Goal: Register for event/course

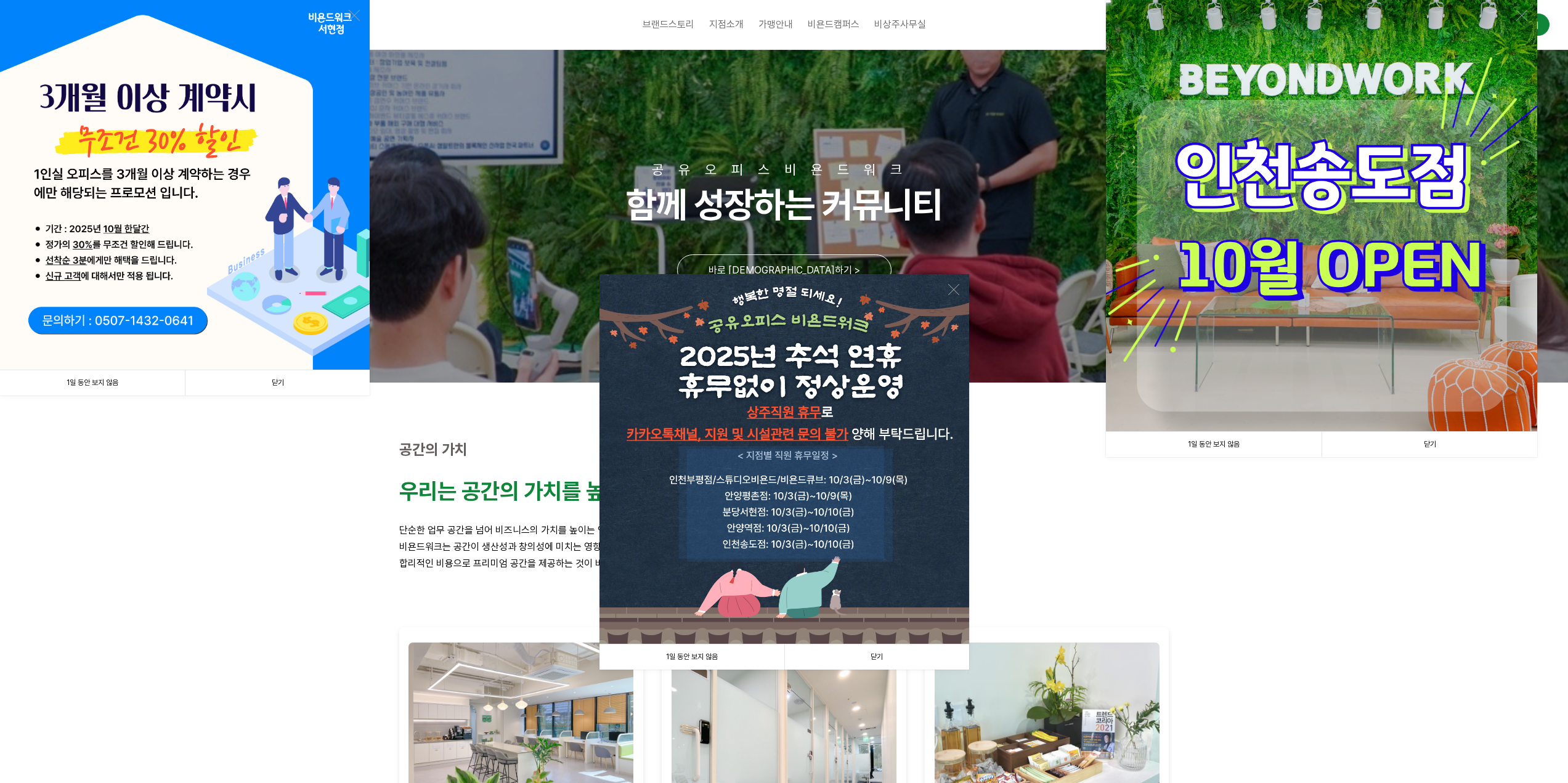
click at [886, 655] on link "닫기" at bounding box center [877, 657] width 185 height 25
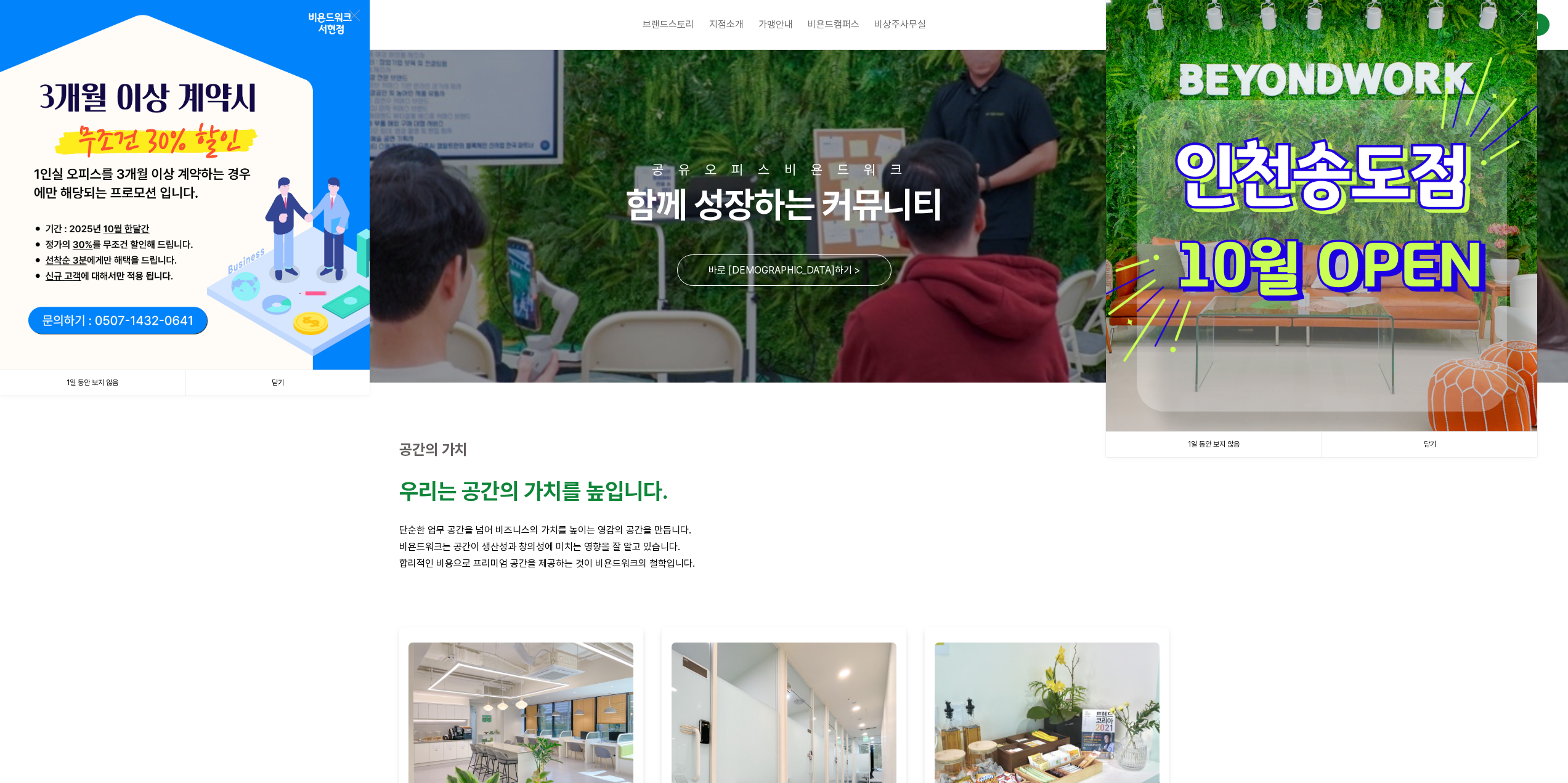
click at [294, 385] on link "닫기" at bounding box center [277, 383] width 185 height 25
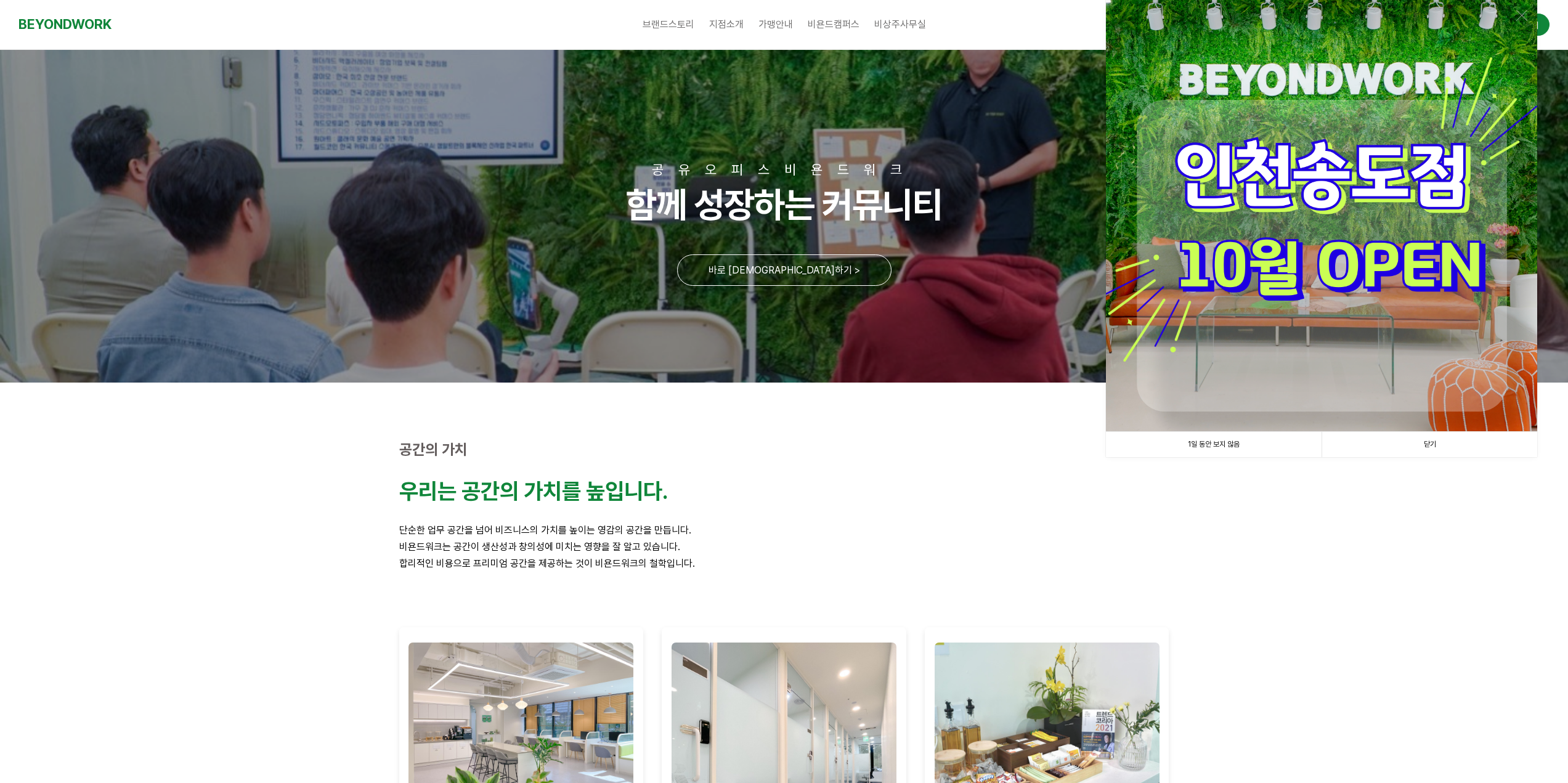
click at [1454, 440] on link "닫기" at bounding box center [1429, 445] width 216 height 25
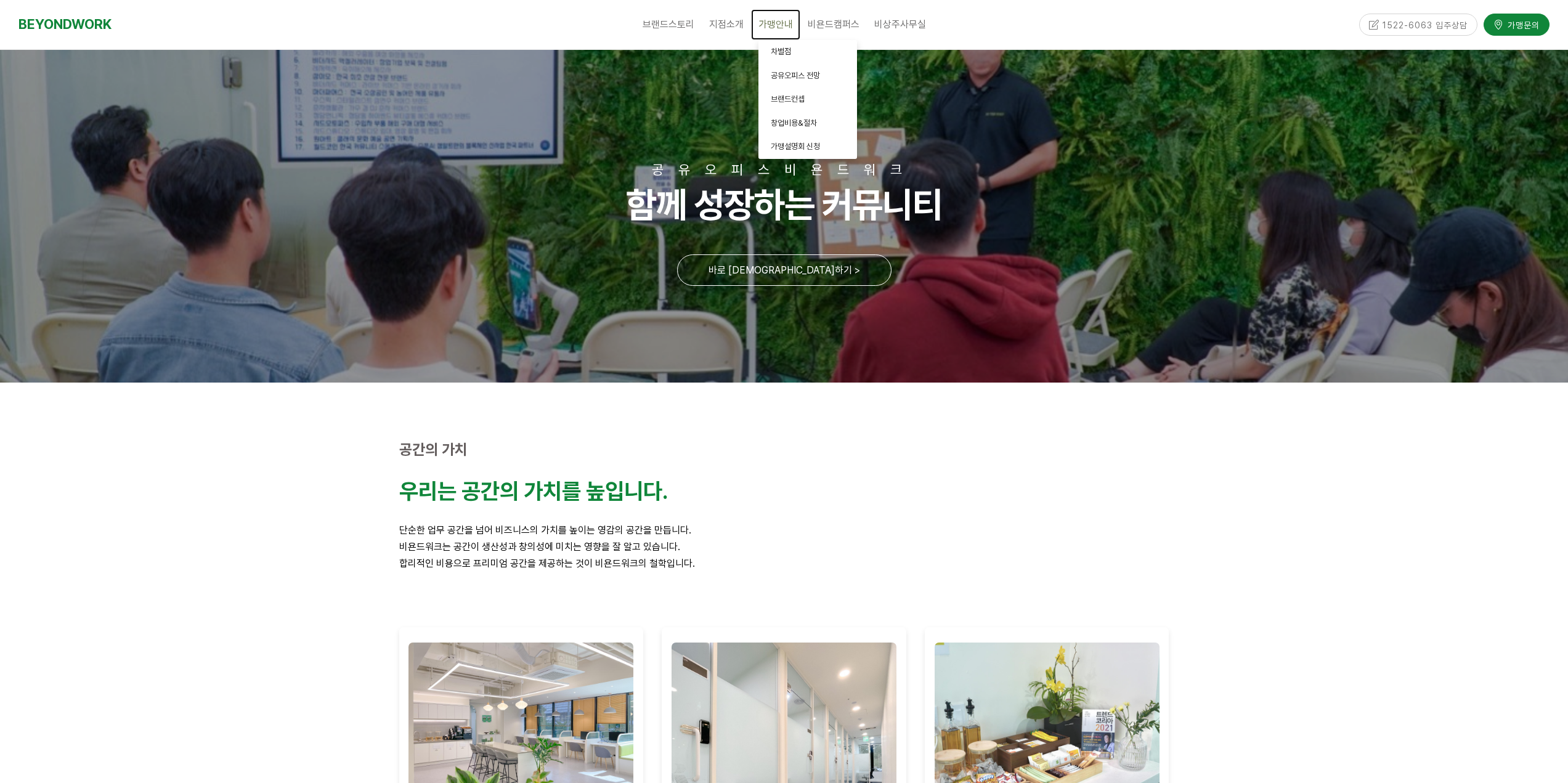
click at [782, 22] on span "가맹안내" at bounding box center [776, 24] width 35 height 12
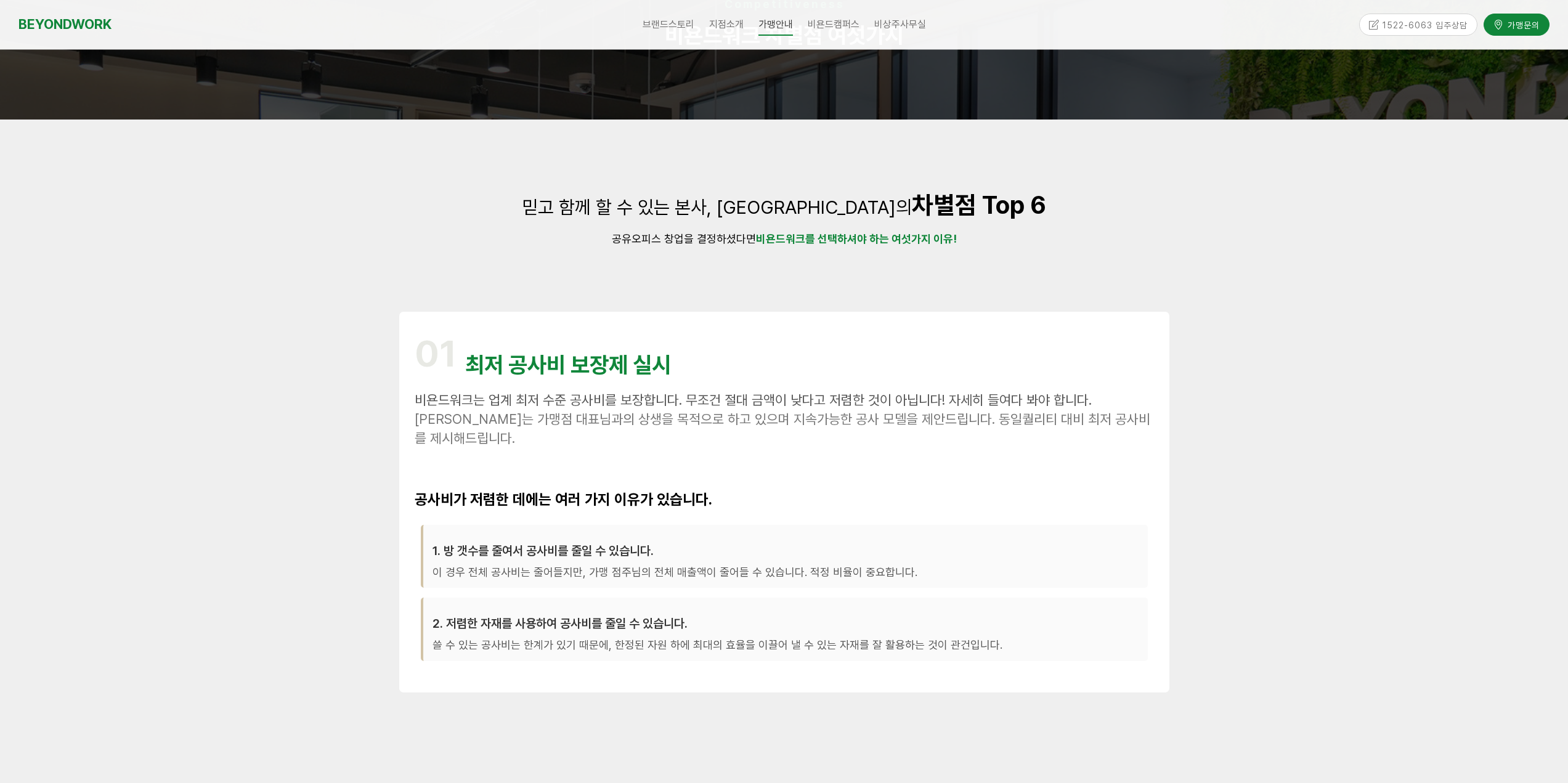
scroll to position [123, 0]
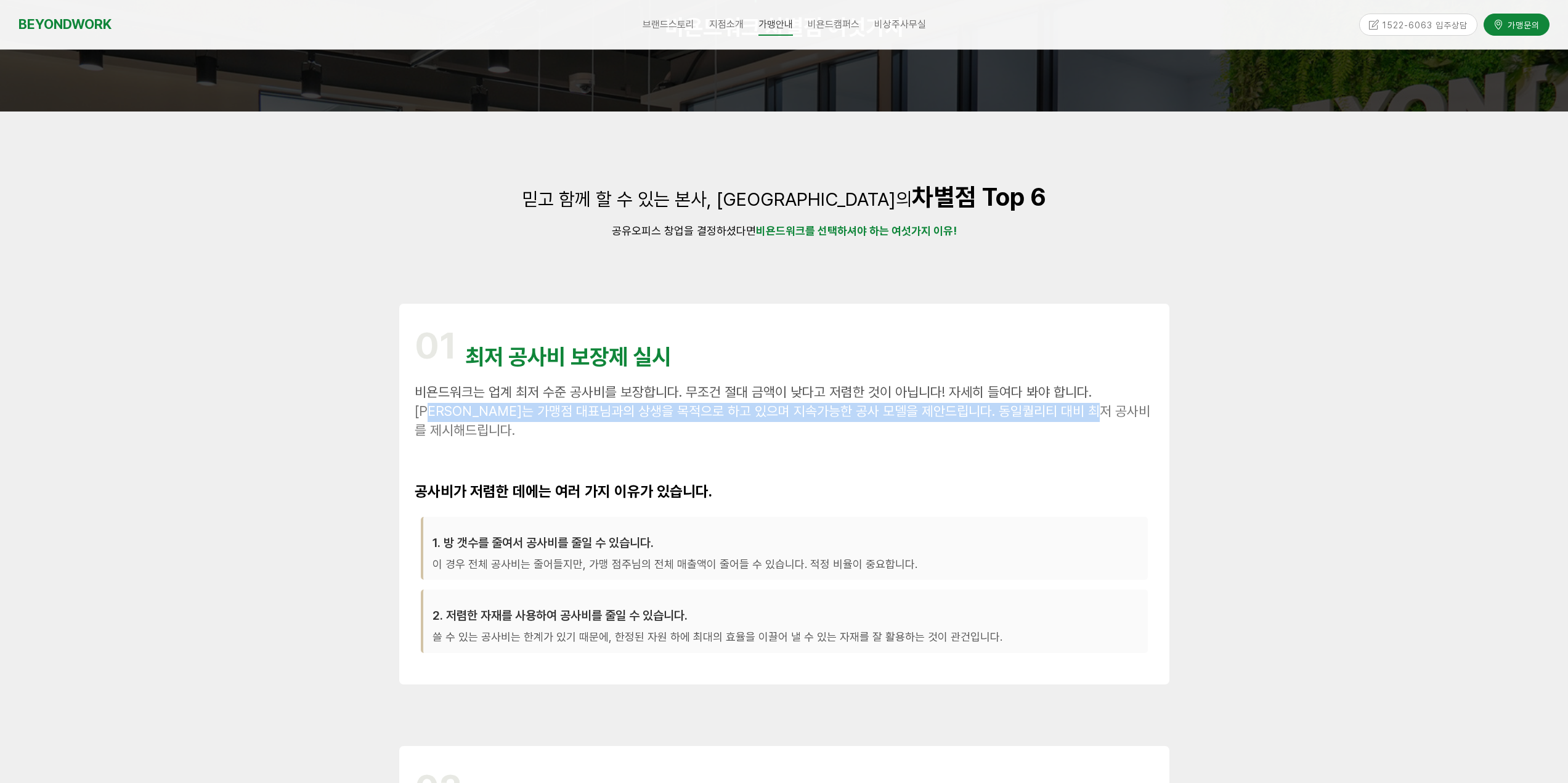
drag, startPoint x: 436, startPoint y: 405, endPoint x: 1128, endPoint y: 417, distance: 692.1
click at [1128, 417] on span "비욘드워크는 가맹점 대표님과의 상생을 목적으로 하고 있으며 지속가능한 공사 모델을 제안드립니다. 동일퀄리티 대비 최저 공사비를 제시해드립니다." at bounding box center [782, 421] width 736 height 35
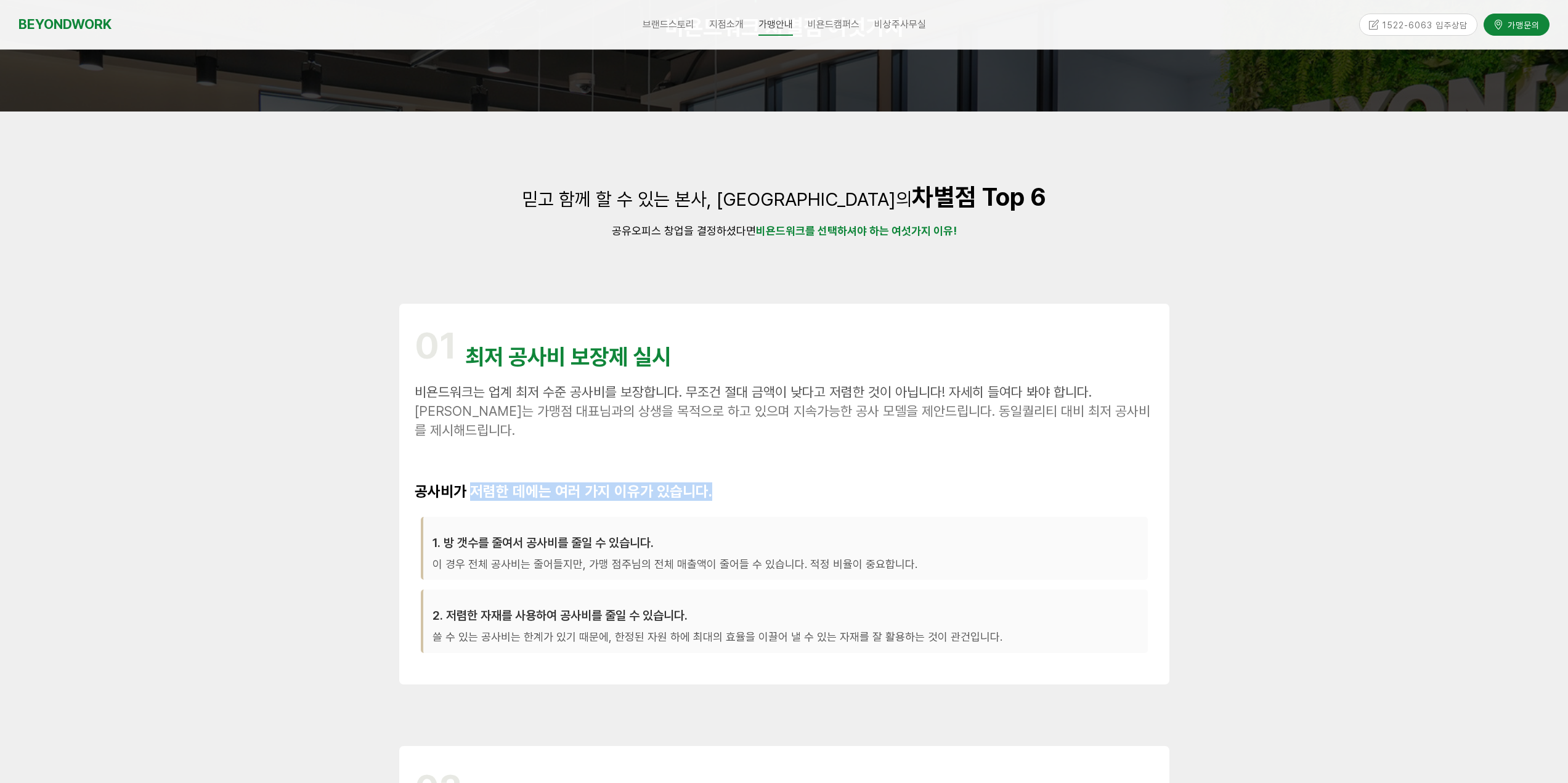
drag, startPoint x: 473, startPoint y: 493, endPoint x: 716, endPoint y: 488, distance: 243.1
click at [716, 488] on h2 "공사비가 저렴한 데에는 여러 가지 이유가 있습니다." at bounding box center [784, 492] width 739 height 18
drag, startPoint x: 476, startPoint y: 537, endPoint x: 643, endPoint y: 534, distance: 167.0
click at [643, 534] on div "1. 방 갯수를 줄여서 공사비를 줄일 수 있습니다. 이 경우 전체 공사비는 줄어들지만, 가맹 점주님의 전체 매출액이 줄어들 수 있습니다. 적정…" at bounding box center [784, 549] width 727 height 64
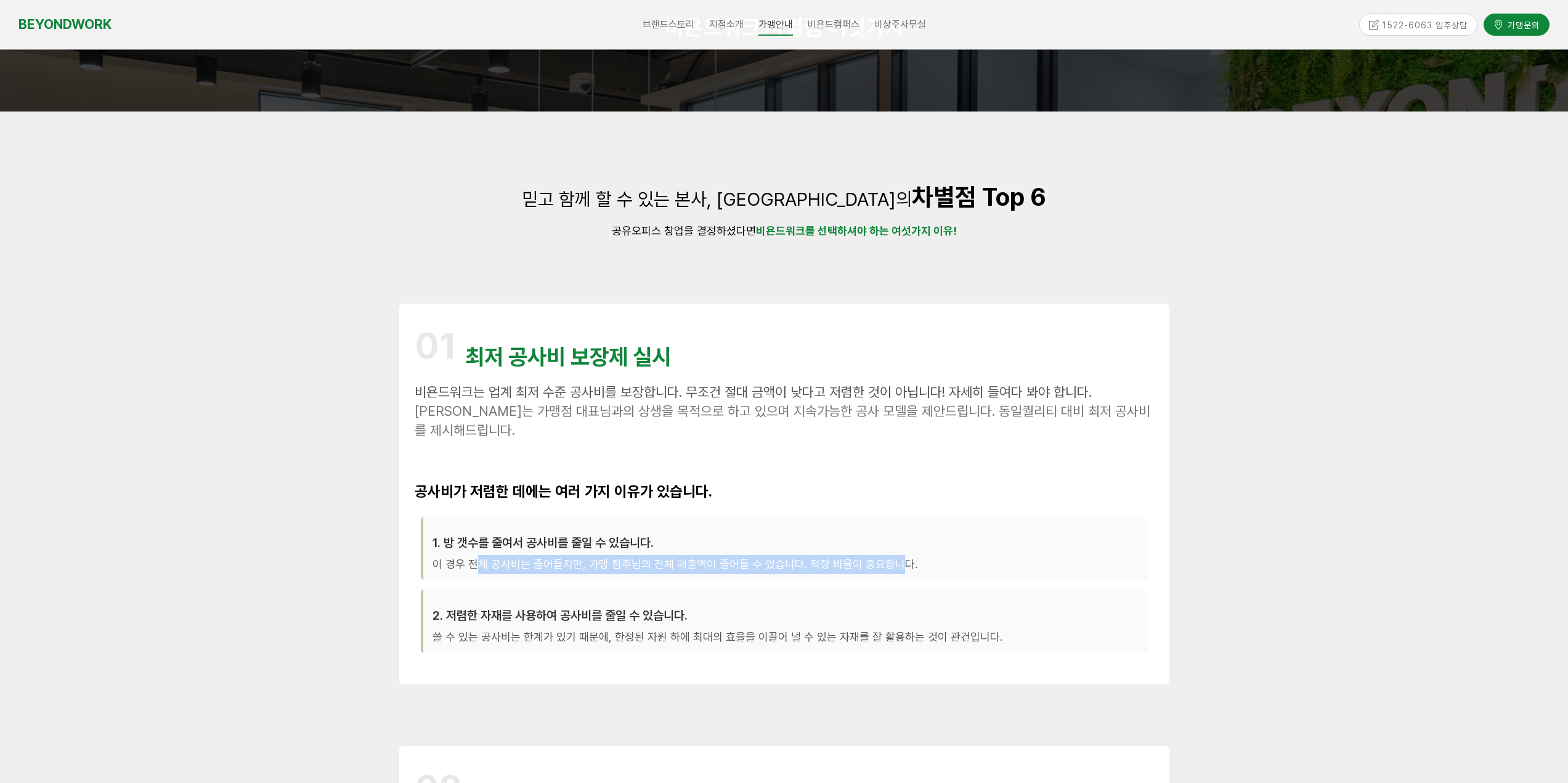
drag, startPoint x: 477, startPoint y: 567, endPoint x: 894, endPoint y: 553, distance: 417.2
click at [894, 553] on div "1. 방 갯수를 줄여서 공사비를 줄일 수 있습니다. 이 경우 전체 공사비는 줄어들지만, 가맹 점주님의 전체 매출액이 줄어들 수 있습니다. 적정…" at bounding box center [784, 549] width 727 height 64
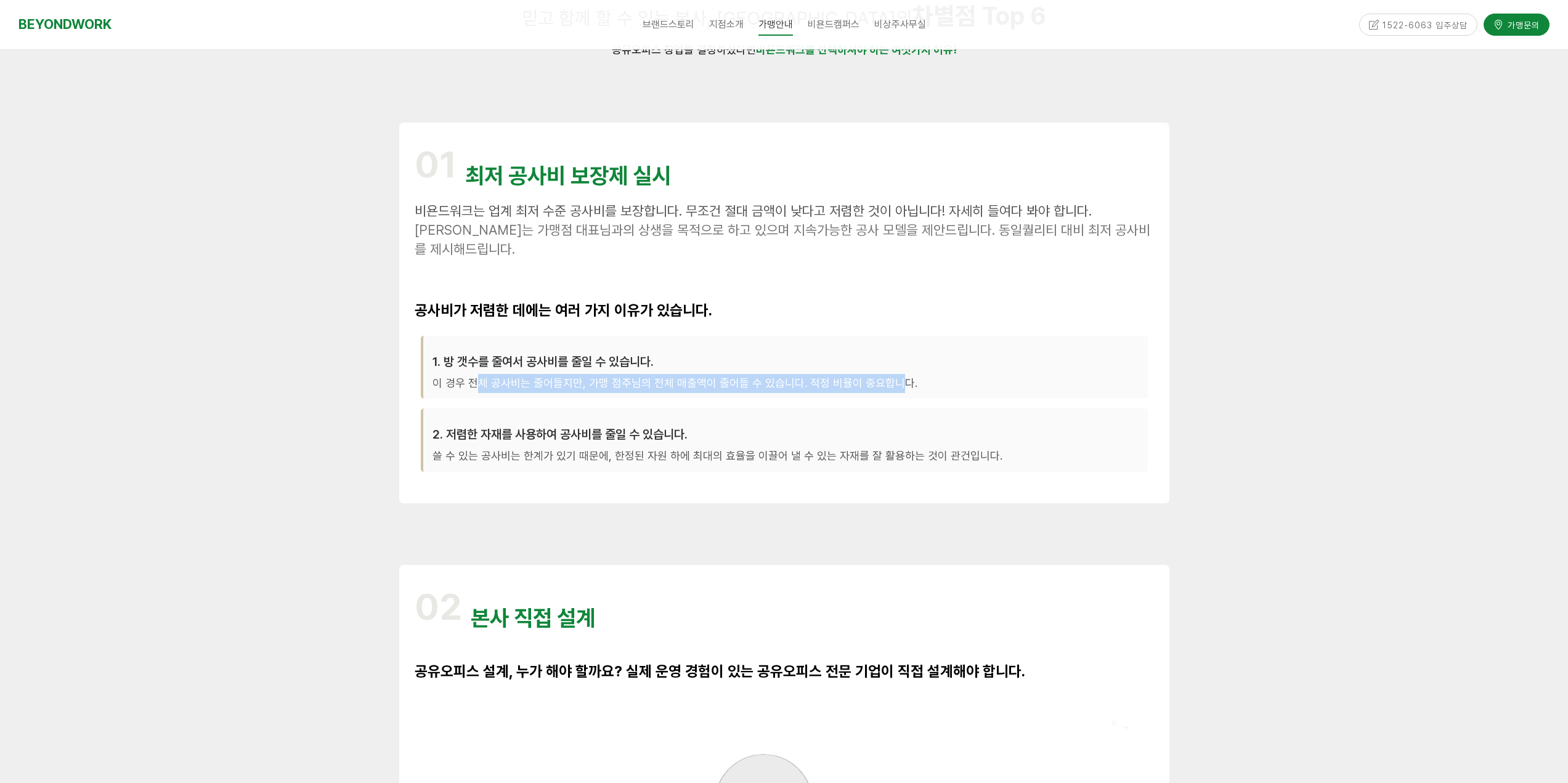
scroll to position [308, 0]
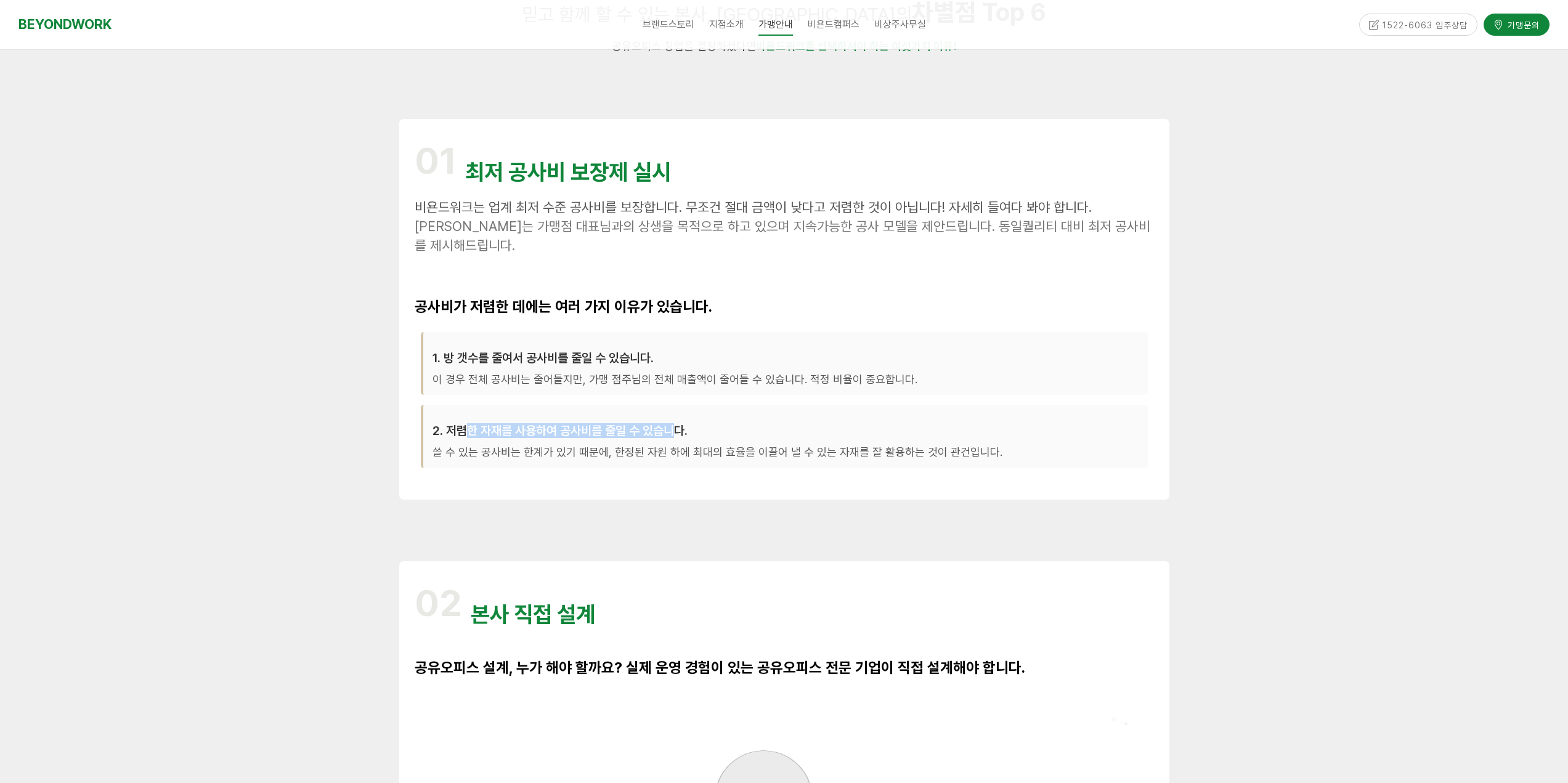
drag, startPoint x: 468, startPoint y: 433, endPoint x: 672, endPoint y: 432, distance: 204.0
click at [672, 432] on h3 "2. 저렴한 자재를 사용하여 공사비를 줄일 수 있습니다." at bounding box center [786, 431] width 706 height 15
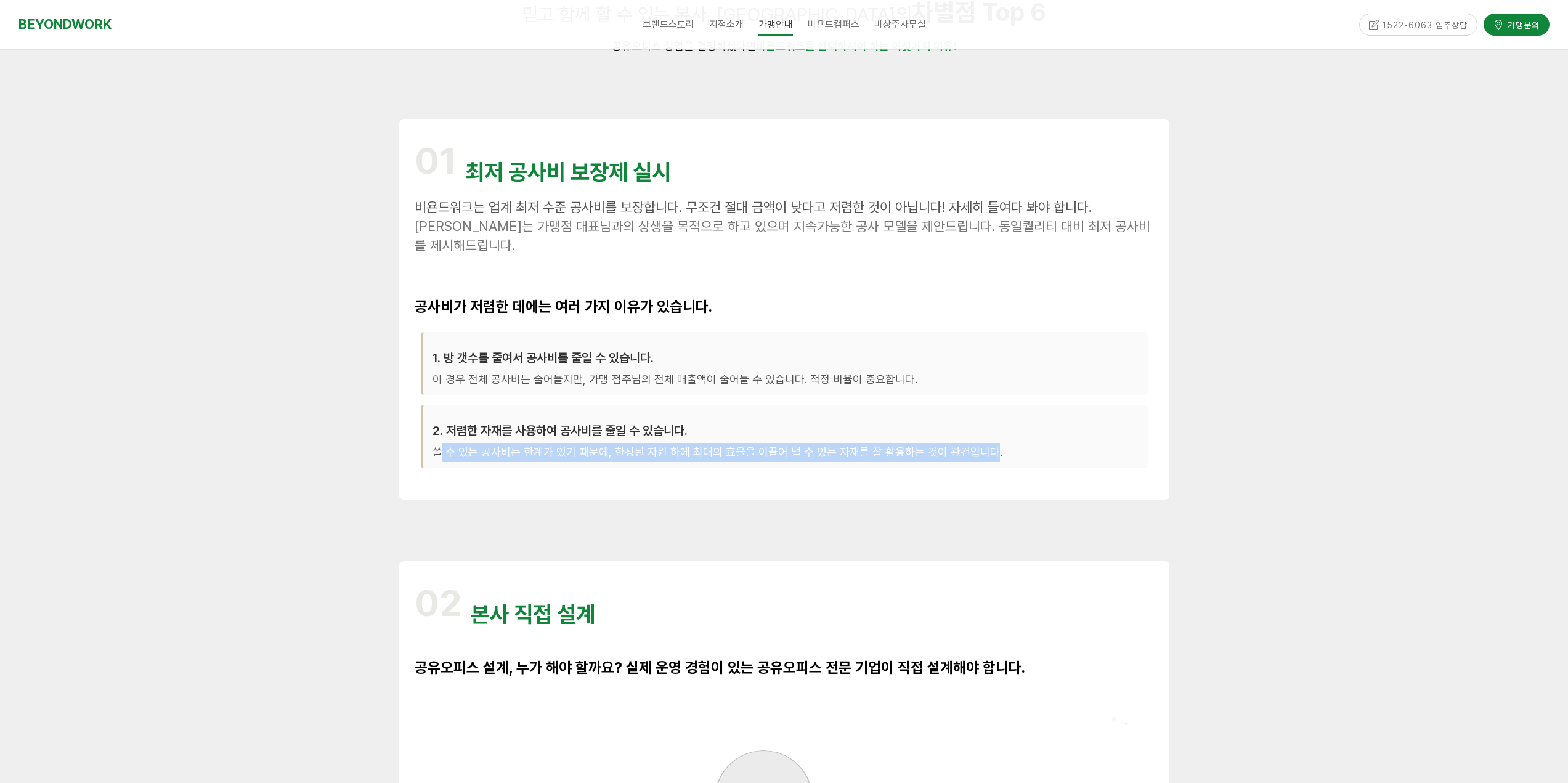
drag, startPoint x: 442, startPoint y: 447, endPoint x: 979, endPoint y: 450, distance: 537.0
click at [979, 450] on p "쓸 수 있는 공사비는 한계가 있기 때문에, 한정된 자원 하에 최대의 효율을 이끌어 낼 수 있는 자재를 잘 활용하는 것이 관건입니다." at bounding box center [786, 454] width 706 height 19
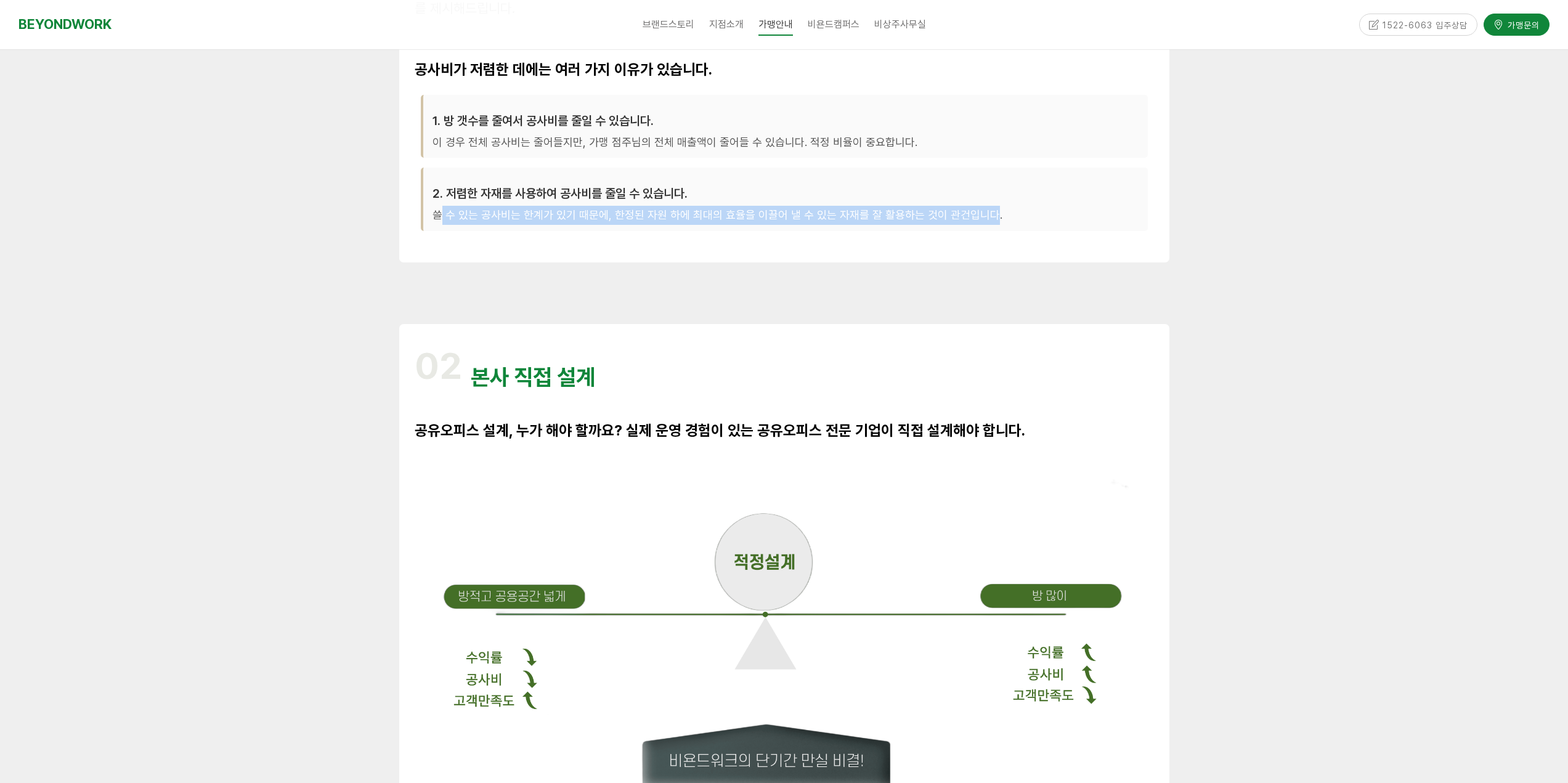
scroll to position [555, 0]
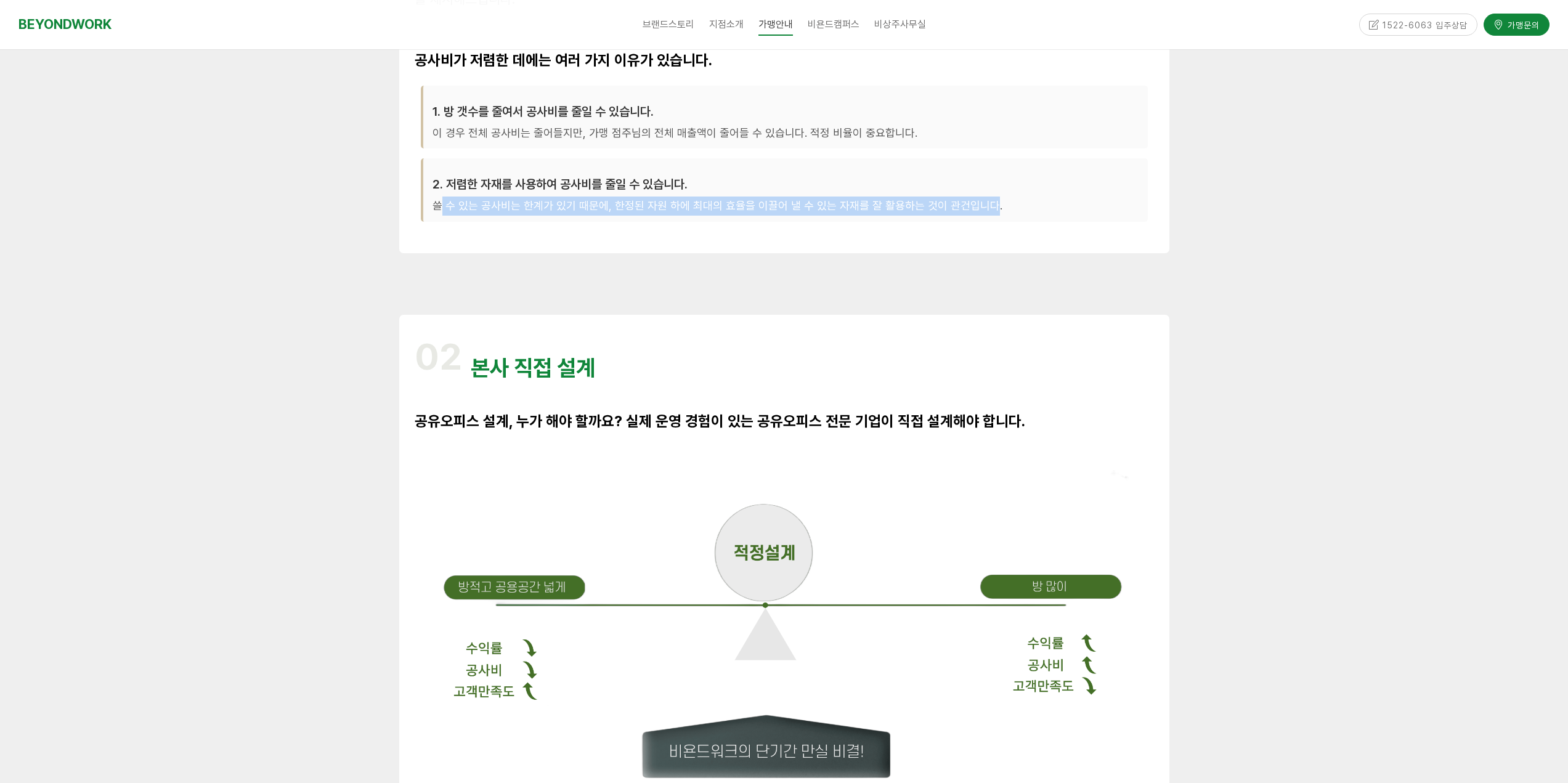
drag, startPoint x: 561, startPoint y: 417, endPoint x: 1028, endPoint y: 448, distance: 468.0
click at [1061, 428] on p "공유오피스 설계, 누가 해야 할까요? 실제 운영 경험이 있는 공유오피스 전문 기업이 직접 설계해야 합니다." at bounding box center [784, 423] width 739 height 21
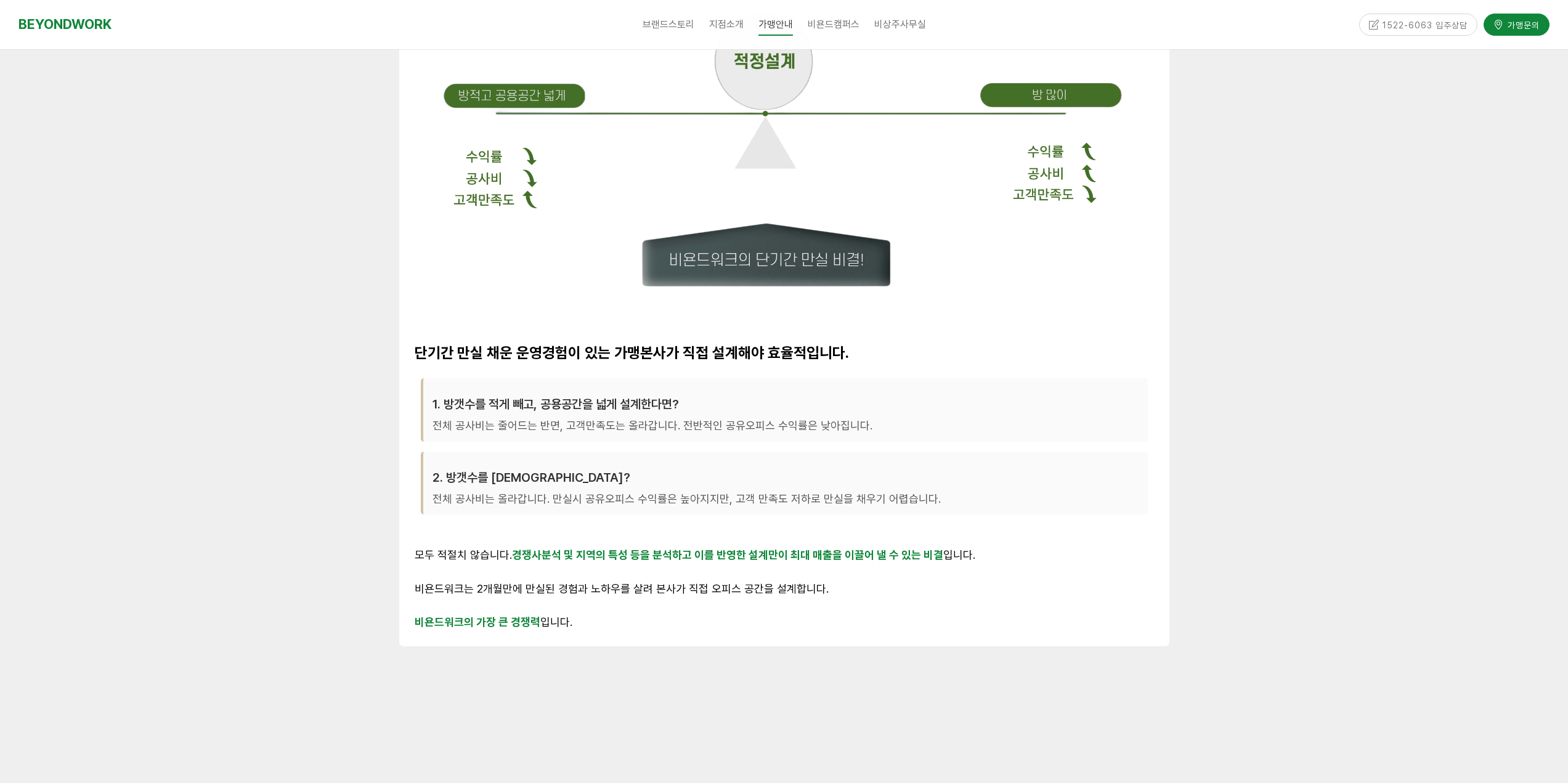
scroll to position [1047, 0]
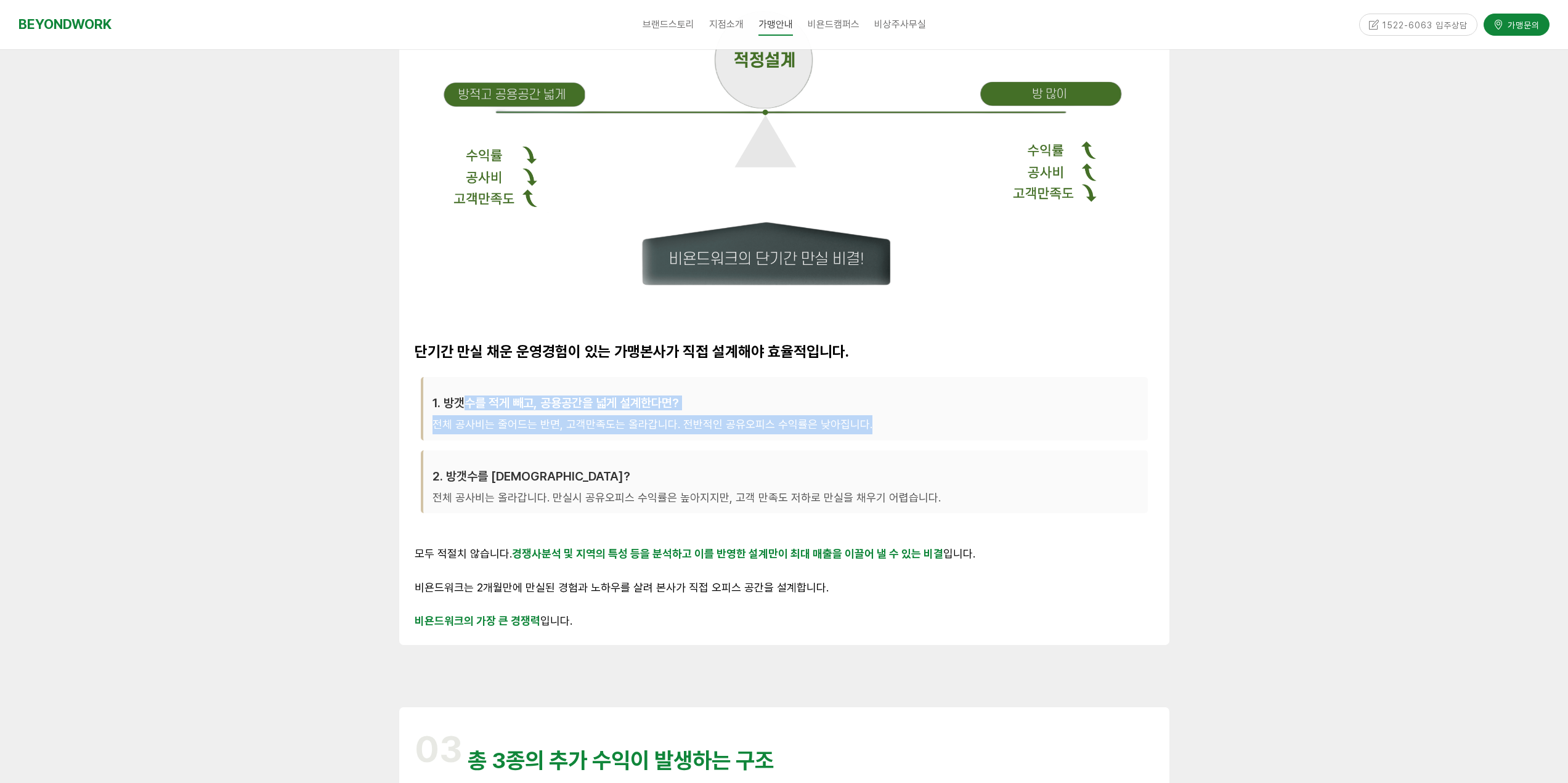
drag, startPoint x: 470, startPoint y: 396, endPoint x: 887, endPoint y: 439, distance: 419.2
click at [887, 439] on div "1. 방갯수를 적게 빼고, 공용공간을 넓게 설계한다면? 전체 공사비는 줄어드는 반면, 고객만족도는 올라갑니다. 전반적인 공유오피스 수익률은 낮…" at bounding box center [784, 408] width 727 height 64
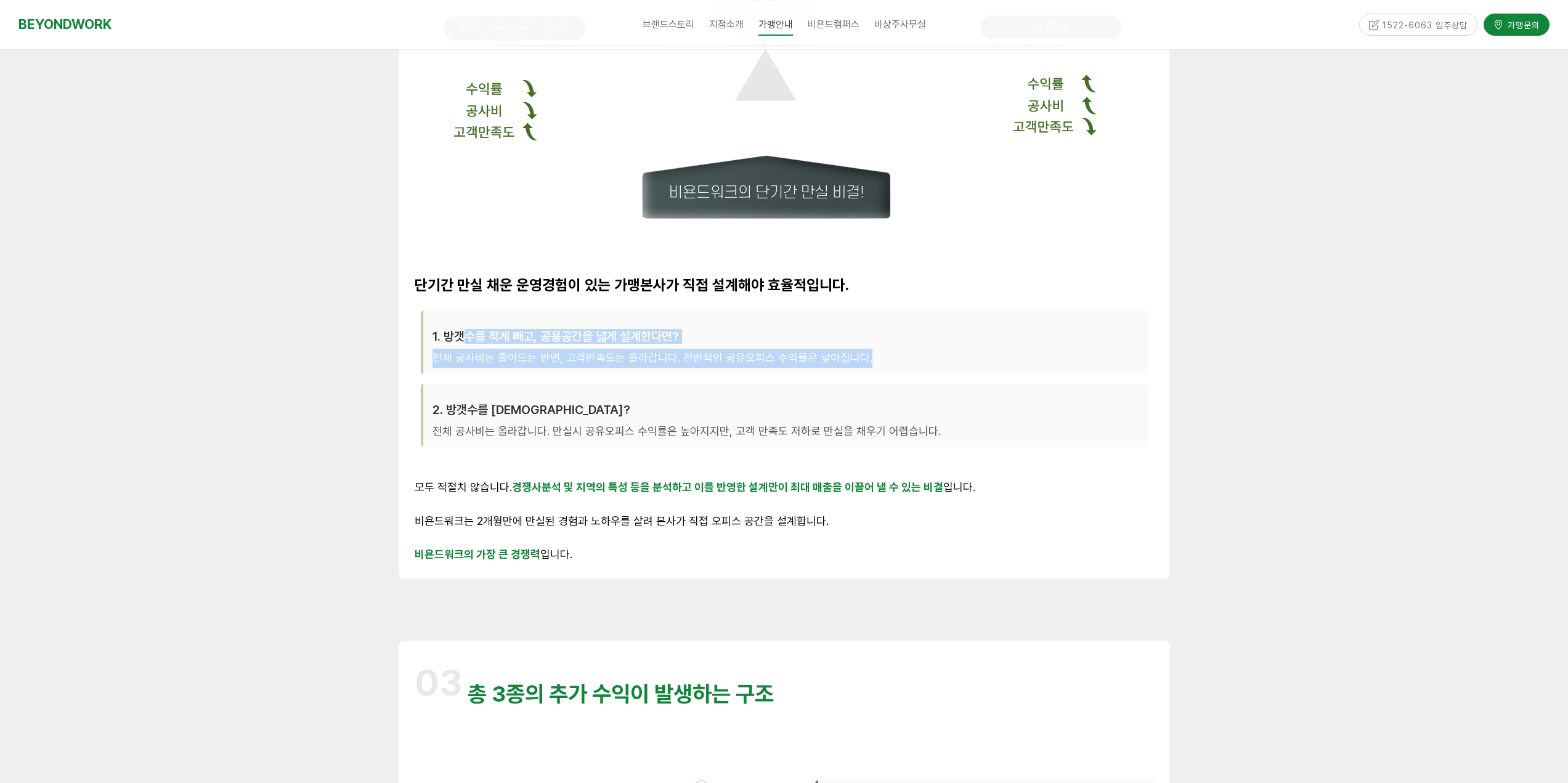
scroll to position [1171, 0]
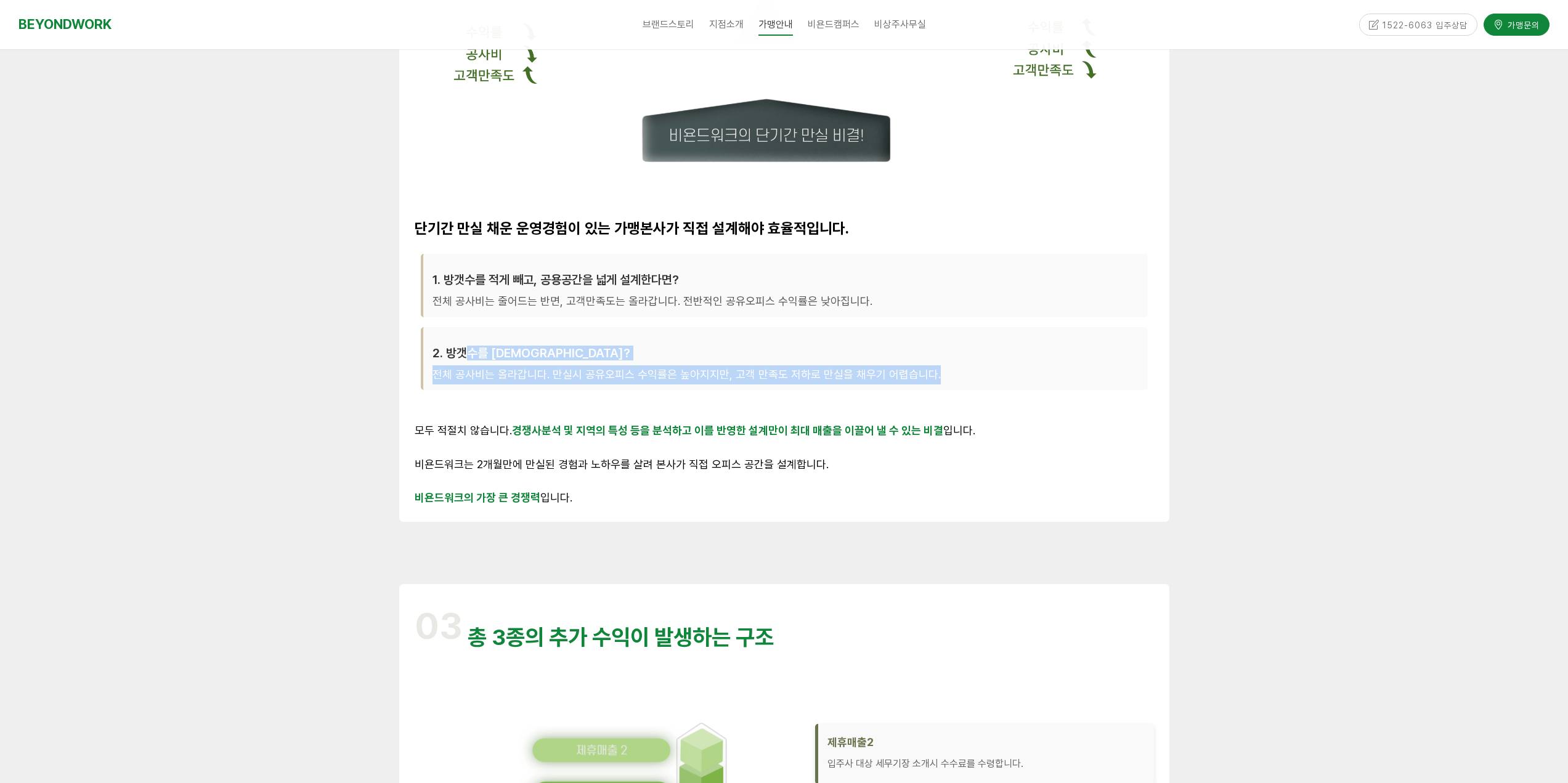
drag, startPoint x: 546, startPoint y: 368, endPoint x: 940, endPoint y: 382, distance: 394.2
click at [940, 382] on div "2. 방갯수를 많이 뺀다면? 전체 공사비는 올라갑니다. 만실시 공유오피스 수익률은 높아지지만, 고객 만족도 저하로 만실을 채우기 어렵습니다." at bounding box center [784, 359] width 727 height 64
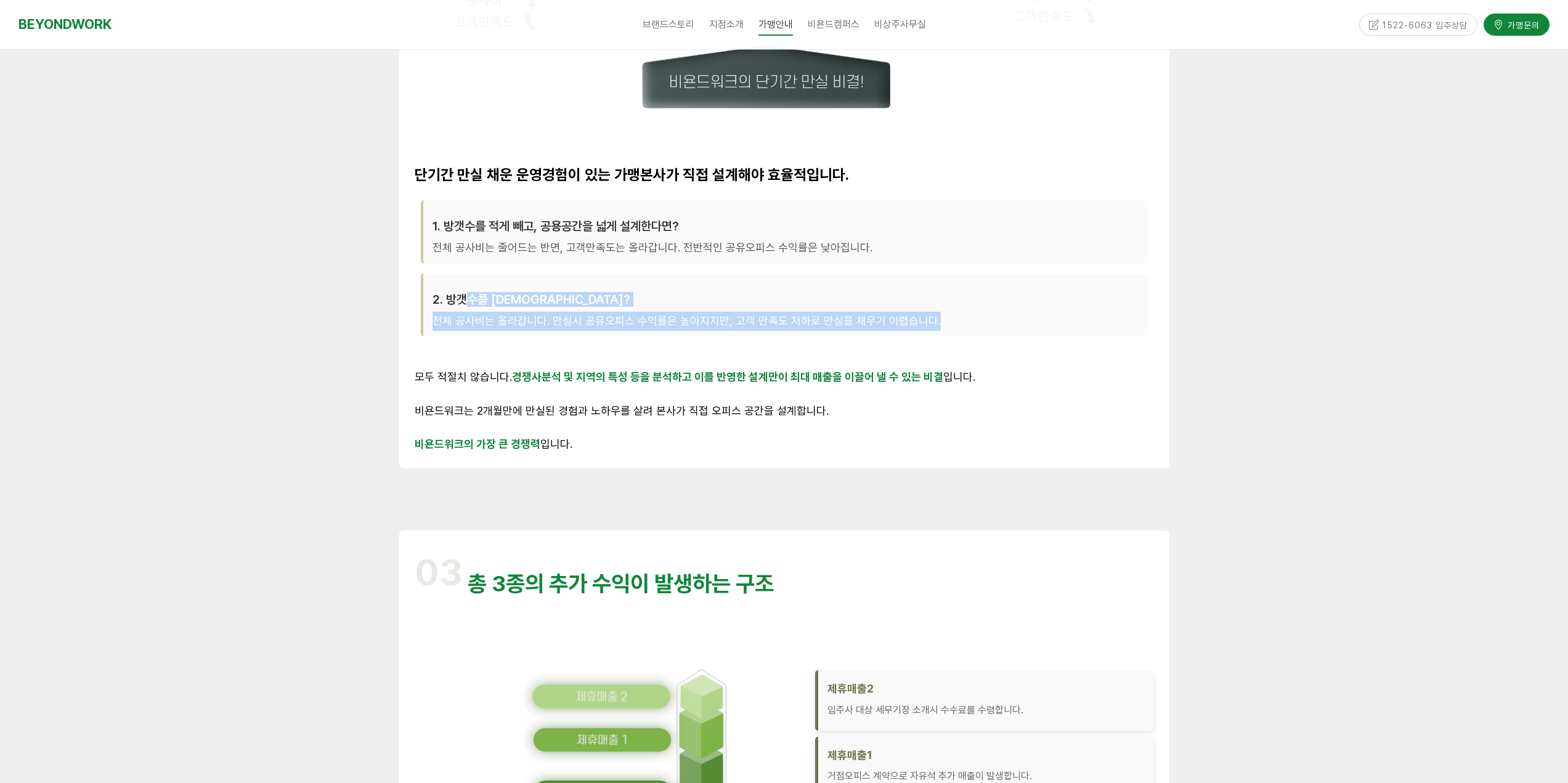
scroll to position [1294, 0]
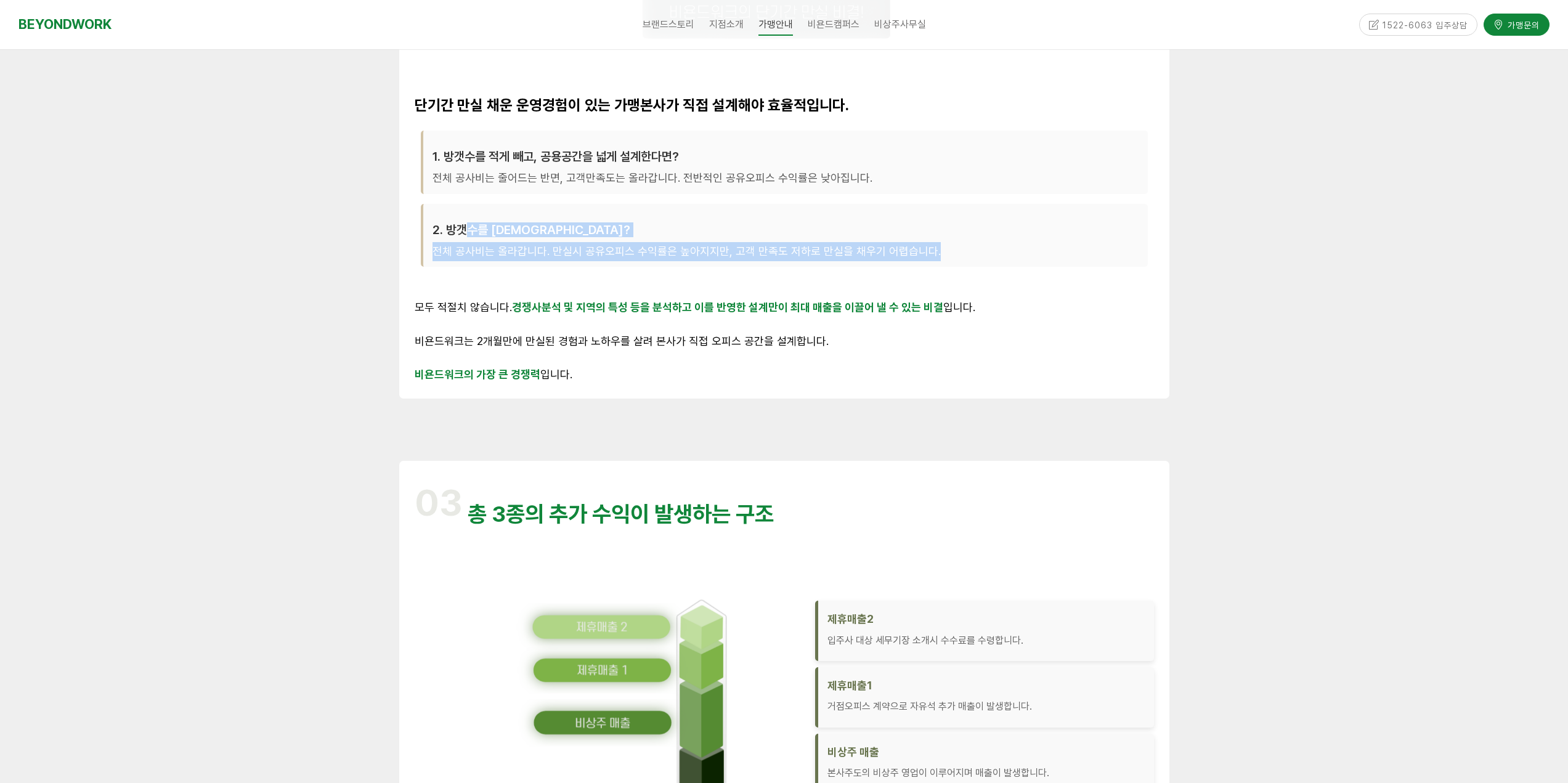
drag, startPoint x: 503, startPoint y: 305, endPoint x: 973, endPoint y: 324, distance: 470.4
drag, startPoint x: 488, startPoint y: 336, endPoint x: 775, endPoint y: 343, distance: 287.1
click at [801, 338] on span "비욘드워크는 2개월만에 만실된 경험과 노하우를 살려 본사가 직접 오피스 공간을 설계합니다." at bounding box center [621, 341] width 414 height 13
drag, startPoint x: 484, startPoint y: 366, endPoint x: 602, endPoint y: 377, distance: 118.5
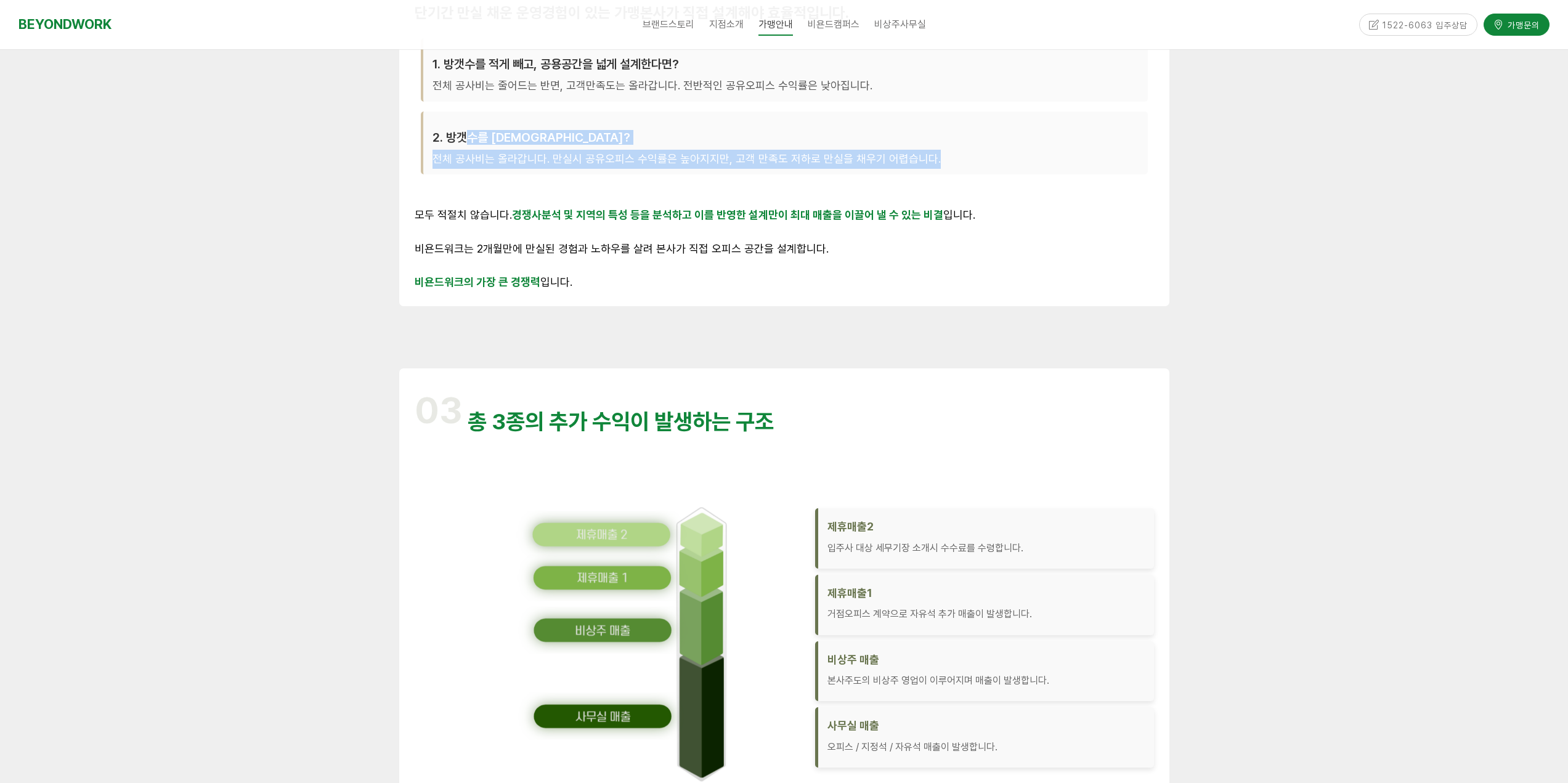
scroll to position [1540, 0]
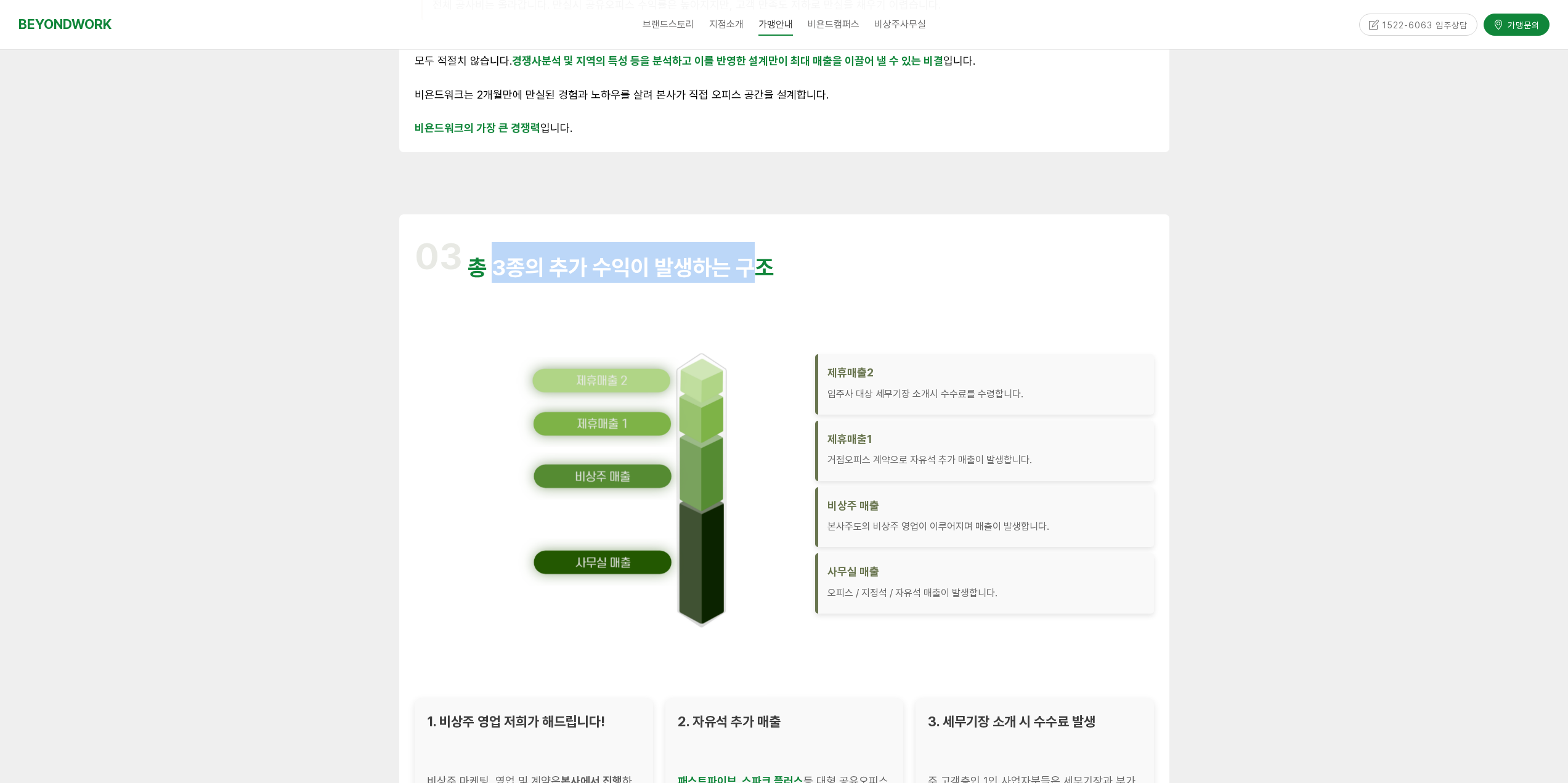
drag, startPoint x: 581, startPoint y: 276, endPoint x: 749, endPoint y: 281, distance: 168.1
click at [749, 281] on h1 "03 총 3종의 추가 수익이 발생하는 구조" at bounding box center [784, 262] width 739 height 41
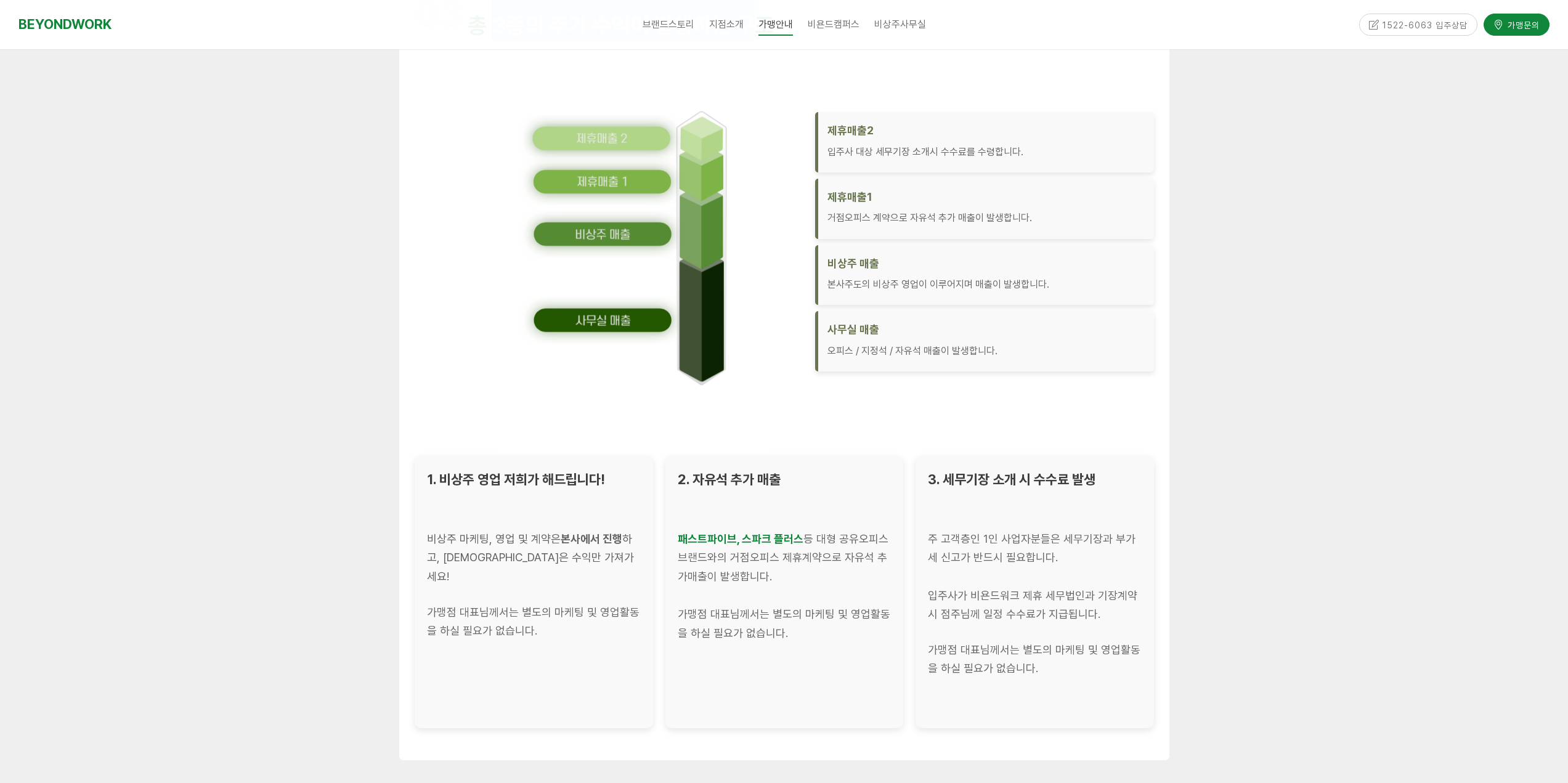
scroll to position [1910, 0]
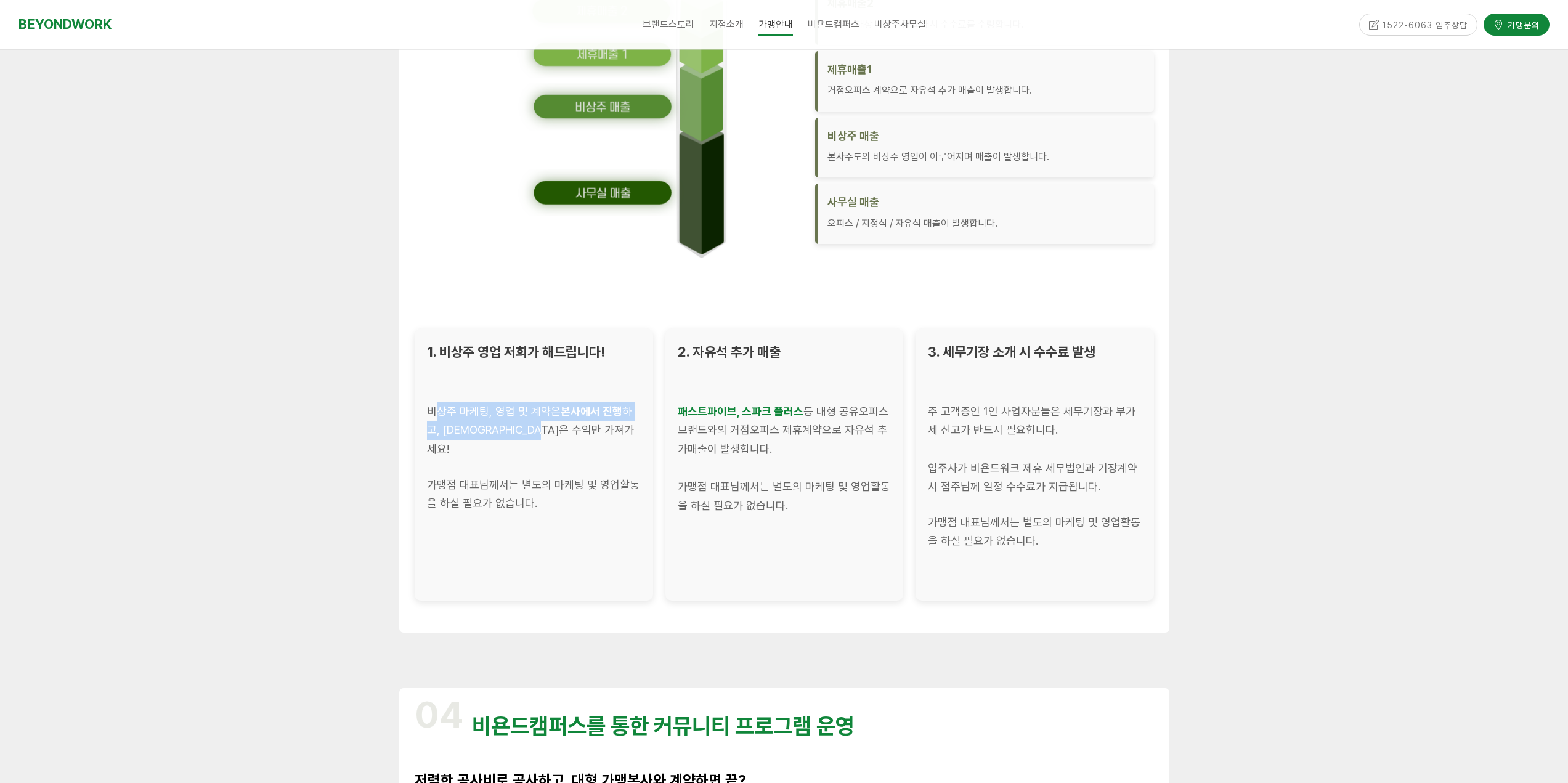
drag, startPoint x: 434, startPoint y: 406, endPoint x: 578, endPoint y: 437, distance: 147.3
click at [578, 437] on div "비상주 마케팅, 영업 및 계약은 본사에서 진행 하고, 대표님은 수익만 가져가세요!" at bounding box center [533, 431] width 213 height 57
click at [578, 438] on div "비상주 마케팅, 영업 및 계약은 본사에서 진행 하고, 대표님은 수익만 가져가세요!" at bounding box center [533, 431] width 213 height 57
click at [515, 459] on p at bounding box center [533, 467] width 213 height 17
drag, startPoint x: 431, startPoint y: 427, endPoint x: 524, endPoint y: 438, distance: 93.6
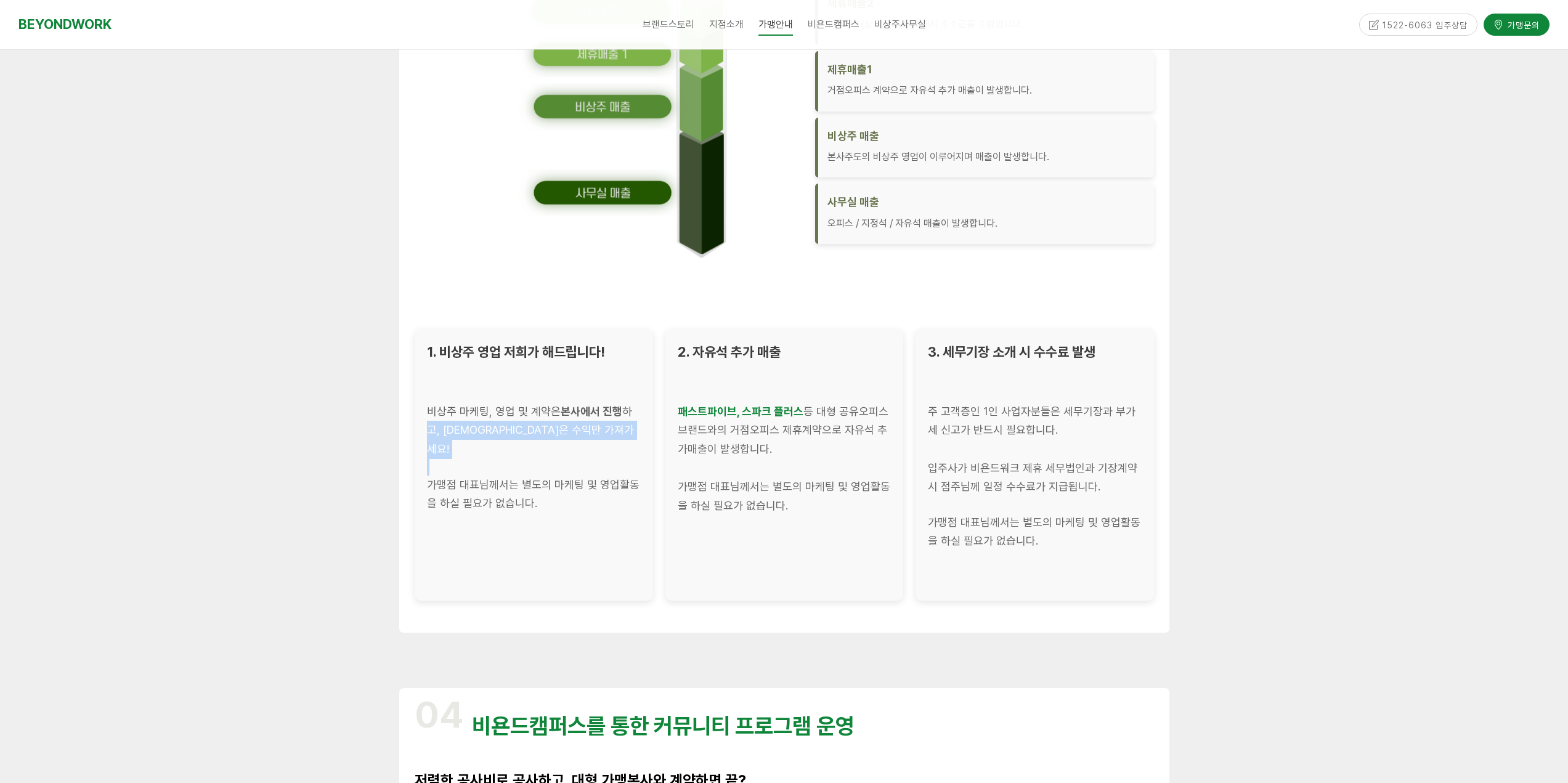
click at [524, 438] on div "비상주 마케팅, 영업 및 계약은 본사에서 진행 하고, 대표님은 수익만 가져가세요!" at bounding box center [533, 431] width 213 height 57
drag, startPoint x: 561, startPoint y: 466, endPoint x: 570, endPoint y: 470, distance: 9.8
click at [563, 475] on div "가맹점 대표님께서는 별도의 마케팅 및 영업활동을 하실 필요가 없습니다." at bounding box center [533, 493] width 213 height 38
drag, startPoint x: 501, startPoint y: 502, endPoint x: 513, endPoint y: 500, distance: 12.2
click at [513, 500] on div "1. 비상주 영업 저희가 해드립니다! 비상주 마케팅, 영업 및 계약은 본사에서 진행 하고, 대표님은 수익만 가져가세요! 가맹점 대표님께서는 별…" at bounding box center [533, 465] width 239 height 273
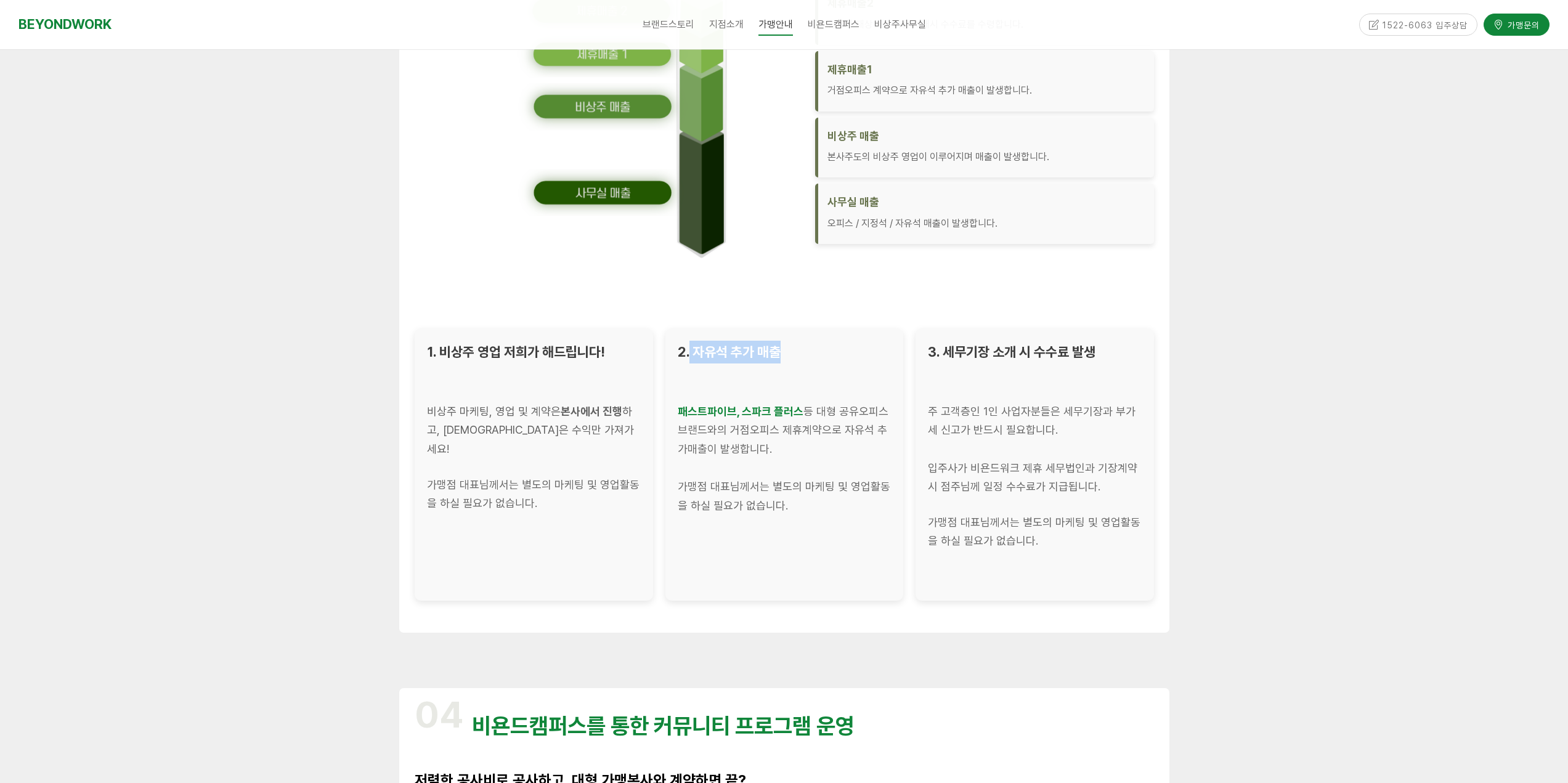
drag, startPoint x: 691, startPoint y: 346, endPoint x: 805, endPoint y: 358, distance: 114.6
click at [805, 358] on div "2. 자유석 추가 매출" at bounding box center [784, 352] width 213 height 23
drag, startPoint x: 956, startPoint y: 407, endPoint x: 1106, endPoint y: 423, distance: 150.9
click at [1106, 423] on div "주 고객층인 1인 사업자분들은 세무기장과 부가세 신고가 반드시 필요합니다." at bounding box center [1034, 421] width 213 height 38
click at [990, 435] on div "주 고객층인 1인 사업자분들은 세무기장과 부가세 신고가 반드시 필요합니다." at bounding box center [1034, 421] width 213 height 38
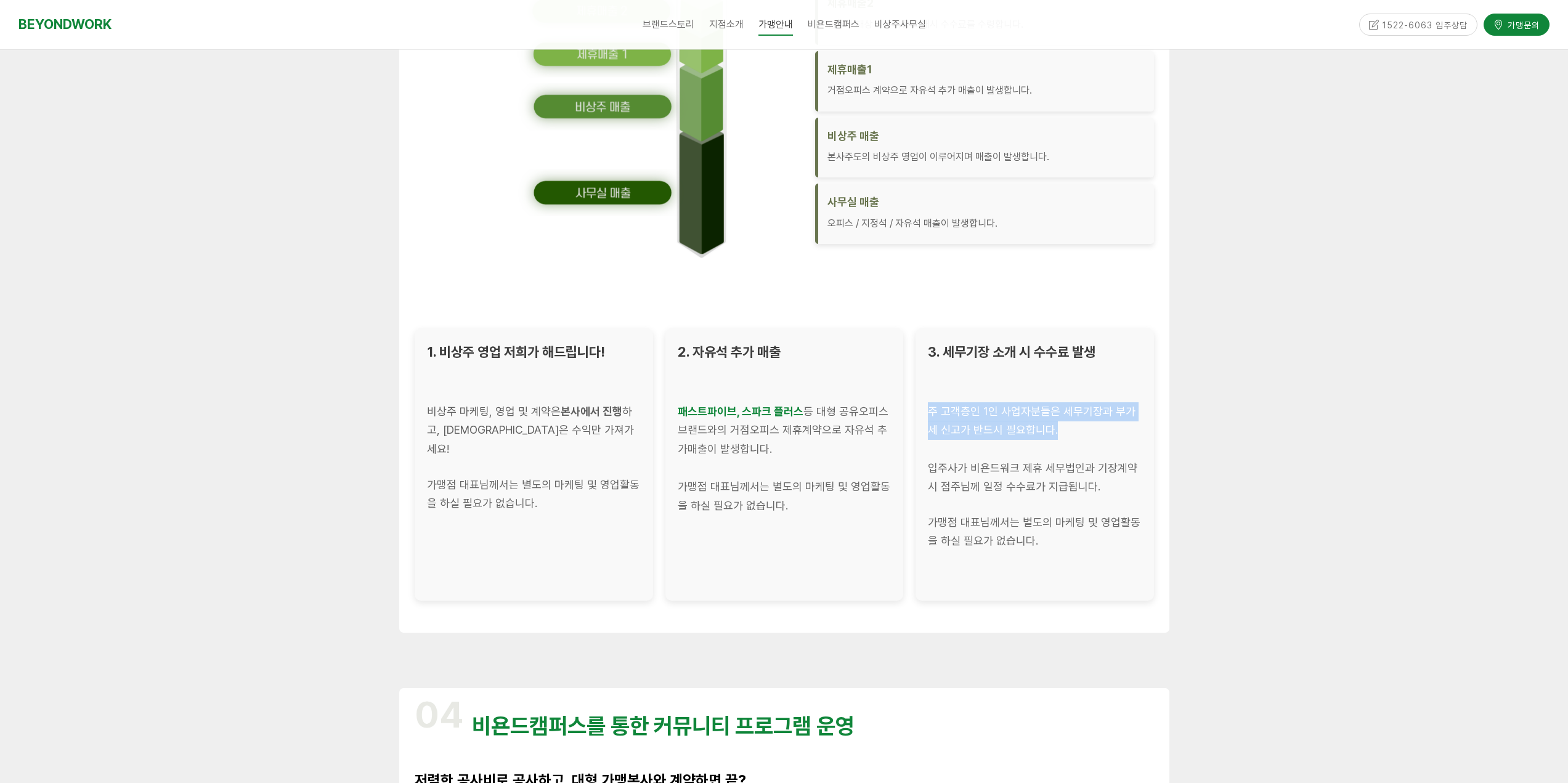
click at [959, 433] on div "주 고객층인 1인 사업자분들은 세무기장과 부가세 신고가 반드시 필요합니다." at bounding box center [1034, 421] width 213 height 38
drag, startPoint x: 975, startPoint y: 442, endPoint x: 1108, endPoint y: 489, distance: 141.1
click at [1108, 489] on div "3. 세무기장 소개 시 수수료 발생 주 고객층인 1인 사업자분들은 세무기장과 부가세 신고가 반드시 필요합니다. 입주사가 비욘드워크 제휴 세무법…" at bounding box center [1034, 465] width 239 height 273
drag, startPoint x: 992, startPoint y: 518, endPoint x: 1107, endPoint y: 533, distance: 116.0
click at [1107, 533] on div "가맹점 대표님께서는 별도의 마케팅 및 영업활동을 하실 필요가 없습니다." at bounding box center [1034, 532] width 213 height 38
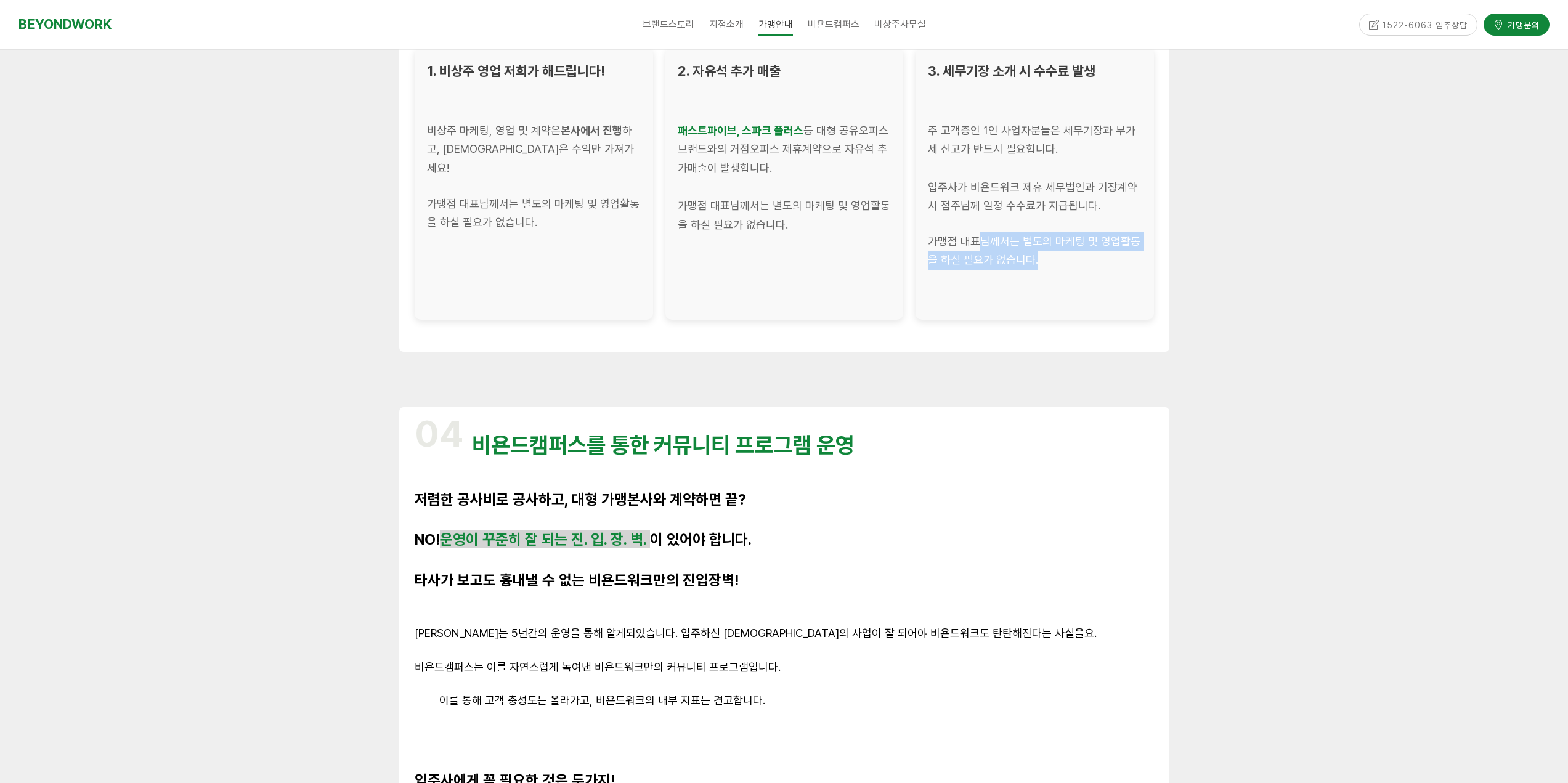
scroll to position [2095, 0]
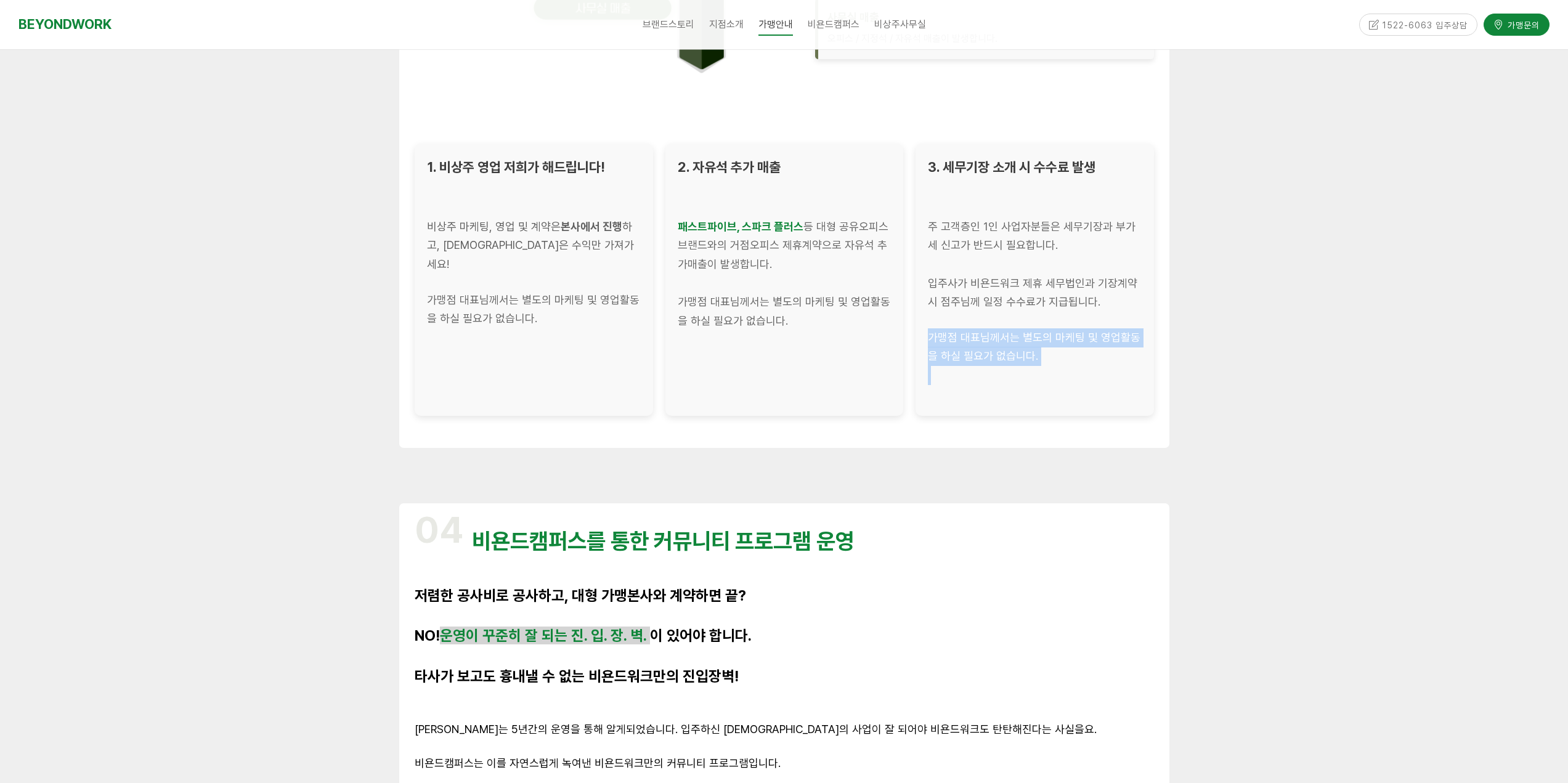
drag, startPoint x: 926, startPoint y: 337, endPoint x: 1064, endPoint y: 367, distance: 141.2
click at [1070, 367] on div "3. 세무기장 소개 시 수수료 발생 주 고객층인 1인 사업자분들은 세무기장과 부가세 신고가 반드시 필요합니다. 입주사가 비욘드워크 제휴 세무법…" at bounding box center [1034, 279] width 239 height 273
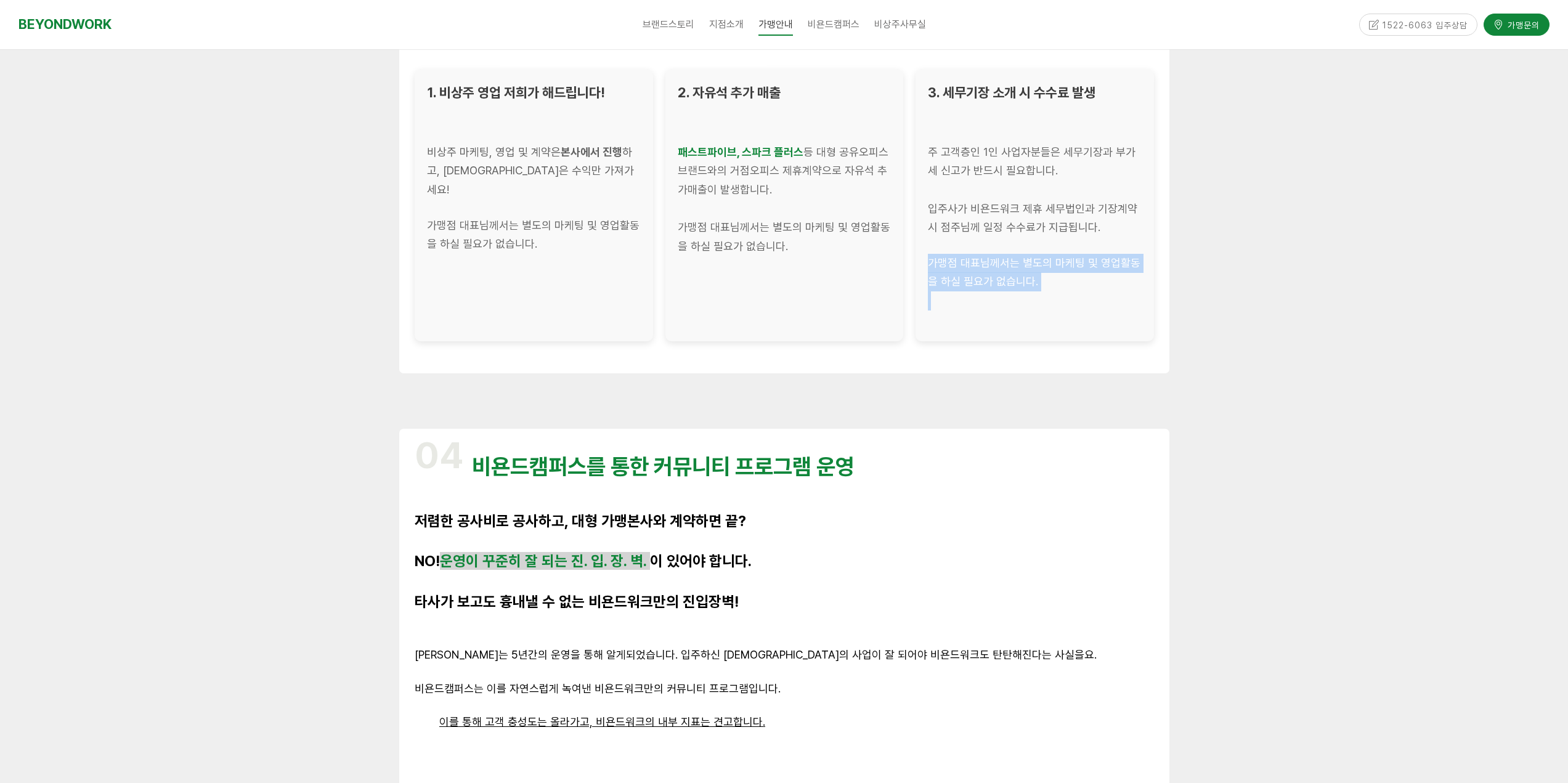
scroll to position [2280, 0]
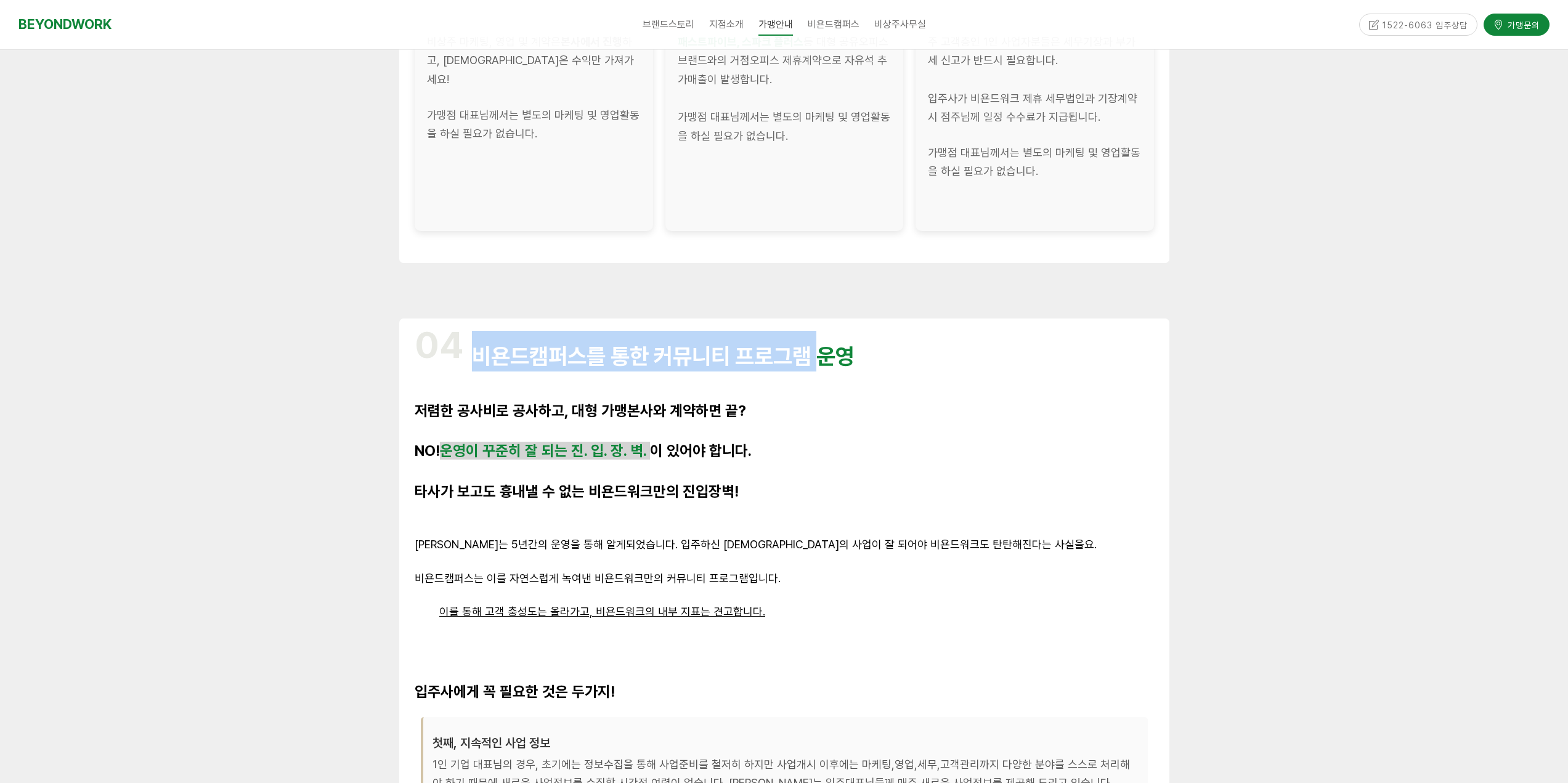
drag, startPoint x: 513, startPoint y: 351, endPoint x: 668, endPoint y: 397, distance: 161.7
click at [822, 358] on span "비욘드캠퍼스를 통한 커뮤니티 프로그램 운영" at bounding box center [663, 357] width 383 height 27
drag, startPoint x: 567, startPoint y: 411, endPoint x: 828, endPoint y: 414, distance: 261.0
click at [828, 414] on p "저렴한 공사비로 공사하고, 대형 가맹본사와 계약하면 끝?" at bounding box center [784, 413] width 739 height 21
drag, startPoint x: 473, startPoint y: 448, endPoint x: 642, endPoint y: 482, distance: 172.4
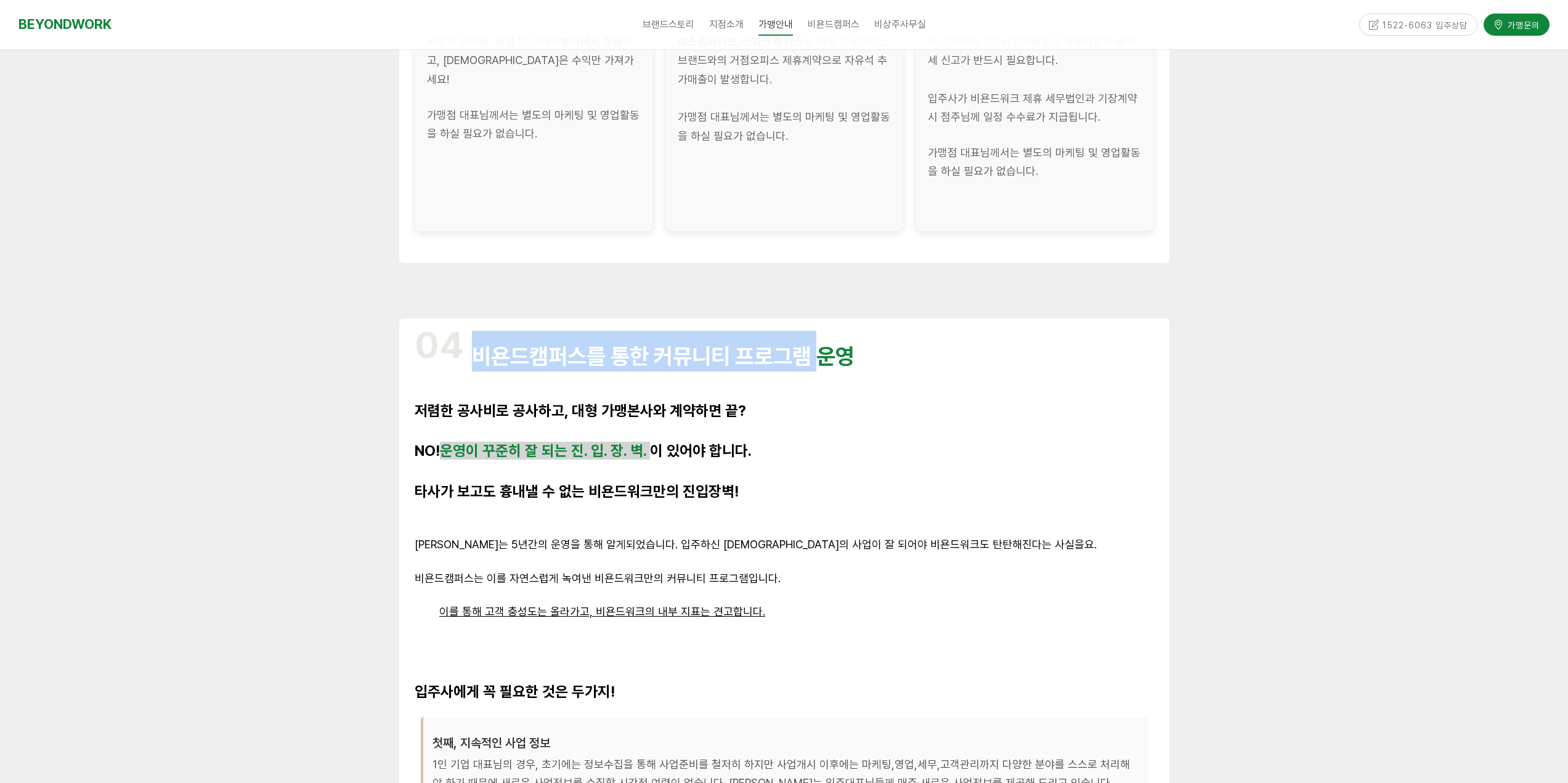
click at [835, 455] on p "NO! 운영이 꾸준히 잘 되는 진. 입. 장. 벽. 이 있어야 합니다." at bounding box center [784, 453] width 739 height 21
drag, startPoint x: 576, startPoint y: 490, endPoint x: 780, endPoint y: 496, distance: 204.1
click at [739, 496] on strong "타사가 보고도 흉내낼 수 없는 비욘드워크만의 진입장벽!" at bounding box center [576, 491] width 324 height 18
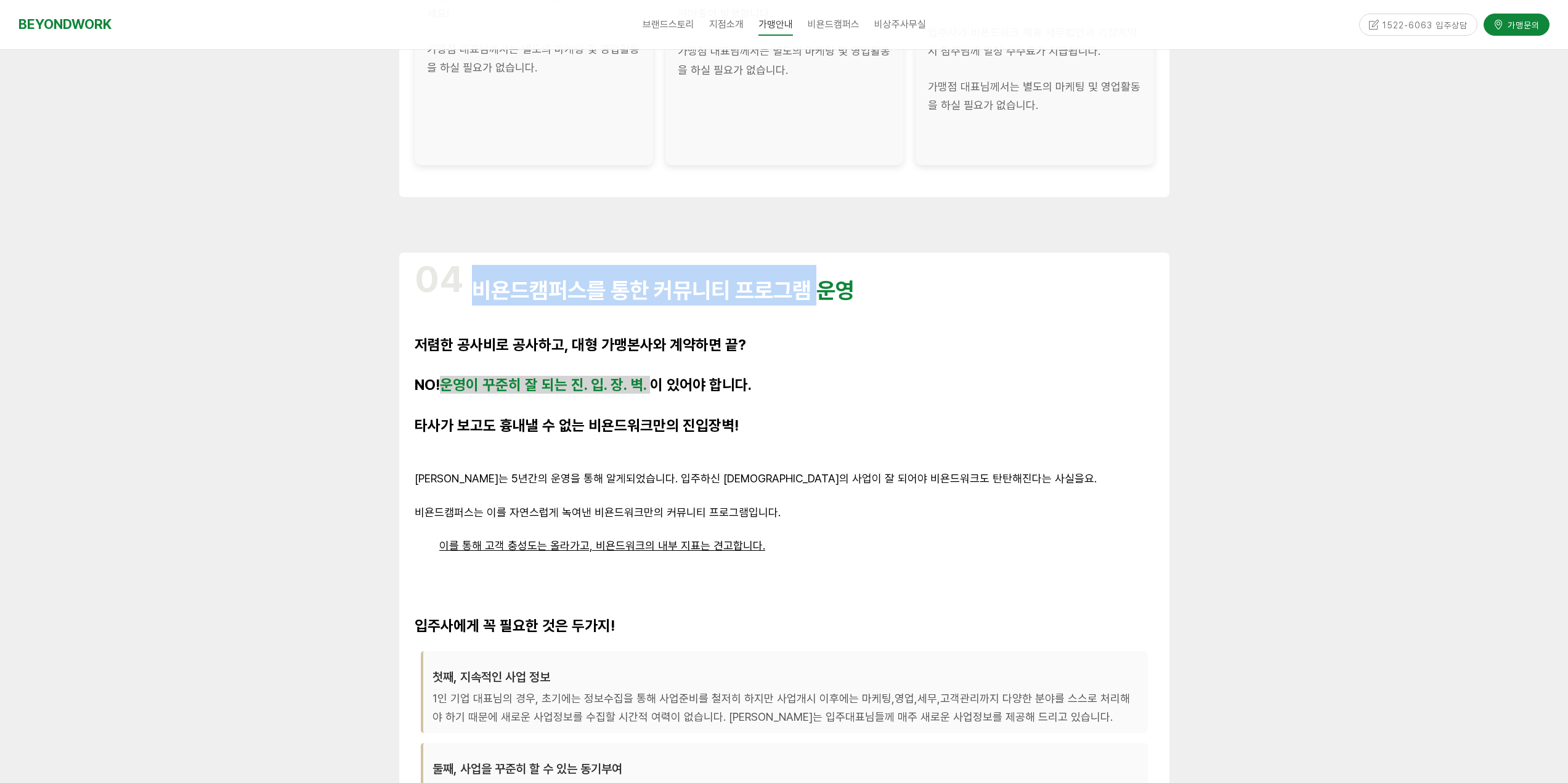
scroll to position [2464, 0]
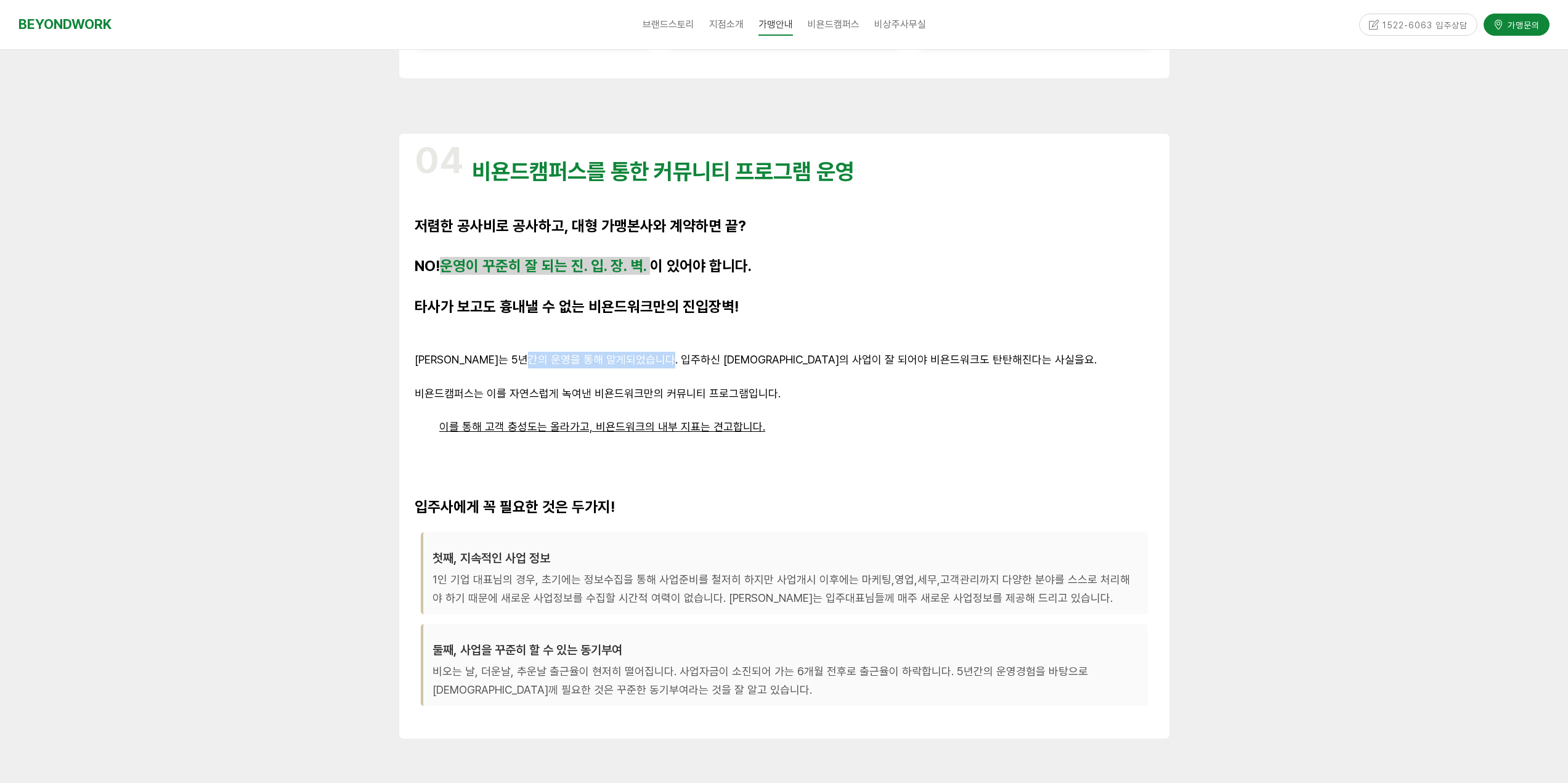
drag, startPoint x: 513, startPoint y: 363, endPoint x: 651, endPoint y: 360, distance: 138.0
click at [651, 360] on span "비욘드워크는 5년간의 운영을 통해 알게되었습니다. 입주하신 대표님들의 사업이 잘 되어야 비욘드워크도 탄탄해진다는 사실을요." at bounding box center [755, 360] width 682 height 13
drag, startPoint x: 692, startPoint y: 355, endPoint x: 1002, endPoint y: 375, distance: 310.6
click at [1002, 375] on div "04 비욘드캠퍼스를 통한 커뮤니티 프로그램 운영 저렴한 공사비로 공사하고, 대형 가맹본사와 계약하면 끝? NO! 운영이 꾸준히 잘 되는 진. …" at bounding box center [784, 436] width 739 height 605
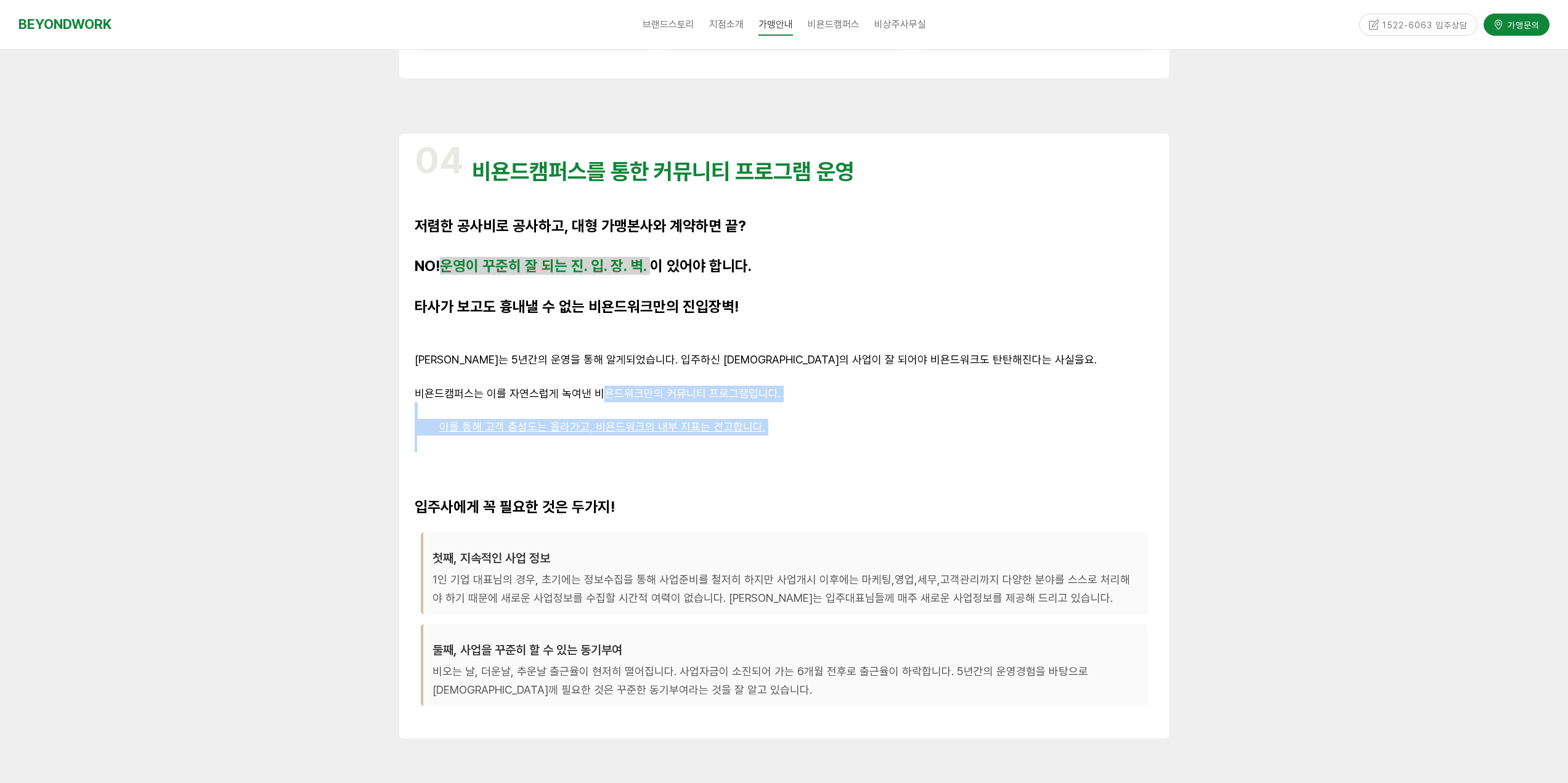
drag, startPoint x: 663, startPoint y: 409, endPoint x: 807, endPoint y: 442, distance: 147.7
click at [807, 442] on div "04 비욘드캠퍼스를 통한 커뮤니티 프로그램 운영 저렴한 공사비로 공사하고, 대형 가맹본사와 계약하면 끝? NO! 운영이 꾸준히 잘 되는 진. …" at bounding box center [784, 436] width 739 height 605
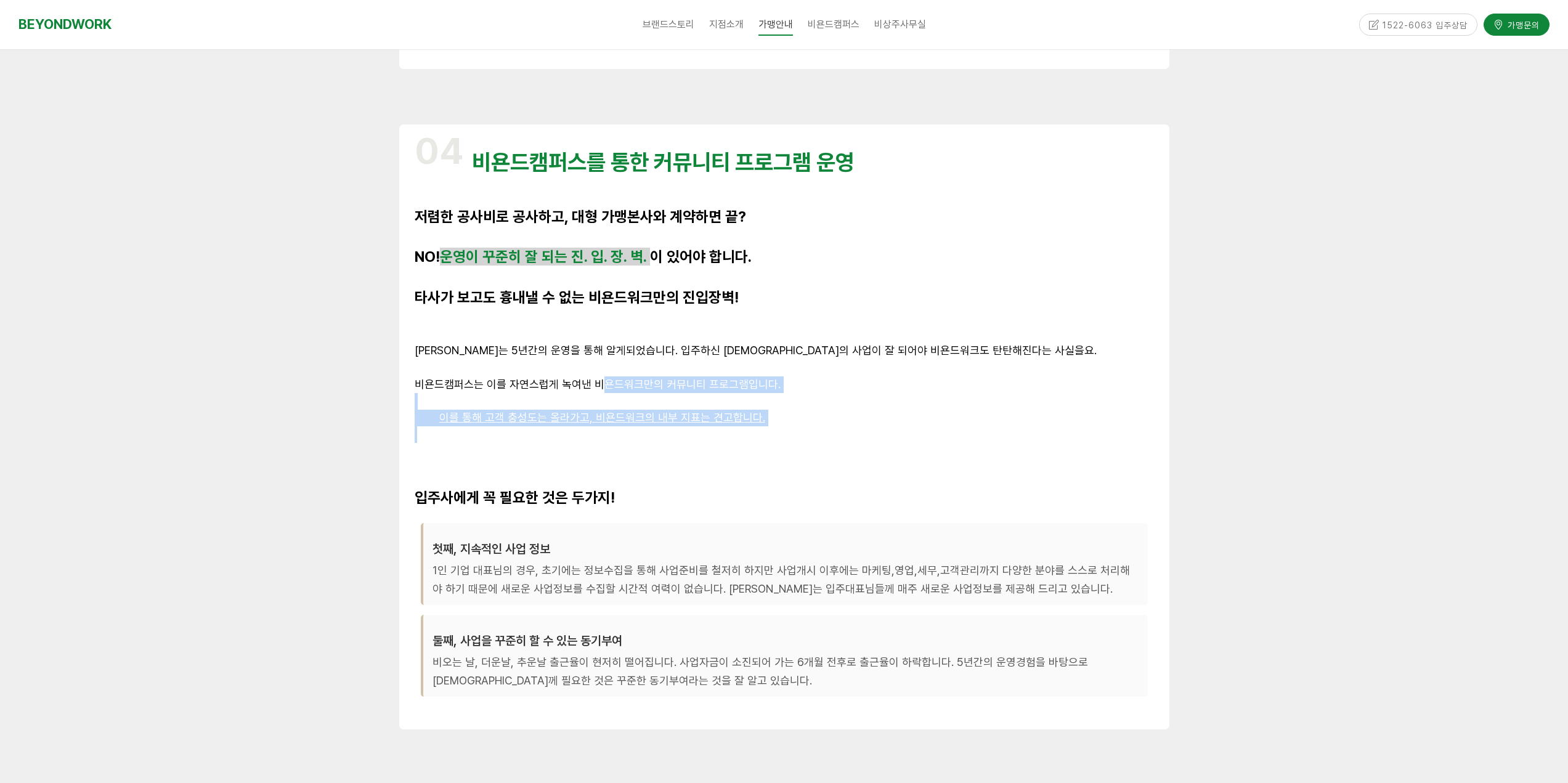
scroll to position [2711, 0]
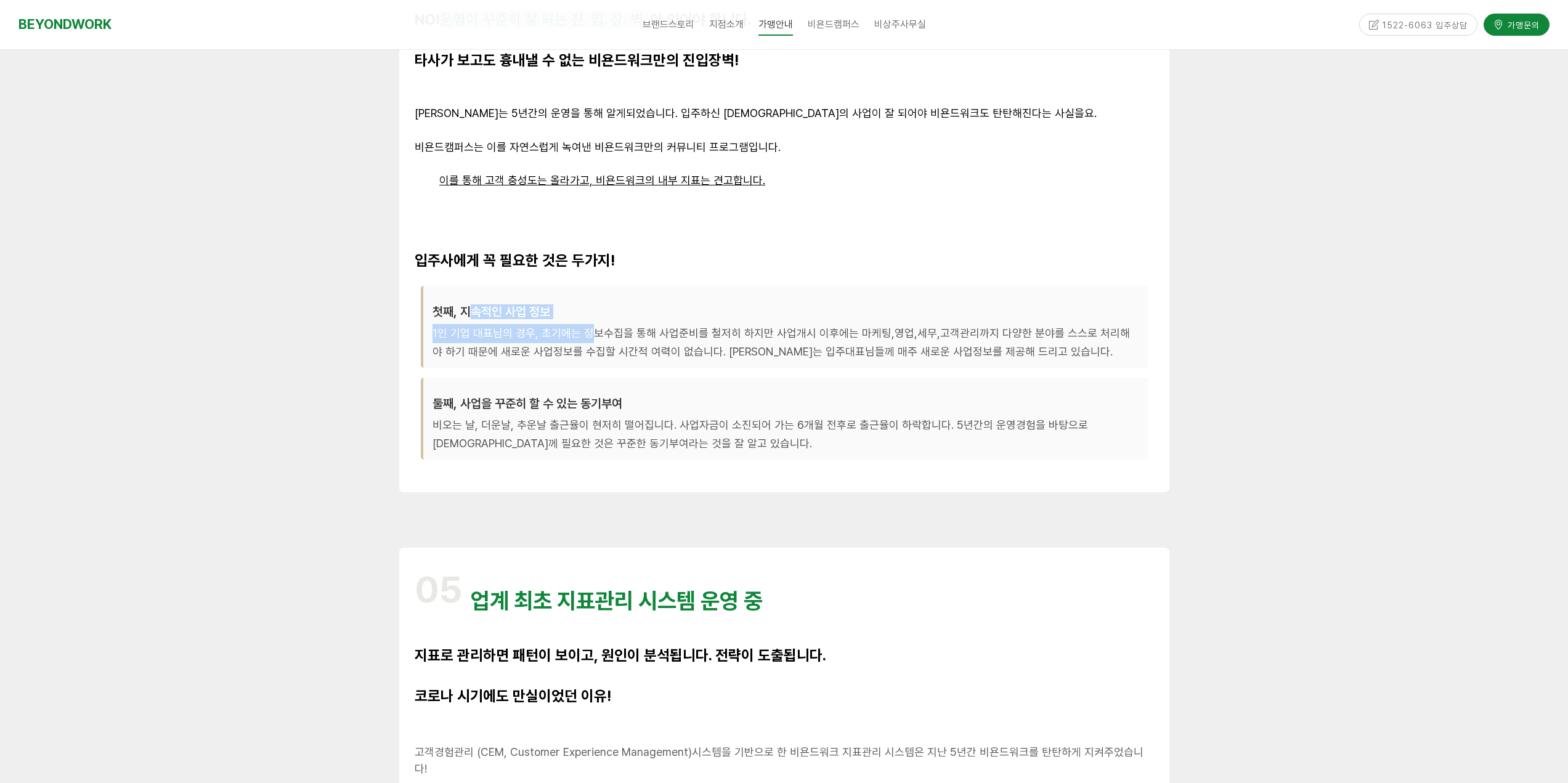
drag, startPoint x: 473, startPoint y: 299, endPoint x: 592, endPoint y: 324, distance: 121.6
click at [592, 324] on div "첫째, 지속적인 사업 정보 1인 기업 대표님의 경우, 초기에는 정보수집을 통해 사업준비를 철저히 하지만 사업개시 이후에는 마케팅,영업,세무,고…" at bounding box center [784, 326] width 727 height 82
click at [561, 334] on p "1인 기업 대표님의 경우, 초기에는 정보수집을 통해 사업준비를 철저히 하지만 사업개시 이후에는 마케팅,영업,세무,고객관리까지 다양한 분야를 스…" at bounding box center [786, 343] width 706 height 38
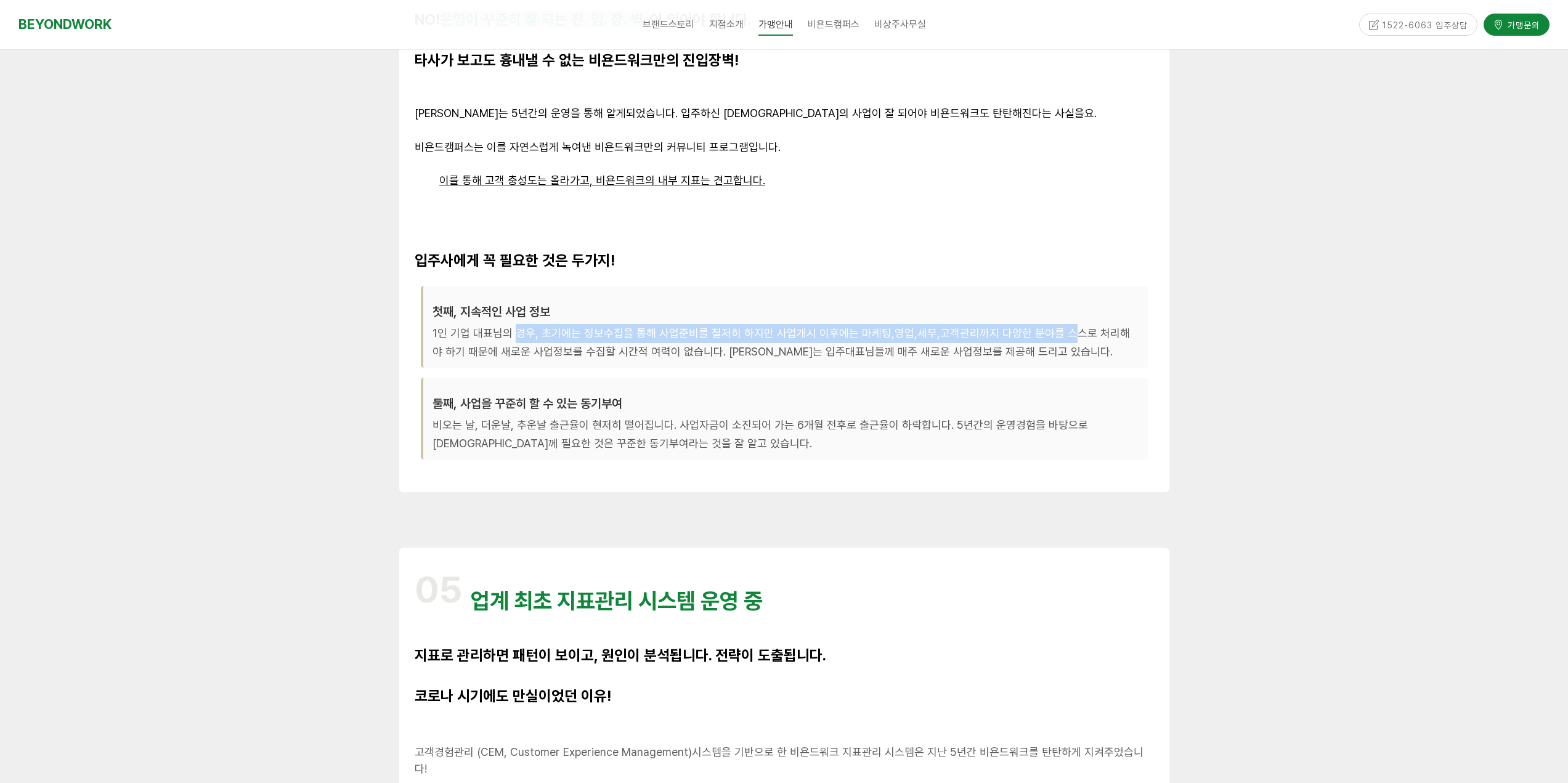
drag
click at [1052, 338] on p "1인 기업 대표님의 경우, 초기에는 정보수집을 통해 사업준비를 철저히 하지만 사업개시 이후에는 마케팅,영업,세무,고객관리까지 다양한 분야를 스…" at bounding box center [786, 343] width 706 height 38
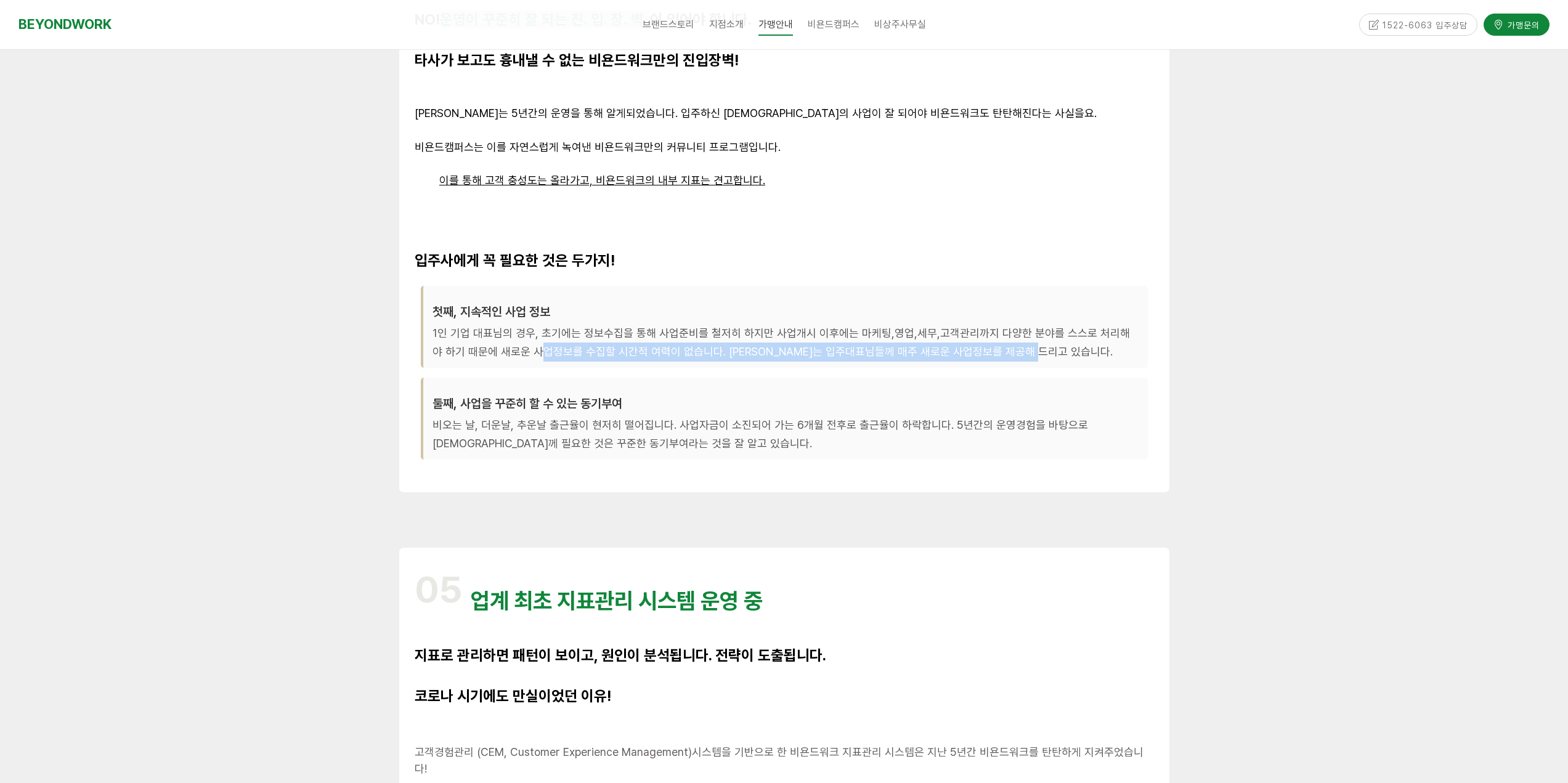
click at [1016, 364] on div "첫째, 지속적인 사업 정보 1인 기업 대표님의 경우, 초기에는 정보수집을 통해 사업준비를 철저히 하지만 사업개시 이후에는 마케팅,영업,세무,고…" at bounding box center [784, 326] width 727 height 82
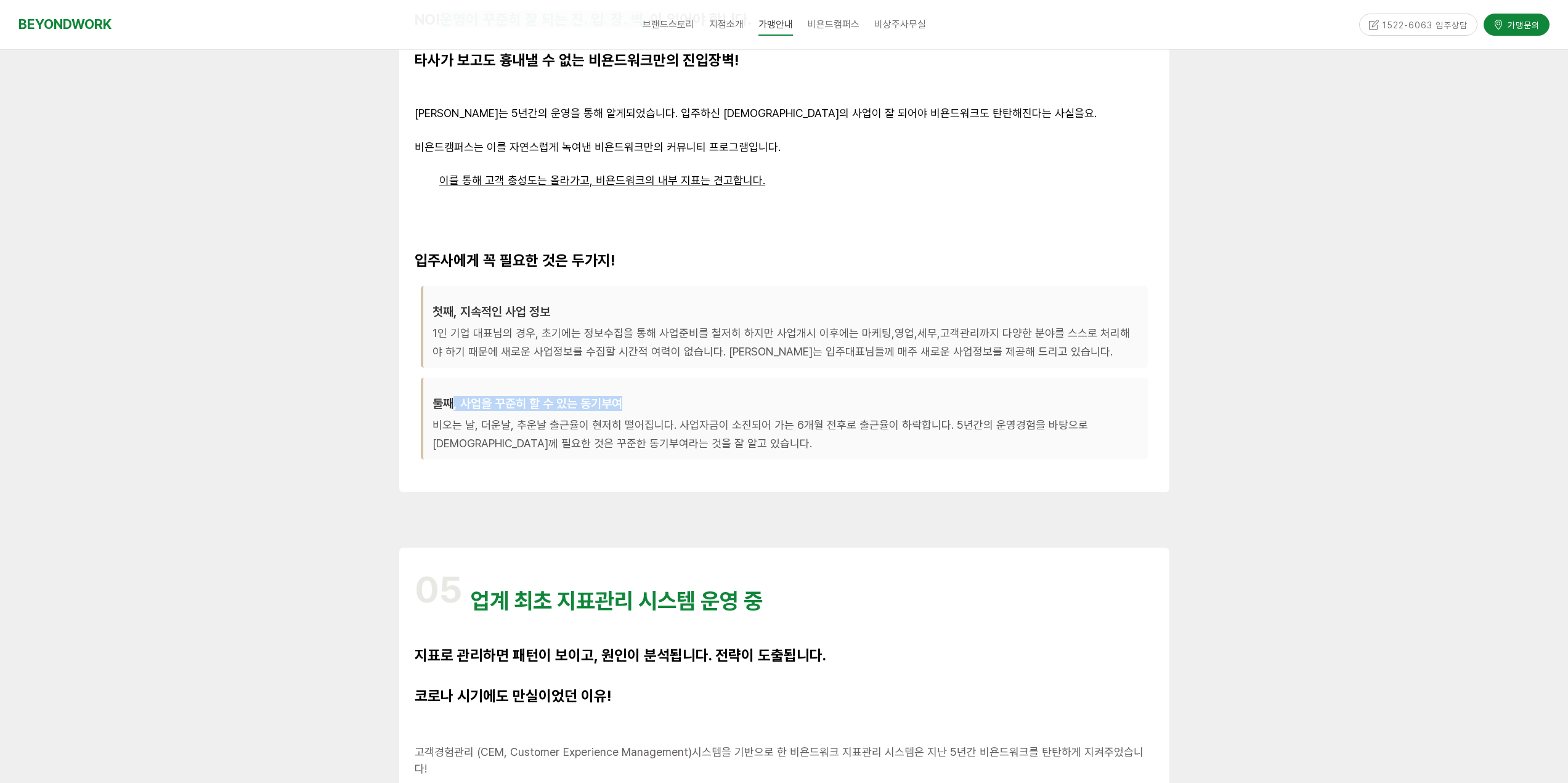
click at [646, 398] on h3 "둘째, 사업을 꾸준히 할 수 있는 동기부여" at bounding box center [786, 403] width 706 height 15
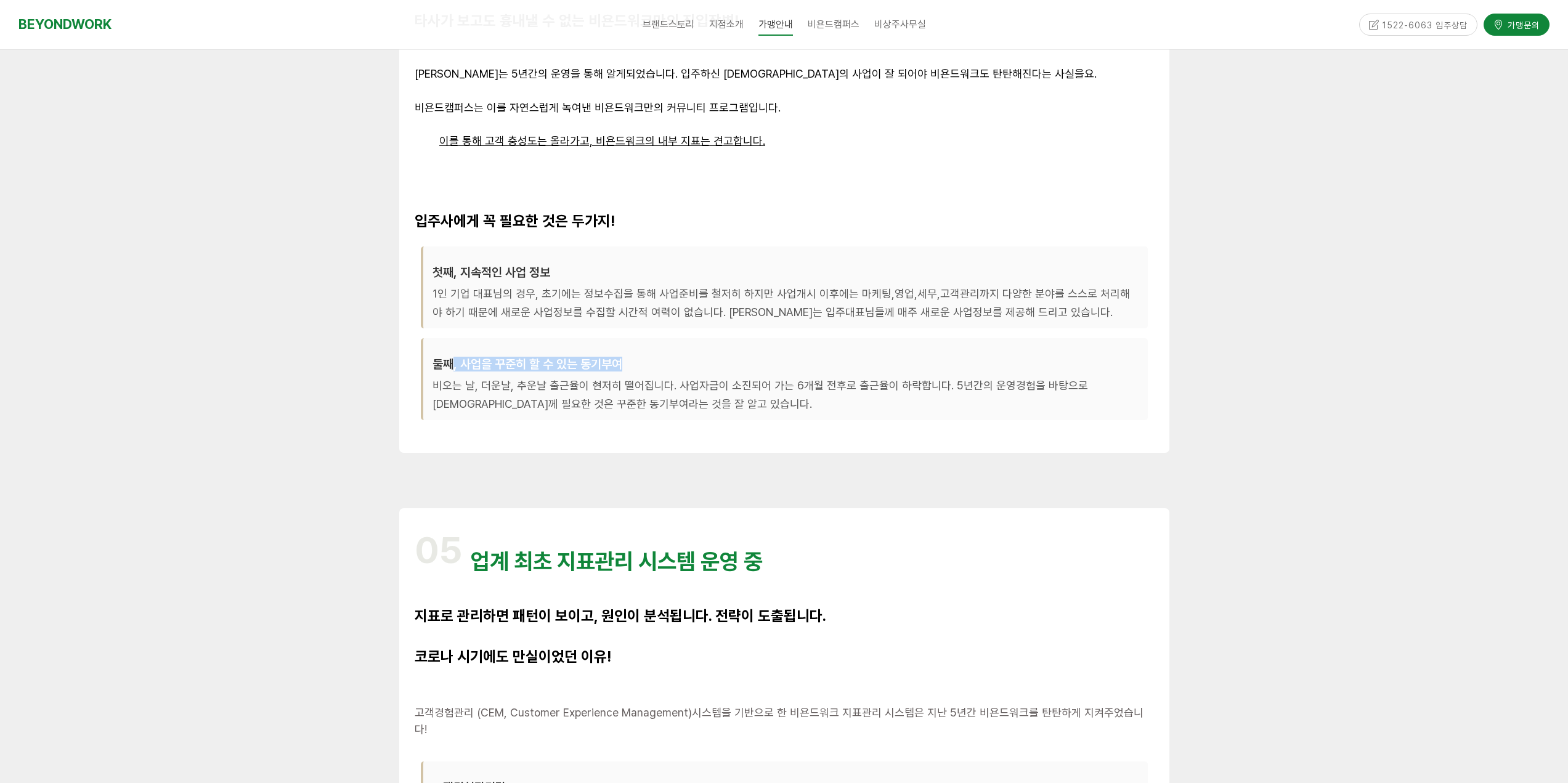
scroll to position [2773, 0]
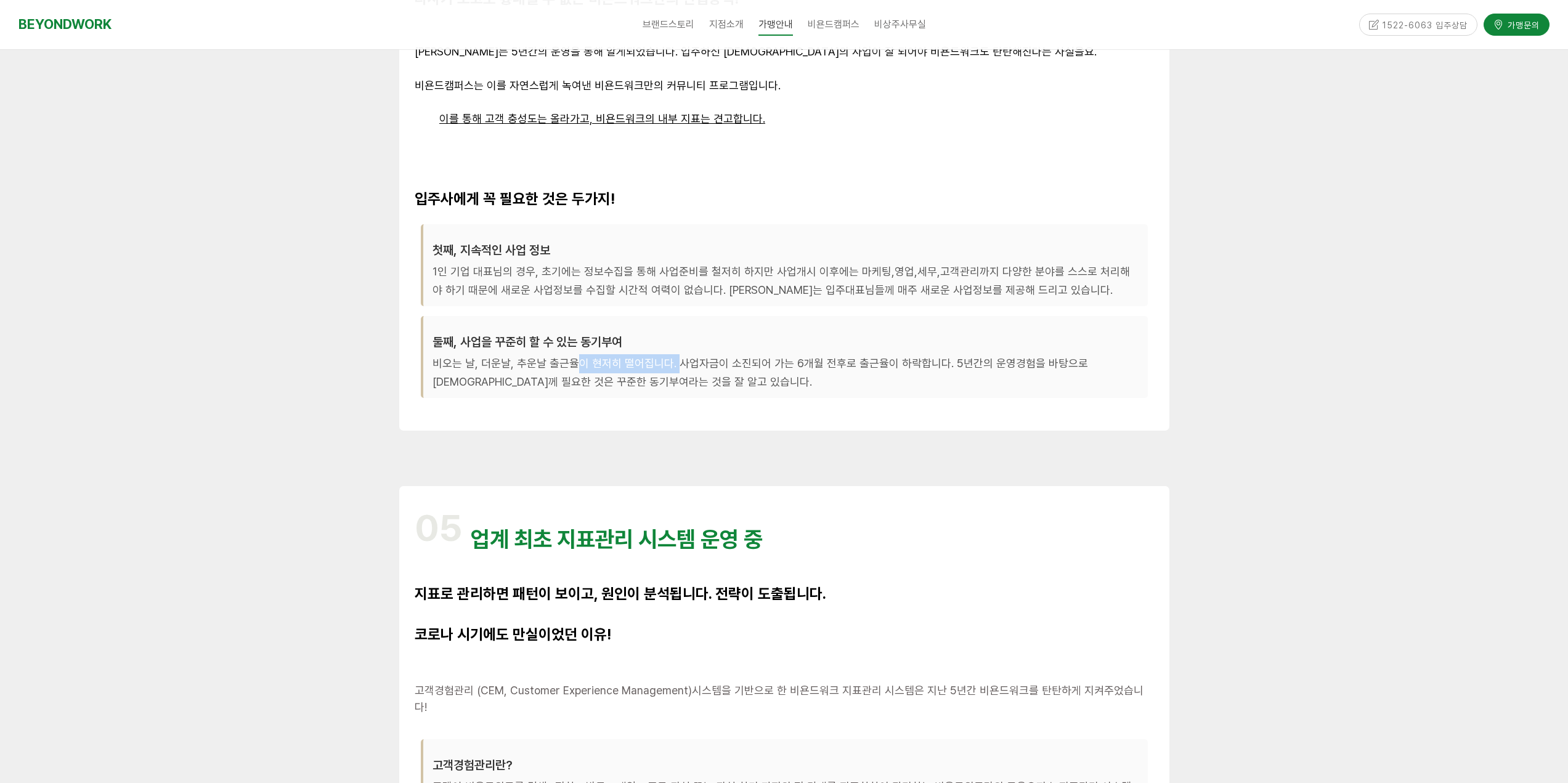
click at [671, 364] on p "비오는 날, 더운날, 추운날 출근율이 현저히 떨어집니다. 사업자금이 소진되어 가는 6개월 전후로 출근율이 하락합니다. 5년간의 운영경험을 바탕…" at bounding box center [786, 373] width 706 height 38
click at [941, 366] on p "비오는 날, 더운날, 추운날 출근율이 현저히 떨어집니다. 사업자금이 소진되어 가는 6개월 전후로 출근율이 하락합니다. 5년간의 운영경험을 바탕…" at bounding box center [786, 373] width 706 height 38
click at [1081, 372] on p "비오는 날, 더운날, 추운날 출근율이 현저히 떨어집니다. 사업자금이 소진되어 가는 6개월 전후로 출근율이 하락합니다. 5년간의 운영경험을 바탕…" at bounding box center [786, 373] width 706 height 38
click at [654, 388] on p "비오는 날, 더운날, 추운날 출근율이 현저히 떨어집니다. 사업자금이 소진되어 가는 6개월 전후로 출근율이 하락합니다. 5년간의 운영경험을 바탕…" at bounding box center [786, 373] width 706 height 38
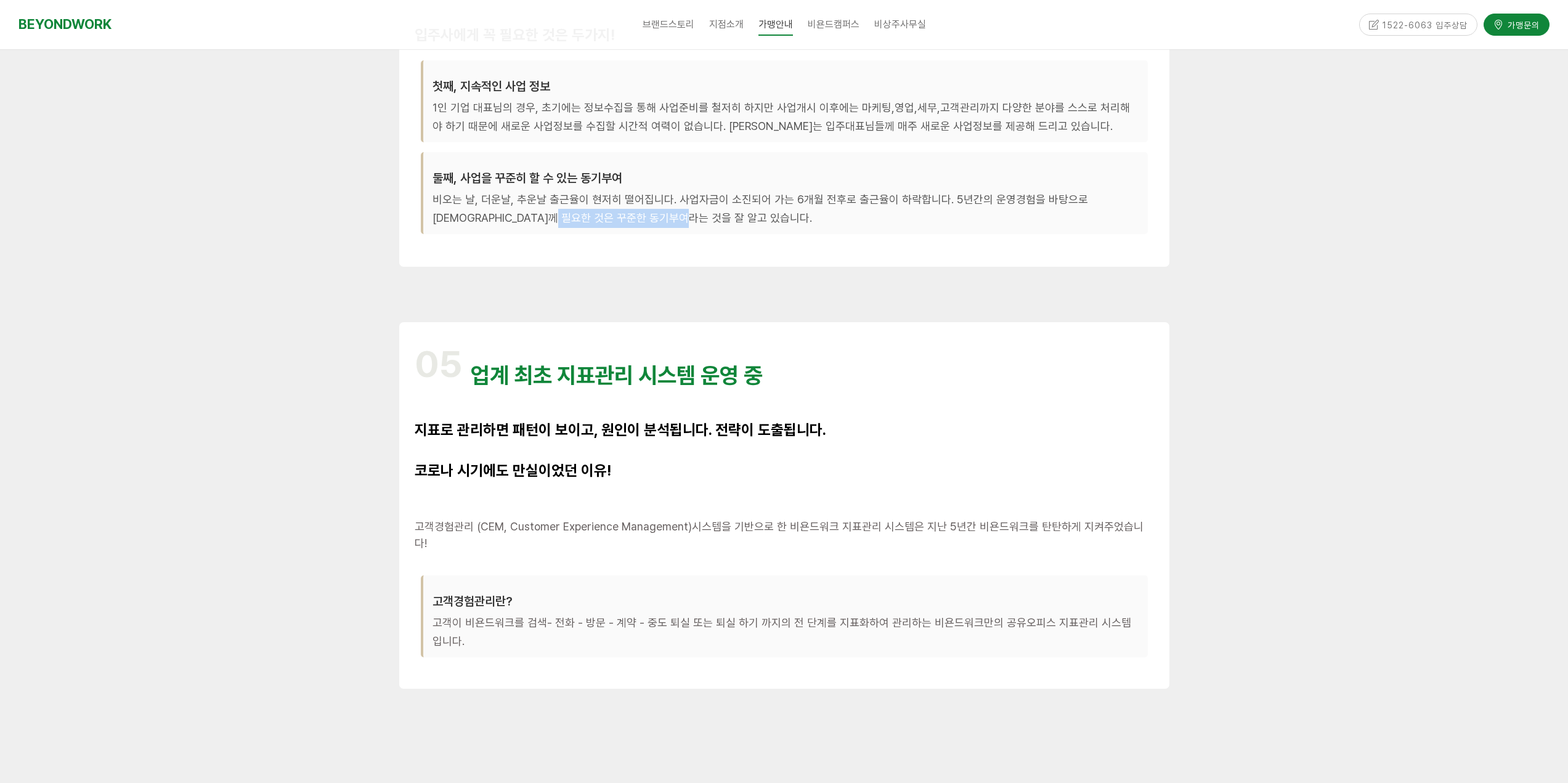
scroll to position [2958, 0]
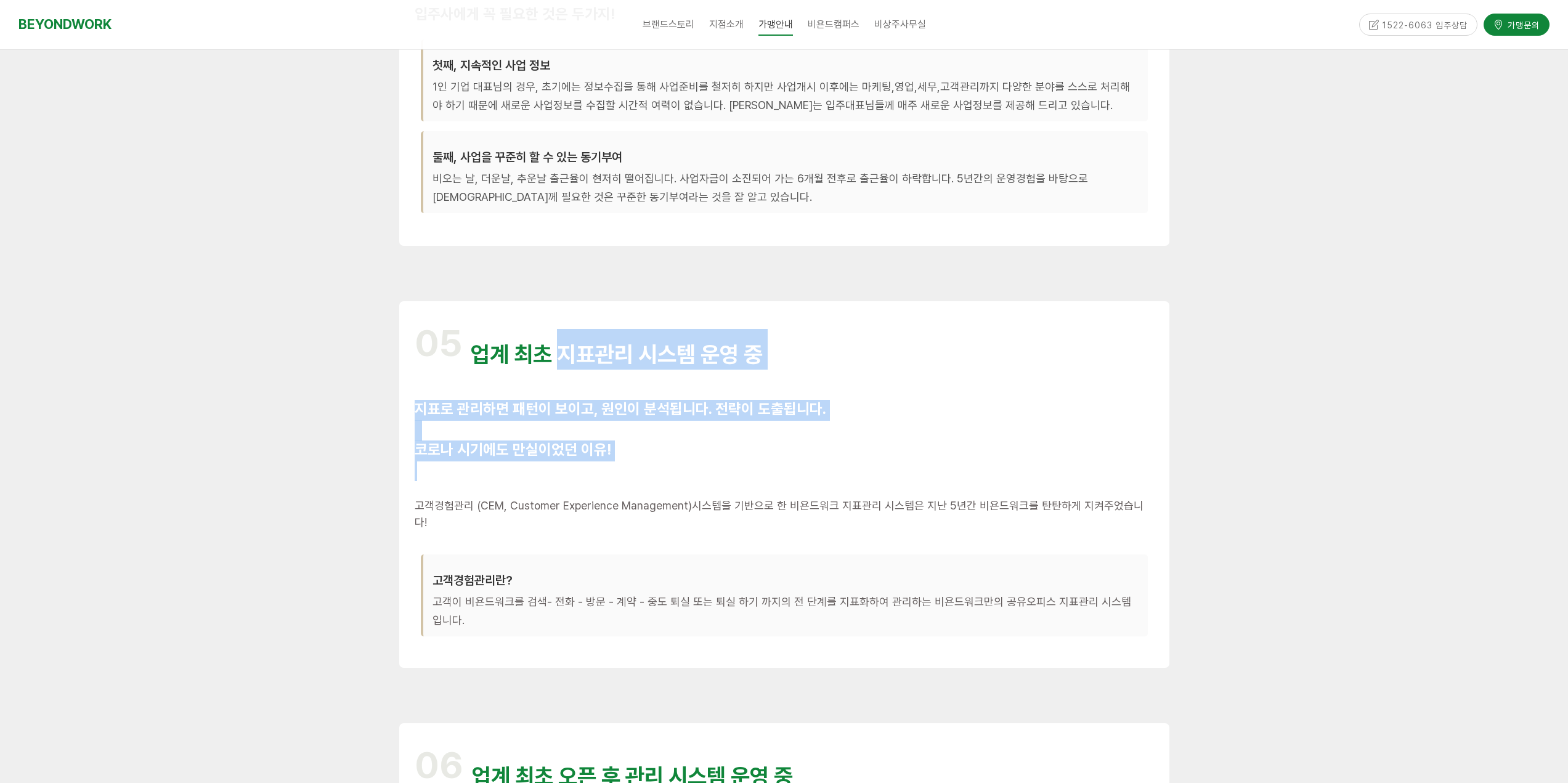
click at [893, 467] on div "05 업계 최초 지표관리 시스템 운영 중 지표로 관리하면 패턴이 보이고, 원인이 분석됩니다. 전략이 도출됩니다. 코로나 시기에도 만실이었던 이…" at bounding box center [784, 485] width 739 height 336
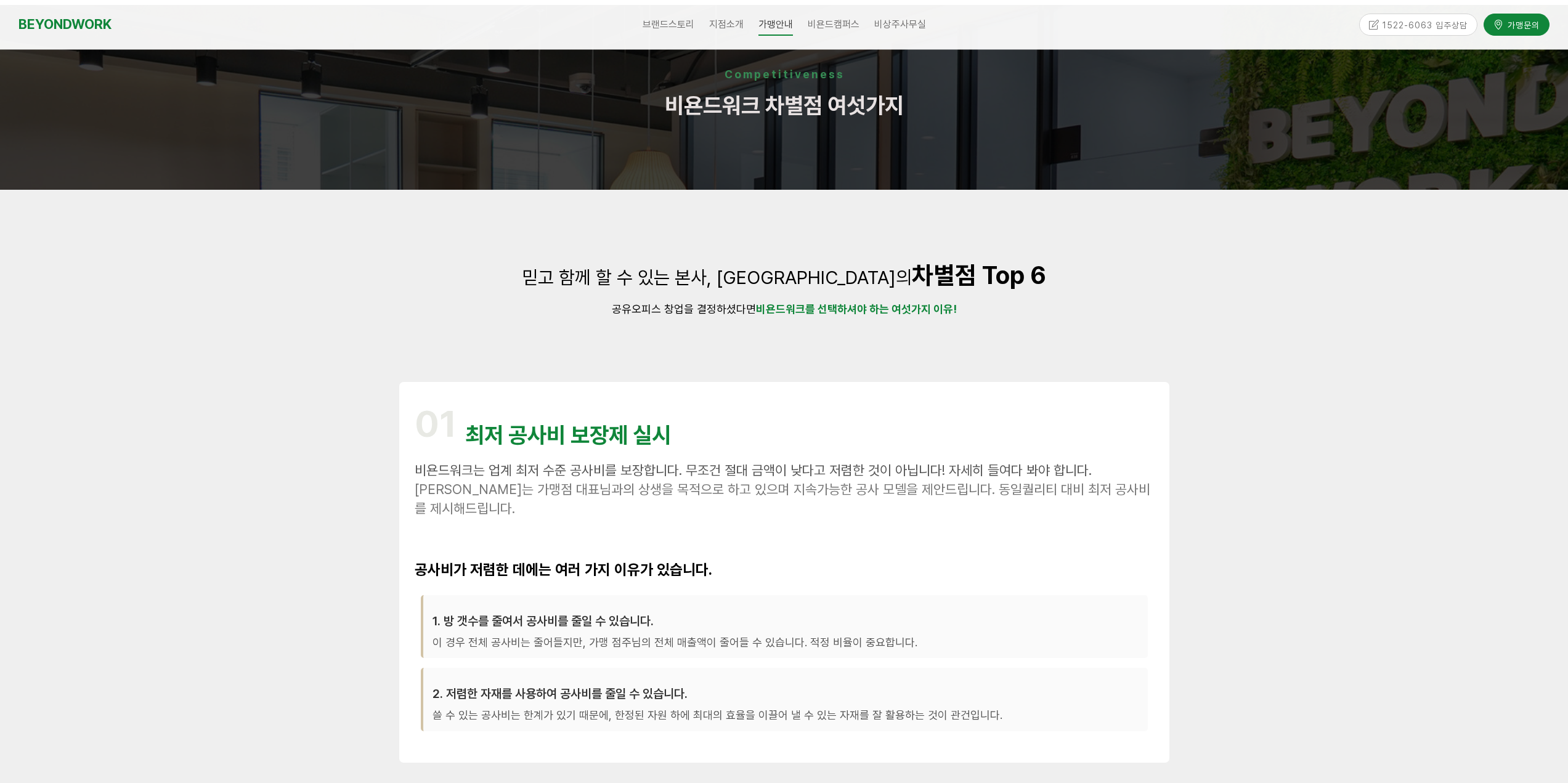
scroll to position [0, 0]
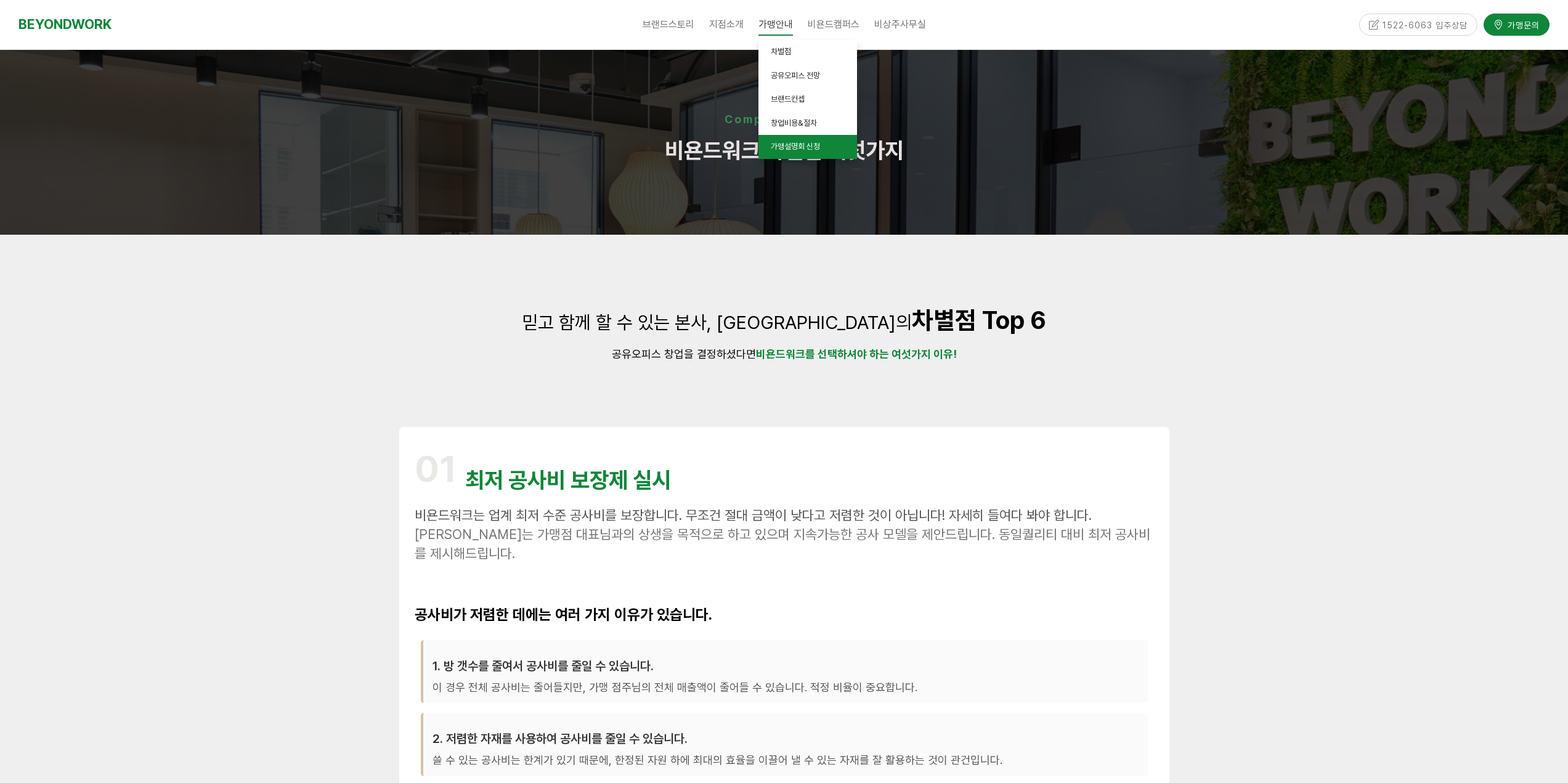
click at [797, 139] on link "가맹설명회 신청" at bounding box center [807, 147] width 98 height 24
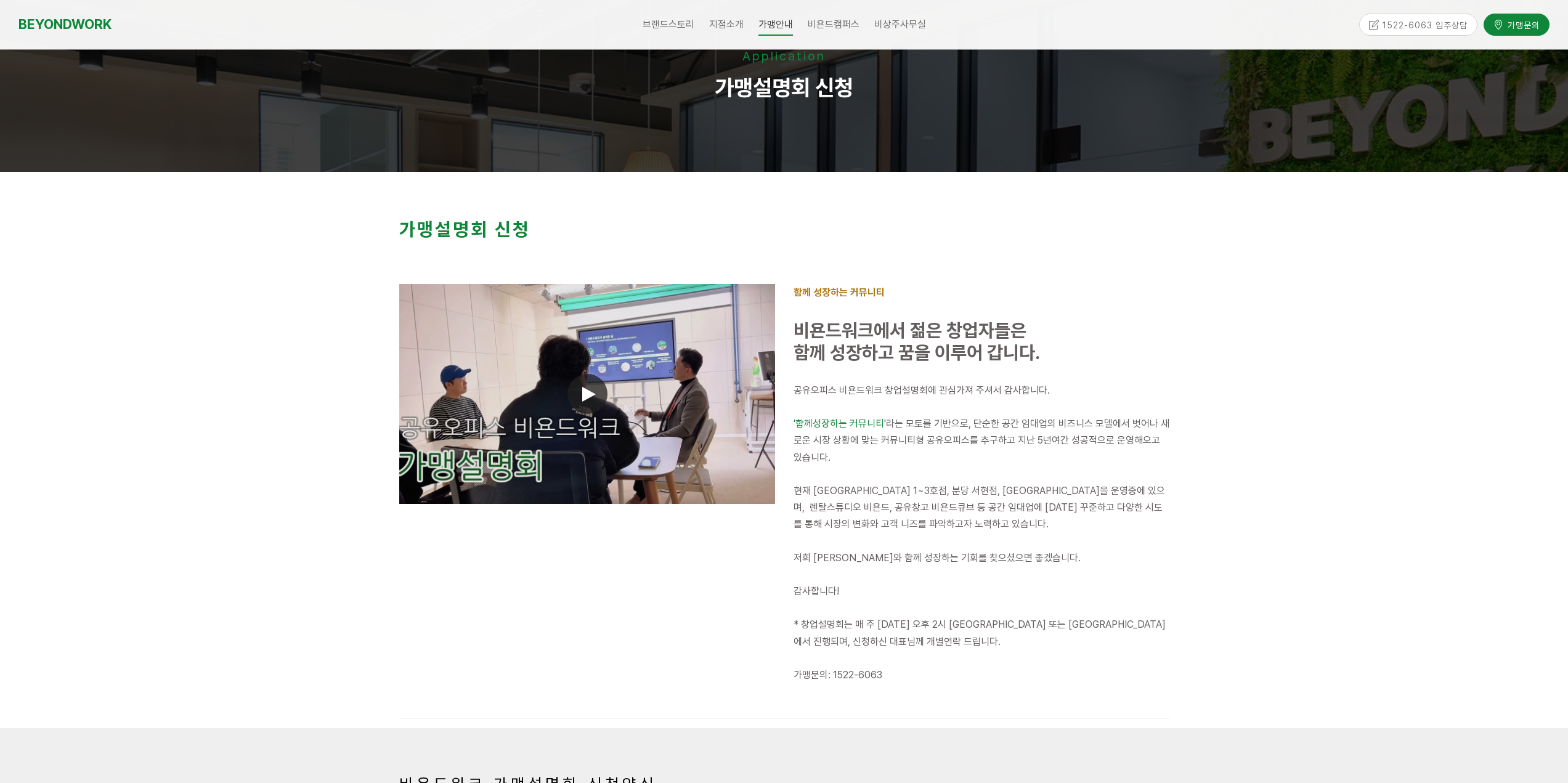
scroll to position [123, 0]
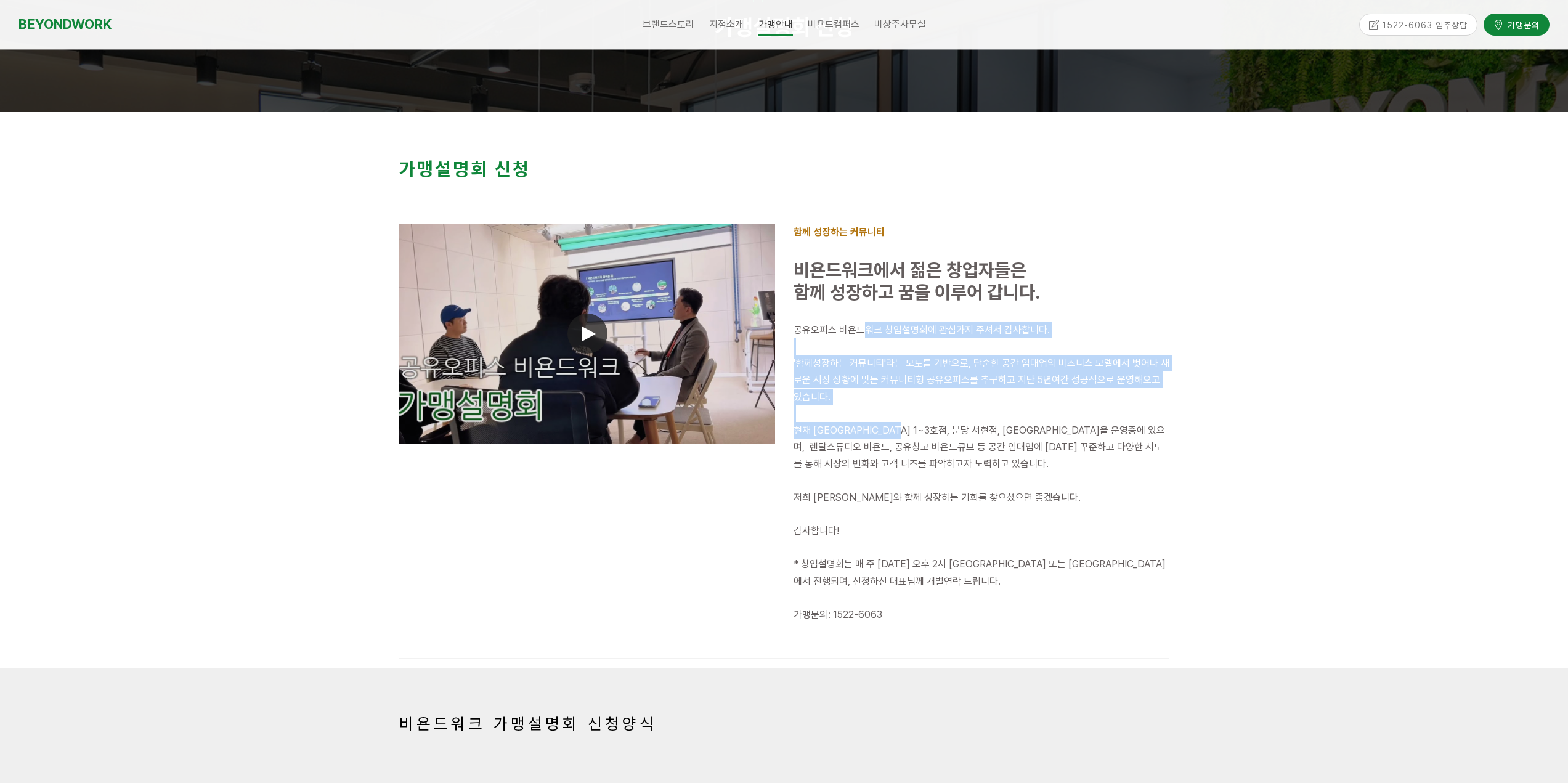
drag, startPoint x: 868, startPoint y: 312, endPoint x: 904, endPoint y: 423, distance: 116.7
click at [904, 423] on div "공유오피스 비욘드워크 창업설명회에 관심가져 주셔서 감사합니다. '함께성장하는 커뮤니티' 라는 모토를 기반으로, 단순한 공간 임대업의 비즈니스 …" at bounding box center [982, 481] width 394 height 337
click at [889, 429] on span "현재 인천 부평 1~3호점, 분당 서현점, 안양 평촌점을 운영중에 있으며, 렌탈스튜디오 비욘드, 공유창고 비욘드큐브 등 공간 임대업에 대한 꾸…" at bounding box center [979, 447] width 372 height 45
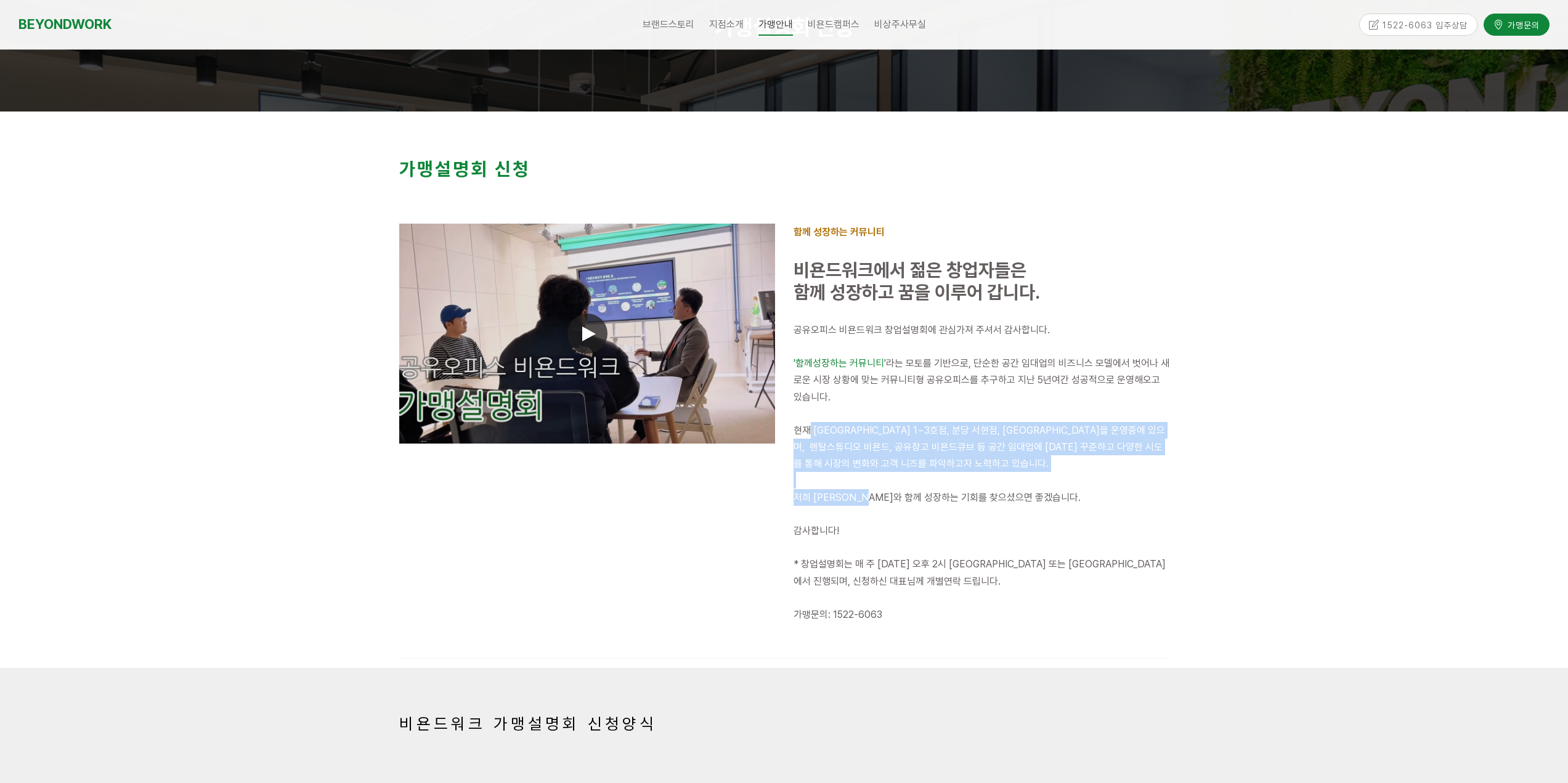
drag, startPoint x: 811, startPoint y: 429, endPoint x: 856, endPoint y: 490, distance: 75.8
click at [869, 496] on div "공유오피스 비욘드워크 창업설명회에 관심가져 주셔서 감사합니다. '함께성장하는 커뮤니티' 라는 모토를 기반으로, 단순한 공간 임대업의 비즈니스 …" at bounding box center [981, 480] width 376 height 318
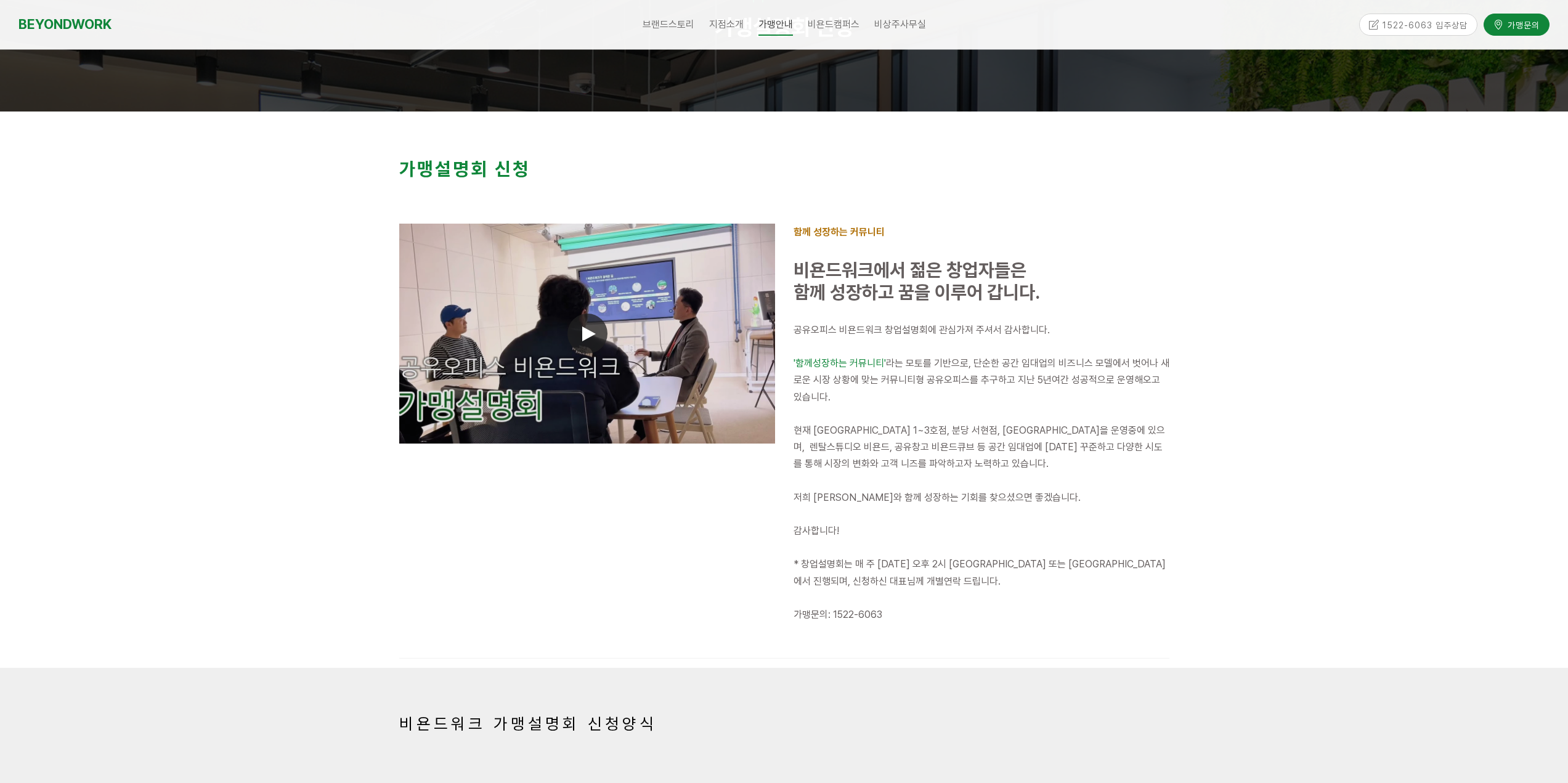
drag, startPoint x: 1002, startPoint y: 493, endPoint x: 872, endPoint y: 542, distance: 138.9
click at [1001, 494] on span "저희 비욘드워크와 함께 성장하는 기회를 찾으셨으면 좋겠습니다." at bounding box center [937, 498] width 287 height 12
drag, startPoint x: 850, startPoint y: 552, endPoint x: 1008, endPoint y: 553, distance: 158.0
click at [1008, 553] on p at bounding box center [981, 547] width 376 height 17
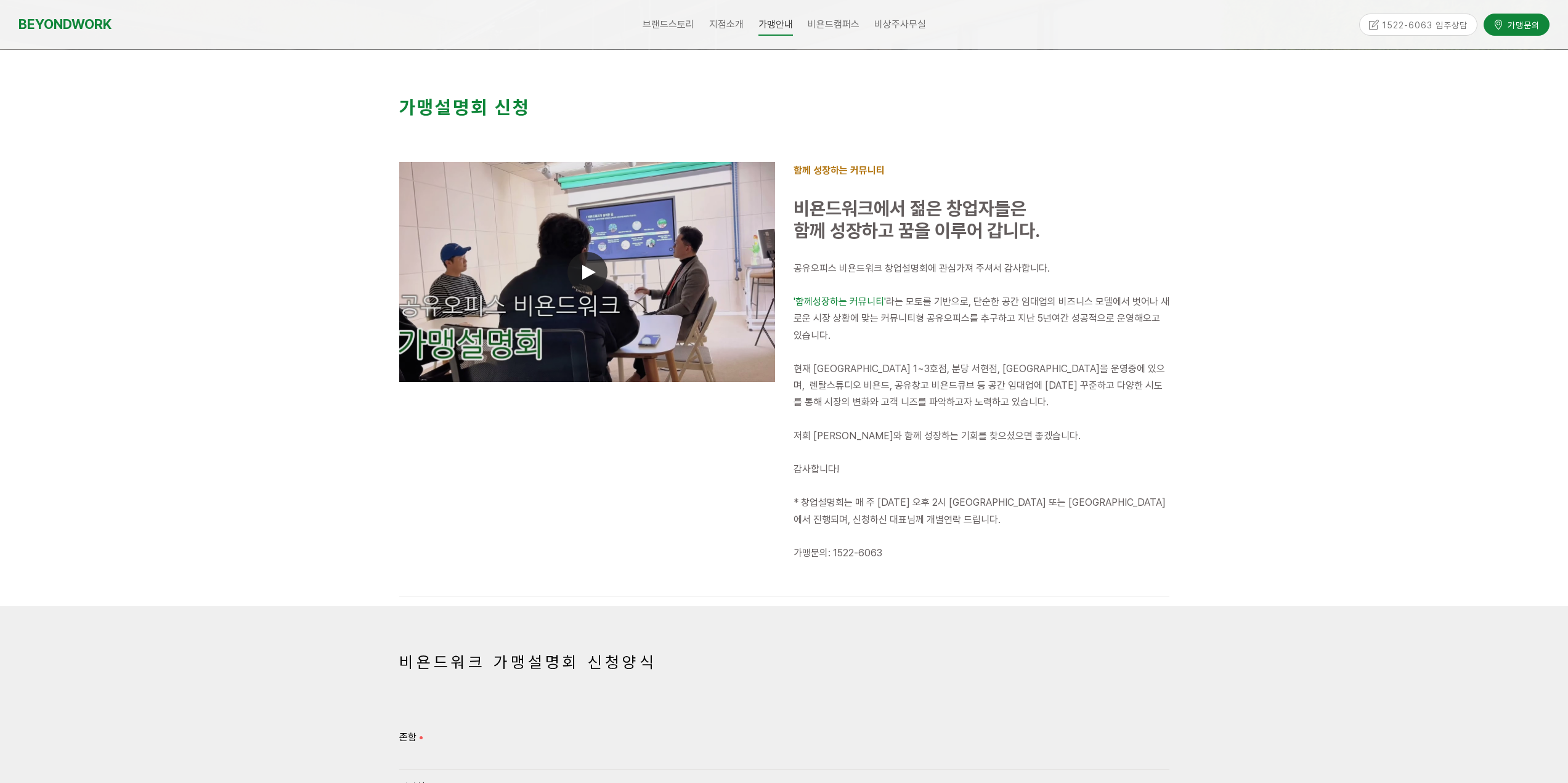
click at [570, 267] on span at bounding box center [587, 272] width 40 height 40
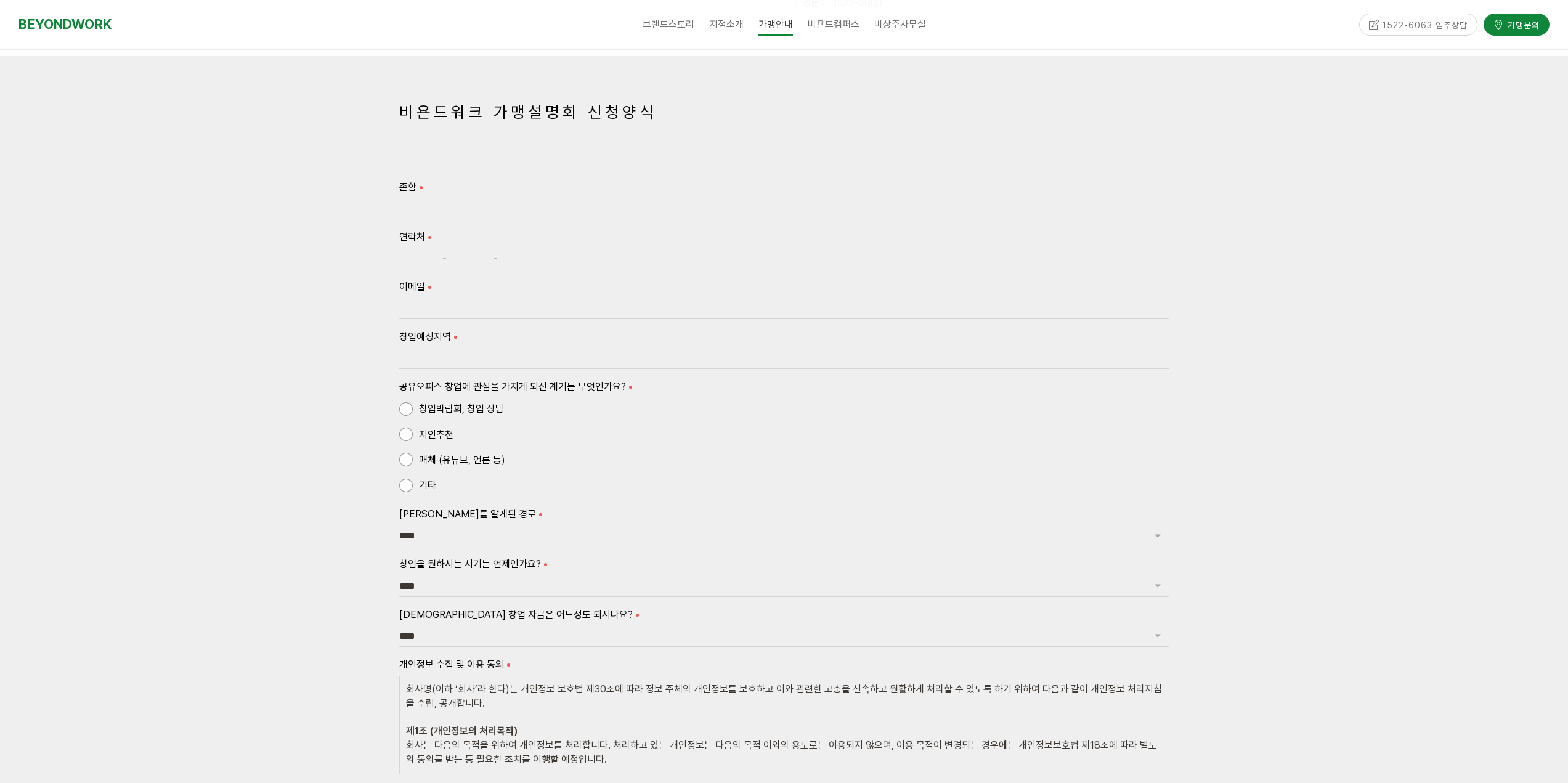
scroll to position [801, 0]
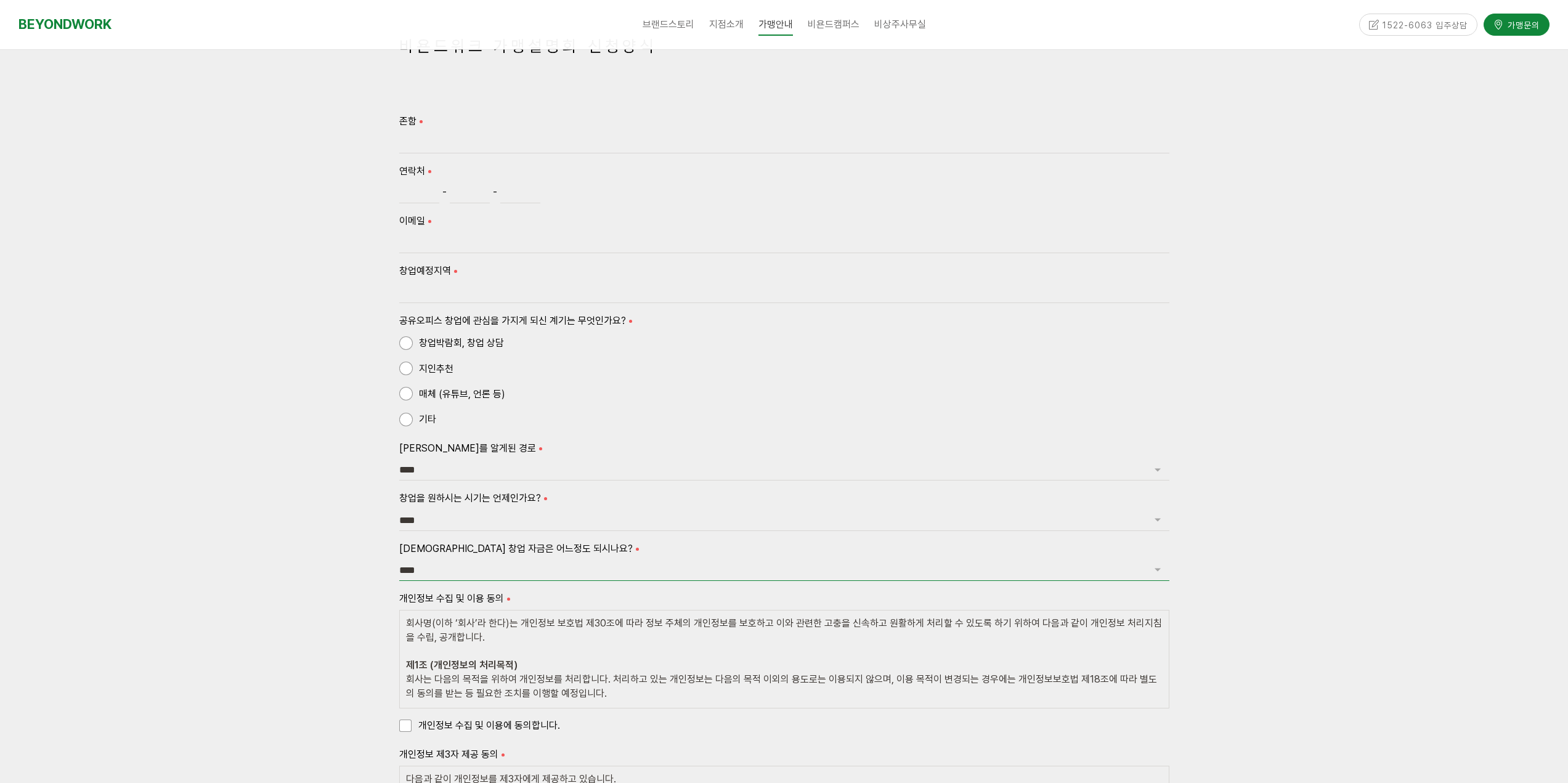
click at [562, 578] on select "**** ******* ******* ********* *******" at bounding box center [784, 570] width 770 height 21
click at [338, 561] on div at bounding box center [784, 490] width 1568 height 1000
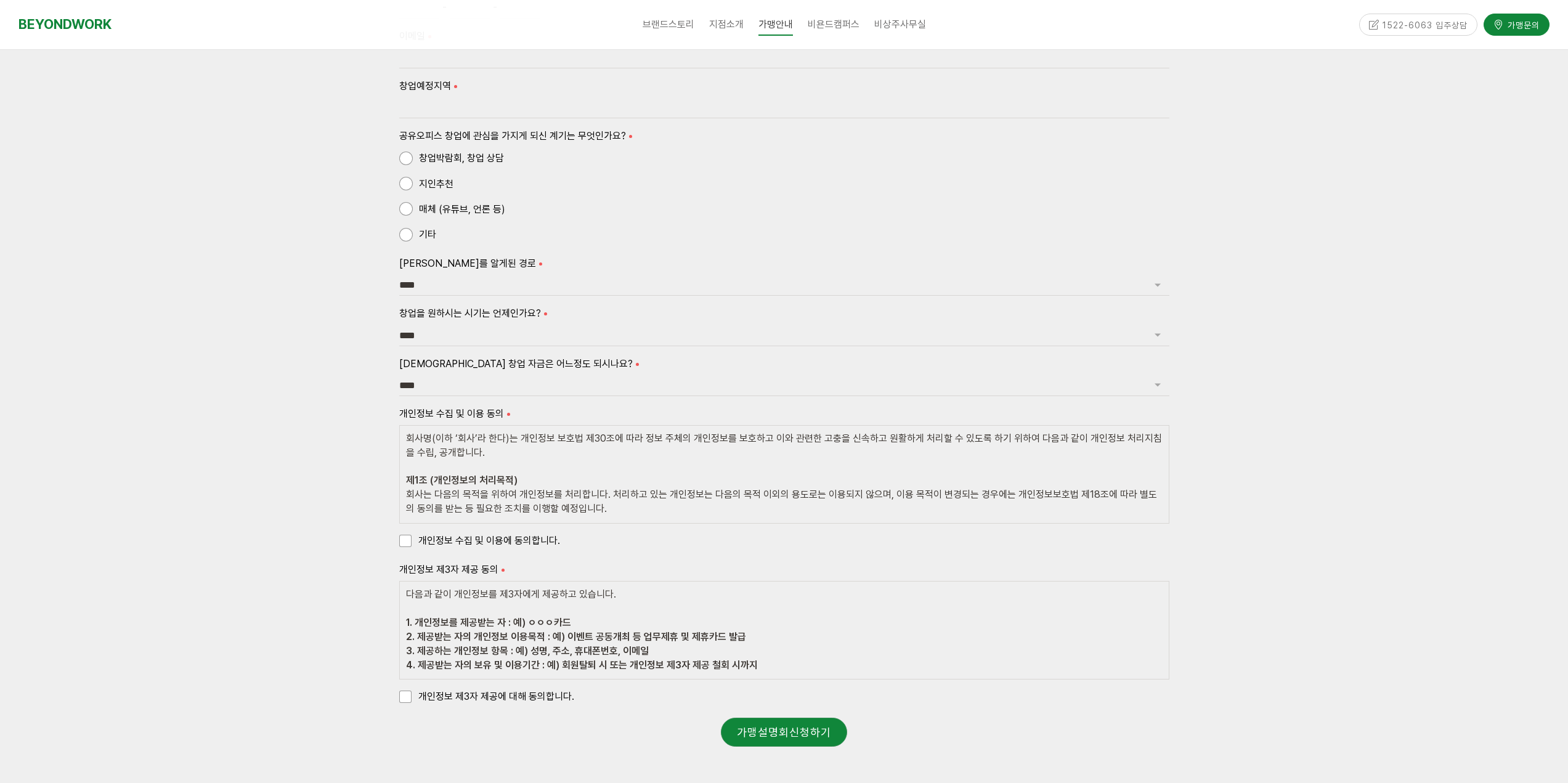
scroll to position [924, 0]
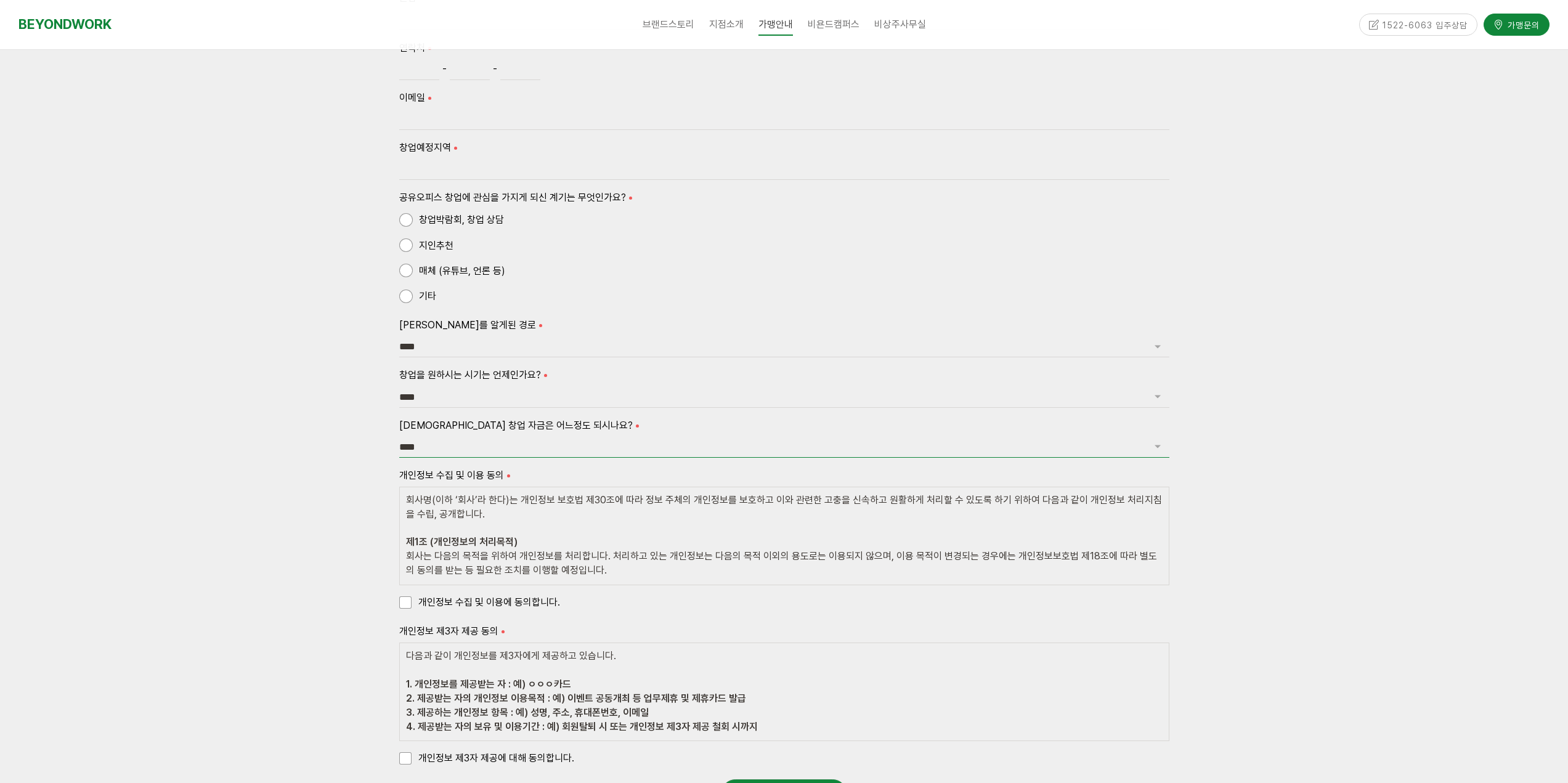
click at [554, 448] on select "**** ******* ******* ********* *******" at bounding box center [784, 447] width 770 height 21
click at [1324, 567] on div at bounding box center [784, 367] width 1568 height 1000
click at [457, 459] on form "존함 연락처 - - 이메일 창업예정지역 공유오피스 창업에 관심을 가지게 되신 계기는 무엇인가요? 창업박람회, 창업 상담 지인추천 매체 (유튜브…" at bounding box center [784, 380] width 770 height 781
click at [459, 454] on select "**** ******* ******* ********* *******" at bounding box center [784, 447] width 770 height 21
click at [460, 454] on select "**** ******* ******* ********* *******" at bounding box center [784, 447] width 770 height 21
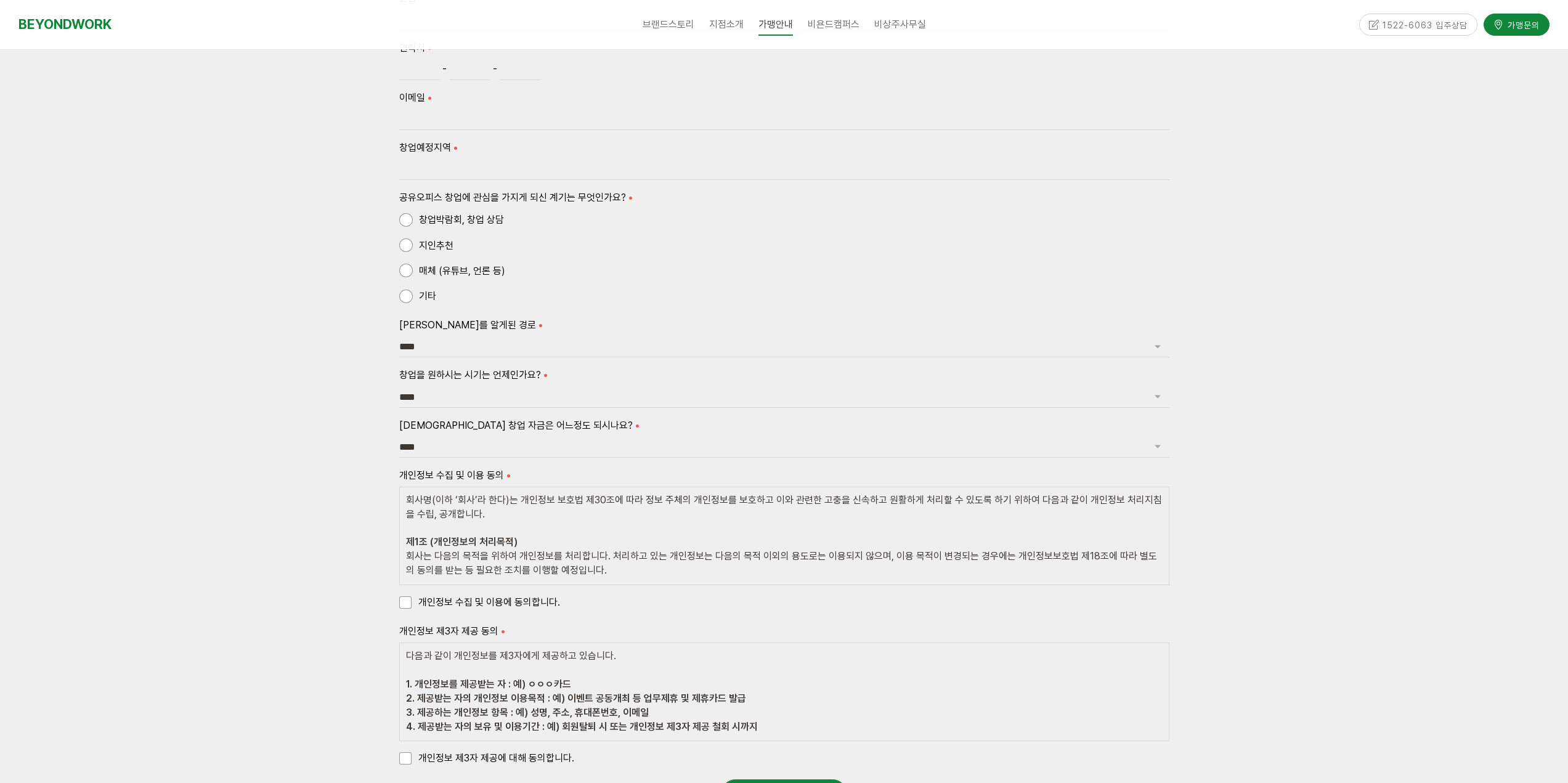
click at [461, 436] on div "예상 창업 자금은 어느정도 되시나요? **** ******* ******* ********* *******" at bounding box center [784, 437] width 770 height 41
click at [470, 443] on select "**** ******* ******* ********* *******" at bounding box center [784, 447] width 770 height 21
click at [330, 442] on div at bounding box center [784, 367] width 1568 height 1000
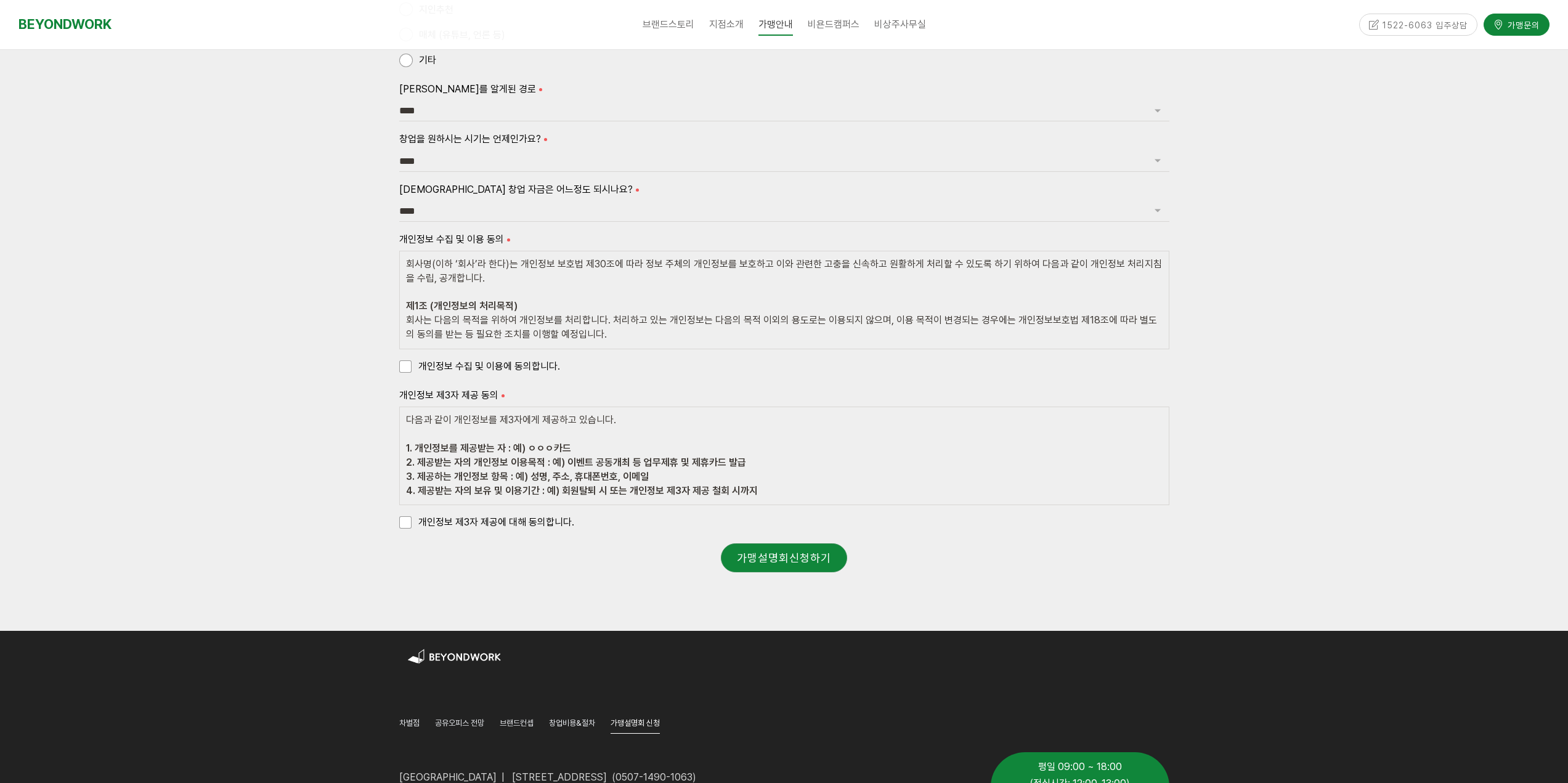
scroll to position [1160, 0]
drag, startPoint x: 530, startPoint y: 445, endPoint x: 600, endPoint y: 448, distance: 70.1
click at [600, 448] on div "다음과 같이 개인정보를 제3자에게 제공하고 있습니다. 1. 개인정보를 제공받는 자 : 예) ㅇㅇㅇ카드 2. 제공받는 자의 개인정보 이용목적 :…" at bounding box center [784, 456] width 770 height 98
drag, startPoint x: 474, startPoint y: 423, endPoint x: 589, endPoint y: 431, distance: 115.3
click at [592, 429] on div "다음과 같이 개인정보를 제3자에게 제공하고 있습니다. 1. 개인정보를 제공받는 자 : 예) ㅇㅇㅇ카드 2. 제공받는 자의 개인정보 이용목적 :…" at bounding box center [784, 456] width 770 height 98
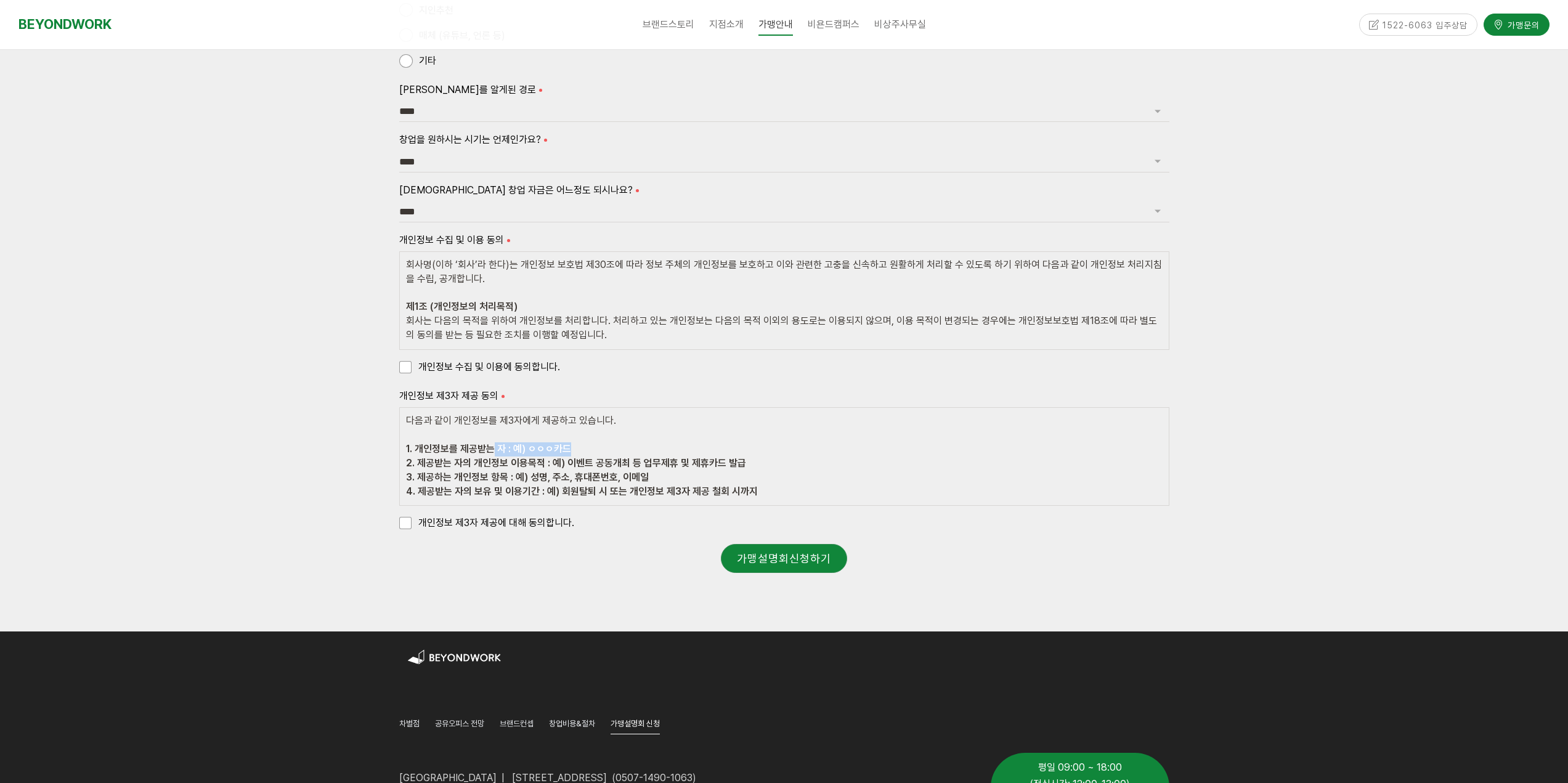
drag, startPoint x: 494, startPoint y: 450, endPoint x: 598, endPoint y: 455, distance: 104.1
click at [598, 455] on div "다음과 같이 개인정보를 제3자에게 제공하고 있습니다. 1. 개인정보를 제공받는 자 : 예) ㅇㅇㅇ카드 2. 제공받는 자의 개인정보 이용목적 :…" at bounding box center [784, 456] width 770 height 98
drag, startPoint x: 521, startPoint y: 446, endPoint x: 611, endPoint y: 455, distance: 90.4
click at [589, 454] on div "다음과 같이 개인정보를 제3자에게 제공하고 있습니다. 1. 개인정보를 제공받는 자 : 예) ㅇㅇㅇ카드 2. 제공받는 자의 개인정보 이용목적 :…" at bounding box center [784, 456] width 770 height 98
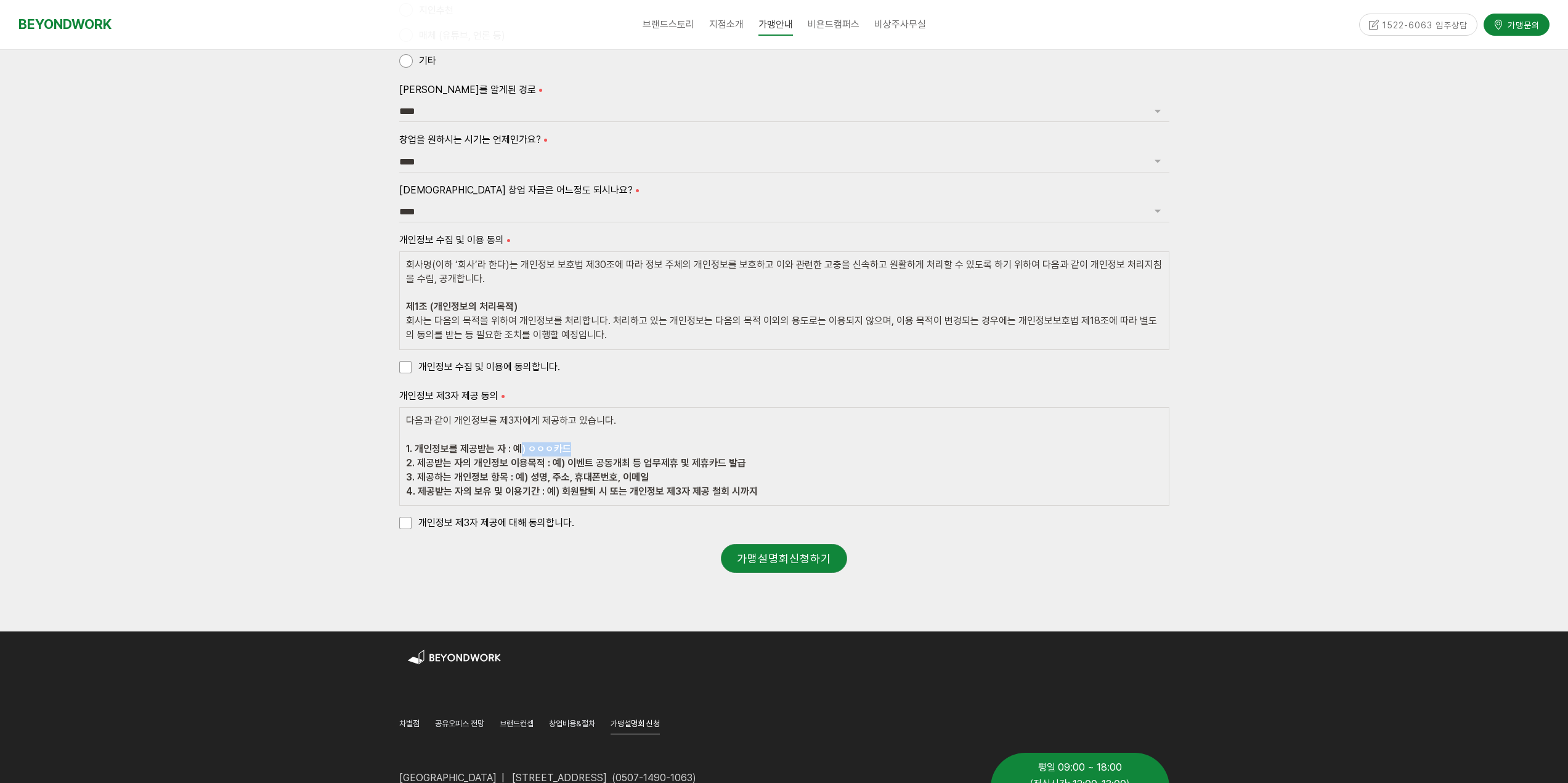
click at [611, 455] on div "다음과 같이 개인정보를 제3자에게 제공하고 있습니다. 1. 개인정보를 제공받는 자 : 예) ㅇㅇㅇ카드 2. 제공받는 자의 개인정보 이용목적 :…" at bounding box center [784, 456] width 770 height 98
drag, startPoint x: 577, startPoint y: 440, endPoint x: 605, endPoint y: 440, distance: 28.0
click at [592, 440] on div "다음과 같이 개인정보를 제3자에게 제공하고 있습니다. 1. 개인정보를 제공받는 자 : 예) ㅇㅇㅇ카드 2. 제공받는 자의 개인정보 이용목적 :…" at bounding box center [784, 456] width 770 height 98
click at [605, 440] on div "다음과 같이 개인정보를 제3자에게 제공하고 있습니다. 1. 개인정보를 제공받는 자 : 예) ㅇㅇㅇ카드 2. 제공받는 자의 개인정보 이용목적 :…" at bounding box center [784, 456] width 770 height 98
drag, startPoint x: 506, startPoint y: 450, endPoint x: 578, endPoint y: 457, distance: 72.3
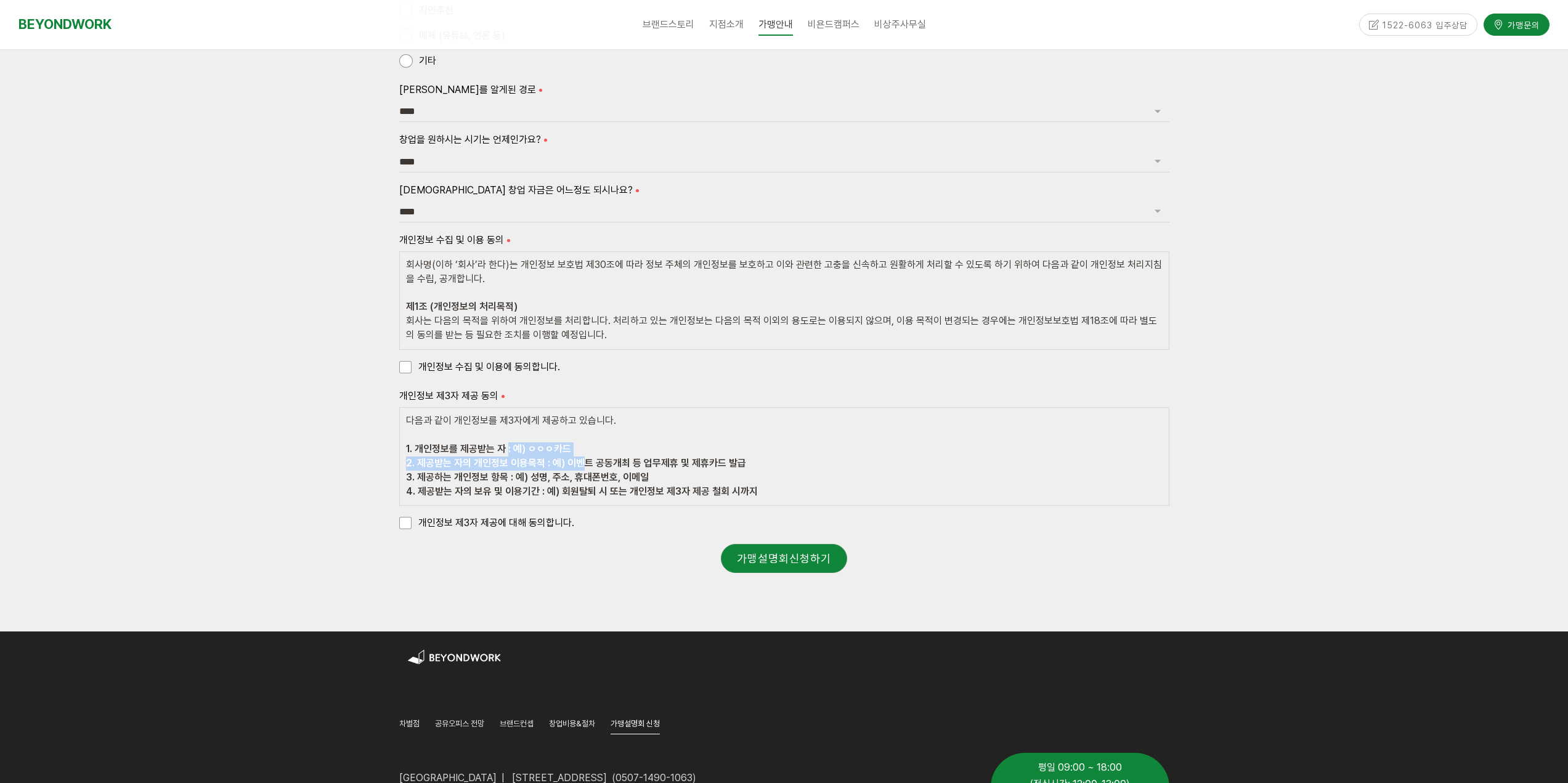
click at [578, 457] on div "다음과 같이 개인정보를 제3자에게 제공하고 있습니다. 1. 개인정보를 제공받는 자 : 예) ㅇㅇㅇ카드 2. 제공받는 자의 개인정보 이용목적 :…" at bounding box center [784, 456] width 770 height 98
click at [578, 457] on strong "2. 제공받는 자의 개인정보 이용목적 : 예) 이벤트 공동개최 등 업무제휴 및 제휴카드 발급" at bounding box center [576, 463] width 340 height 12
click at [664, 471] on div "다음과 같이 개인정보를 제3자에게 제공하고 있습니다. 1. 개인정보를 제공받는 자 : 예) ㅇㅇㅇ카드 2. 제공받는 자의 개인정보 이용목적 :…" at bounding box center [784, 456] width 770 height 98
click at [708, 496] on strong "4. 제공받는 자의 보유 및 이용기간 : 예) 회원탈퇴 시 또는 개인정보 제3자 제공 철회 시까지" at bounding box center [582, 491] width 352 height 12
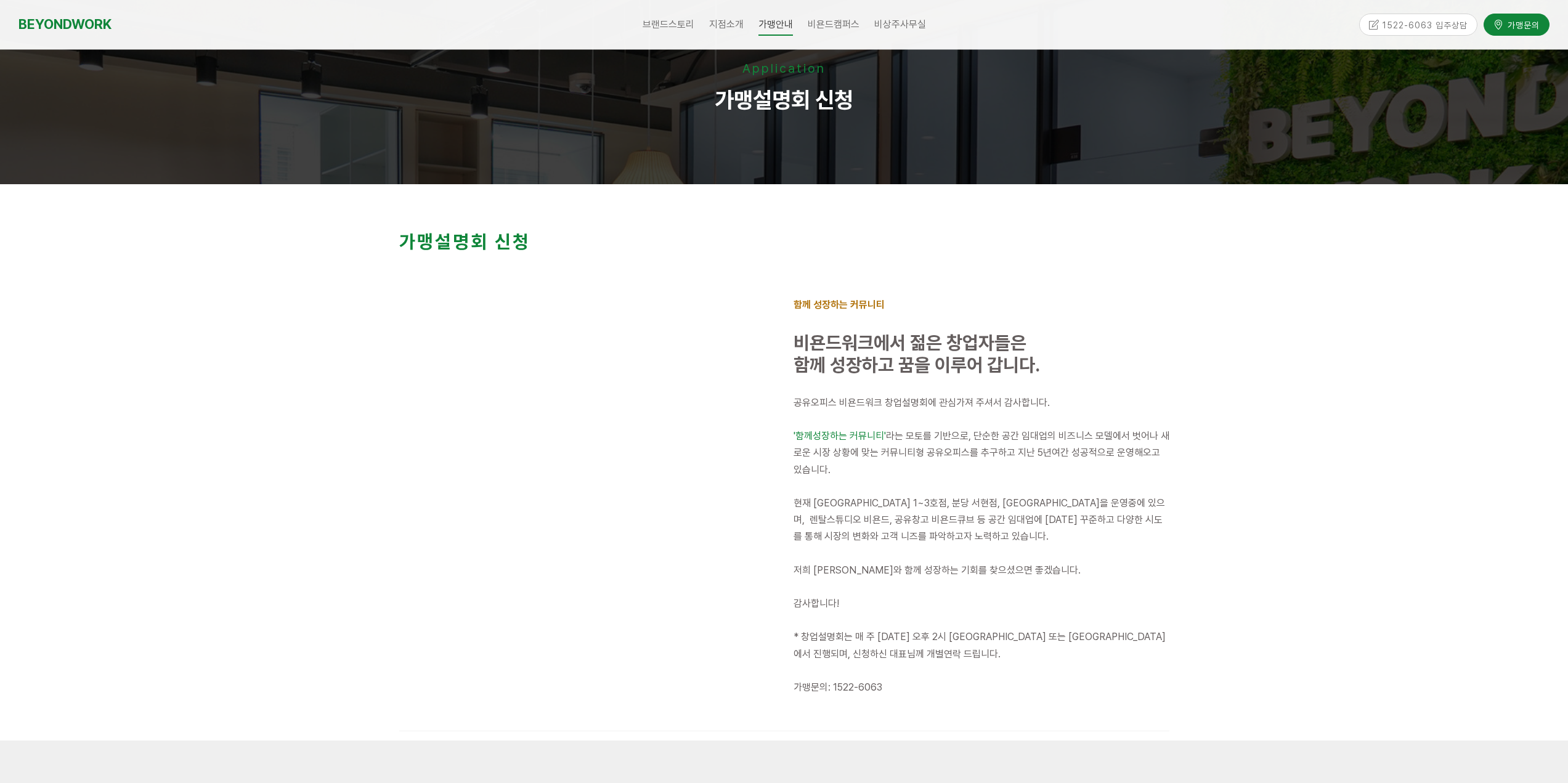
scroll to position [0, 0]
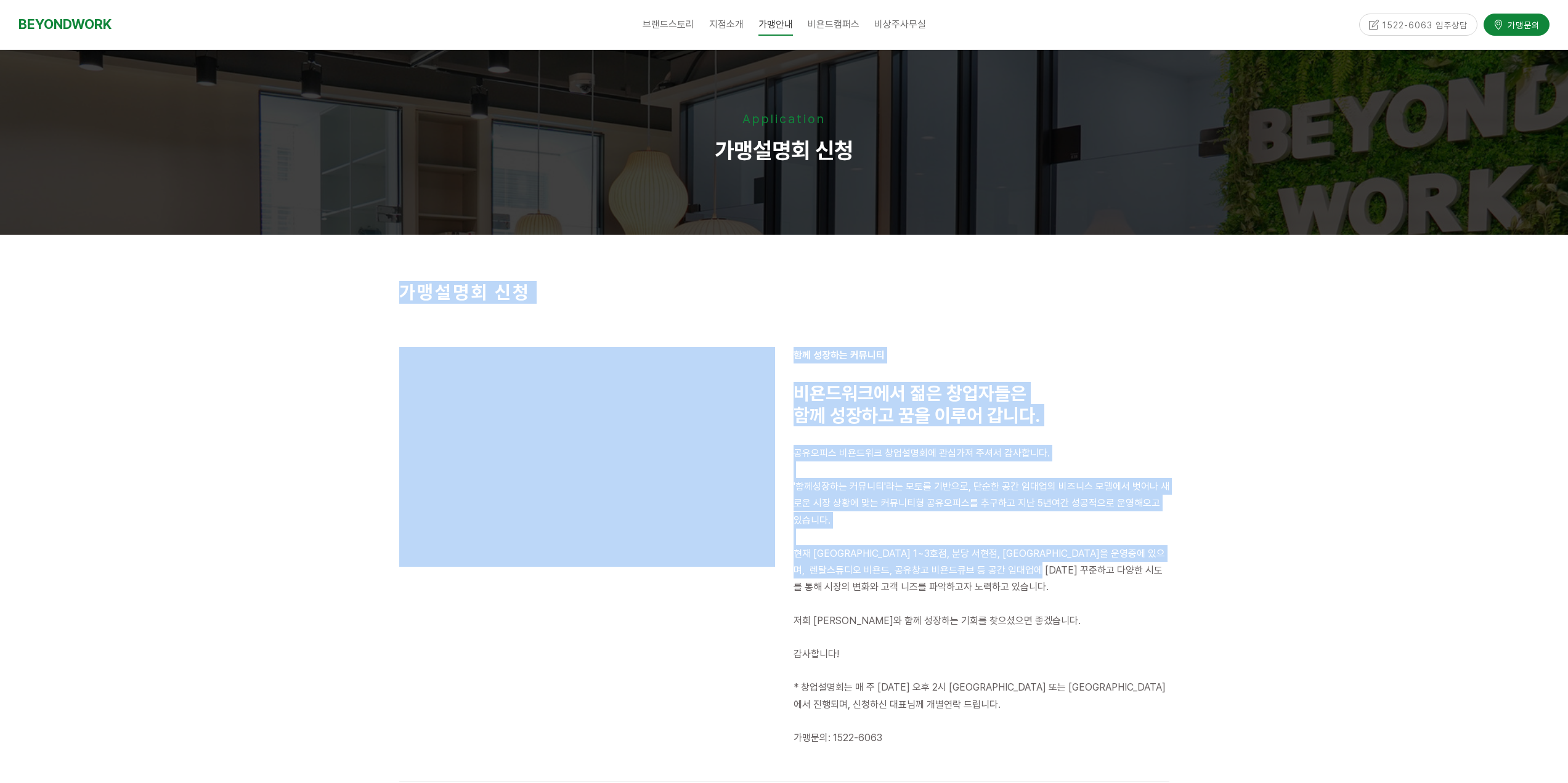
drag, startPoint x: 1154, startPoint y: 572, endPoint x: 1191, endPoint y: 577, distance: 37.3
click at [1191, 577] on div "가맹설명회 신청 함께 성장하는 커뮤니티 비욘드워크에서 젊은 창업자들은 함께 성장하고 꿈을 이루어 갑니다. 공유오피스 비욘드워크 창업설명회에 관…" at bounding box center [784, 513] width 1568 height 556
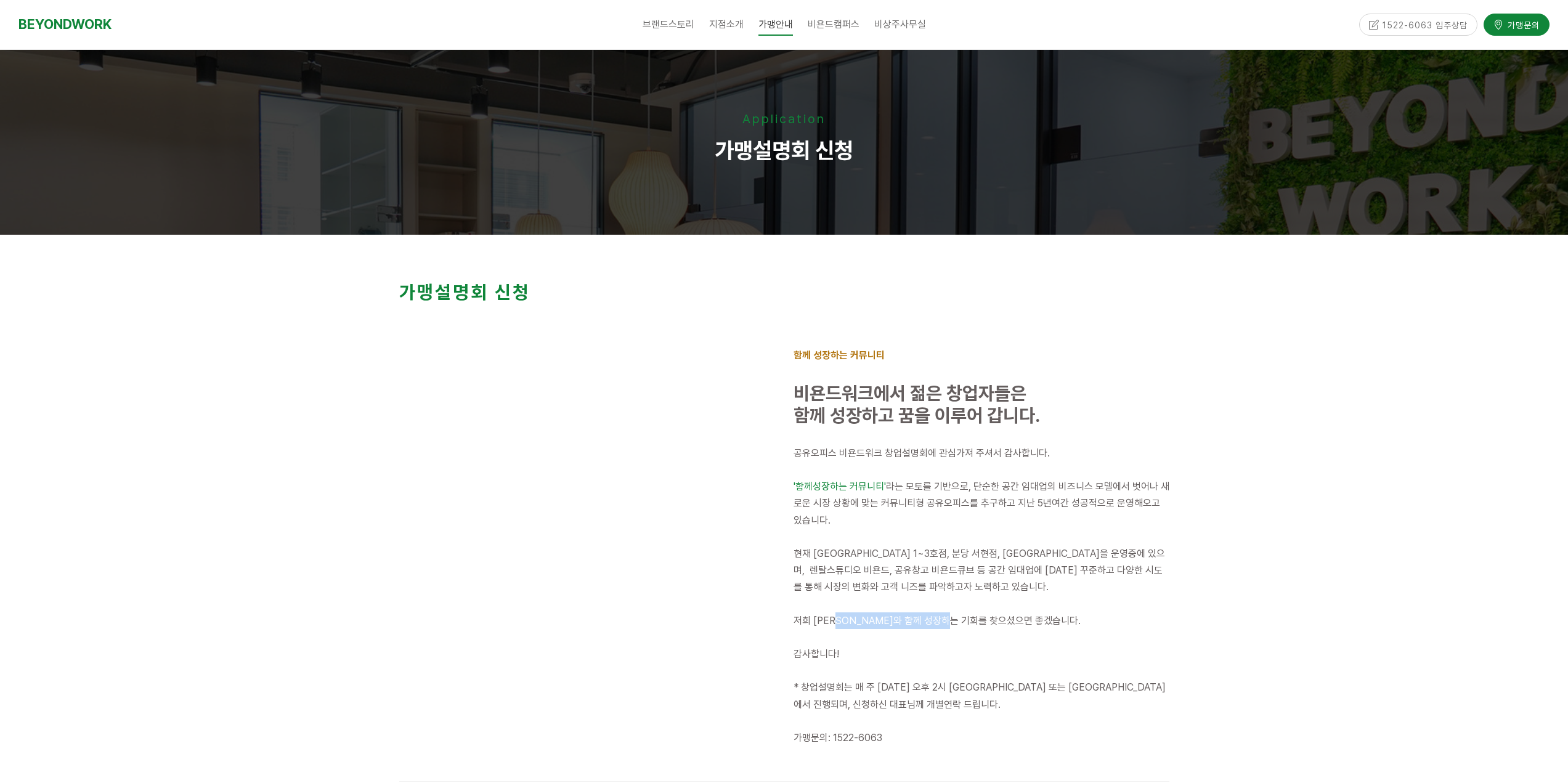
drag, startPoint x: 866, startPoint y: 621, endPoint x: 974, endPoint y: 625, distance: 108.1
click at [973, 625] on span "저희 [PERSON_NAME]와 함께 성장하는 기회를 찾으셨으면 좋겠습니다." at bounding box center [937, 620] width 287 height 12
drag, startPoint x: 892, startPoint y: 688, endPoint x: 995, endPoint y: 688, distance: 103.0
click at [995, 688] on span "* 창업설명회는 매 주 [DATE] 오후 2시 [GEOGRAPHIC_DATA] 또는 [GEOGRAPHIC_DATA]에서 진행되며, 신청하신 대…" at bounding box center [979, 696] width 372 height 28
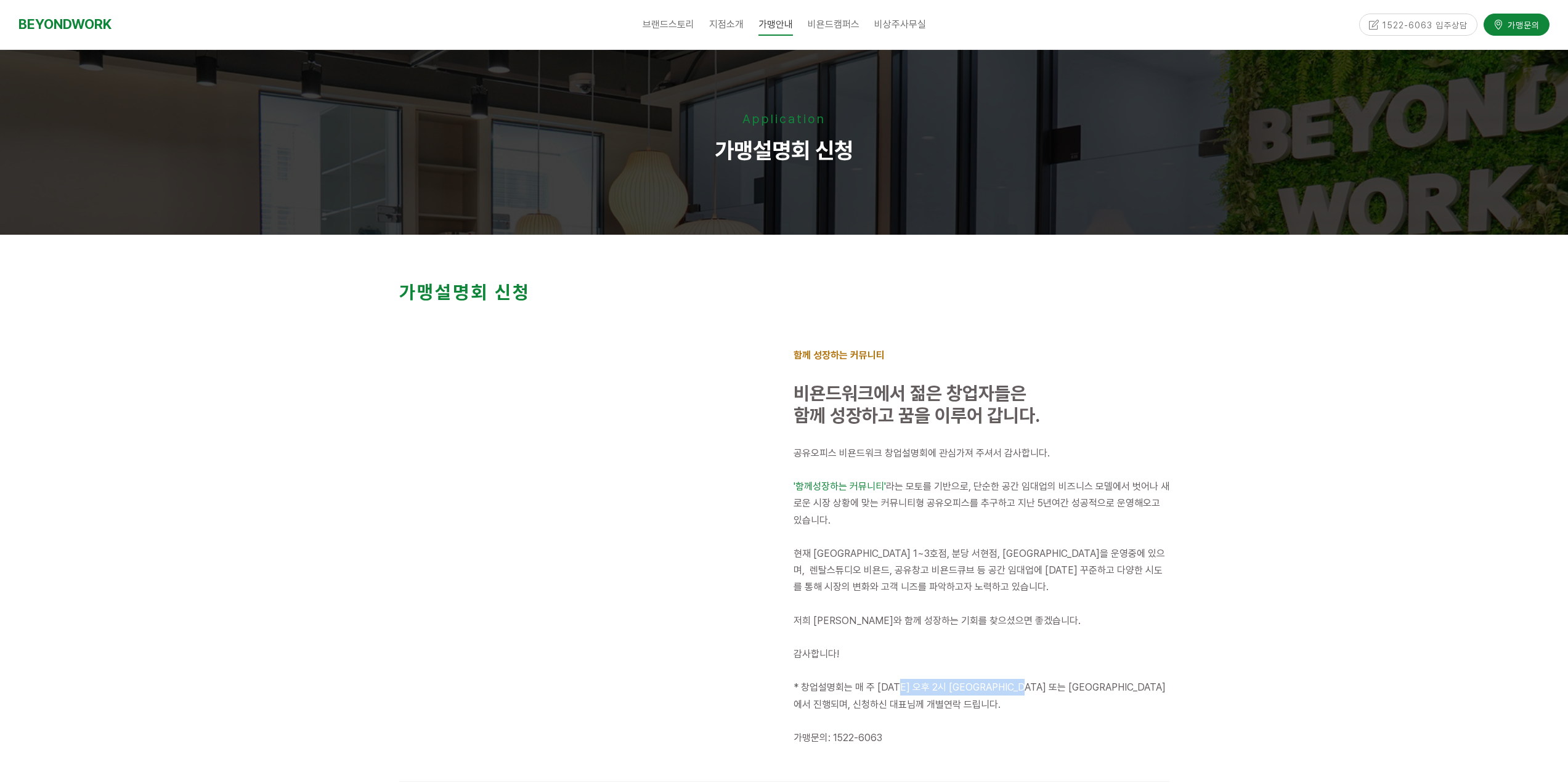
drag, startPoint x: 908, startPoint y: 682, endPoint x: 1049, endPoint y: 696, distance: 141.7
click at [1049, 696] on p "* 창업설명회는 매 주 [DATE] 오후 2시 [GEOGRAPHIC_DATA] 또는 [GEOGRAPHIC_DATA]에서 진행되며, 신청하신 대…" at bounding box center [981, 695] width 376 height 33
drag, startPoint x: 924, startPoint y: 683, endPoint x: 1063, endPoint y: 694, distance: 139.4
click at [1020, 691] on span "* 창업설명회는 매 주 [DATE] 오후 2시 [GEOGRAPHIC_DATA] 또는 [GEOGRAPHIC_DATA]에서 진행되며, 신청하신 대…" at bounding box center [979, 696] width 372 height 28
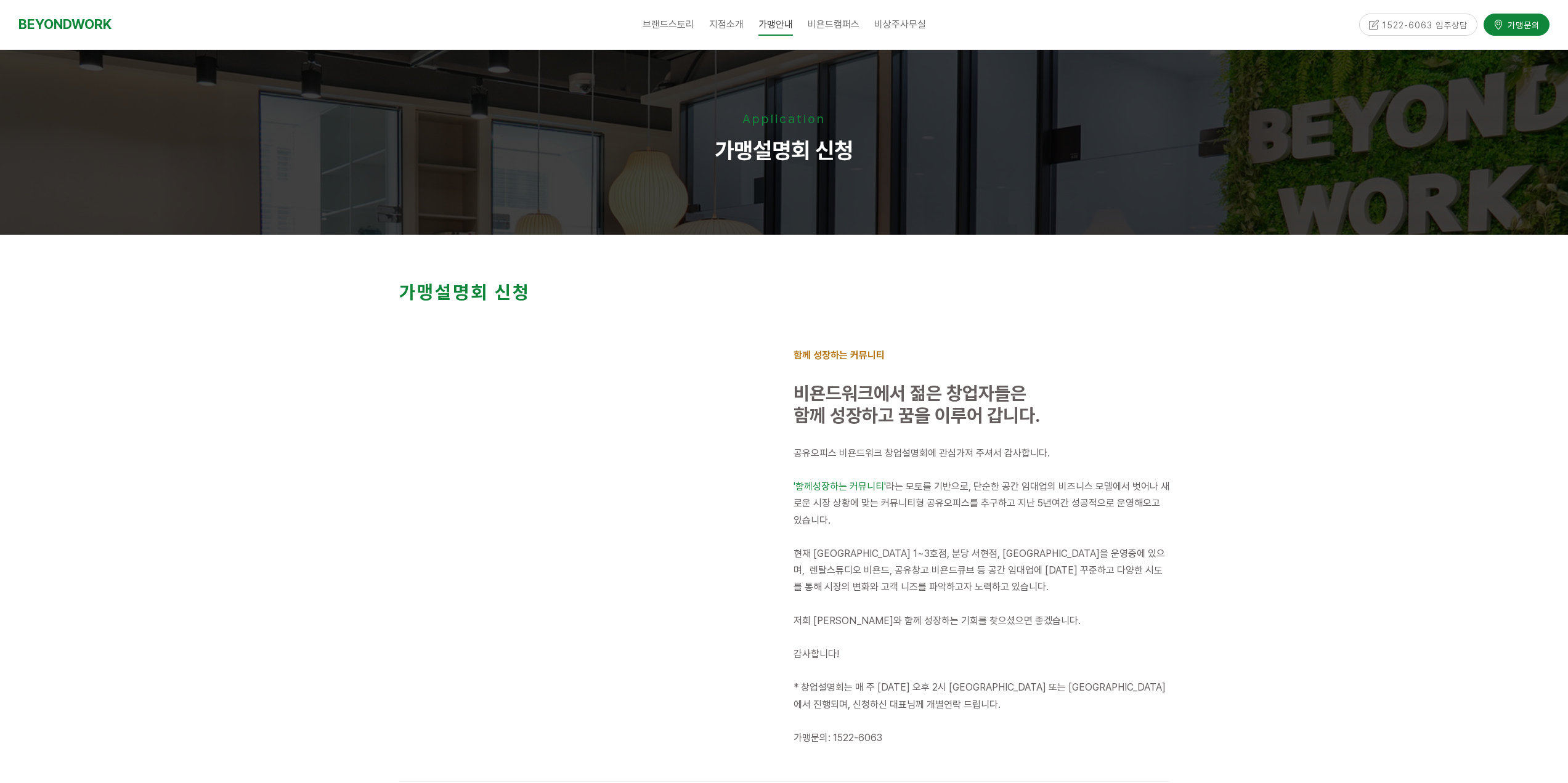
click at [1078, 695] on p "* 창업설명회는 매 주 [DATE] 오후 2시 [GEOGRAPHIC_DATA] 또는 [GEOGRAPHIC_DATA]에서 진행되며, 신청하신 대…" at bounding box center [981, 695] width 376 height 33
click at [1142, 697] on p "* 창업설명회는 매 주 월요일 오후 2시 인천 부평 또는 안양 평촌점에서 진행되며, 신청하신 대표님께 개별연락 드립니다." at bounding box center [981, 695] width 376 height 33
drag, startPoint x: 977, startPoint y: 694, endPoint x: 1130, endPoint y: 701, distance: 153.2
click at [1094, 702] on p "* 창업설명회는 매 주 월요일 오후 2시 인천 부평 또는 안양 평촌점에서 진행되며, 신청하신 대표님께 개별연락 드립니다." at bounding box center [981, 695] width 376 height 33
click at [1130, 701] on p "* 창업설명회는 매 주 월요일 오후 2시 인천 부평 또는 안양 평촌점에서 진행되며, 신청하신 대표님께 개별연락 드립니다." at bounding box center [981, 695] width 376 height 33
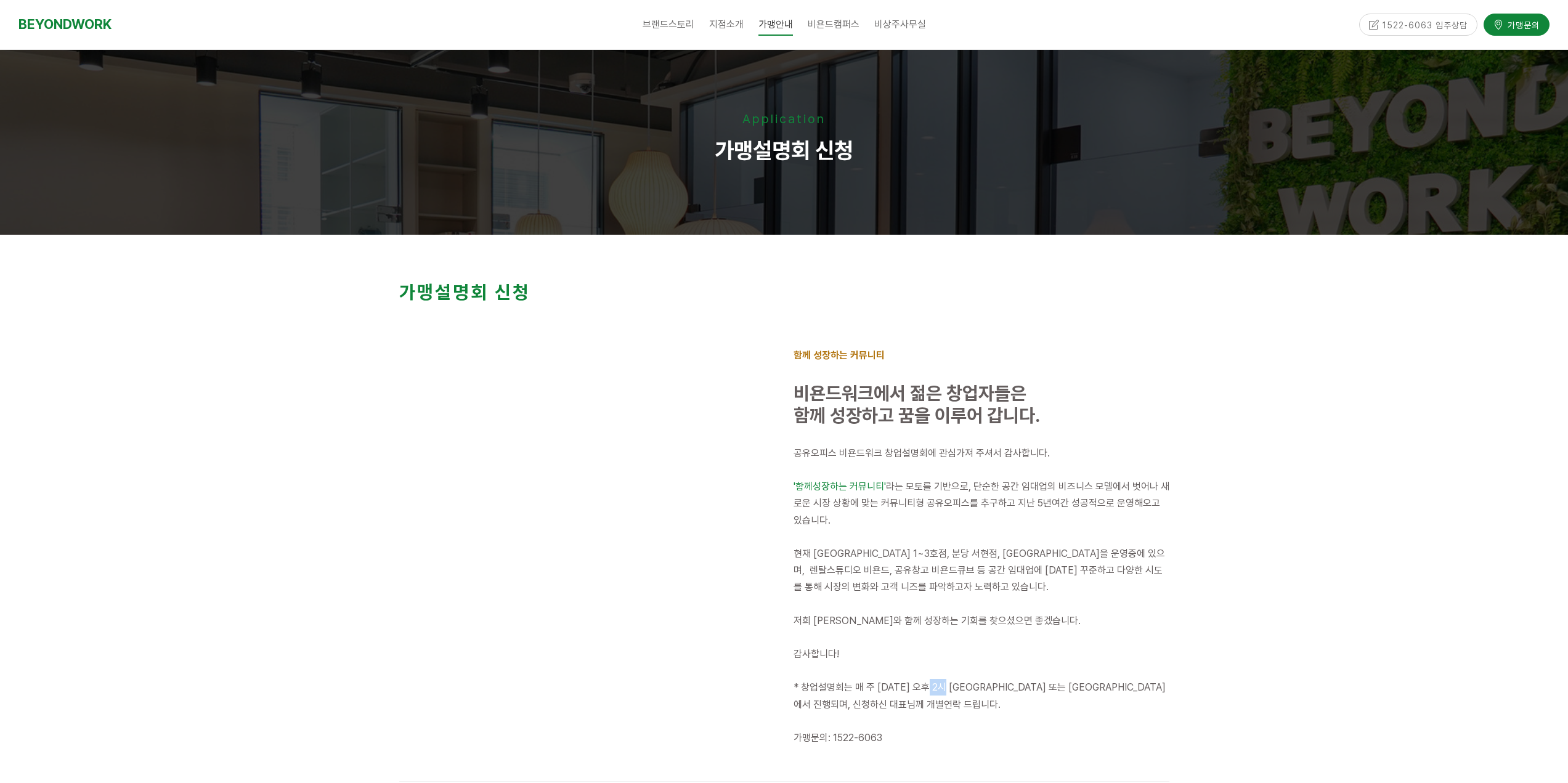
drag, startPoint x: 942, startPoint y: 688, endPoint x: 1061, endPoint y: 694, distance: 119.2
click at [1038, 694] on p "* 창업설명회는 매 주 월요일 오후 2시 인천 부평 또는 안양 평촌점에서 진행되며, 신청하신 대표님께 개별연락 드립니다." at bounding box center [981, 695] width 376 height 33
drag, startPoint x: 1061, startPoint y: 694, endPoint x: 860, endPoint y: 734, distance: 204.9
click at [1056, 695] on p "* 창업설명회는 매 주 월요일 오후 2시 인천 부평 또는 안양 평촌점에서 진행되며, 신청하신 대표님께 개별연락 드립니다." at bounding box center [981, 695] width 376 height 33
click at [940, 745] on p "가맹문의: 1522-6063" at bounding box center [981, 738] width 376 height 17
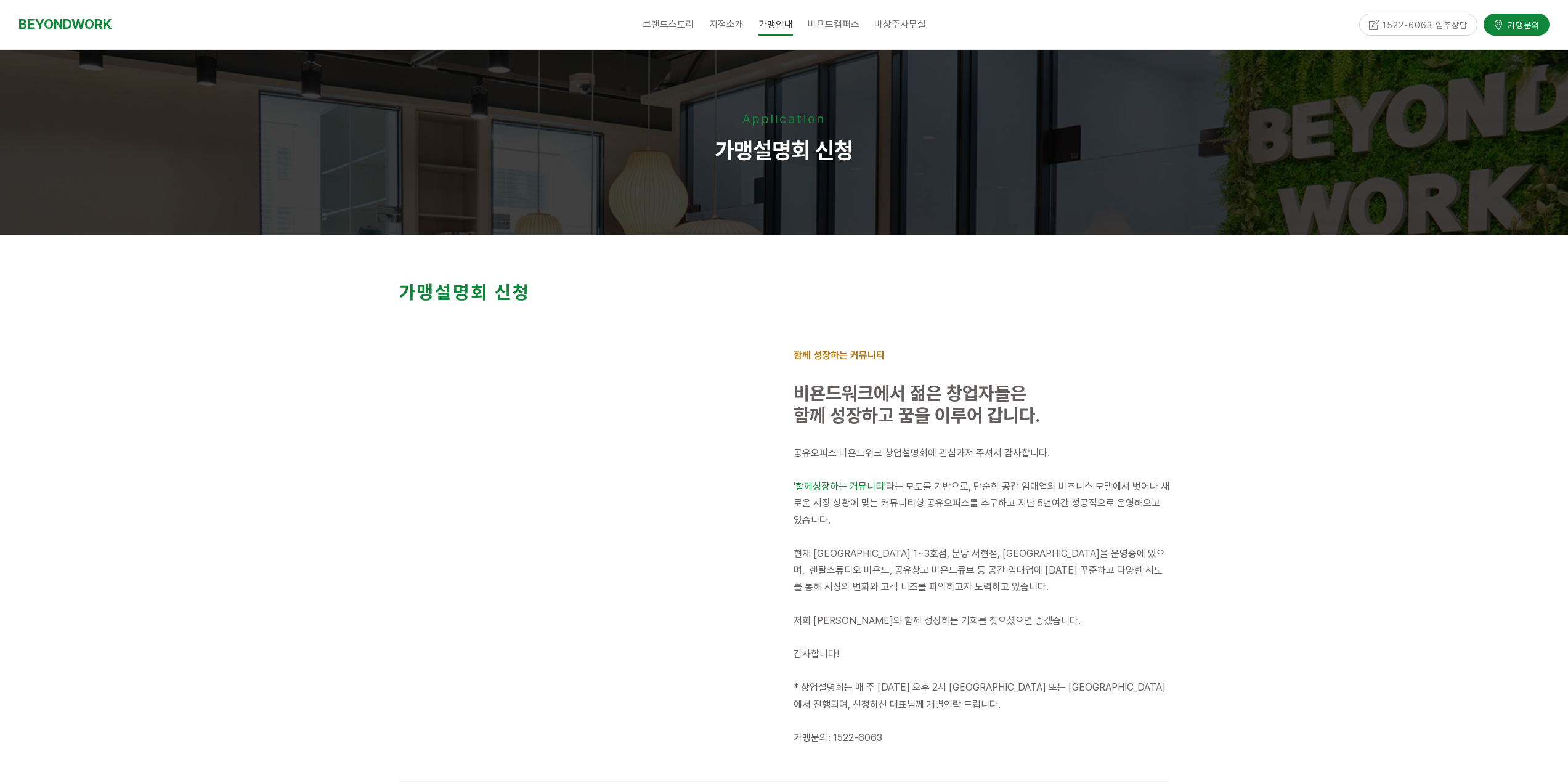
drag, startPoint x: 979, startPoint y: 747, endPoint x: 971, endPoint y: 747, distance: 8.0
click at [971, 747] on p at bounding box center [981, 754] width 376 height 17
drag, startPoint x: 831, startPoint y: 739, endPoint x: 932, endPoint y: 743, distance: 101.1
click at [889, 742] on p "가맹문의: 1522-6063" at bounding box center [981, 738] width 376 height 17
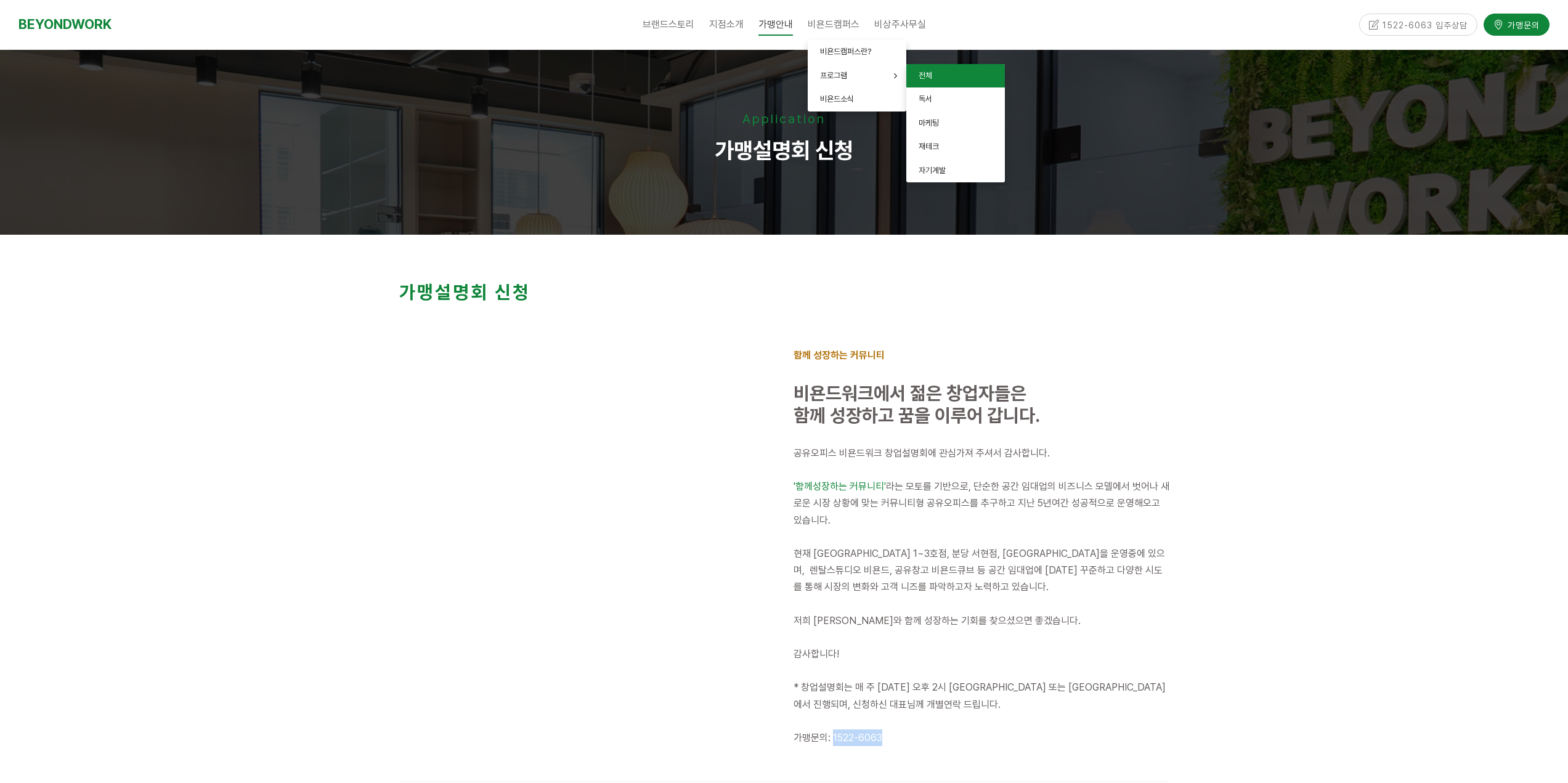
click at [925, 80] on span "전체" at bounding box center [925, 75] width 13 height 10
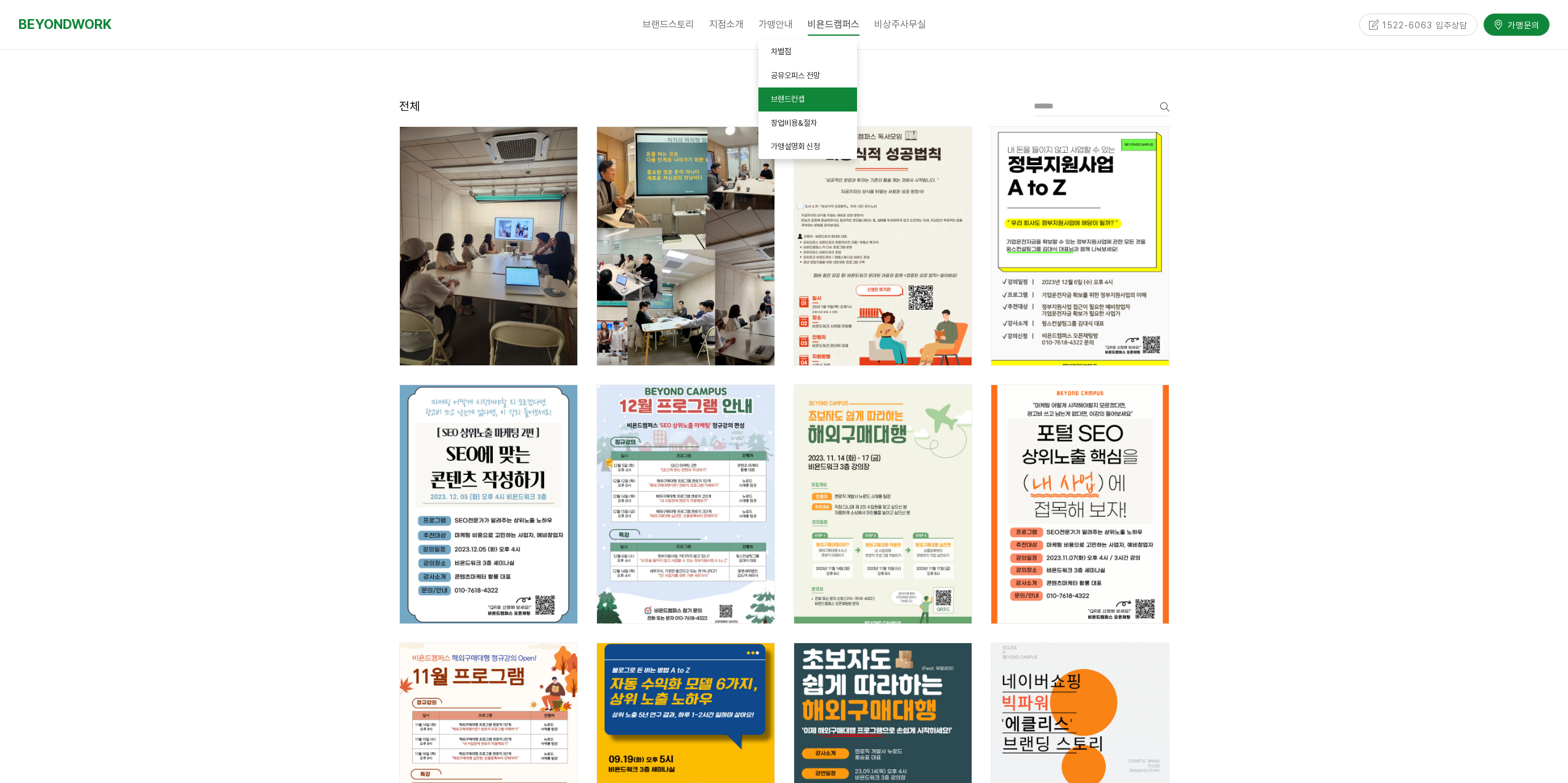
click at [812, 102] on link "브랜드컨셉" at bounding box center [807, 99] width 98 height 24
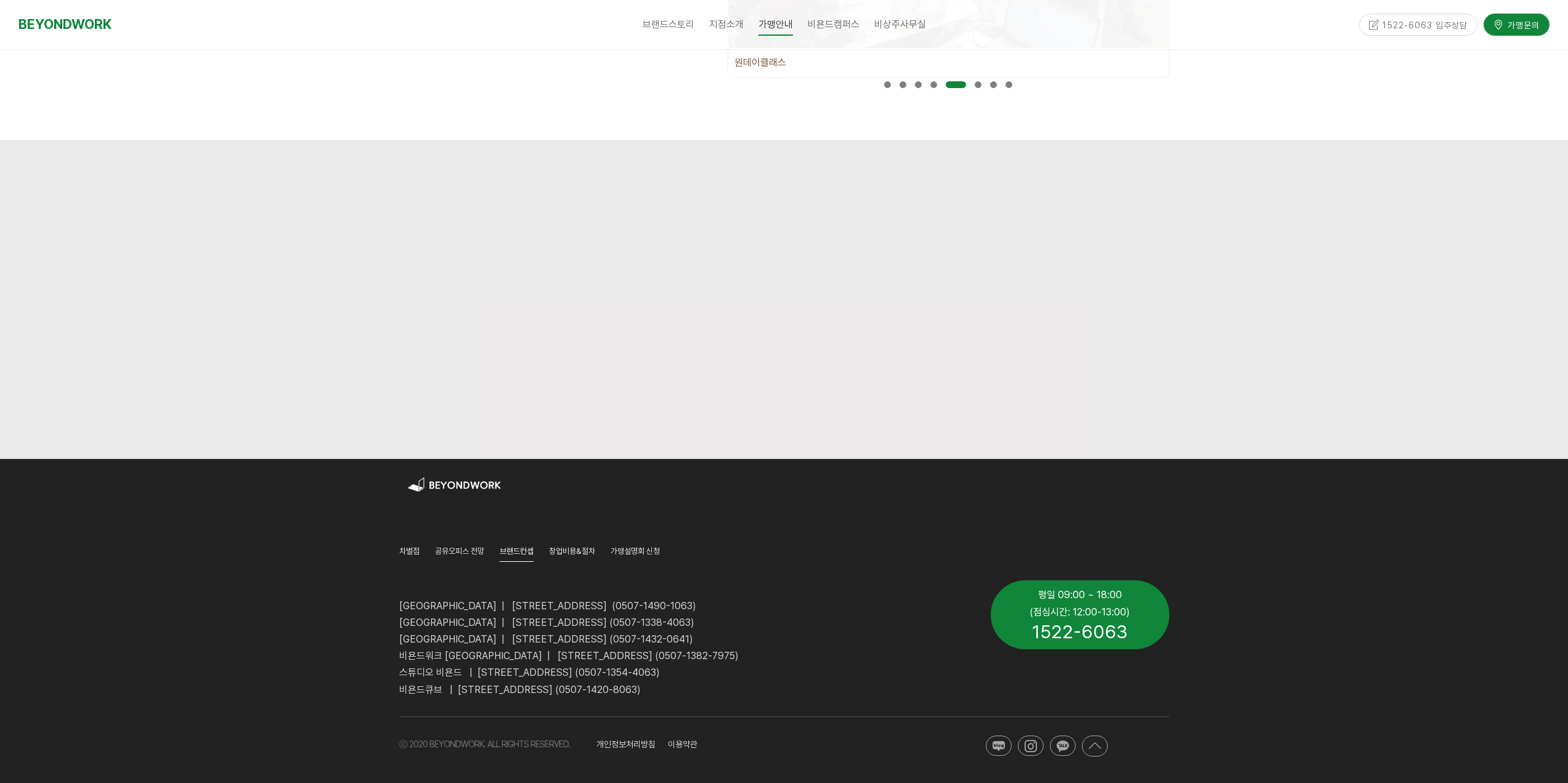
scroll to position [753, 0]
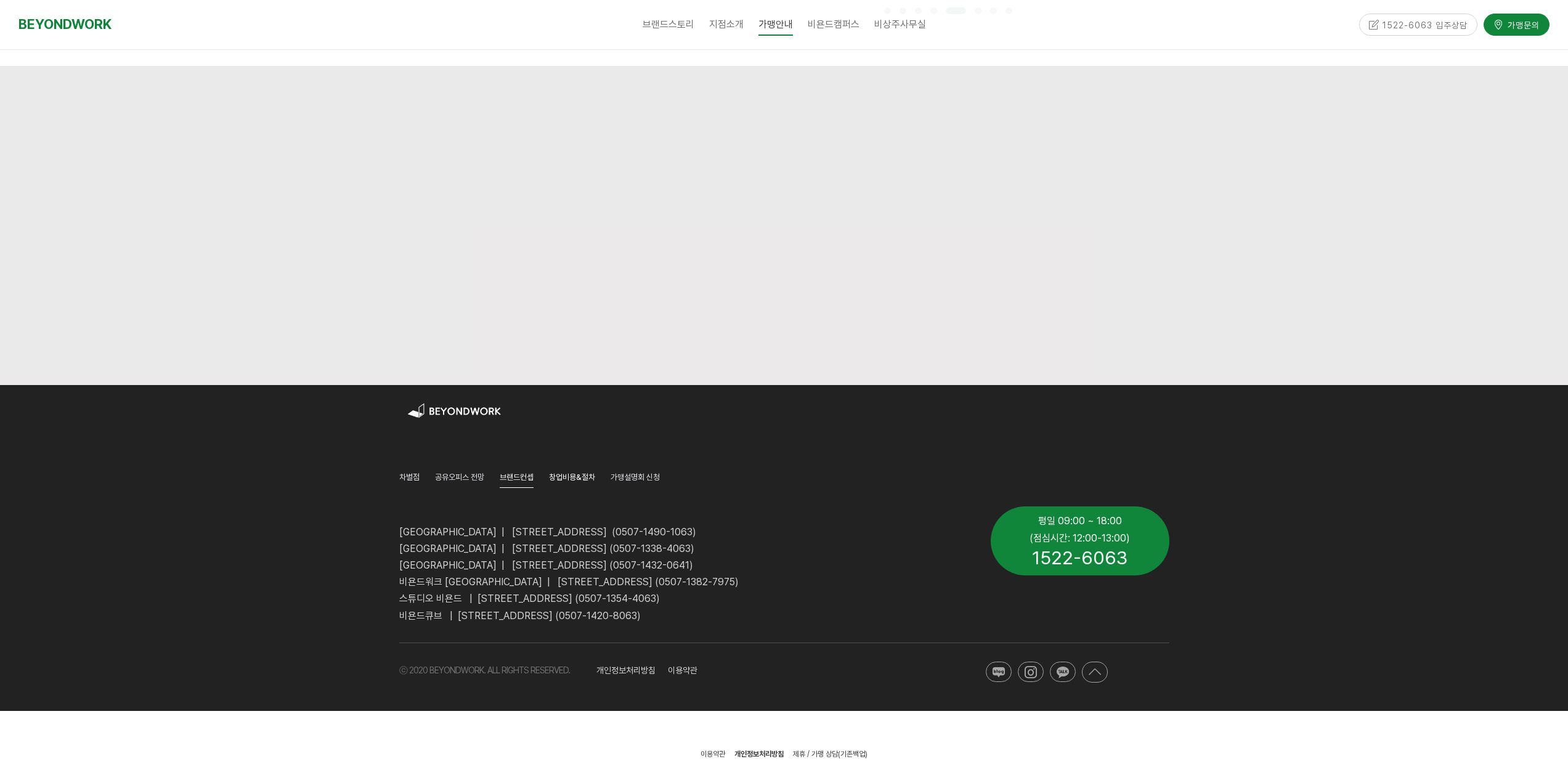
click at [573, 476] on span "창업비용&절차" at bounding box center [572, 477] width 47 height 10
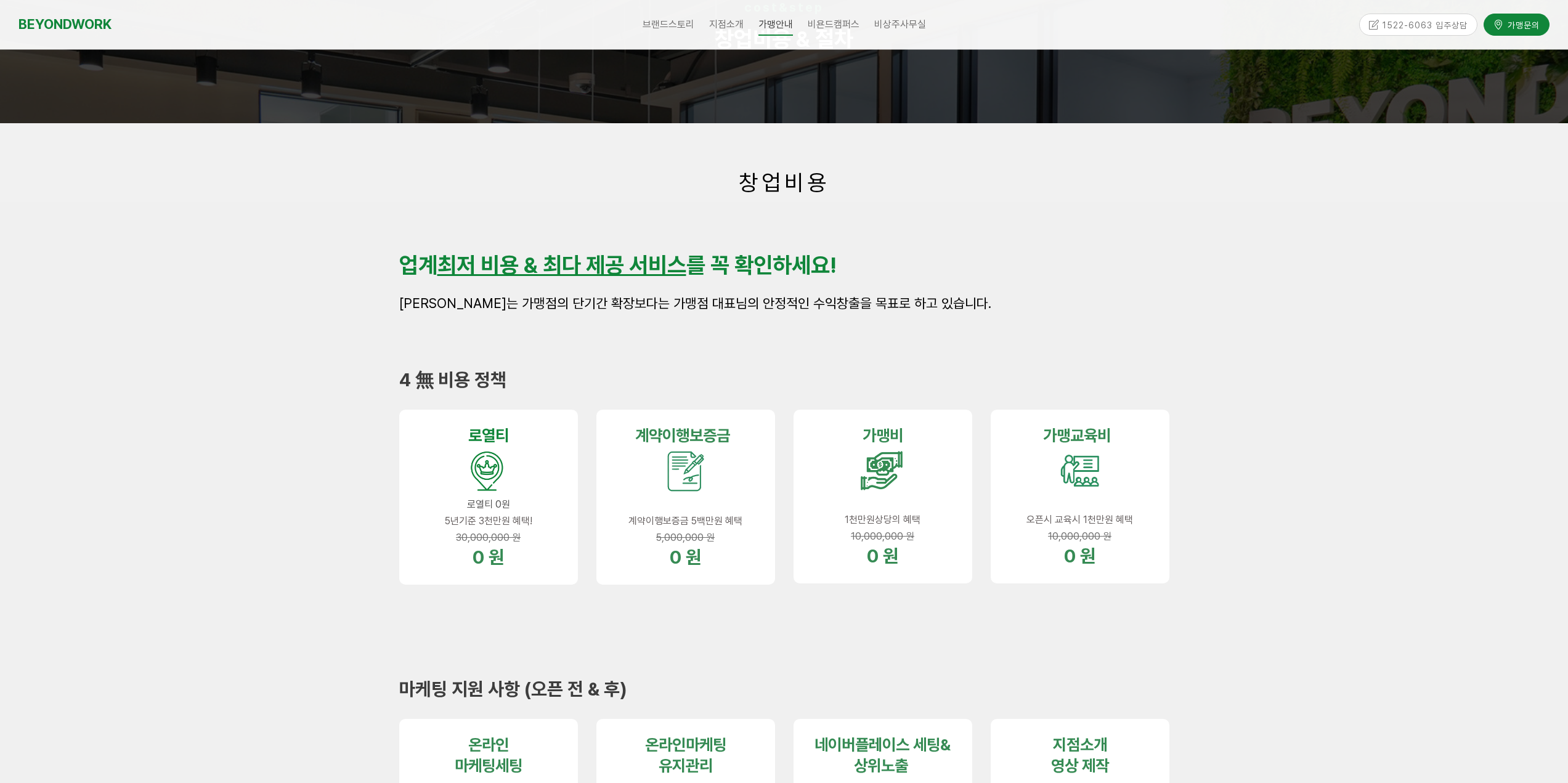
scroll to position [123, 0]
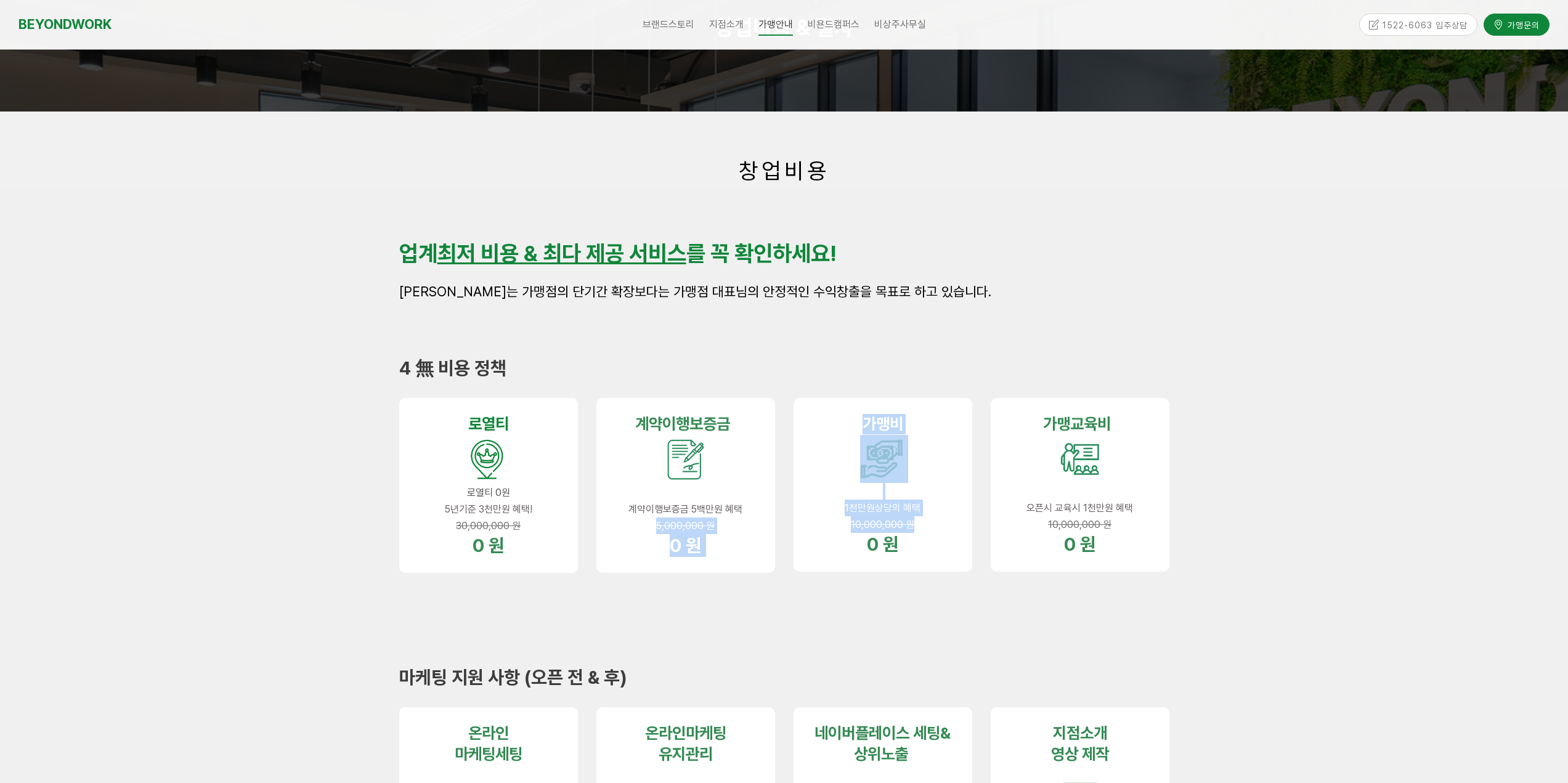
drag, startPoint x: 658, startPoint y: 518, endPoint x: 926, endPoint y: 519, distance: 268.0
click at [926, 519] on div "로열 티 로열티 0원 5년기준 3천만원 혜택! 30,000,000 원 0 원 계약이행 보증금 계약이행보증금 5백만원 혜택 5,000,000 원…" at bounding box center [784, 504] width 789 height 231
click at [928, 519] on p "10,000,000 원" at bounding box center [883, 524] width 144 height 17
drag, startPoint x: 911, startPoint y: 526, endPoint x: 934, endPoint y: 525, distance: 23.0
click at [934, 525] on p "10,000,000 원" at bounding box center [883, 524] width 144 height 17
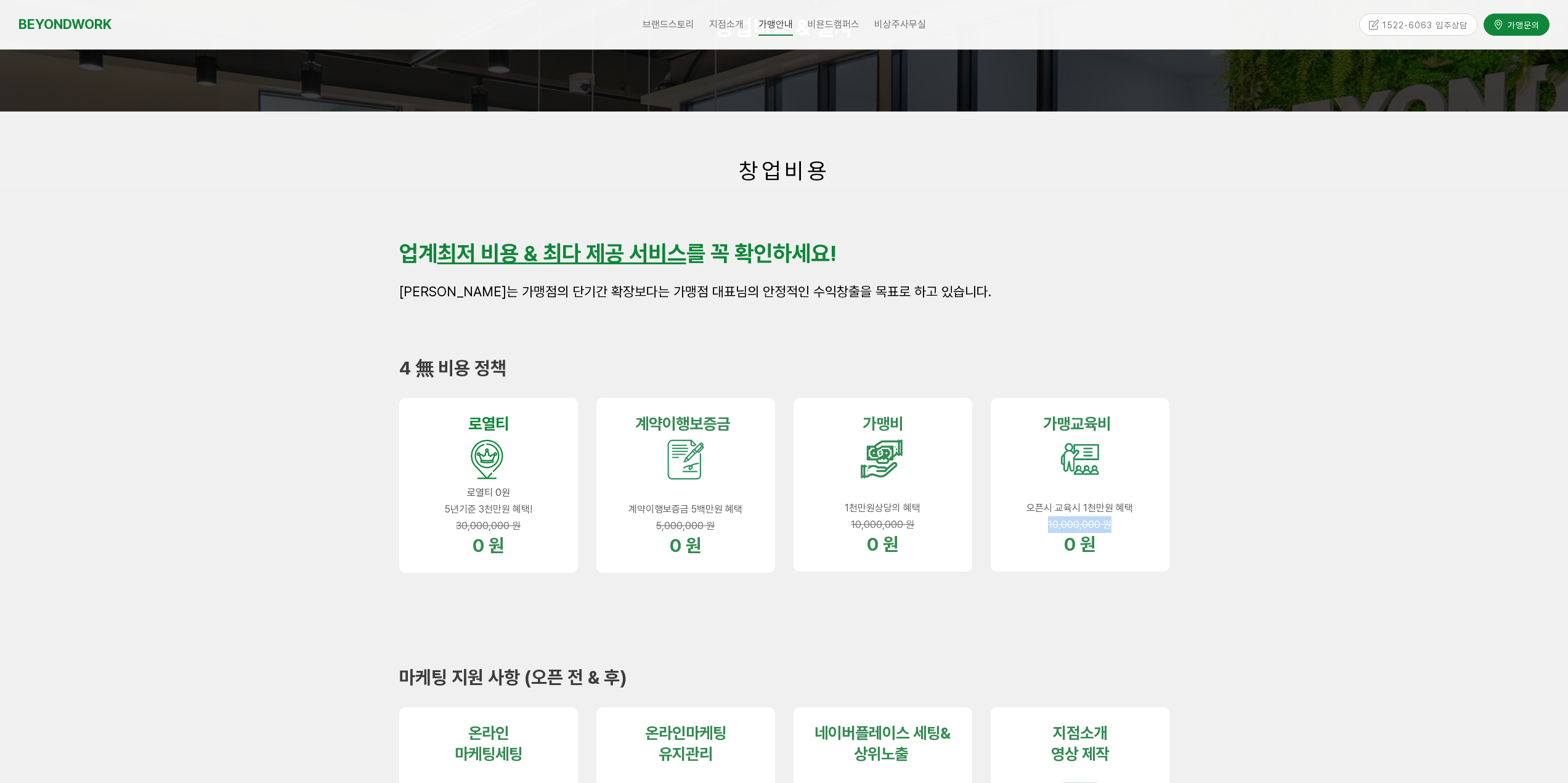
drag, startPoint x: 1061, startPoint y: 523, endPoint x: 1149, endPoint y: 526, distance: 88.1
click at [1149, 526] on p "10,000,000 원" at bounding box center [1080, 524] width 144 height 17
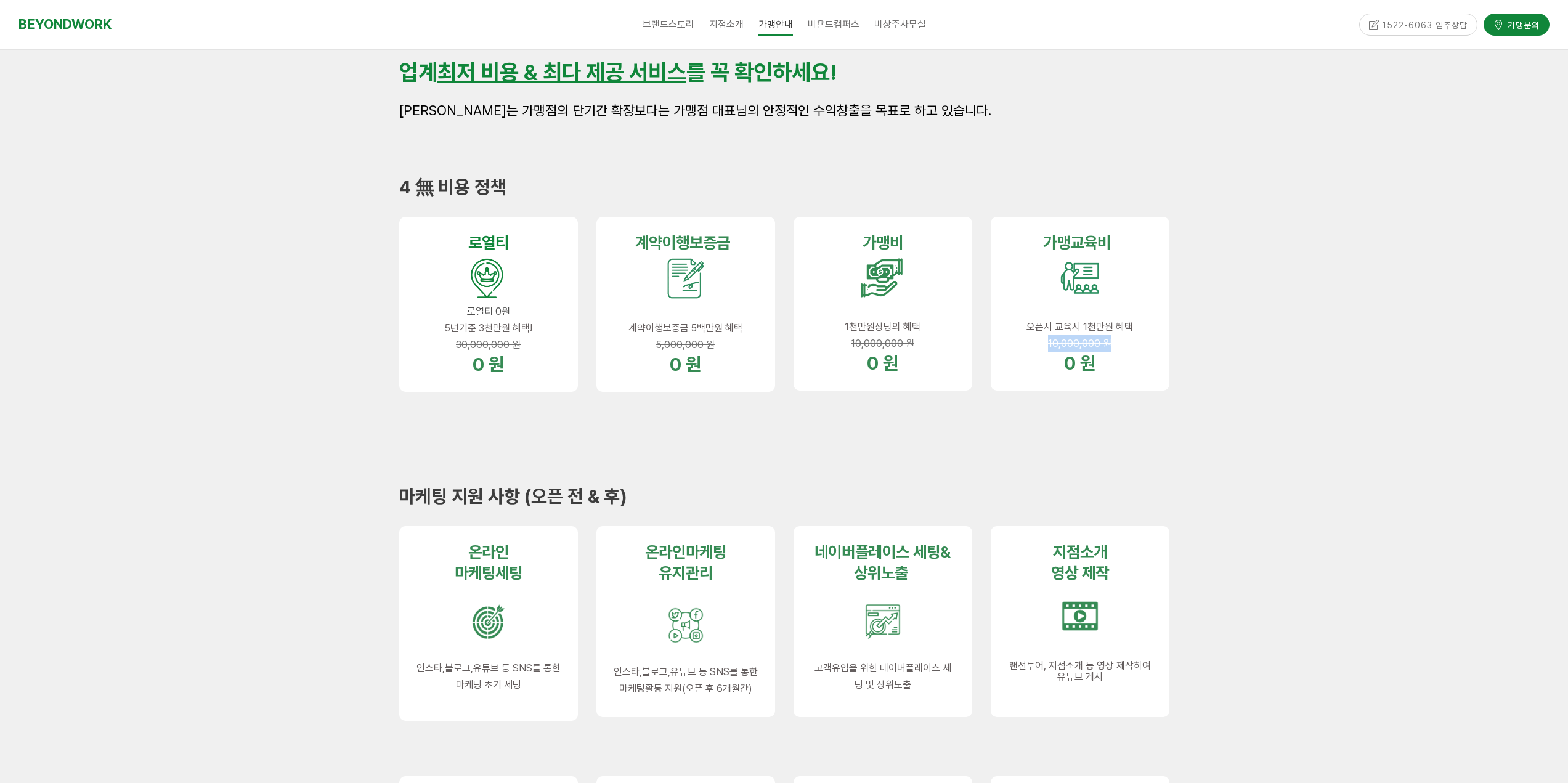
scroll to position [308, 0]
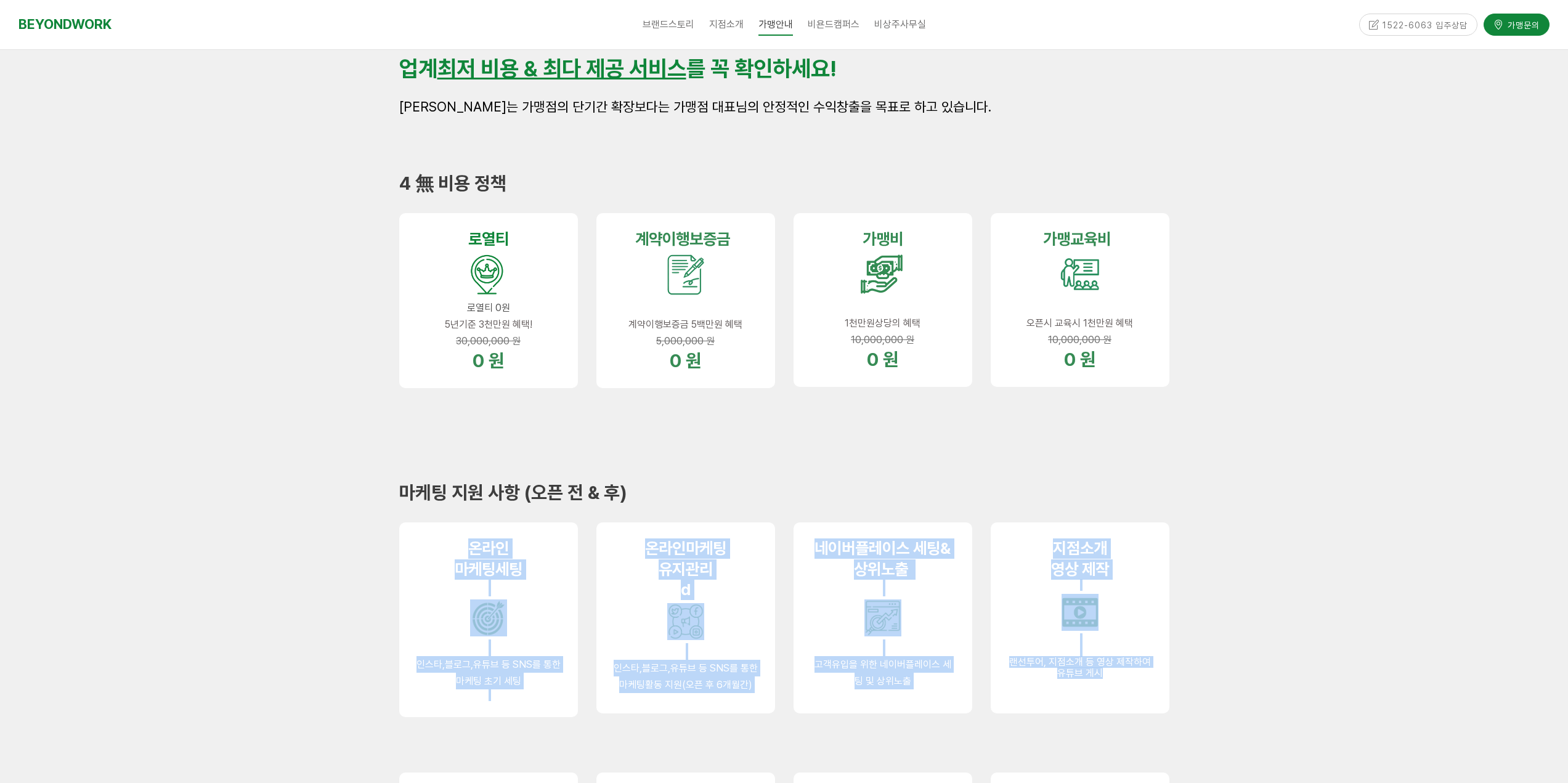
drag, startPoint x: 462, startPoint y: 539, endPoint x: 1123, endPoint y: 679, distance: 675.7
click at [1123, 679] on div "온라인 마케팅세 팅 인스타,블로그,유튜브 등 SNS를 통한 마케팅 초기 세팅 온라인마케팅 유지관리 d 인스타,블로그,유튜브 등 SNS를 통한 …" at bounding box center [784, 638] width 789 height 250
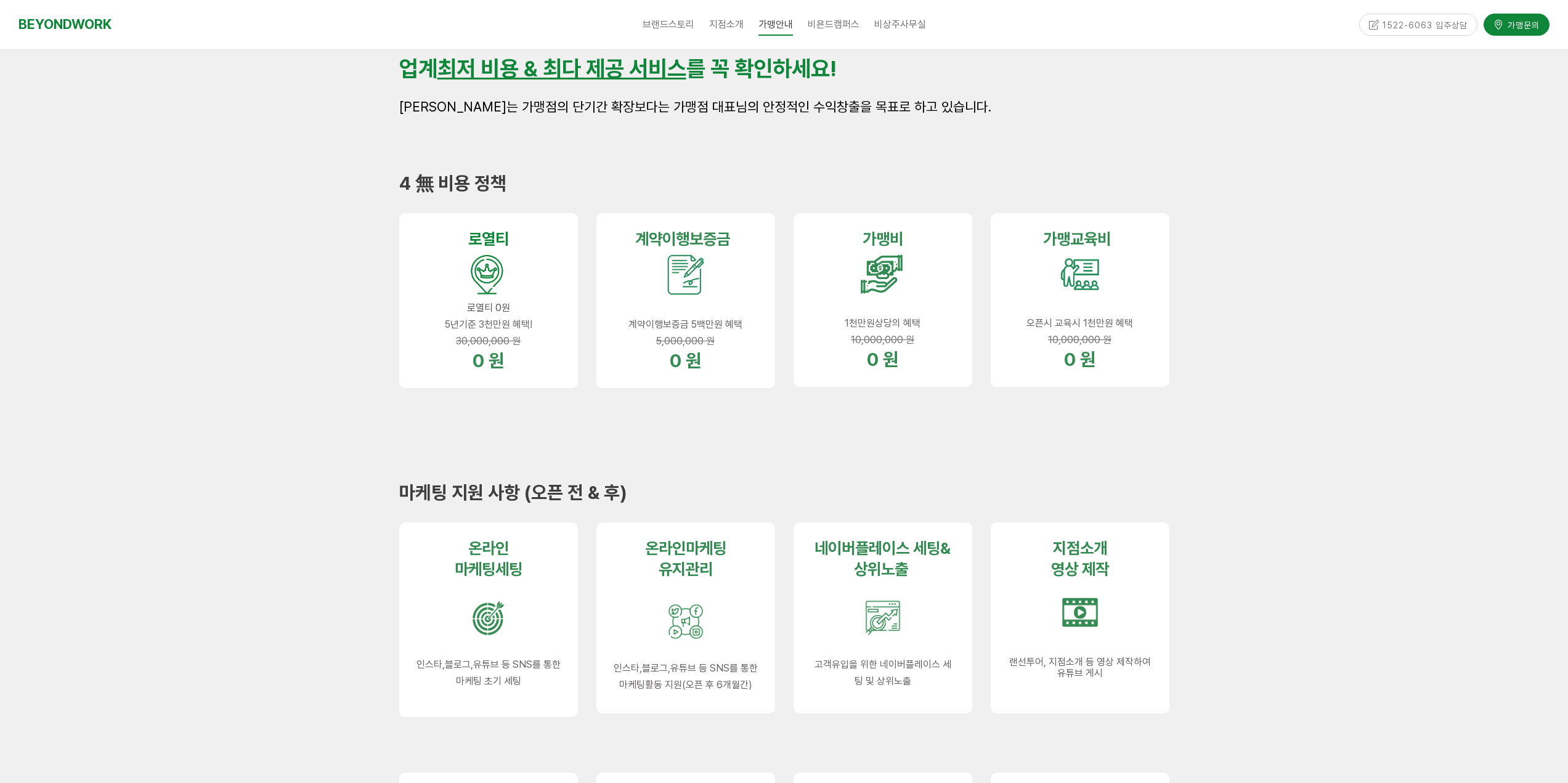
drag, startPoint x: 1270, startPoint y: 647, endPoint x: 1194, endPoint y: 637, distance: 76.7
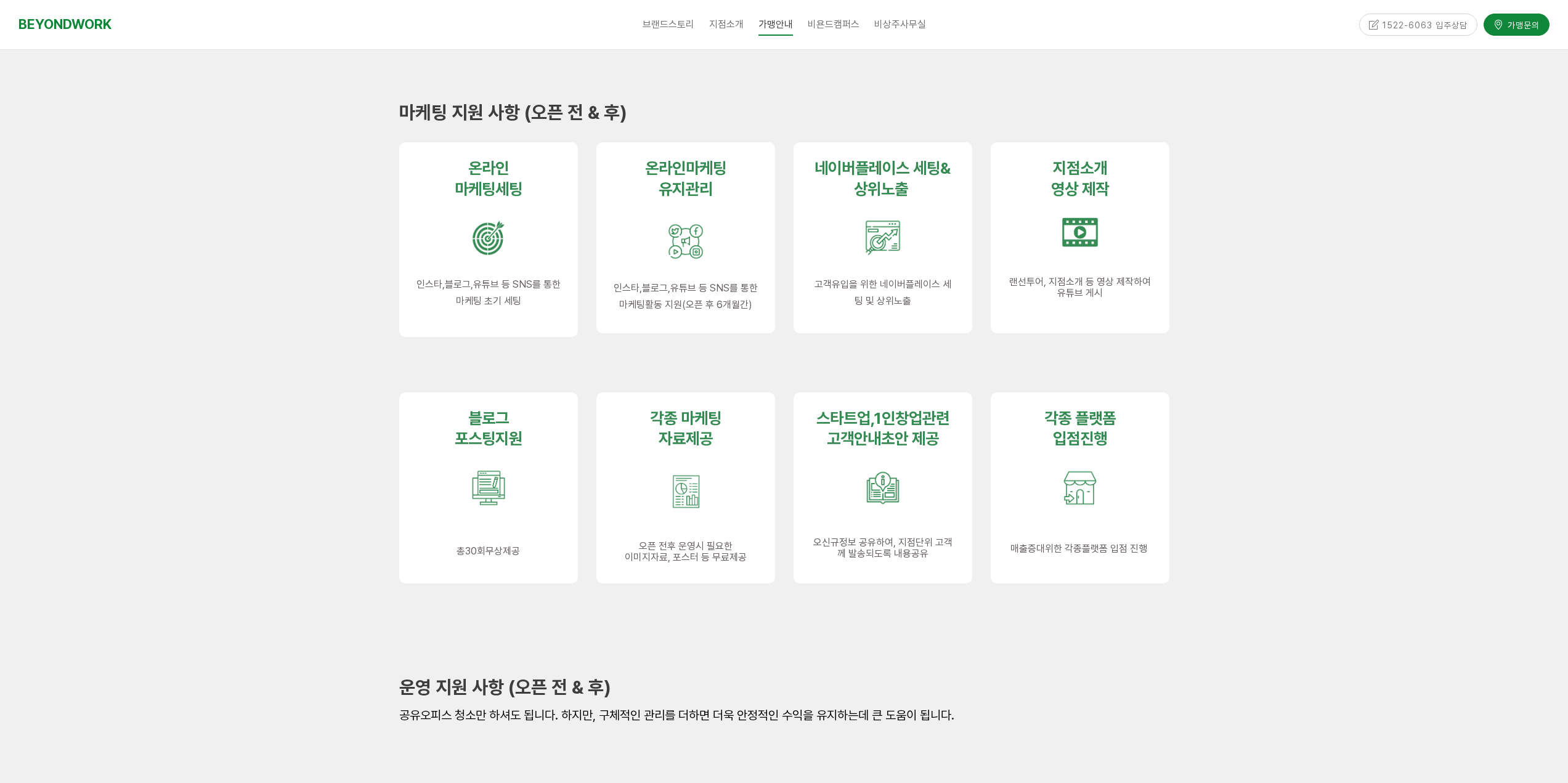
scroll to position [801, 0]
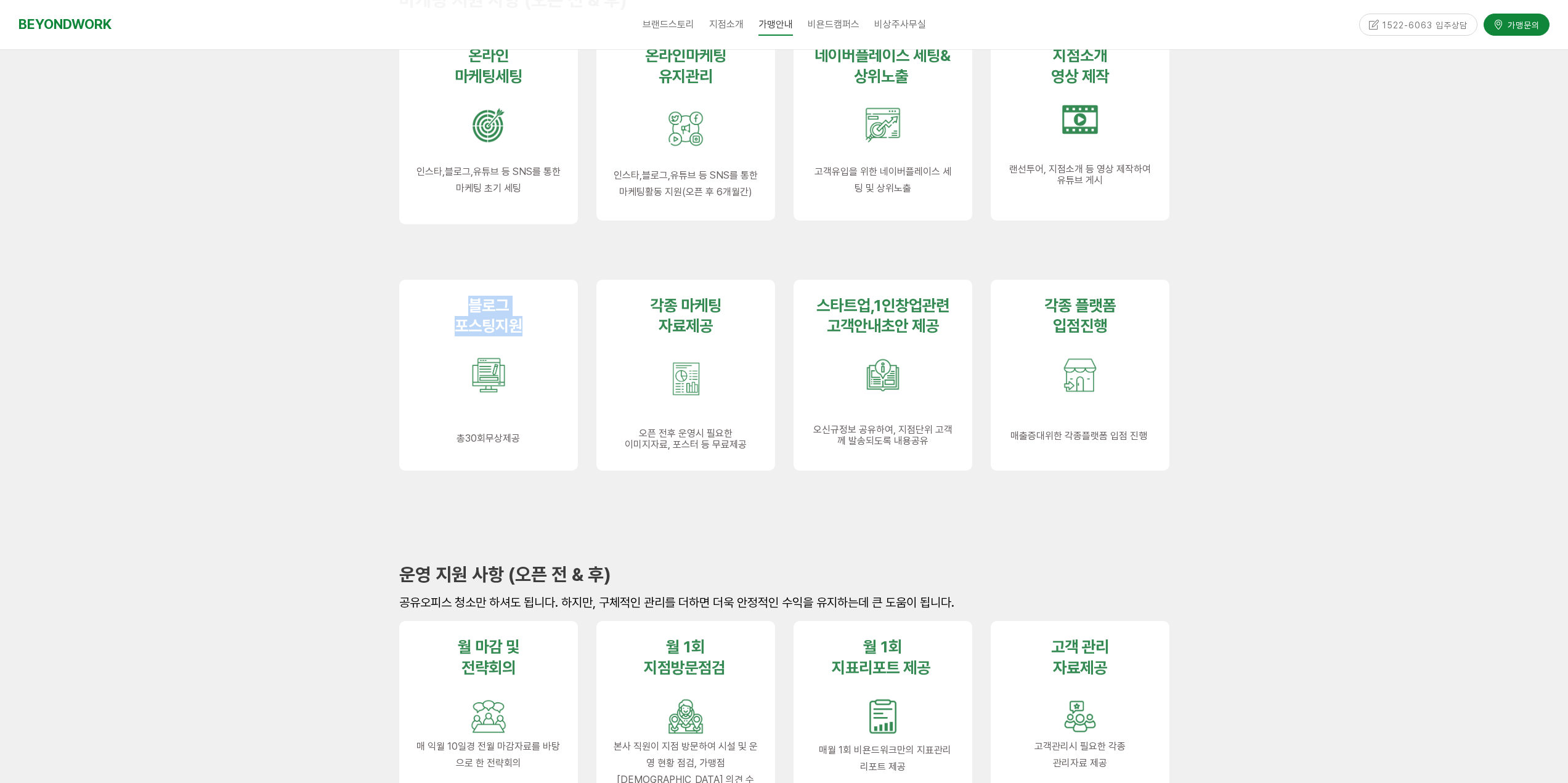
drag, startPoint x: 474, startPoint y: 310, endPoint x: 525, endPoint y: 326, distance: 53.5
click at [525, 326] on div "블로그 포스팅지원 총30회무상제공" at bounding box center [488, 371] width 144 height 151
drag, startPoint x: 644, startPoint y: 314, endPoint x: 733, endPoint y: 335, distance: 91.4
click at [733, 335] on div "각종 마케팅 자료제공 d 오픈 전후 운영시 필요한 이미지자료, 포스터 등 무료제공" at bounding box center [685, 373] width 144 height 155
click at [444, 291] on div "블로그 포스팅지원 총30회무상제공" at bounding box center [489, 375] width 179 height 191
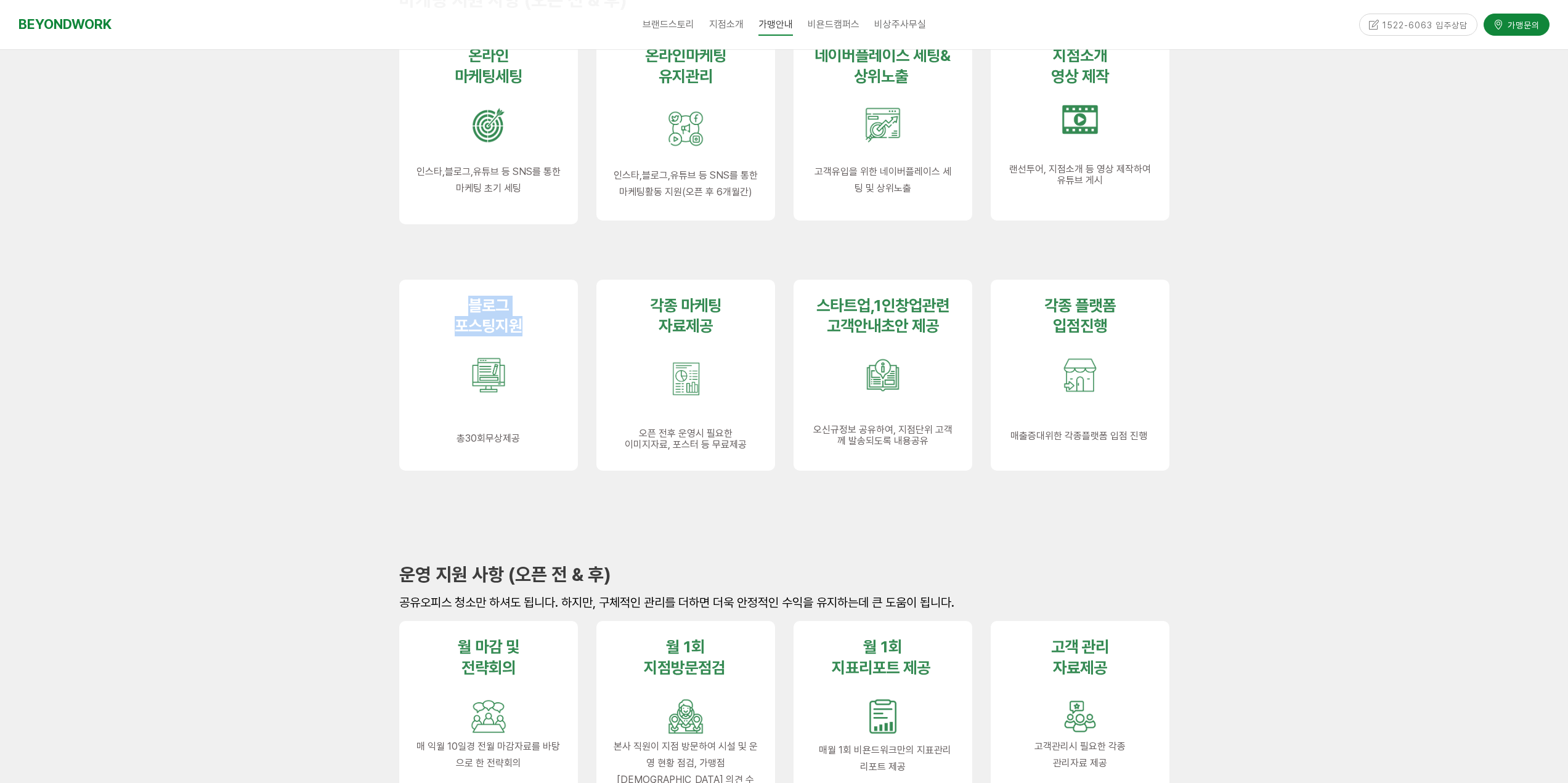
drag, startPoint x: 448, startPoint y: 312, endPoint x: 570, endPoint y: 325, distance: 122.7
click at [558, 324] on div "블로그 포스팅지원 총30회무상제공" at bounding box center [488, 371] width 144 height 151
drag, startPoint x: 696, startPoint y: 314, endPoint x: 743, endPoint y: 321, distance: 47.5
click at [743, 321] on div "각종 마케팅 자료제공 d 오픈 전후 운영시 필요한 이미지자료, 포스터 등 무료제공" at bounding box center [685, 373] width 144 height 155
drag, startPoint x: 814, startPoint y: 307, endPoint x: 945, endPoint y: 329, distance: 132.8
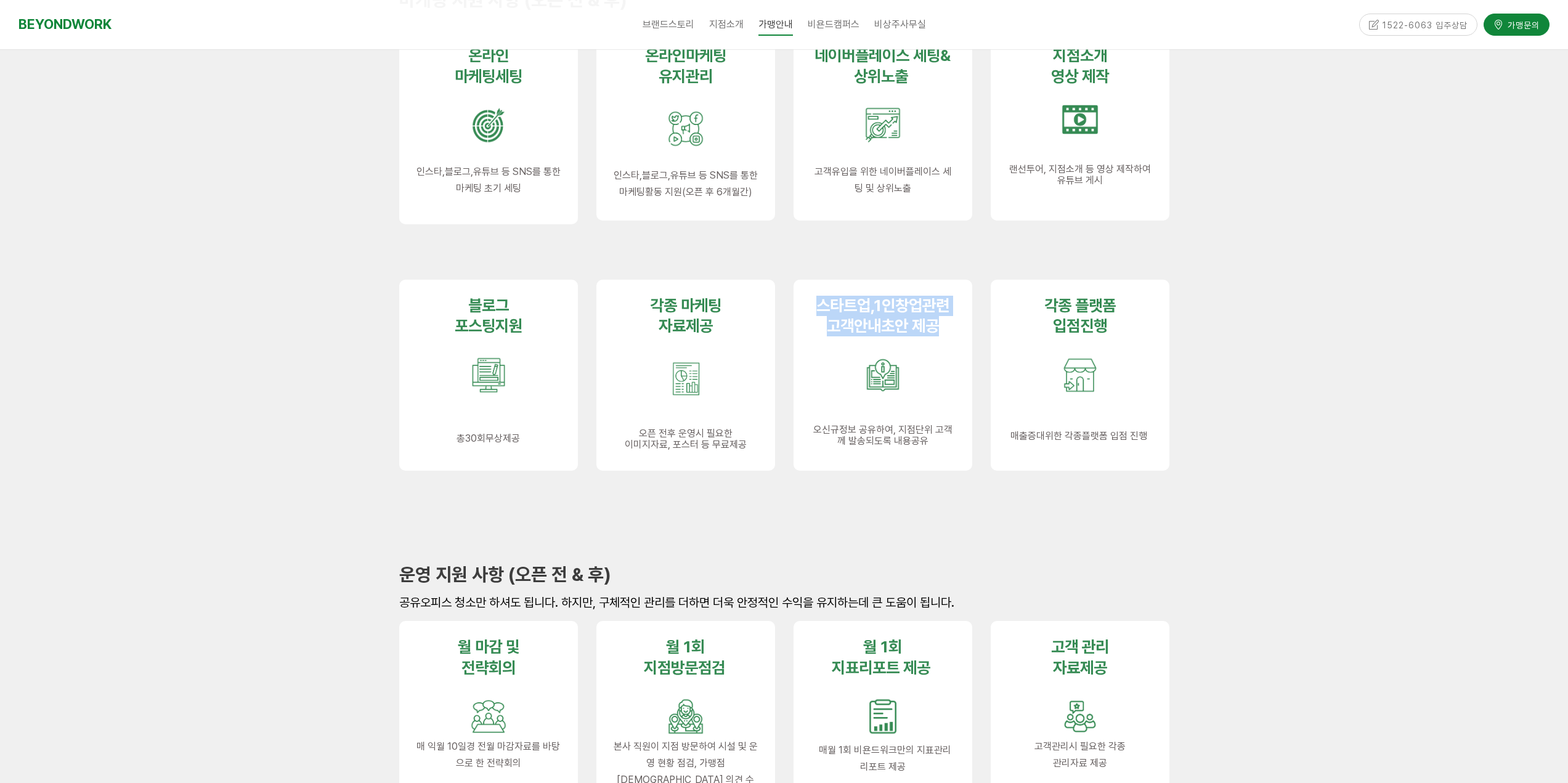
click at [945, 329] on p "스타트업,1인창업관련 고객안내초안 제공" at bounding box center [883, 315] width 144 height 41
drag, startPoint x: 1047, startPoint y: 307, endPoint x: 1137, endPoint y: 332, distance: 93.4
click at [1129, 328] on div "각종 플랫폼 입점진행 매출증대위한 각종플랫폼 입점 진행" at bounding box center [1080, 369] width 144 height 146
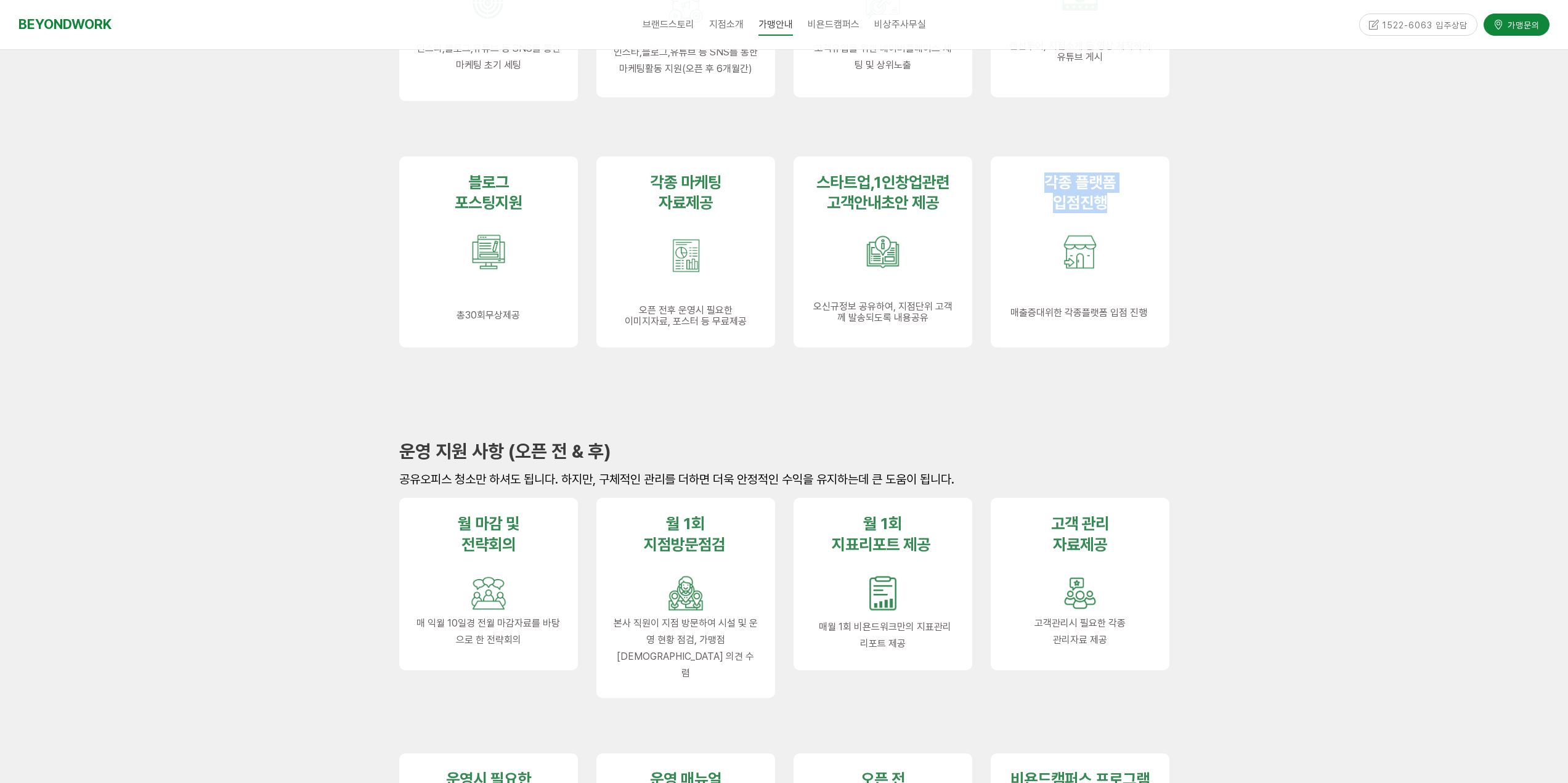
scroll to position [986, 0]
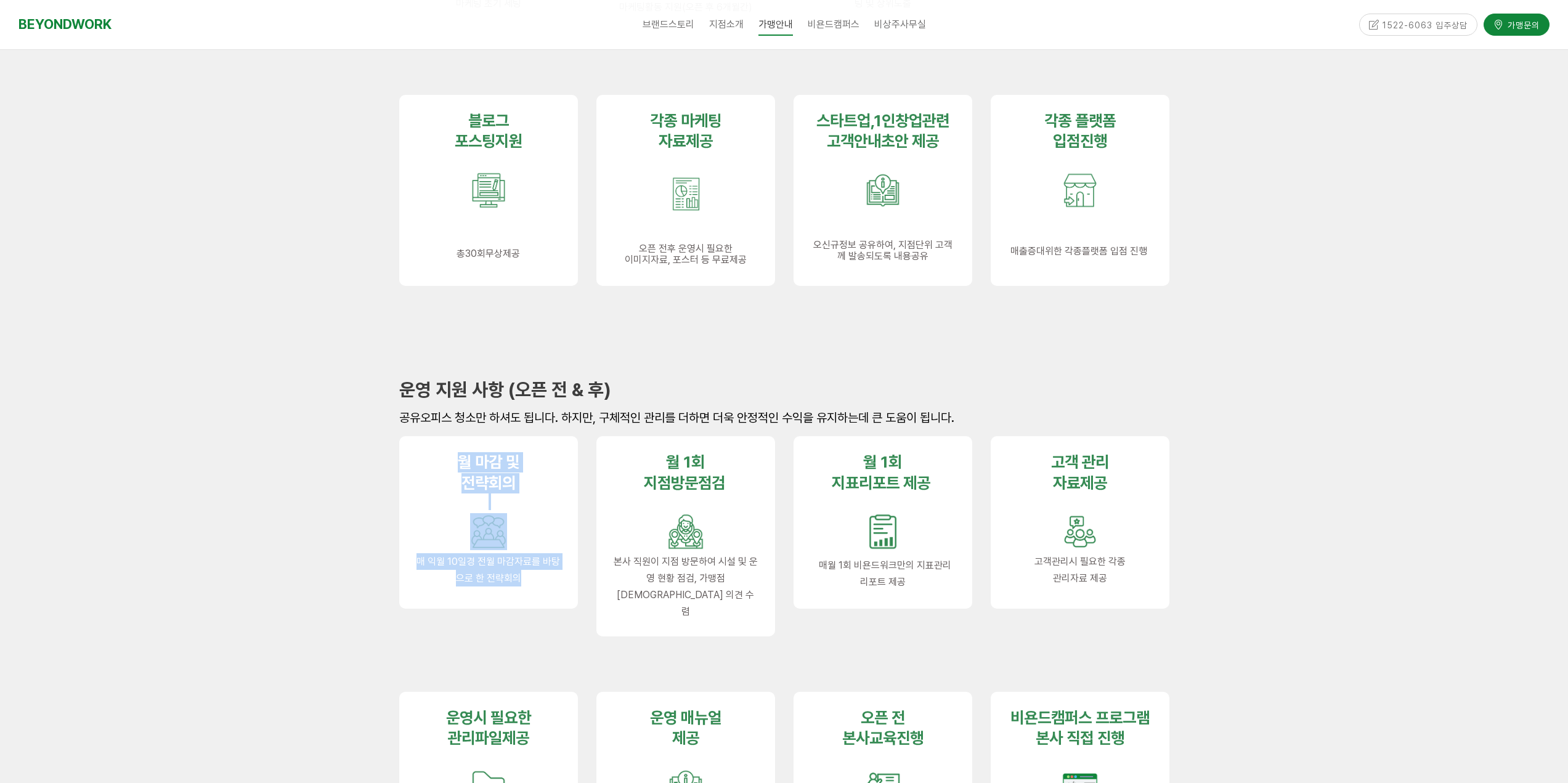
drag, startPoint x: 480, startPoint y: 467, endPoint x: 544, endPoint y: 576, distance: 126.4
click at [544, 576] on div "월 마감 및 전략회의 매 익월 10일경 전월 마감자료를 바탕으로 한 전략회의" at bounding box center [488, 519] width 144 height 134
click at [546, 577] on p "매 익월 10일경 전월 마감자료를 바탕으로 한 전략회의" at bounding box center [488, 570] width 144 height 33
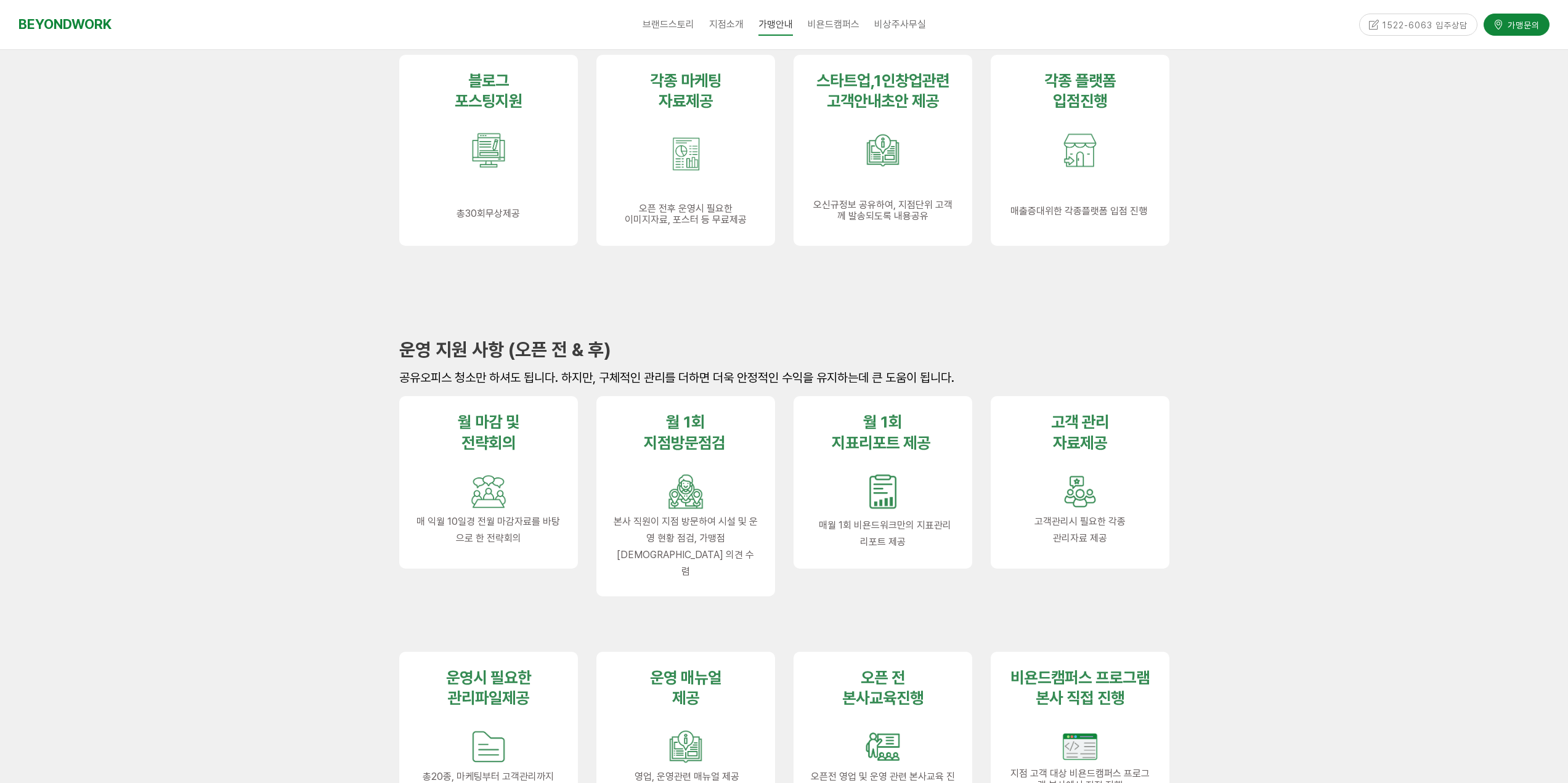
scroll to position [1047, 0]
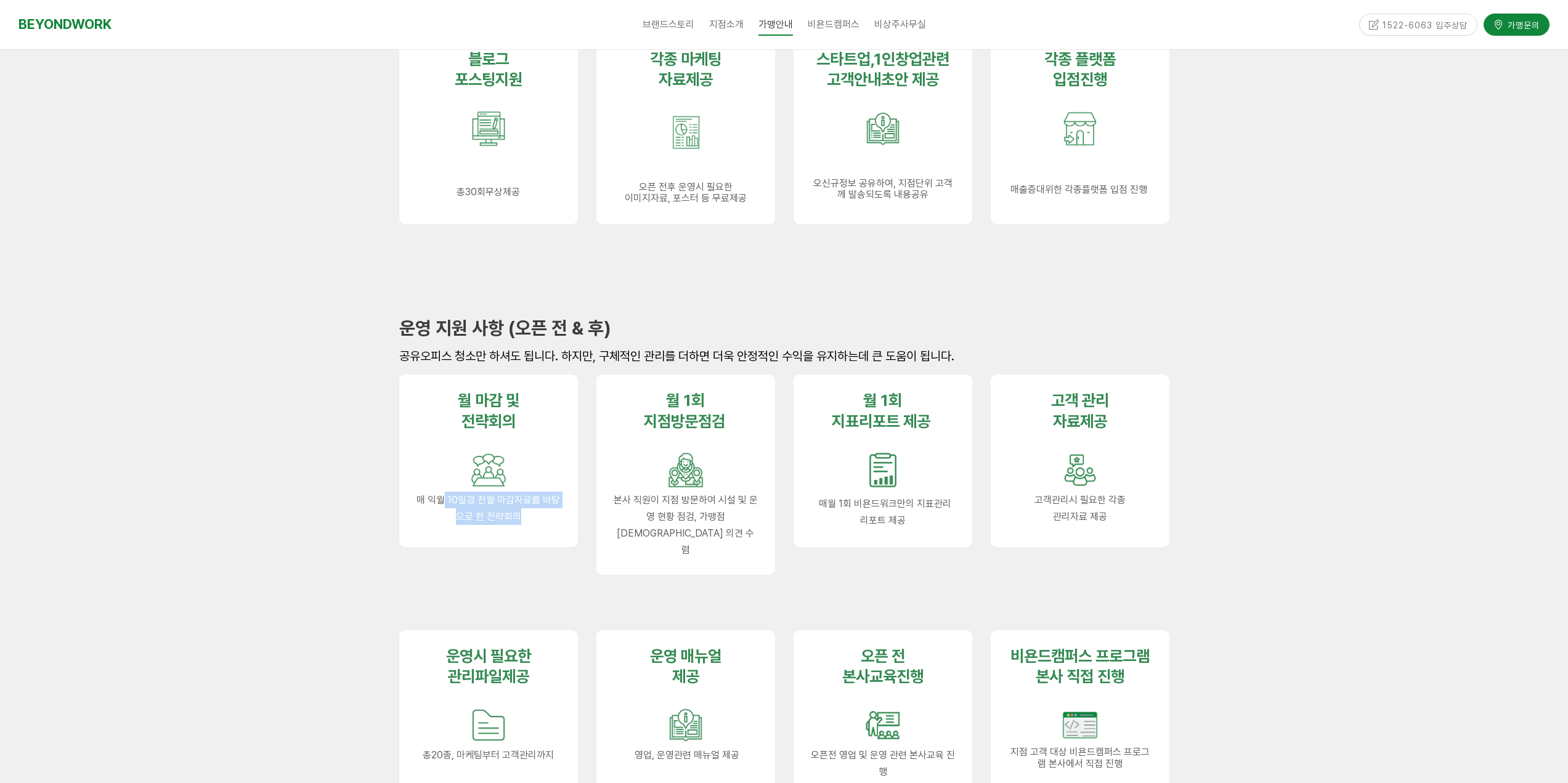
drag, startPoint x: 442, startPoint y: 502, endPoint x: 536, endPoint y: 510, distance: 94.3
click at [536, 510] on p "매 익월 10일경 전월 마감자료를 바탕으로 한 전략회의" at bounding box center [488, 508] width 144 height 33
click at [504, 522] on span "매 익월 10일경 전월 마감자료를 바탕으로 한 전략회의" at bounding box center [488, 508] width 143 height 28
drag, startPoint x: 466, startPoint y: 522, endPoint x: 505, endPoint y: 524, distance: 39.1
click at [494, 522] on span "매 익월 10일경 전월 마감자료를 바탕으로 한 전략회의" at bounding box center [488, 508] width 143 height 28
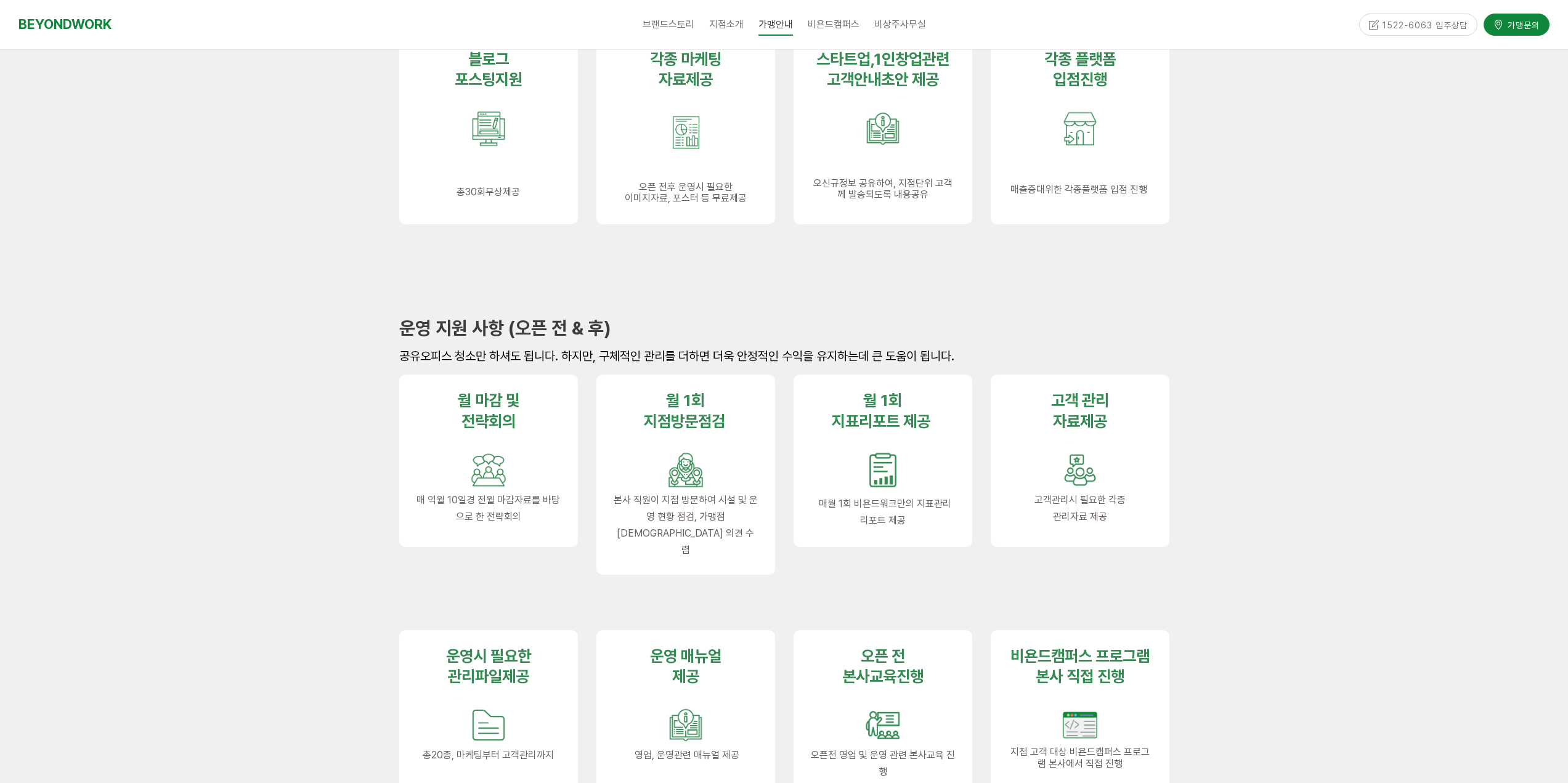
click at [514, 525] on p "매 익월 10일경 전월 마감자료를 바탕으로 한 전략회의" at bounding box center [488, 508] width 144 height 33
drag, startPoint x: 482, startPoint y: 519, endPoint x: 521, endPoint y: 524, distance: 39.3
click at [530, 523] on p "매 익월 10일경 전월 마감자료를 바탕으로 한 전략회의" at bounding box center [488, 508] width 144 height 33
click at [521, 524] on p "매 익월 10일경 전월 마감자료를 바탕으로 한 전략회의" at bounding box center [488, 508] width 144 height 33
drag, startPoint x: 419, startPoint y: 499, endPoint x: 500, endPoint y: 512, distance: 82.0
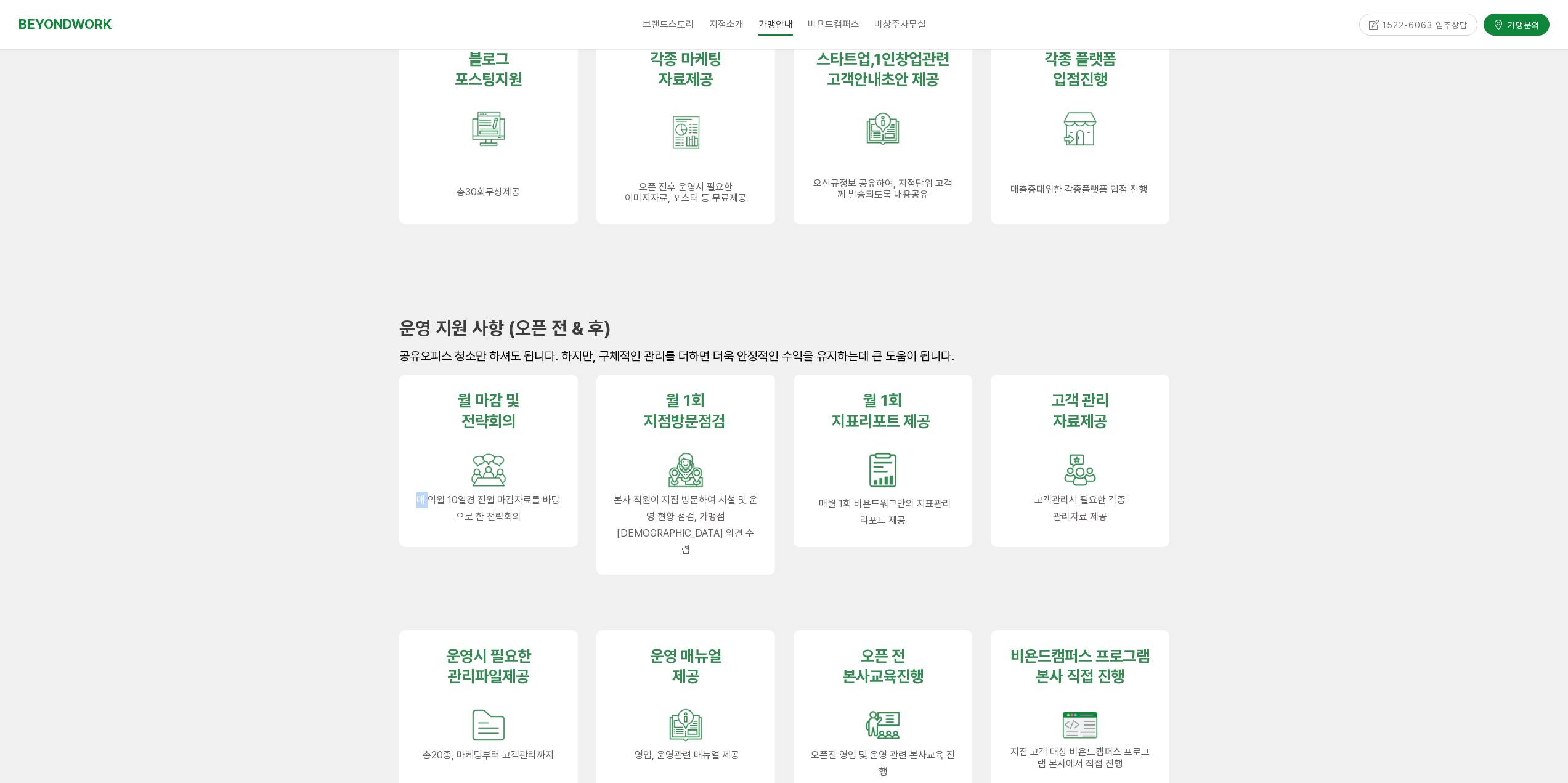
click at [473, 507] on p "매 익월 10일경 전월 마감자료를 바탕으로 한 전략회의" at bounding box center [488, 508] width 144 height 33
click at [533, 519] on p "매 익월 10일경 전월 마감자료를 바탕으로 한 전략회의" at bounding box center [488, 508] width 144 height 33
drag, startPoint x: 465, startPoint y: 508, endPoint x: 555, endPoint y: 511, distance: 90.0
click at [535, 510] on p "매 익월 10일경 전월 마감자료를 바탕으로 한 전략회의" at bounding box center [488, 508] width 144 height 33
click at [555, 511] on p "매 익월 10일경 전월 마감자료를 바탕으로 한 전략회의" at bounding box center [488, 508] width 144 height 33
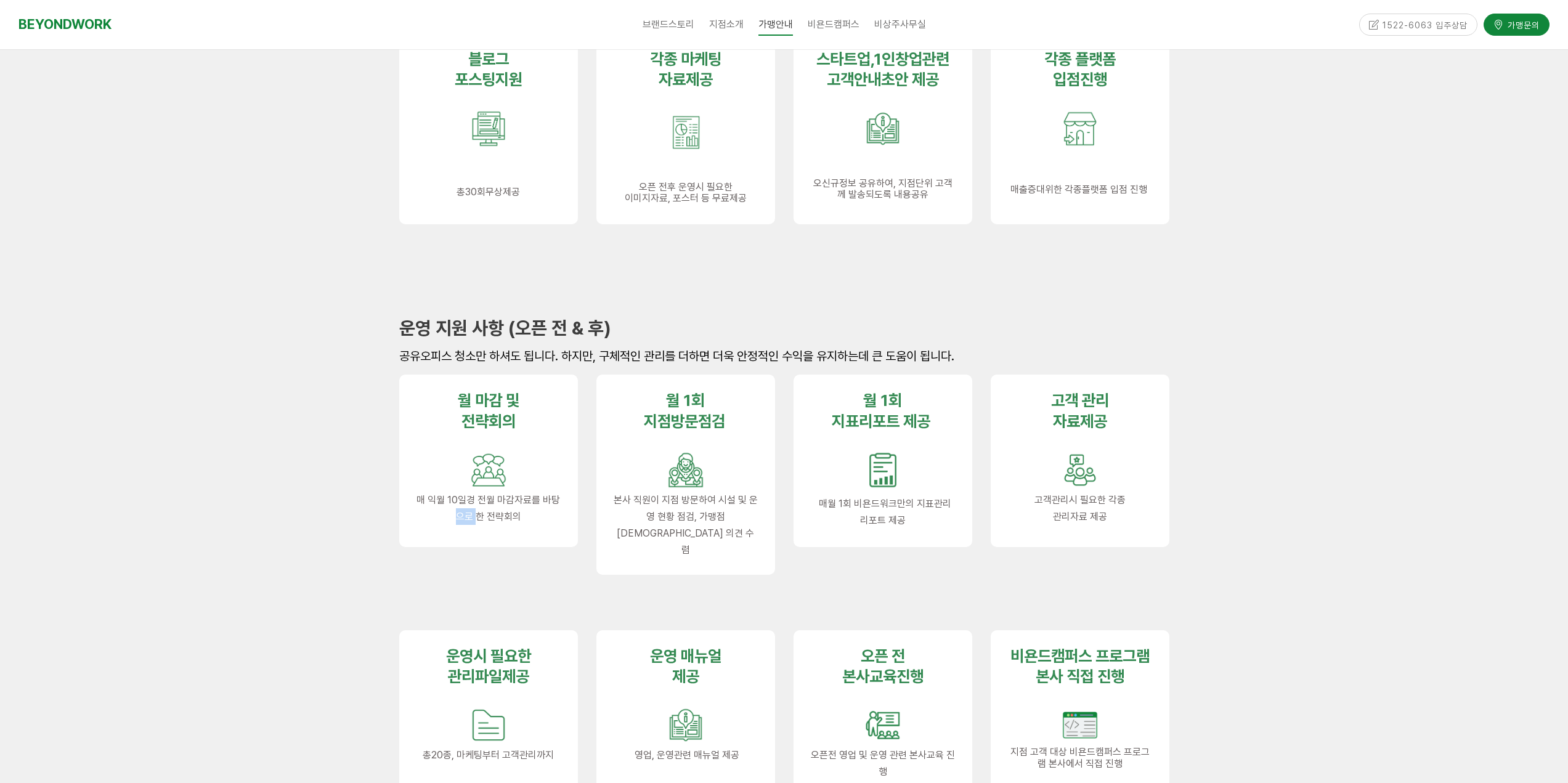
drag, startPoint x: 467, startPoint y: 519, endPoint x: 540, endPoint y: 519, distance: 73.0
click at [501, 516] on p "매 익월 10일경 전월 마감자료를 바탕으로 한 전략회의" at bounding box center [488, 508] width 144 height 33
click at [541, 519] on p "매 익월 10일경 전월 마감자료를 바탕으로 한 전략회의" at bounding box center [488, 508] width 144 height 33
drag, startPoint x: 637, startPoint y: 490, endPoint x: 696, endPoint y: 494, distance: 59.1
click at [688, 493] on div "월 1회 지점방문점검 본사 직원이 지점 방문하여 시설 및 운영 현황 점검, 가맹점주님 의견 수렴" at bounding box center [685, 474] width 144 height 168
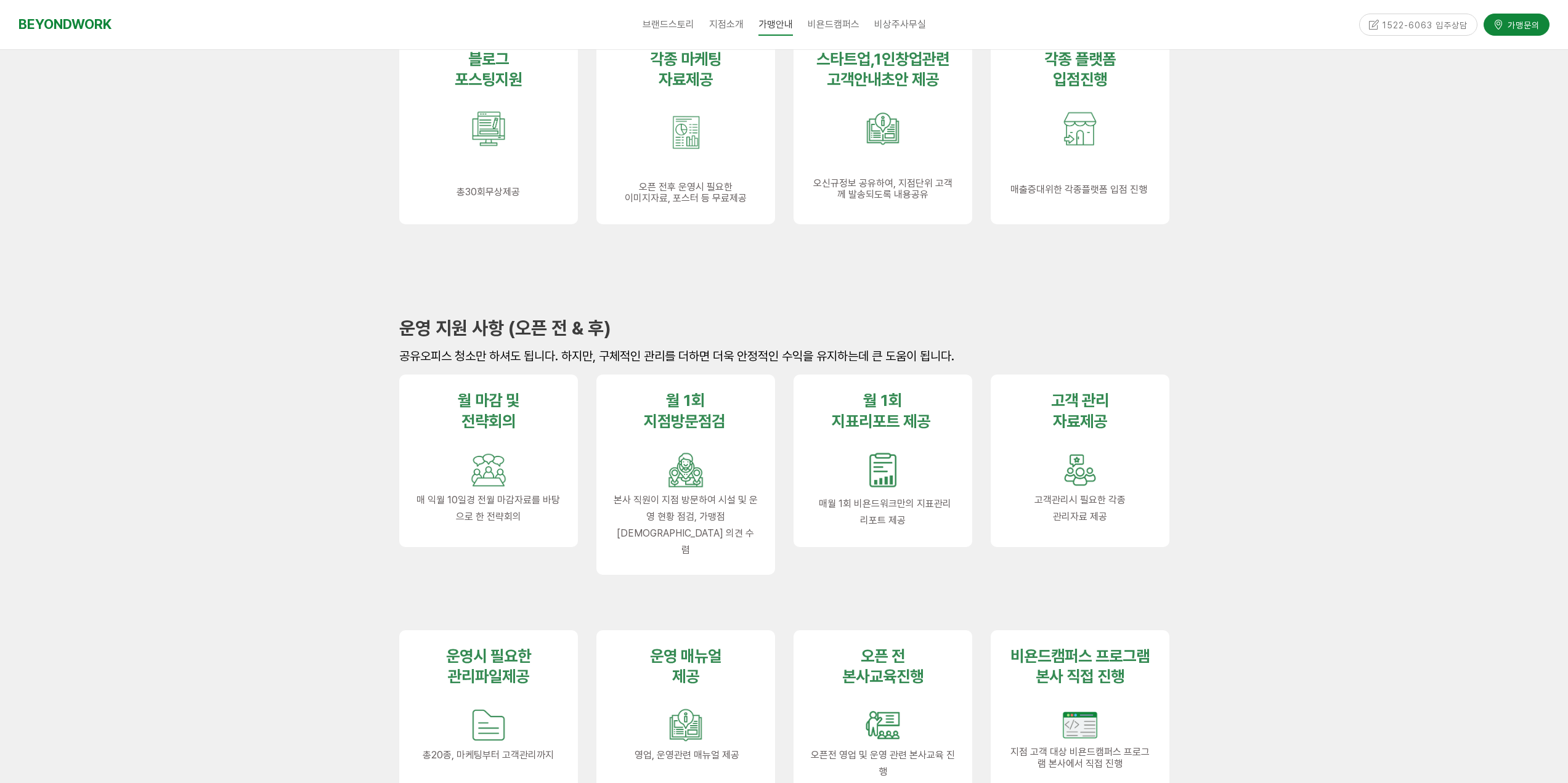
click at [696, 494] on span "본사 직원이 지점 방문하여 시설 및 운영 현황 점검, 가맹점주님 의견 수렴" at bounding box center [685, 525] width 144 height 62
drag, startPoint x: 631, startPoint y: 496, endPoint x: 711, endPoint y: 502, distance: 80.2
click at [695, 499] on span "본사 직원이 지점 방문하여 시설 및 운영 현황 점검, 가맹점주님 의견 수렴" at bounding box center [685, 525] width 144 height 62
drag, startPoint x: 711, startPoint y: 502, endPoint x: 656, endPoint y: 503, distance: 55.0
click at [710, 502] on span "본사 직원이 지점 방문하여 시설 및 운영 현황 점검, 가맹점주님 의견 수렴" at bounding box center [685, 525] width 144 height 62
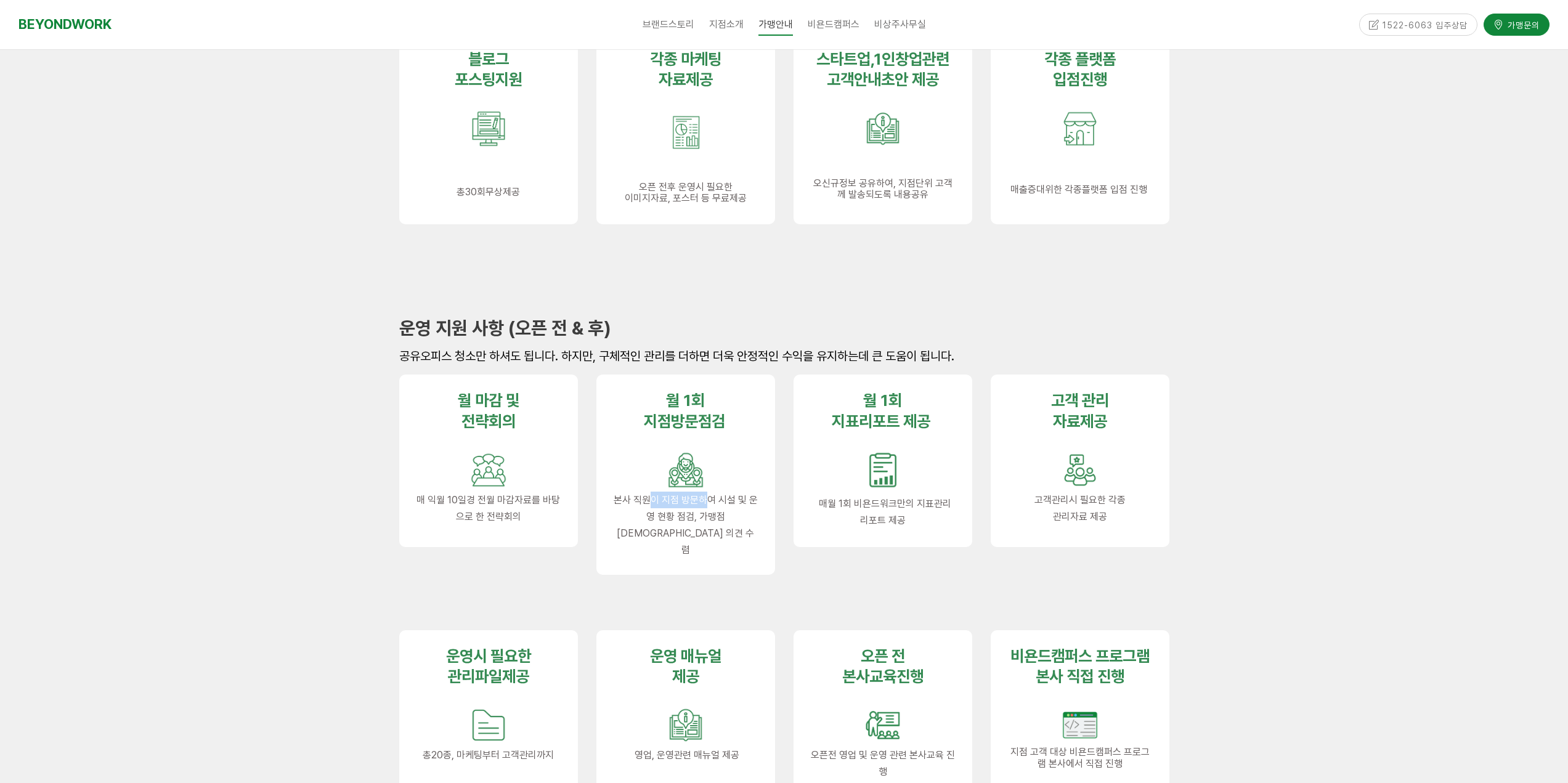
drag, startPoint x: 657, startPoint y: 502, endPoint x: 756, endPoint y: 506, distance: 99.1
click at [742, 505] on span "본사 직원이 지점 방문하여 시설 및 운영 현황 점검, 가맹점주님 의견 수렴" at bounding box center [685, 525] width 144 height 62
drag, startPoint x: 756, startPoint y: 506, endPoint x: 693, endPoint y: 499, distance: 63.4
click at [756, 506] on span "본사 직원이 지점 방문하여 시설 및 운영 현황 점검, 가맹점주님 의견 수렴" at bounding box center [685, 525] width 144 height 62
drag, startPoint x: 693, startPoint y: 499, endPoint x: 763, endPoint y: 505, distance: 70.3
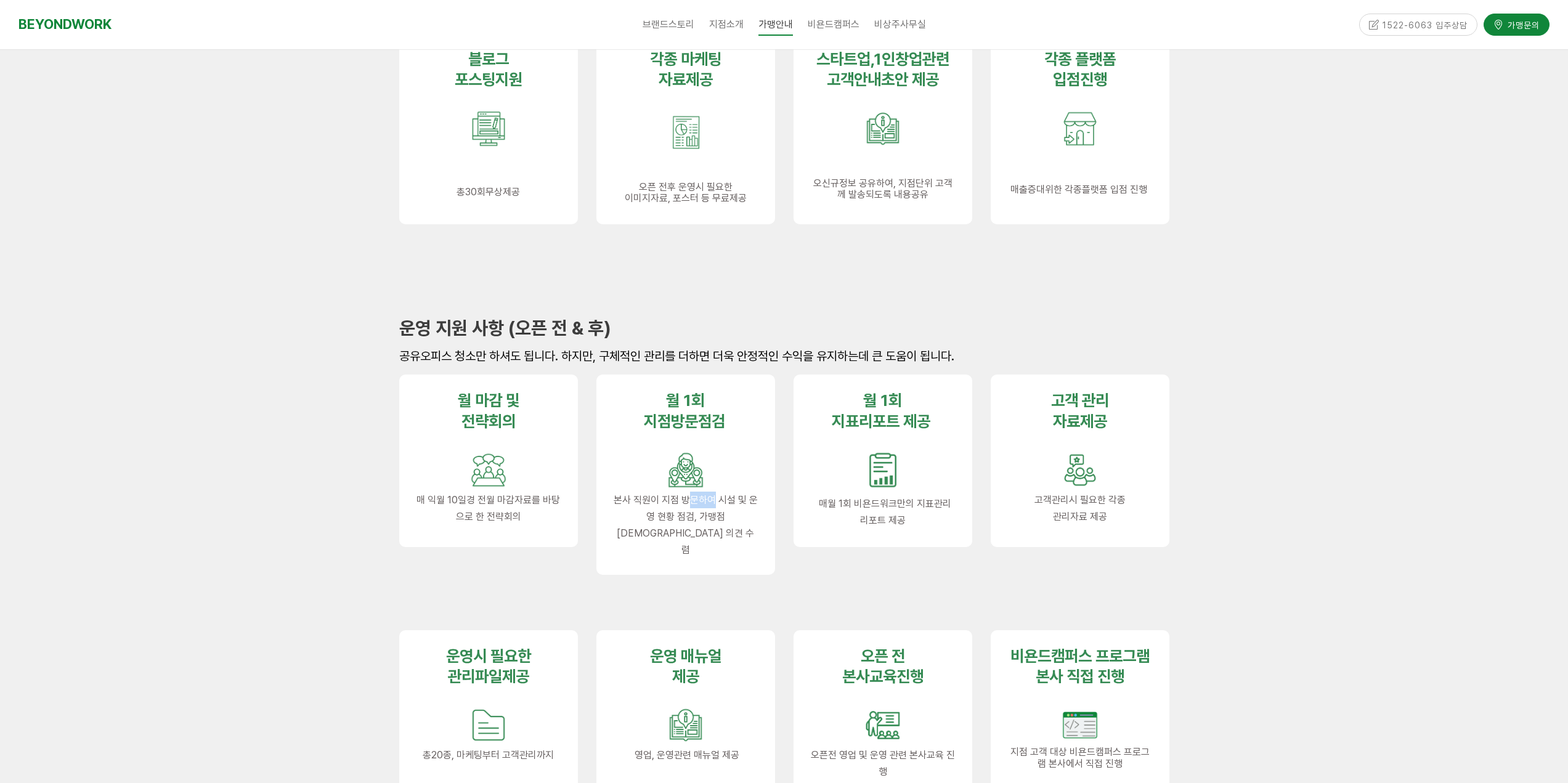
click at [755, 505] on span "본사 직원이 지점 방문하여 시설 및 운영 현황 점검, 가맹점주님 의견 수렴" at bounding box center [685, 525] width 144 height 62
click at [763, 505] on div "월 1회 지점방문점검 본사 직원이 지점 방문하여 시설 및 운영 현황 점검, 가맹점주님 의견 수렴" at bounding box center [685, 474] width 179 height 199
drag, startPoint x: 637, startPoint y: 518, endPoint x: 709, endPoint y: 524, distance: 72.2
click at [699, 524] on p "본사 직원이 지점 방문하여 시설 및 운영 현황 점검, 가맹점주님 의견 수렴" at bounding box center [685, 525] width 144 height 67
click at [726, 524] on p "본사 직원이 지점 방문하여 시설 및 운영 현황 점검, 가맹점주님 의견 수렴" at bounding box center [685, 525] width 144 height 67
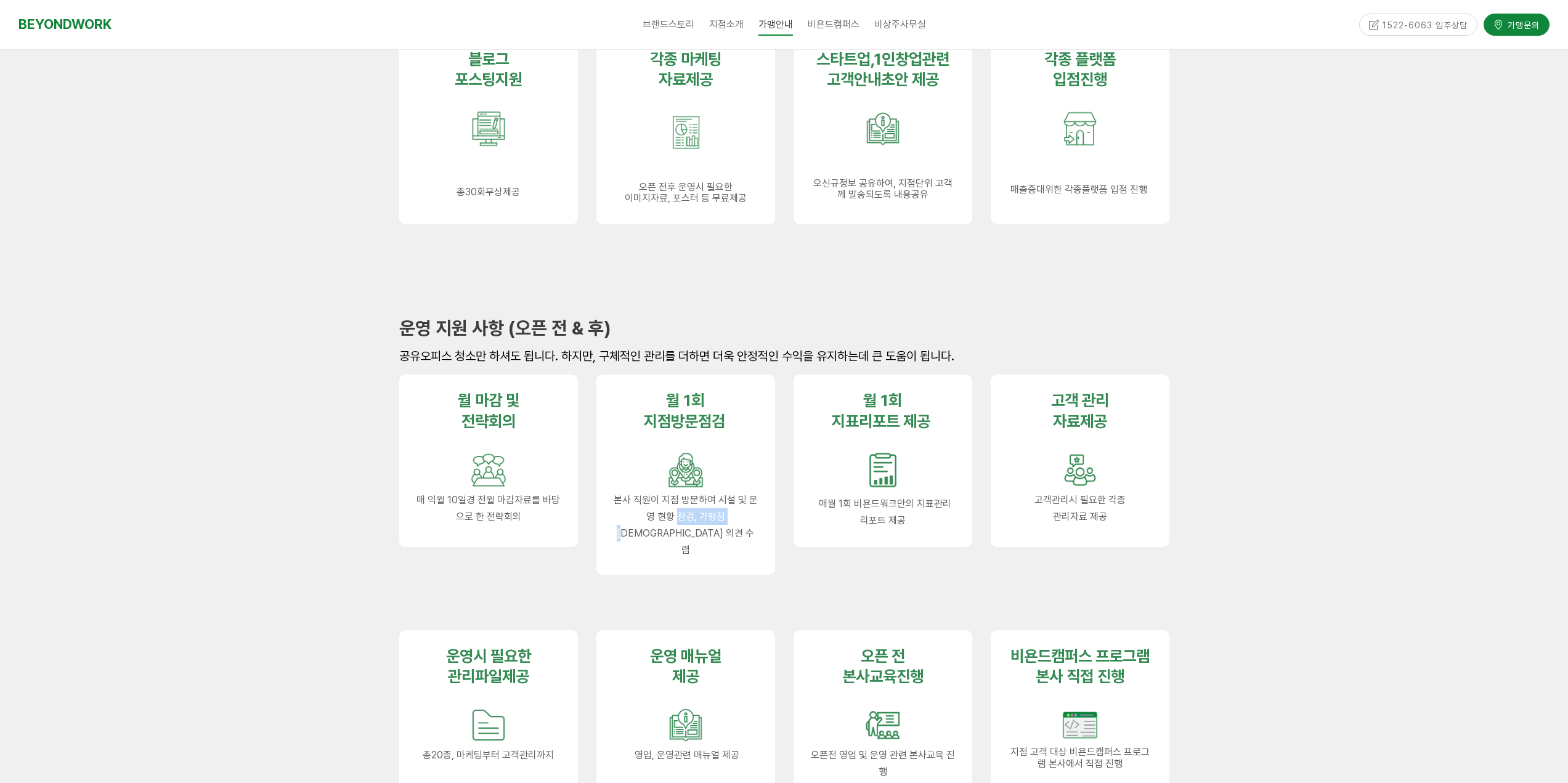
drag, startPoint x: 705, startPoint y: 519, endPoint x: 751, endPoint y: 522, distance: 46.1
click at [743, 522] on span "본사 직원이 지점 방문하여 시설 및 운영 현황 점검, 가맹점주님 의견 수렴" at bounding box center [685, 525] width 144 height 62
click at [751, 522] on span "본사 직원이 지점 방문하여 시설 및 운영 현황 점검, 가맹점주님 의견 수렴" at bounding box center [685, 525] width 144 height 62
drag, startPoint x: 693, startPoint y: 519, endPoint x: 748, endPoint y: 519, distance: 55.0
click at [748, 519] on span "본사 직원이 지점 방문하여 시설 및 운영 현황 점검, 가맹점주님 의견 수렴" at bounding box center [685, 525] width 144 height 62
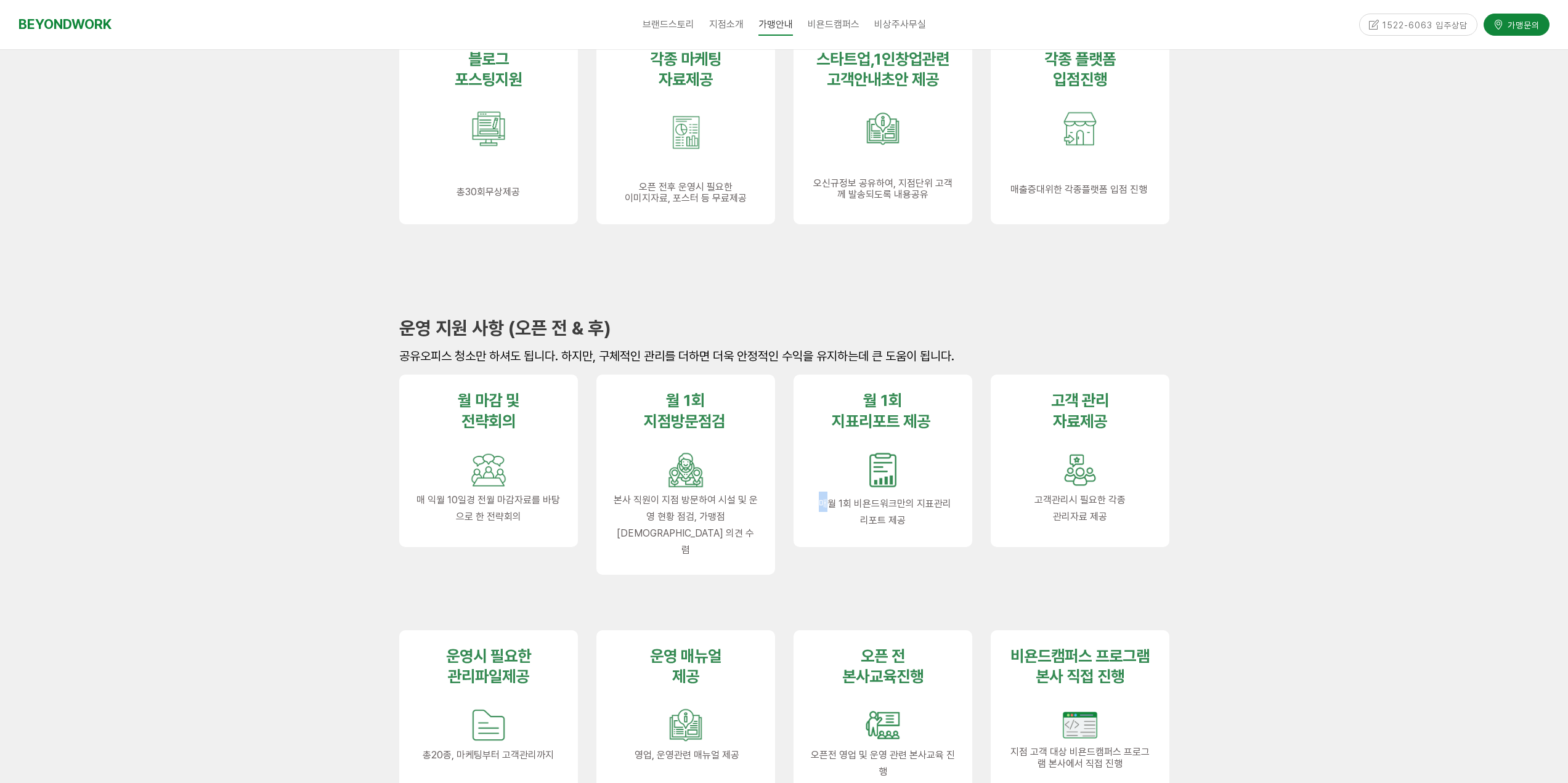
drag, startPoint x: 820, startPoint y: 498, endPoint x: 891, endPoint y: 499, distance: 71.0
click at [871, 499] on span "매월 1회 비욘드워크만의 지표관리 리포트 제공" at bounding box center [885, 512] width 132 height 28
click at [891, 499] on span "매월 1회 비욘드워크만의 지표관리 리포트 제공" at bounding box center [885, 512] width 132 height 28
drag, startPoint x: 878, startPoint y: 504, endPoint x: 925, endPoint y: 507, distance: 47.1
click at [950, 507] on span "매월 1회 비욘드워크만의 지표관리 리포트 제공" at bounding box center [885, 512] width 132 height 28
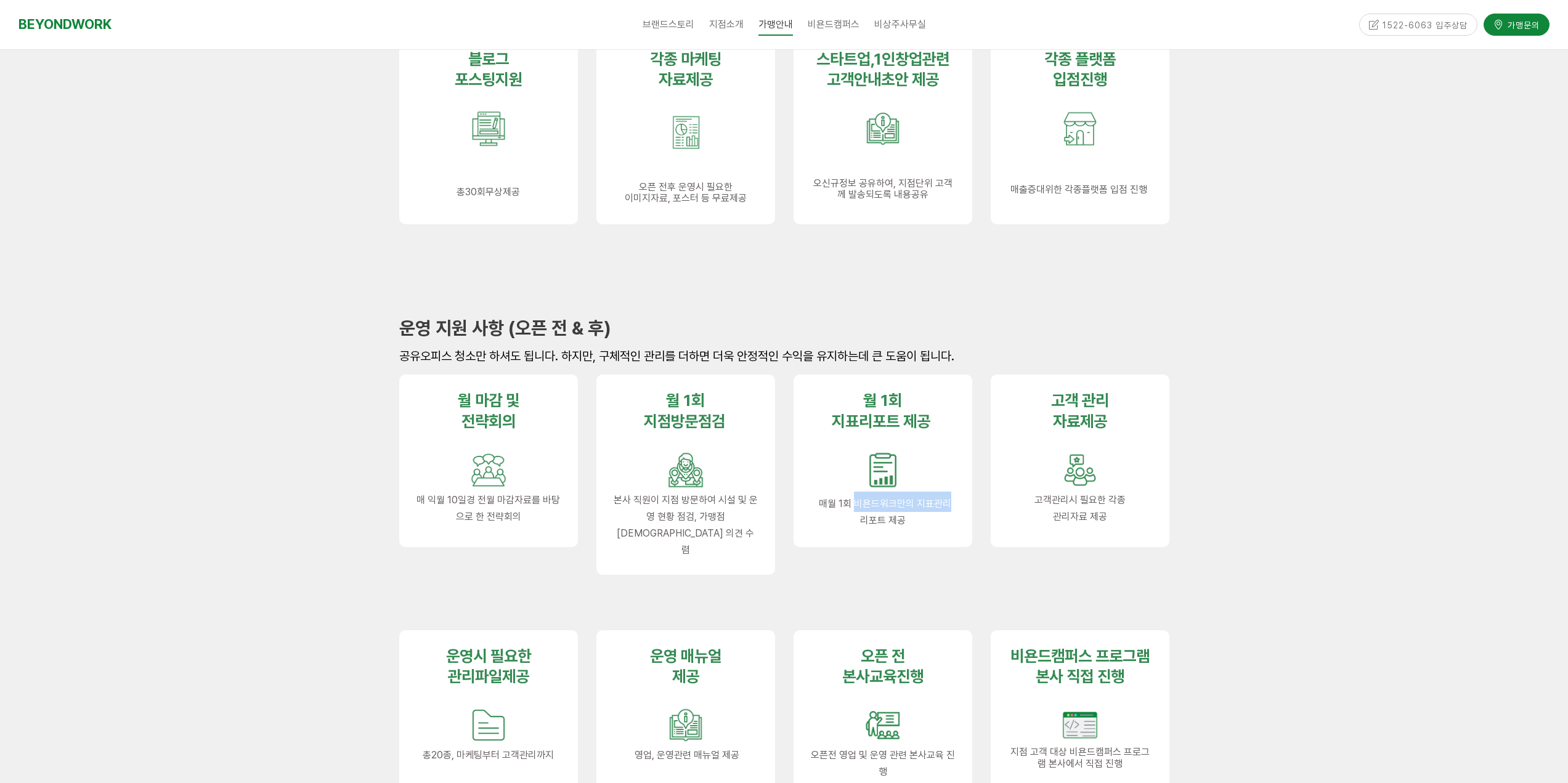
click at [918, 507] on span "매월 1회 비욘드워크만의 지표관리 리포트 제공" at bounding box center [885, 512] width 132 height 28
drag, startPoint x: 850, startPoint y: 518, endPoint x: 901, endPoint y: 524, distance: 51.4
click at [889, 523] on p "매월 1회 비욘드워크만의 지표관리 리포트 제공" at bounding box center [883, 490] width 144 height 77
click at [904, 524] on span "매월 1회 비욘드워크만의 지표관리 리포트 제공" at bounding box center [885, 512] width 132 height 28
drag
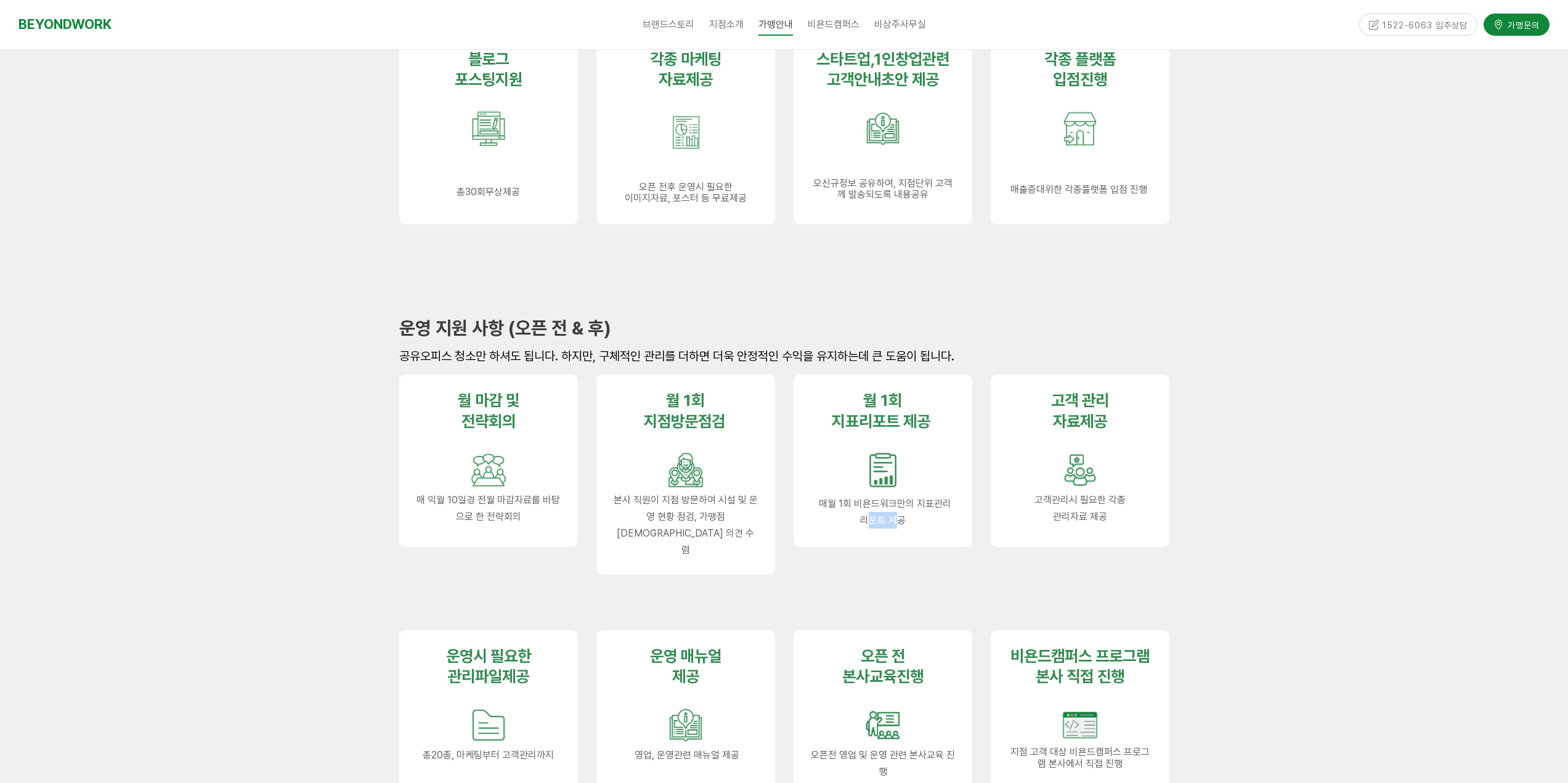
click at [914, 522] on p "매월 1회 비욘드워크만의 지표관리 리포트 제공" at bounding box center [883, 490] width 144 height 77
click at [1146, 502] on p "고객관리시 필요한 각종" at bounding box center [1080, 500] width 144 height 17
click at [1146, 502] on p "고객관리시 필요한 각종" at bounding box center [1080, 500] width 144 height 17
click at [1100, 524] on p "관리자료 제공" at bounding box center [1080, 516] width 144 height 17
click at [1117, 524] on p "관리자료 제공" at bounding box center [1080, 516] width 144 height 17
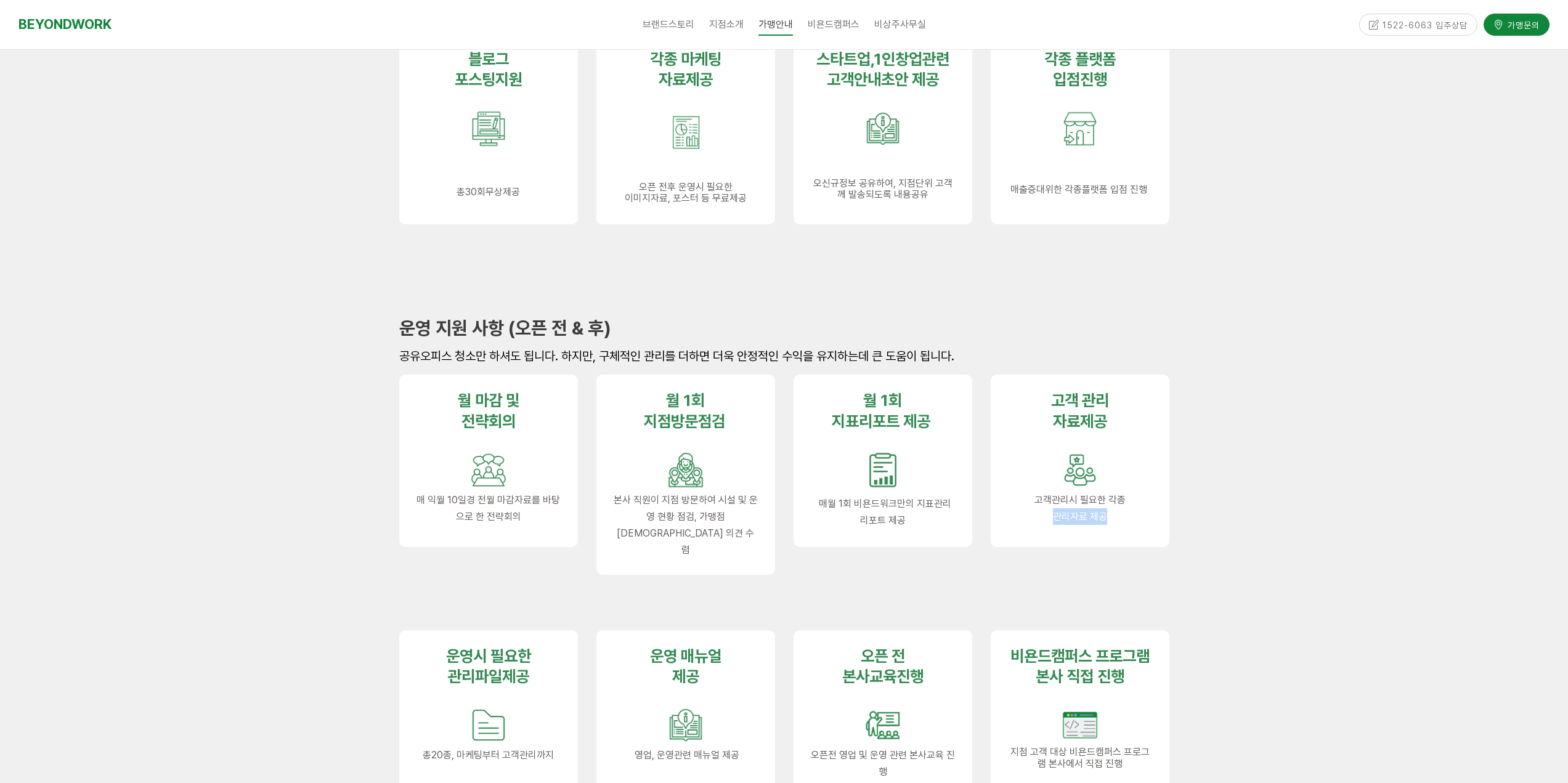
click at [1120, 524] on p "관리자료 제공" at bounding box center [1080, 516] width 144 height 17
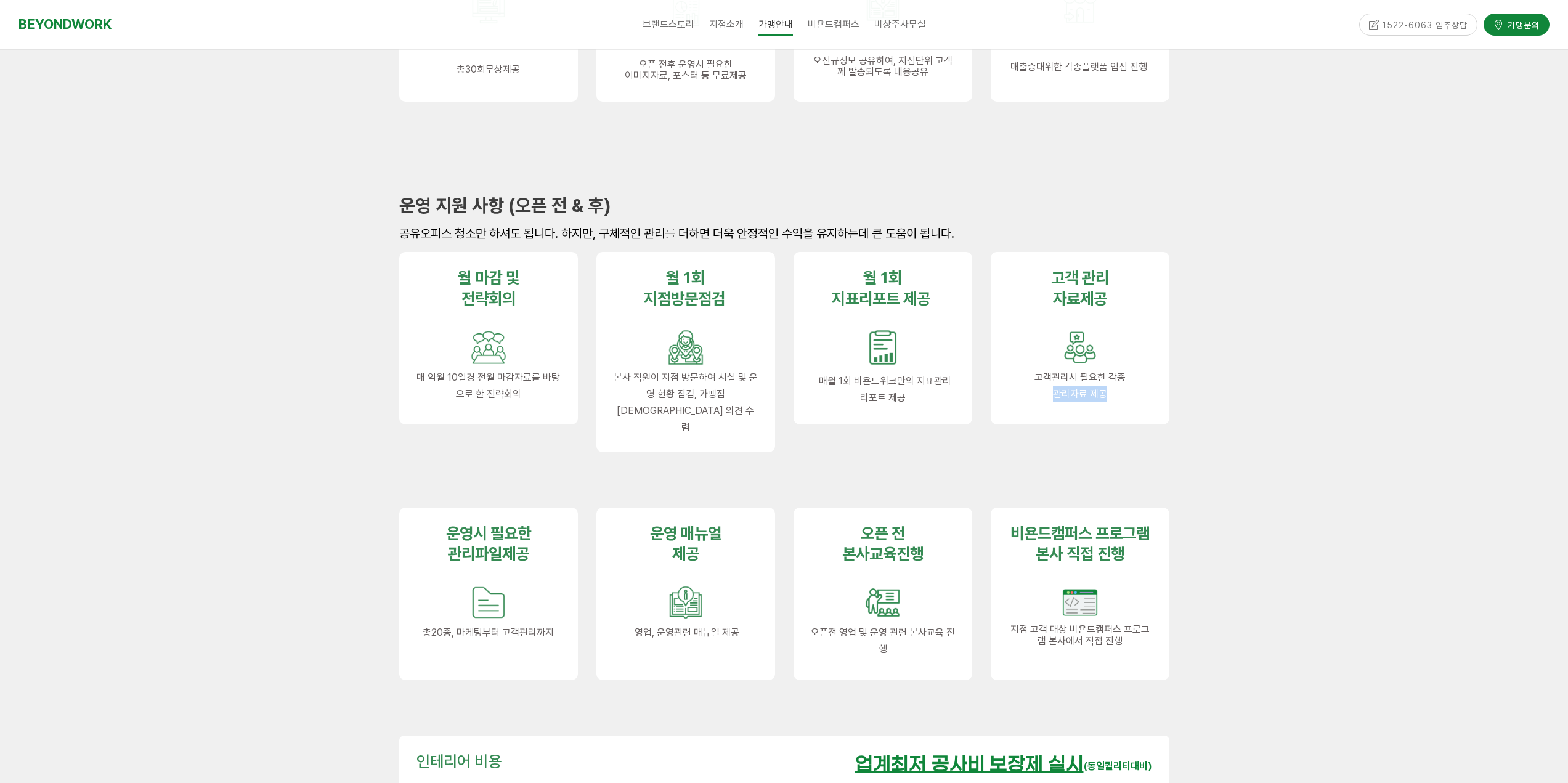
scroll to position [1171, 0]
click at [558, 623] on p "총20종, 마케팅부터 고객관리까지" at bounding box center [488, 632] width 144 height 17
click at [759, 608] on div "운영 매뉴얼 제공 영업, 운영관련 매뉴얼 제공" at bounding box center [685, 593] width 179 height 173
click at [962, 602] on div "오픈 전 본사교육진행 오픈전 영업 및 운영 관련 본사교육 진행" at bounding box center [883, 593] width 179 height 173
click at [900, 623] on p "오픈전 영업 및 운영 관련 본사교육 진행" at bounding box center [883, 640] width 144 height 33
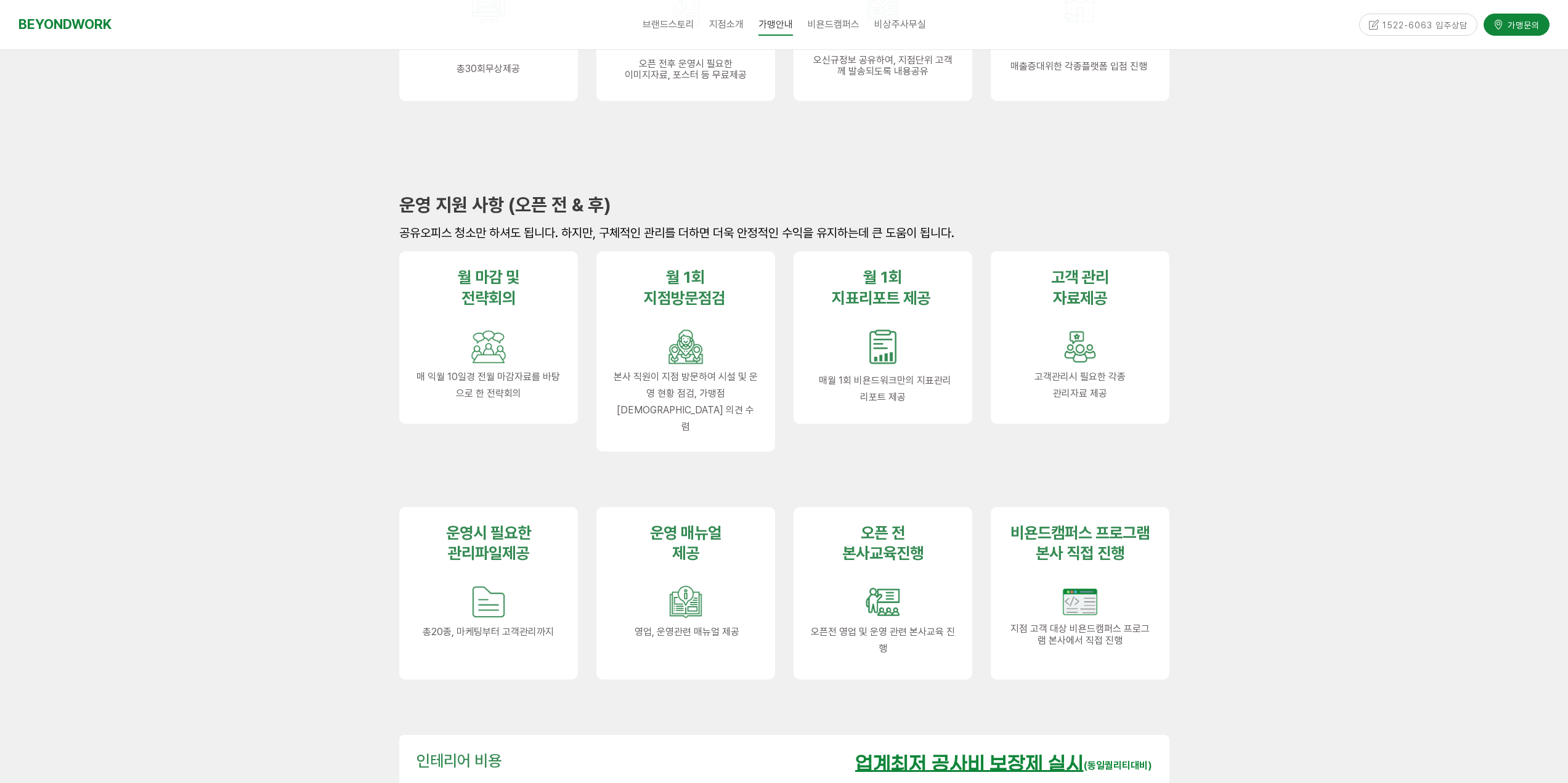
click at [912, 625] on p "오픈전 영업 및 운영 관련 본사교육 진행" at bounding box center [883, 640] width 144 height 33
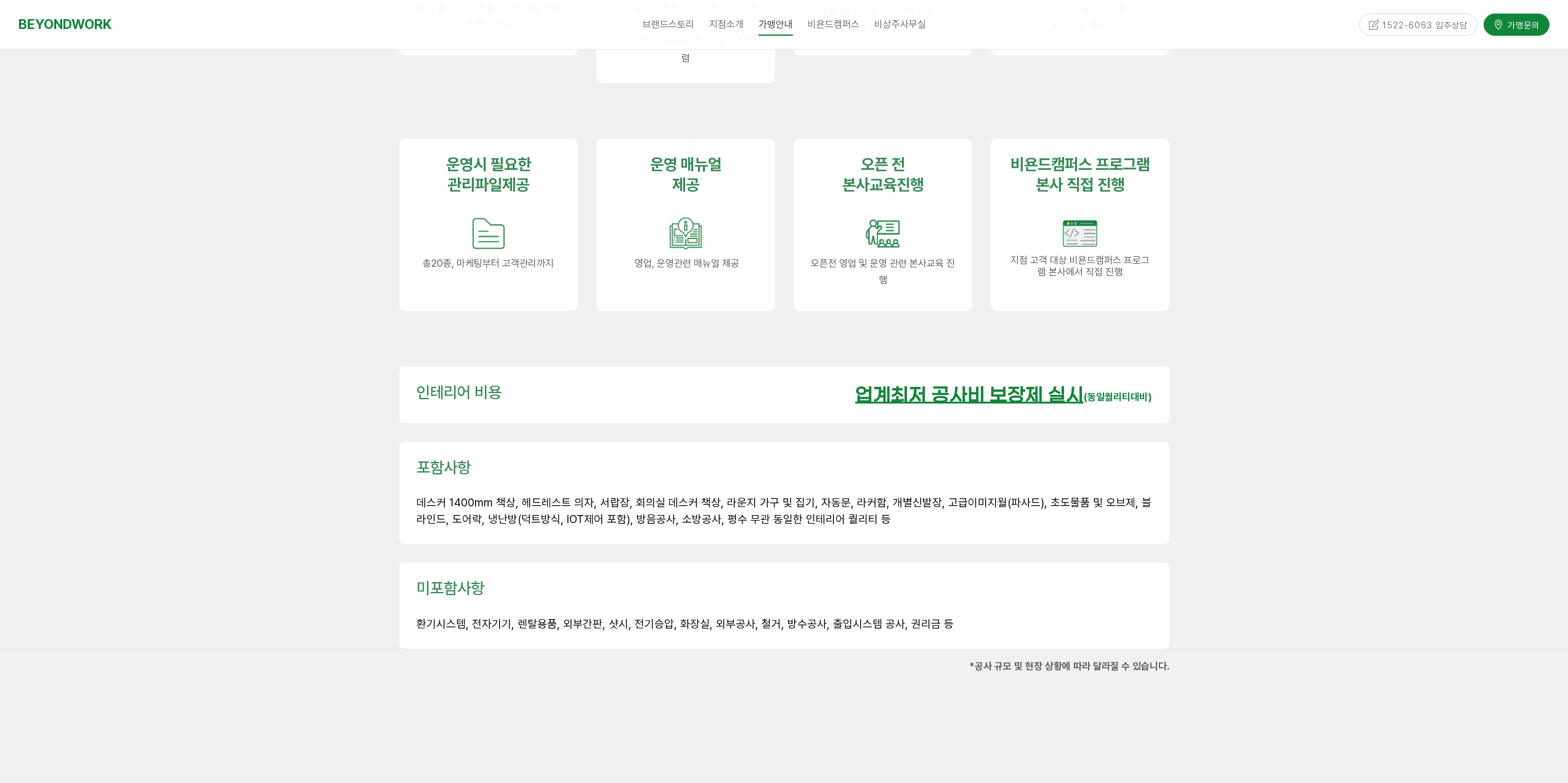
scroll to position [1540, 0]
click at [741, 601] on div "미포함사항 환기시스템, 전자기기, 렌탈용품, 외부간판, 샷시, 전기승압, 화장실, 외부공사, 철거, 방수공사, 출입시스템 공사, 권리금 등" at bounding box center [784, 604] width 770 height 86
click at [760, 616] on span "환기시스템, 전자기기, 렌탈용품, 외부간판, 샷시, 전기승압, 화장실, 외부공사, 철거, 방수공사, 출입시스템 공사, 권리금 등" at bounding box center [685, 623] width 537 height 13
click at [834, 616] on span "환기시스템, 전자기기, 렌탈용품, 외부간판, 샷시, 전기승압, 화장실, 외부공사, 철거, 방수공사, 출입시스템 공사, 권리금 등" at bounding box center [685, 623] width 537 height 13
click at [945, 615] on p "환기시스템, 전자기기, 렌탈용품, 외부간판, 샷시, 전기승압, 화장실, 외부공사, 철거, 방수공사, 출입시스템 공사, 권리금 등" at bounding box center [784, 623] width 736 height 17
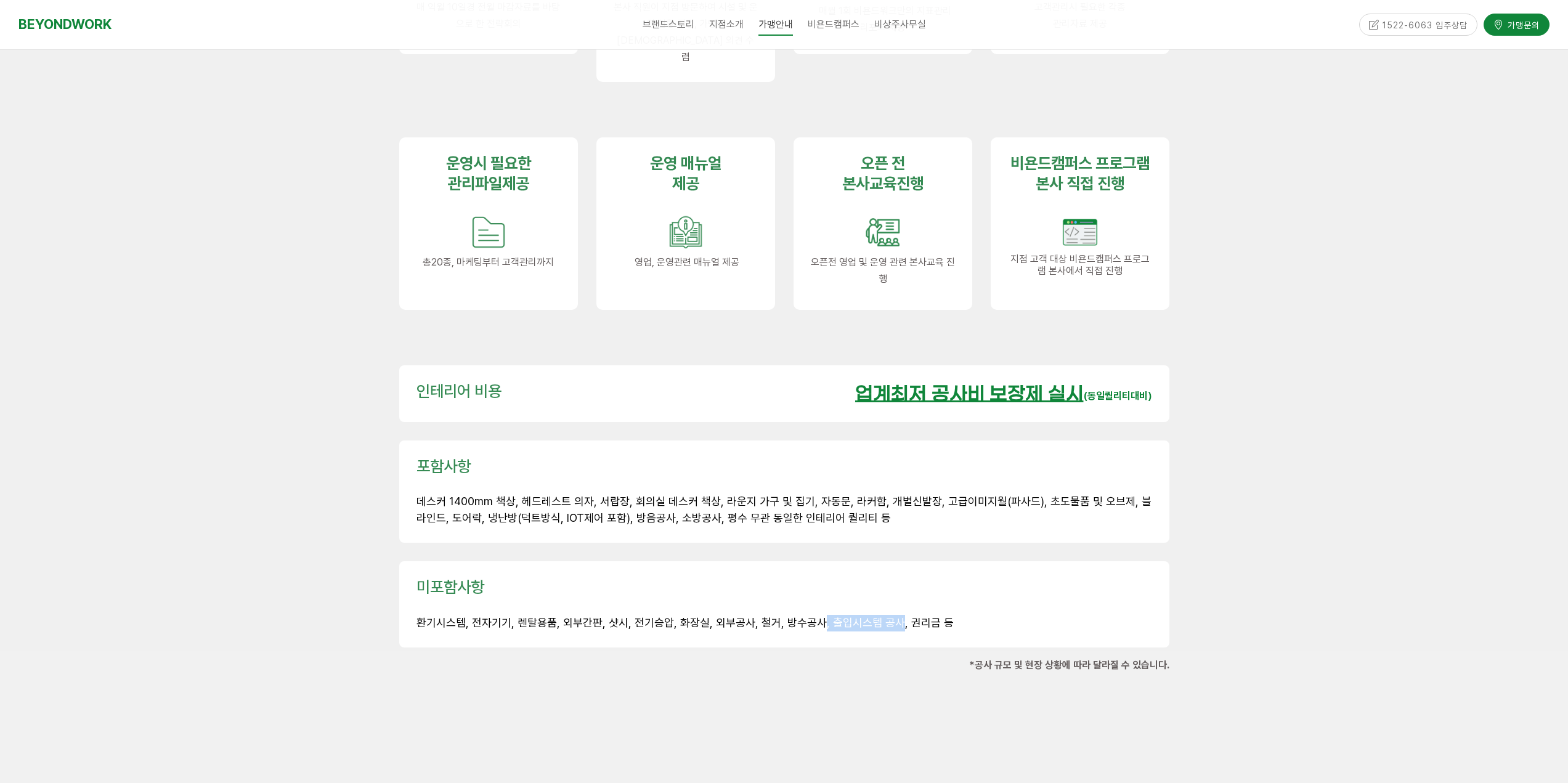
click at [885, 616] on span "환기시스템, 전자기기, 렌탈용품, 외부간판, 샷시, 전기승압, 화장실, 외부공사, 철거, 방수공사, 출입시스템 공사, 권리금 등" at bounding box center [685, 623] width 537 height 13
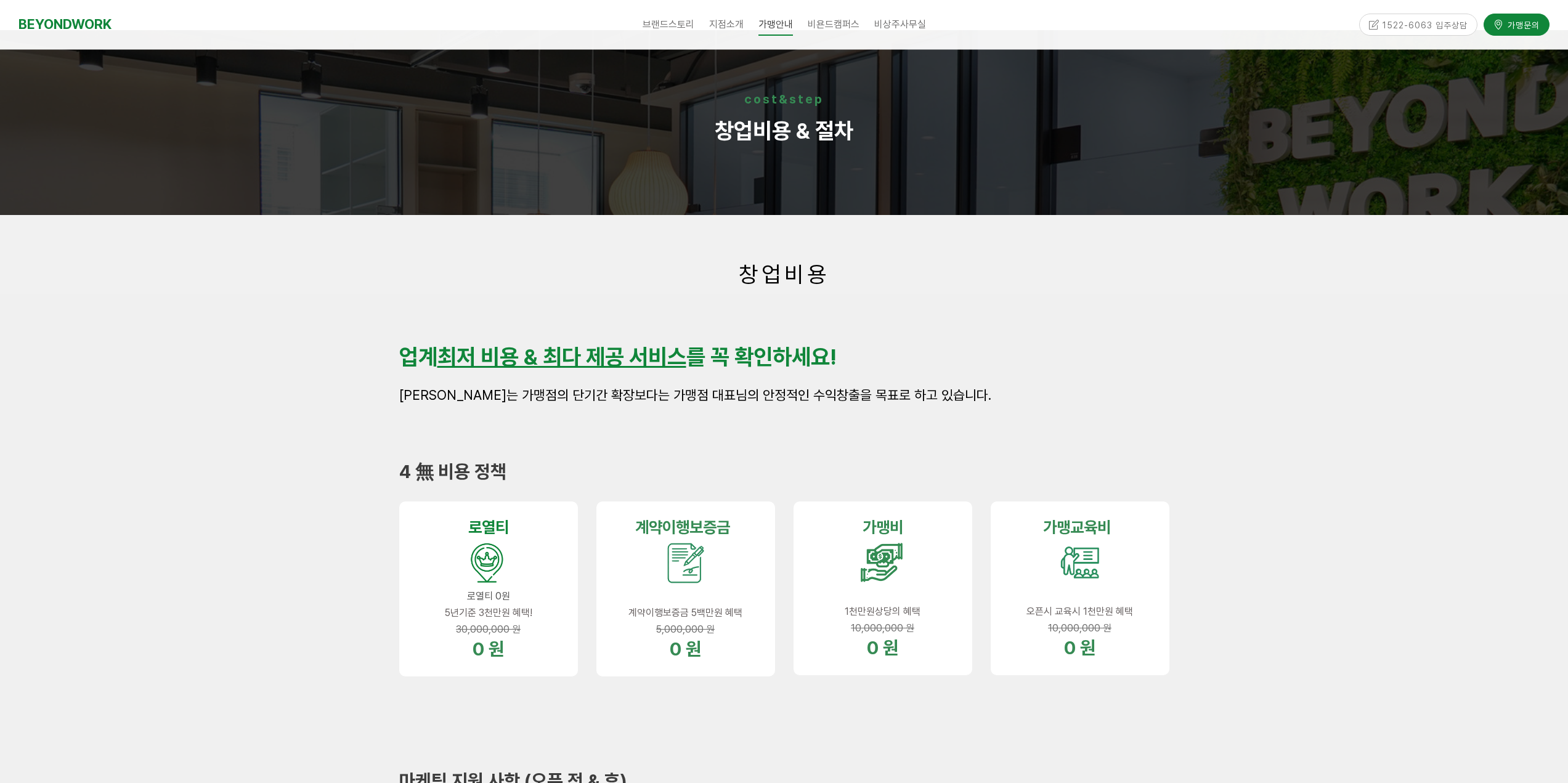
scroll to position [0, 0]
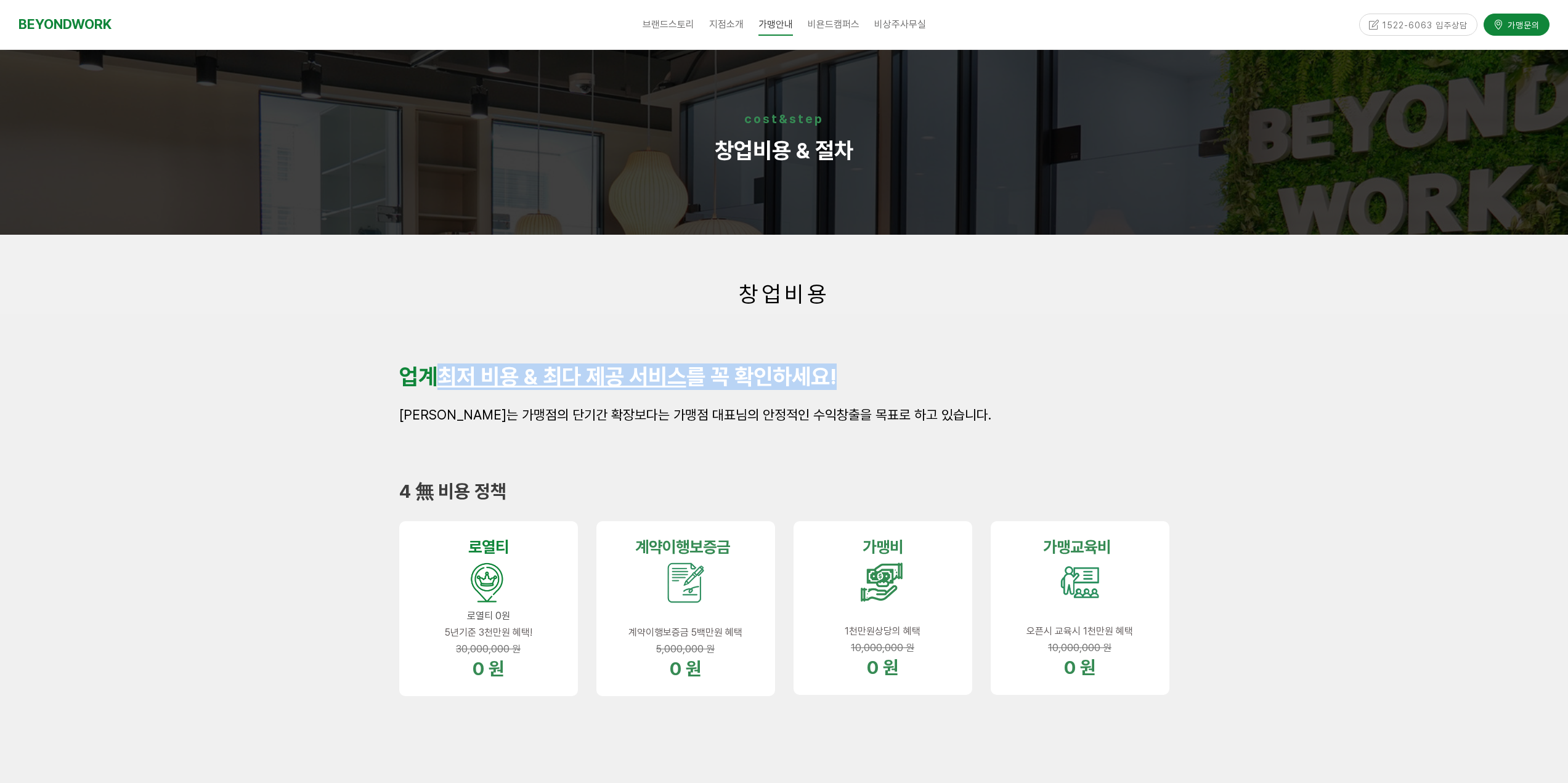
drag, startPoint x: 434, startPoint y: 370, endPoint x: 922, endPoint y: 372, distance: 488.0
click at [922, 372] on p "업계 최저 비용 & 최다 제공 서비스 를 꼭 확인하세요!" at bounding box center [784, 377] width 770 height 27
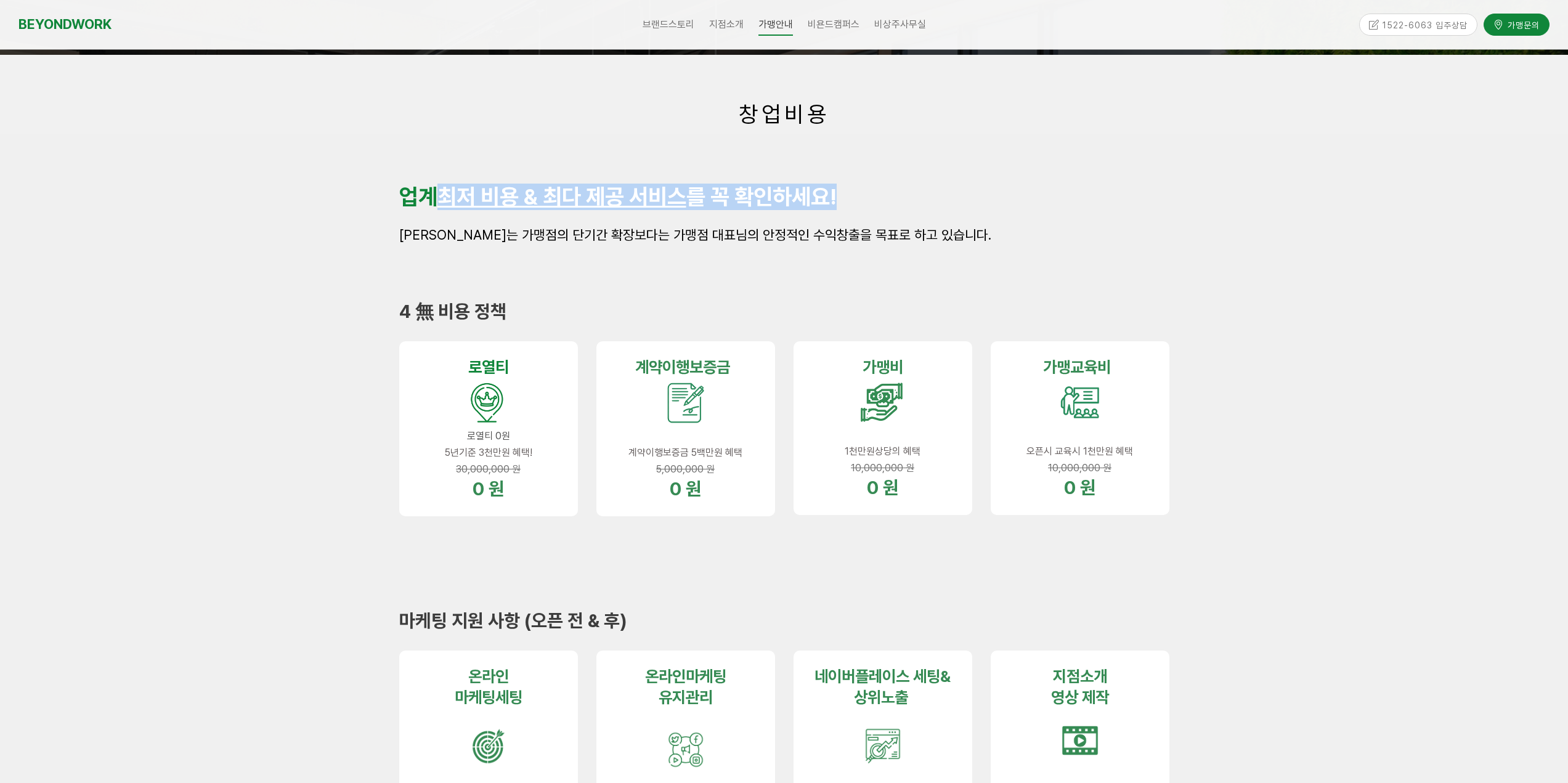
scroll to position [185, 0]
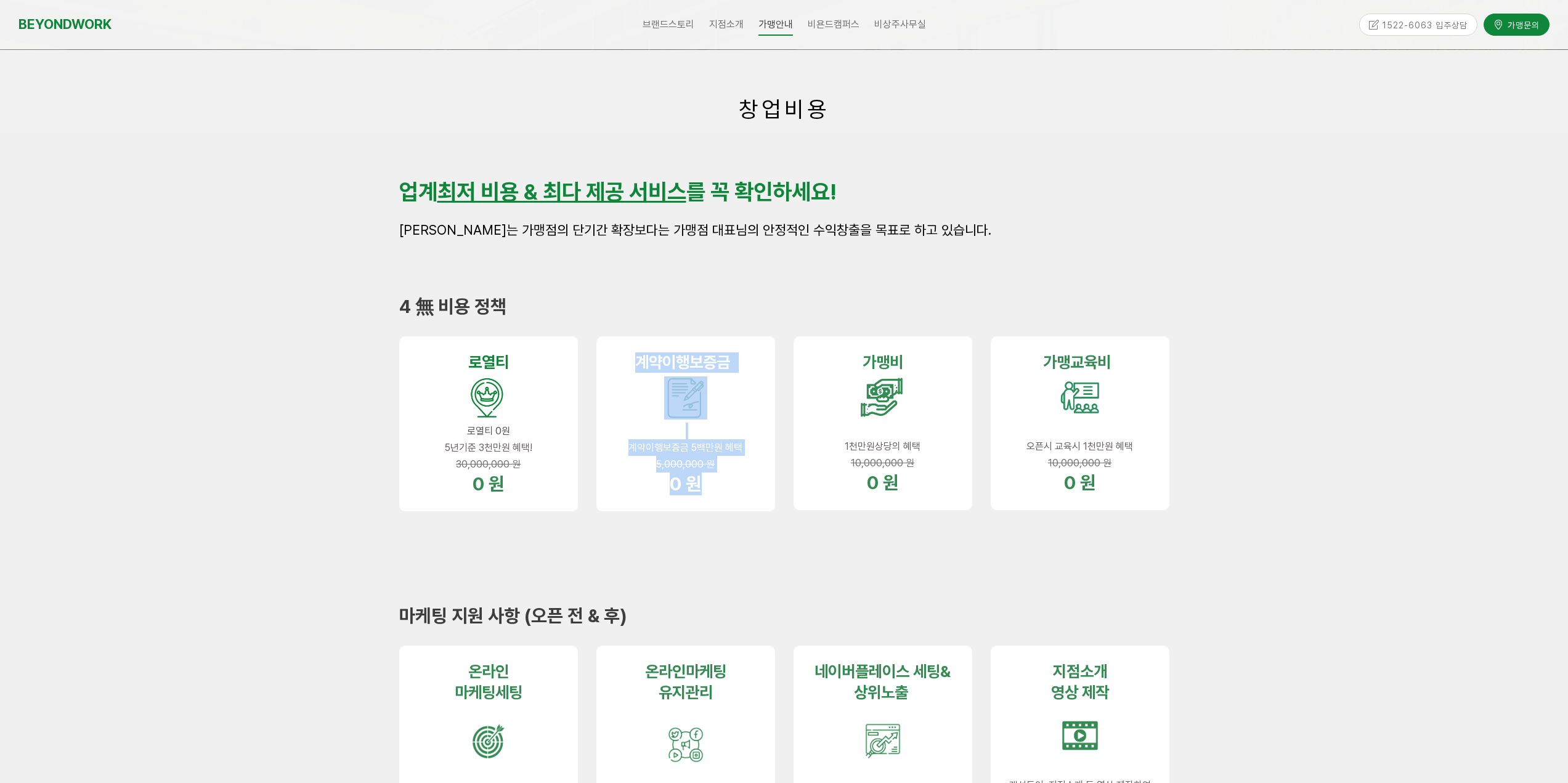
drag, startPoint x: 637, startPoint y: 354, endPoint x: 739, endPoint y: 480, distance: 162.1
click at [739, 480] on div "계약이행 보증금 계약이행보증금 5백만원 혜택 5,000,000 원 0 원" at bounding box center [685, 424] width 144 height 143
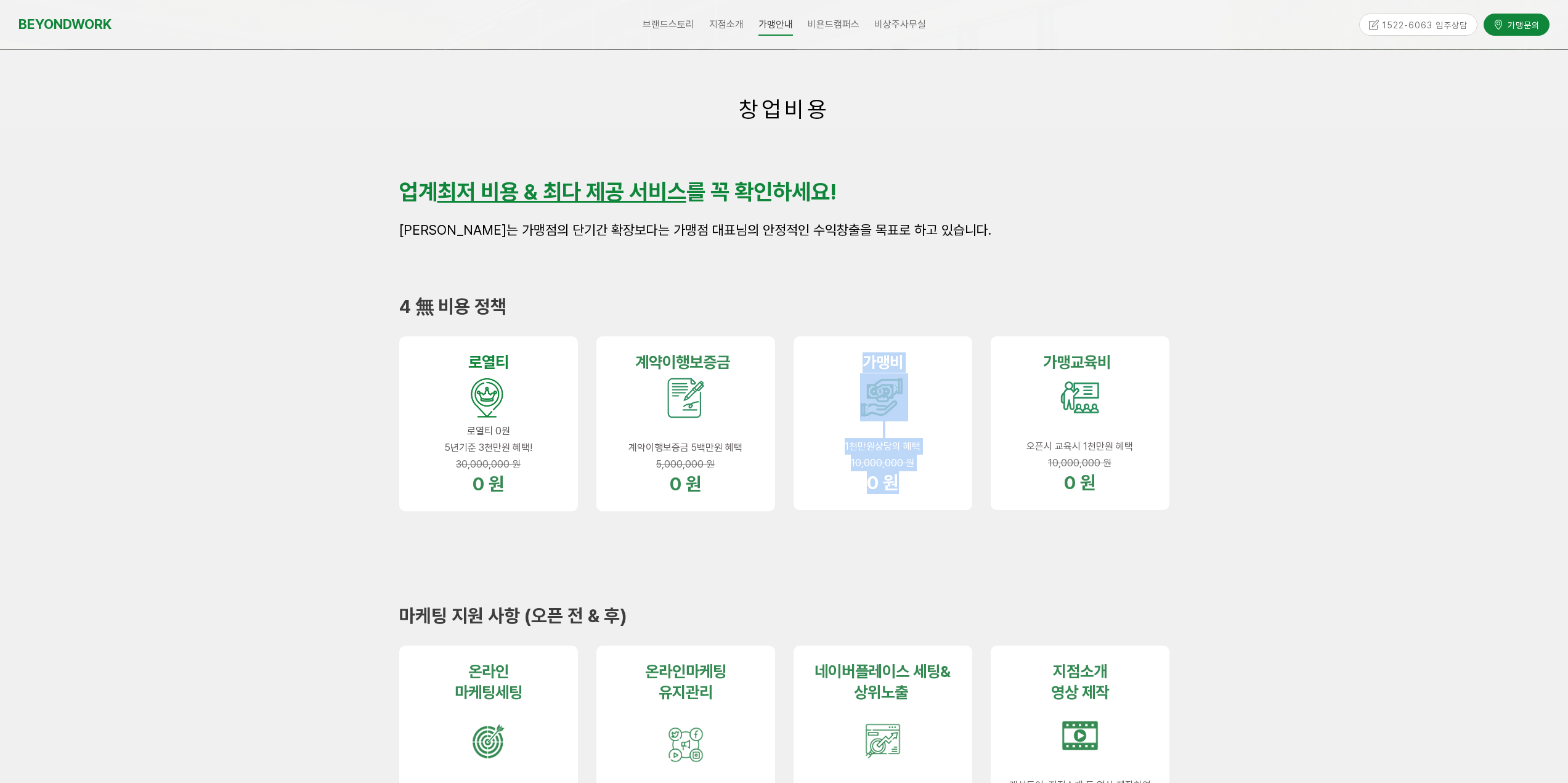
drag, startPoint x: 853, startPoint y: 372, endPoint x: 918, endPoint y: 514, distance: 156.2
click at [918, 514] on div "가맹비 1천만원상당의 혜택 10,000,000 원 0 원" at bounding box center [883, 423] width 197 height 192
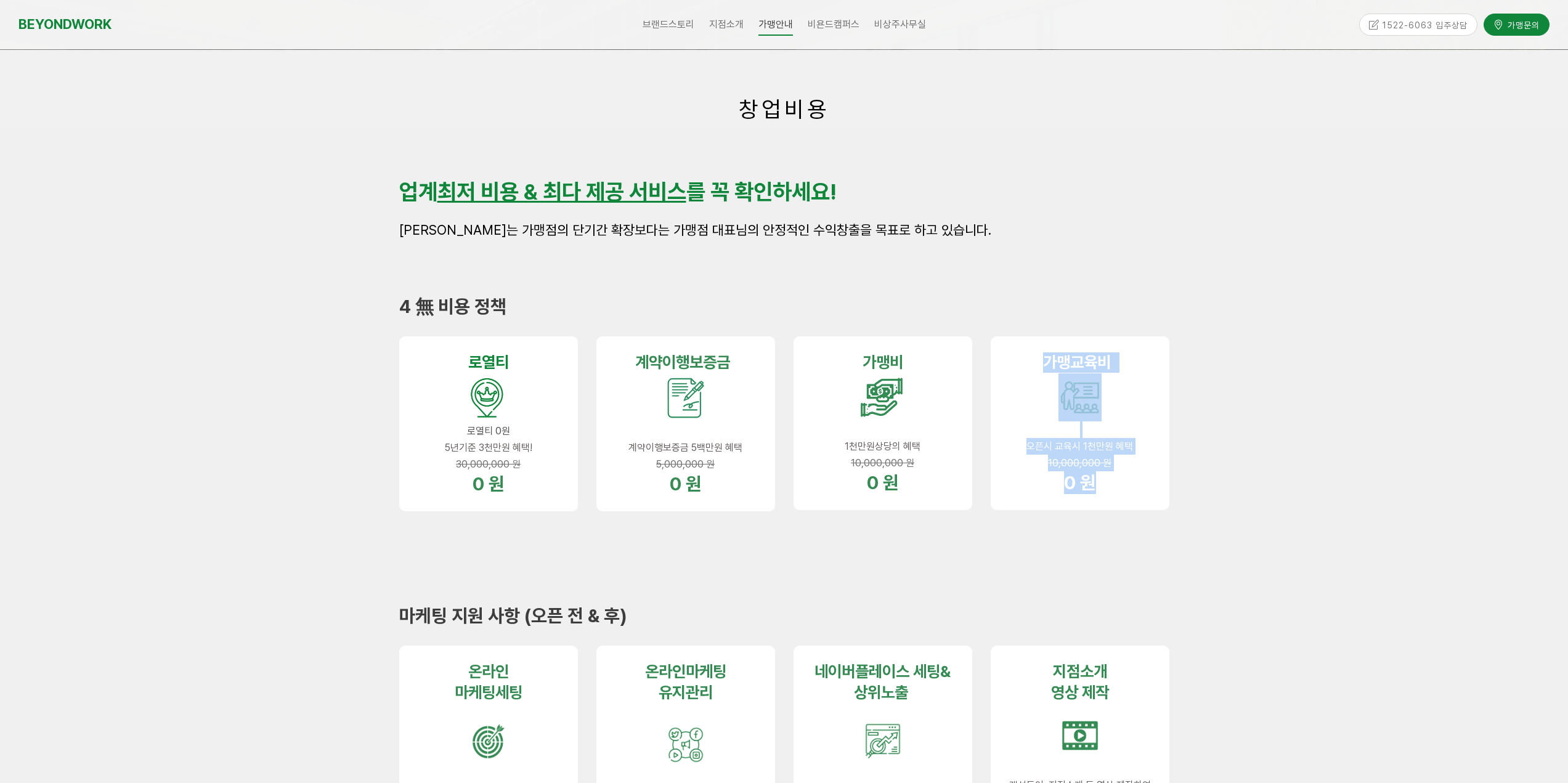
drag, startPoint x: 1042, startPoint y: 354, endPoint x: 1116, endPoint y: 509, distance: 171.8
click at [1116, 509] on div "가맹교육비 오픈시 교육시 1천만원 혜택 10,000,000 원 0 원" at bounding box center [1080, 423] width 179 height 174
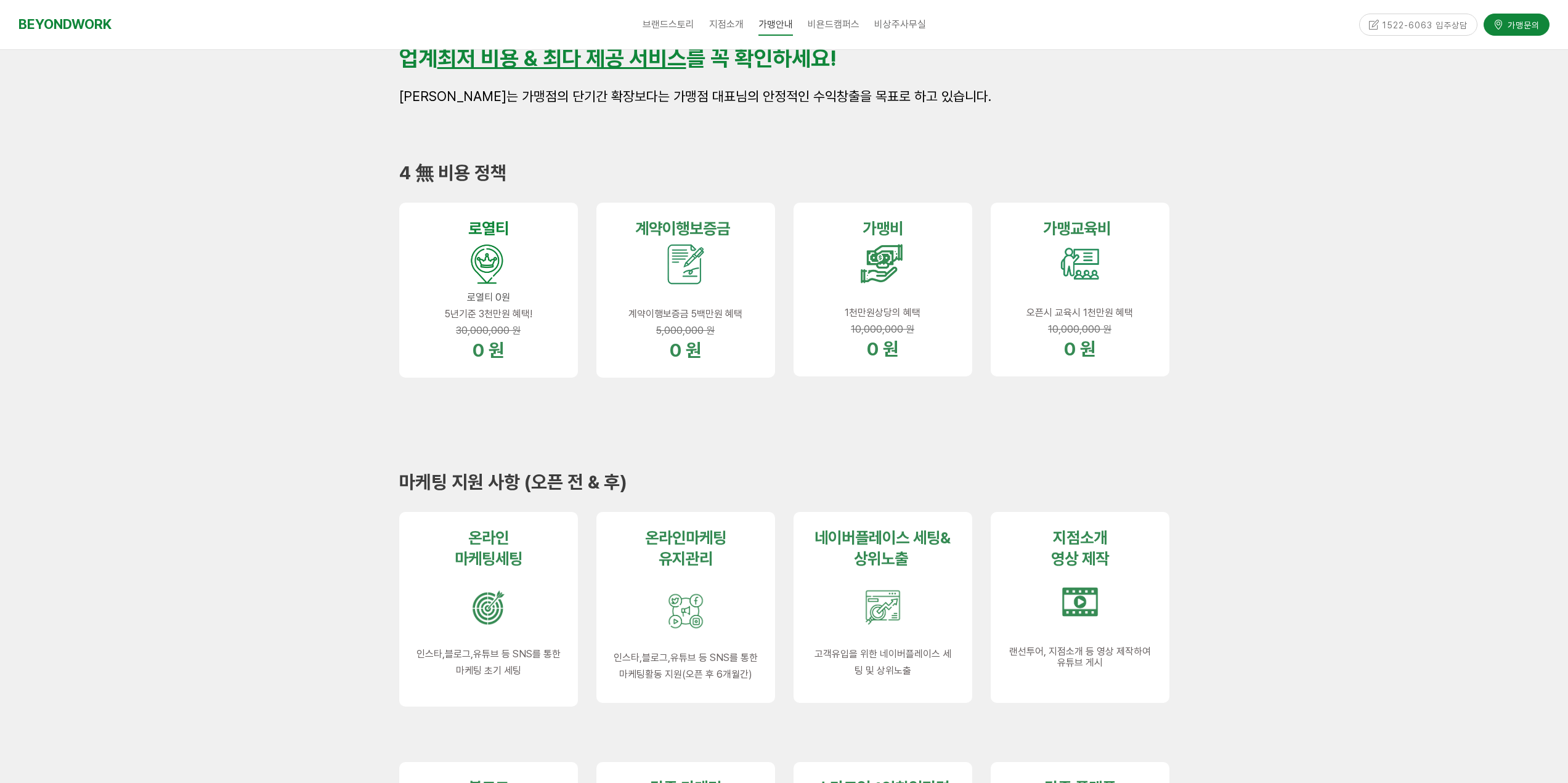
scroll to position [308, 0]
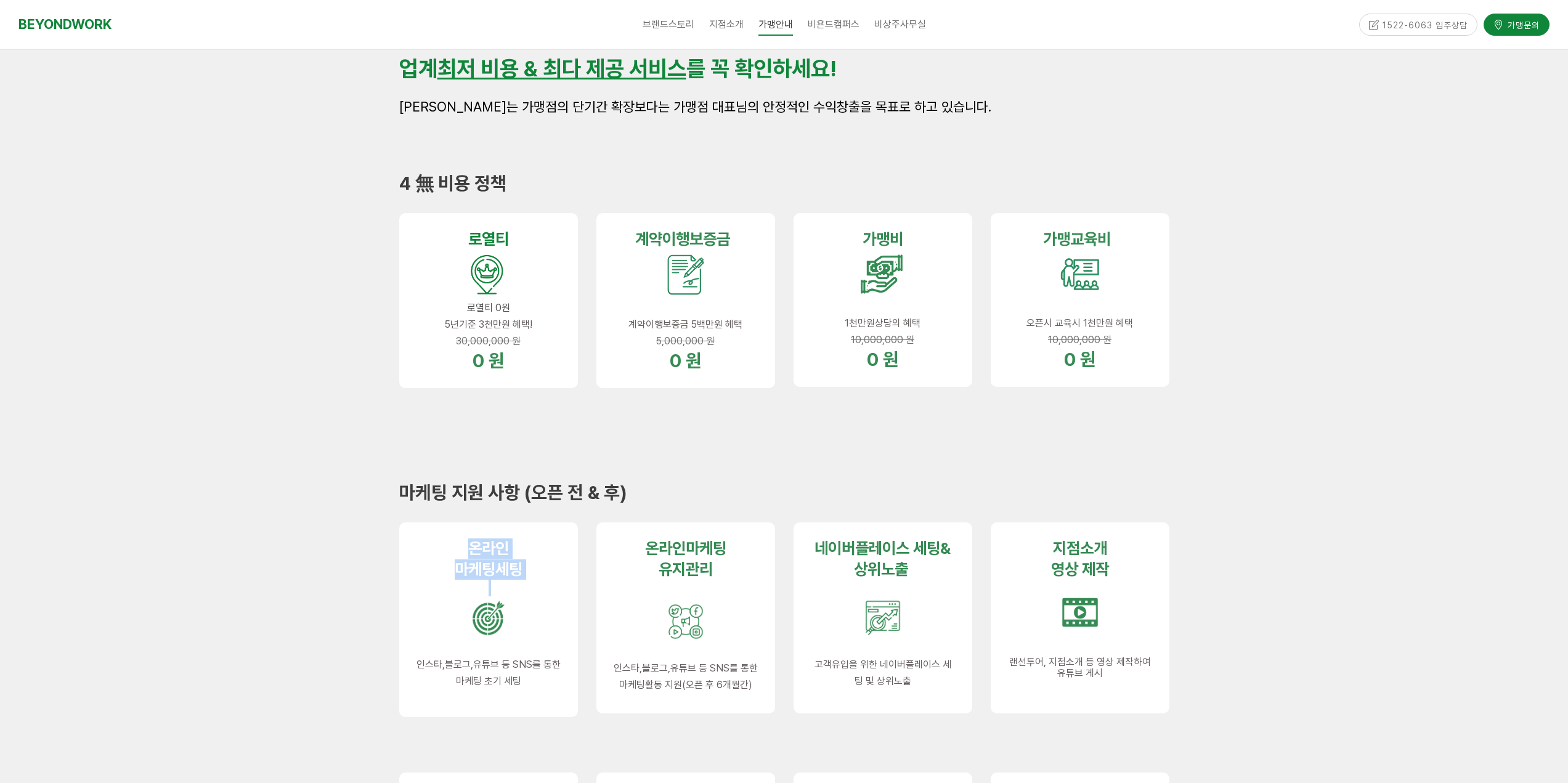
drag, startPoint x: 459, startPoint y: 546, endPoint x: 557, endPoint y: 583, distance: 104.8
click at [557, 583] on div "온라인 마케팅세 팅 인스타,블로그,유튜브 등 SNS를 통한 마케팅 초기 세팅" at bounding box center [488, 620] width 144 height 163
click at [778, 477] on div "마케팅 지원 사항 (오픈 전 & 후)" at bounding box center [784, 493] width 789 height 41
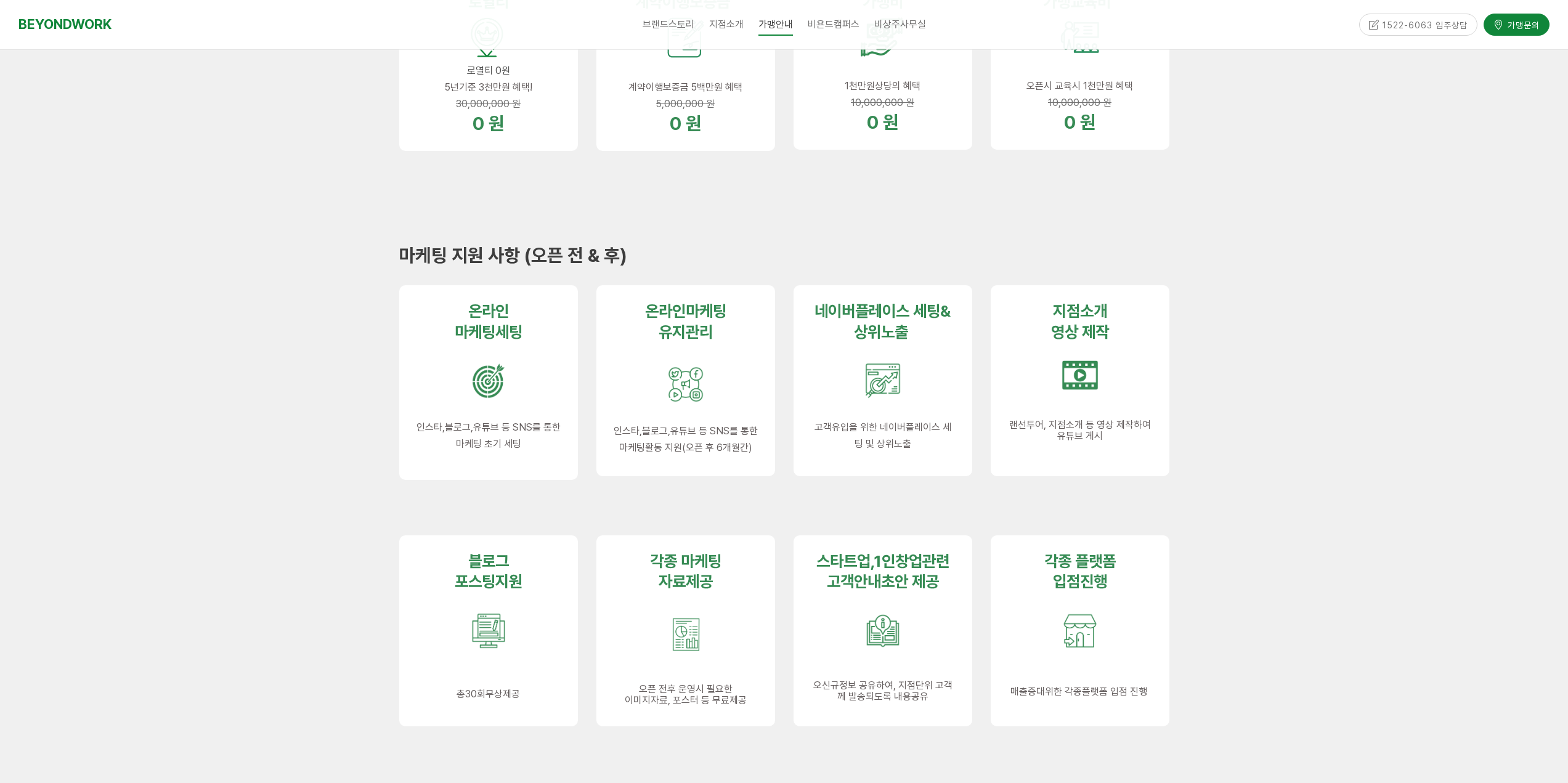
scroll to position [678, 0]
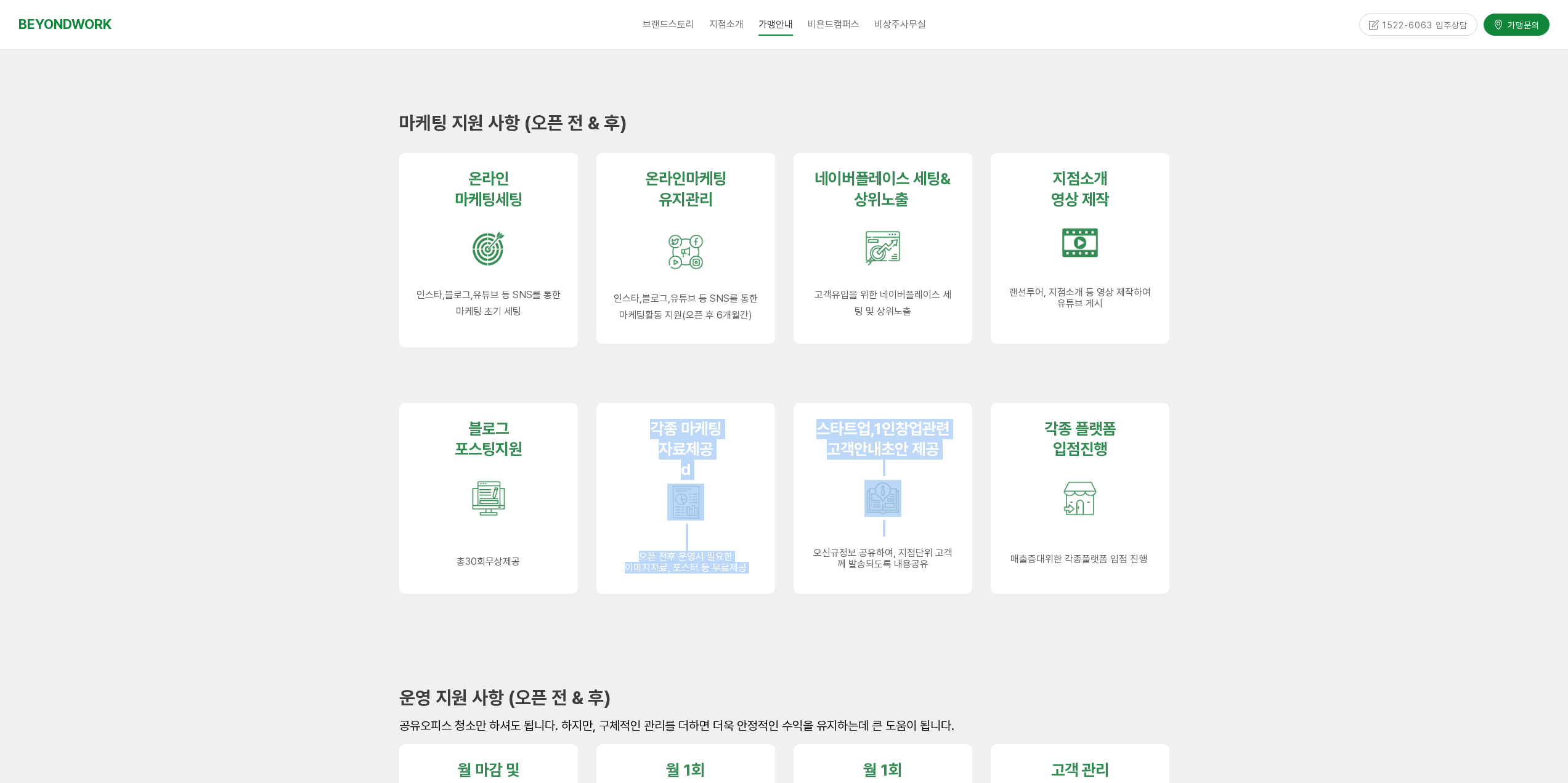
drag, startPoint x: 660, startPoint y: 434, endPoint x: 905, endPoint y: 509, distance: 256.2
click at [873, 533] on div "블로그 포스팅지원 총30회무상제공 각종 마케팅 자료제공 d 오픈 전후 운영시 필요한 이미지자료, 포스터 등 무료제공 스타트업,1인창업관련 고객…" at bounding box center [784, 517] width 789 height 247
click at [863, 457] on strong "스타트업,1인창업관련 고객안내초안 제공" at bounding box center [883, 438] width 133 height 39
drag, startPoint x: 815, startPoint y: 425, endPoint x: 925, endPoint y: 550, distance: 166.5
click at [939, 575] on div "스타트업,1인창업관련 고객안내초안 제공 오 신규정보 공유하여, 지점단위 고객께 발송되도록 내용공유" at bounding box center [883, 499] width 179 height 191
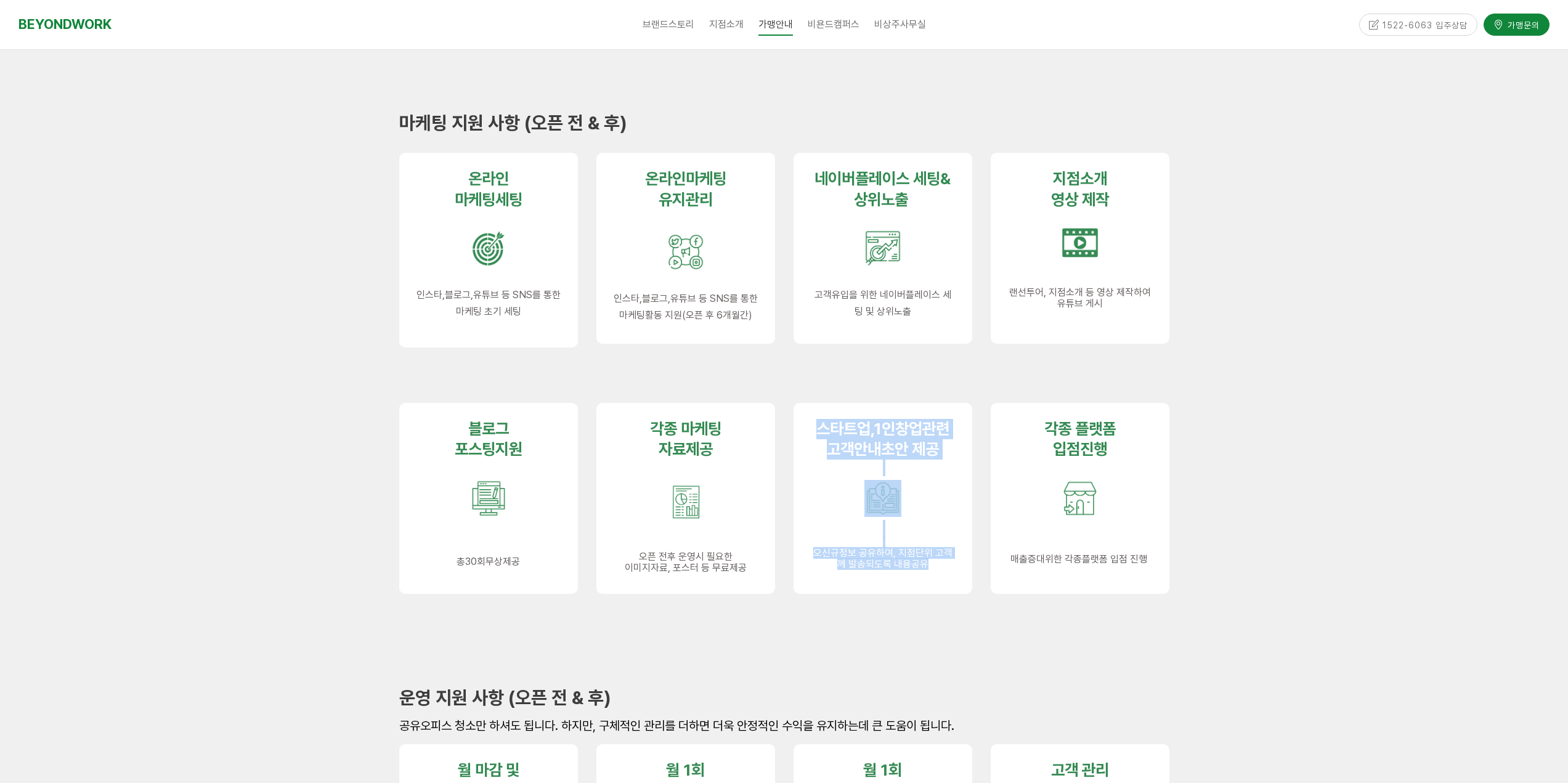
click at [847, 450] on strong "스타트업,1인창업관련 고객안내초안 제공" at bounding box center [883, 438] width 133 height 39
drag, startPoint x: 841, startPoint y: 434, endPoint x: 931, endPoint y: 477, distance: 99.7
click at [956, 462] on div "스타트업,1인창업관련 고객안내초안 제공 오 신규정보 공유하여, 지점단위 고객께 발송되도록 내용공유" at bounding box center [883, 499] width 179 height 191
drag, startPoint x: 818, startPoint y: 550, endPoint x: 871, endPoint y: 547, distance: 53.1
click at [871, 548] on p "오 신규정보 공유하여, 지점단위 고객께 발송되도록 내용공유" at bounding box center [883, 559] width 144 height 23
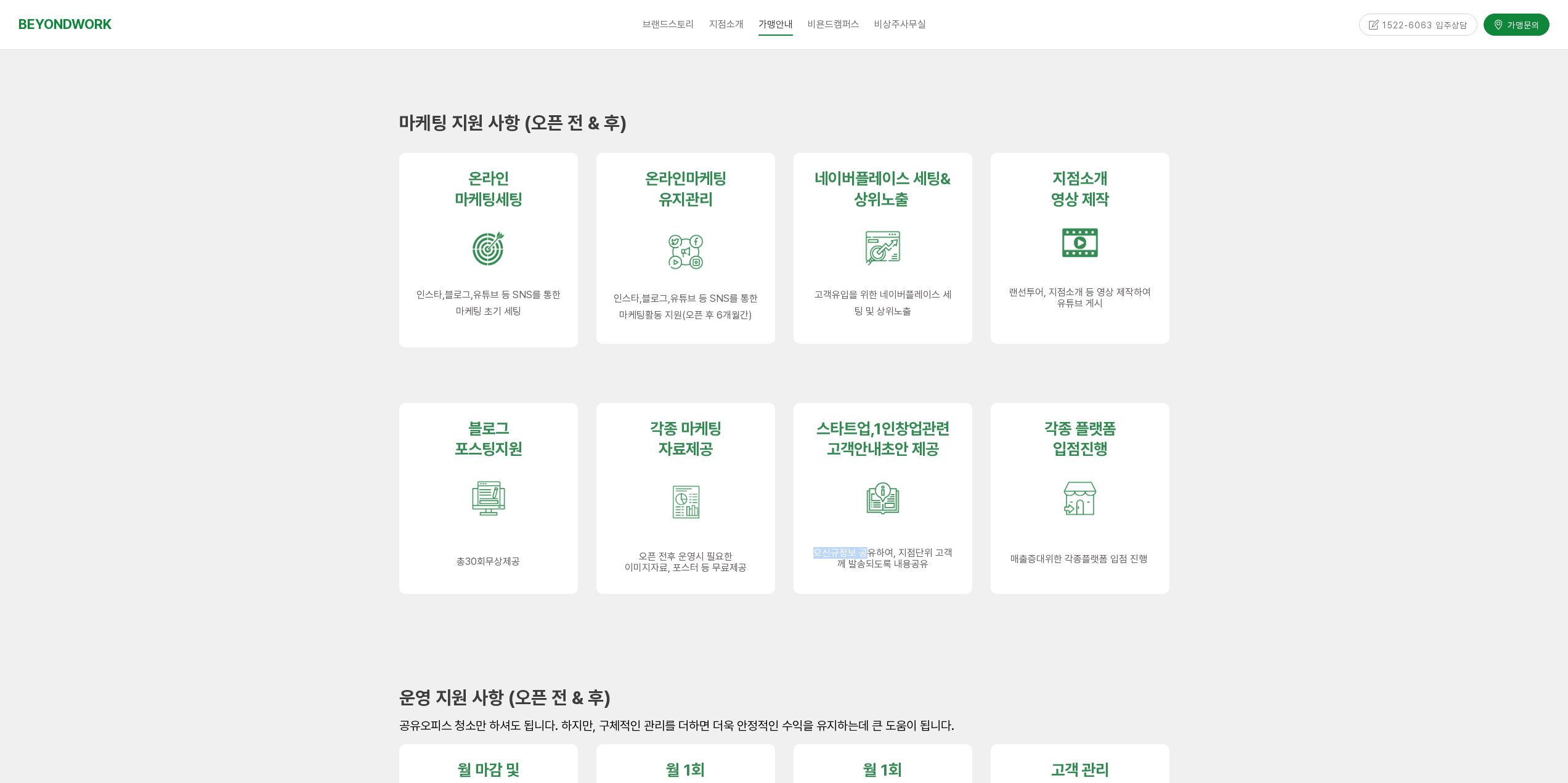
click at [871, 547] on span "신규정보 공유하여, 지점단위 고객께 발송되도록 내용공유" at bounding box center [887, 558] width 131 height 23
drag, startPoint x: 815, startPoint y: 550, endPoint x: 939, endPoint y: 567, distance: 125.2
click at [939, 567] on p "오 신규정보 공유하여, 지점단위 고객께 발송되도록 내용공유" at bounding box center [883, 559] width 144 height 23
drag, startPoint x: 1049, startPoint y: 435, endPoint x: 1117, endPoint y: 482, distance: 82.7
click at [1117, 482] on div "각종 플랫폼 입점진행 매출증대위한 각종플랫폼 입점 진행" at bounding box center [1080, 492] width 144 height 146
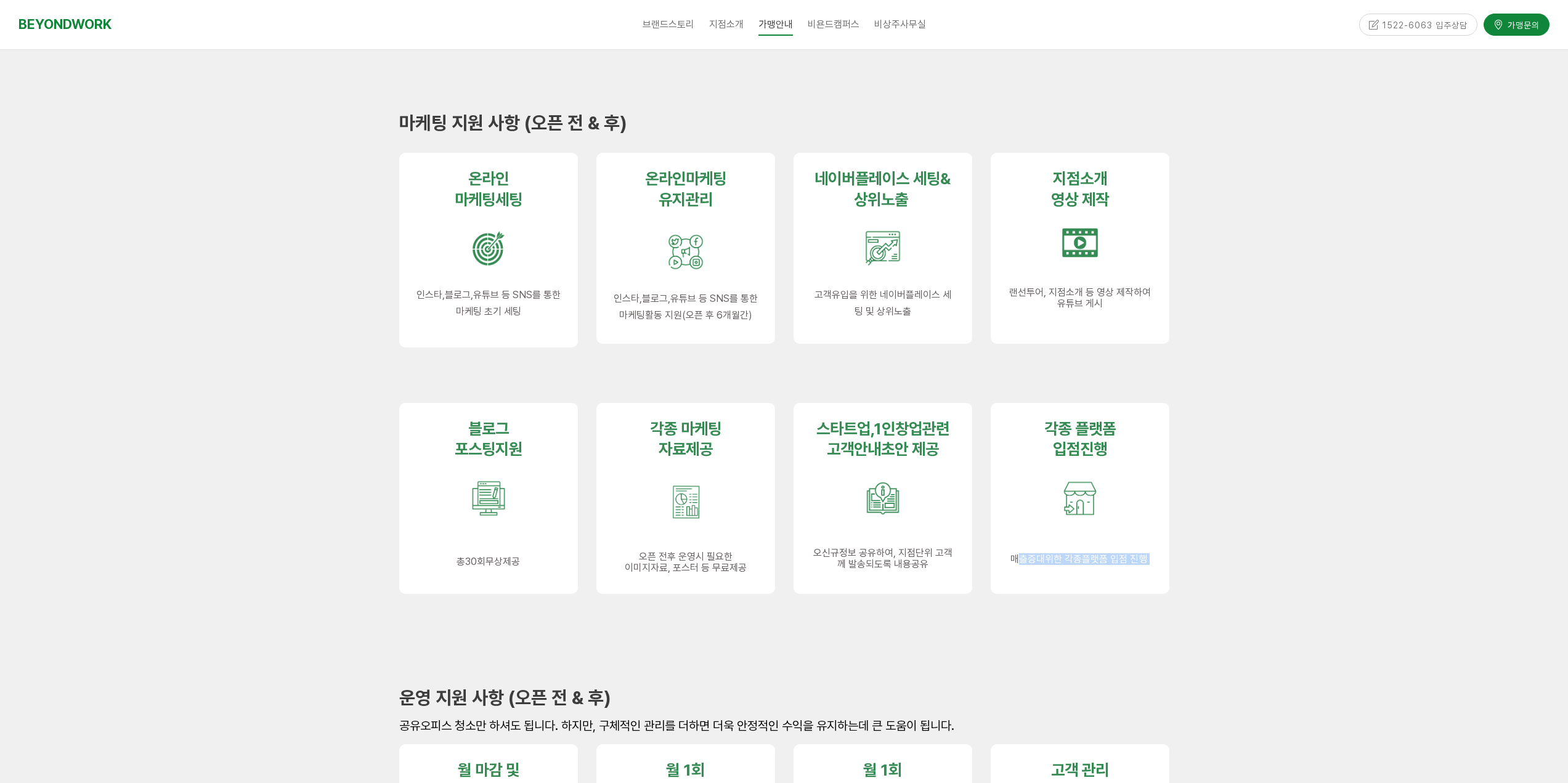
drag, startPoint x: 1016, startPoint y: 560, endPoint x: 1123, endPoint y: 562, distance: 107.0
click at [1157, 561] on div "각종 플랫폼 입점진행 매출증대위한 각종플랫폼 입점 진행" at bounding box center [1080, 499] width 179 height 191
drag, startPoint x: 719, startPoint y: 482, endPoint x: 729, endPoint y: 485, distance: 10.4
click at [728, 492] on div "각종 마케팅 자료제공 d 오픈 전후 운영시 필요한 이미지자료, 포스터 등 무료제공" at bounding box center [685, 496] width 144 height 155
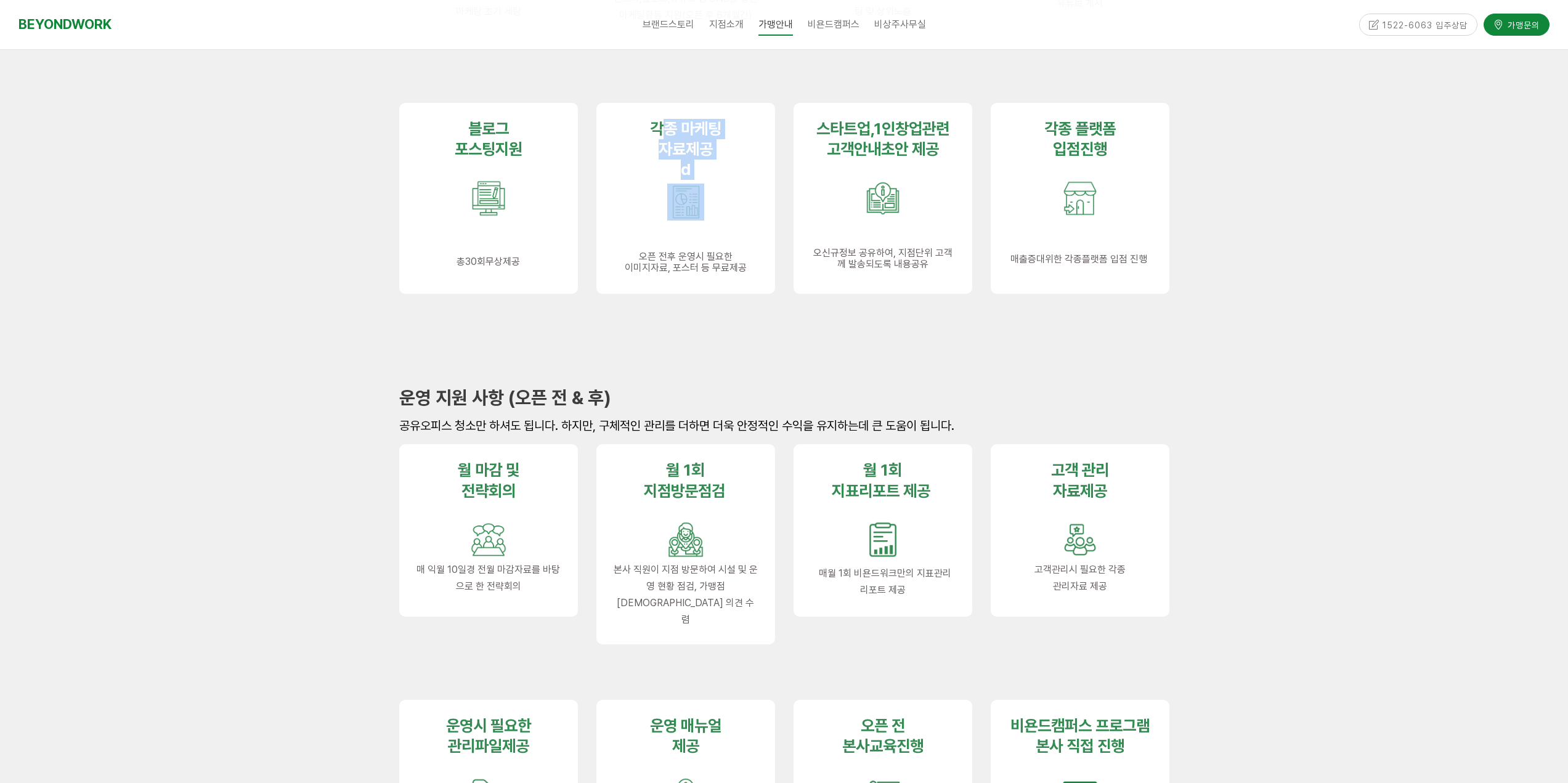
scroll to position [986, 0]
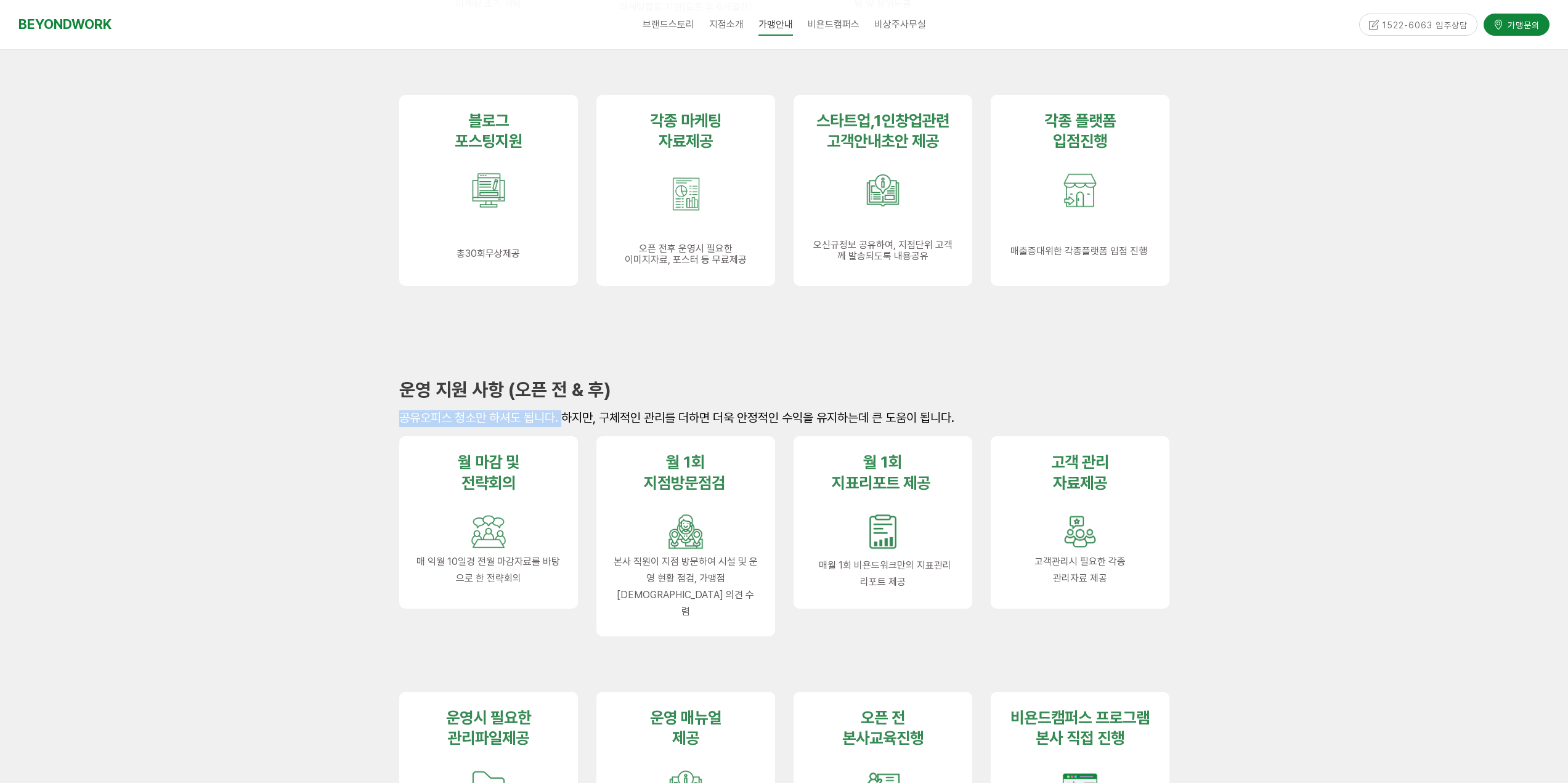
drag, startPoint x: 403, startPoint y: 420, endPoint x: 566, endPoint y: 420, distance: 163.0
click at [566, 420] on span "공유오피스 청소만 하셔도 됩니다. 하지만, 구체적인 관리를 더하면 더욱 안정적인 수익을 유지하는데 큰 도움이 됩니다." at bounding box center [677, 418] width 555 height 15
drag, startPoint x: 626, startPoint y: 421, endPoint x: 939, endPoint y: 418, distance: 313.0
click at [939, 418] on span "공유오피스 청소만 하셔도 됩니다. 하지만, 구체적인 관리를 더하면 더욱 안정적인 수익을 유지하는데 큰 도움이 됩니다." at bounding box center [677, 418] width 555 height 15
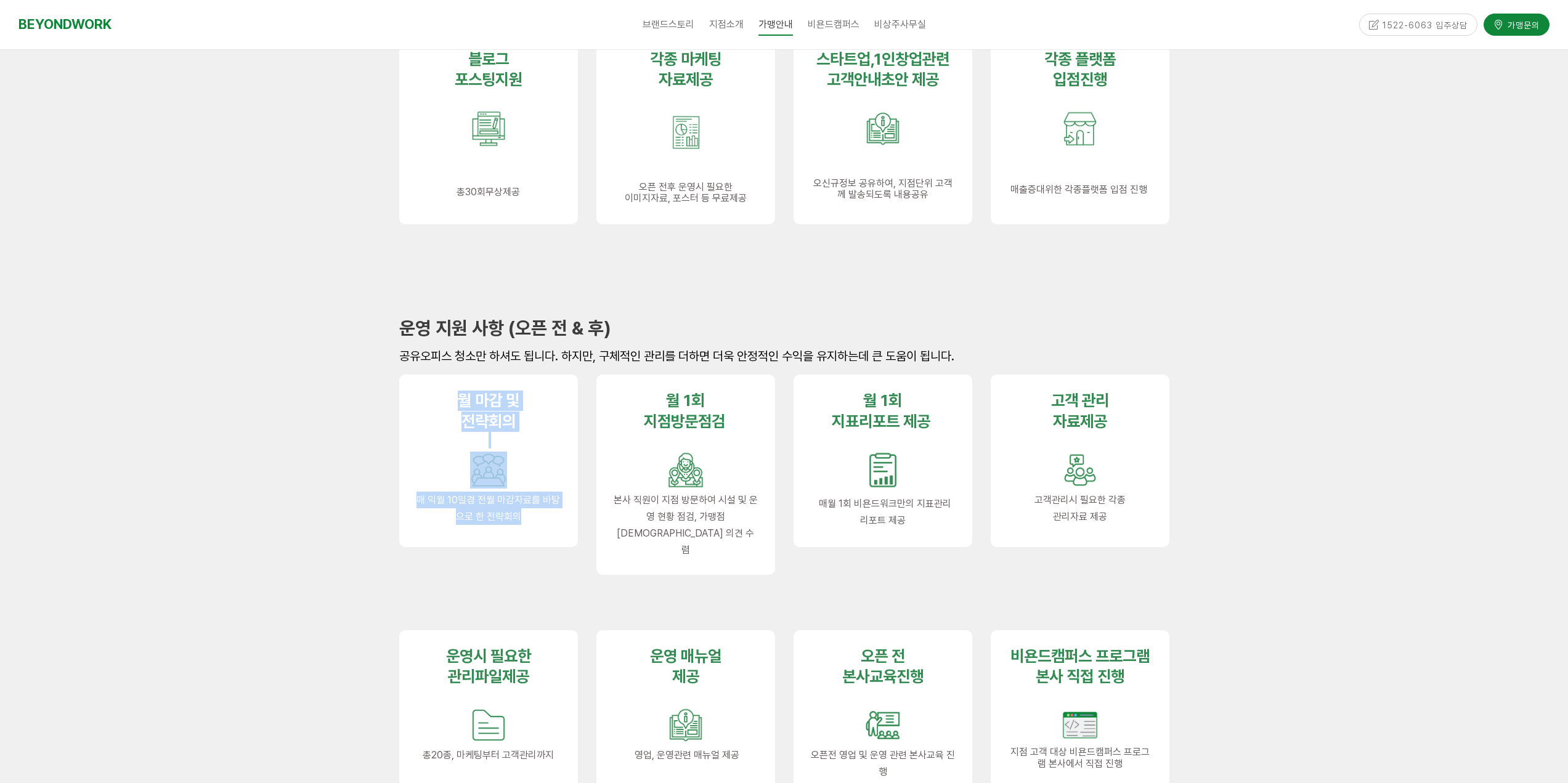
drag, startPoint x: 444, startPoint y: 403, endPoint x: 553, endPoint y: 516, distance: 157.0
click at [553, 516] on div "월 마감 및 전략회의 매 익월 10일경 전월 마감자료를 바탕으로 한 전략회의" at bounding box center [488, 458] width 144 height 134
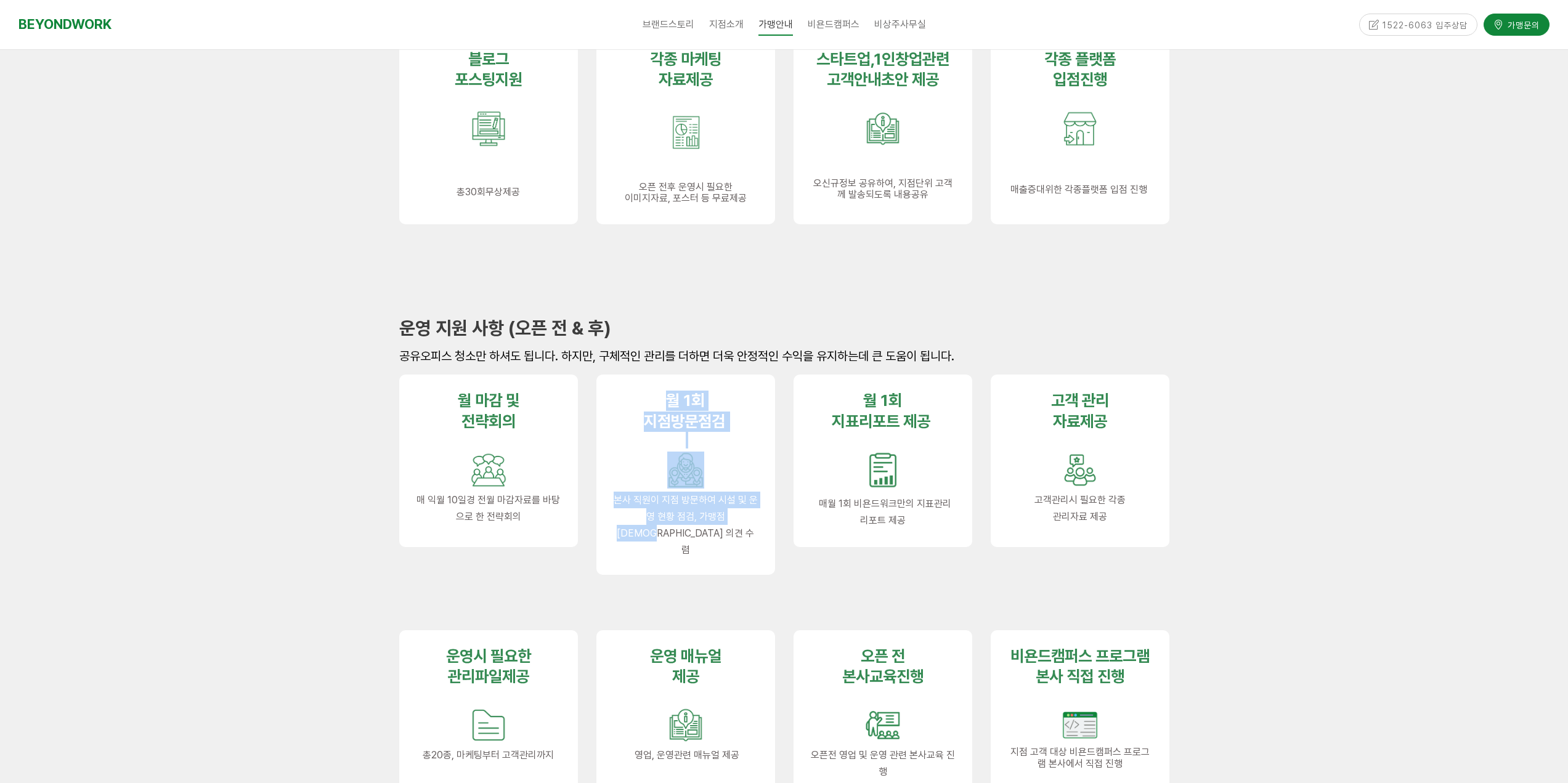
drag, startPoint x: 643, startPoint y: 394, endPoint x: 761, endPoint y: 517, distance: 170.4
click at [739, 525] on div "월 1회 지점방문점검 본사 직원이 지점 방문하여 시설 및 운영 현황 점검, 가맹점주님 의견 수렴" at bounding box center [685, 474] width 179 height 199
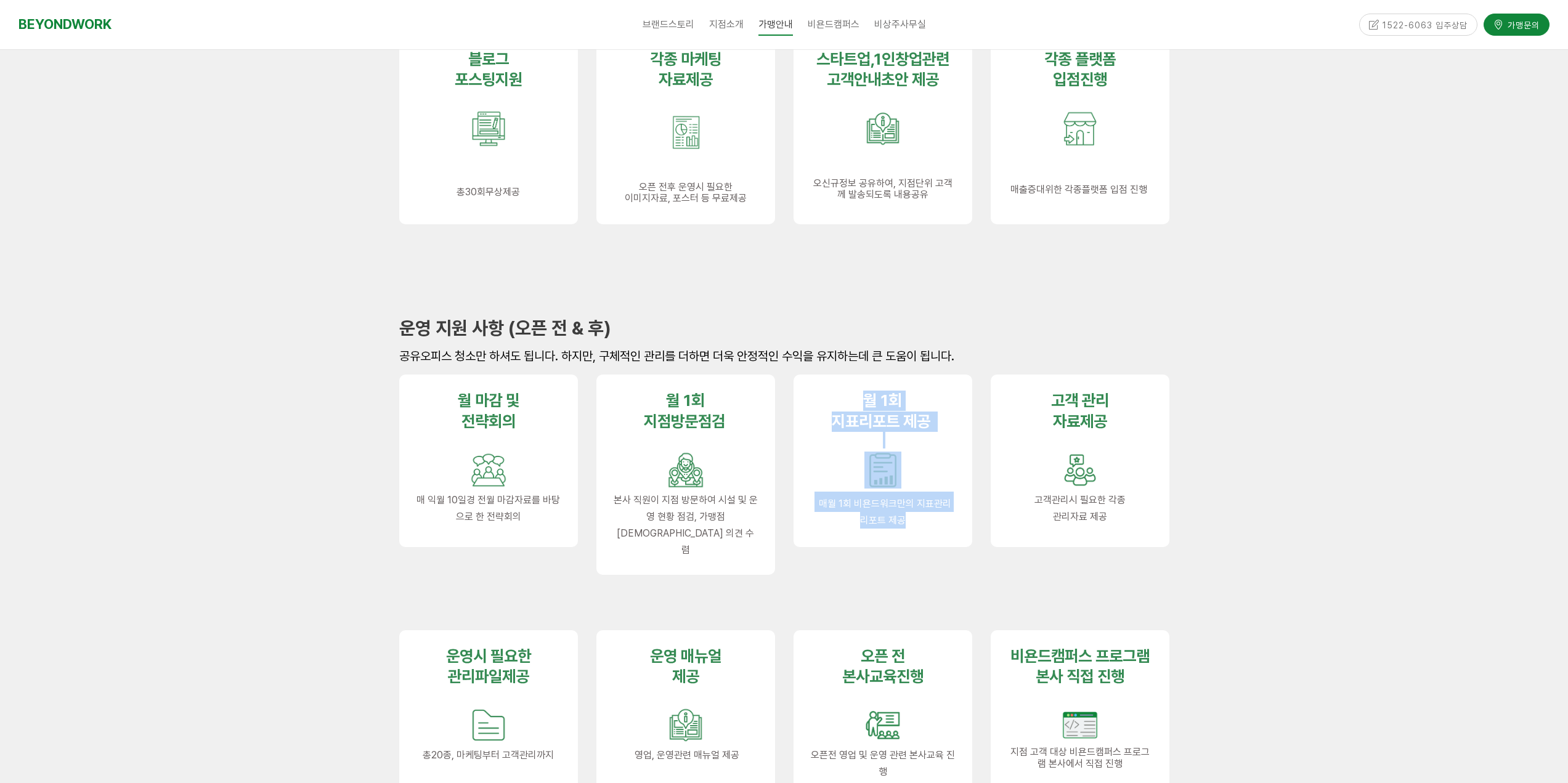
drag, startPoint x: 831, startPoint y: 400, endPoint x: 923, endPoint y: 521, distance: 152.0
click at [922, 521] on div "월 1회 지표리포트 제공 매월 1회 비욘드워크만의 지표관리 리포트 제공" at bounding box center [883, 459] width 144 height 138
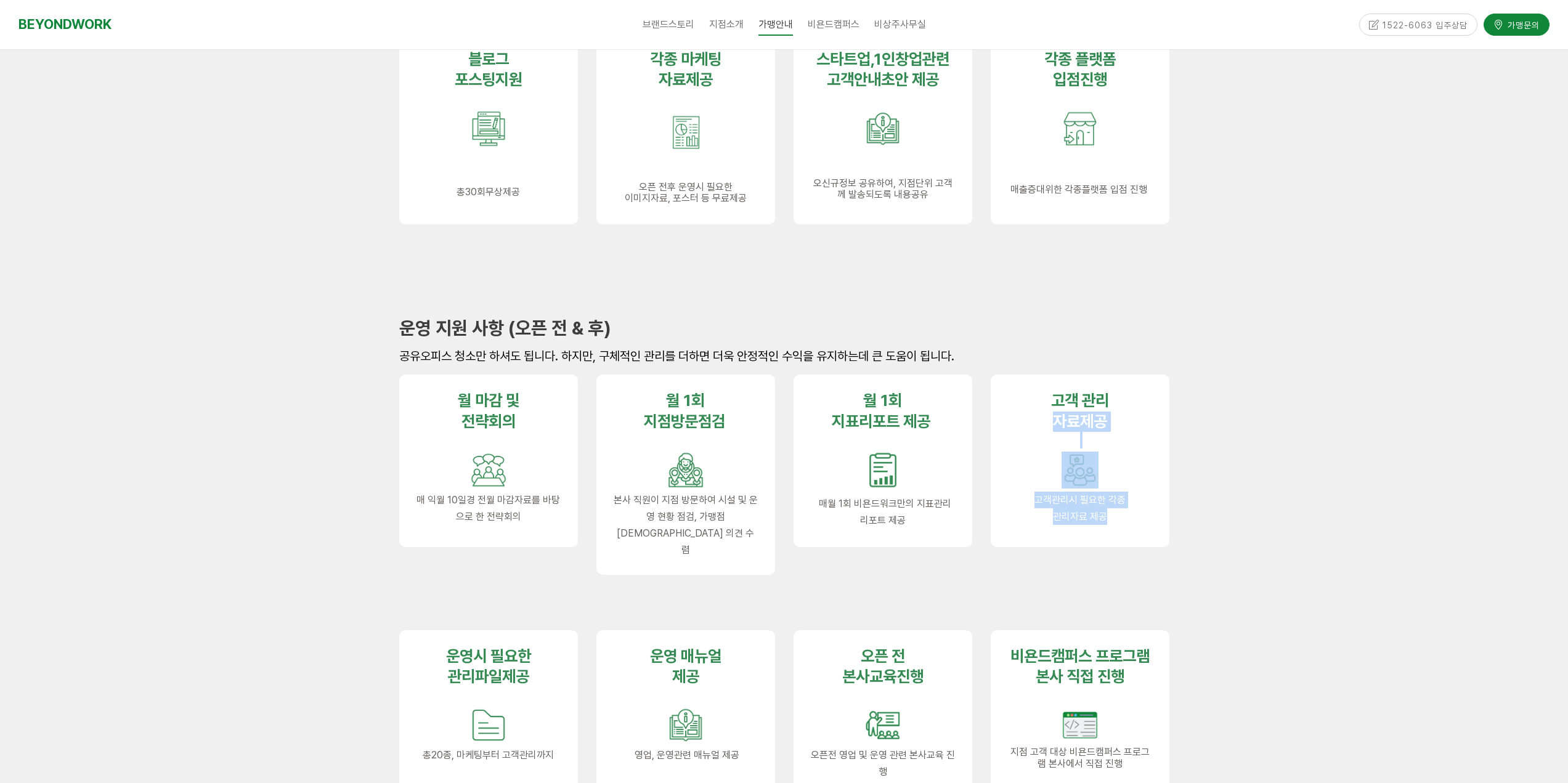
drag, startPoint x: 1047, startPoint y: 451, endPoint x: 1118, endPoint y: 573, distance: 141.2
click at [1122, 578] on div "고객 관리 자료제공 고객관리시 필요한 각종 관리자료 제공" at bounding box center [1080, 479] width 197 height 228
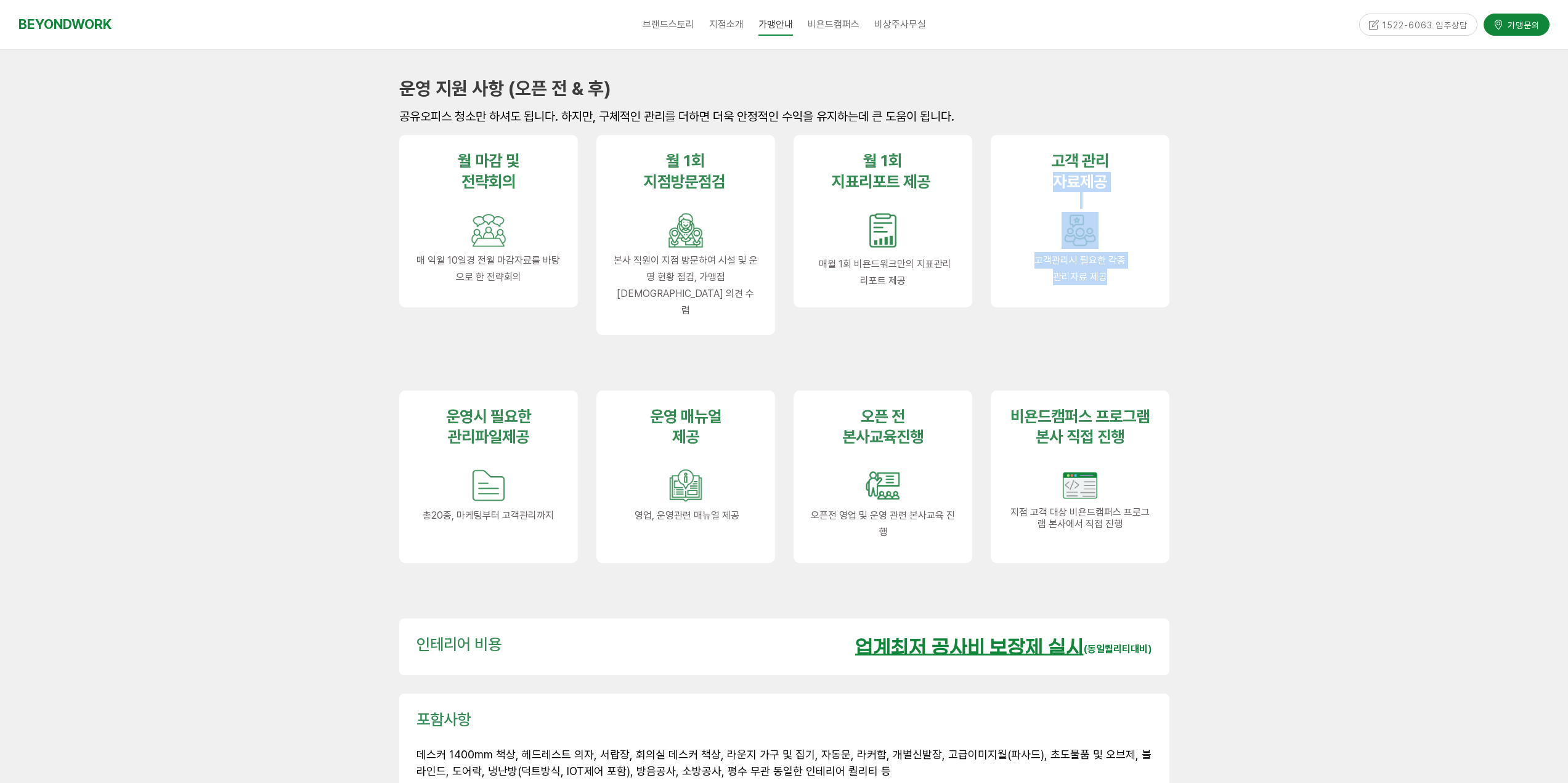
scroll to position [1294, 0]
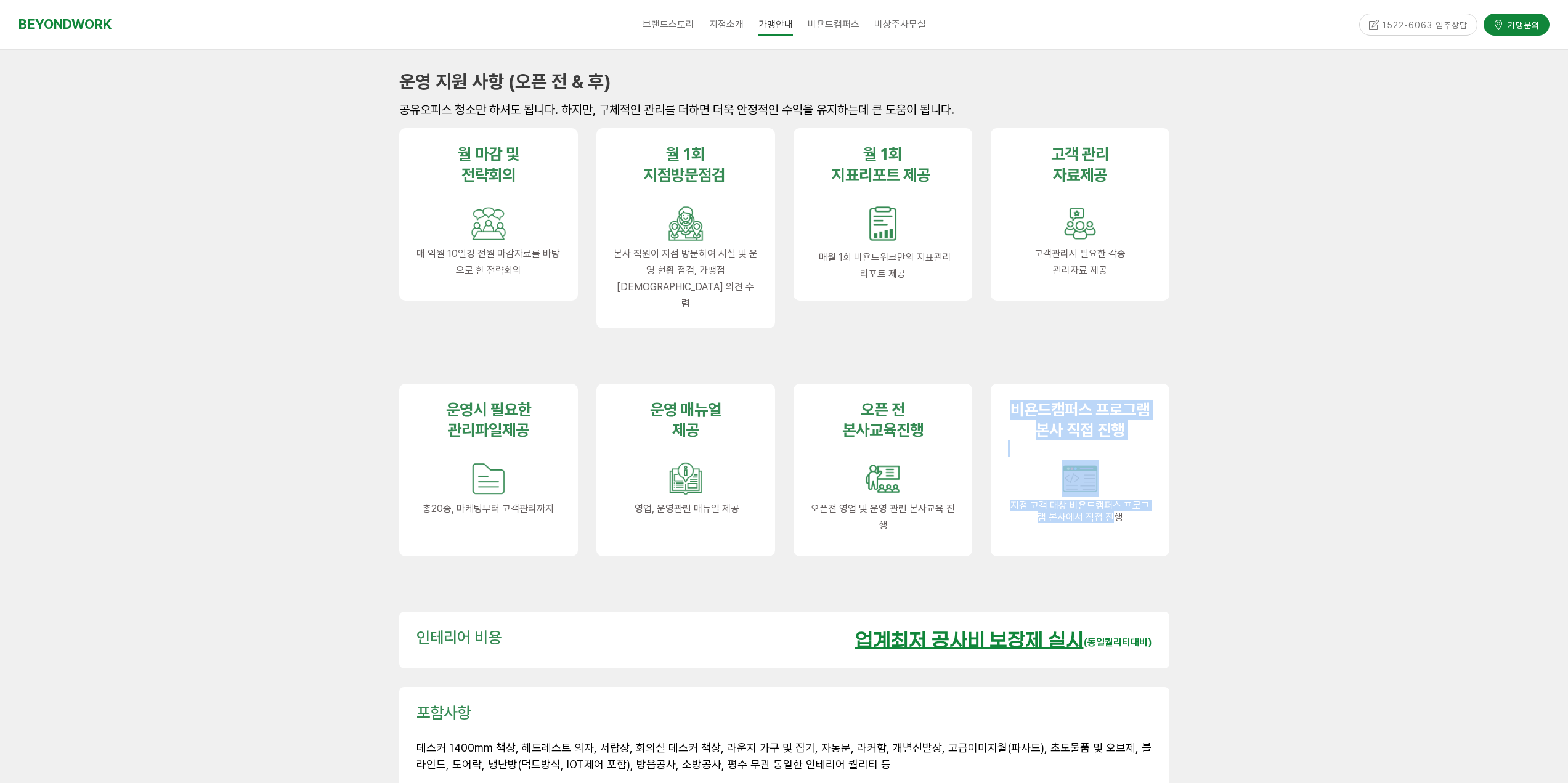
drag, startPoint x: 1015, startPoint y: 373, endPoint x: 1116, endPoint y: 502, distance: 163.8
click at [1116, 502] on div "비욘드 캠퍼스 프로그램 본사 직접 진행 지점 고객 대상 비욘드캠퍼스 프로그램 본사에서 직접 진행" at bounding box center [1080, 471] width 179 height 173
click at [1036, 499] on span "지점 고객 대상 비욘드캠퍼스 프로그램 본사에서 직접 진행" at bounding box center [1080, 510] width 140 height 23
drag, startPoint x: 1009, startPoint y: 378, endPoint x: 1108, endPoint y: 510, distance: 165.0
click at [1120, 516] on div "비욘드 캠퍼스 프로그램 본사 직접 진행 지점 고객 대상 비욘드캠퍼스 프로그램 본사에서 직접 진행" at bounding box center [1080, 471] width 179 height 173
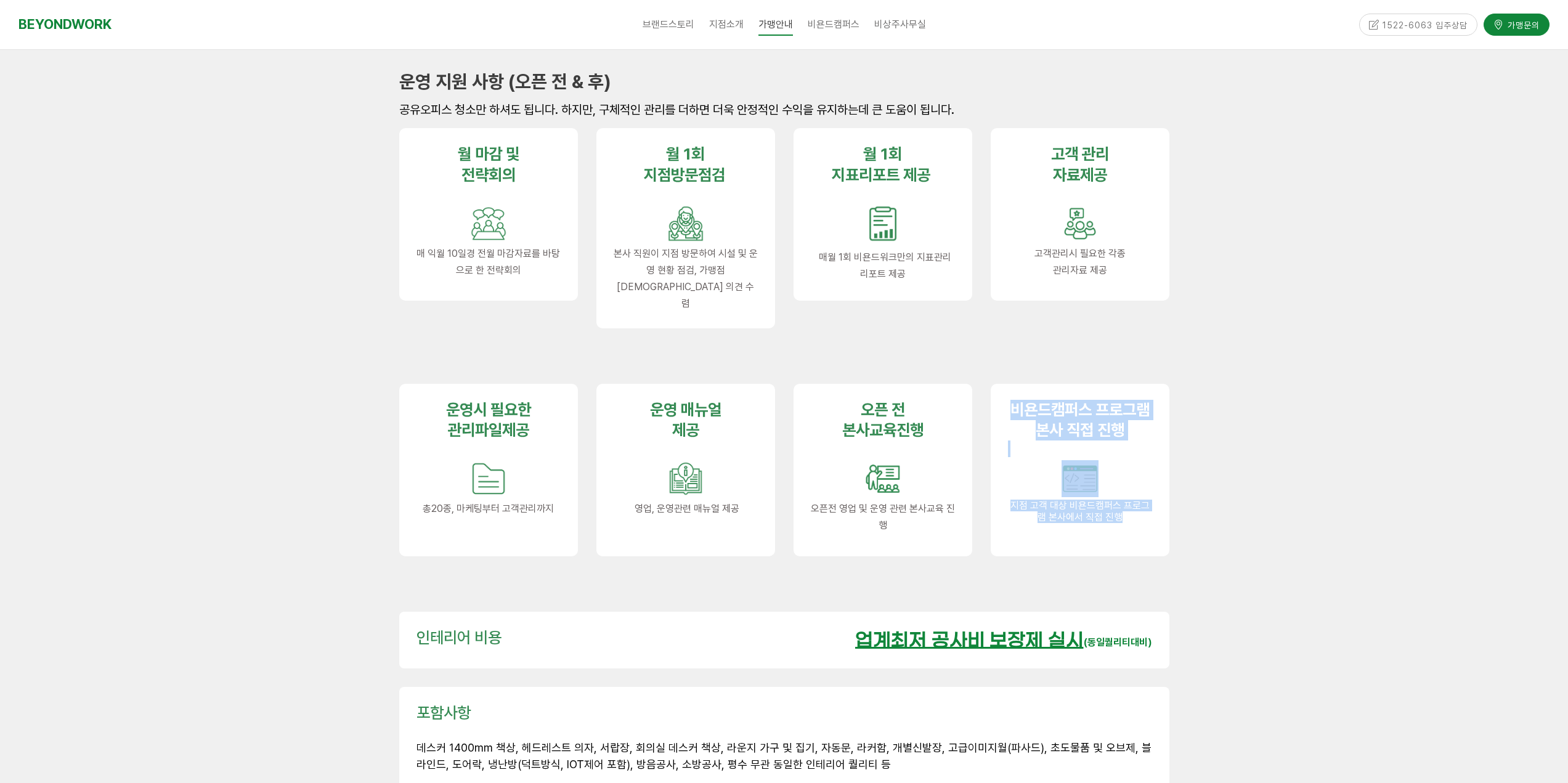
drag, startPoint x: 841, startPoint y: 392, endPoint x: 947, endPoint y: 518, distance: 164.7
click at [956, 525] on div "오픈 전 본사교육진행 오픈전 영업 및 운영 관련 본사교육 진행" at bounding box center [883, 471] width 179 height 173
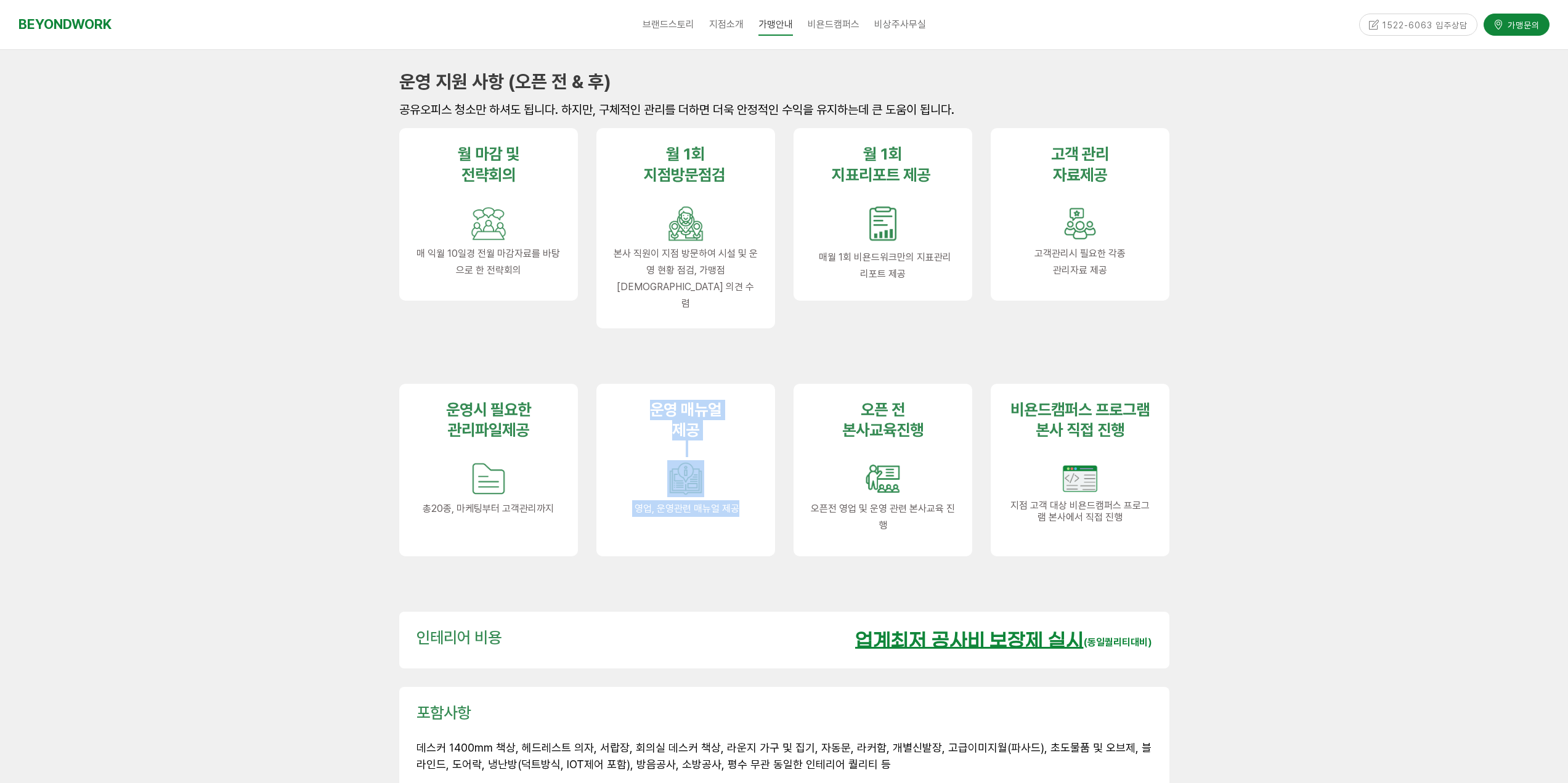
drag, startPoint x: 741, startPoint y: 497, endPoint x: 706, endPoint y: 479, distance: 39.4
click at [751, 507] on div "운영 매뉴얼 제공 영업, 운영관련 매뉴얼 제공" at bounding box center [685, 471] width 179 height 173
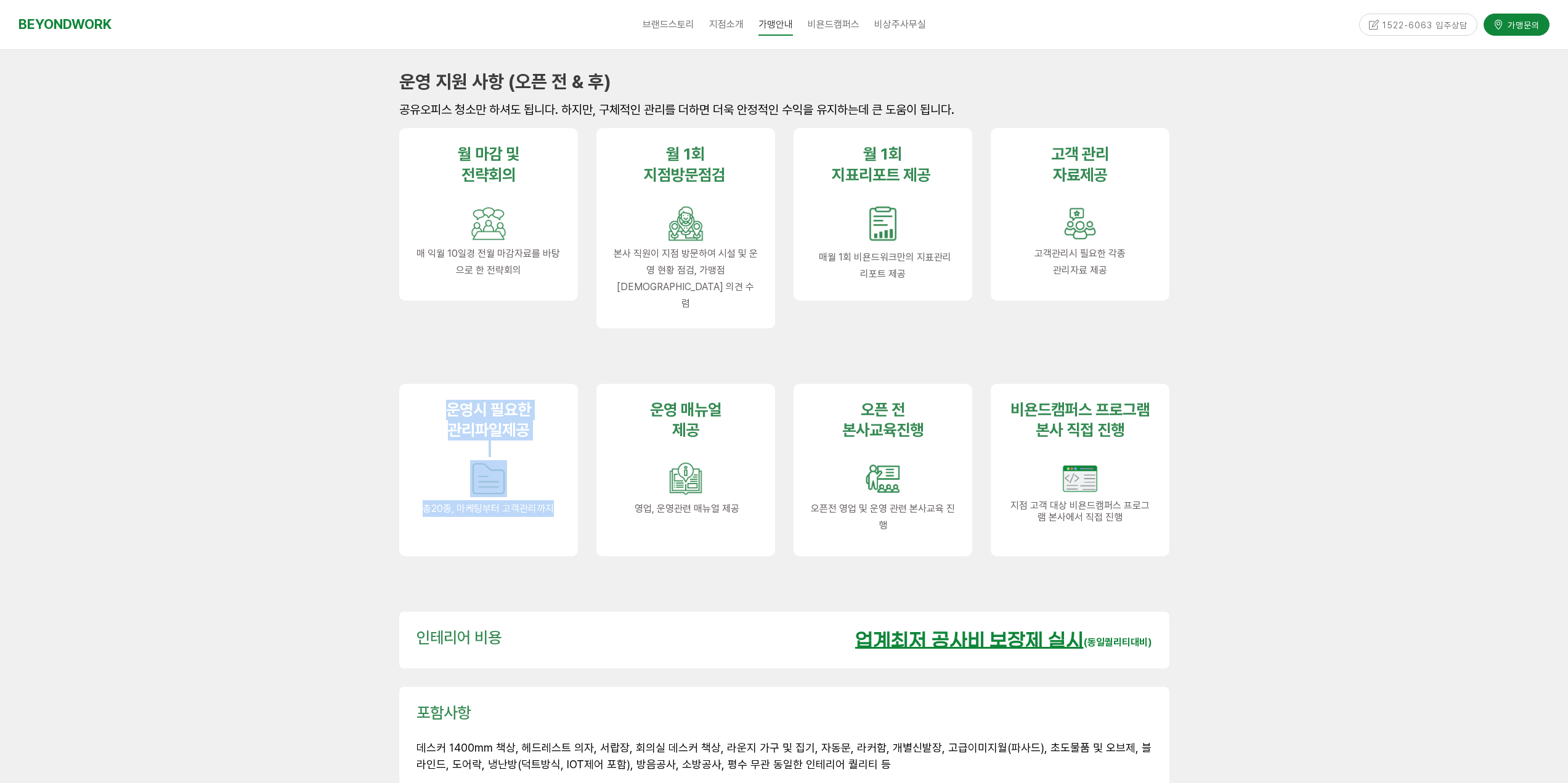
drag, startPoint x: 437, startPoint y: 373, endPoint x: 574, endPoint y: 496, distance: 184.1
click at [574, 496] on div "운영시 필요한 관리파일제공 총20종, 마케팅부터 고객관리까지" at bounding box center [489, 471] width 179 height 173
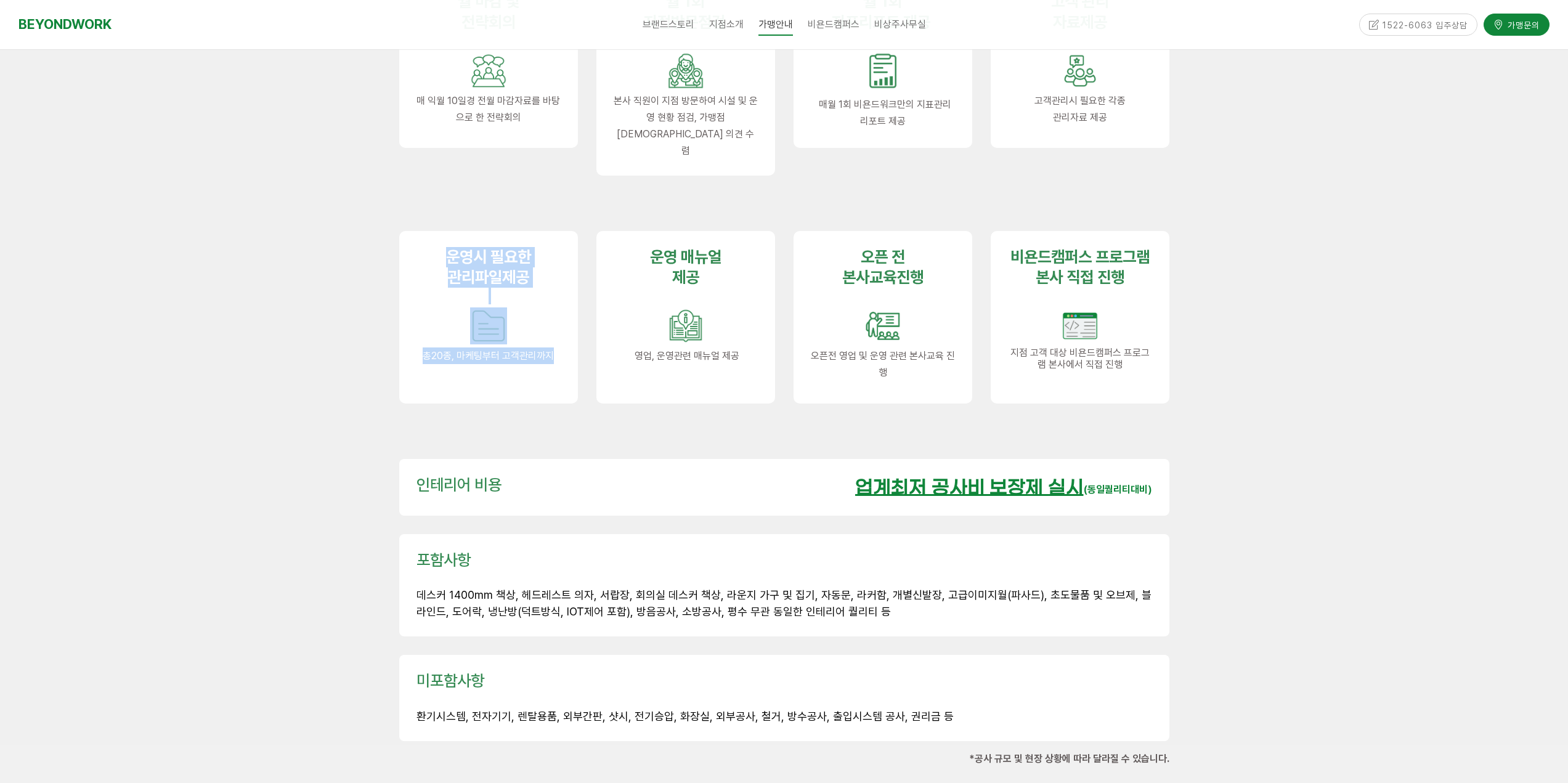
scroll to position [1540, 0]
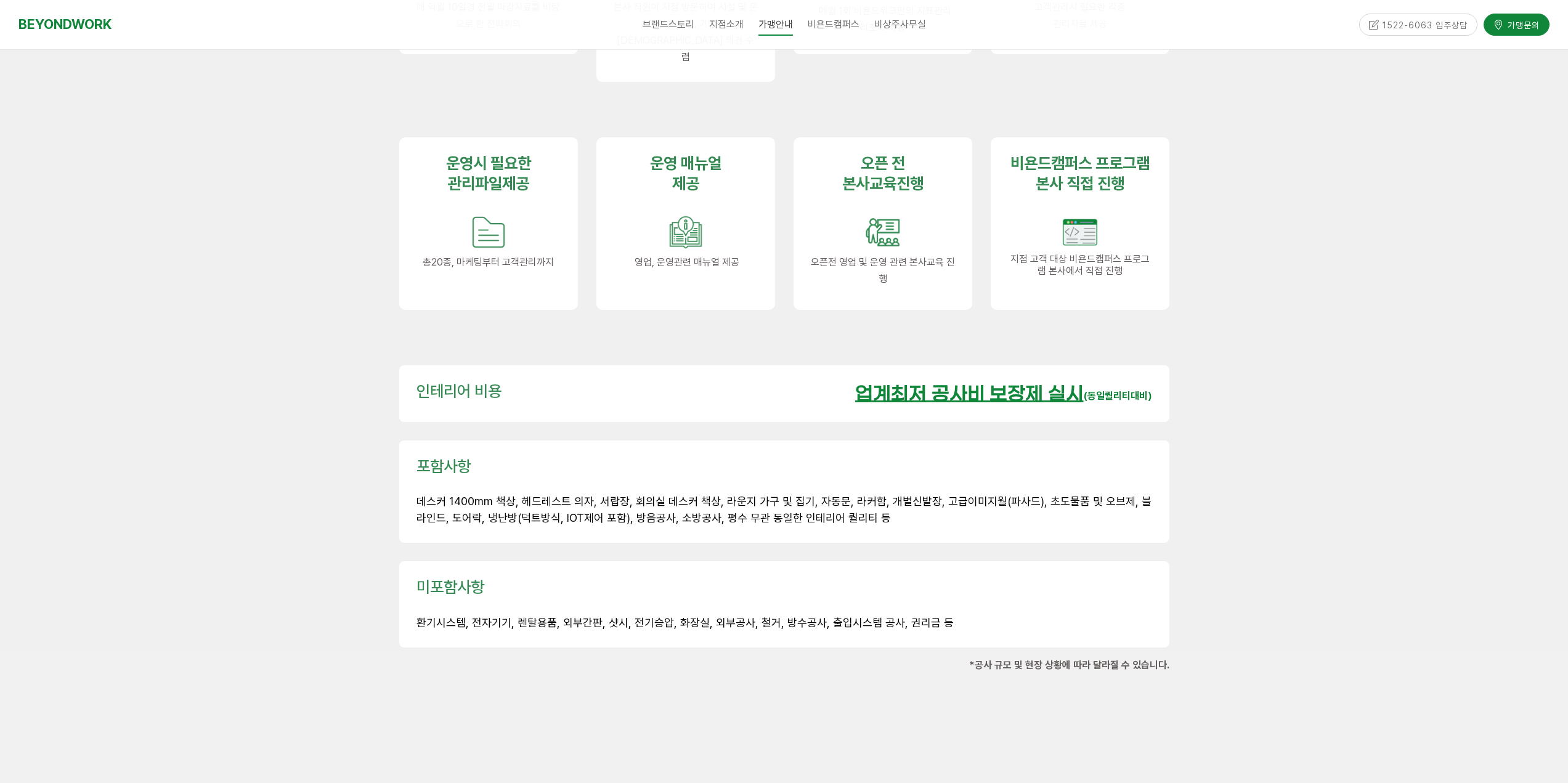
click at [878, 384] on u "업계최저 공사비 보장제 실시" at bounding box center [969, 394] width 228 height 21
drag, startPoint x: 861, startPoint y: 471, endPoint x: 414, endPoint y: 488, distance: 447.3
click at [414, 488] on div "포함사항 데스커 1400mm 책상, 헤드레스트 의자, 서랍장, 회의실 데스커 책상, 라운지 가구 및 집기, 자동문, 라커함, 개별신발장, 고급…" at bounding box center [784, 491] width 770 height 103
drag, startPoint x: 439, startPoint y: 490, endPoint x: 467, endPoint y: 490, distance: 28.0
click at [448, 495] on span "데스커 1400mm 책상, 헤드레스트 의자, 서랍장, 회의실 데스커 책상, 라운지 가구 및 집기, 자동문, 라커함, 개별신발장, 고급이미지월(…" at bounding box center [784, 510] width 735 height 30
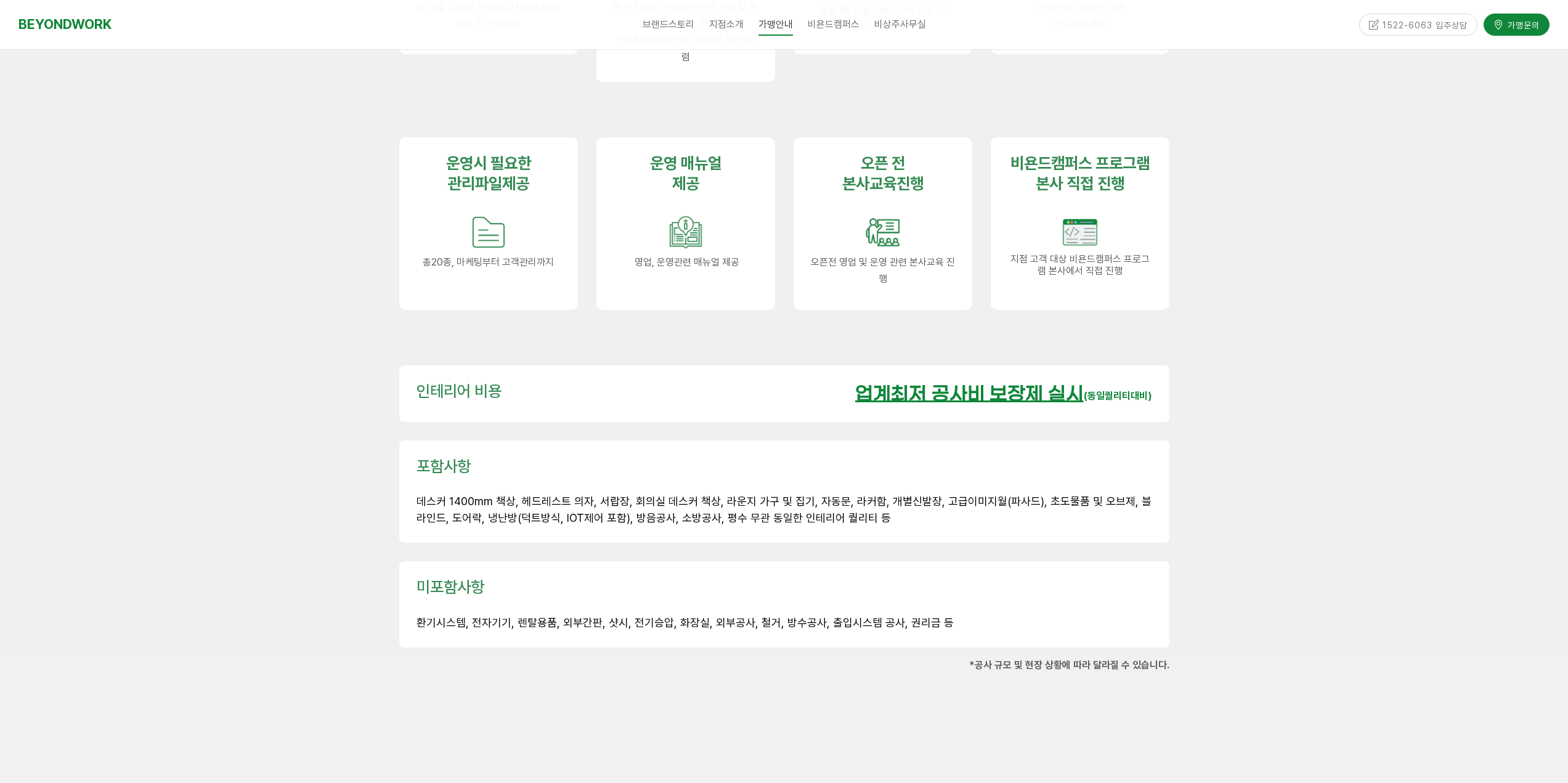
drag, startPoint x: 622, startPoint y: 495, endPoint x: 870, endPoint y: 509, distance: 248.4
click at [870, 509] on div "포함사항 데스커 1400mm 책상, 헤드레스트 의자, 서랍장, 회의실 데스커 책상, 라운지 가구 및 집기, 자동문, 라커함, 개별신발장, 고급…" at bounding box center [784, 491] width 770 height 103
drag, startPoint x: 832, startPoint y: 507, endPoint x: 789, endPoint y: 503, distance: 43.2
click at [832, 507] on div "포함사항 데스커 1400mm 책상, 헤드레스트 의자, 서랍장, 회의실 데스커 책상, 라운지 가구 및 집기, 자동문, 라커함, 개별신발장, 고급…" at bounding box center [784, 491] width 770 height 103
click at [693, 495] on span "데스커 1400mm 책상, 헤드레스트 의자, 서랍장, 회의실 데스커 책상, 라운지 가구 및 집기, 자동문, 라커함, 개별신발장, 고급이미지월(…" at bounding box center [784, 510] width 735 height 30
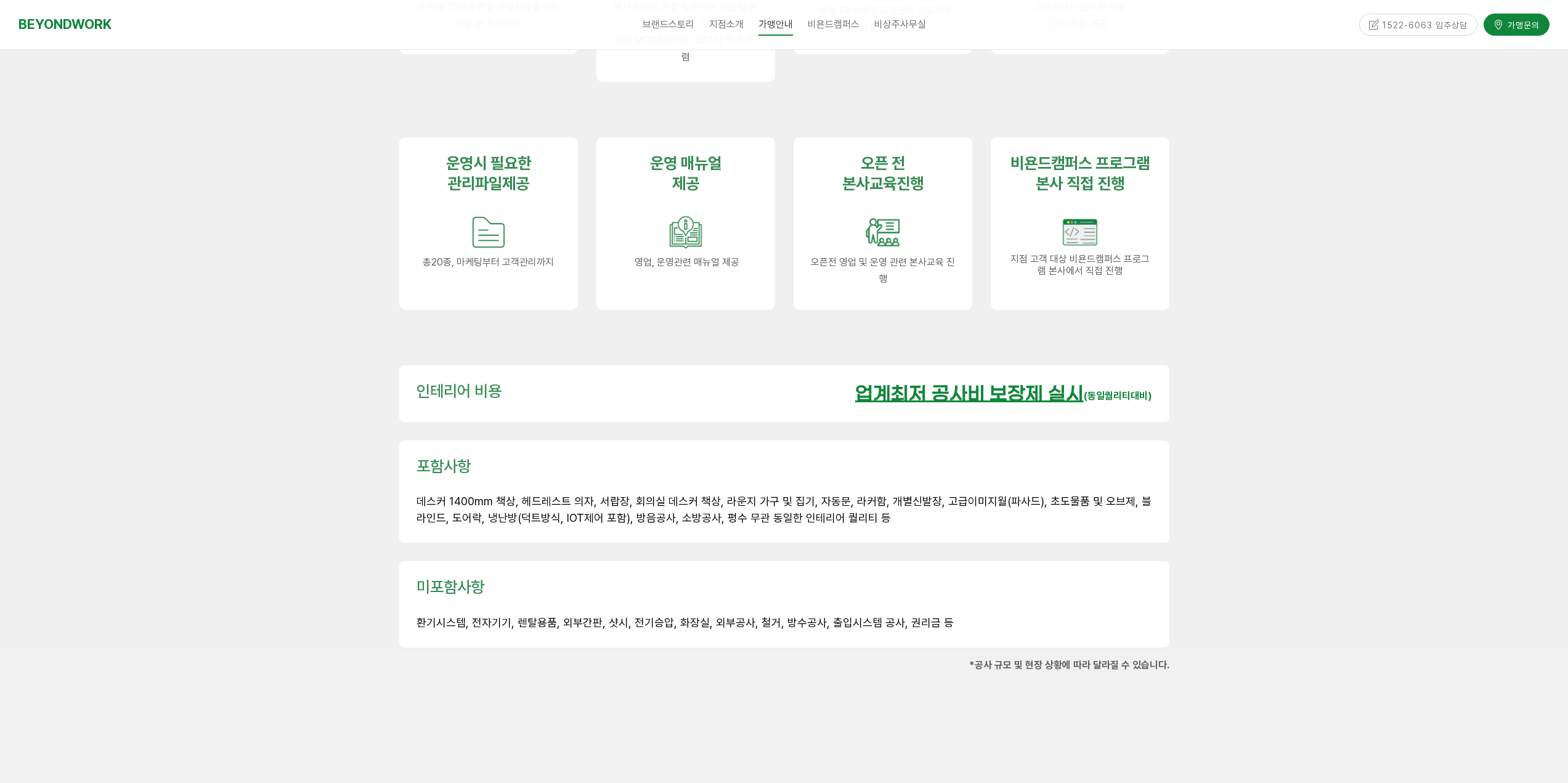
drag, startPoint x: 697, startPoint y: 488, endPoint x: 883, endPoint y: 496, distance: 186.2
click at [883, 496] on p "데스커 1400mm 책상, 헤드레스트 의자, 서랍장, 회의실 데스커 책상, 라운지 가구 및 집기, 자동문, 라커함, 개별신발장, 고급이미지월(…" at bounding box center [784, 510] width 736 height 33
drag, startPoint x: 408, startPoint y: 592, endPoint x: 740, endPoint y: 600, distance: 332.1
click at [740, 600] on div "미포함사항 환기시스템, 전자기기, 렌탈용품, 외부간판, 샷시, 전기승압, 화장실, 외부공사, 철거, 방수공사, 출입시스템 공사, 권리금 등" at bounding box center [784, 604] width 770 height 86
click at [1406, 32] on div "1522-6063 입주상담" at bounding box center [1418, 24] width 119 height 21
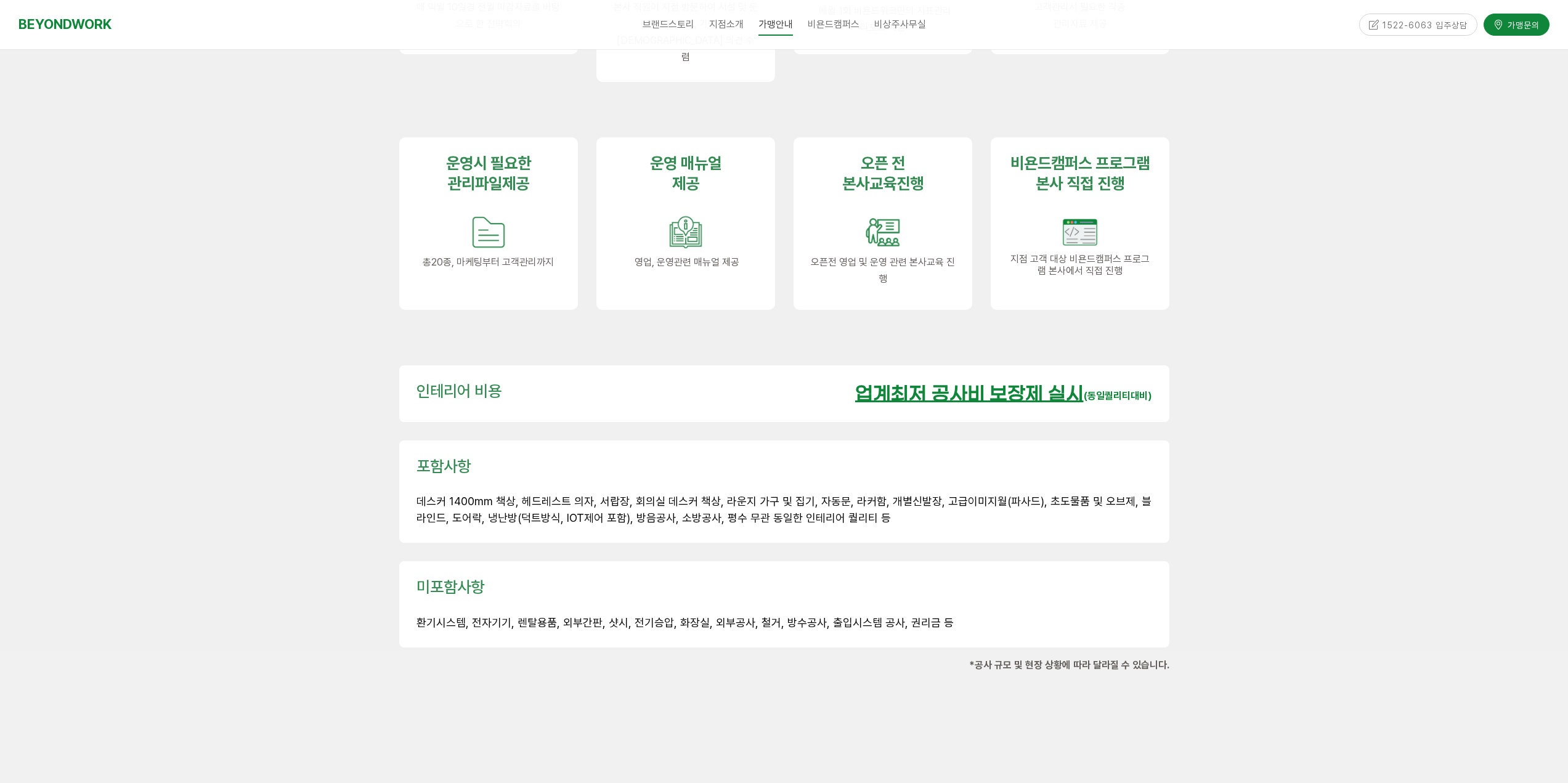
click at [1410, 25] on div "1522-6063 입주상담" at bounding box center [1418, 24] width 119 height 21
click at [1507, 24] on span "가맹문의" at bounding box center [1521, 23] width 35 height 13
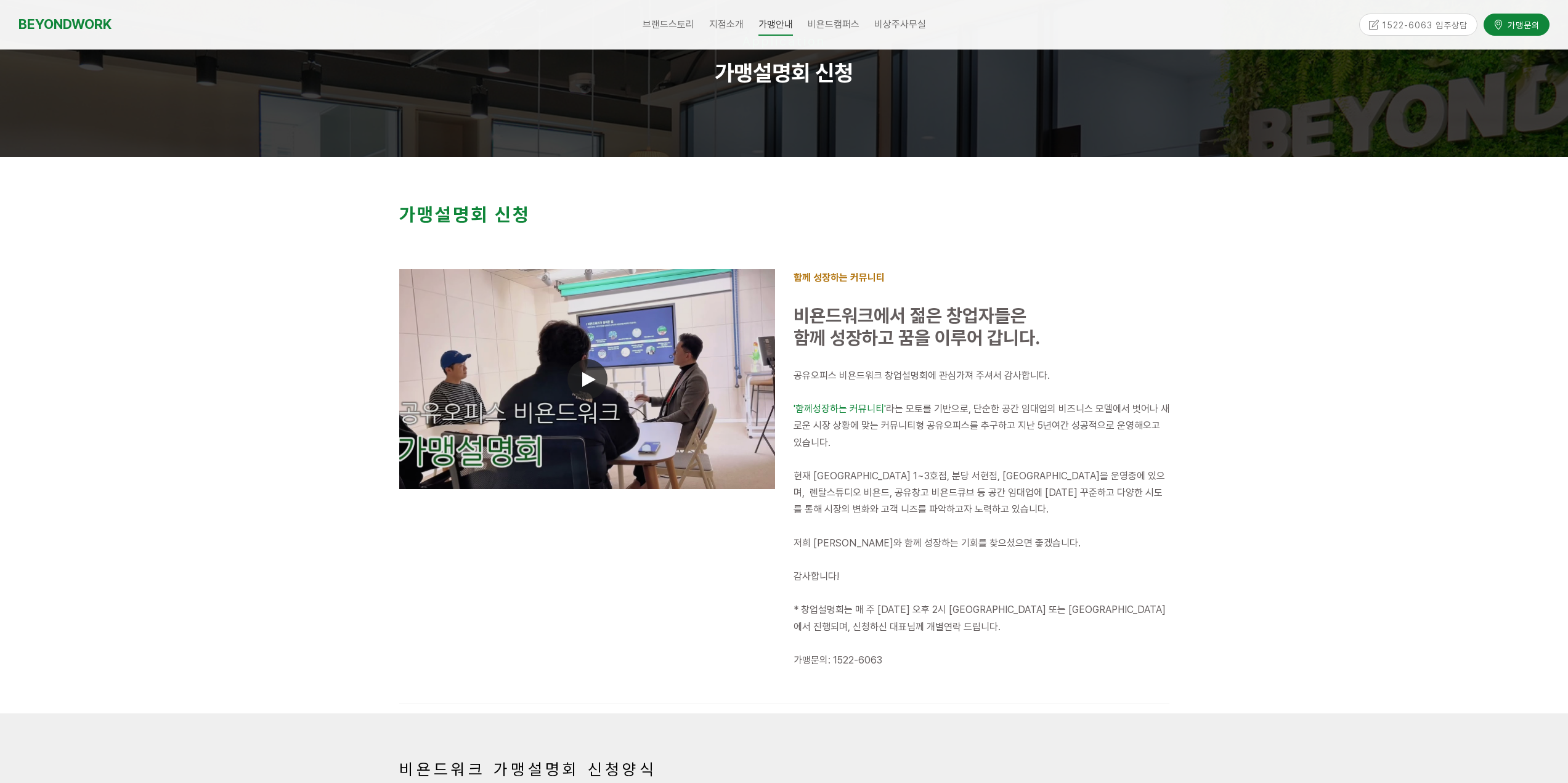
scroll to position [185, 0]
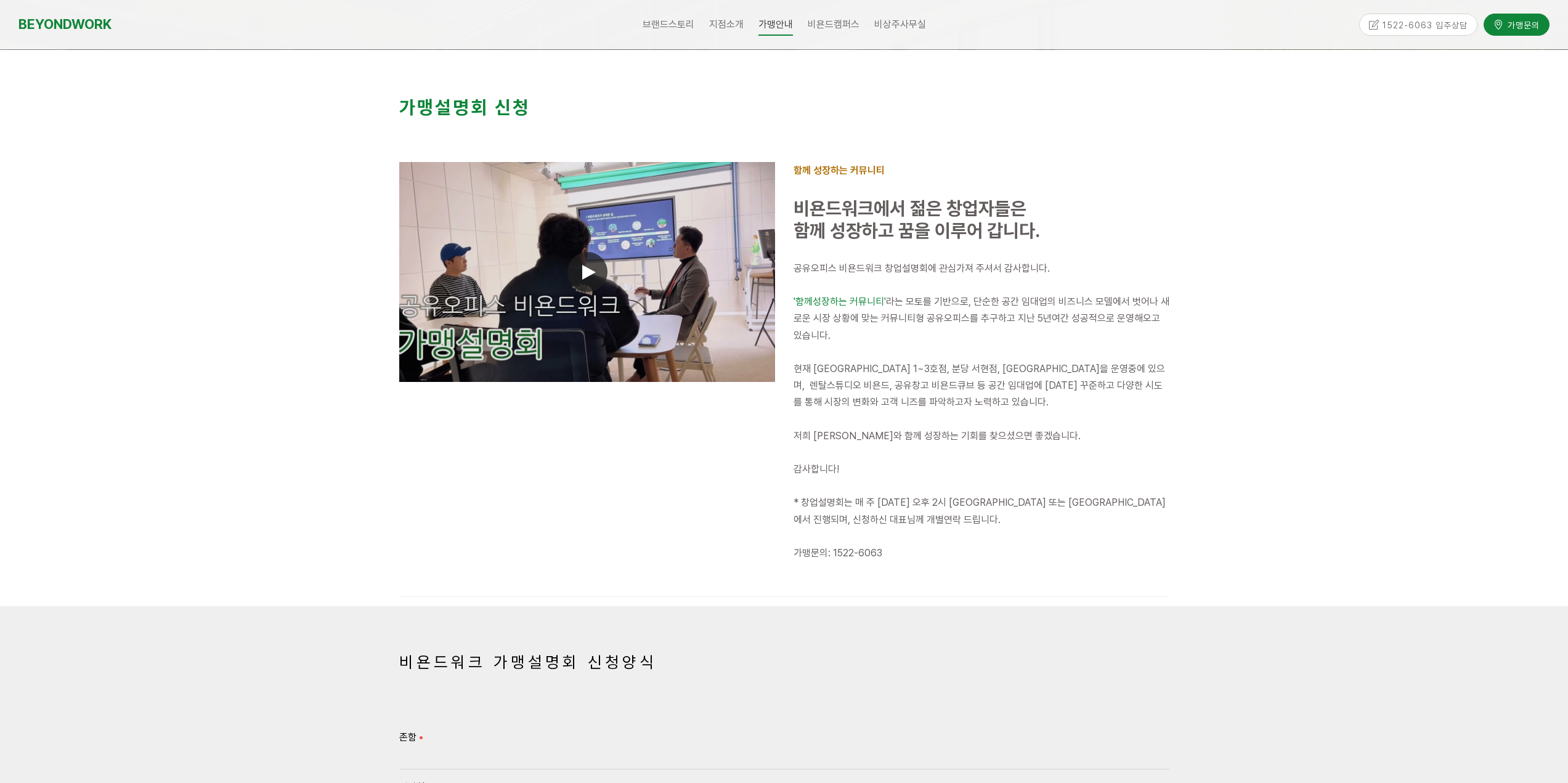
click at [583, 277] on icon at bounding box center [589, 273] width 13 height 15
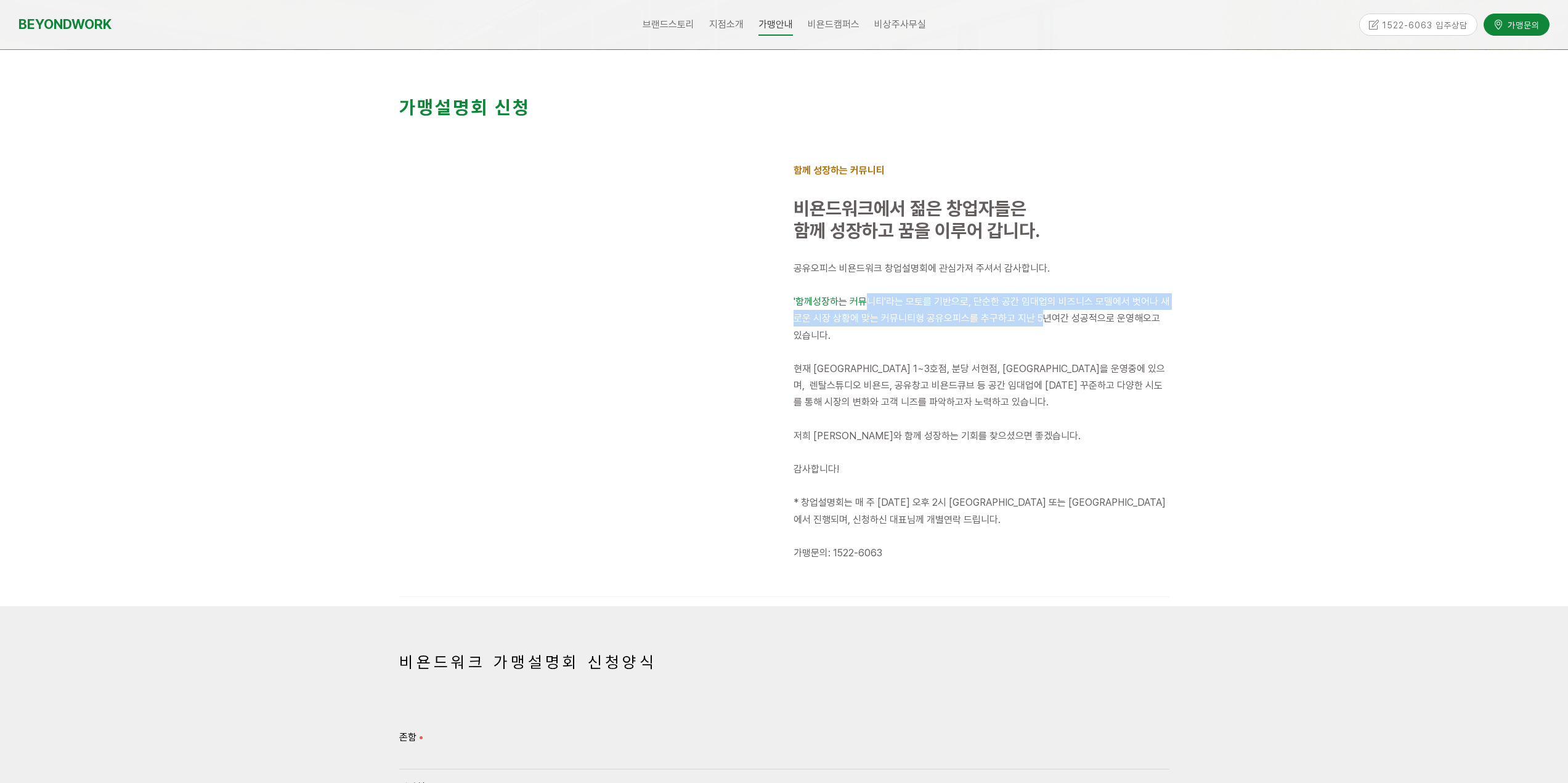
drag, startPoint x: 864, startPoint y: 307, endPoint x: 1038, endPoint y: 325, distance: 174.9
click at [1038, 325] on p "'함께성장하는 커뮤니티' 라는 모토를 기반으로, 단순한 공간 임대업의 비즈니스 모델에서 벗어나 새로운 시장 상황에 맞는 커뮤니티형 공유오피스를…" at bounding box center [981, 318] width 376 height 50
drag, startPoint x: 914, startPoint y: 354, endPoint x: 1032, endPoint y: 366, distance: 118.6
click at [1032, 366] on div "공유오피스 비욘드워크 창업설명회에 관심가져 주셔서 감사합니다. '함께성장하는 커뮤니티' 라는 모토를 기반으로, 단순한 공간 임대업의 비즈니스 …" at bounding box center [981, 419] width 376 height 318
click at [1032, 366] on span "현재 [GEOGRAPHIC_DATA] 1~3호점, 분당 서현점, [GEOGRAPHIC_DATA]을 운영중에 있으며, 렌탈스튜디오 비욘드, 공유…" at bounding box center [979, 385] width 372 height 45
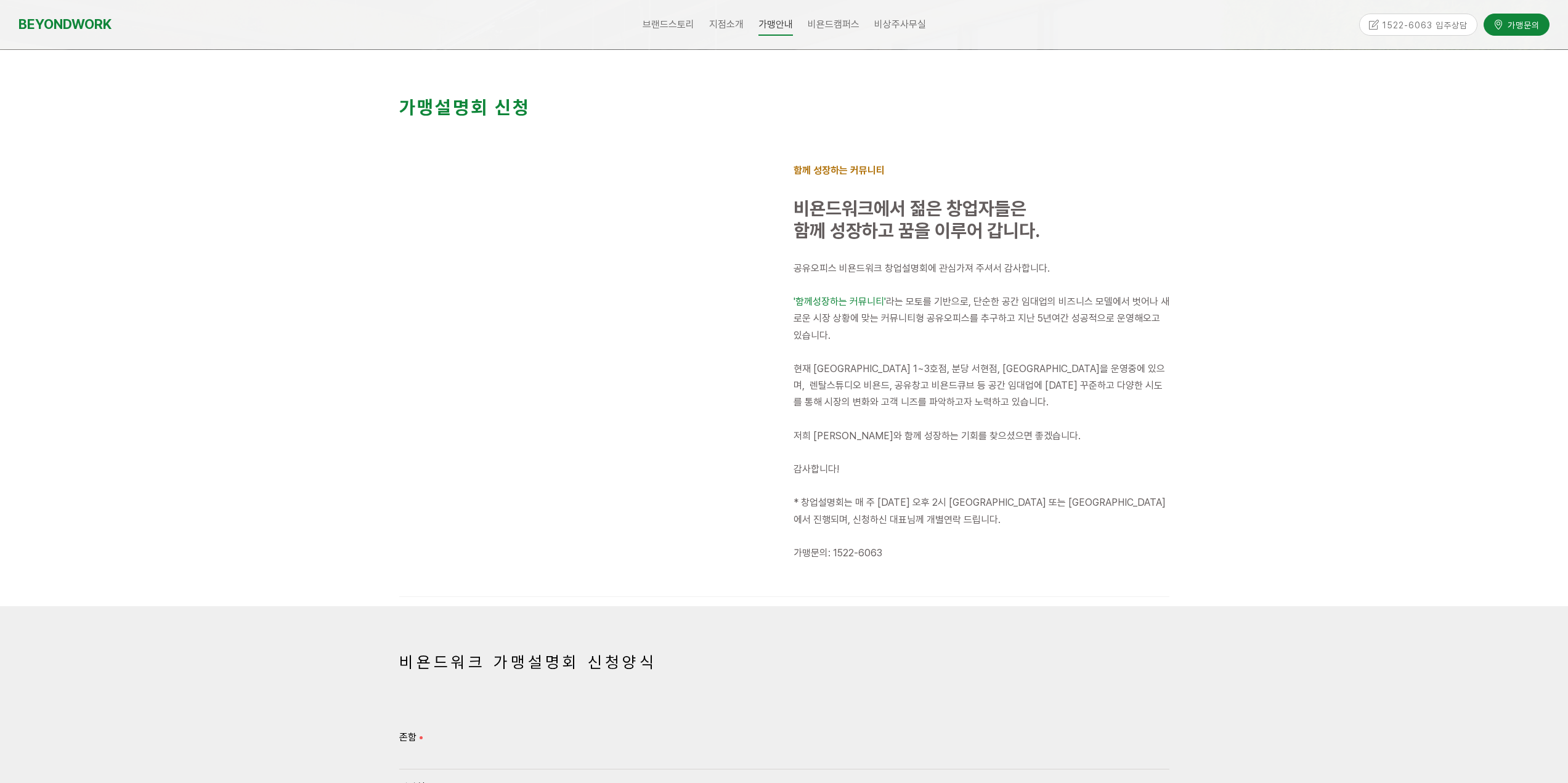
click at [1047, 388] on span "현재 [GEOGRAPHIC_DATA] 1~3호점, 분당 서현점, [GEOGRAPHIC_DATA]을 운영중에 있으며, 렌탈스튜디오 비욘드, 공유…" at bounding box center [979, 385] width 372 height 45
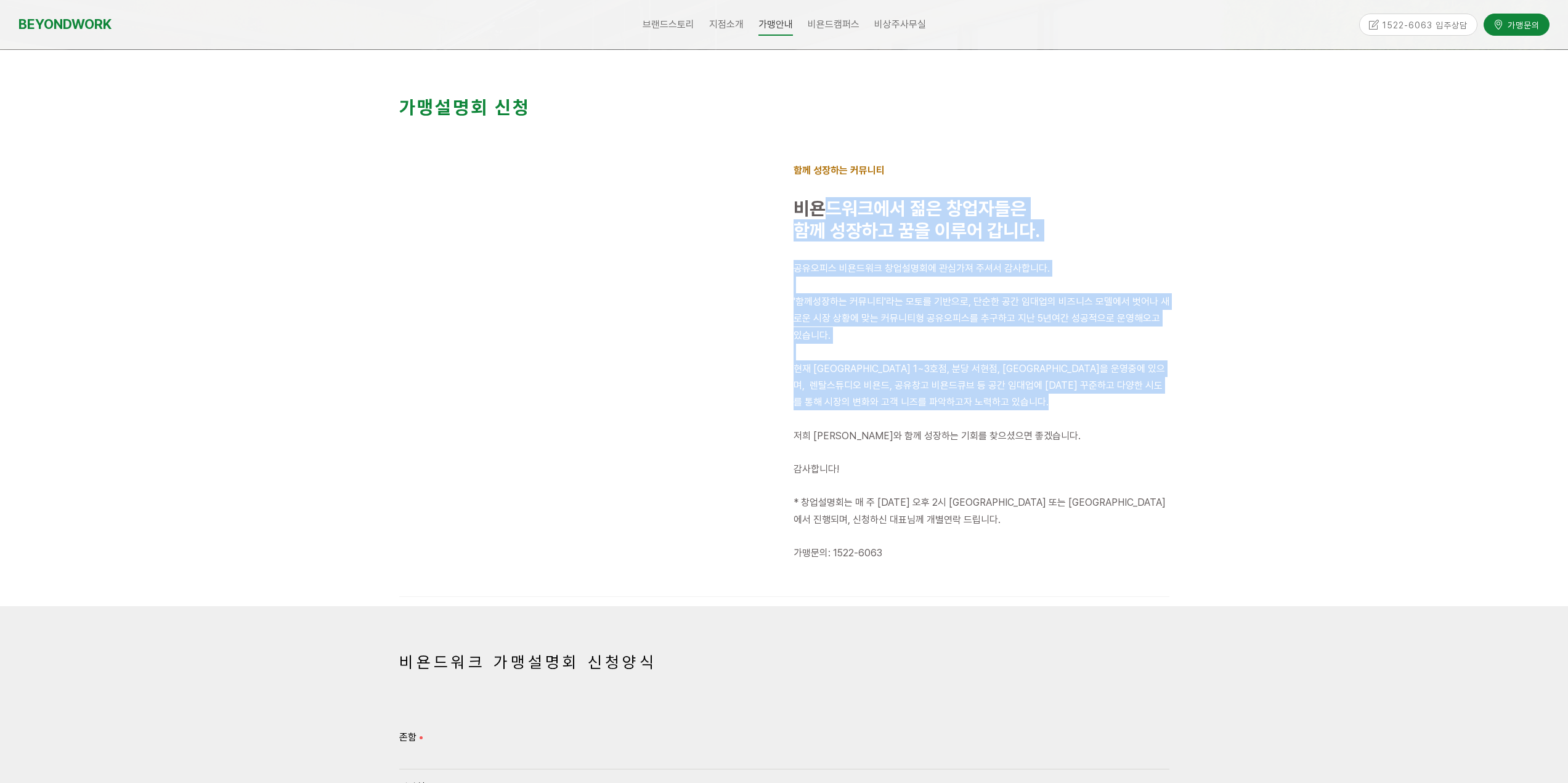
drag, startPoint x: 818, startPoint y: 210, endPoint x: 1027, endPoint y: 424, distance: 299.1
click at [1027, 424] on div "함께 성장하는 커뮤니티 비욘드워크에서 젊은 창업자들은 함께 성장하고 꿈을 이루어 갑니다. 공유오피스 비욘드워크 창업설명회에 관심가져 주셔서 감…" at bounding box center [982, 370] width 394 height 435
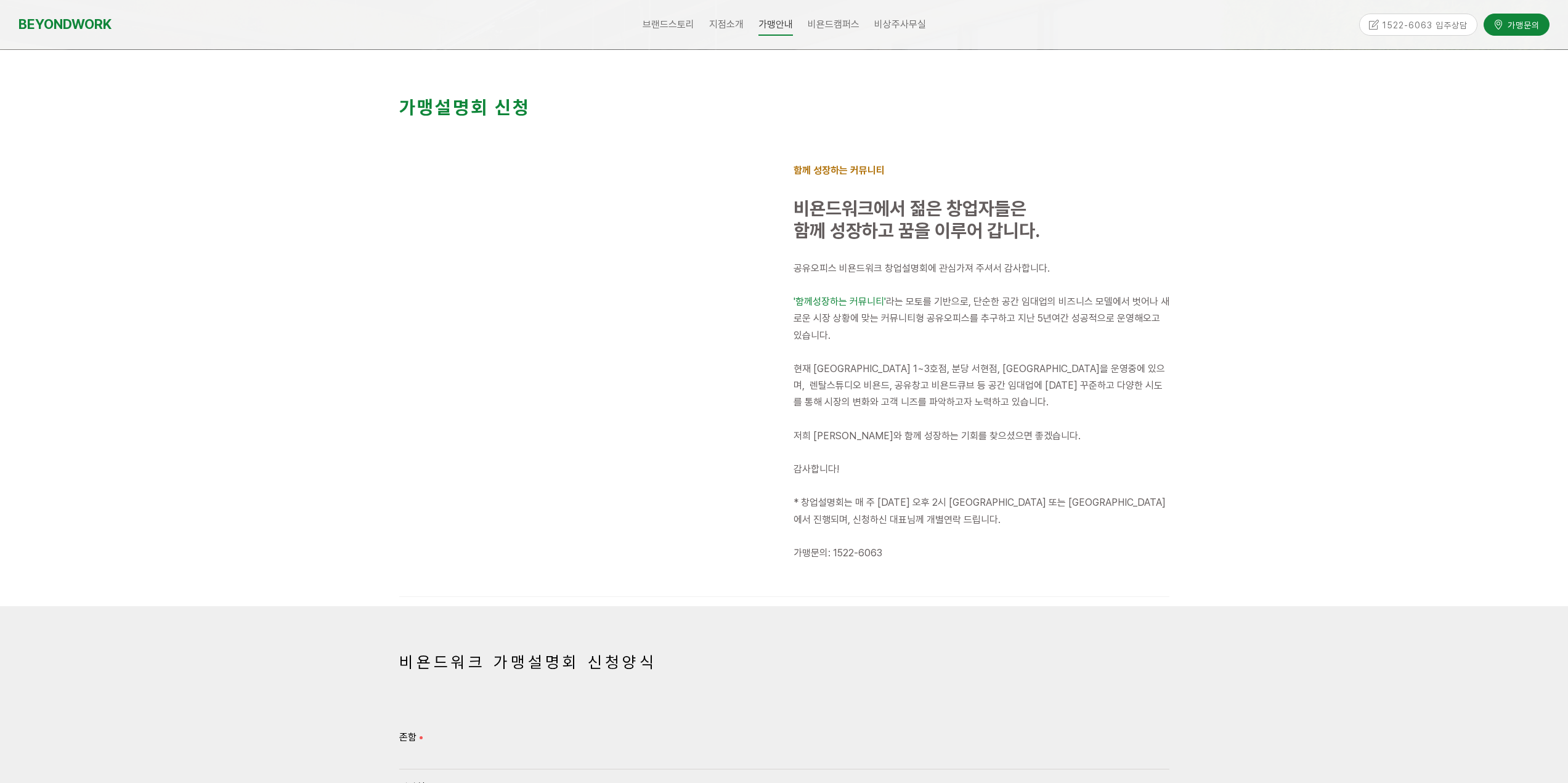
drag, startPoint x: 911, startPoint y: 444, endPoint x: 910, endPoint y: 454, distance: 10.0
click at [914, 445] on div "공유오피스 비욘드워크 창업설명회에 관심가져 주셔서 감사합니다. '함께성장하는 커뮤니티' 라는 모토를 기반으로, 단순한 공간 임대업의 비즈니스 …" at bounding box center [981, 419] width 376 height 318
drag, startPoint x: 966, startPoint y: 502, endPoint x: 1027, endPoint y: 504, distance: 61.0
click at [994, 503] on div "공유오피스 비욘드워크 창업설명회에 관심가져 주셔서 감사합니다. '함께성장하는 커뮤니티' 라는 모토를 기반으로, 단순한 공간 임대업의 비즈니스 …" at bounding box center [981, 419] width 376 height 318
click at [1040, 506] on span "* 창업설명회는 매 주 [DATE] 오후 2시 [GEOGRAPHIC_DATA] 또는 [GEOGRAPHIC_DATA]에서 진행되며, 신청하신 대…" at bounding box center [979, 510] width 372 height 28
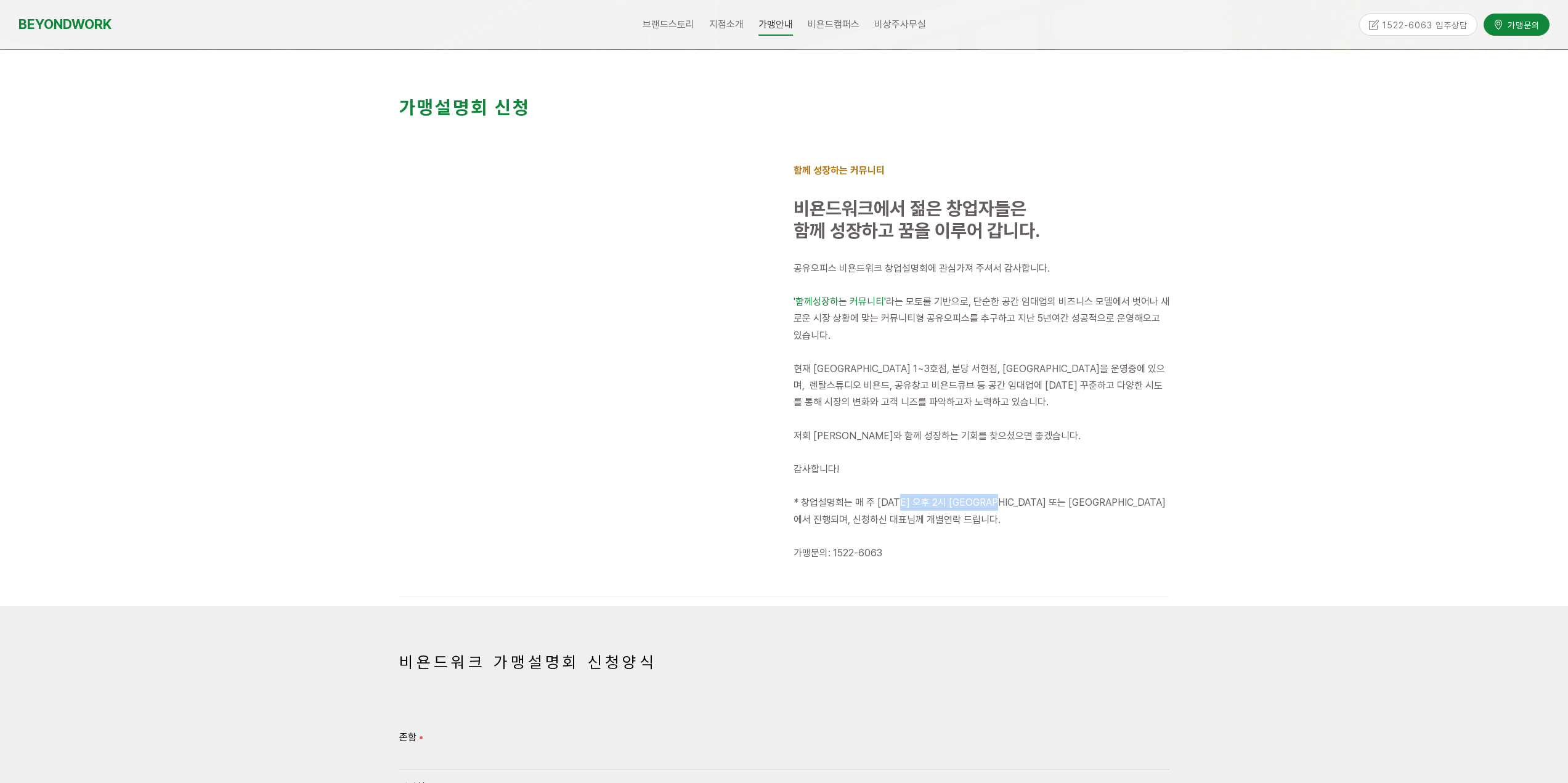
drag, startPoint x: 918, startPoint y: 507, endPoint x: 1127, endPoint y: 506, distance: 209.0
click at [1038, 499] on span "* 창업설명회는 매 주 [DATE] 오후 2시 [GEOGRAPHIC_DATA] 또는 [GEOGRAPHIC_DATA]에서 진행되며, 신청하신 대…" at bounding box center [979, 510] width 372 height 28
drag, startPoint x: 1127, startPoint y: 506, endPoint x: 1016, endPoint y: 505, distance: 111.0
click at [1127, 507] on span "* 창업설명회는 매 주 [DATE] 오후 2시 [GEOGRAPHIC_DATA] 또는 [GEOGRAPHIC_DATA]에서 진행되며, 신청하신 대…" at bounding box center [979, 510] width 372 height 28
drag, startPoint x: 1016, startPoint y: 505, endPoint x: 1139, endPoint y: 516, distance: 123.5
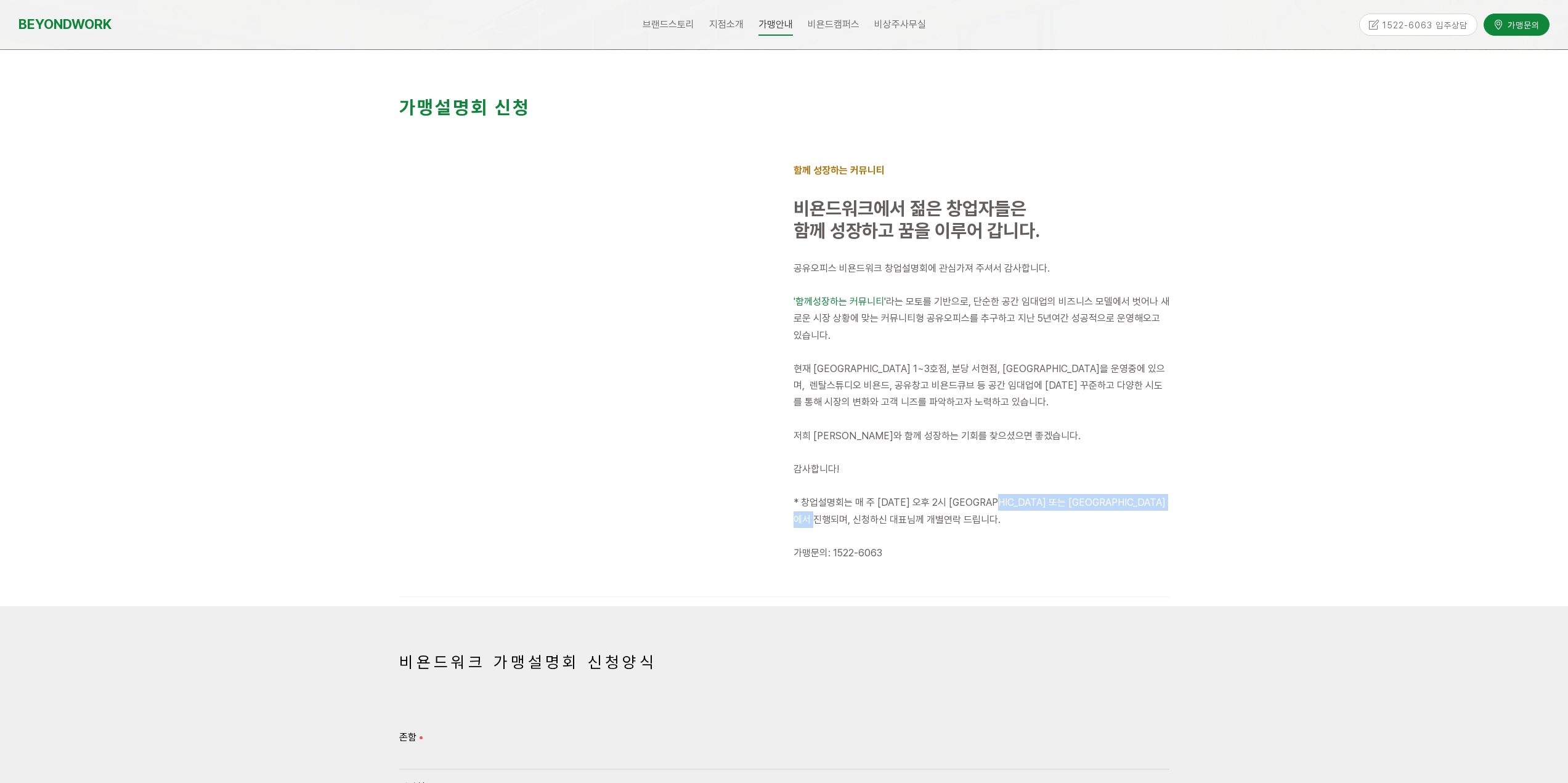
click at [1093, 513] on p "* 창업설명회는 매 주 [DATE] 오후 2시 [GEOGRAPHIC_DATA] 또는 [GEOGRAPHIC_DATA]에서 진행되며, 신청하신 대…" at bounding box center [981, 510] width 376 height 33
click at [1139, 516] on p "* 창업설명회는 매 주 [DATE] 오후 2시 [GEOGRAPHIC_DATA] 또는 [GEOGRAPHIC_DATA]에서 진행되며, 신청하신 대…" at bounding box center [981, 510] width 376 height 33
drag, startPoint x: 963, startPoint y: 509, endPoint x: 1062, endPoint y: 510, distance: 99.0
click at [1013, 508] on p "* 창업설명회는 매 주 월요일 오후 2시 인천 부평 또는 안양 평촌점에서 진행되며, 신청하신 대표님께 개별연락 드립니다." at bounding box center [981, 510] width 376 height 33
drag, startPoint x: 1070, startPoint y: 512, endPoint x: 818, endPoint y: 525, distance: 252.3
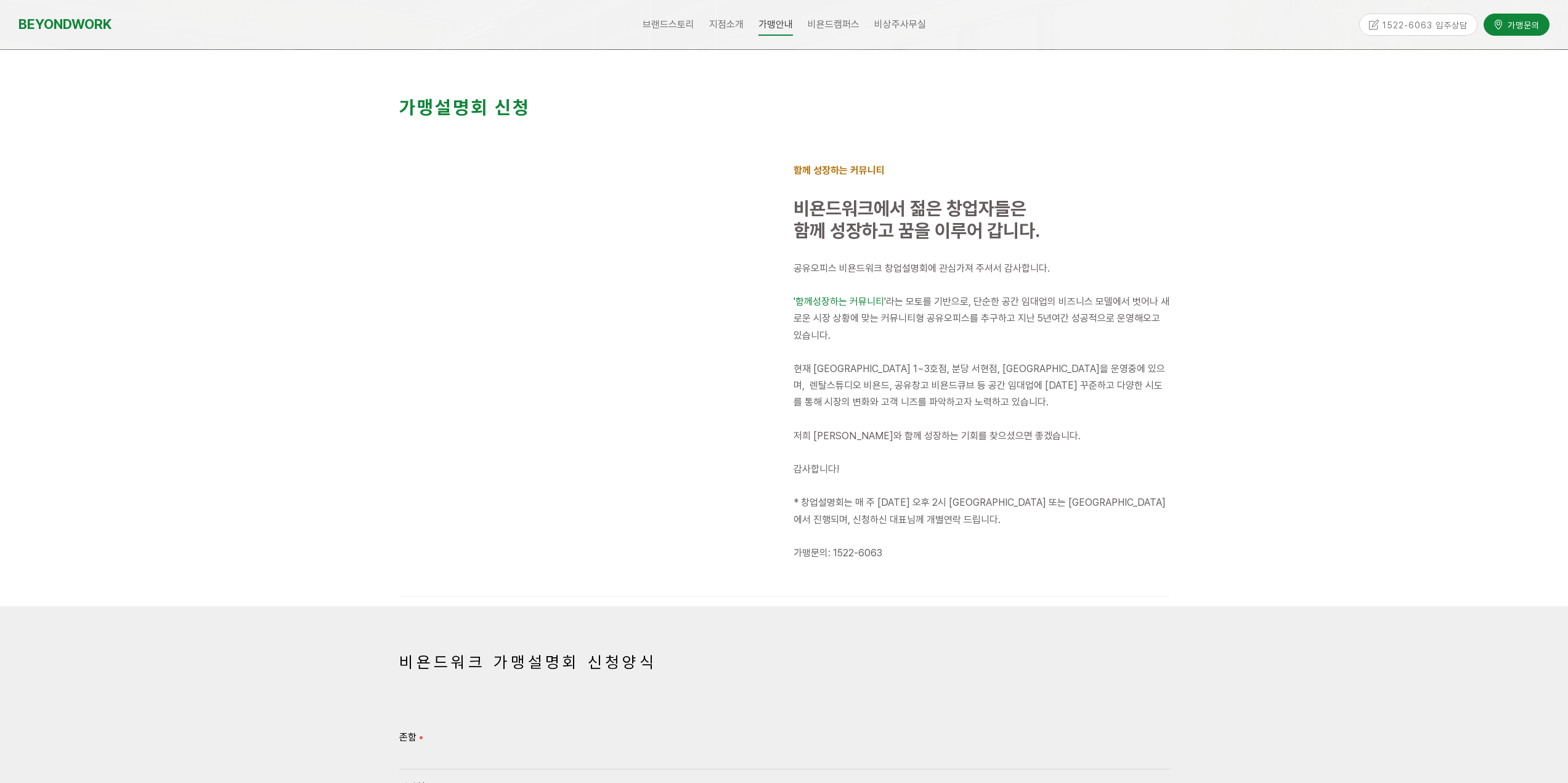
click at [1057, 514] on p "* 창업설명회는 매 주 월요일 오후 2시 인천 부평 또는 안양 평촌점에서 진행되며, 신청하신 대표님께 개별연락 드립니다." at bounding box center [981, 510] width 376 height 33
click at [869, 526] on p "* 창업설명회는 매 주 월요일 오후 2시 인천 부평 또는 안양 평촌점에서 진행되며, 신청하신 대표님께 개별연락 드립니다." at bounding box center [981, 510] width 376 height 33
click at [938, 530] on p at bounding box center [981, 536] width 376 height 17
drag, startPoint x: 834, startPoint y: 510, endPoint x: 995, endPoint y: 513, distance: 161.0
click at [888, 510] on p "* 창업설명회는 매 주 월요일 오후 2시 인천 부평 또는 안양 평촌점에서 진행되며, 신청하신 대표님께 개별연락 드립니다." at bounding box center [981, 510] width 376 height 33
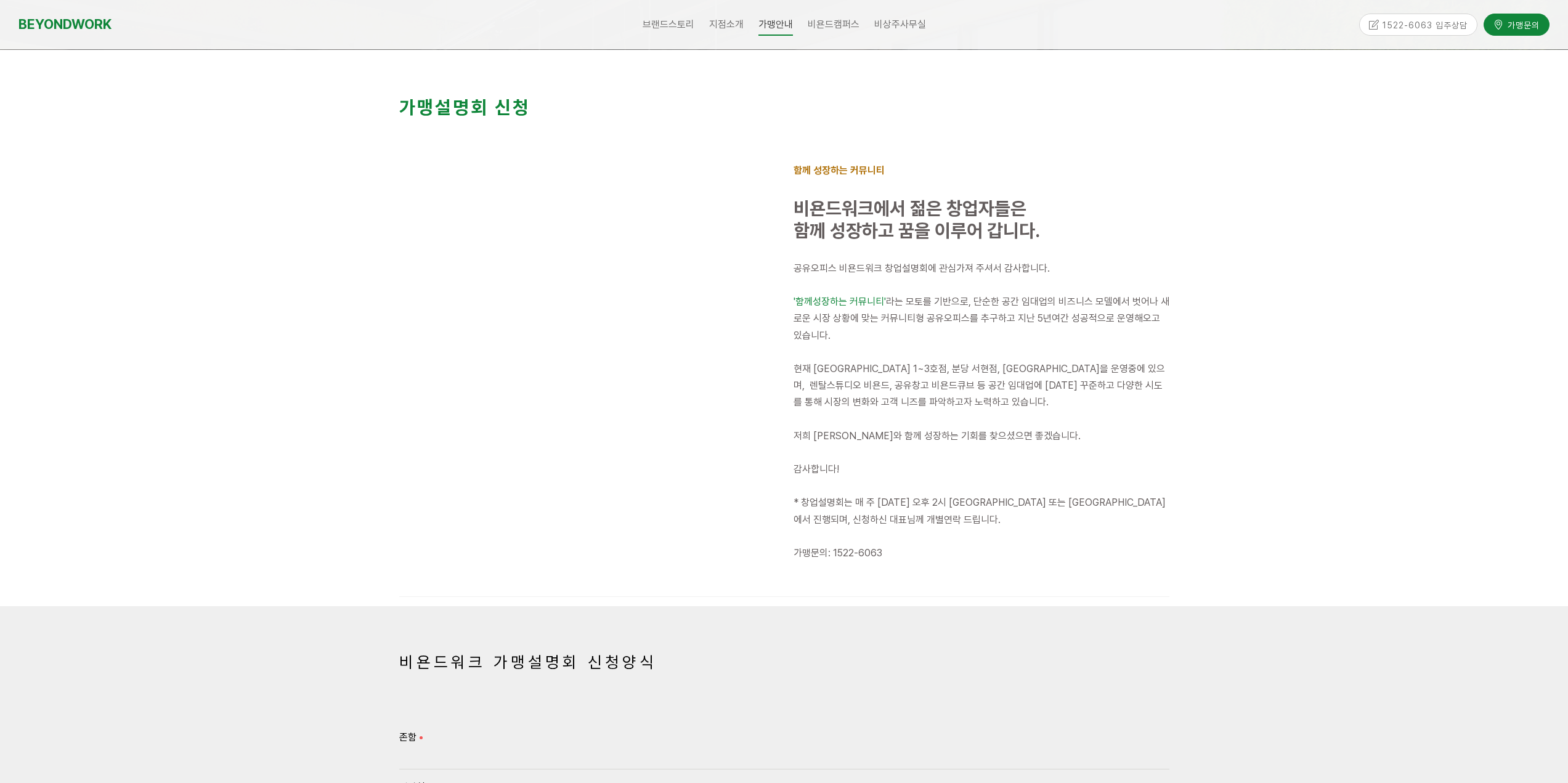
drag, startPoint x: 995, startPoint y: 513, endPoint x: 960, endPoint y: 511, distance: 35.1
click at [995, 513] on p "* 창업설명회는 매 주 월요일 오후 2시 인천 부평 또는 안양 평촌점에서 진행되며, 신청하신 대표님께 개별연락 드립니다." at bounding box center [981, 510] width 376 height 33
drag, startPoint x: 875, startPoint y: 501, endPoint x: 1031, endPoint y: 507, distance: 156.1
click at [989, 504] on span "* 창업설명회는 매 주 월요일 오후 2시 인천 부평 또는 안양 평촌점에서 진행되며, 신청하신 대표님께 개별연락 드립니다." at bounding box center [979, 510] width 372 height 28
drag, startPoint x: 1034, startPoint y: 509, endPoint x: 994, endPoint y: 513, distance: 40.2
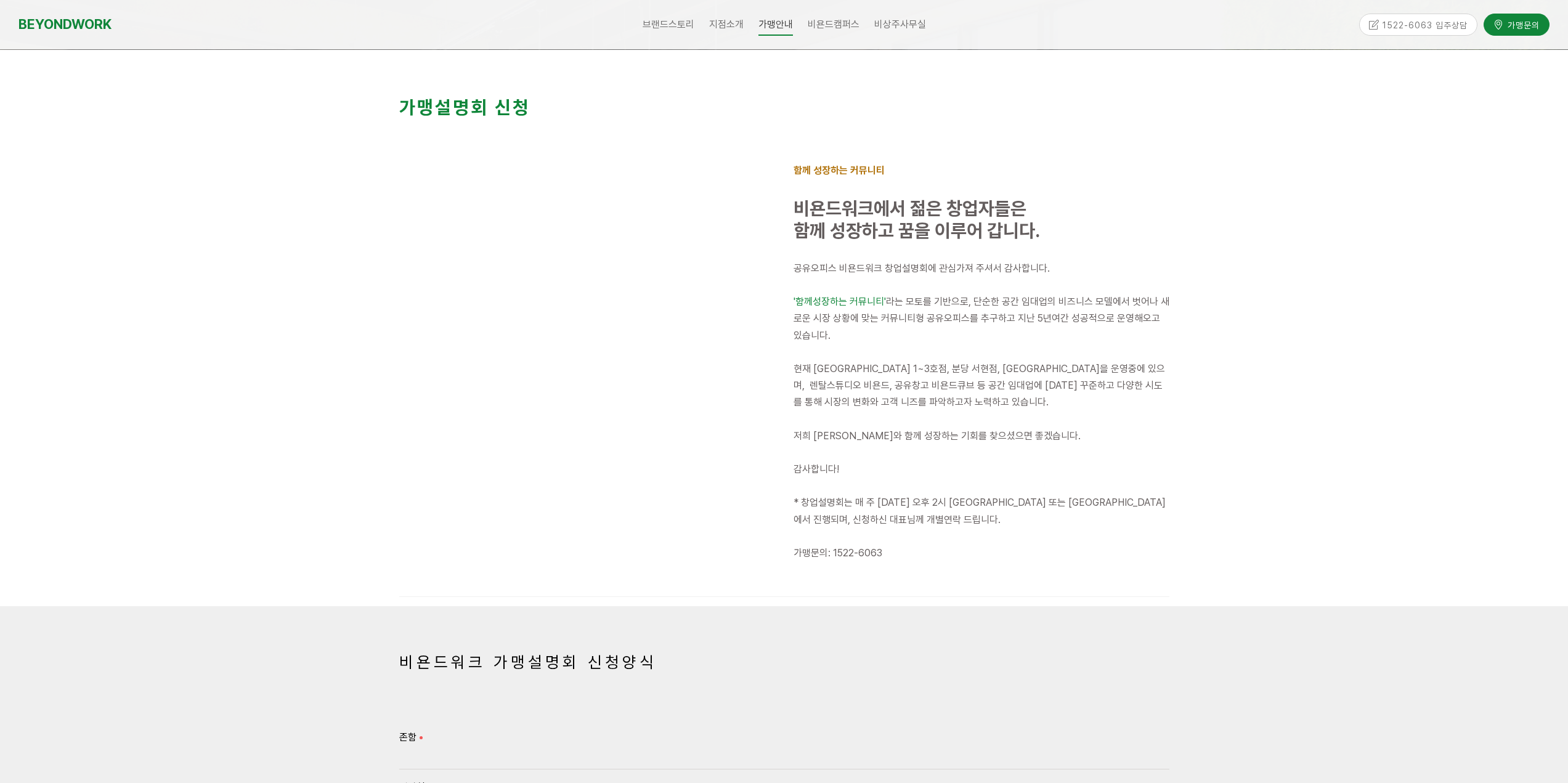
click at [1029, 510] on p "* 창업설명회는 매 주 월요일 오후 2시 인천 부평 또는 안양 평촌점에서 진행되며, 신청하신 대표님께 개별연락 드립니다." at bounding box center [981, 510] width 376 height 33
drag, startPoint x: 792, startPoint y: 514, endPoint x: 974, endPoint y: 530, distance: 182.7
click at [902, 522] on p "* 창업설명회는 매 주 월요일 오후 2시 인천 부평 또는 안양 평촌점에서 진행되며, 신청하신 대표님께 개별연락 드립니다." at bounding box center [981, 510] width 376 height 33
drag, startPoint x: 974, startPoint y: 530, endPoint x: 824, endPoint y: 550, distance: 151.3
click at [968, 533] on p at bounding box center [981, 536] width 376 height 17
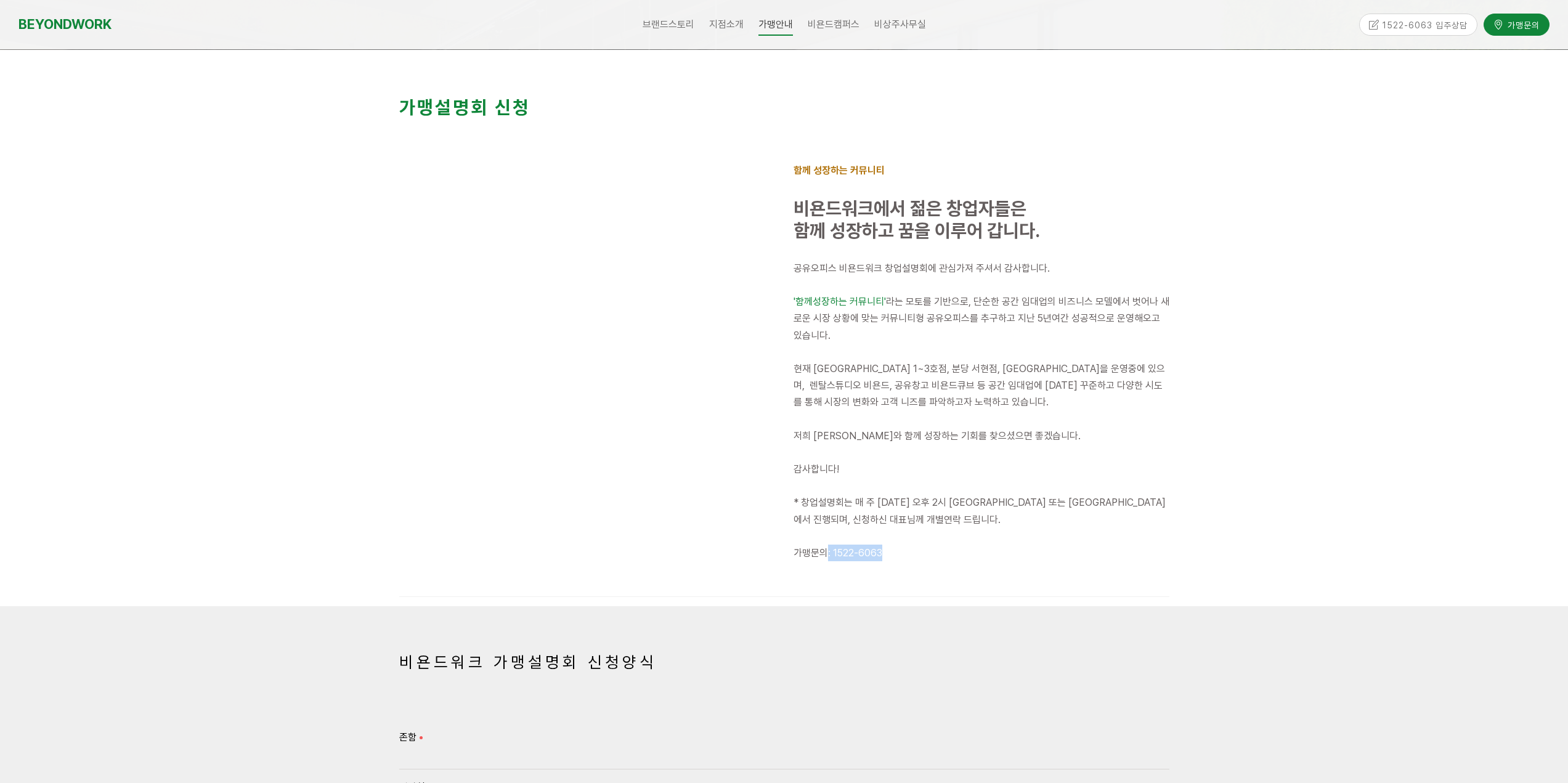
drag, startPoint x: 824, startPoint y: 550, endPoint x: 864, endPoint y: 556, distance: 40.4
click at [930, 561] on p "가맹문의: 1522-6063" at bounding box center [981, 553] width 376 height 17
click at [899, 550] on p "가맹문의: 1522-6063" at bounding box center [981, 553] width 376 height 17
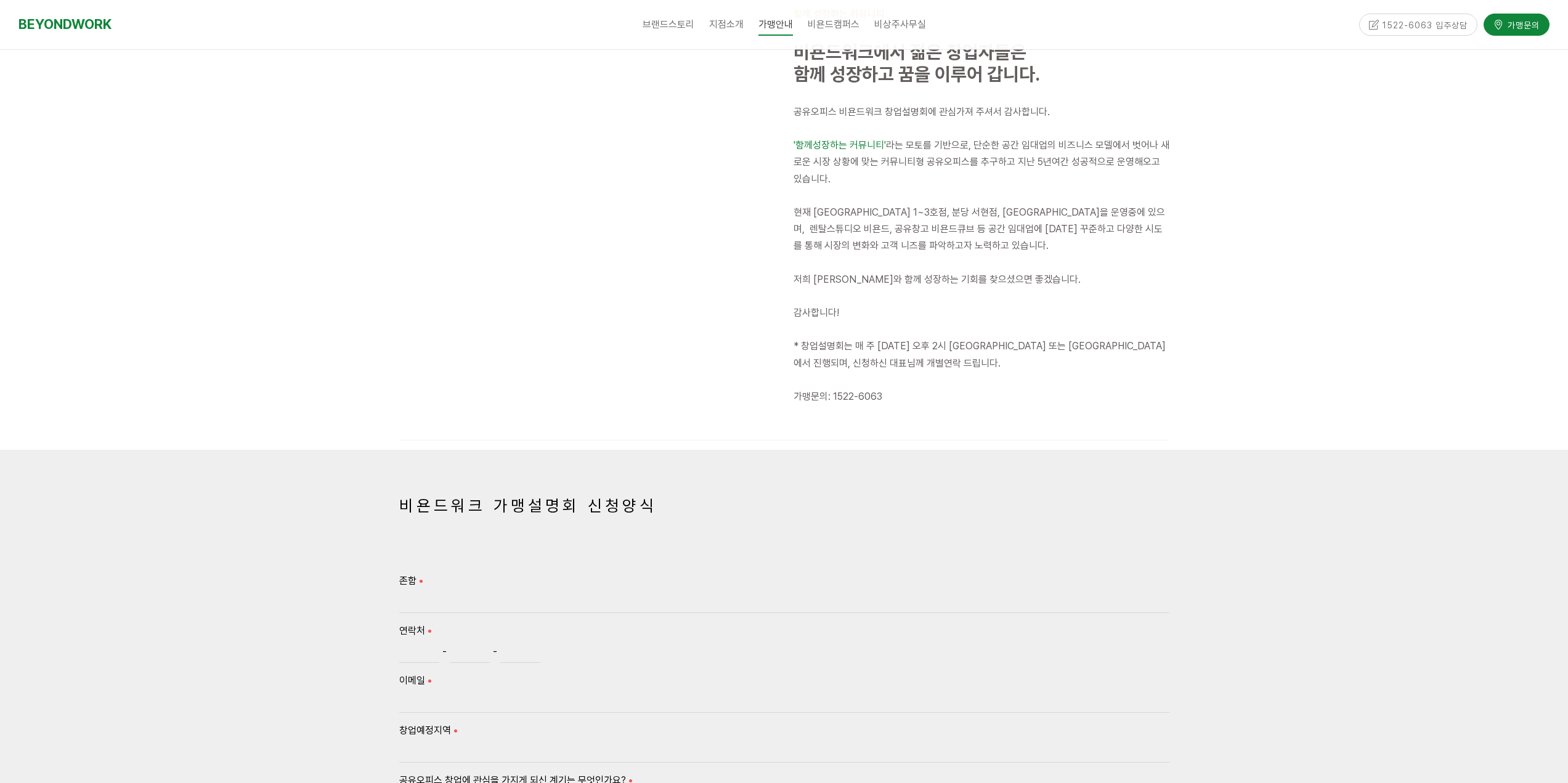
scroll to position [493, 0]
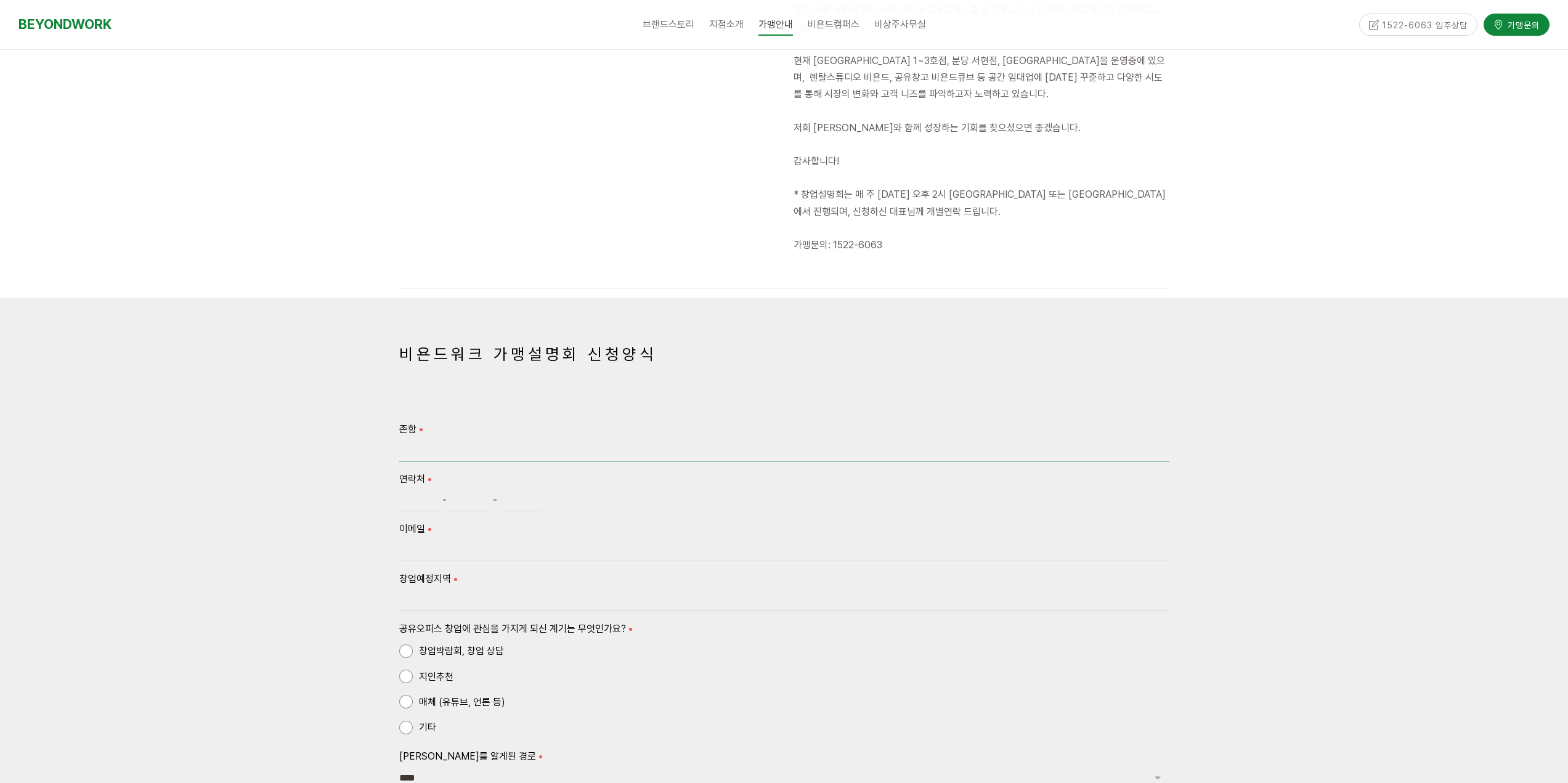
click at [515, 442] on input "존함" at bounding box center [784, 451] width 770 height 21
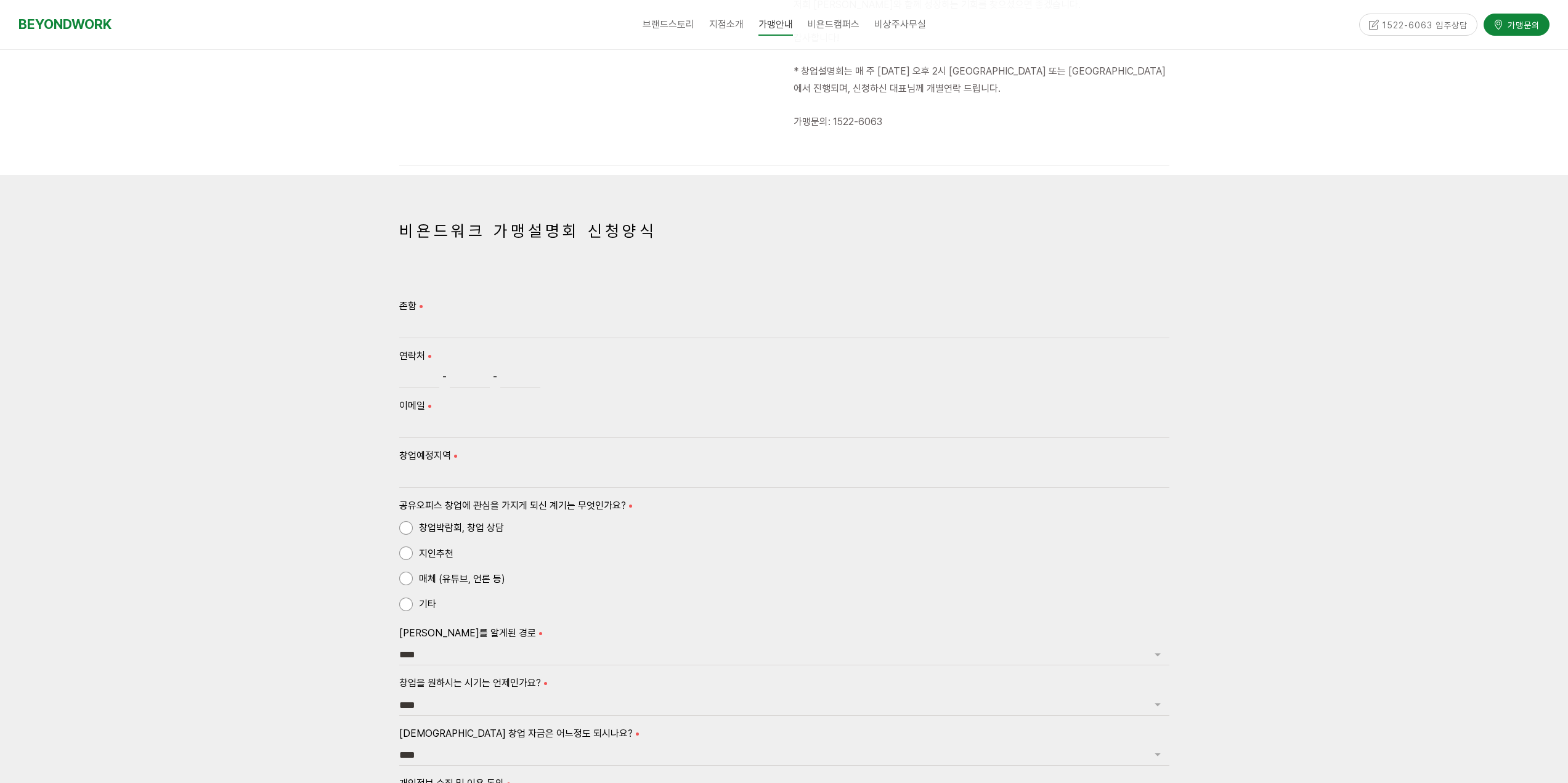
click at [477, 466] on div "창업예정지역" at bounding box center [784, 468] width 770 height 41
click at [465, 329] on input "존함" at bounding box center [784, 328] width 770 height 21
type input "*"
type input "***"
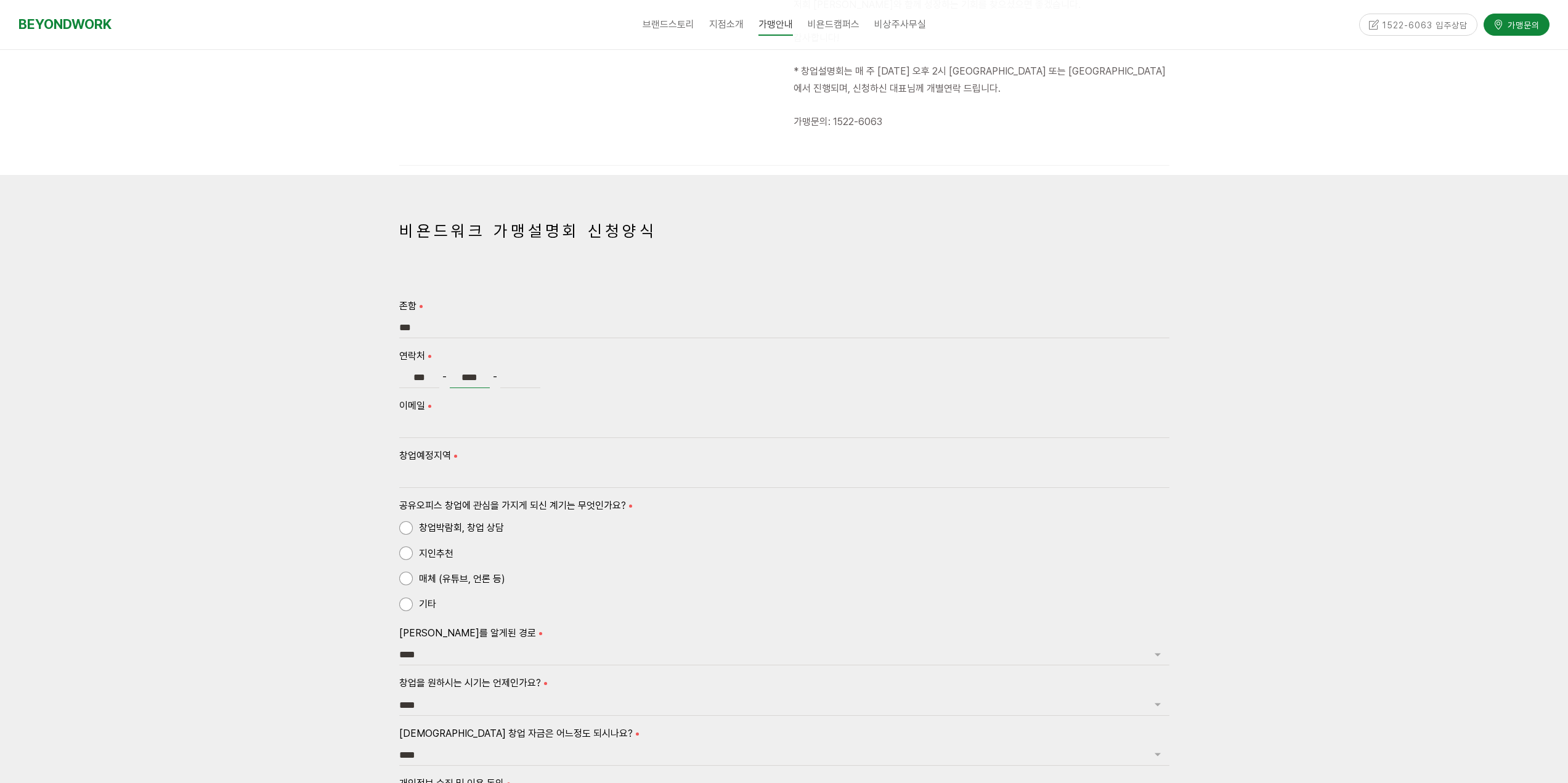
type input "****"
click at [456, 437] on input "이메일" at bounding box center [784, 428] width 770 height 21
type input "*"
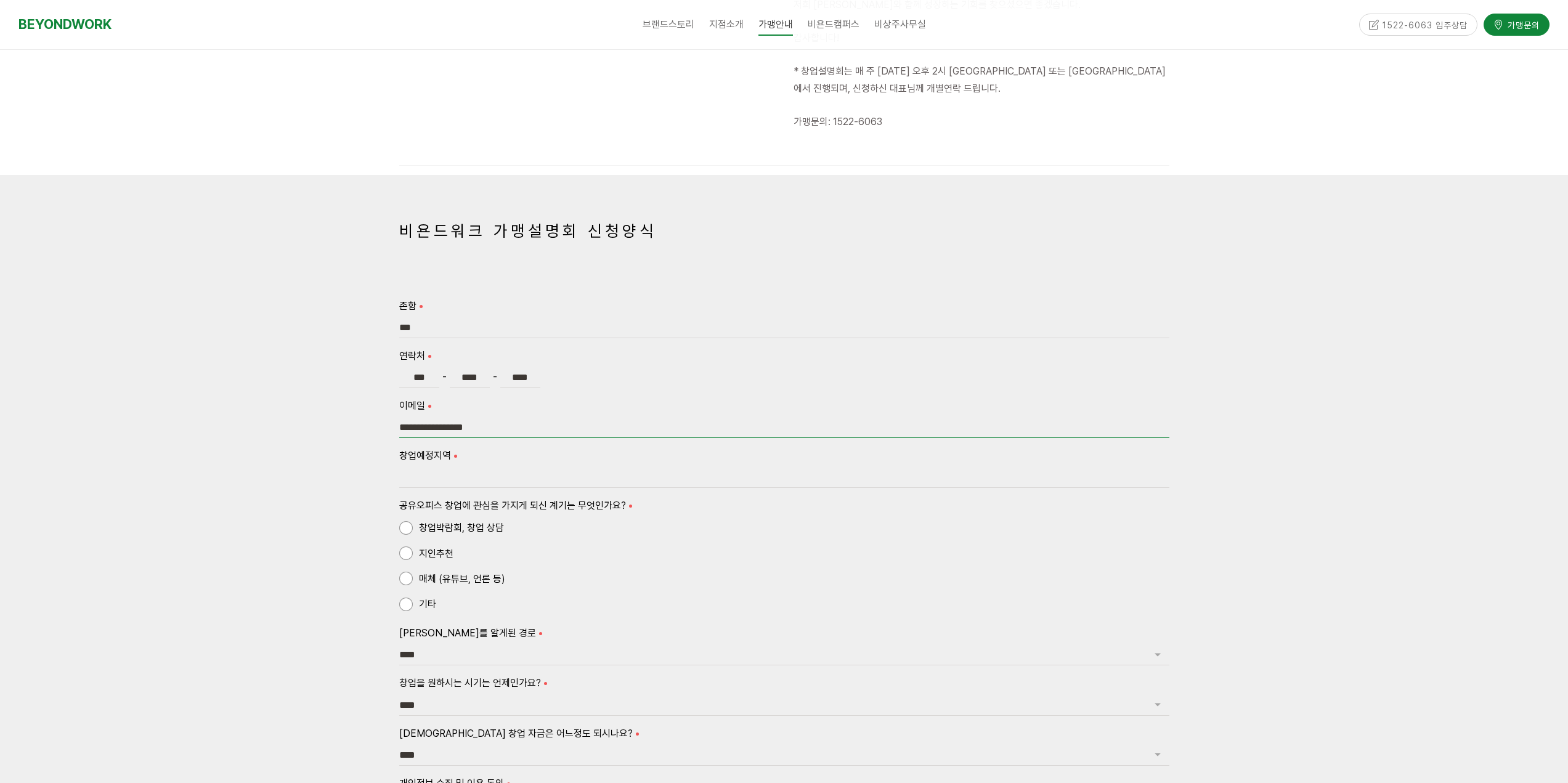
type input "**********"
type input "*"
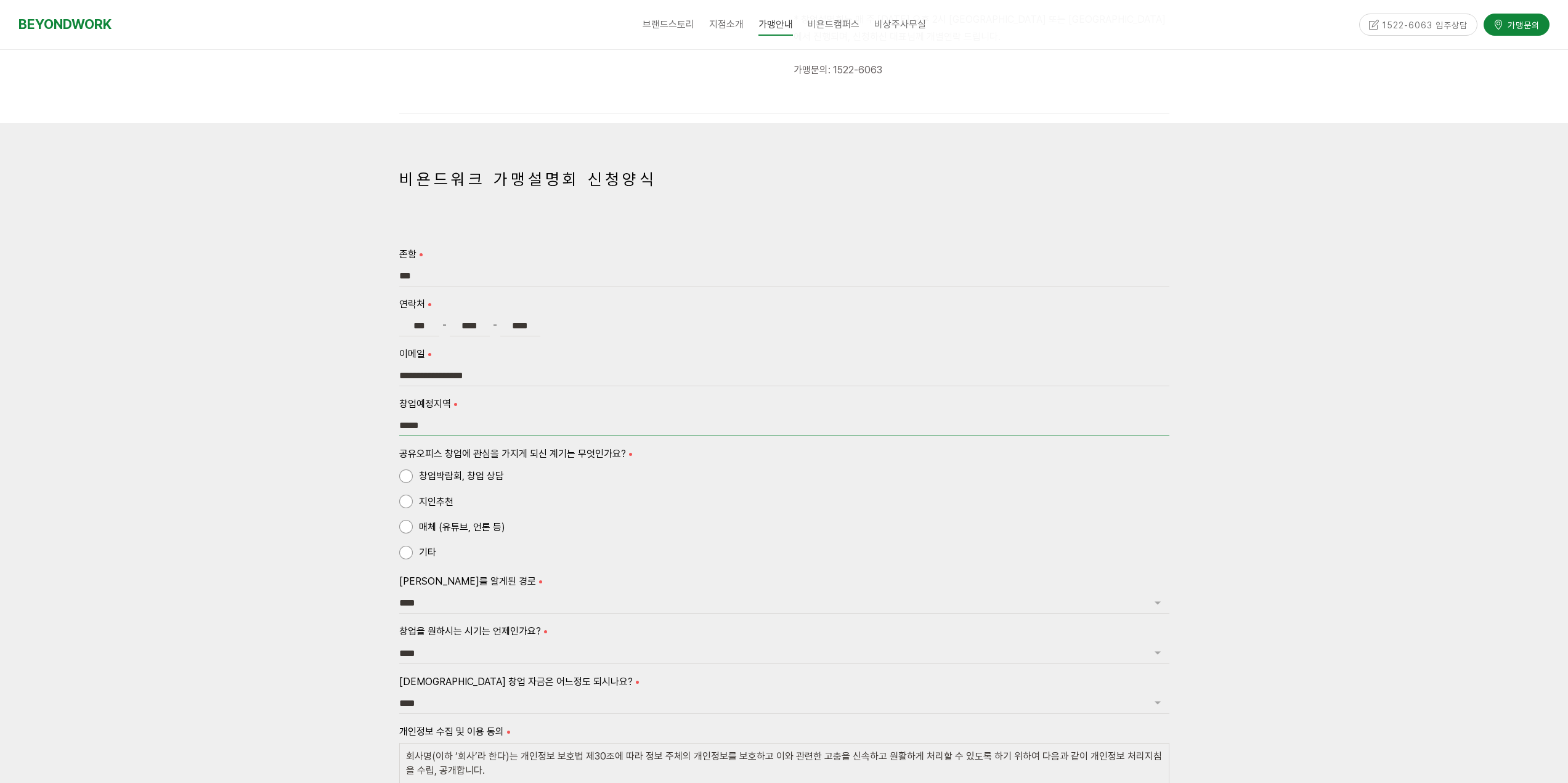
scroll to position [739, 0]
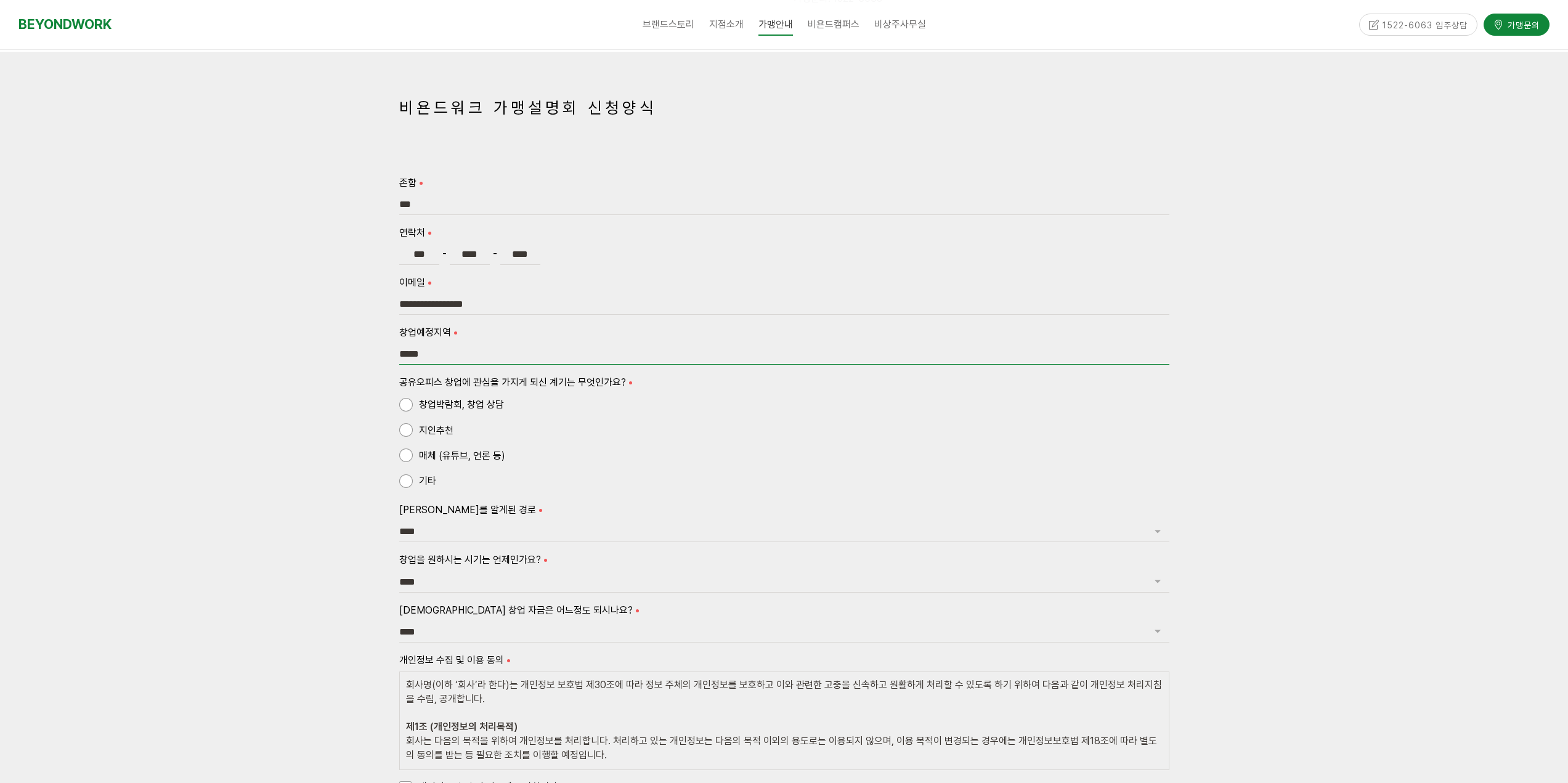
type input "*****"
click at [403, 492] on div "기타" at bounding box center [784, 481] width 770 height 22
click at [458, 536] on select "**** *** *** *** **" at bounding box center [784, 532] width 770 height 21
click at [411, 485] on span "기타" at bounding box center [418, 481] width 37 height 17
click at [456, 524] on select "**** *** *** *** **" at bounding box center [784, 532] width 770 height 21
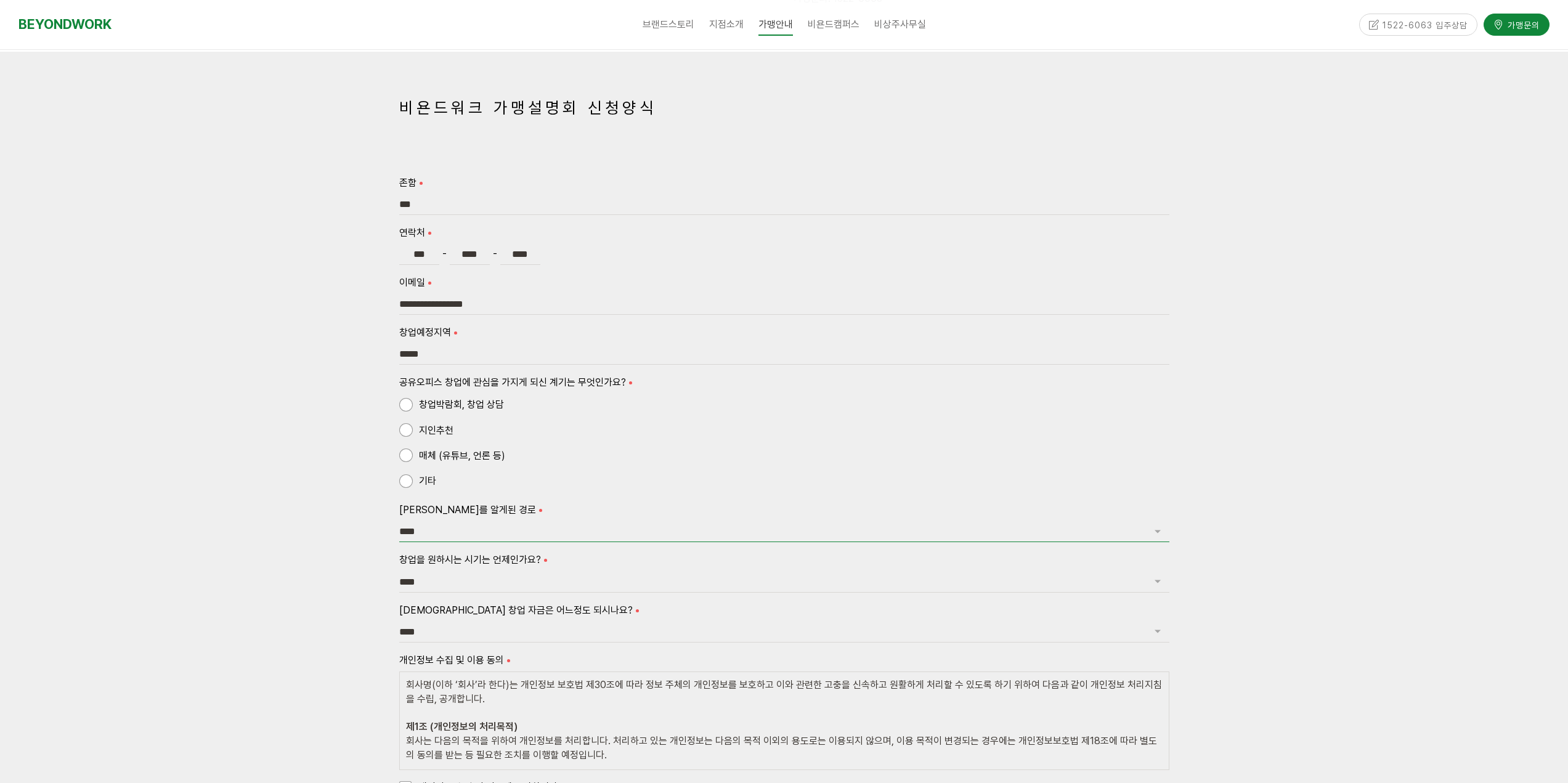
select select "***"
click at [400, 522] on select "**** *** *** *** **" at bounding box center [784, 532] width 770 height 21
click at [463, 583] on select "**** ****** ******** ******* ***** **** **" at bounding box center [784, 582] width 770 height 21
select select "******"
click at [400, 572] on select "**** ****** ******** ******* ***** **** **" at bounding box center [784, 582] width 770 height 21
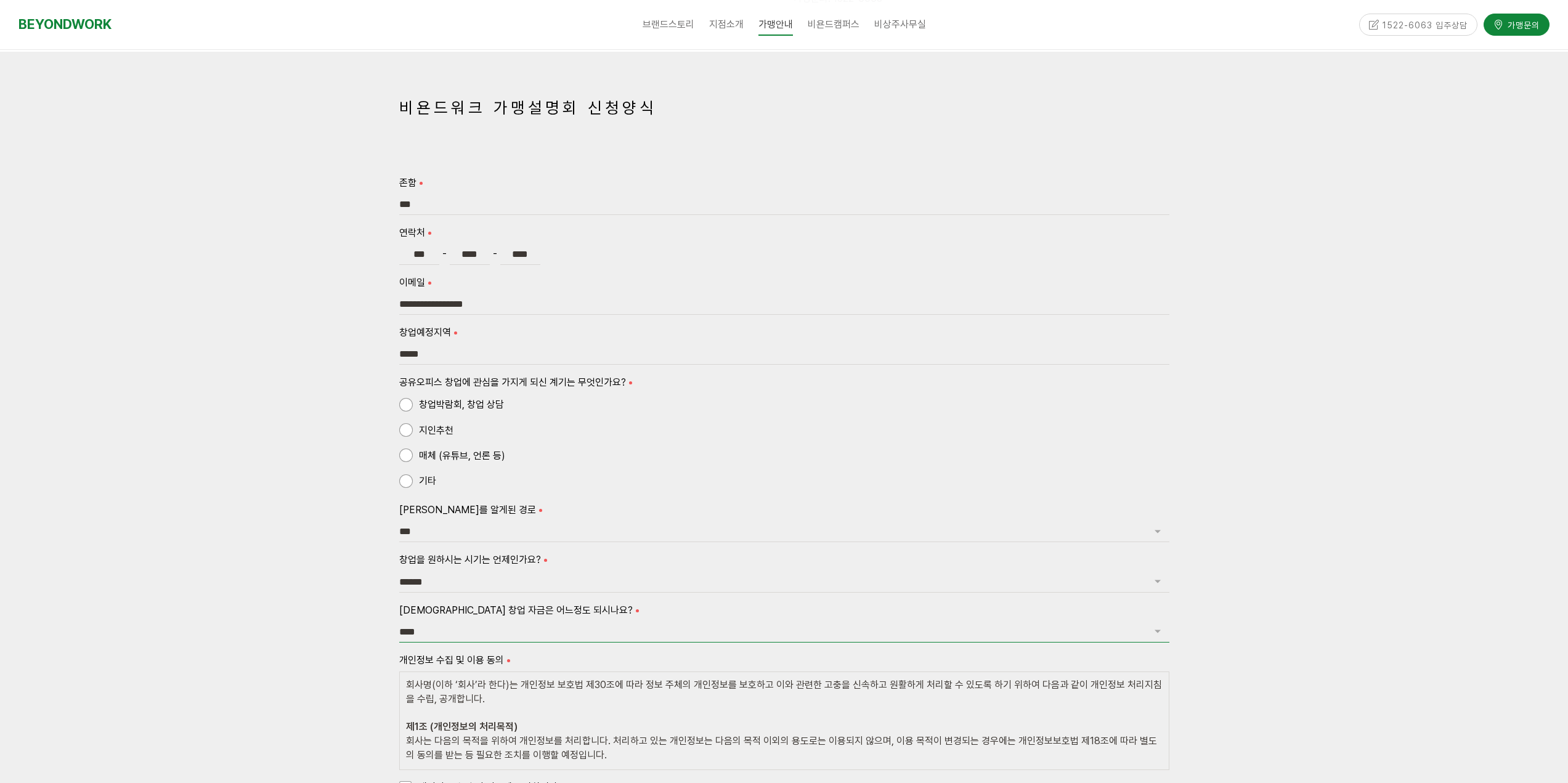
click at [483, 629] on select "**** ******* ******* ********* *******" at bounding box center [784, 632] width 770 height 21
select select "*********"
click at [400, 622] on select "**** ******* ******* ********* *******" at bounding box center [784, 632] width 770 height 21
click at [331, 656] on div at bounding box center [784, 552] width 1568 height 1000
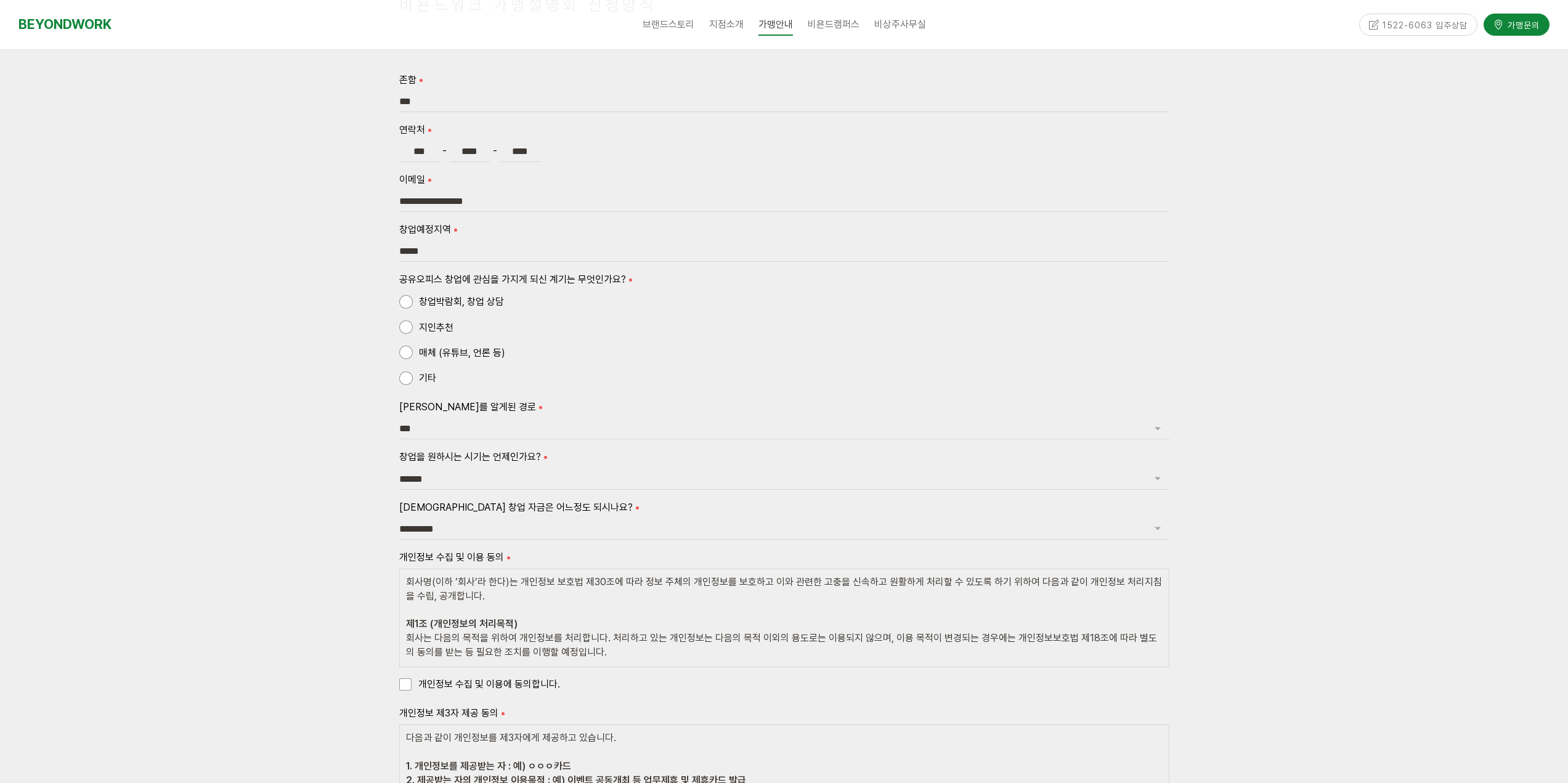
scroll to position [986, 0]
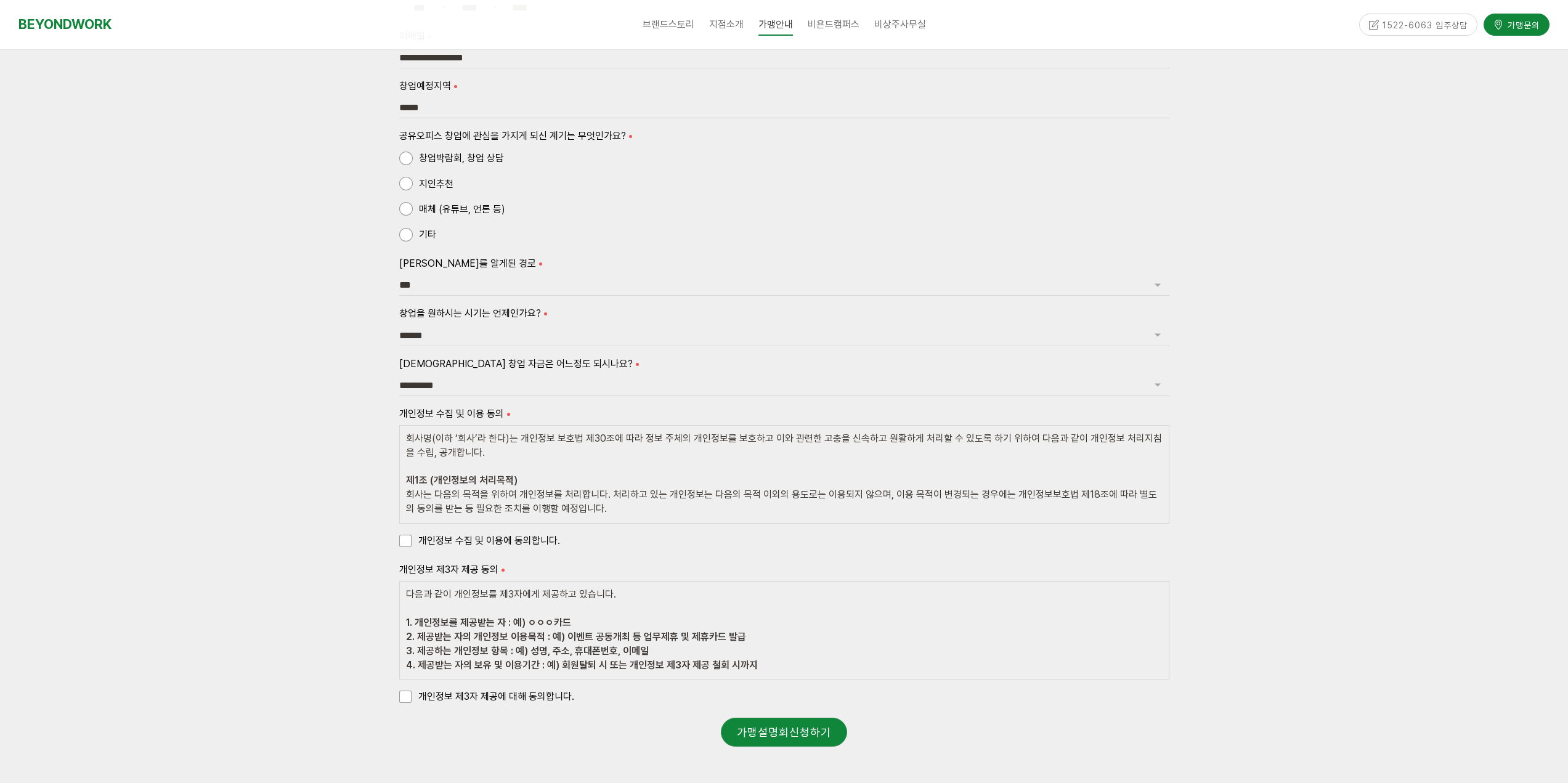
click at [408, 544] on span "개인정보 수집 및 이용에 동의합니다." at bounding box center [480, 541] width 161 height 17
click at [407, 696] on span "개인정보 제3자 제공에 대해 동의합니다." at bounding box center [487, 697] width 175 height 17
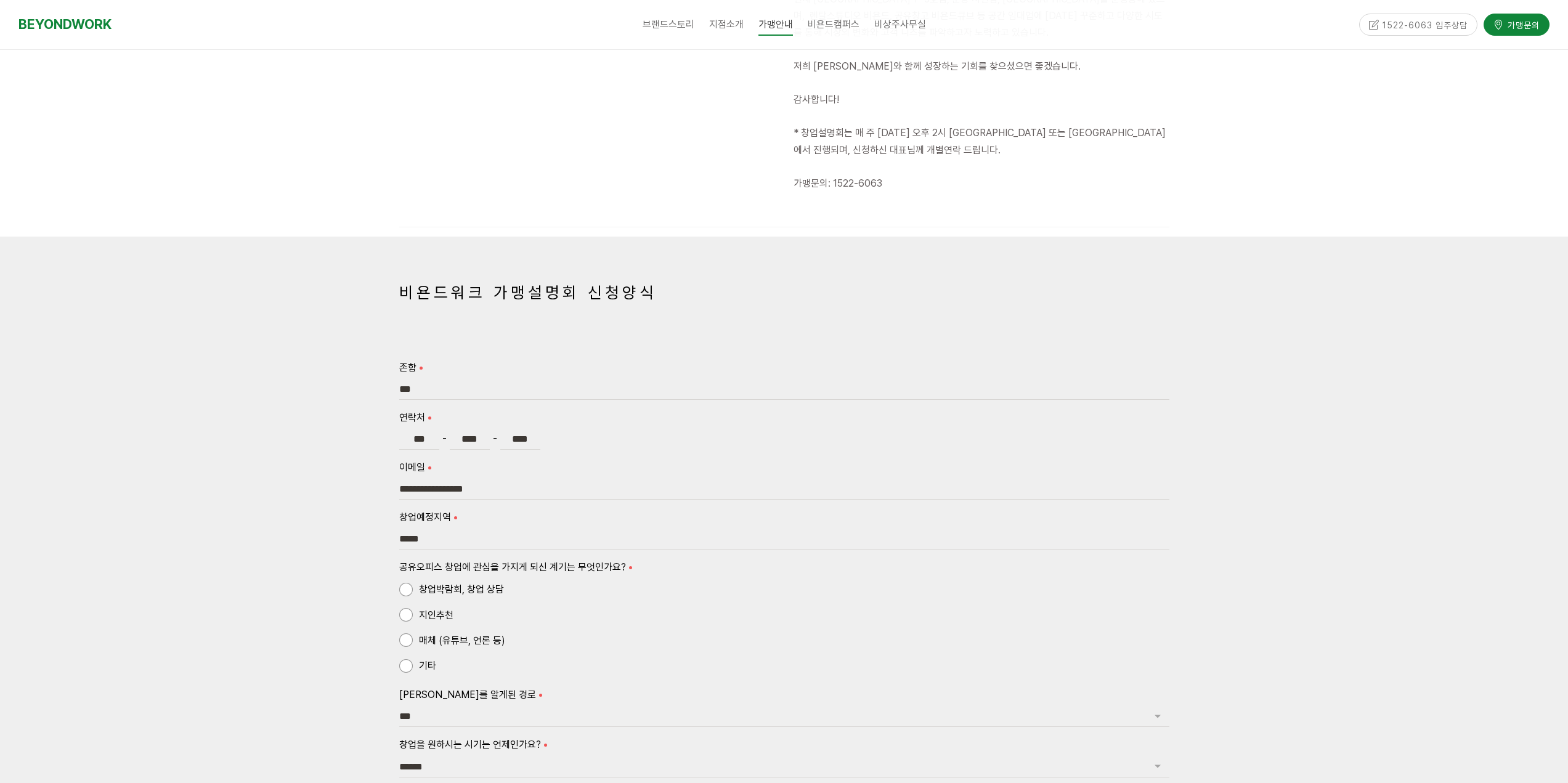
scroll to position [369, 0]
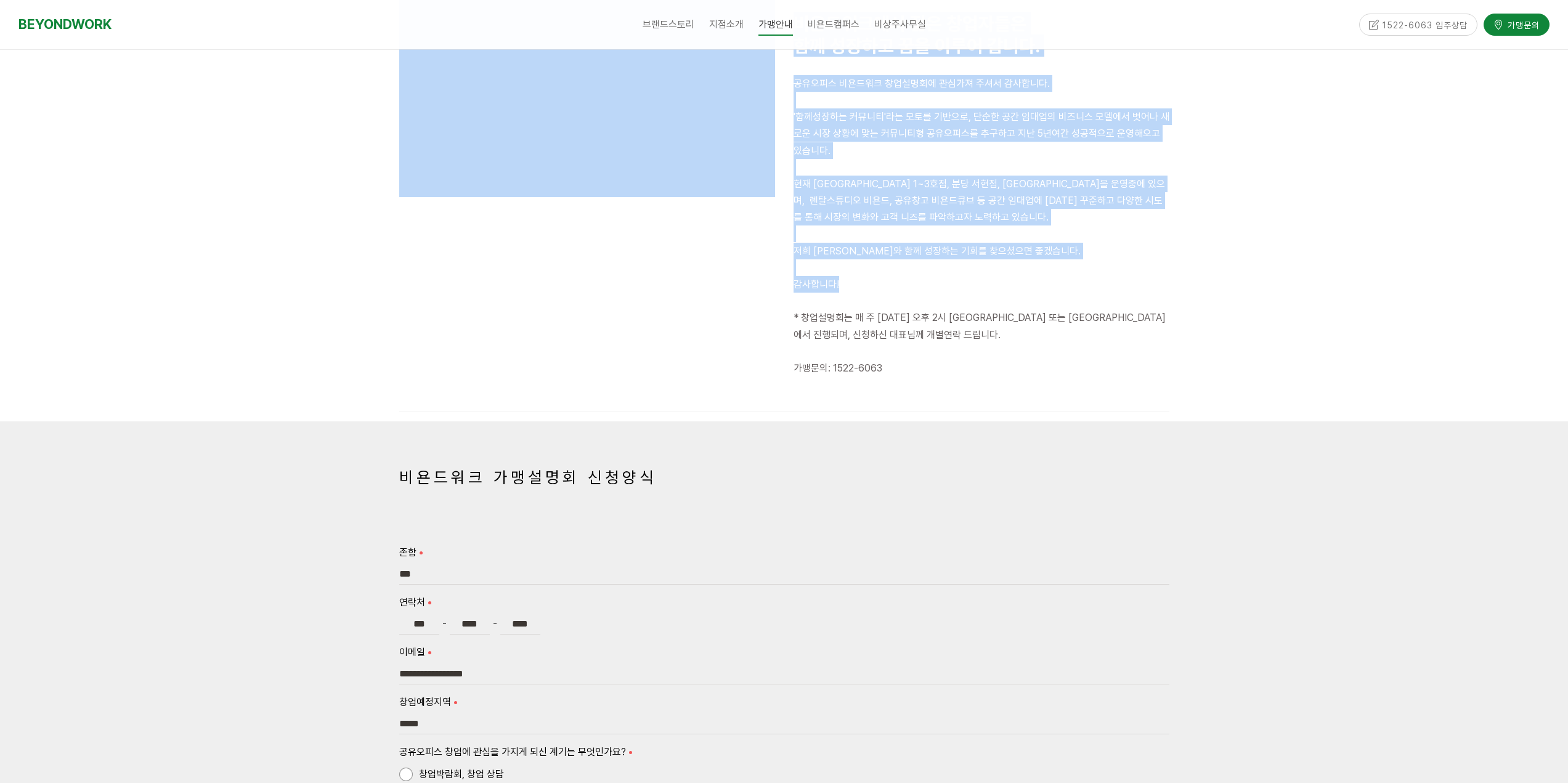
drag, startPoint x: 797, startPoint y: 309, endPoint x: 1189, endPoint y: 337, distance: 393.0
click at [1189, 337] on div "가맹설명회 신청 함께 성장하는 커뮤니티 비욘드워크에서 젊은 창업자들은 함께 성장하고 꿈을 이루어 갑니다. 공유오피스 비욘드워크 창업설명회에 관…" at bounding box center [784, 143] width 1568 height 556
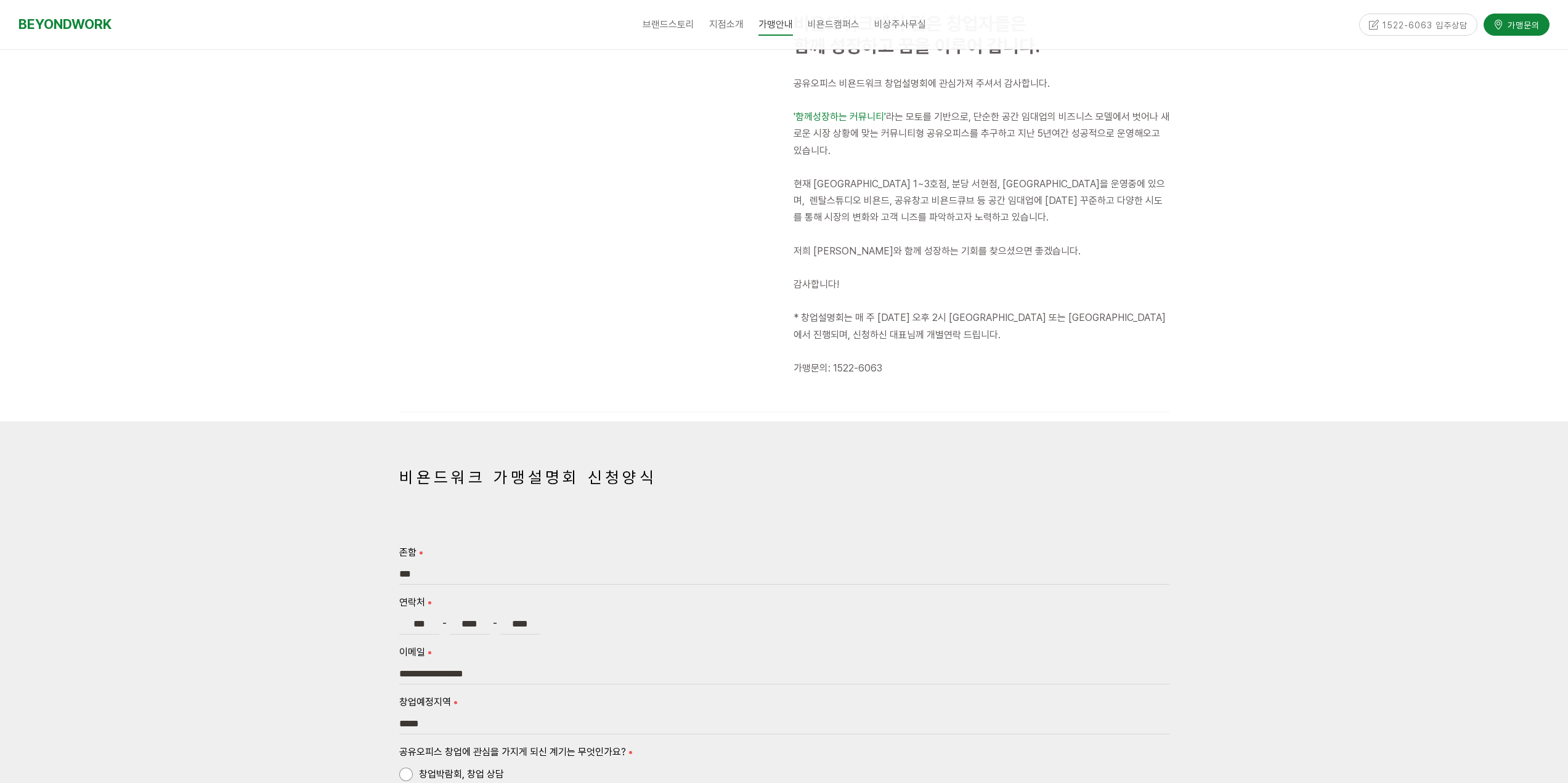
click at [1080, 332] on p "* 창업설명회는 매 주 [DATE] 오후 2시 [GEOGRAPHIC_DATA] 또는 [GEOGRAPHIC_DATA]에서 진행되며, 신청하신 대…" at bounding box center [981, 326] width 376 height 33
drag, startPoint x: 849, startPoint y: 312, endPoint x: 1024, endPoint y: 338, distance: 176.9
click at [1024, 338] on p "* 창업설명회는 매 주 [DATE] 오후 2시 [GEOGRAPHIC_DATA] 또는 [GEOGRAPHIC_DATA]에서 진행되며, 신청하신 대…" at bounding box center [981, 326] width 376 height 33
drag, startPoint x: 825, startPoint y: 324, endPoint x: 911, endPoint y: 333, distance: 86.5
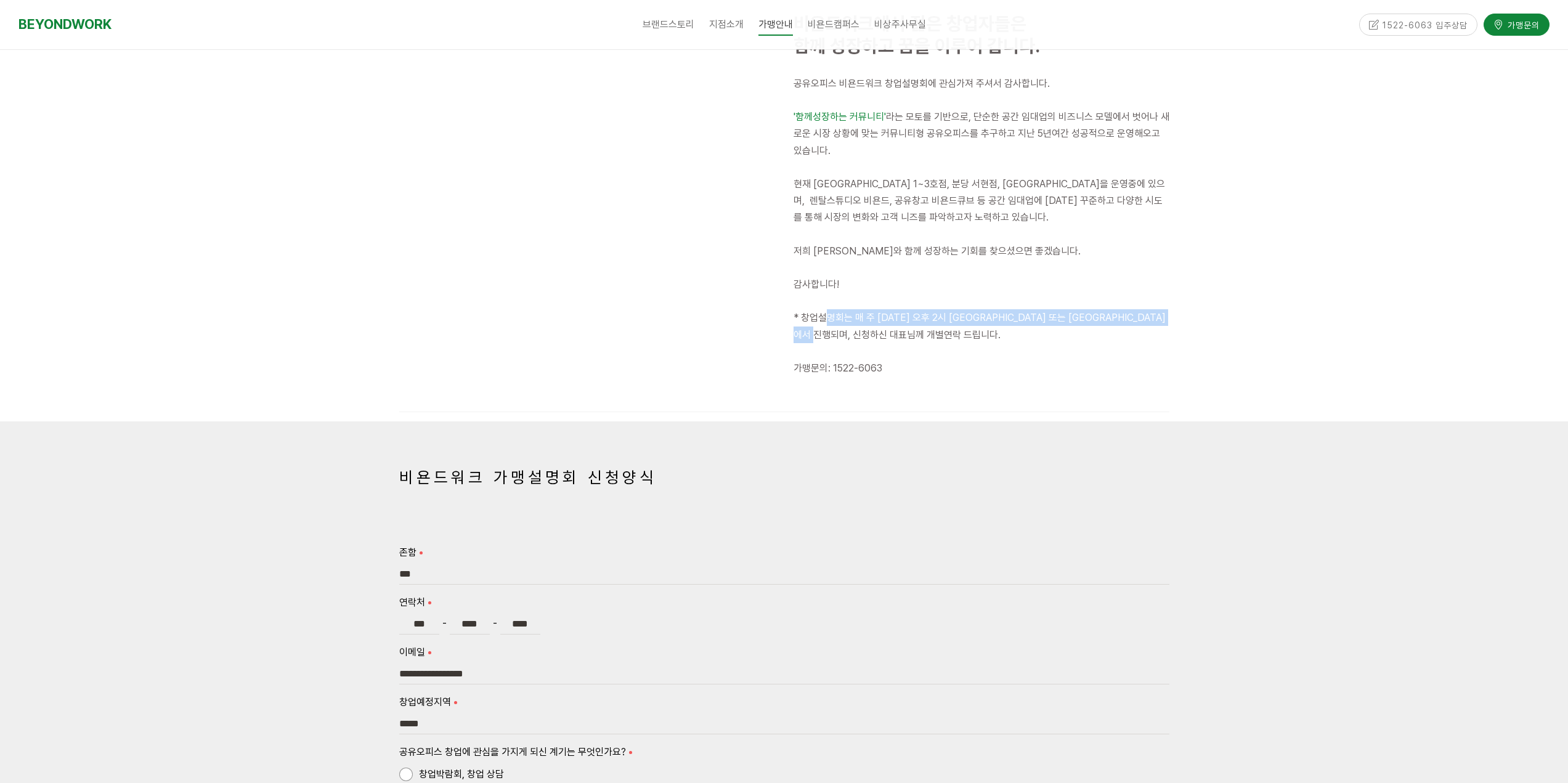
click at [911, 333] on p "* 창업설명회는 매 주 [DATE] 오후 2시 [GEOGRAPHIC_DATA] 또는 [GEOGRAPHIC_DATA]에서 진행되며, 신청하신 대…" at bounding box center [981, 326] width 376 height 33
drag, startPoint x: 883, startPoint y: 366, endPoint x: 916, endPoint y: 366, distance: 33.0
click at [916, 366] on p "가맹문의: 1522-6063" at bounding box center [981, 368] width 376 height 17
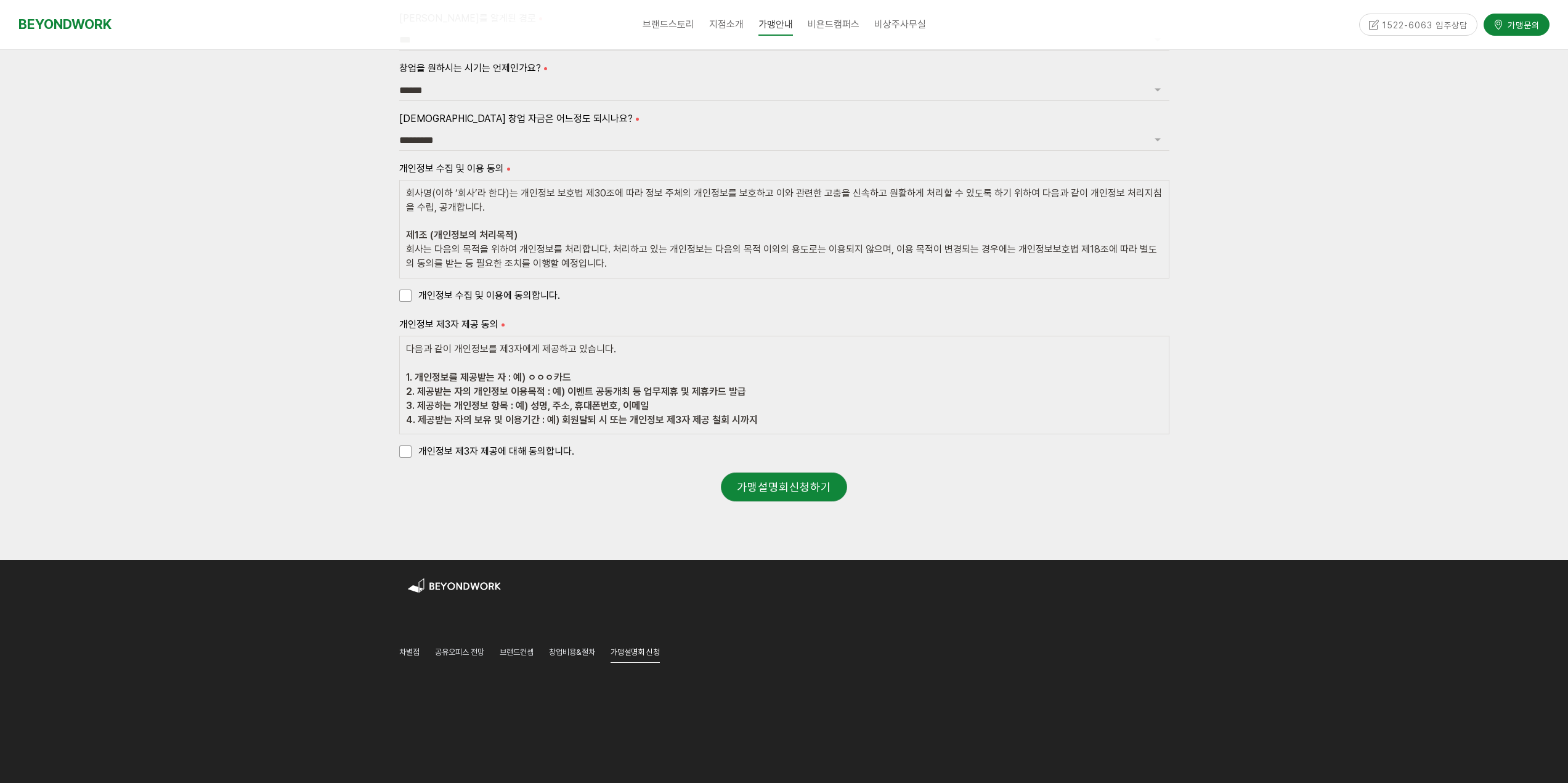
scroll to position [1232, 0]
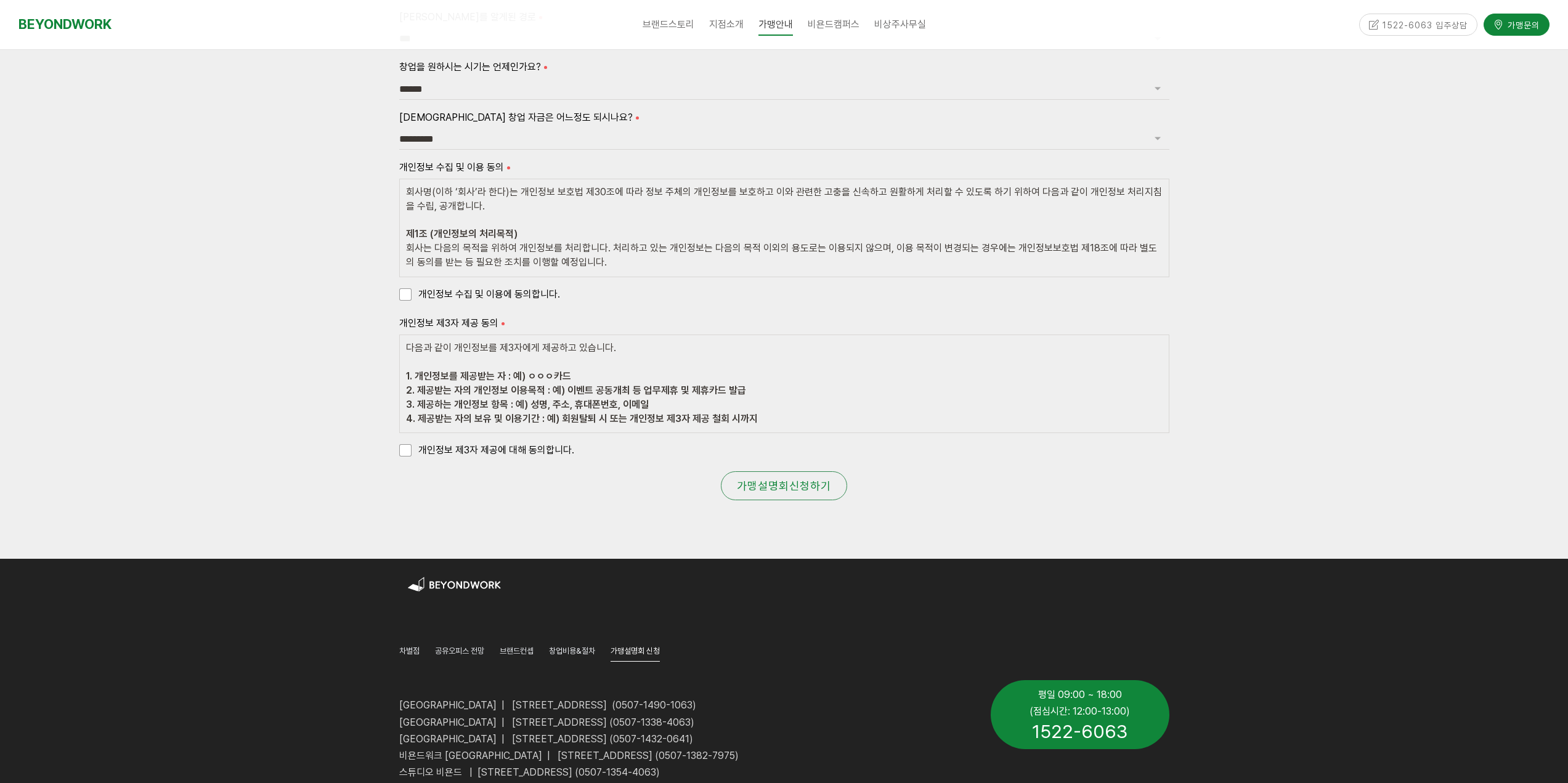
click at [792, 484] on link "가맹설명회신청하기" at bounding box center [784, 486] width 126 height 30
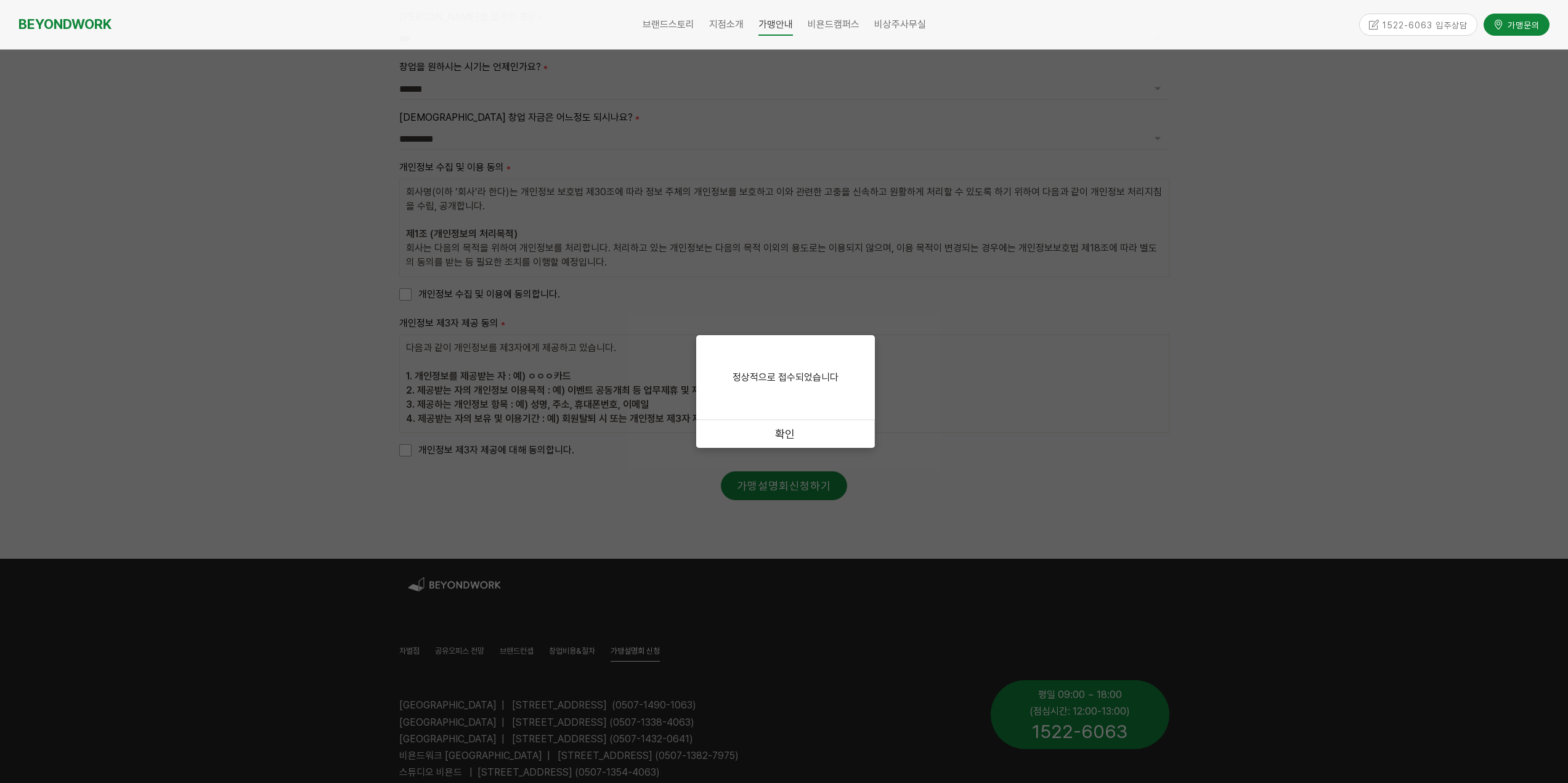
click at [787, 435] on link "확인" at bounding box center [786, 434] width 179 height 28
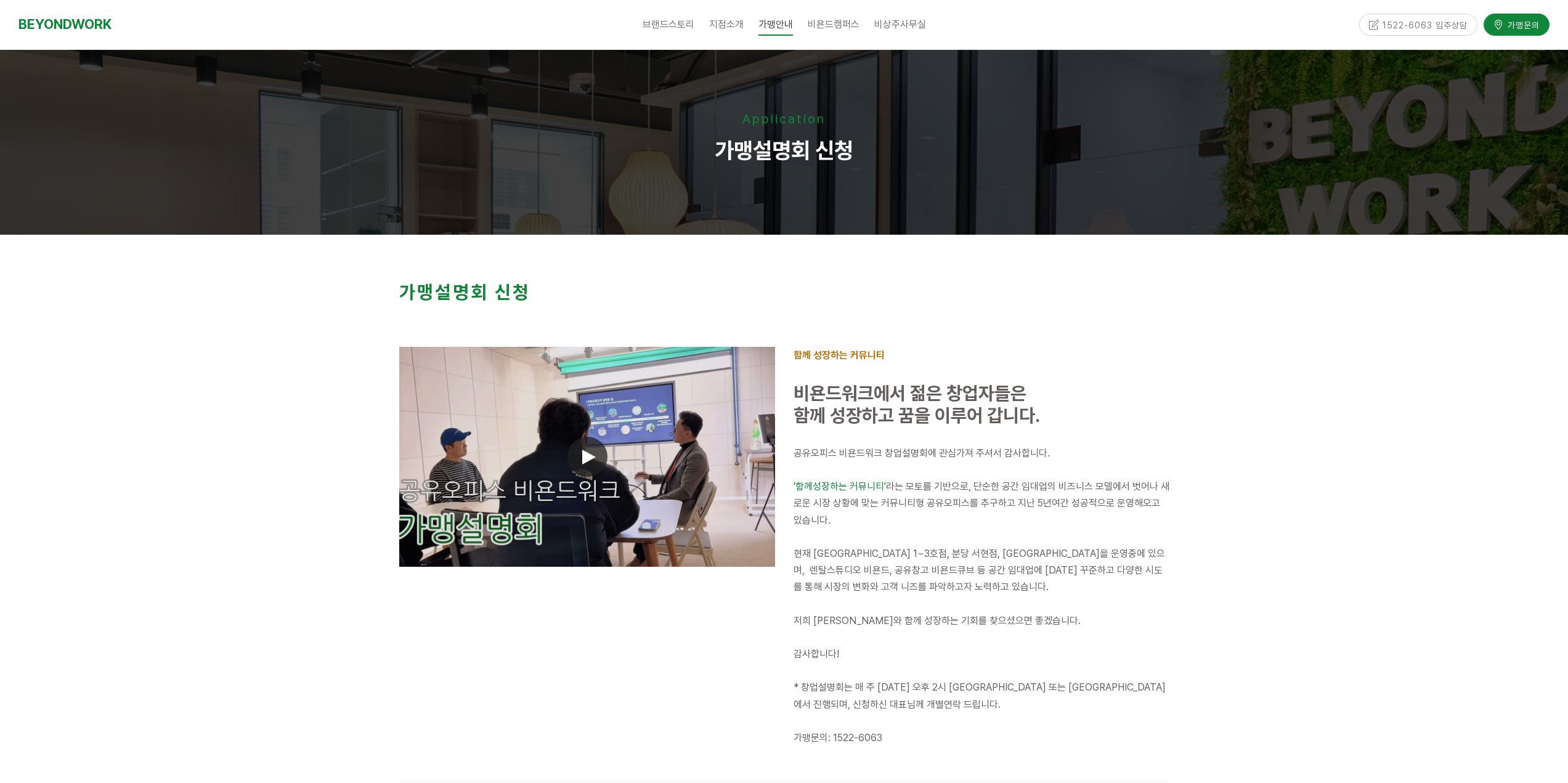
drag, startPoint x: 1279, startPoint y: 351, endPoint x: 1279, endPoint y: 339, distance: 12.0
click at [1279, 350] on div at bounding box center [784, 513] width 1568 height 556
click at [792, 128] on link "창업비용&절차" at bounding box center [807, 123] width 98 height 24
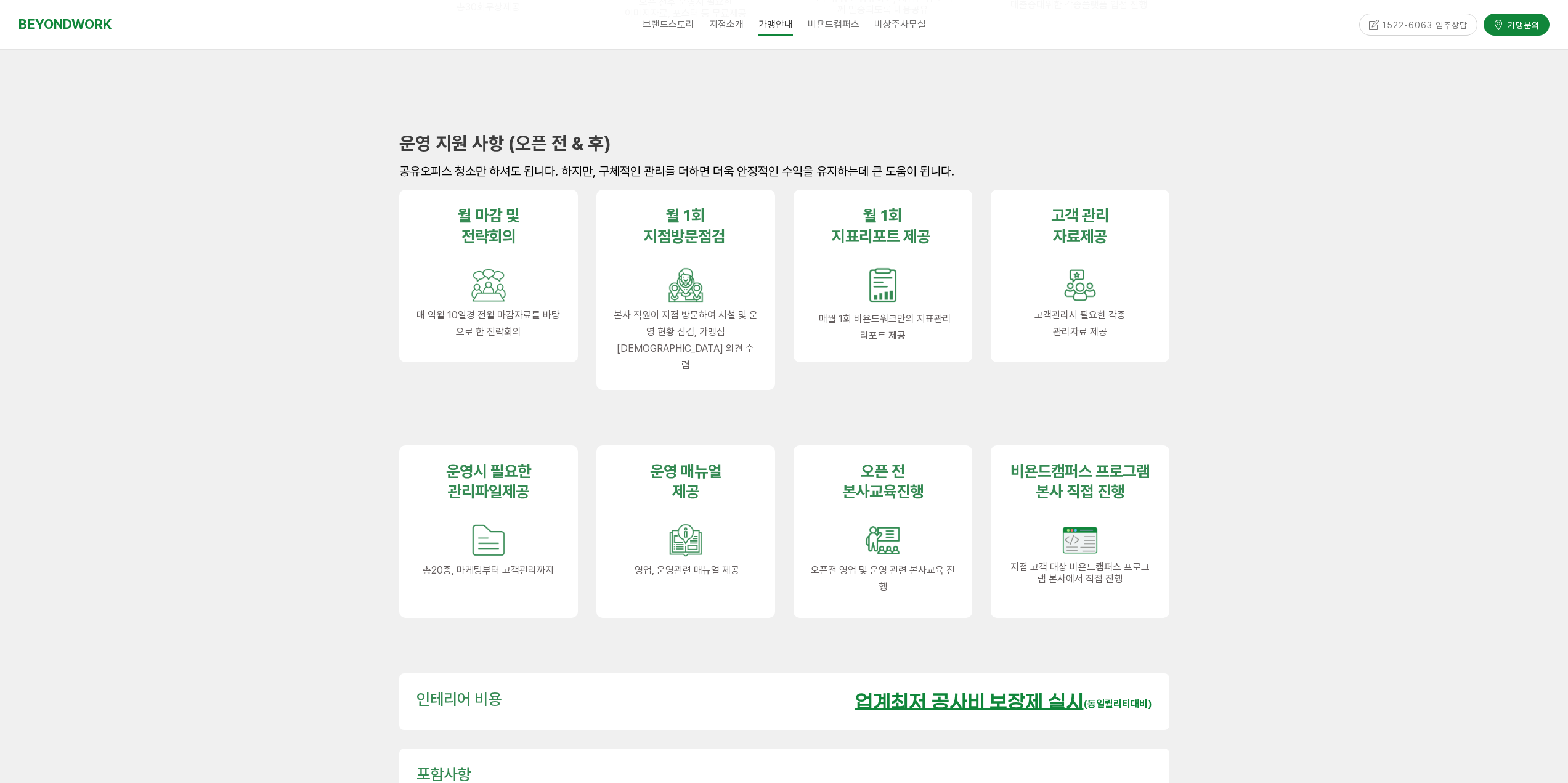
scroll to position [1479, 0]
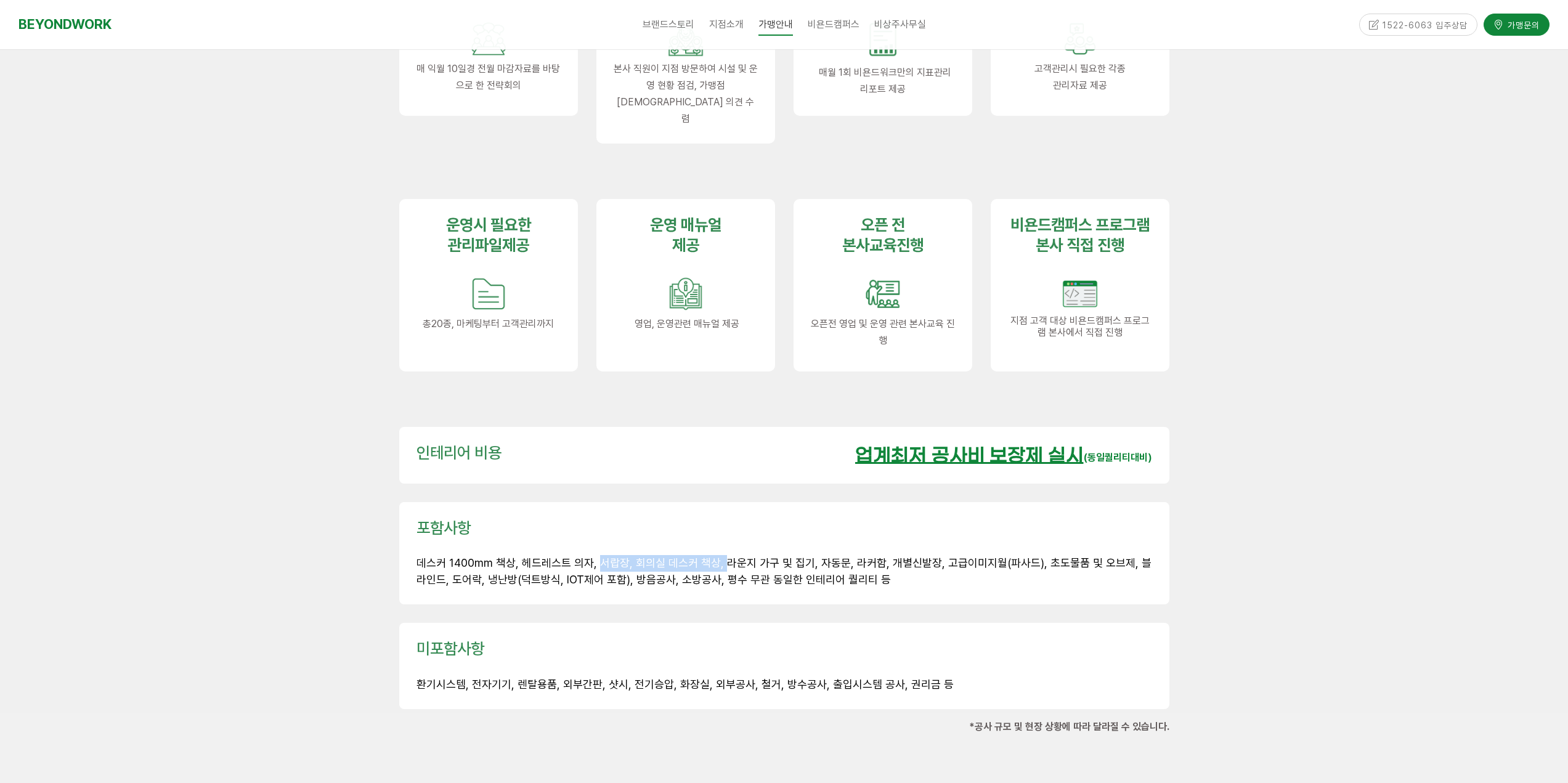
drag, startPoint x: 597, startPoint y: 530, endPoint x: 715, endPoint y: 535, distance: 118.1
click at [715, 556] on span "데스커 1400mm 책상, 헤드레스트 의자, 서랍장, 회의실 데스커 책상, 라운지 가구 및 집기, 자동문, 라커함, 개별신발장, 고급이미지월(…" at bounding box center [784, 571] width 735 height 30
drag, startPoint x: 559, startPoint y: 533, endPoint x: 710, endPoint y: 538, distance: 151.1
click at [710, 556] on span "데스커 1400mm 책상, 헤드레스트 의자, 서랍장, 회의실 데스커 책상, 라운지 가구 및 집기, 자동문, 라커함, 개별신발장, 고급이미지월(…" at bounding box center [784, 571] width 735 height 30
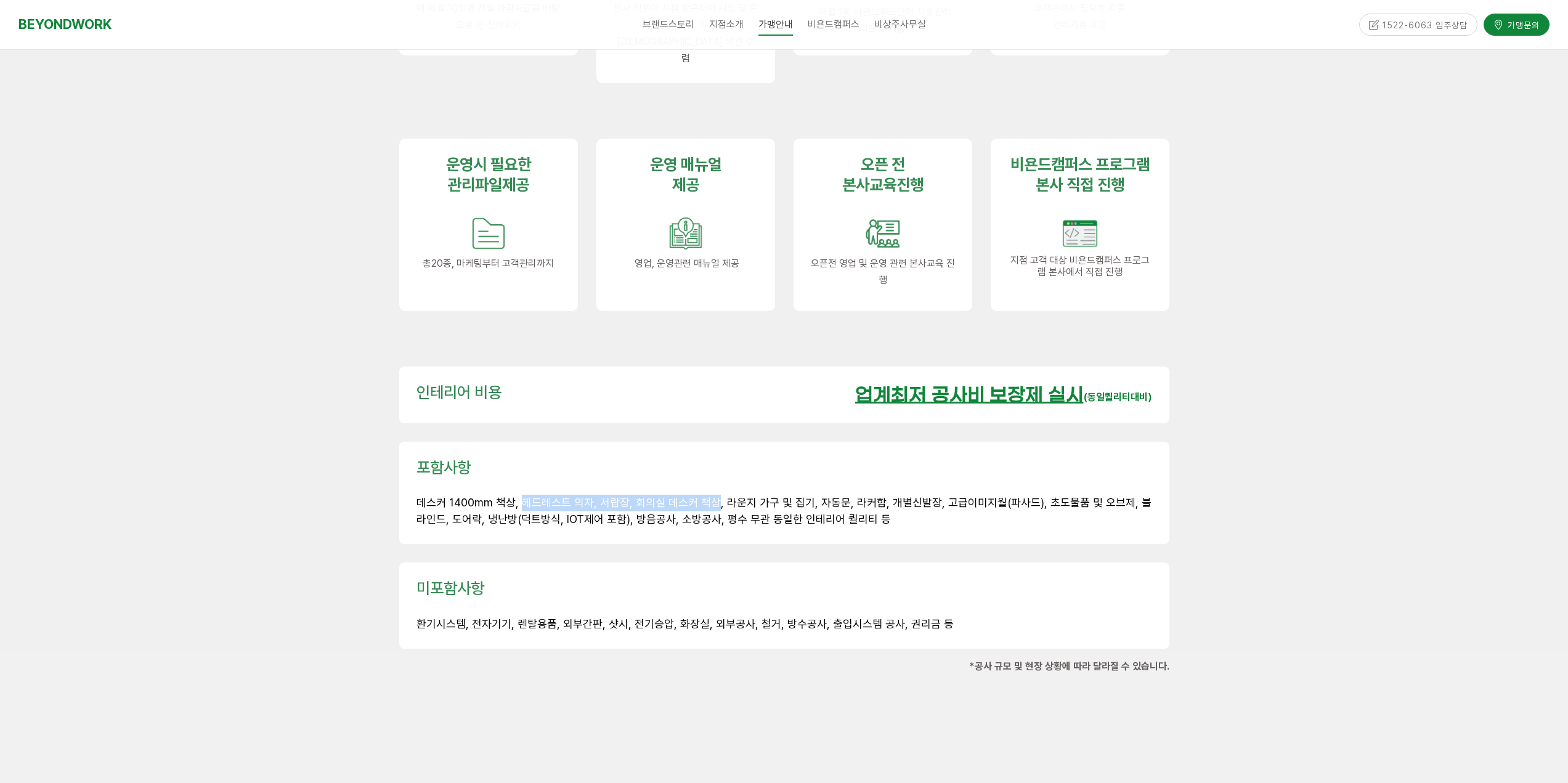
scroll to position [1540, 0]
drag, startPoint x: 418, startPoint y: 473, endPoint x: 1177, endPoint y: 473, distance: 759.0
click at [1177, 473] on div "포함사항 데스커 1400mm 책상, 헤드레스트 의자, 서랍장, 회의실 데스커 책상, 라운지 가구 및 집기, 자동문, 라커함, 개별신발장, 고급…" at bounding box center [784, 492] width 789 height 121
drag, startPoint x: 439, startPoint y: 490, endPoint x: 919, endPoint y: 496, distance: 480.0
click at [919, 496] on p "데스커 1400mm 책상, 헤드레스트 의자, 서랍장, 회의실 데스커 책상, 라운지 가구 및 집기, 자동문, 라커함, 개별신발장, 고급이미지월(…" at bounding box center [784, 510] width 736 height 33
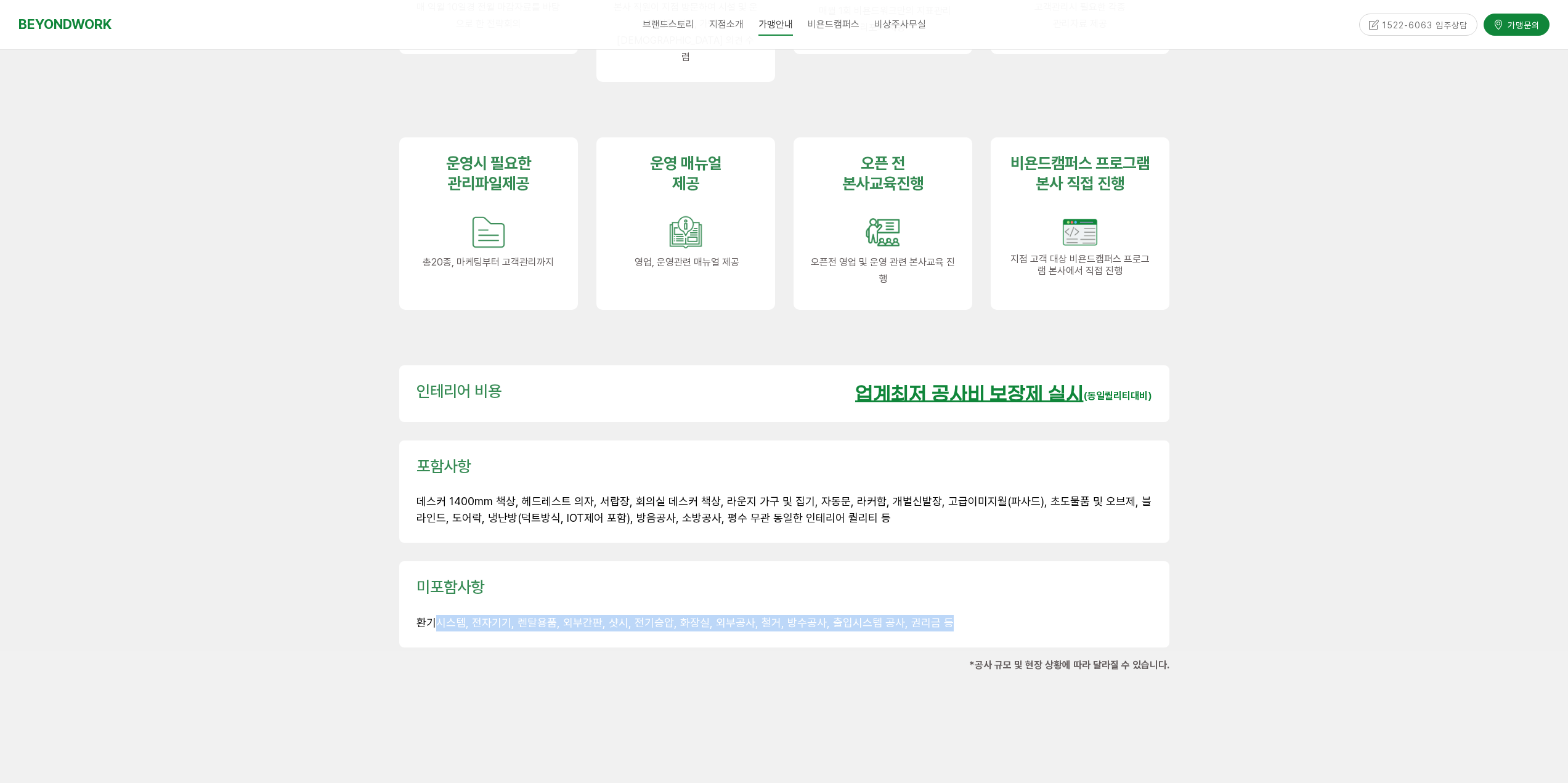
drag, startPoint x: 437, startPoint y: 597, endPoint x: 948, endPoint y: 592, distance: 511.0
click at [948, 615] on p "환기시스템, 전자기기, 렌탈용품, 외부간판, 샷시, 전기승압, 화장실, 외부공사, 철거, 방수공사, 출입시스템 공사, 권리금 등" at bounding box center [784, 623] width 736 height 17
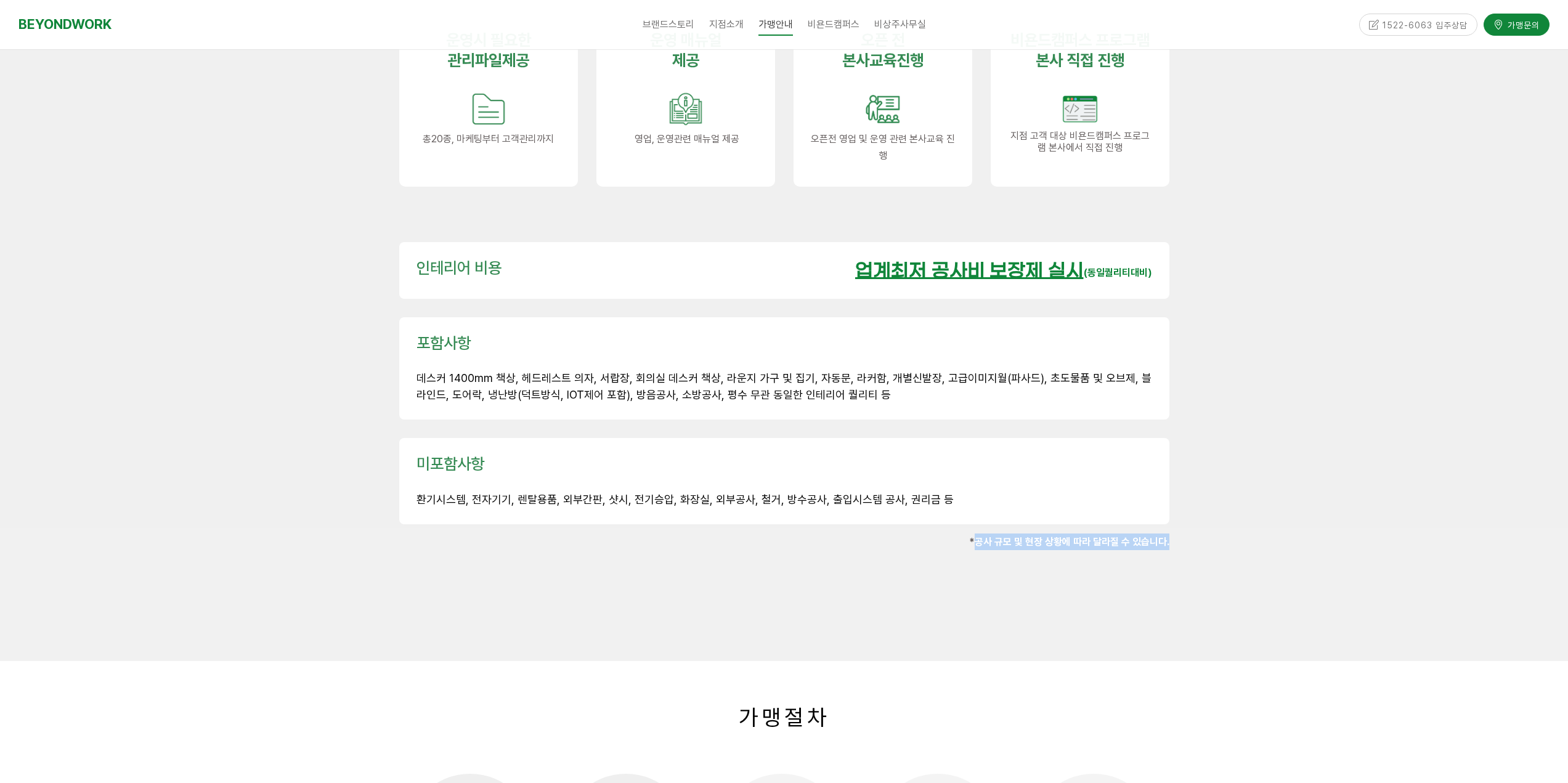
drag, startPoint x: 1107, startPoint y: 519, endPoint x: 1179, endPoint y: 527, distance: 72.4
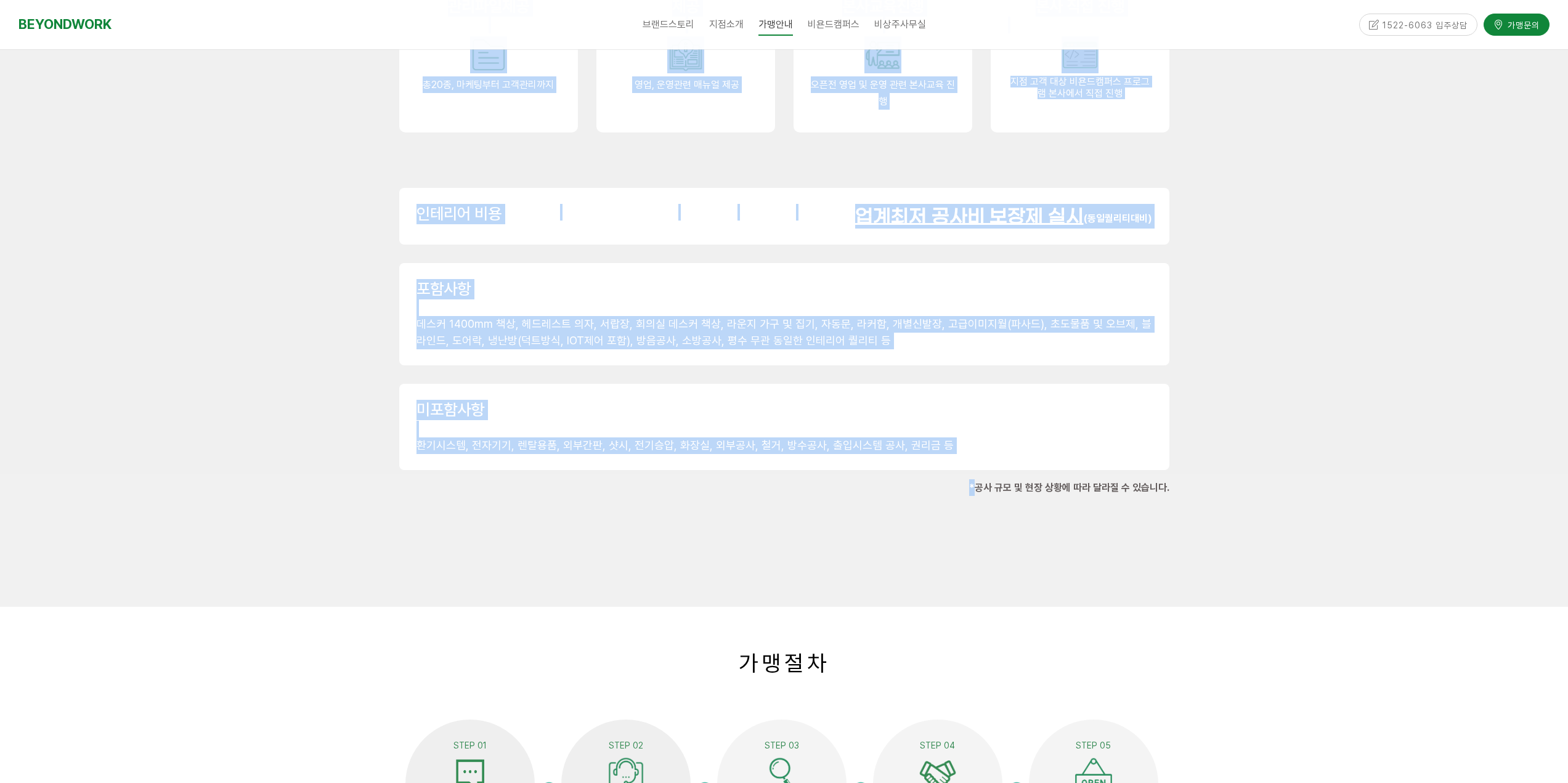
scroll to position [1910, 0]
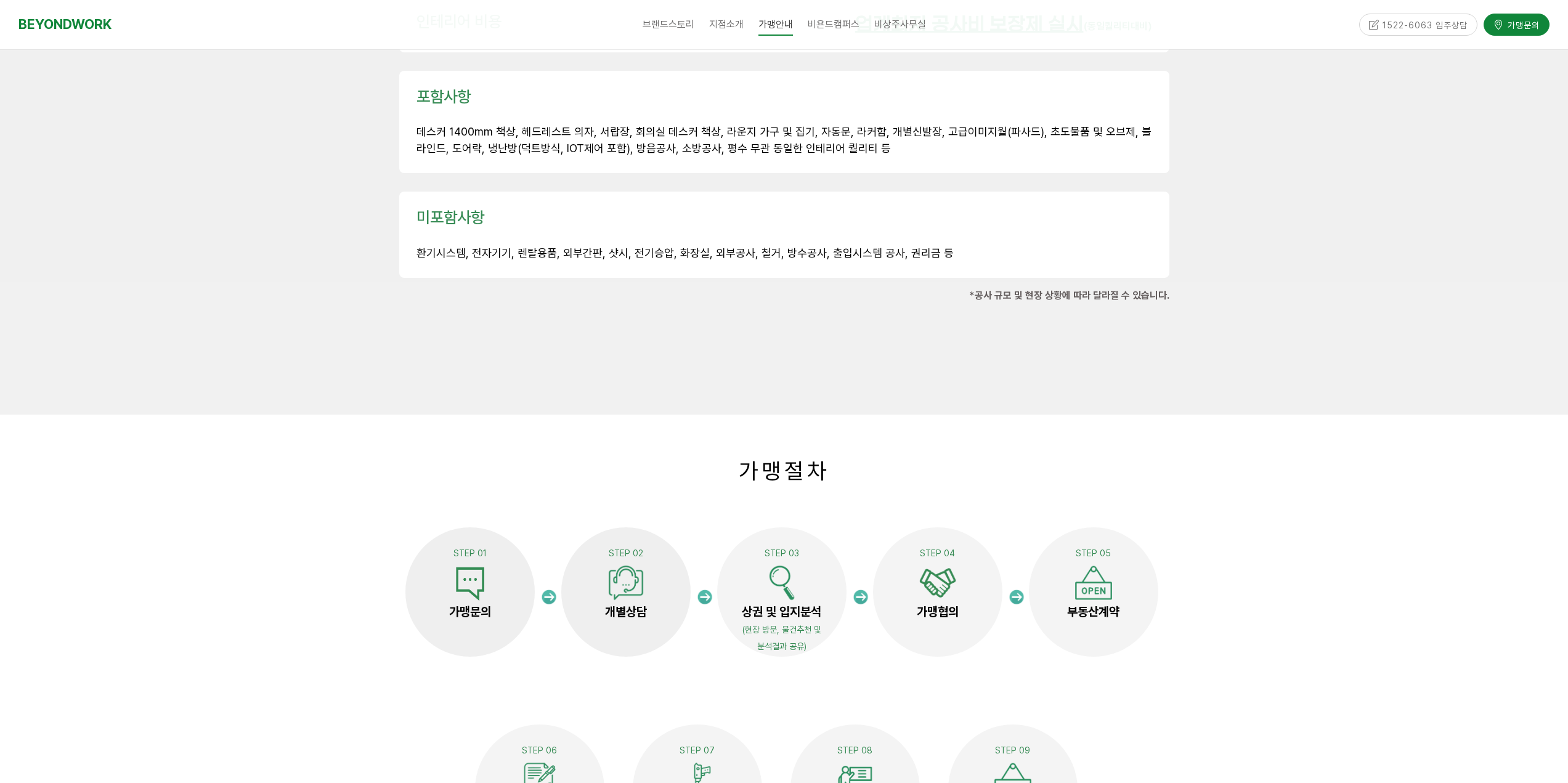
click at [1281, 572] on div at bounding box center [784, 683] width 1568 height 538
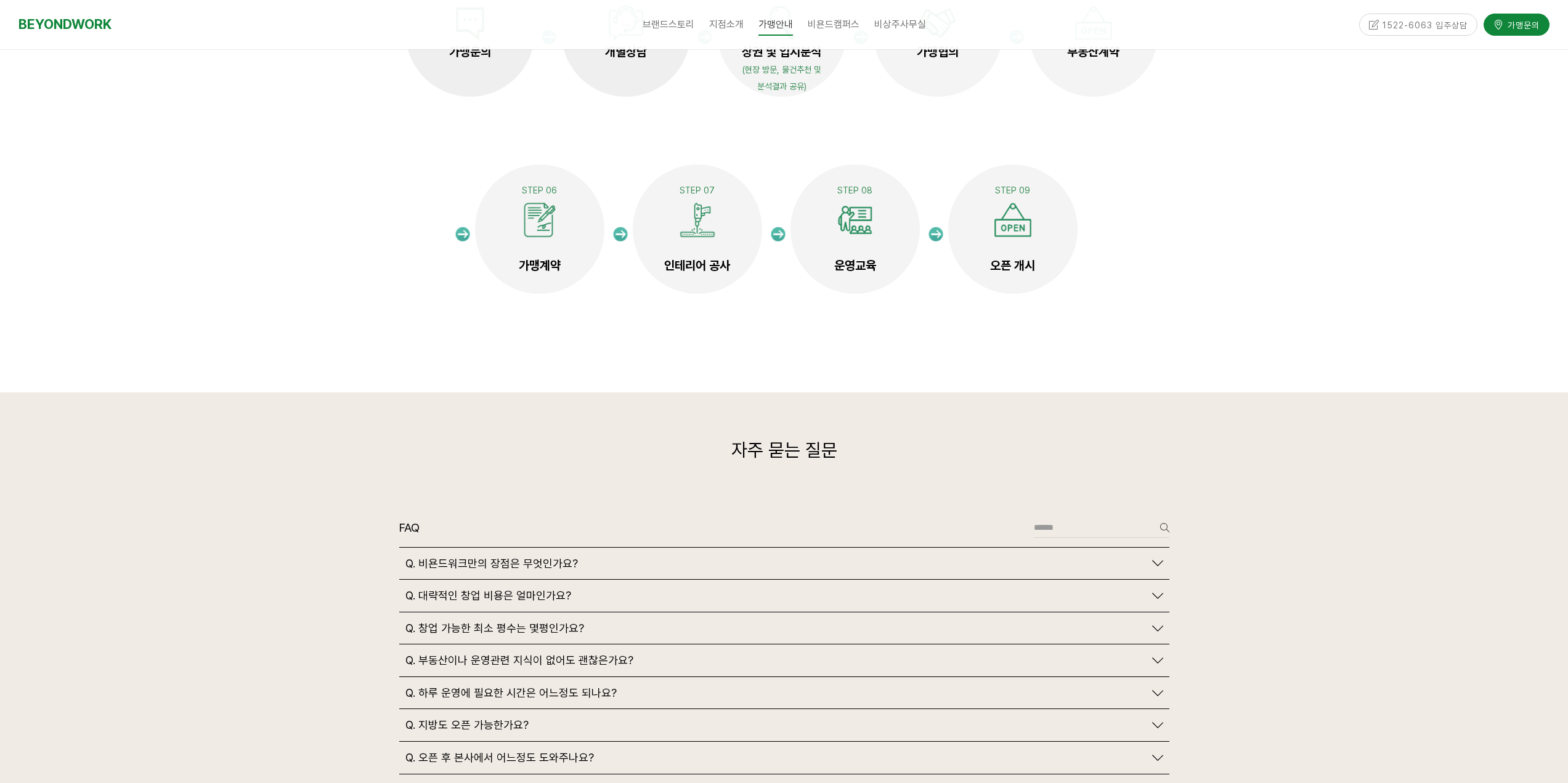
scroll to position [2650, 0]
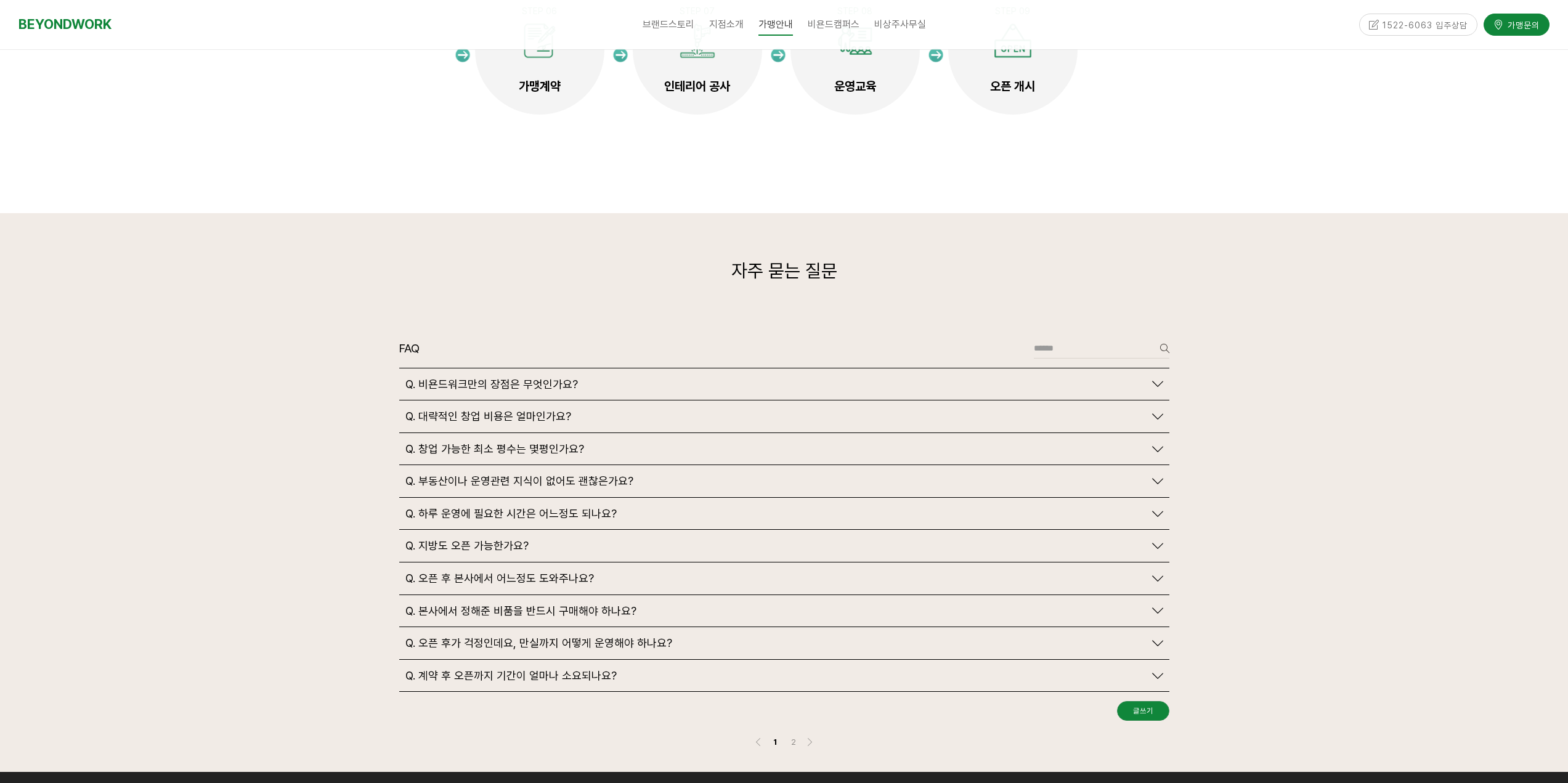
click at [1161, 378] on icon at bounding box center [1157, 383] width 11 height 11
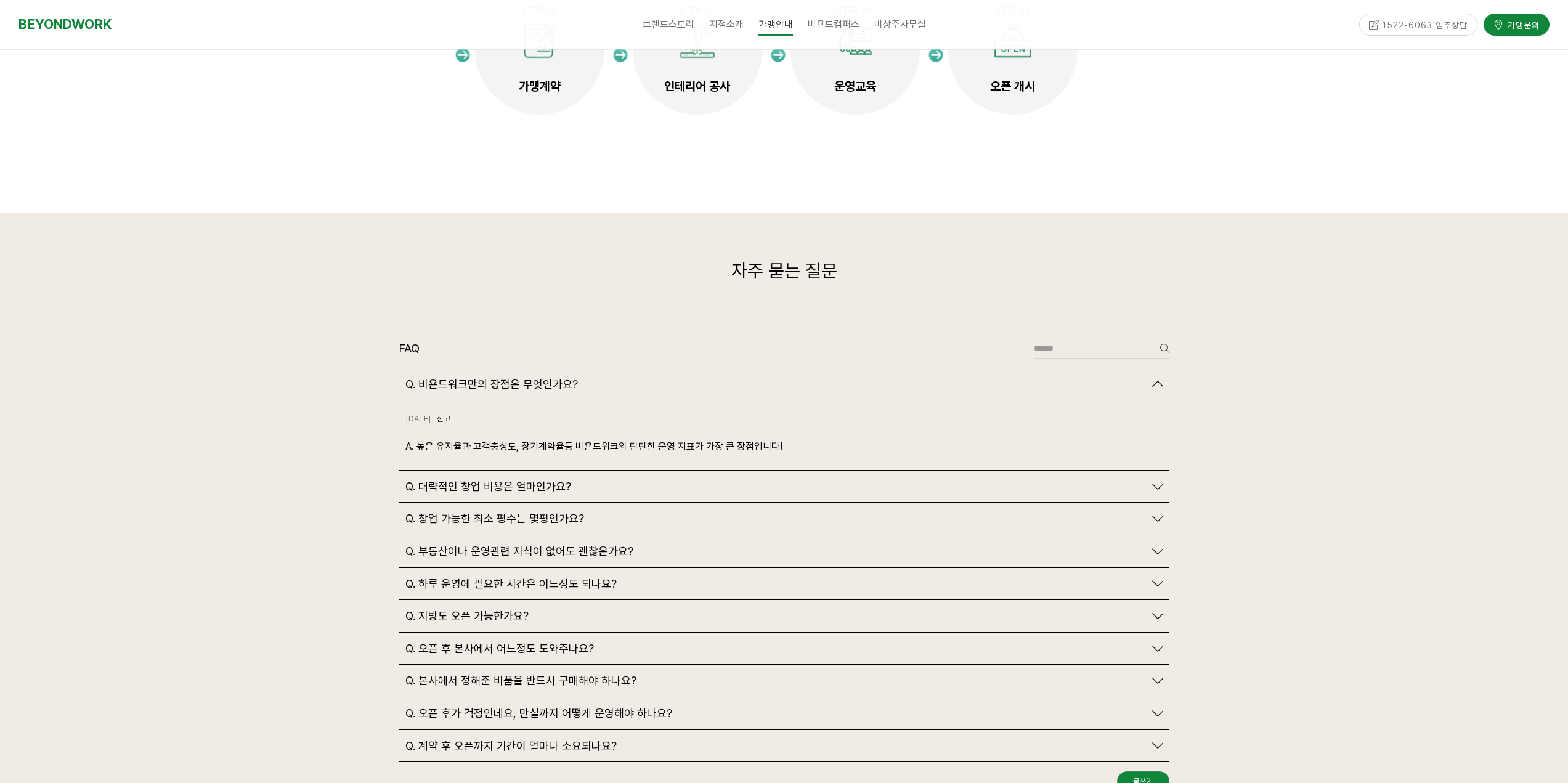
click at [1160, 378] on icon at bounding box center [1157, 383] width 11 height 11
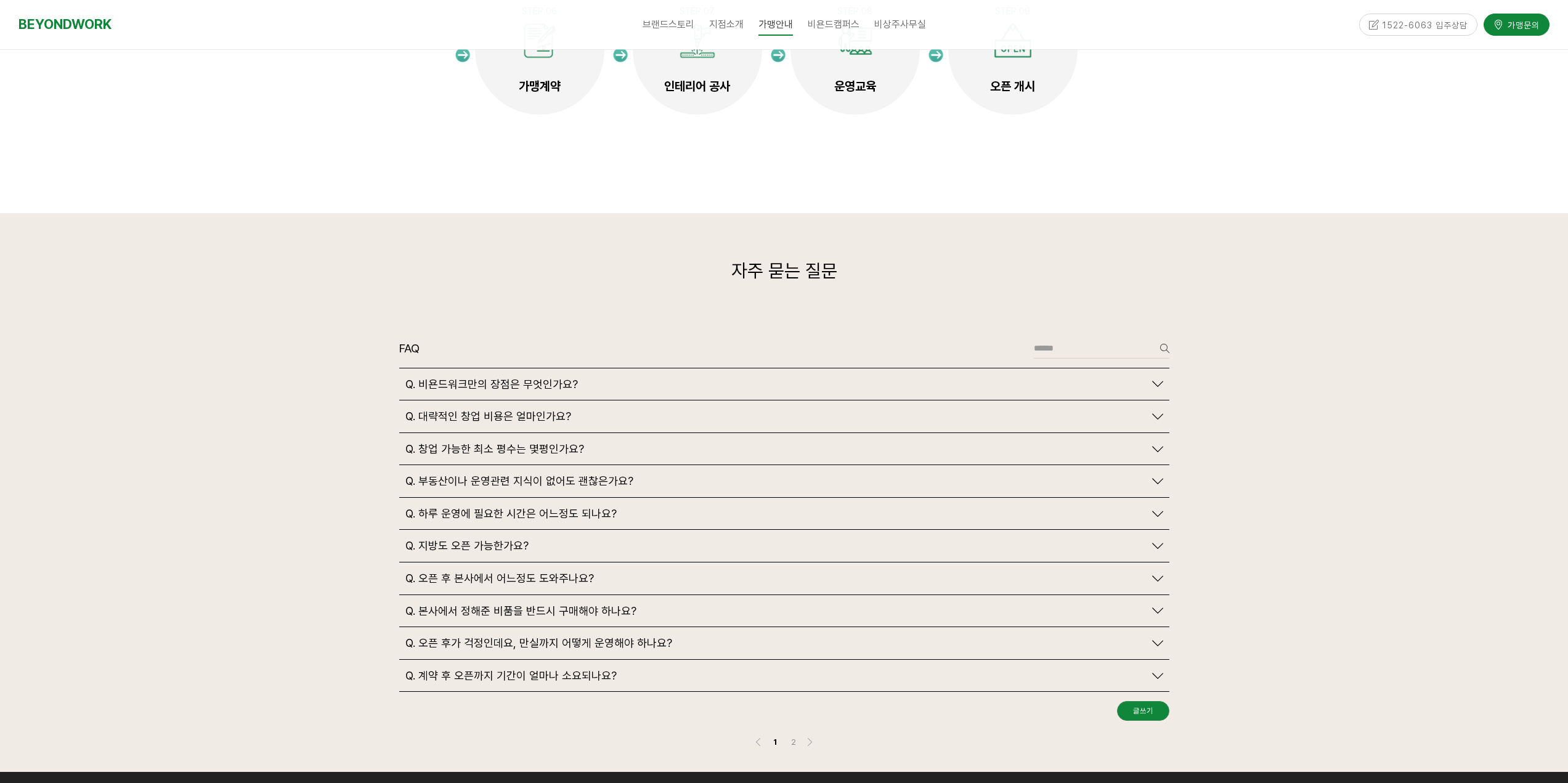
click at [1162, 411] on icon at bounding box center [1157, 416] width 11 height 11
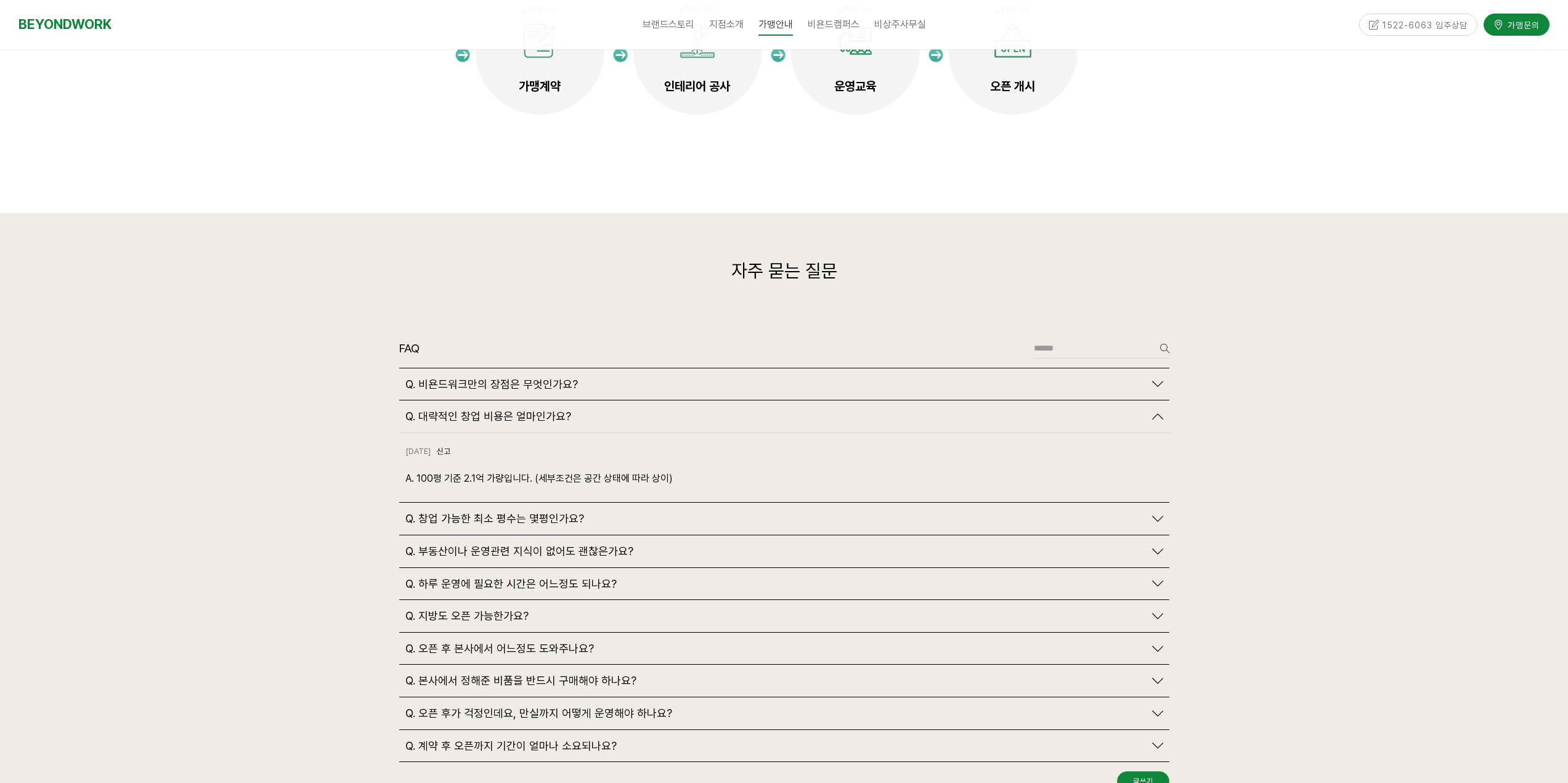
click at [1157, 411] on icon at bounding box center [1157, 416] width 11 height 11
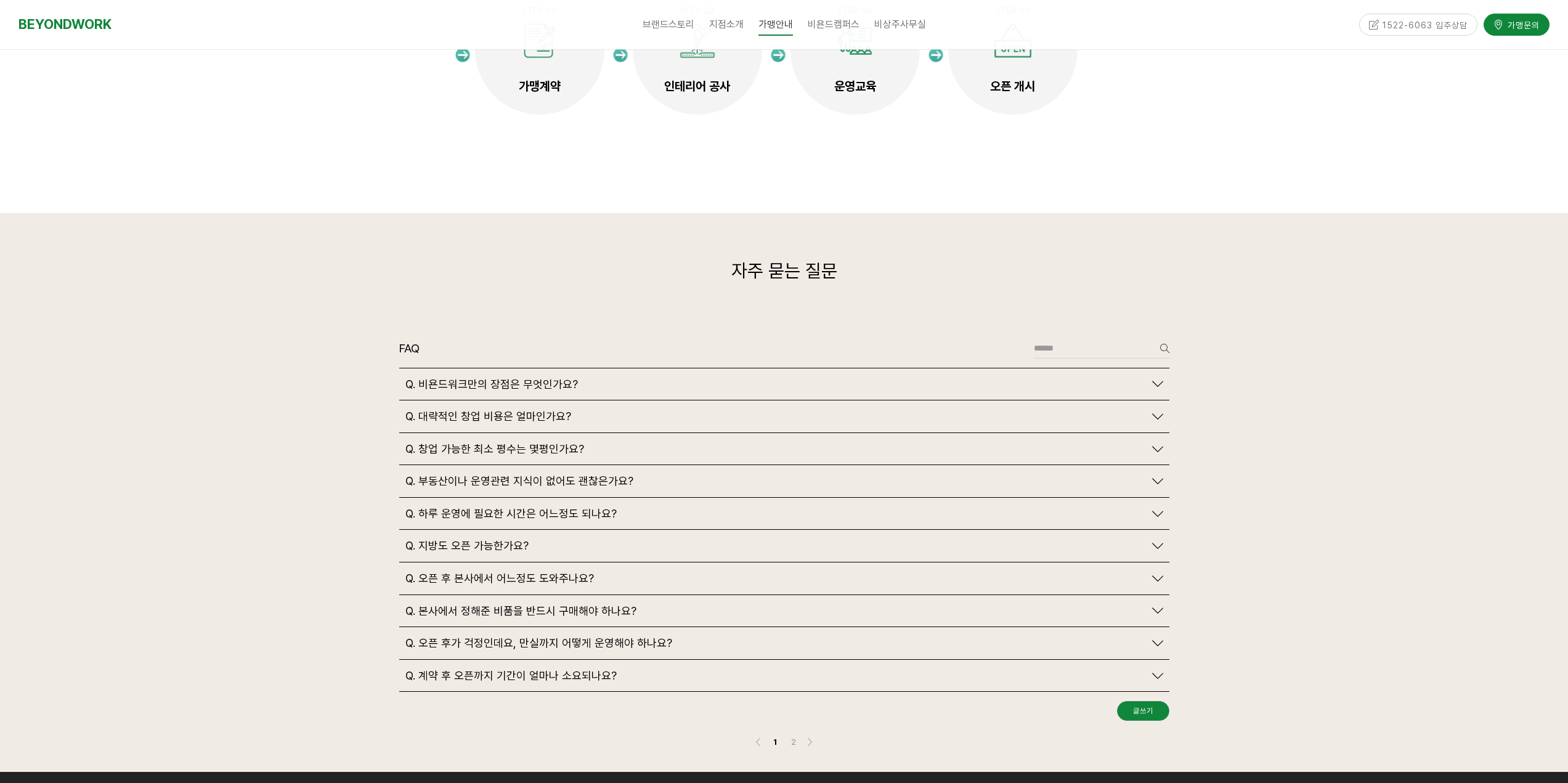
click at [1159, 444] on icon at bounding box center [1157, 449] width 11 height 11
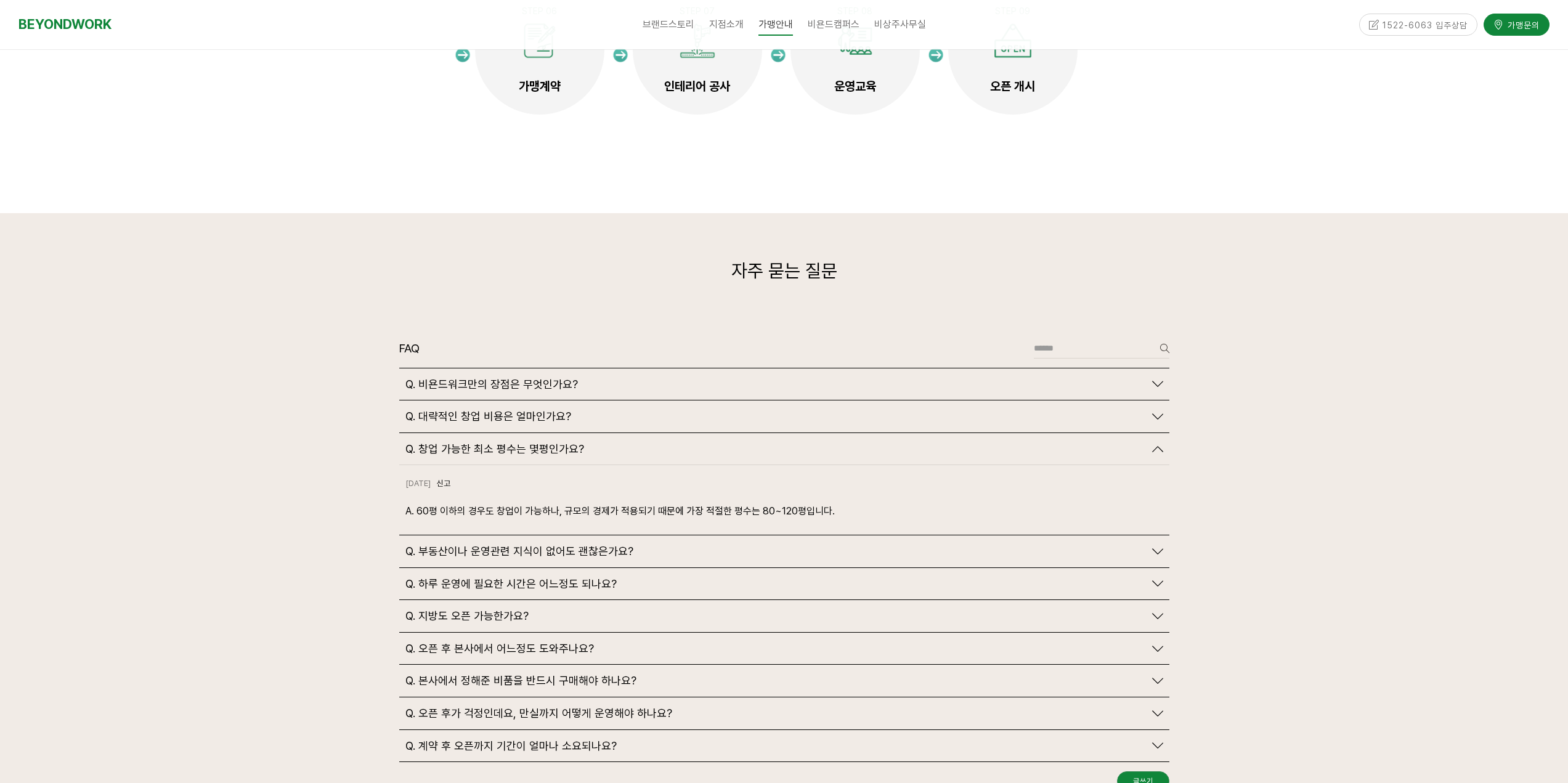
click at [1157, 444] on icon at bounding box center [1157, 449] width 11 height 11
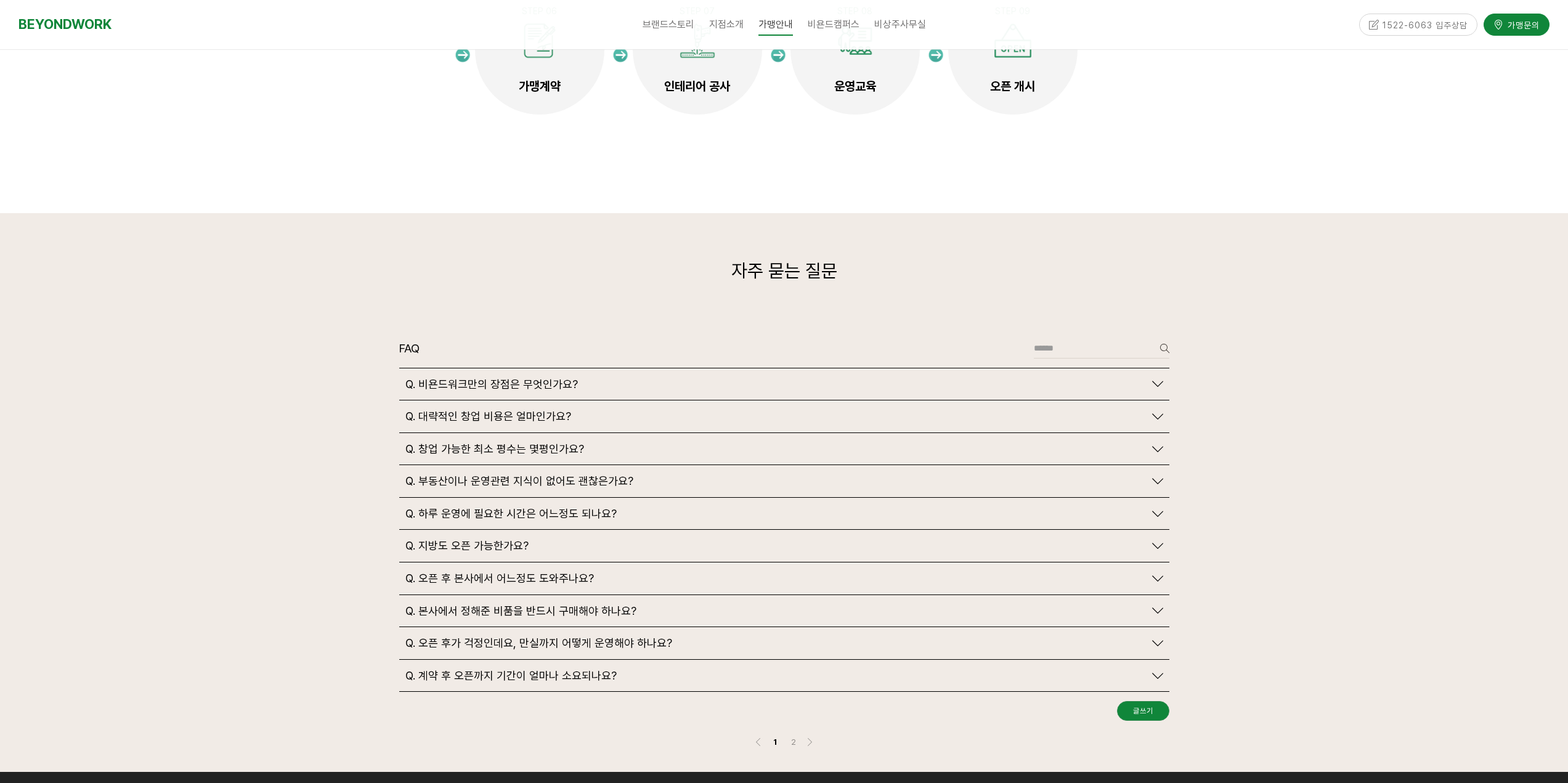
click at [1161, 476] on icon at bounding box center [1157, 481] width 11 height 11
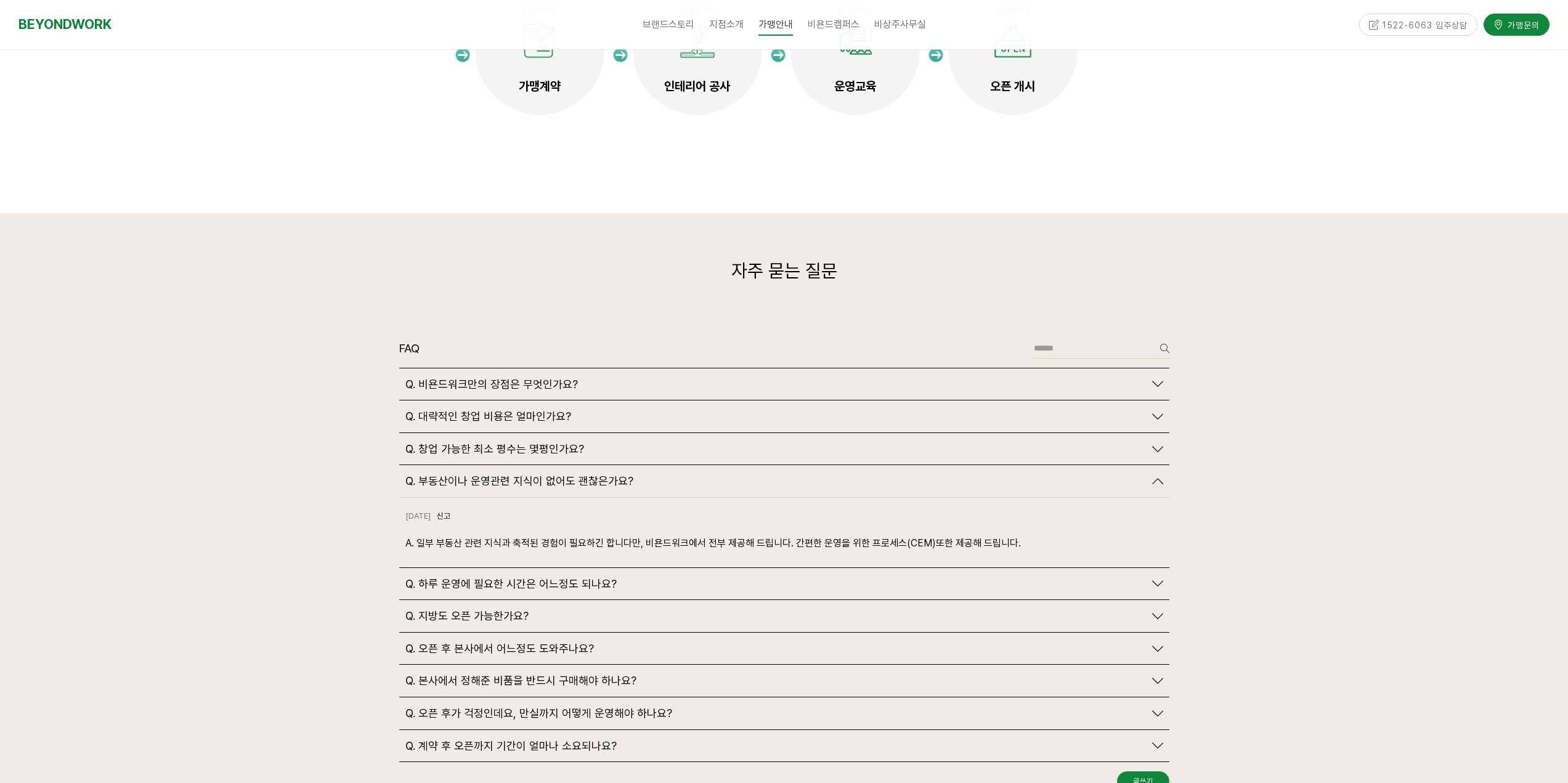
click at [1160, 476] on icon at bounding box center [1157, 481] width 11 height 11
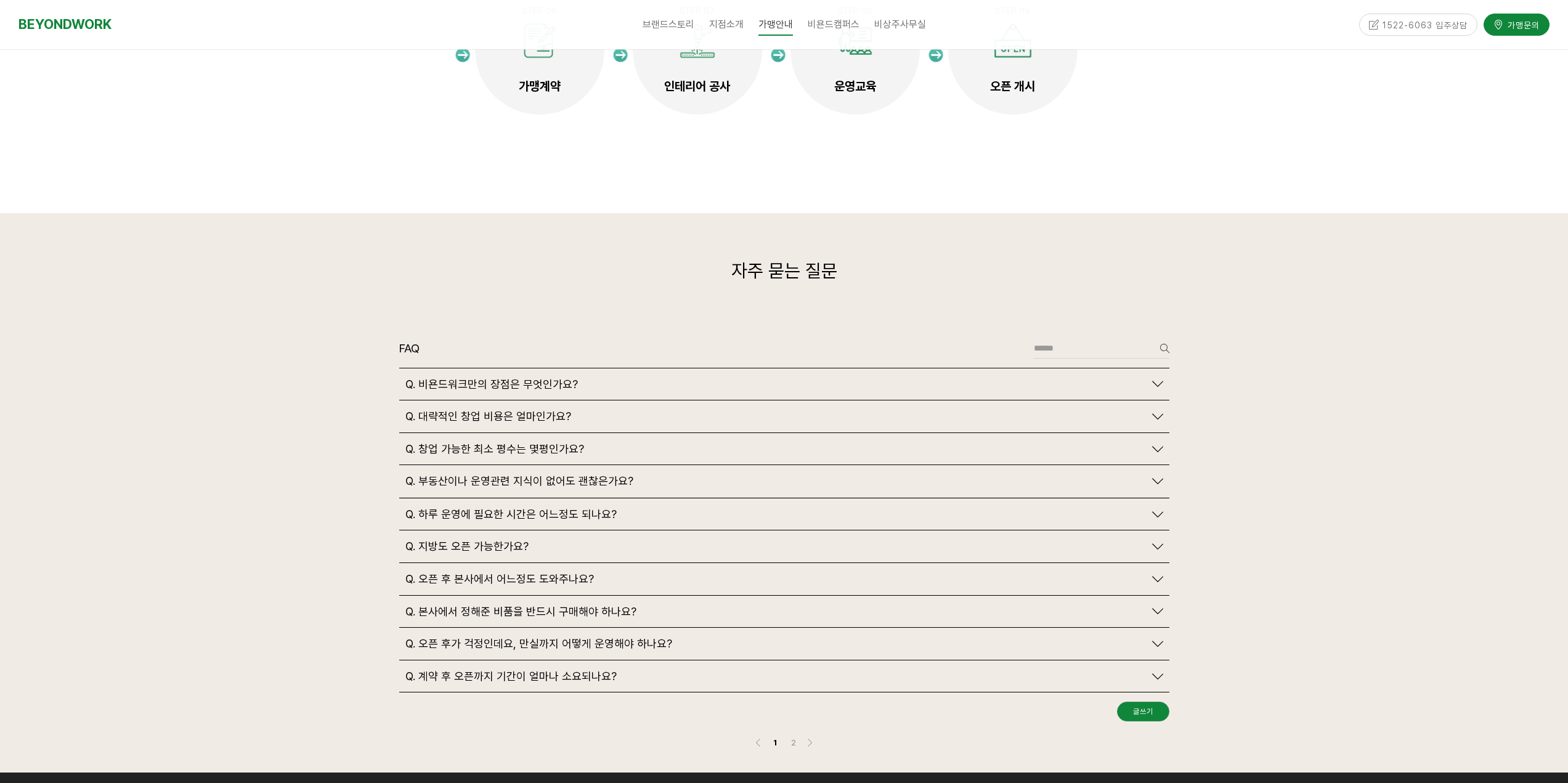
click at [1160, 476] on icon at bounding box center [1157, 481] width 11 height 11
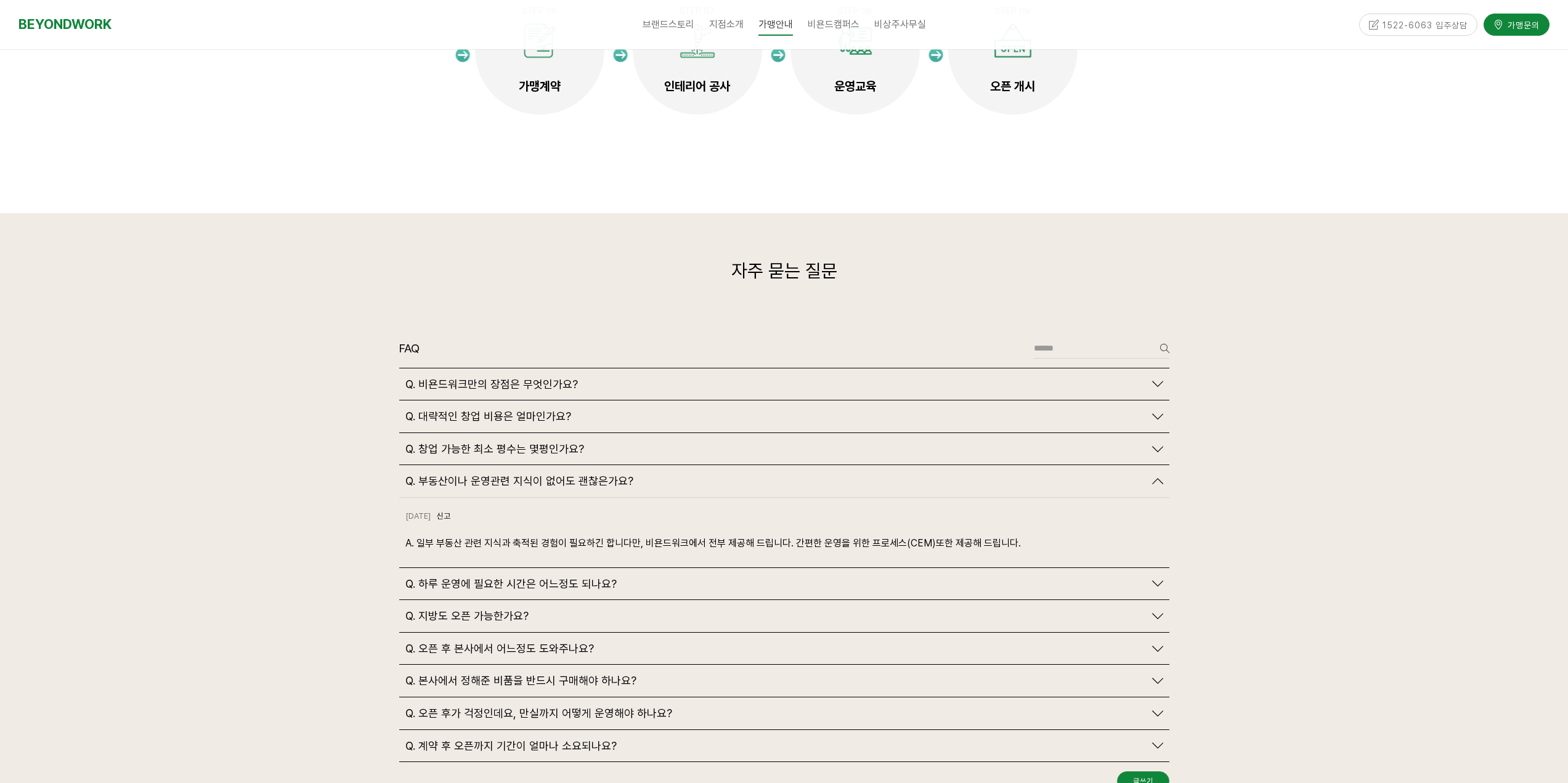
click at [1160, 476] on icon at bounding box center [1157, 481] width 11 height 11
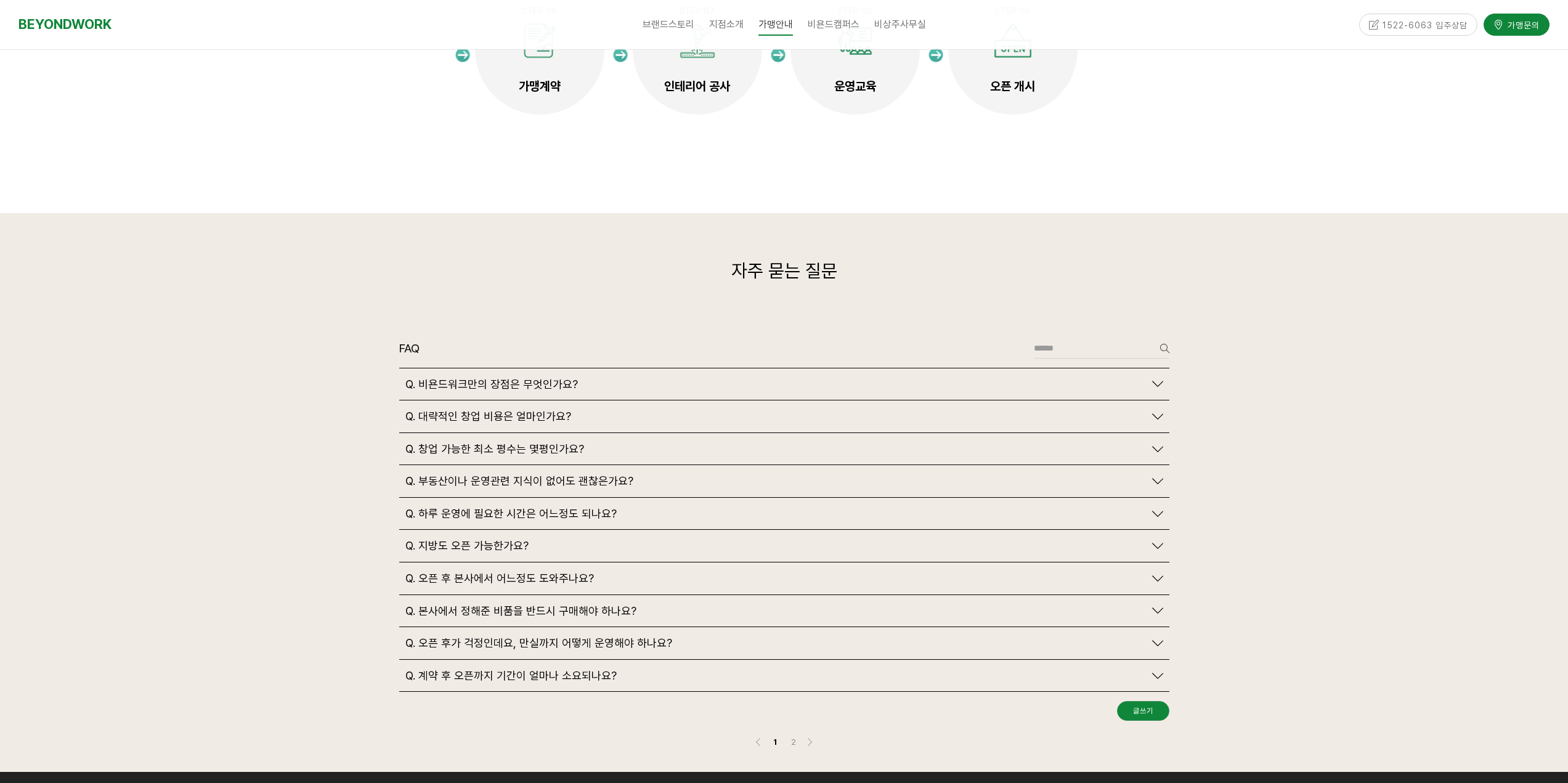
click at [1152, 508] on icon at bounding box center [1157, 513] width 11 height 11
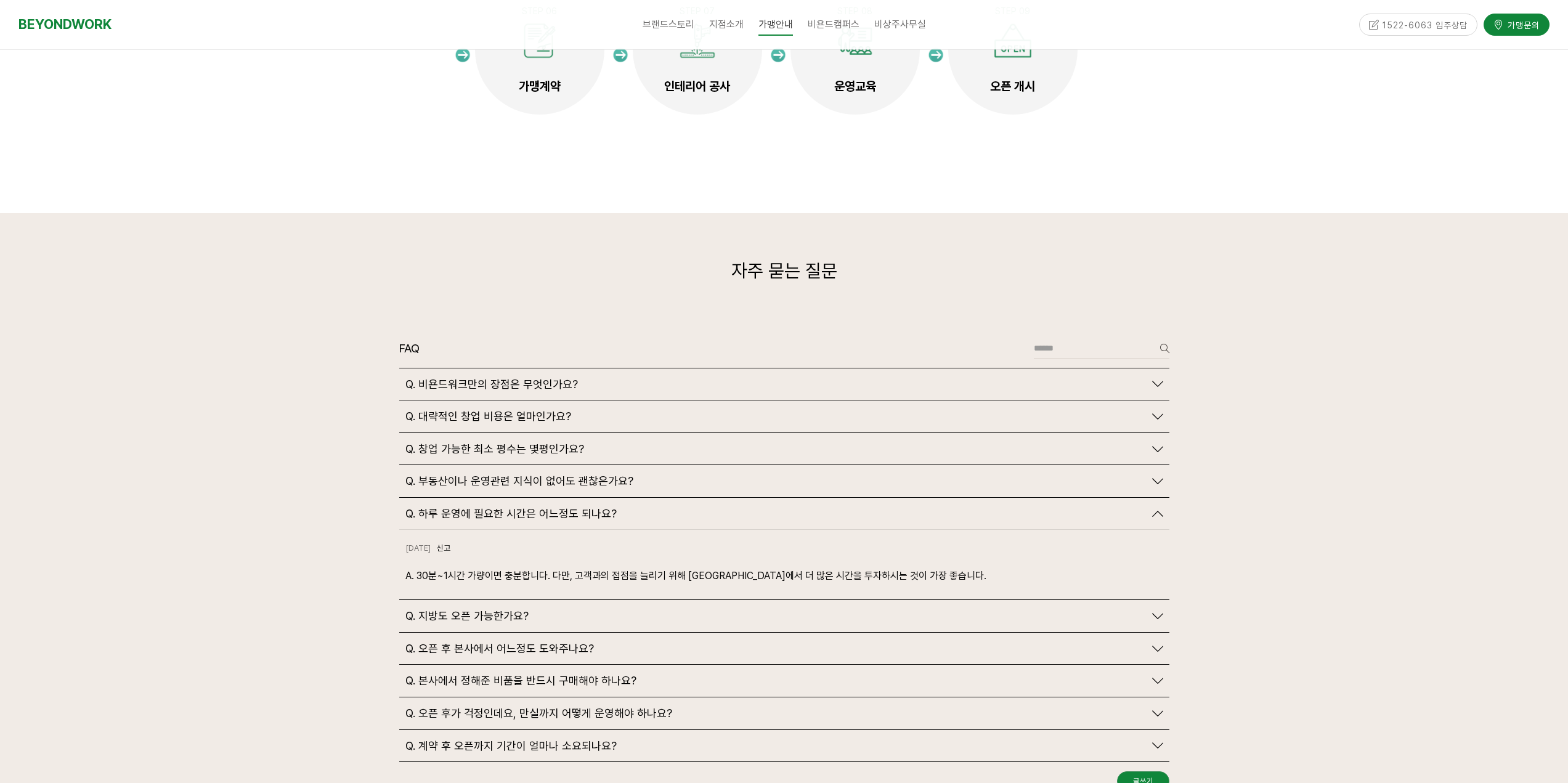
click at [1157, 508] on icon at bounding box center [1157, 513] width 11 height 11
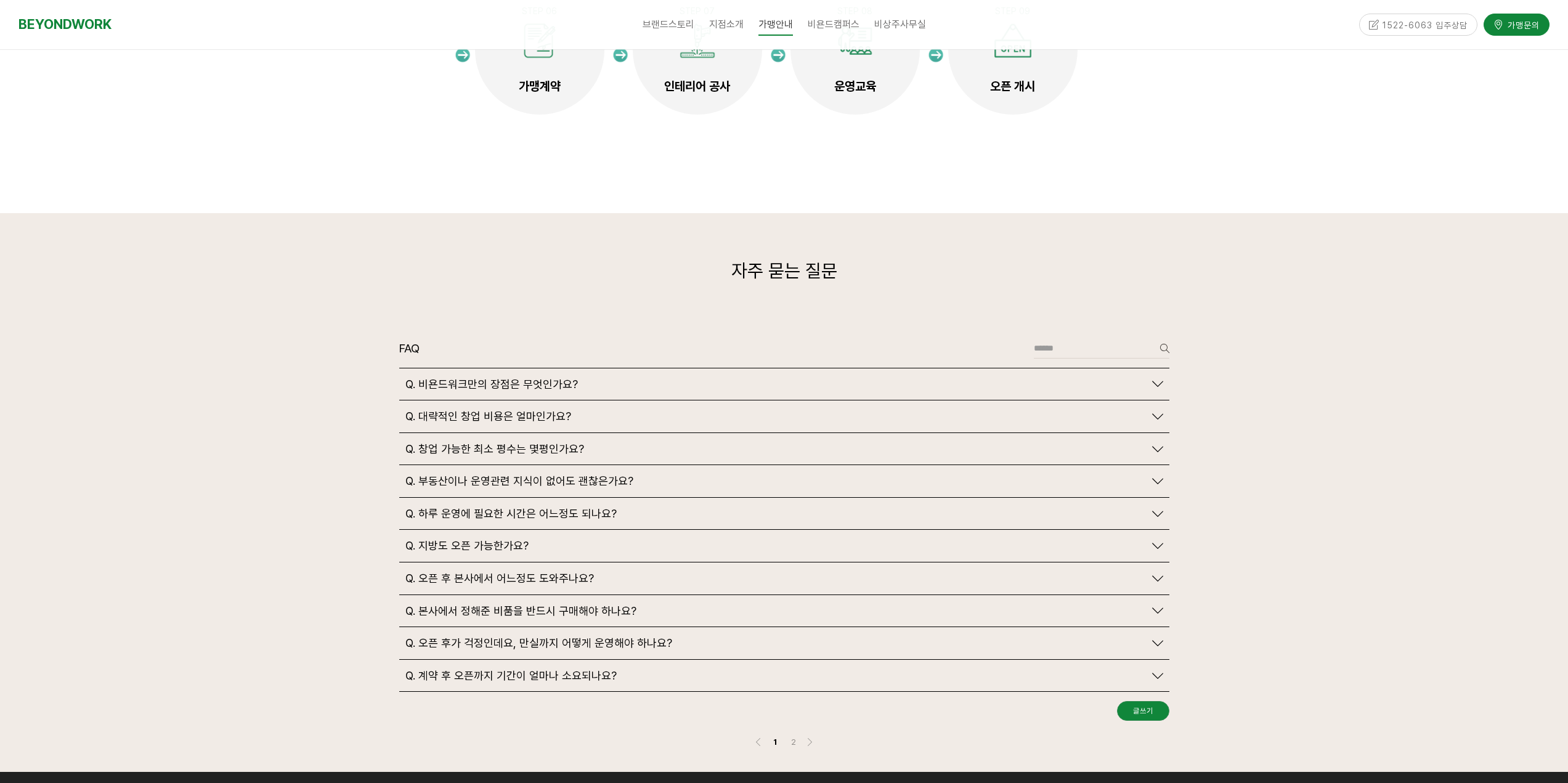
click at [1157, 541] on icon at bounding box center [1157, 546] width 11 height 11
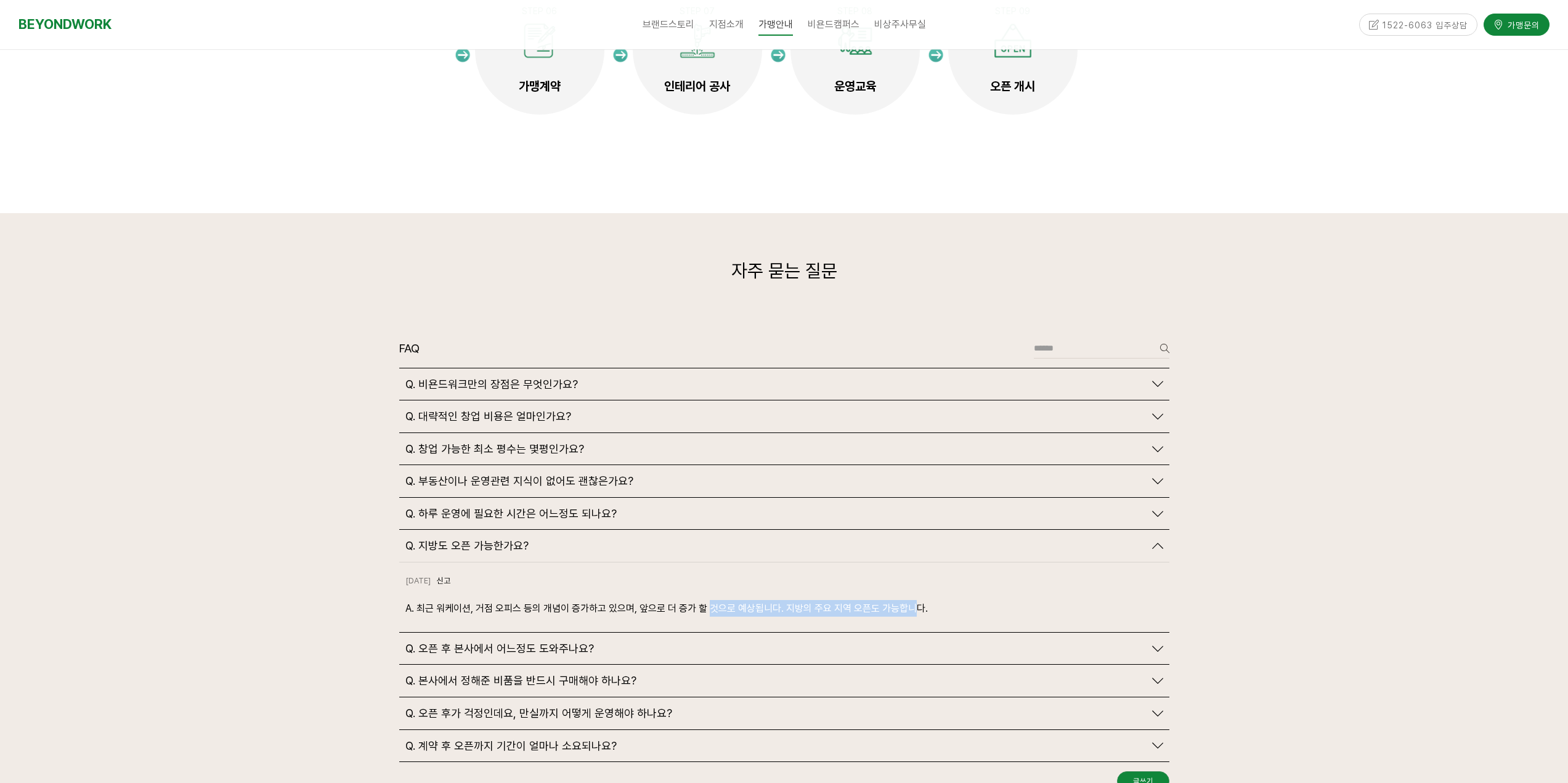
drag, startPoint x: 734, startPoint y: 578, endPoint x: 908, endPoint y: 597, distance: 175.0
click at [908, 597] on div "2024-10-18 신고 신고 A. 최근 워케이션, 거점 오피스 등의 개념이 증가하고 있으며, 앞으로 더 증가 할 것으로 예상됩니다. 지방의 …" at bounding box center [784, 598] width 770 height 69
click at [856, 600] on p "A. 최근 워케이션, 거점 오피스 등의 개념이 증가하고 있으며, 앞으로 더 증가 할 것으로 예상됩니다. 지방의 주요 지역 오픈도 가능합니다." at bounding box center [784, 608] width 758 height 17
drag, startPoint x: 793, startPoint y: 575, endPoint x: 934, endPoint y: 589, distance: 141.7
click at [934, 600] on p "A. 최근 워케이션, 거점 오피스 등의 개념이 증가하고 있으며, 앞으로 더 증가 할 것으로 예상됩니다. 지방의 주요 지역 오픈도 가능합니다." at bounding box center [784, 608] width 758 height 17
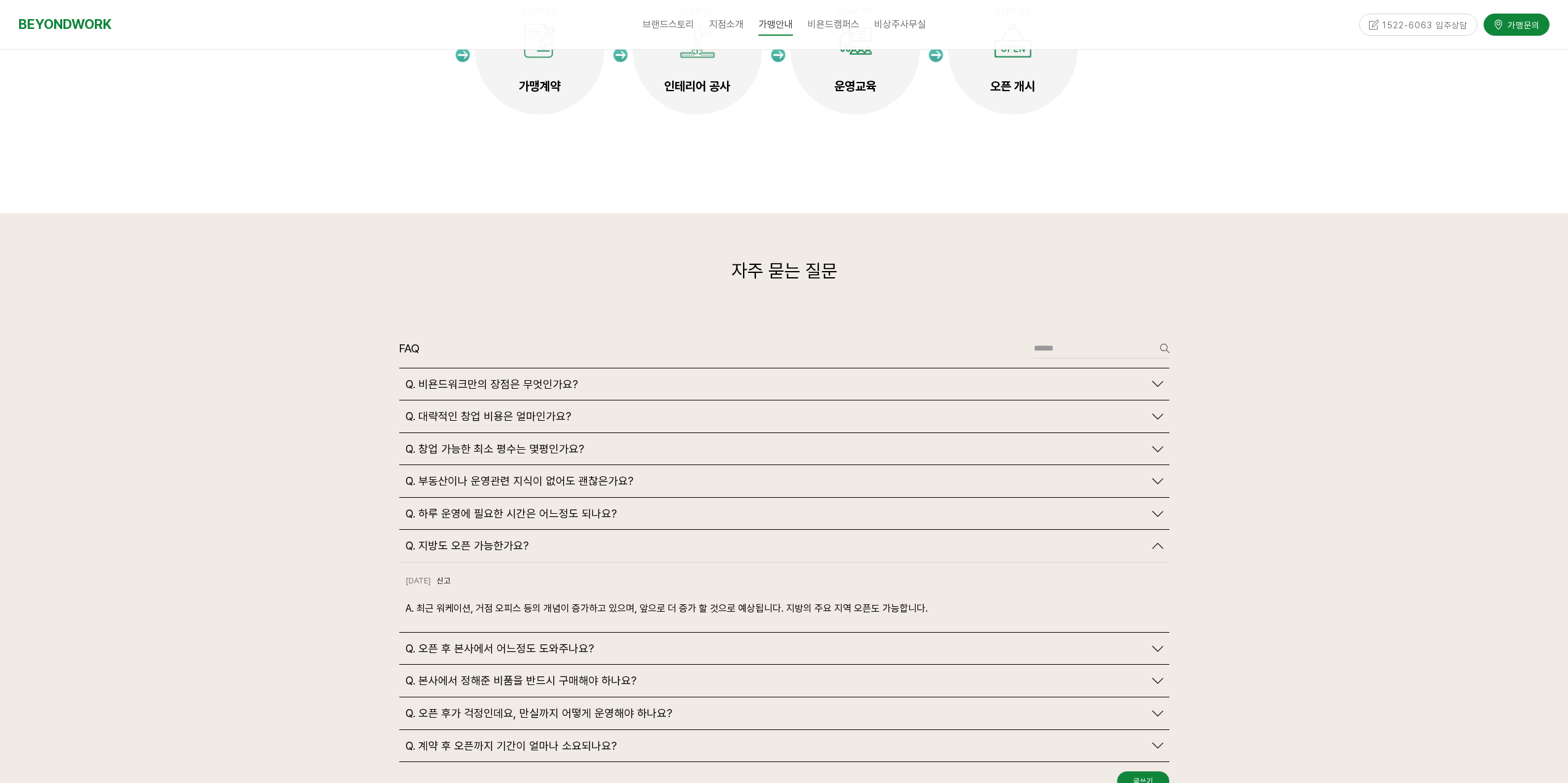
click at [1150, 642] on link "Q. 오픈 후 본사에서 어느정도 도와주나요?" at bounding box center [784, 649] width 758 height 13
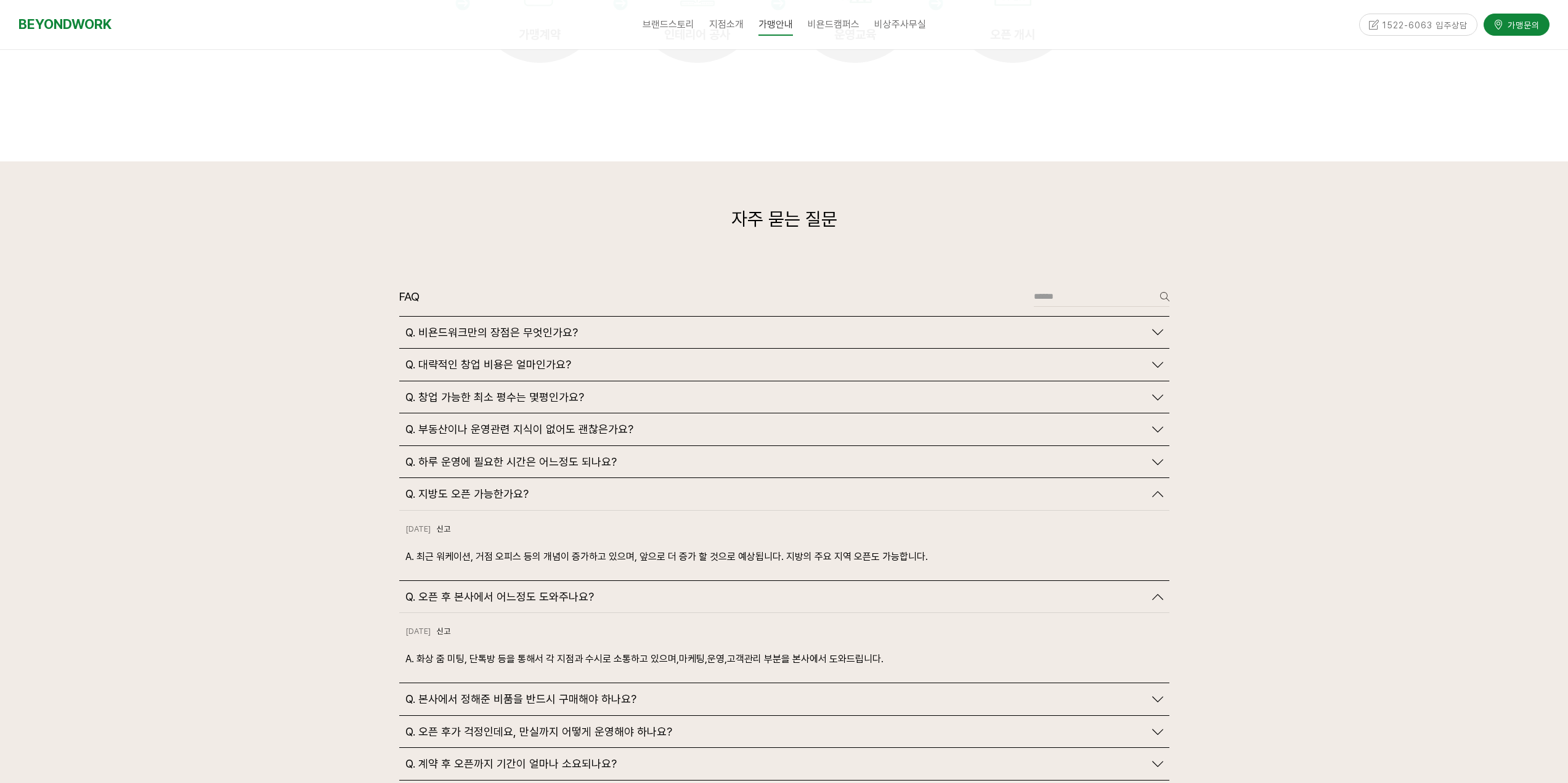
scroll to position [2773, 0]
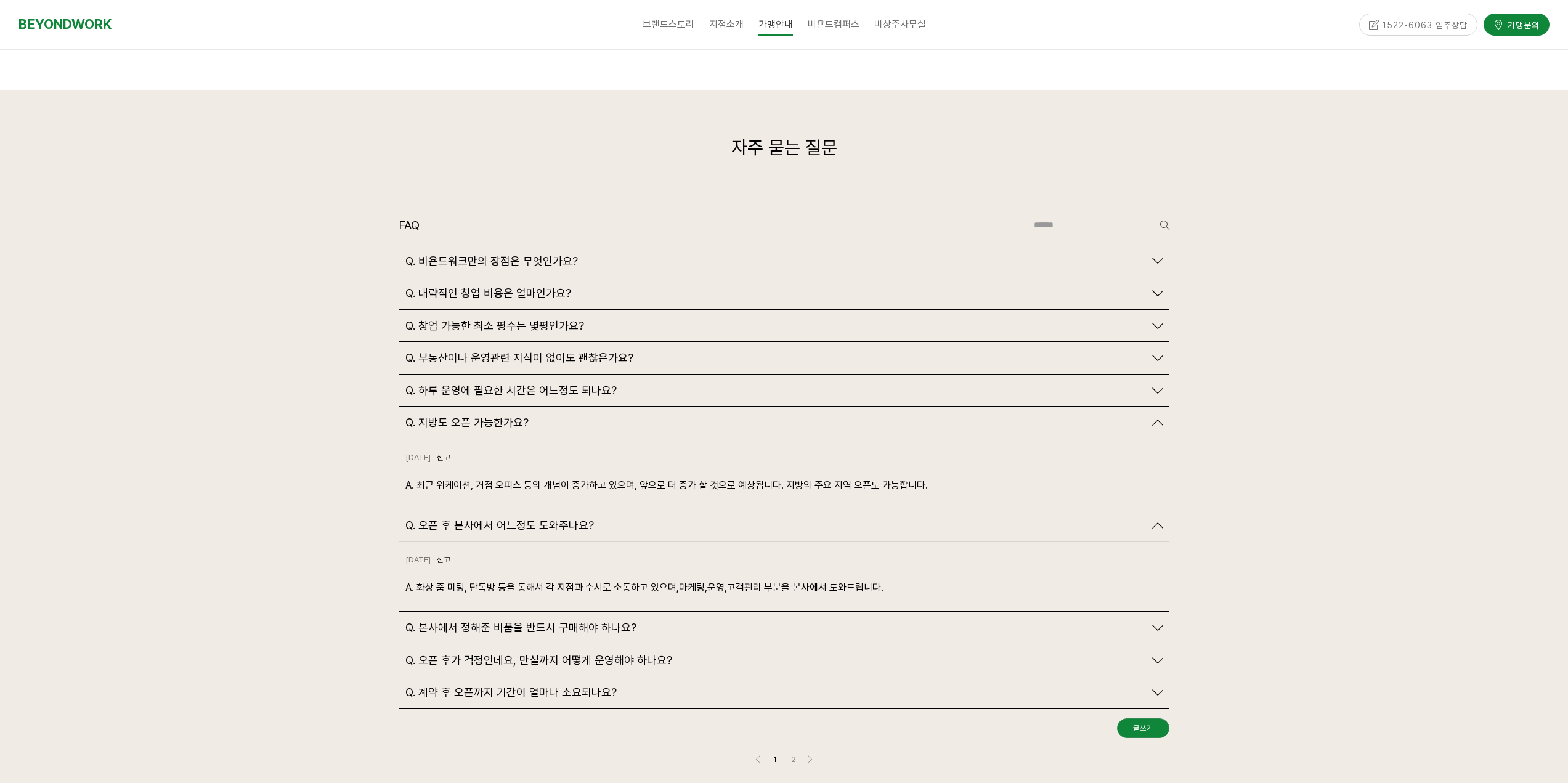
click at [1152, 622] on icon at bounding box center [1157, 627] width 11 height 11
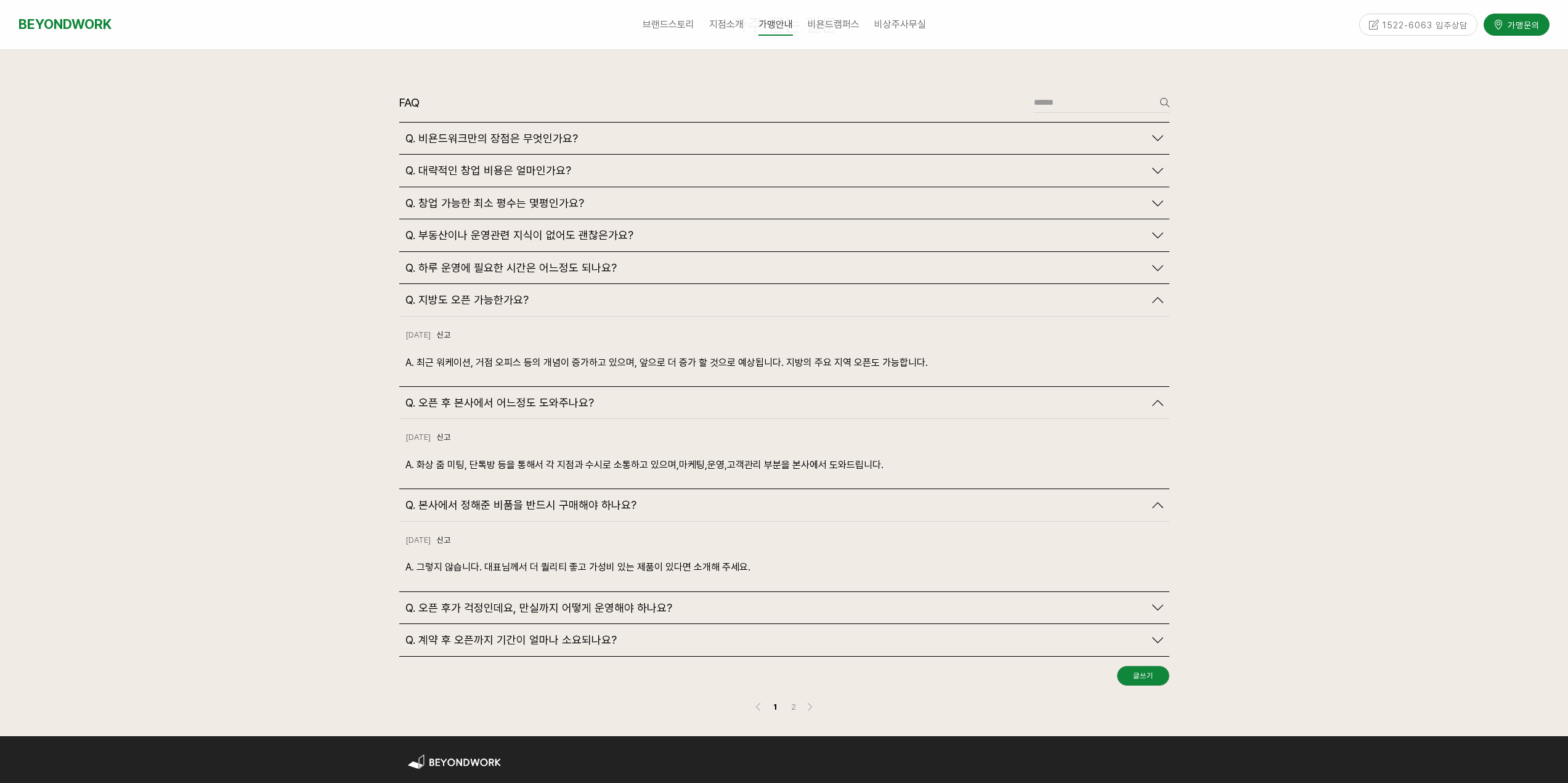
scroll to position [2896, 0]
drag, startPoint x: 504, startPoint y: 541, endPoint x: 744, endPoint y: 548, distance: 240.1
click at [744, 558] on p "A. 그렇지 않습니다. 대표님께서 더 퀄리티 좋고 가성비 있는 제품이 있다면 소개해 주세요." at bounding box center [784, 567] width 758 height 17
drag, startPoint x: 428, startPoint y: 538, endPoint x: 740, endPoint y: 548, distance: 312.2
click at [740, 558] on p "A. 그렇지 않습니다. 대표님께서 더 퀄리티 좋고 가성비 있는 제품이 있다면 소개해 주세요." at bounding box center [784, 567] width 758 height 17
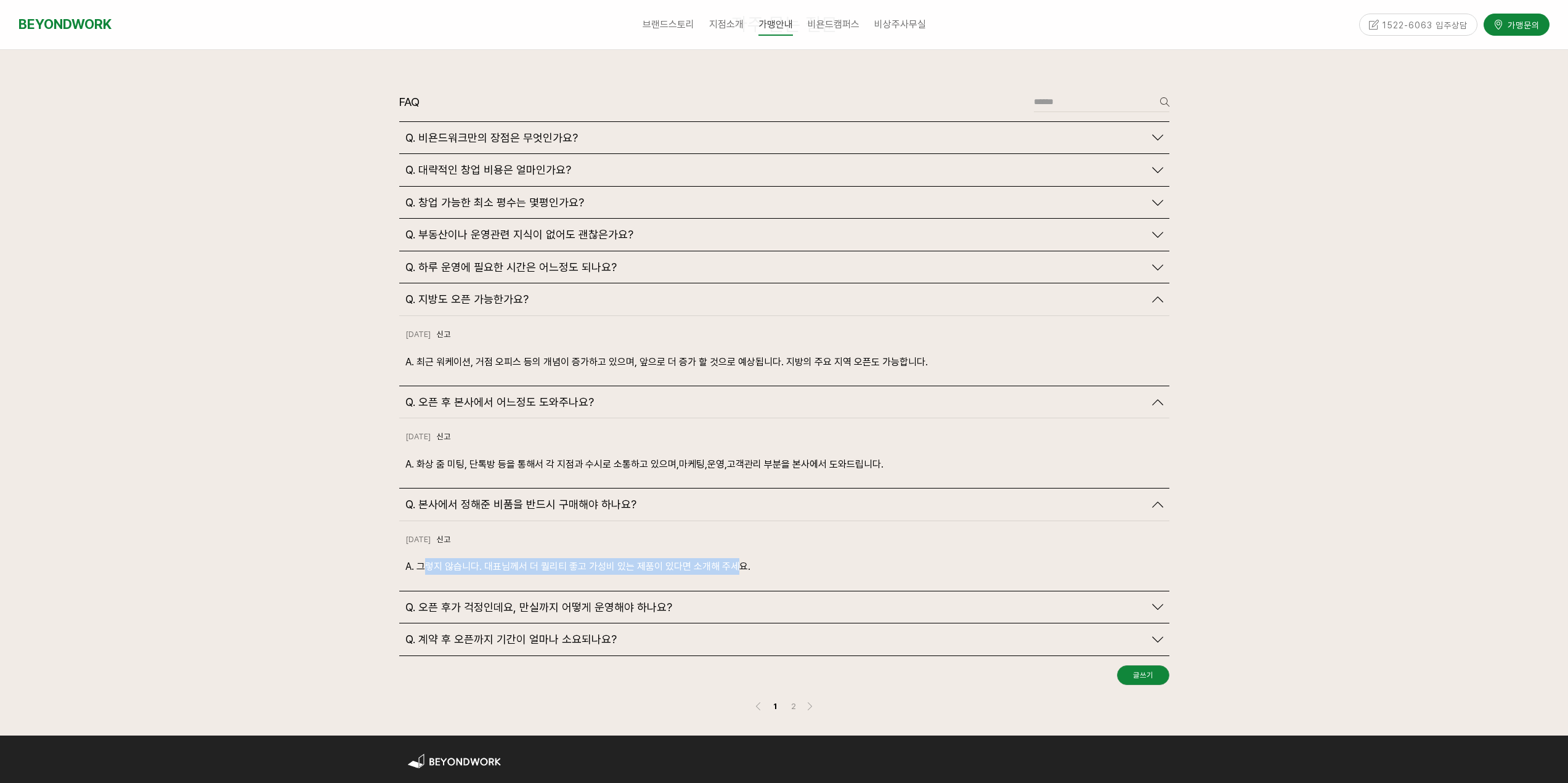
click at [455, 558] on p "A. 그렇지 않습니다. 대표님께서 더 퀄리티 좋고 가성비 있는 제품이 있다면 소개해 주세요." at bounding box center [784, 567] width 758 height 17
drag, startPoint x: 482, startPoint y: 472, endPoint x: 609, endPoint y: 485, distance: 127.7
click at [609, 488] on div "Q. 본사에서 정해준 비품을 반드시 구매해야 하나요?" at bounding box center [784, 504] width 770 height 32
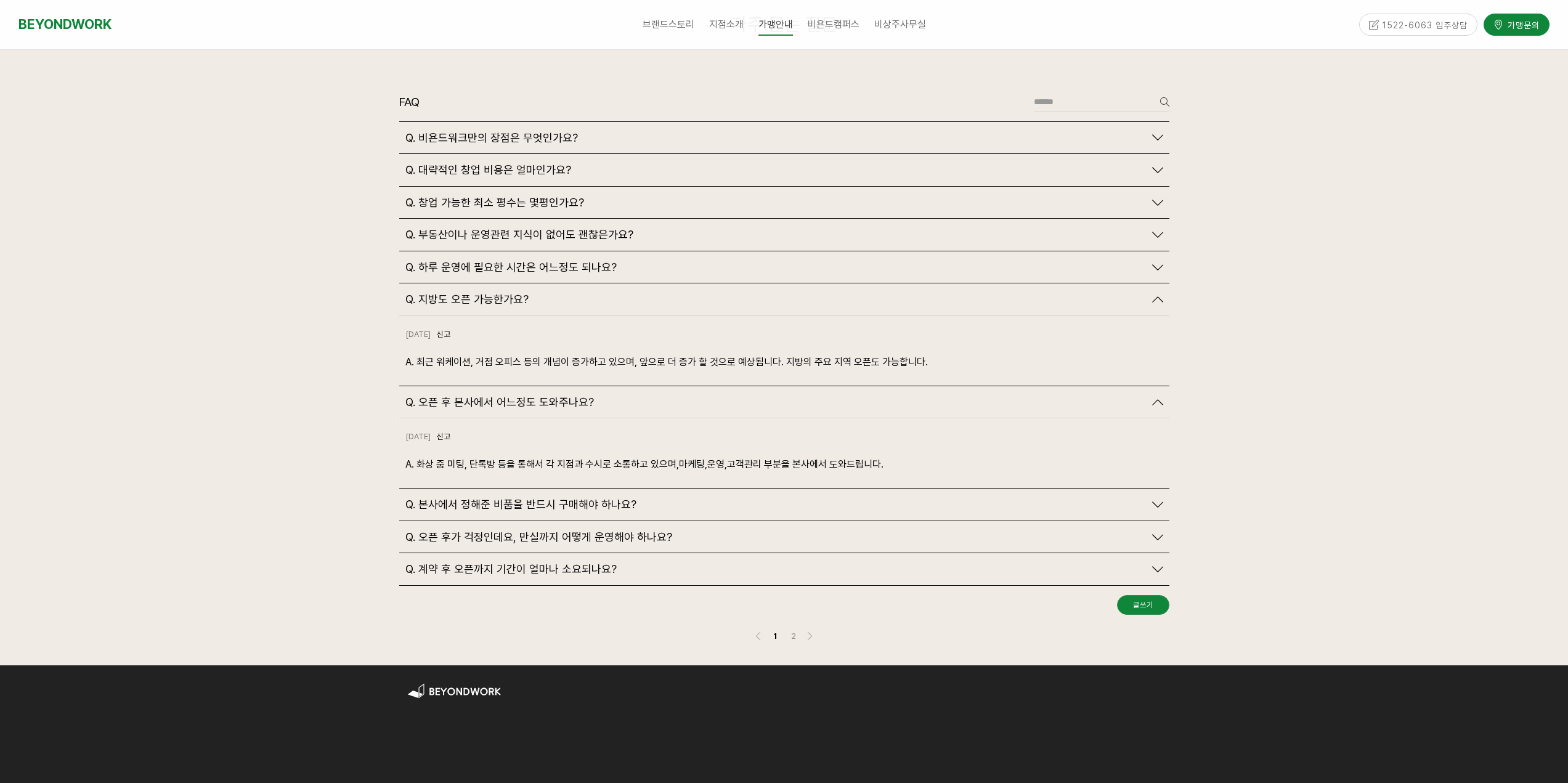
click at [1163, 488] on div "Q. 본사에서 정해준 비품을 반드시 구매해야 하나요?" at bounding box center [784, 504] width 770 height 32
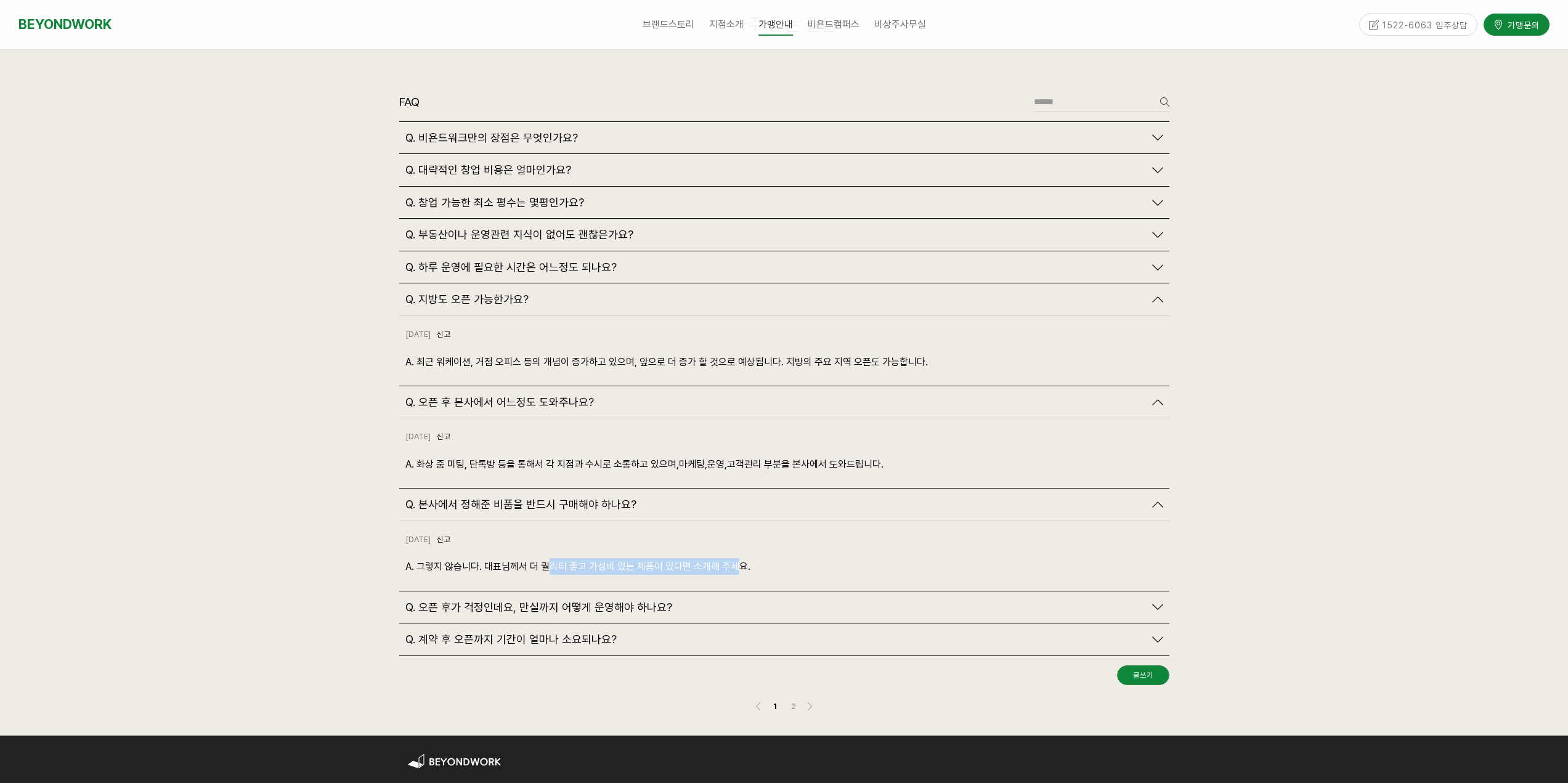
drag, startPoint x: 643, startPoint y: 544, endPoint x: 743, endPoint y: 548, distance: 100.1
click at [743, 558] on p "A. 그렇지 않습니다. 대표님께서 더 퀄리티 좋고 가성비 있는 제품이 있다면 소개해 주세요." at bounding box center [784, 567] width 758 height 17
click at [1154, 601] on icon at bounding box center [1157, 606] width 11 height 11
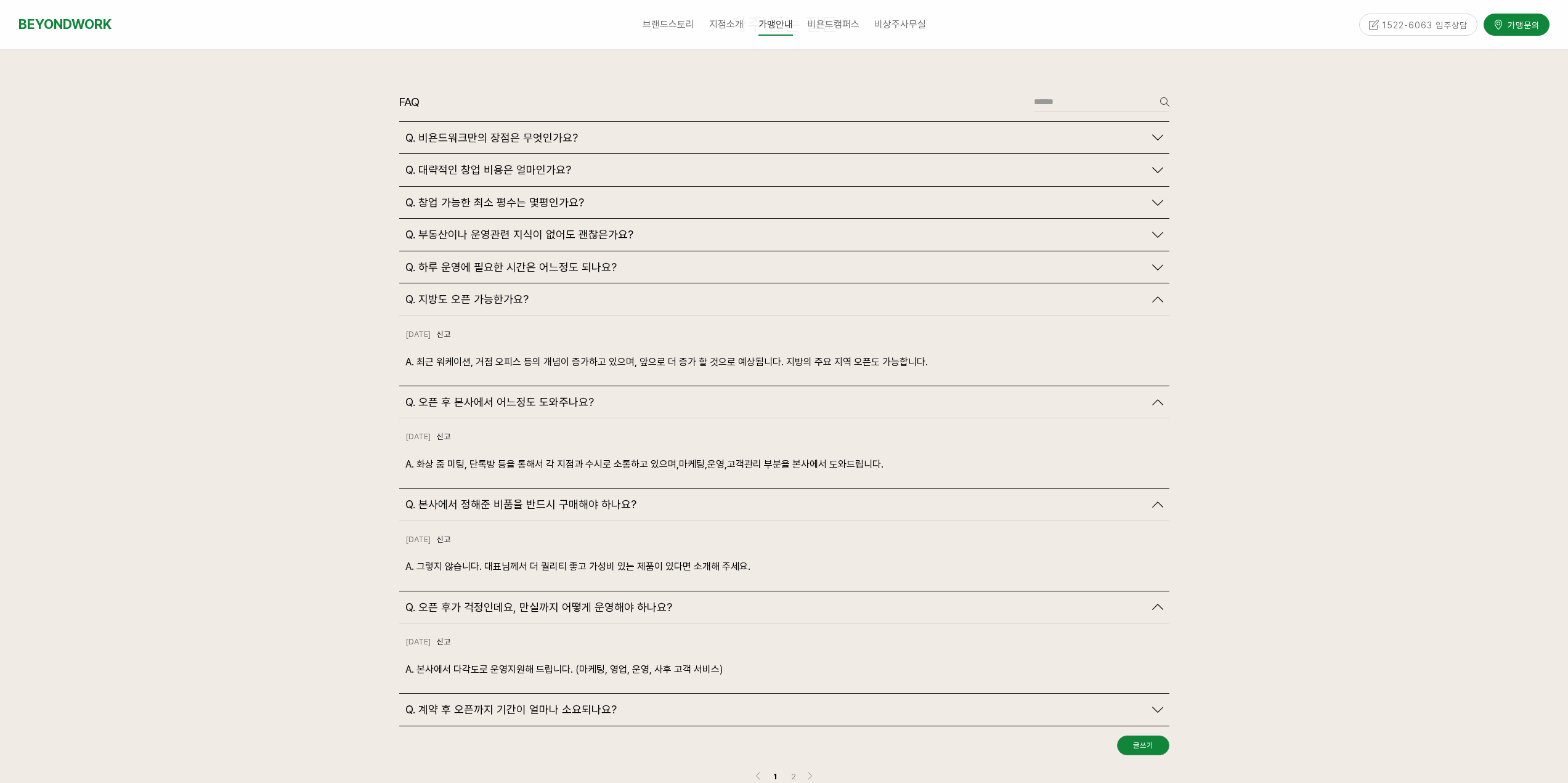
click at [1153, 704] on icon at bounding box center [1157, 709] width 11 height 11
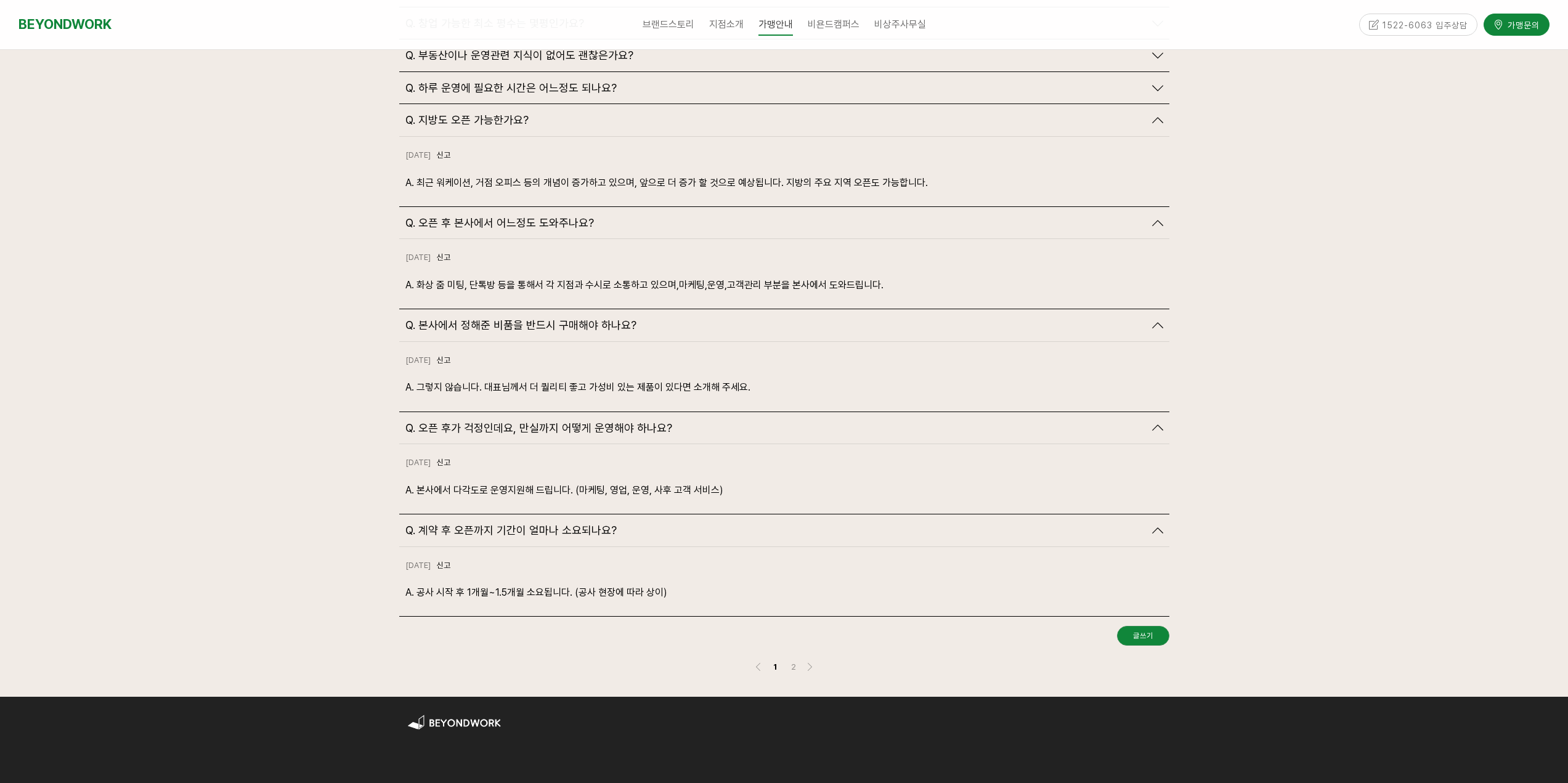
scroll to position [3081, 0]
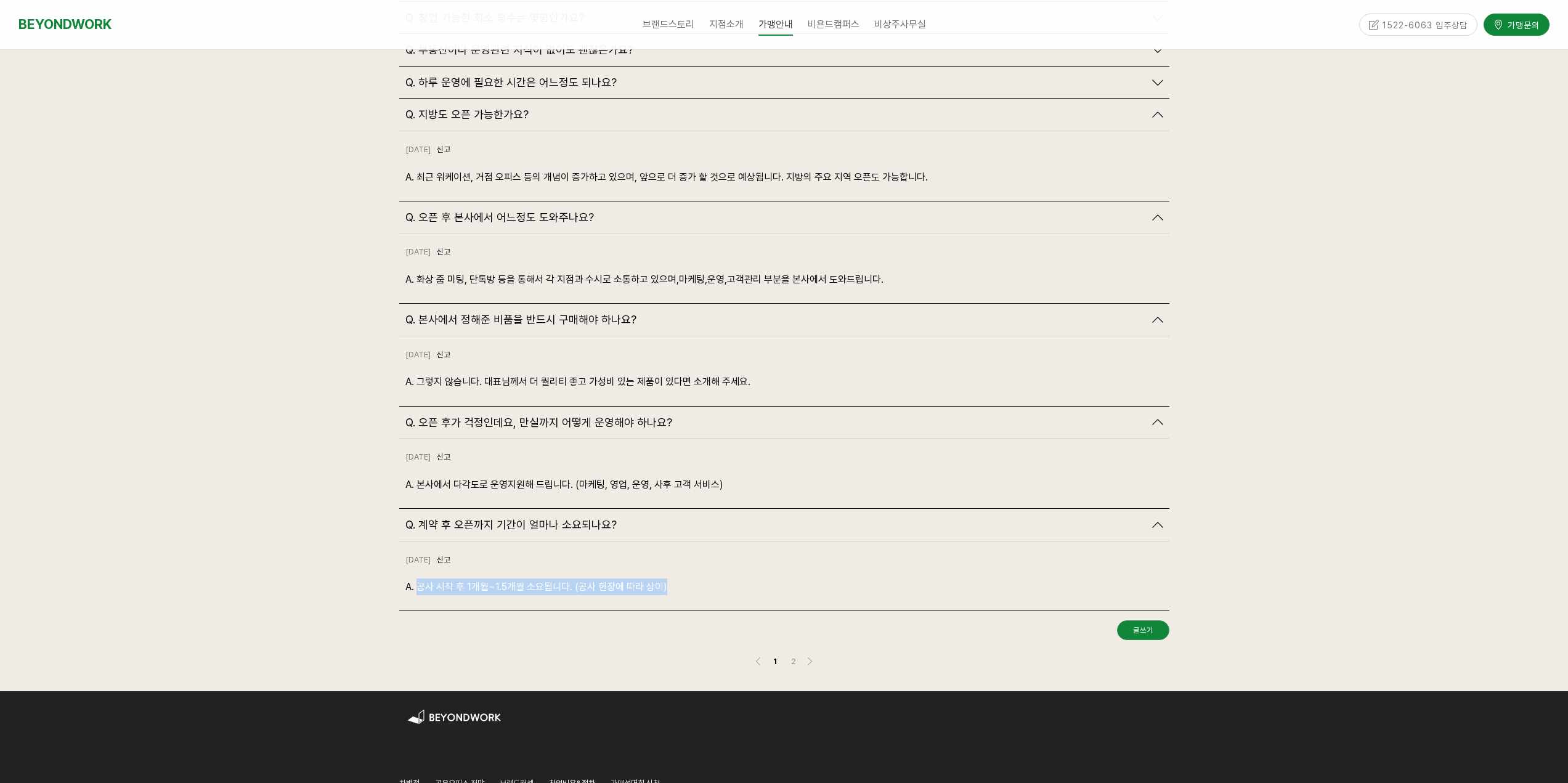
drag, startPoint x: 416, startPoint y: 555, endPoint x: 689, endPoint y: 573, distance: 273.6
click at [689, 573] on div "2024-10-18 신고 신고 A. 공사 시작 후 1개월~1.5개월 소요됩니다. (공사 현장에 따라 상이)" at bounding box center [784, 576] width 770 height 69
click at [429, 578] on p "A. 공사 시작 후 1개월~1.5개월 소요됩니다. (공사 현장에 따라 상이)" at bounding box center [784, 587] width 758 height 17
drag, startPoint x: 430, startPoint y: 559, endPoint x: 683, endPoint y: 568, distance: 253.2
click at [683, 578] on p "A. 공사 시작 후 1개월~1.5개월 소요됩니다. (공사 현장에 따라 상이)" at bounding box center [784, 587] width 758 height 17
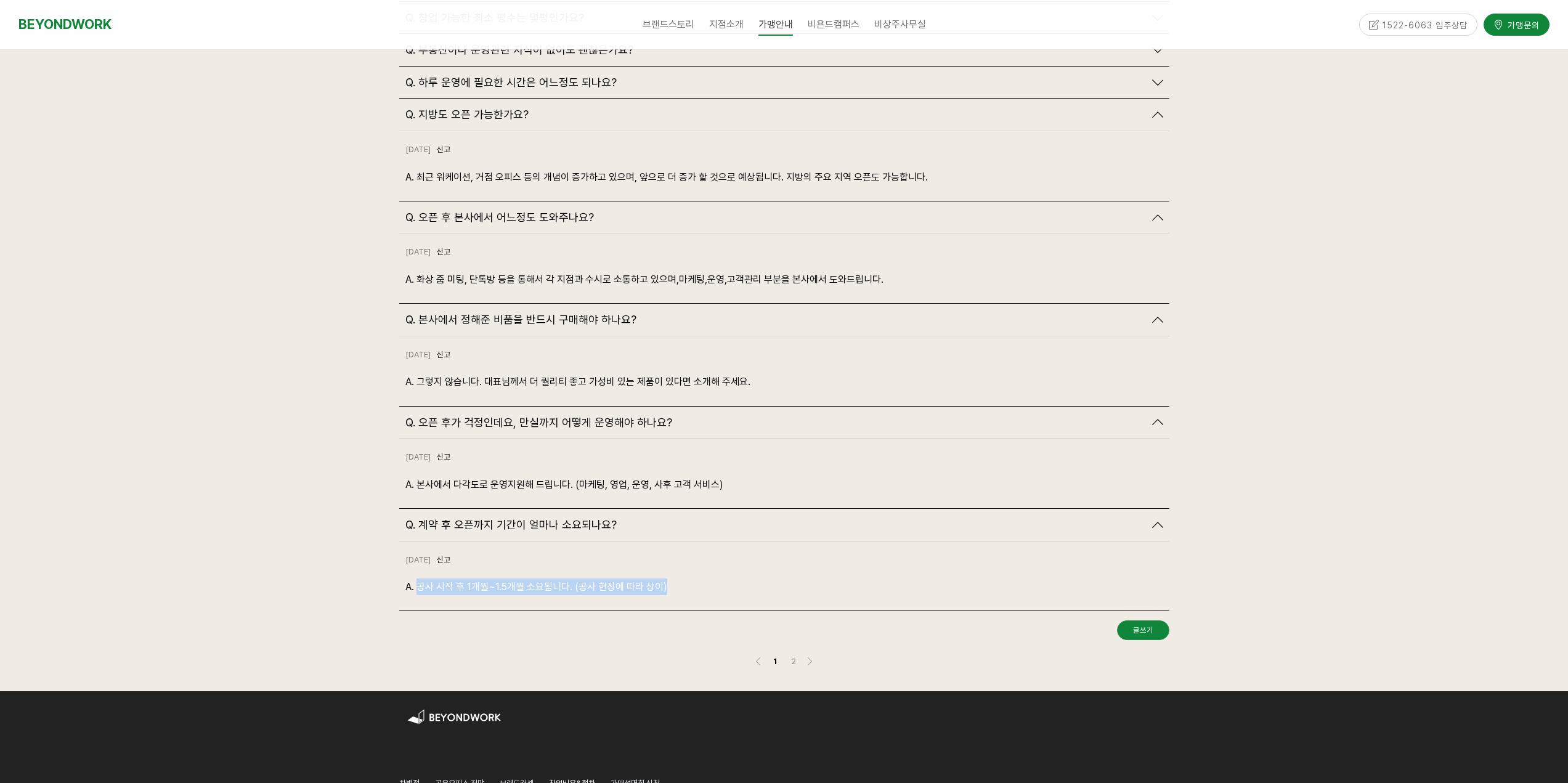
click at [683, 578] on p "A. 공사 시작 후 1개월~1.5개월 소요됩니다. (공사 현장에 따라 상이)" at bounding box center [784, 587] width 758 height 17
drag, startPoint x: 411, startPoint y: 557, endPoint x: 716, endPoint y: 582, distance: 306.0
click at [716, 582] on div "2024-10-18 신고 신고 A. 공사 시작 후 1개월~1.5개월 소요됩니다. (공사 현장에 따라 상이)" at bounding box center [784, 576] width 770 height 69
click at [711, 575] on div "2024-10-18 신고 신고 A. 공사 시작 후 1개월~1.5개월 소요됩니다. (공사 현장에 따라 상이)" at bounding box center [784, 576] width 770 height 69
click at [705, 578] on p "A. 공사 시작 후 1개월~1.5개월 소요됩니다. (공사 현장에 따라 상이)" at bounding box center [784, 587] width 758 height 17
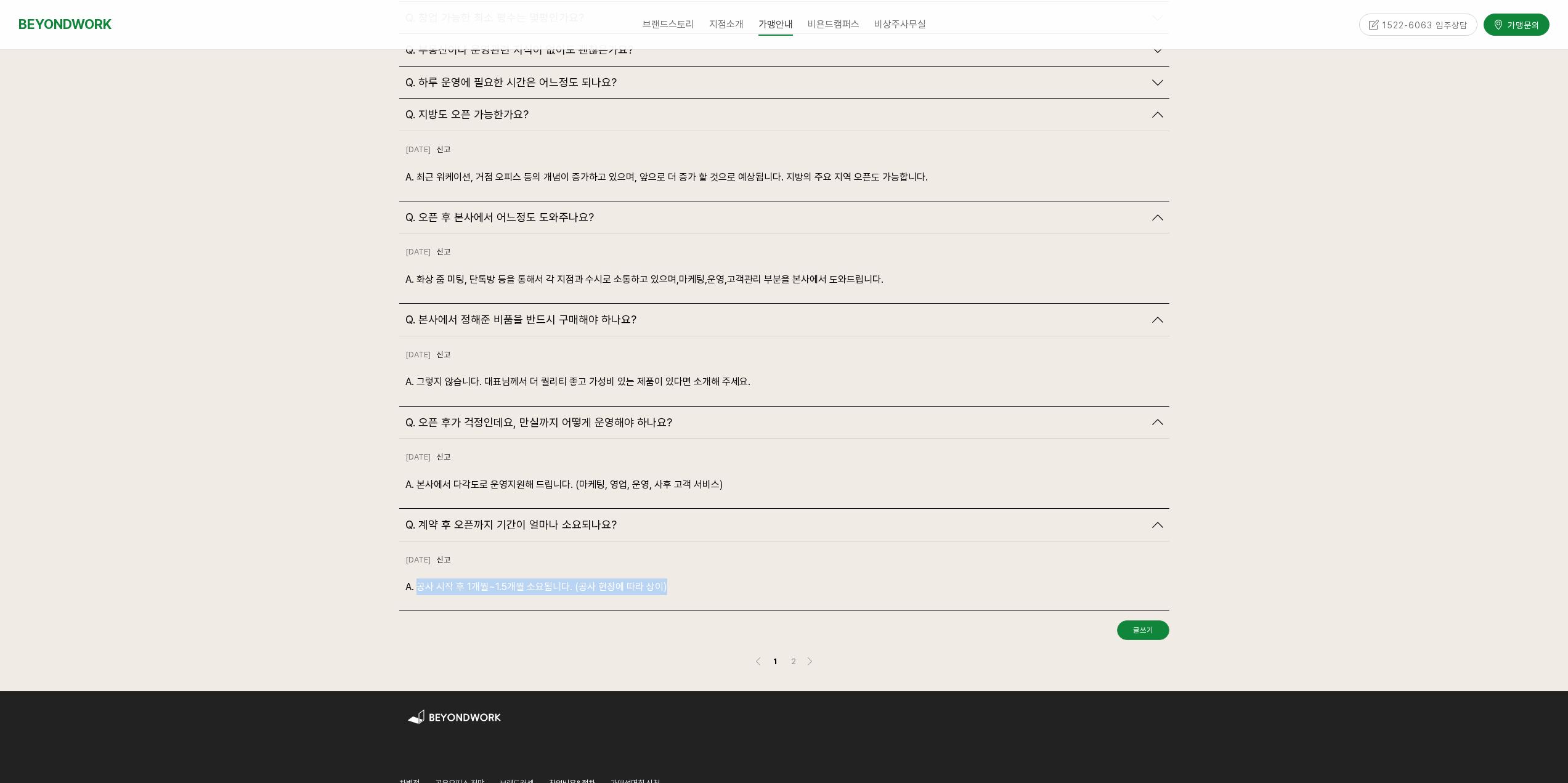
drag, startPoint x: 417, startPoint y: 560, endPoint x: 682, endPoint y: 572, distance: 265.3
click at [682, 572] on div "2024-10-18 신고 신고 A. 공사 시작 후 1개월~1.5개월 소요됩니다. (공사 현장에 따라 상이)" at bounding box center [784, 576] width 770 height 69
click at [414, 578] on p "A. 공사 시작 후 1개월~1.5개월 소요됩니다. (공사 현장에 따라 상이)" at bounding box center [784, 587] width 758 height 17
drag, startPoint x: 414, startPoint y: 556, endPoint x: 683, endPoint y: 567, distance: 269.2
click at [683, 578] on p "A. 공사 시작 후 1개월~1.5개월 소요됩니다. (공사 현장에 따라 상이)" at bounding box center [784, 587] width 758 height 17
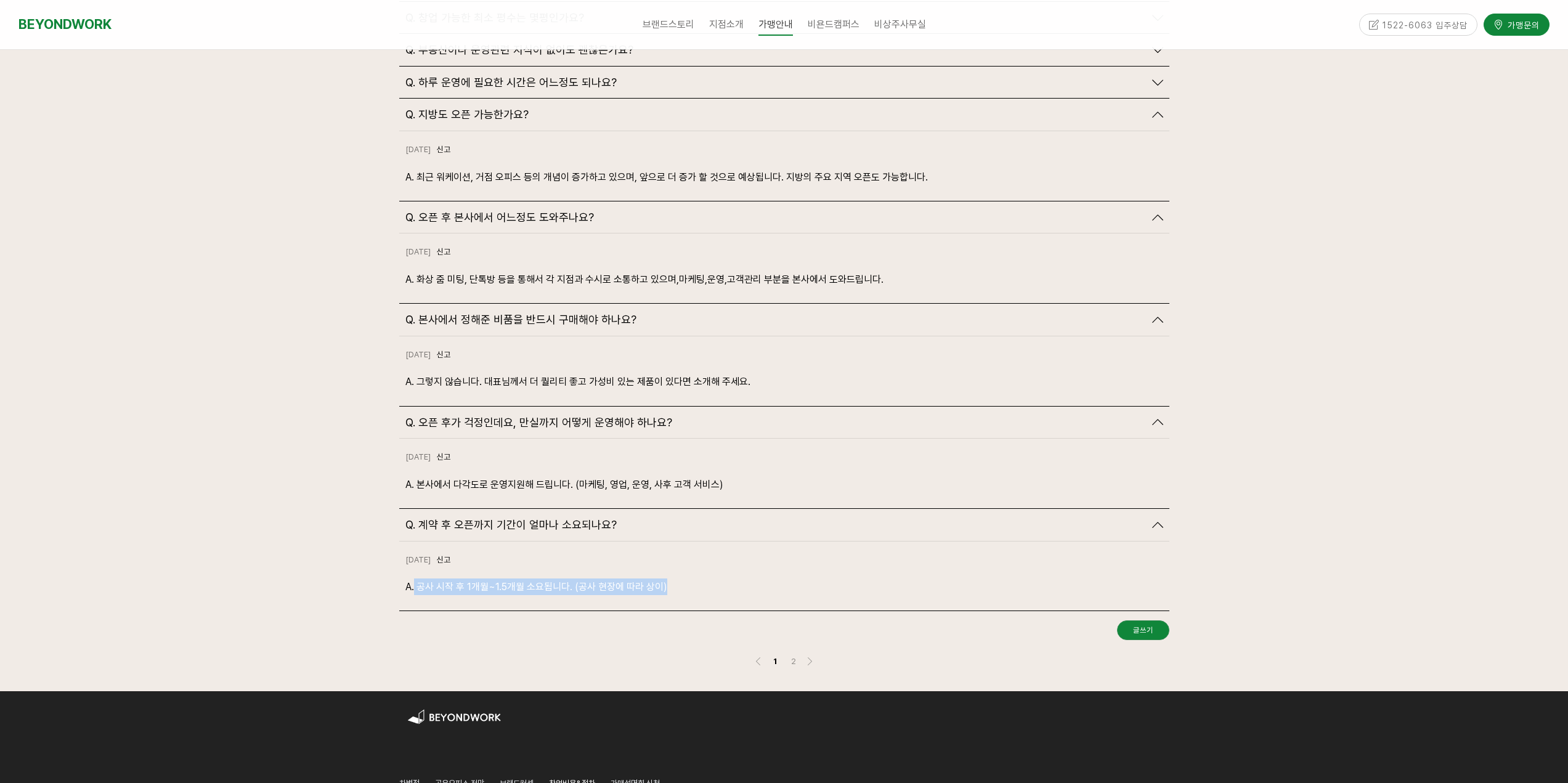
click at [683, 578] on p "A. 공사 시작 후 1개월~1.5개월 소요됩니다. (공사 현장에 따라 상이)" at bounding box center [784, 587] width 758 height 17
drag, startPoint x: 462, startPoint y: 561, endPoint x: 711, endPoint y: 568, distance: 249.1
click at [711, 578] on p "A. 공사 시작 후 1개월~1.5개월 소요됩니다. (공사 현장에 따라 상이)" at bounding box center [784, 587] width 758 height 17
click at [422, 578] on p "A. 공사 시작 후 1개월~1.5개월 소요됩니다. (공사 현장에 따라 상이)" at bounding box center [784, 587] width 758 height 17
drag, startPoint x: 434, startPoint y: 558, endPoint x: 677, endPoint y: 564, distance: 243.1
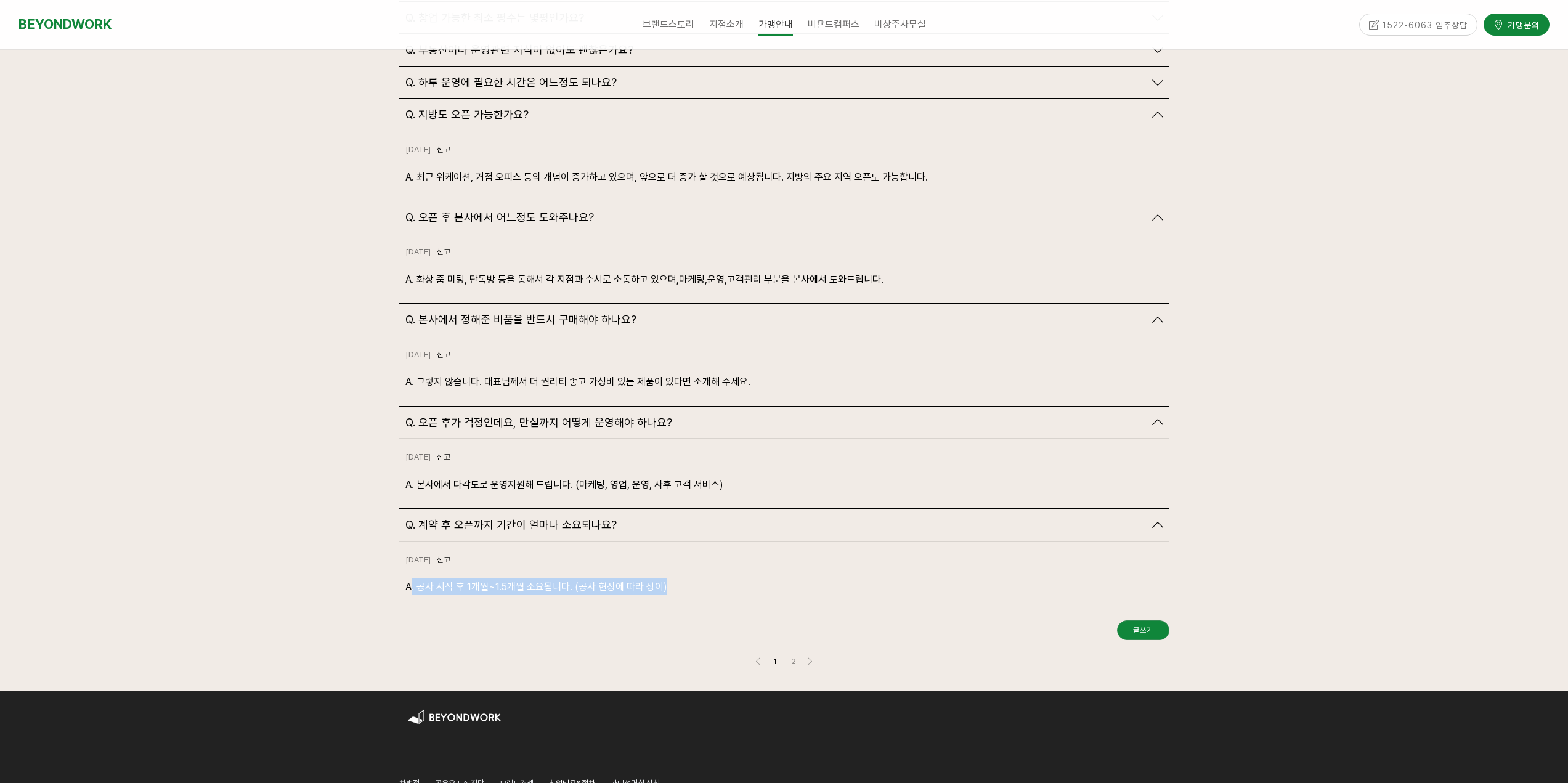
click at [677, 578] on p "A. 공사 시작 후 1개월~1.5개월 소요됩니다. (공사 현장에 따라 상이)" at bounding box center [784, 587] width 758 height 17
click at [715, 578] on p "A. 공사 시작 후 1개월~1.5개월 소요됩니다. (공사 현장에 따라 상이)" at bounding box center [784, 587] width 758 height 17
click at [792, 654] on link "2" at bounding box center [793, 661] width 15 height 15
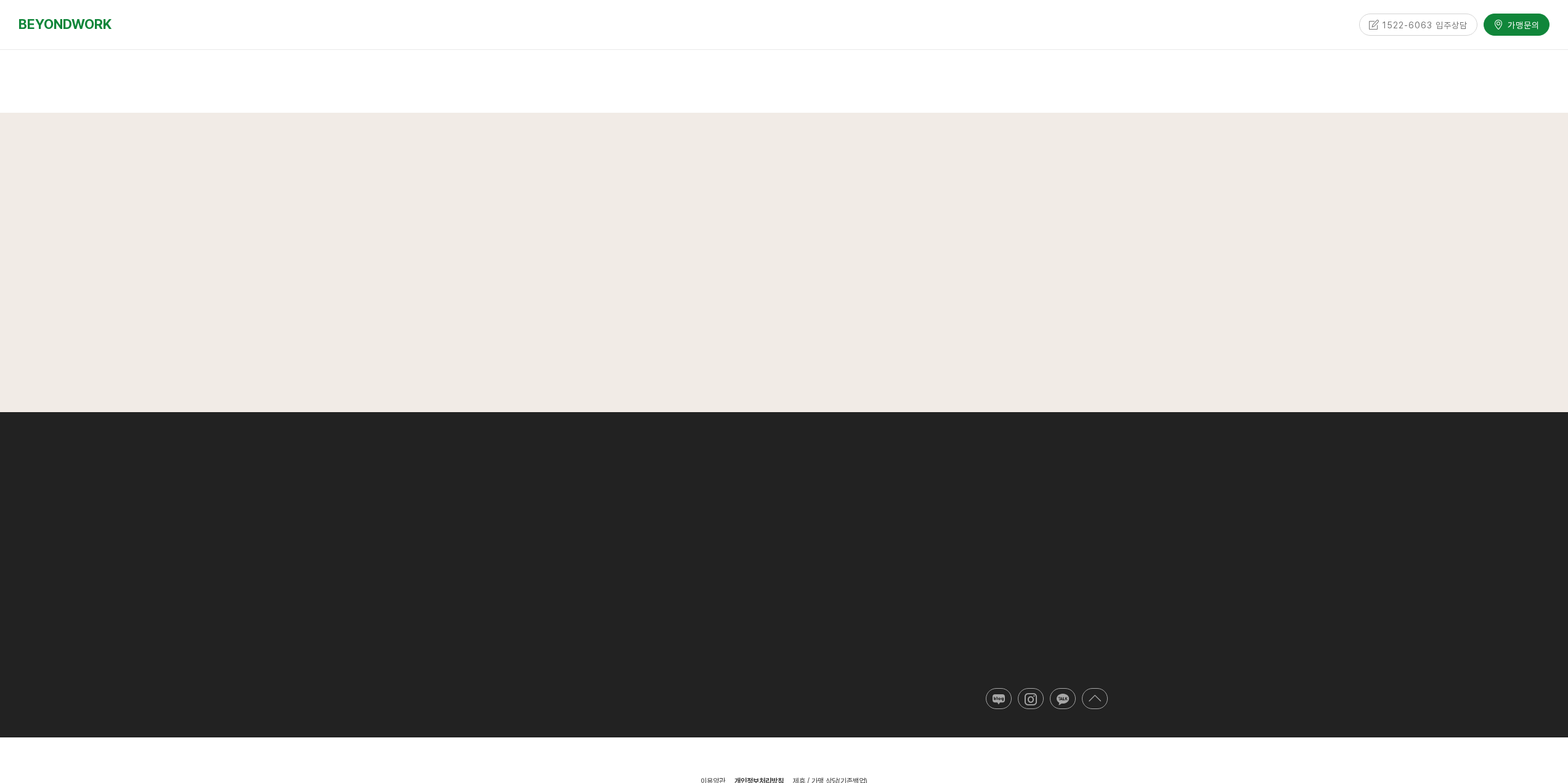
scroll to position [2750, 0]
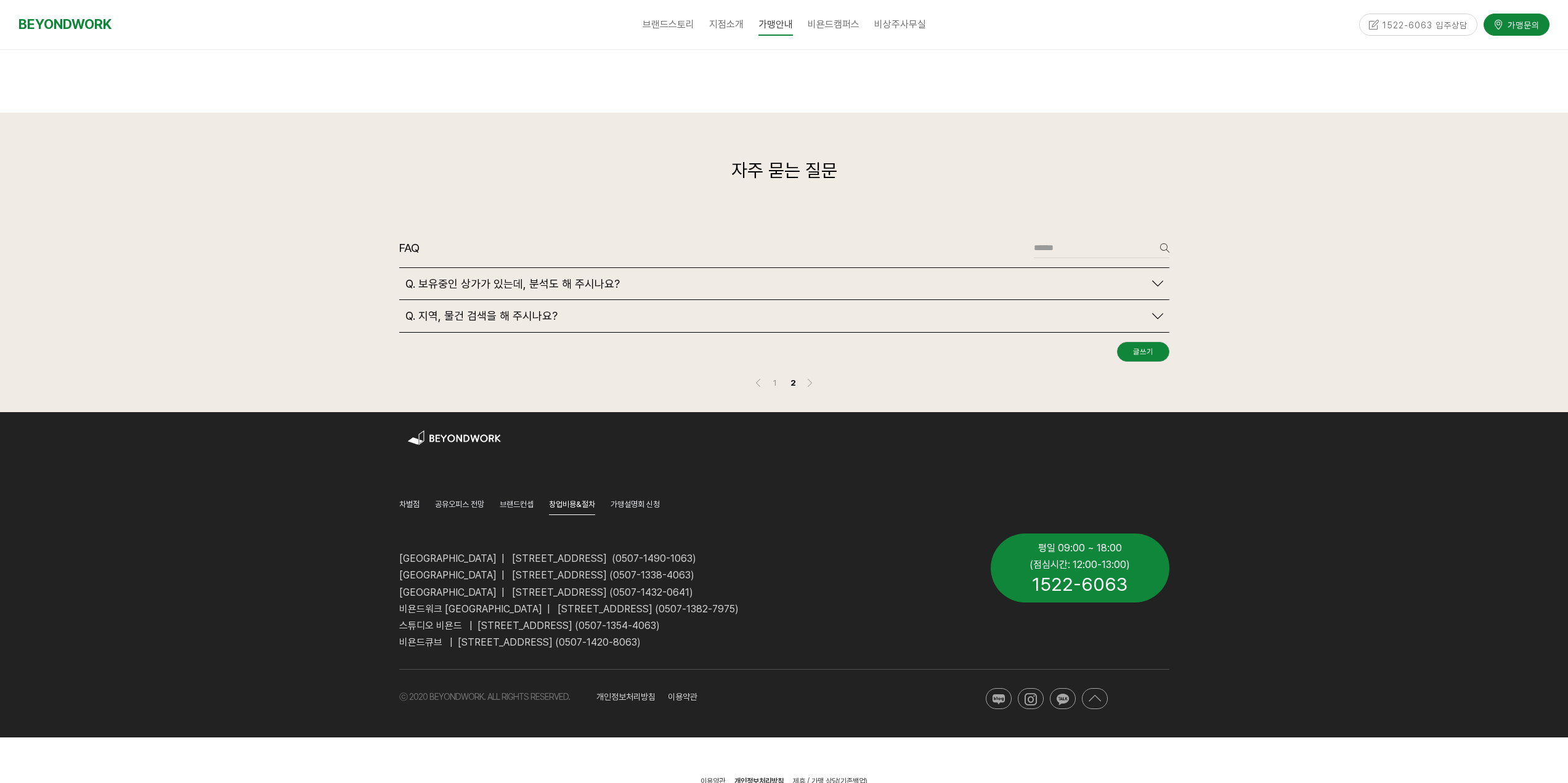
click at [569, 277] on span "Q. 보유중인 상가가 있는데, 분석도 해 주시나요?" at bounding box center [513, 284] width 214 height 13
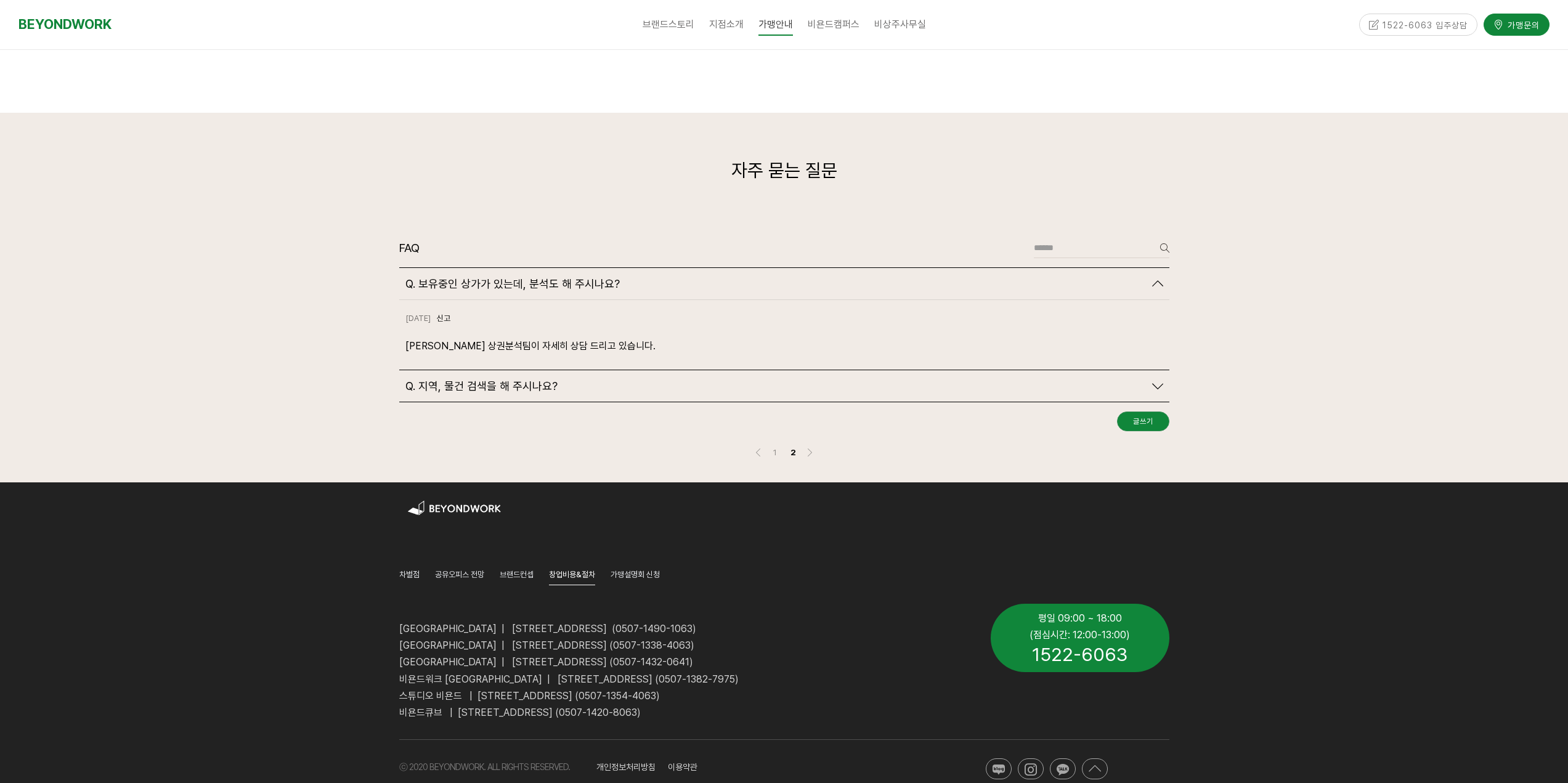
click at [526, 380] on span "Q. 지역, 물건 검색을 해 주시나요?" at bounding box center [482, 386] width 152 height 13
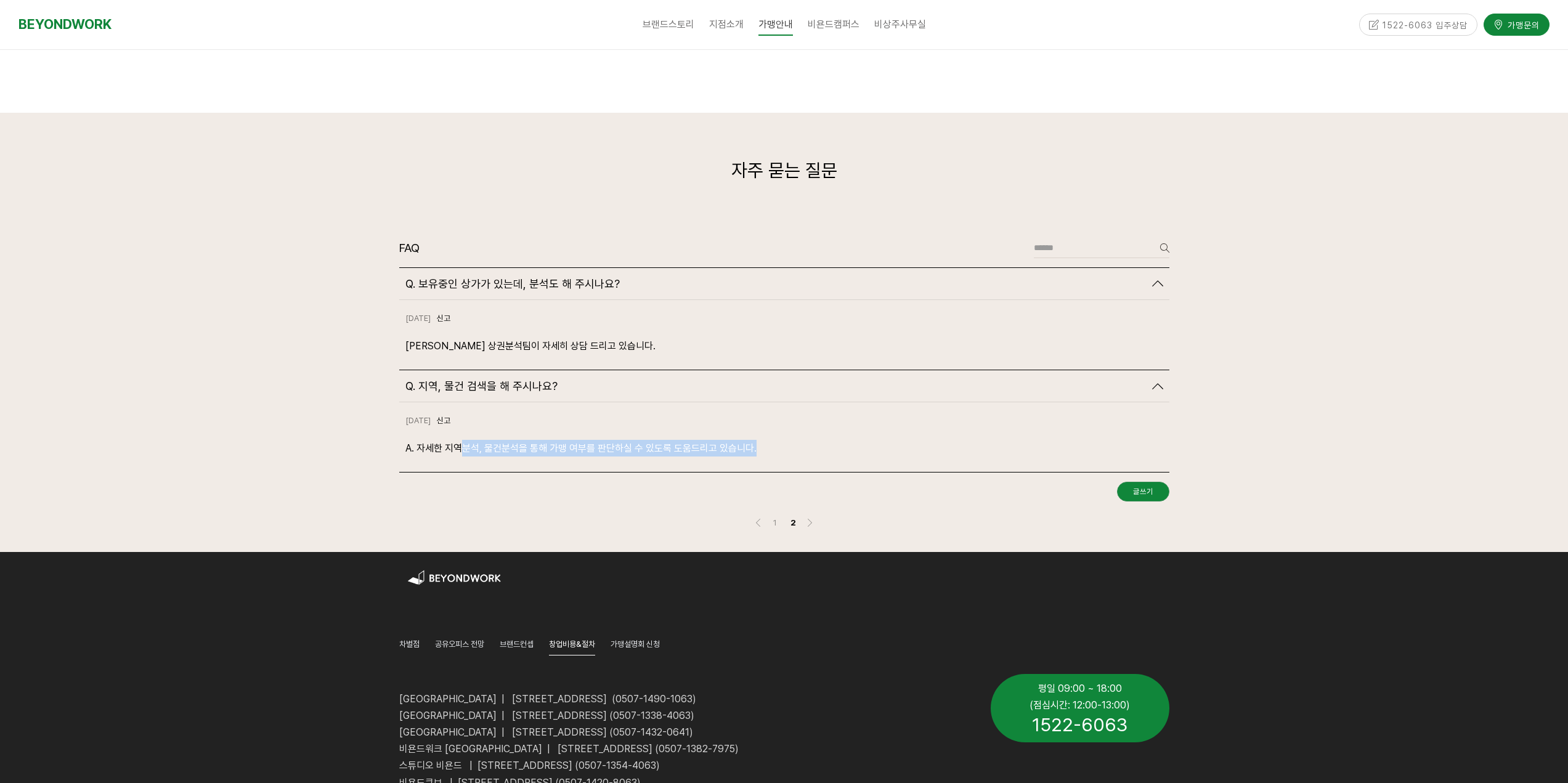
drag, startPoint x: 462, startPoint y: 416, endPoint x: 782, endPoint y: 425, distance: 320.1
click at [782, 440] on p "A. 자세한 지역분석, 물건분석을 통해 가맹 여부를 판단하실 수 있도록 도움드리고 있습니다." at bounding box center [784, 448] width 758 height 17
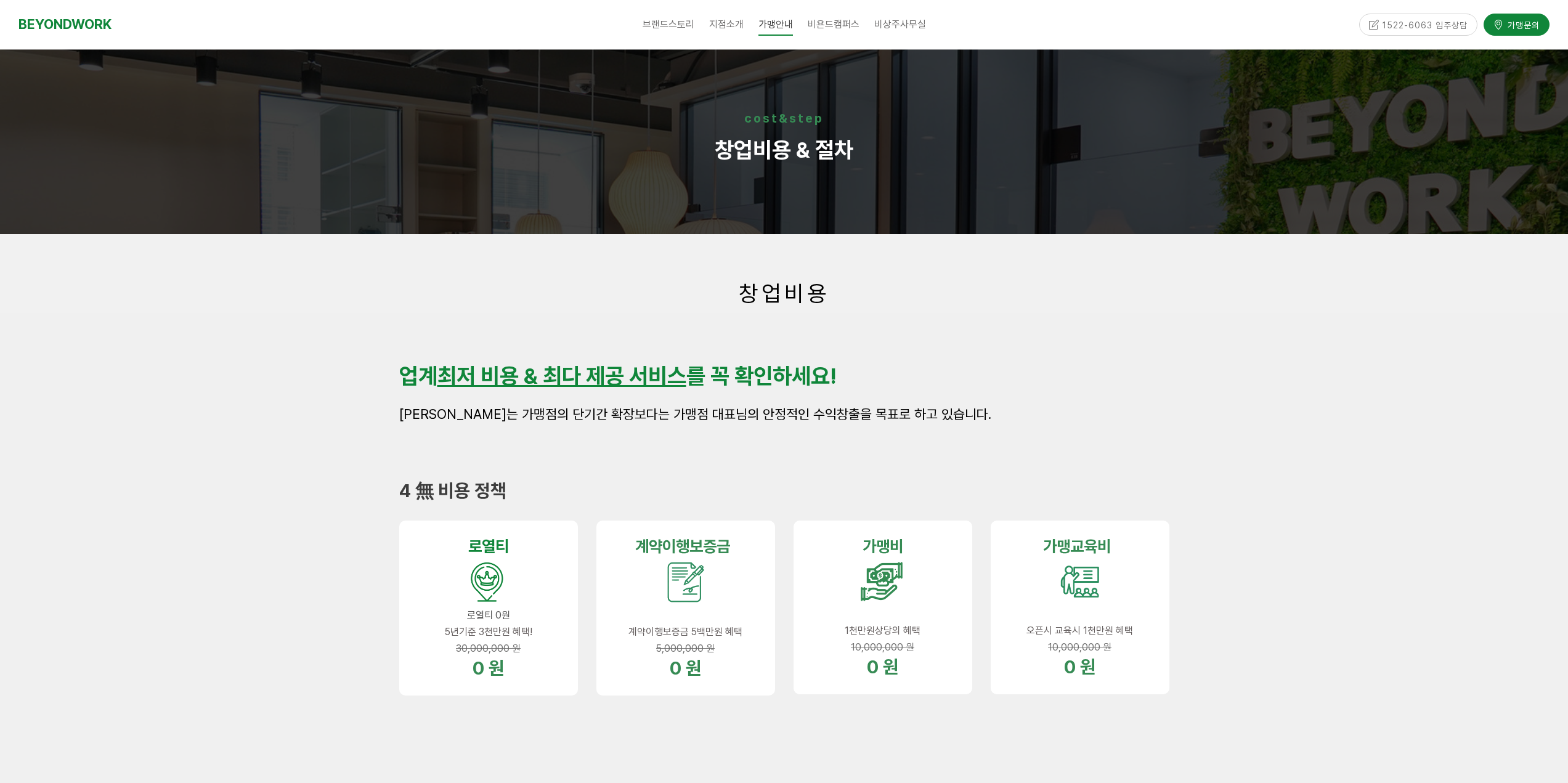
scroll to position [0, 0]
drag, startPoint x: 658, startPoint y: 386, endPoint x: 869, endPoint y: 389, distance: 211.0
click at [869, 389] on p "업계 최저 비용 & 최다 제공 서비스 를 꼭 확인하세요!" at bounding box center [784, 377] width 770 height 27
click at [1058, 444] on div at bounding box center [784, 452] width 770 height 18
click at [671, 31] on link "브랜드스토리" at bounding box center [668, 25] width 66 height 31
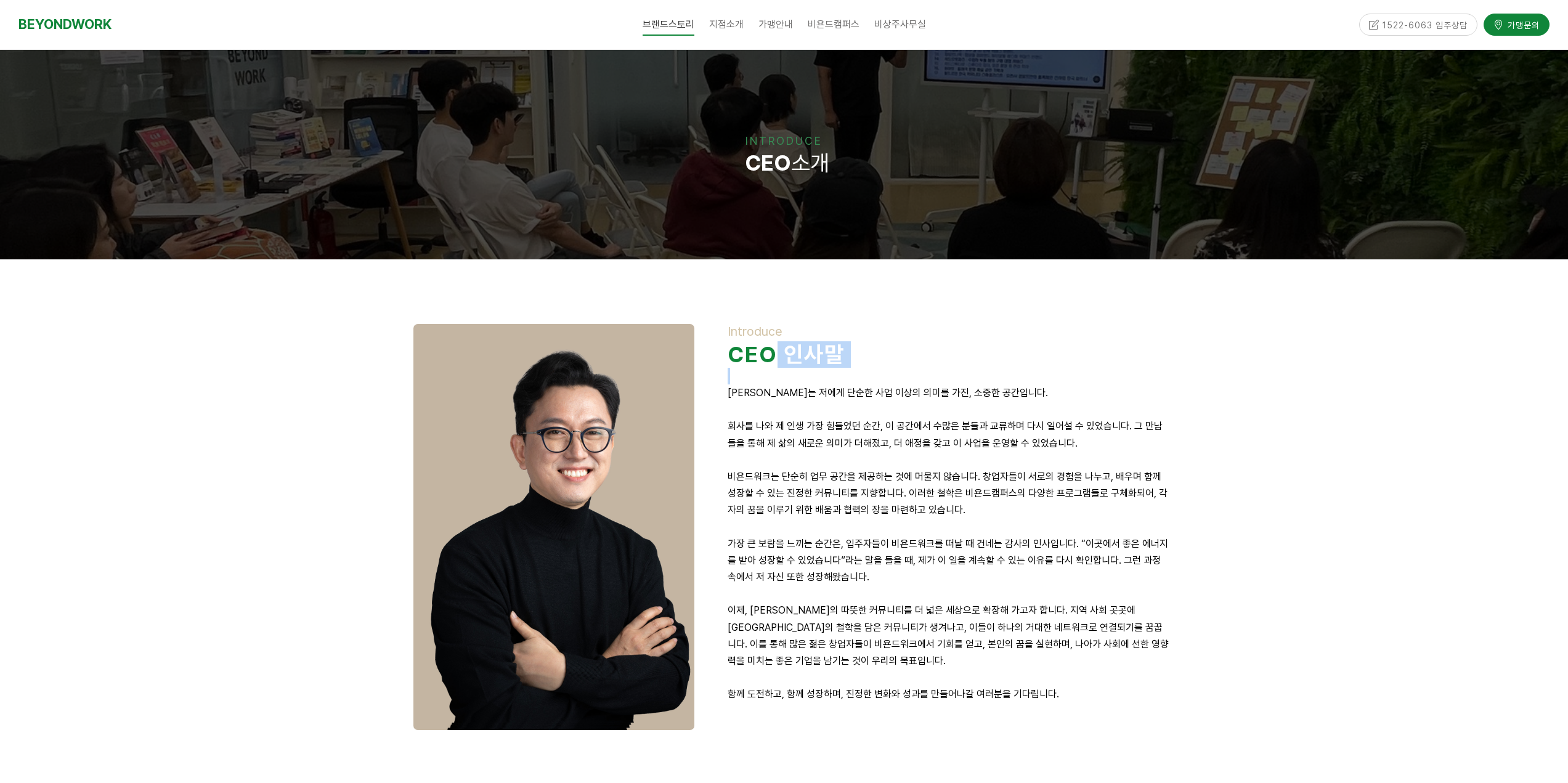
drag, startPoint x: 824, startPoint y: 358, endPoint x: 926, endPoint y: 369, distance: 102.6
click at [926, 368] on div "Introduce CEO 인사말 [PERSON_NAME]는 저에게 단순한 사업 이상의 의미를 가진, 소중한 공간입니다. 회사를 나와 제 인생 …" at bounding box center [948, 522] width 442 height 395
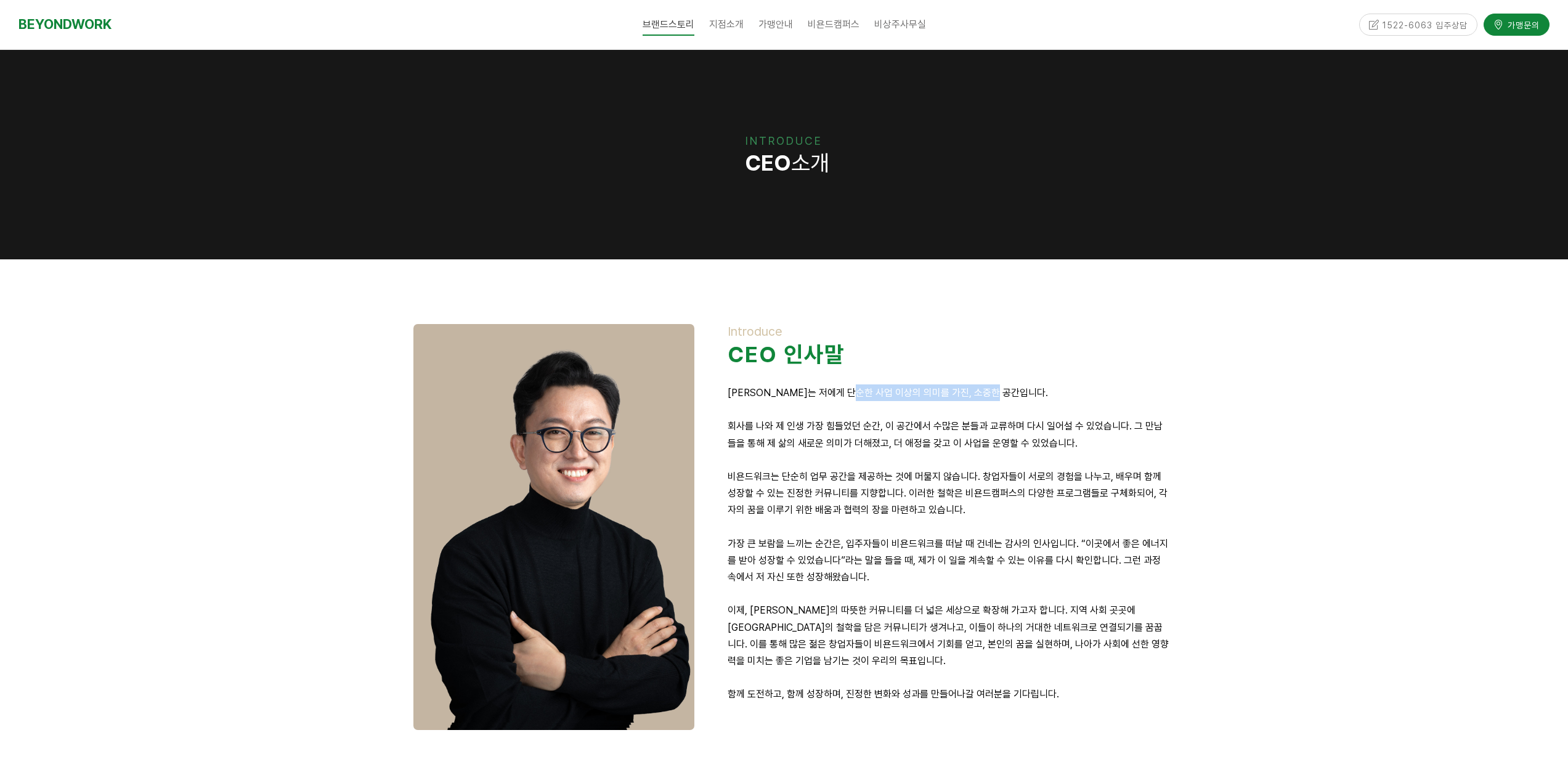
drag, startPoint x: 952, startPoint y: 394, endPoint x: 1030, endPoint y: 396, distance: 78.0
click at [1030, 396] on p "[PERSON_NAME]는 저에게 단순한 사업 이상의 의미를 가진, 소중한 공간입니다." at bounding box center [948, 392] width 442 height 17
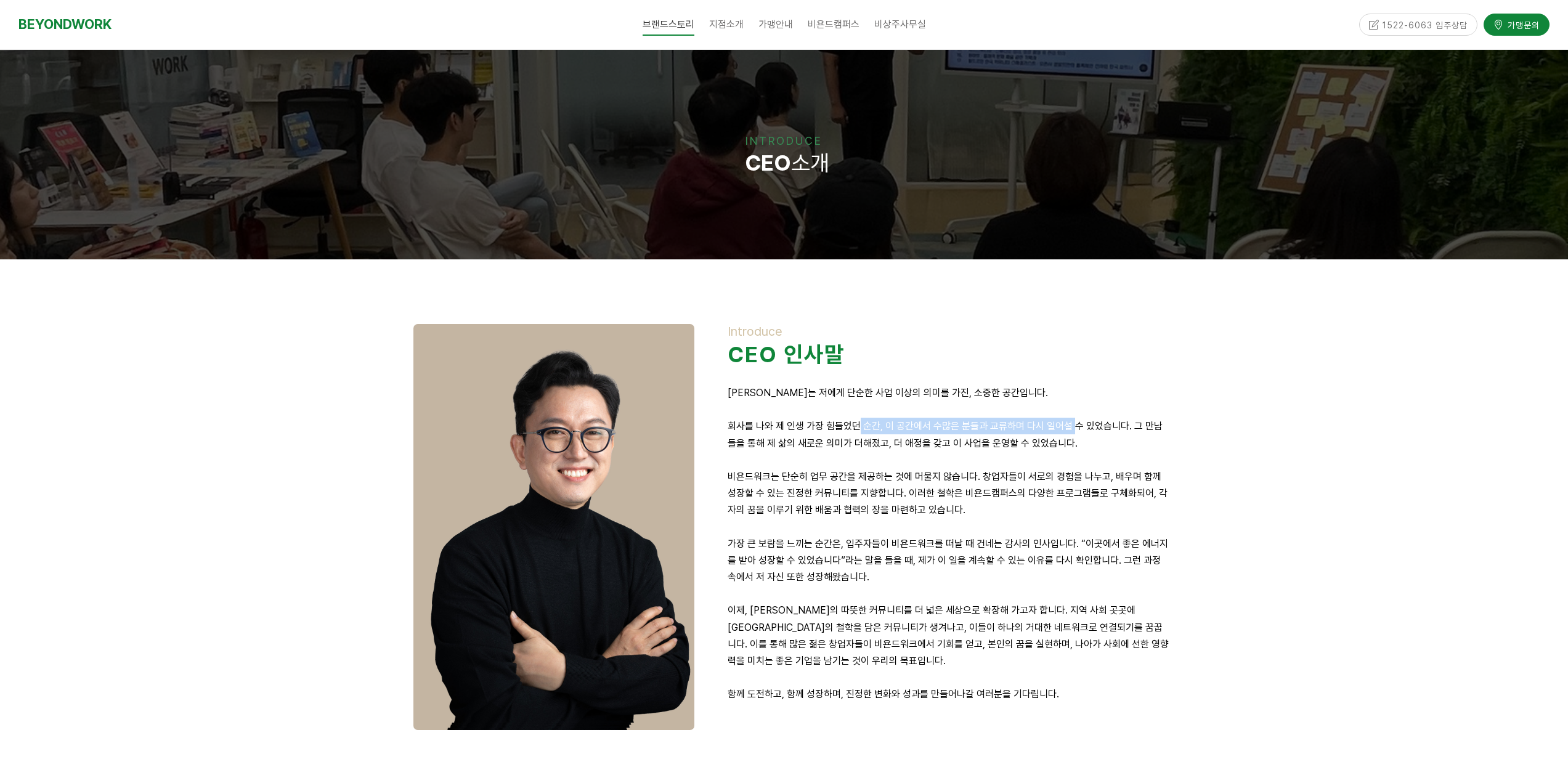
drag, startPoint x: 915, startPoint y: 419, endPoint x: 1072, endPoint y: 429, distance: 157.3
click at [1072, 429] on p "회사를 나와 제 인생 가장 힘들었던 순간, 이 공간에서 수많은 분들과 교류하며 다시 일어설 수 있었습니다. 그 만남들을 통해 제 삶의 새로운 …" at bounding box center [948, 434] width 442 height 33
drag, startPoint x: 973, startPoint y: 446, endPoint x: 1064, endPoint y: 451, distance: 91.1
click at [1064, 451] on div "Introduce CEO 인사말 [PERSON_NAME]는 저에게 단순한 사업 이상의 의미를 가진, 소중한 공간입니다. 회사를 나와 제 인생 …" at bounding box center [948, 522] width 442 height 395
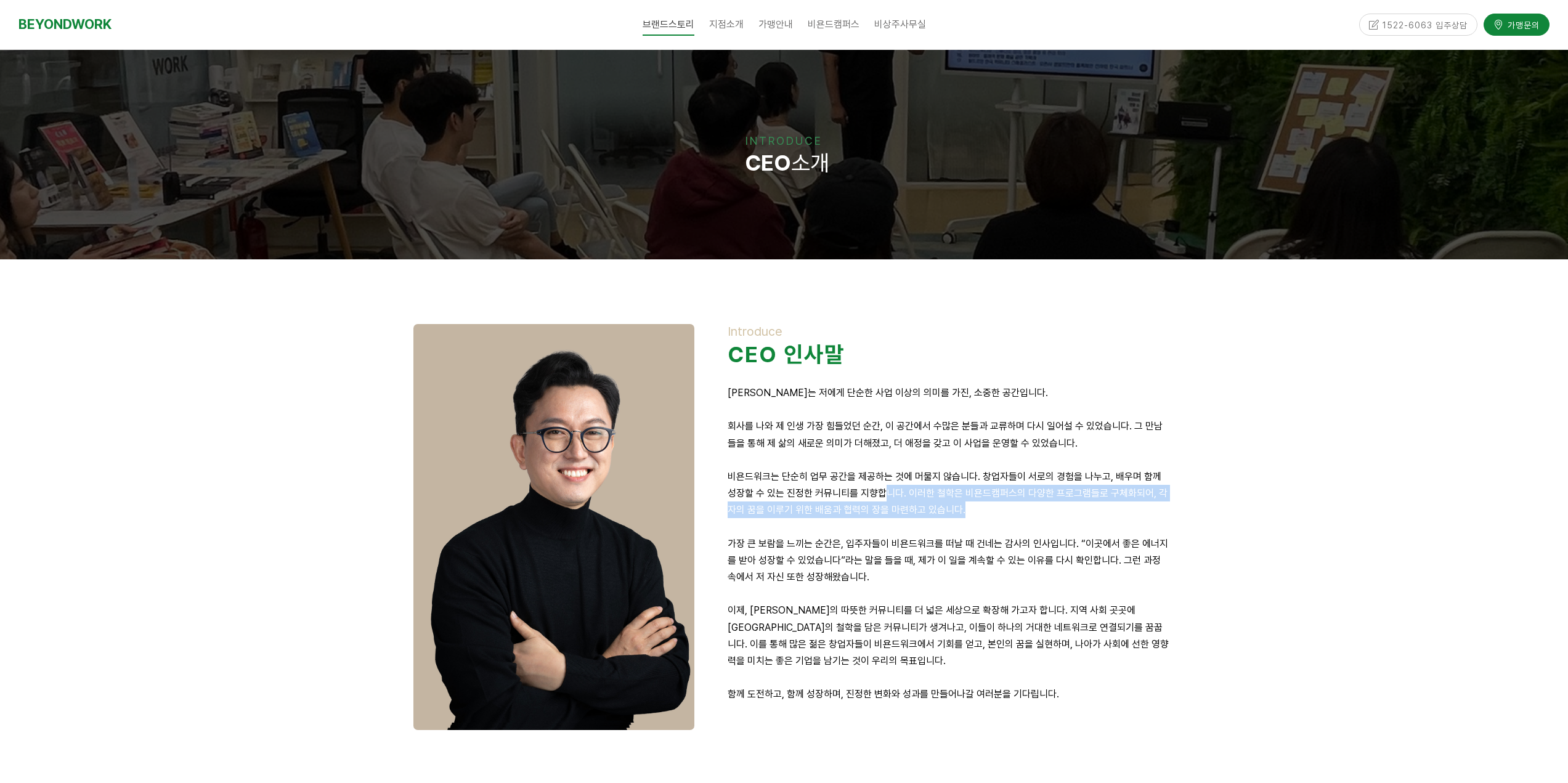
drag, startPoint x: 889, startPoint y: 503, endPoint x: 985, endPoint y: 502, distance: 96.0
click at [985, 502] on p "비욘드워크는 단순히 업무 공간을 제공하는 것에 머물지 않습니다. 창업자들이 서로의 경험을 나누고, 배우며 함께 성장할 수 있는 진정한 커뮤니티…" at bounding box center [948, 493] width 442 height 50
drag, startPoint x: 843, startPoint y: 513, endPoint x: 945, endPoint y: 525, distance: 102.7
click at [942, 523] on div "Introduce CEO 인사말 [PERSON_NAME]는 저에게 단순한 사업 이상의 의미를 가진, 소중한 공간입니다. 회사를 나와 제 인생 …" at bounding box center [948, 522] width 442 height 395
click at [981, 576] on p "가장 큰 보람을 느끼는 순간은, 입주자들이 비욘드워크를 떠날 때 건네는 감사의 인사입니다. “이곳에서 좋은 에너지를 받아 성장할 수 있었습니다…" at bounding box center [948, 561] width 442 height 50
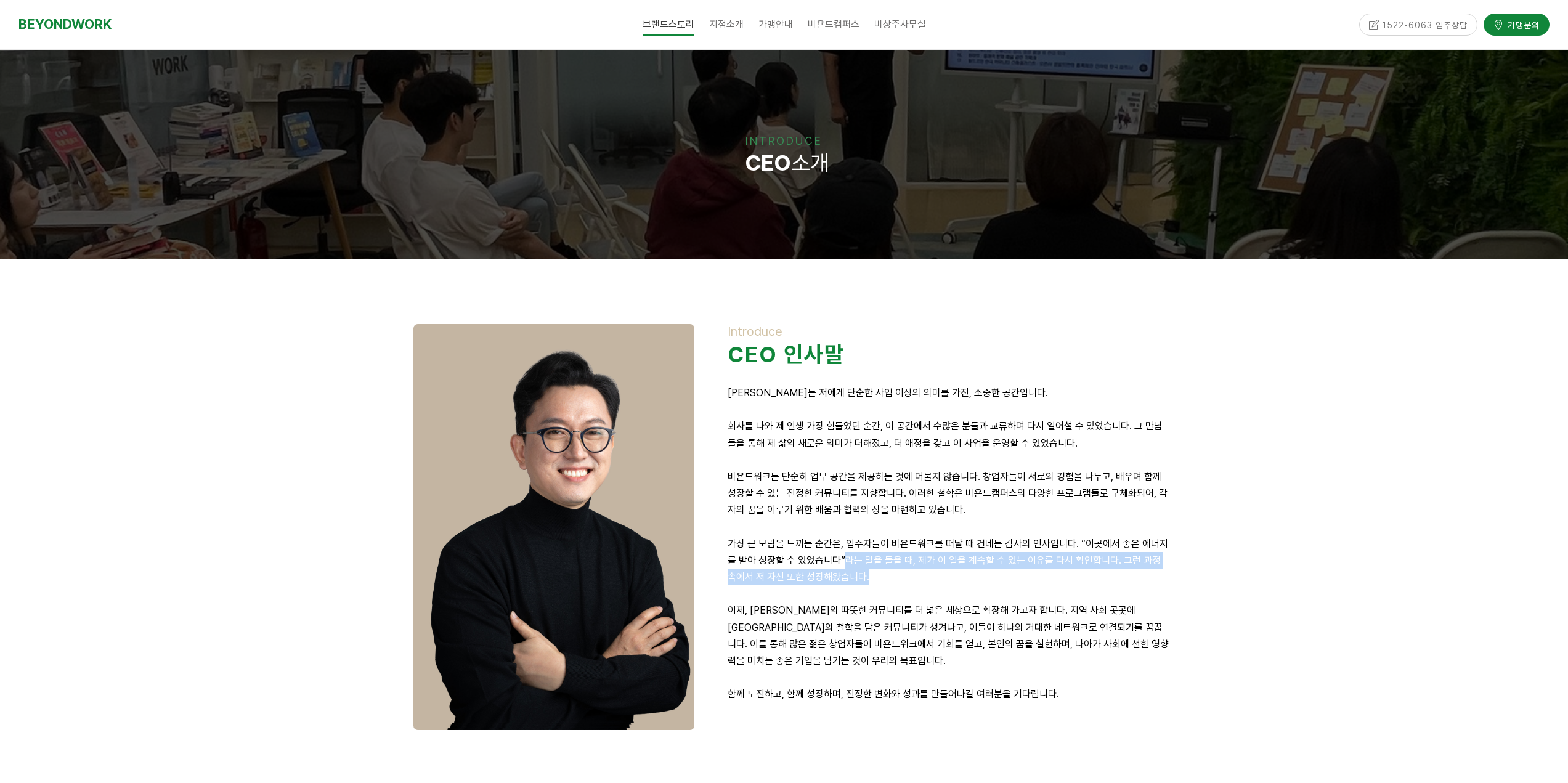
drag, startPoint x: 1069, startPoint y: 578, endPoint x: 929, endPoint y: 576, distance: 140.0
click at [1069, 578] on p "가장 큰 보람을 느끼는 순간은, 입주자들이 비욘드워크를 떠날 때 건네는 감사의 인사입니다. “이곳에서 좋은 에너지를 받아 성장할 수 있었습니다…" at bounding box center [948, 561] width 442 height 50
click at [968, 555] on p "가장 큰 보람을 느끼는 순간은, 입주자들이 비욘드워크를 떠날 때 건네는 감사의 인사입니다. “이곳에서 좋은 에너지를 받아 성장할 수 있었습니다…" at bounding box center [948, 561] width 442 height 50
drag, startPoint x: 883, startPoint y: 539, endPoint x: 1078, endPoint y: 561, distance: 196.2
click at [1010, 553] on p "가장 큰 보람을 느끼는 순간은, 입주자들이 비욘드워크를 떠날 때 건네는 감사의 인사입니다. “이곳에서 좋은 에너지를 받아 성장할 수 있었습니다…" at bounding box center [948, 561] width 442 height 50
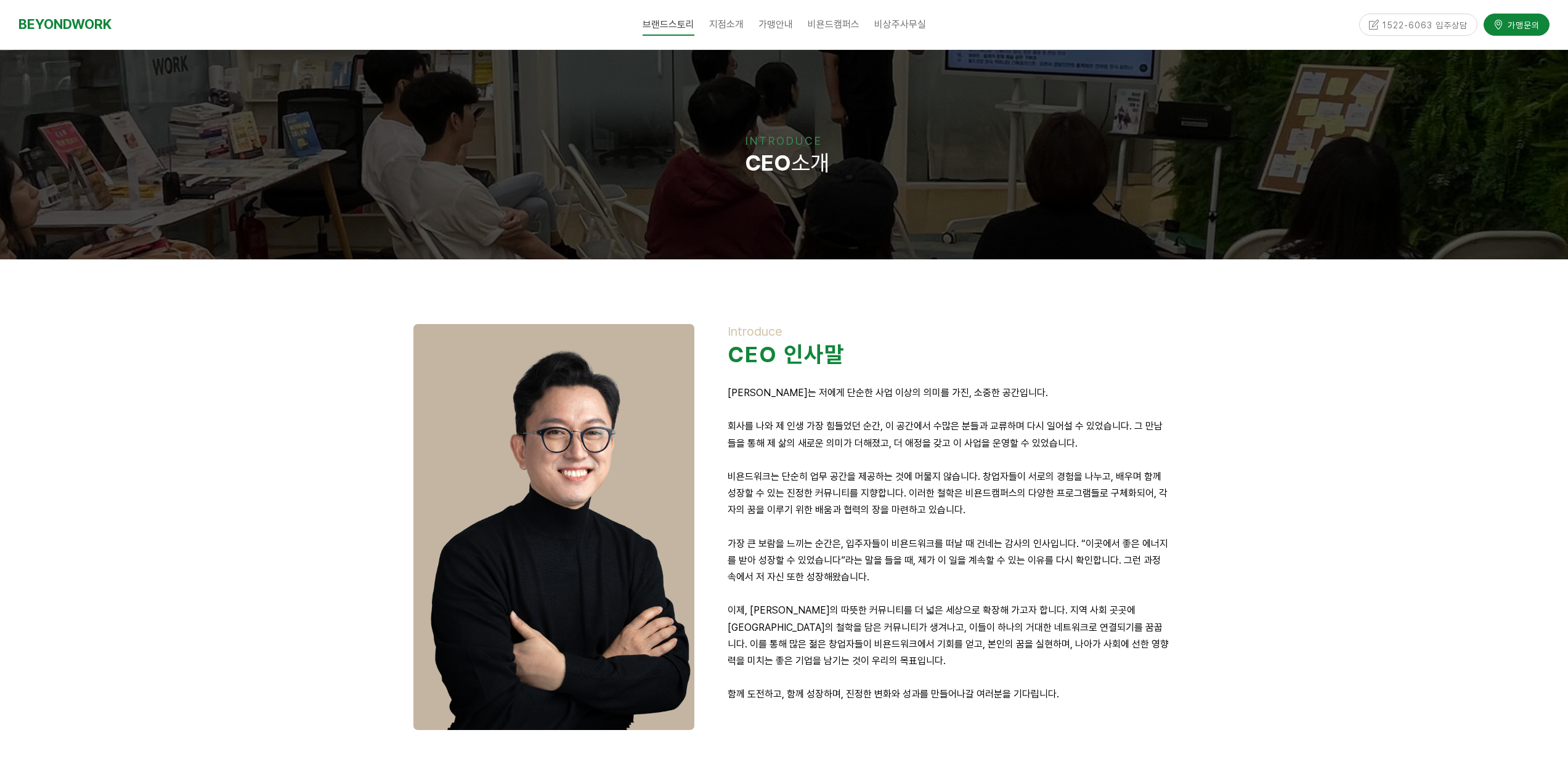
click at [1078, 561] on p "가장 큰 보람을 느끼는 순간은, 입주자들이 비욘드워크를 떠날 때 건네는 감사의 인사입니다. “이곳에서 좋은 에너지를 받아 성장할 수 있었습니다…" at bounding box center [948, 561] width 442 height 50
drag, startPoint x: 942, startPoint y: 547, endPoint x: 1094, endPoint y: 550, distance: 152.0
click at [1009, 545] on p "가장 큰 보람을 느끼는 순간은, 입주자들이 비욘드워크를 떠날 때 건네는 감사의 인사입니다. “이곳에서 좋은 에너지를 받아 성장할 수 있었습니다…" at bounding box center [948, 561] width 442 height 50
click at [1103, 552] on p "가장 큰 보람을 느끼는 순간은, 입주자들이 비욘드워크를 떠날 때 건네는 감사의 인사입니다. “이곳에서 좋은 에너지를 받아 성장할 수 있었습니다…" at bounding box center [948, 561] width 442 height 50
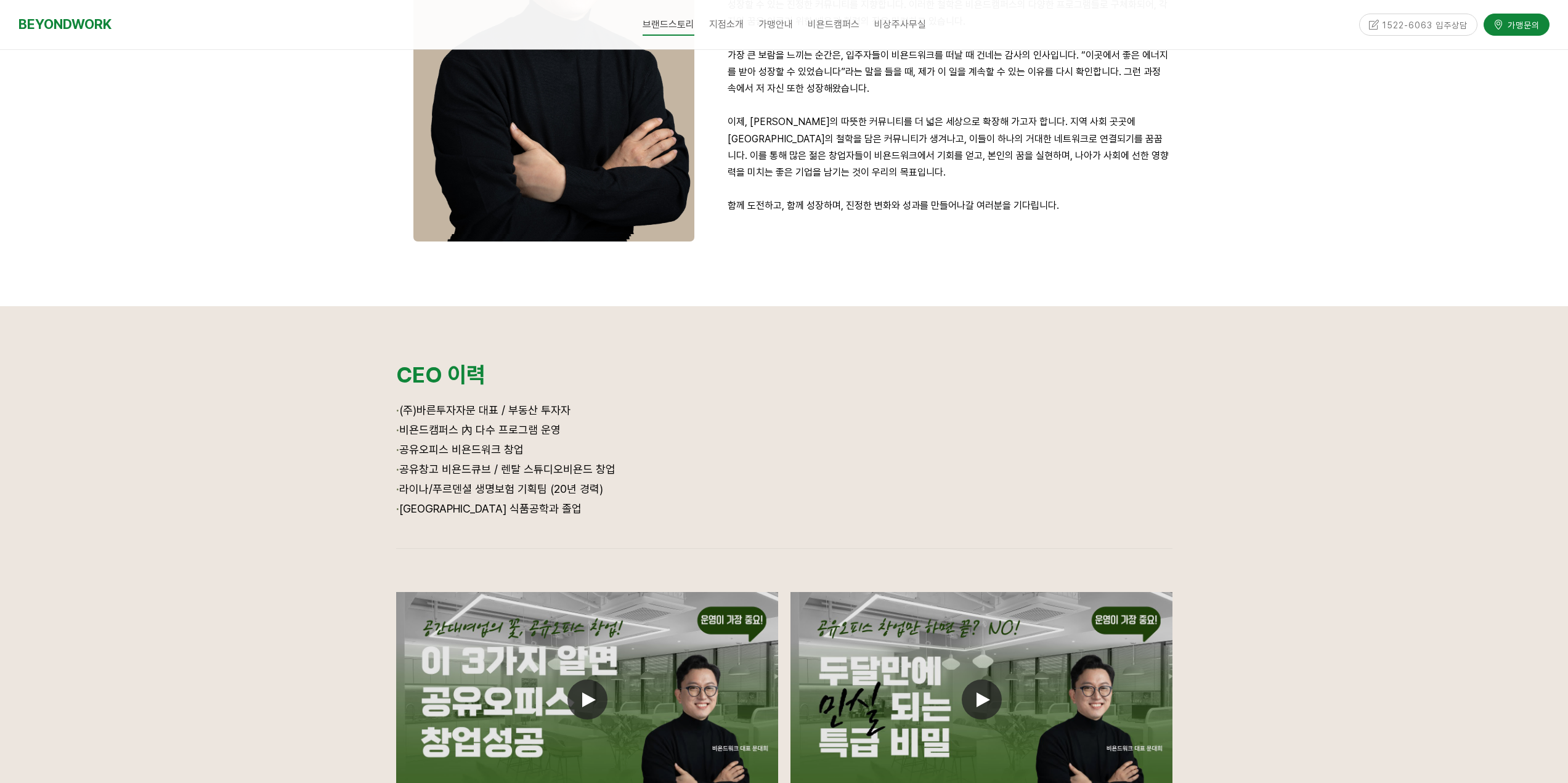
scroll to position [555, 0]
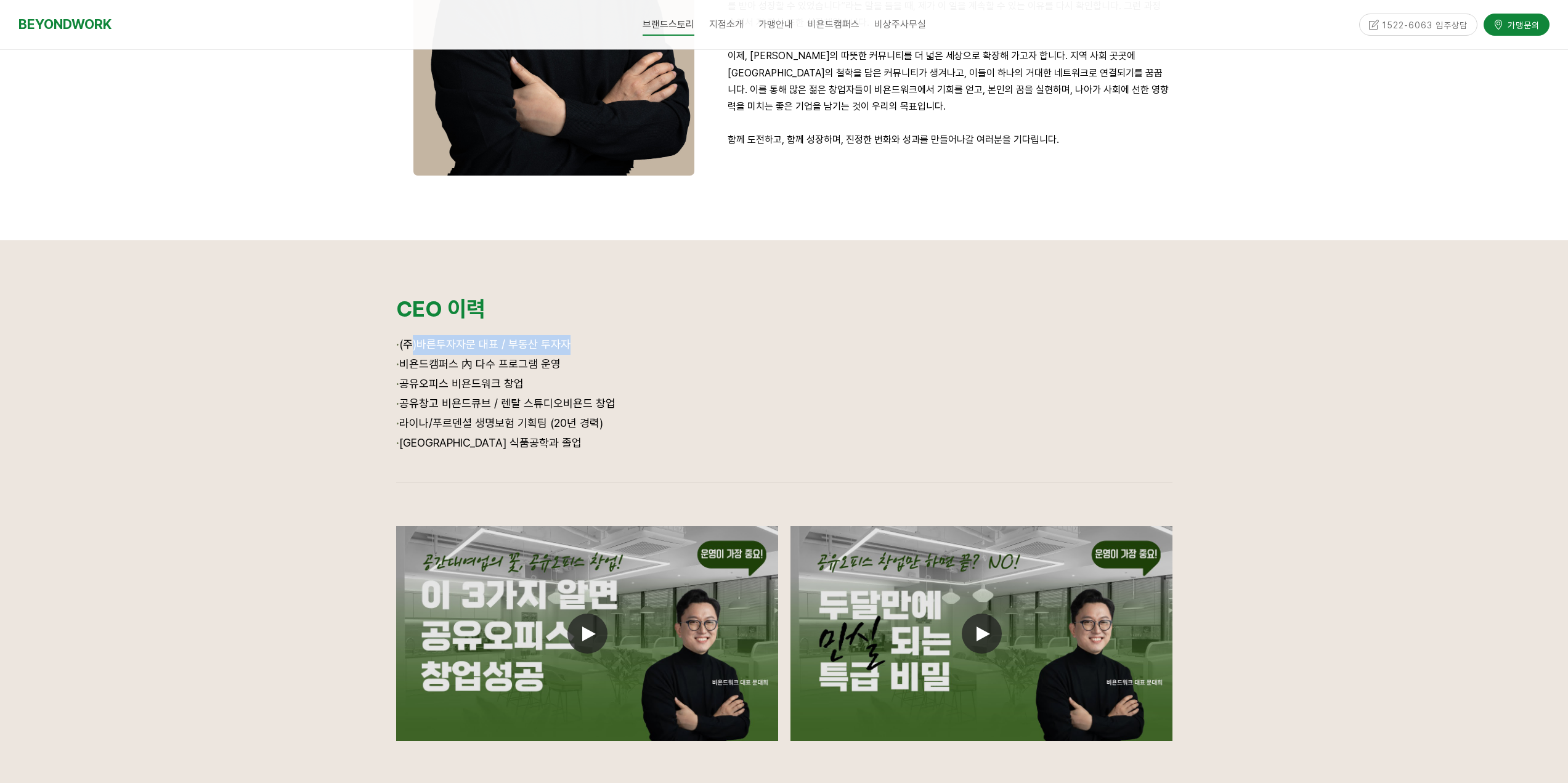
drag, startPoint x: 416, startPoint y: 338, endPoint x: 560, endPoint y: 339, distance: 144.0
click at [560, 339] on span "(주)바른투자자문 대표 / 부동산 투자자" at bounding box center [485, 344] width 171 height 13
click at [564, 341] on span "(주)바른투자자문 대표 / 부동산 투자자" at bounding box center [485, 344] width 171 height 13
drag, startPoint x: 436, startPoint y: 341, endPoint x: 566, endPoint y: 348, distance: 130.2
click at [566, 348] on span "(주)바른투자자문 대표 / 부동산 투자자" at bounding box center [485, 344] width 171 height 13
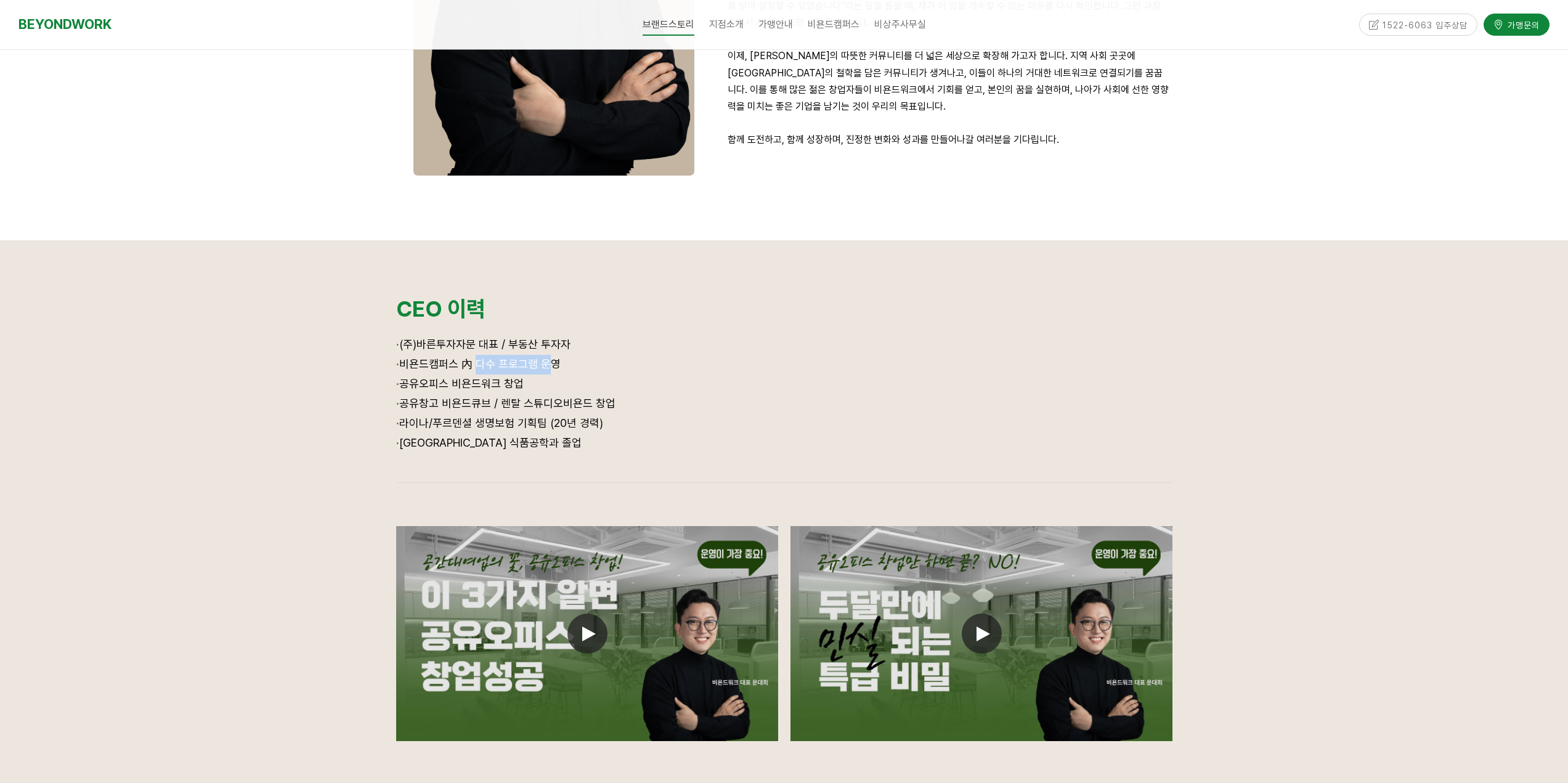
drag, startPoint x: 470, startPoint y: 368, endPoint x: 562, endPoint y: 375, distance: 92.3
click at [559, 374] on div "· (주)바른투자자문 대표 / 부동산 투자자 · 비욘드캠퍼스 內 다수 프로그램 운영 · 공유오피스 비욘드워크 창업 · 공유창고 비욘드큐브 / …" at bounding box center [784, 403] width 776 height 135
drag, startPoint x: 485, startPoint y: 414, endPoint x: 535, endPoint y: 433, distance: 53.5
click at [503, 423] on p "· 라이나/푸르덴셜 생명보험 기획팀 (20년 경력)" at bounding box center [784, 424] width 776 height 20
drag, startPoint x: 572, startPoint y: 448, endPoint x: 566, endPoint y: 451, distance: 6.7
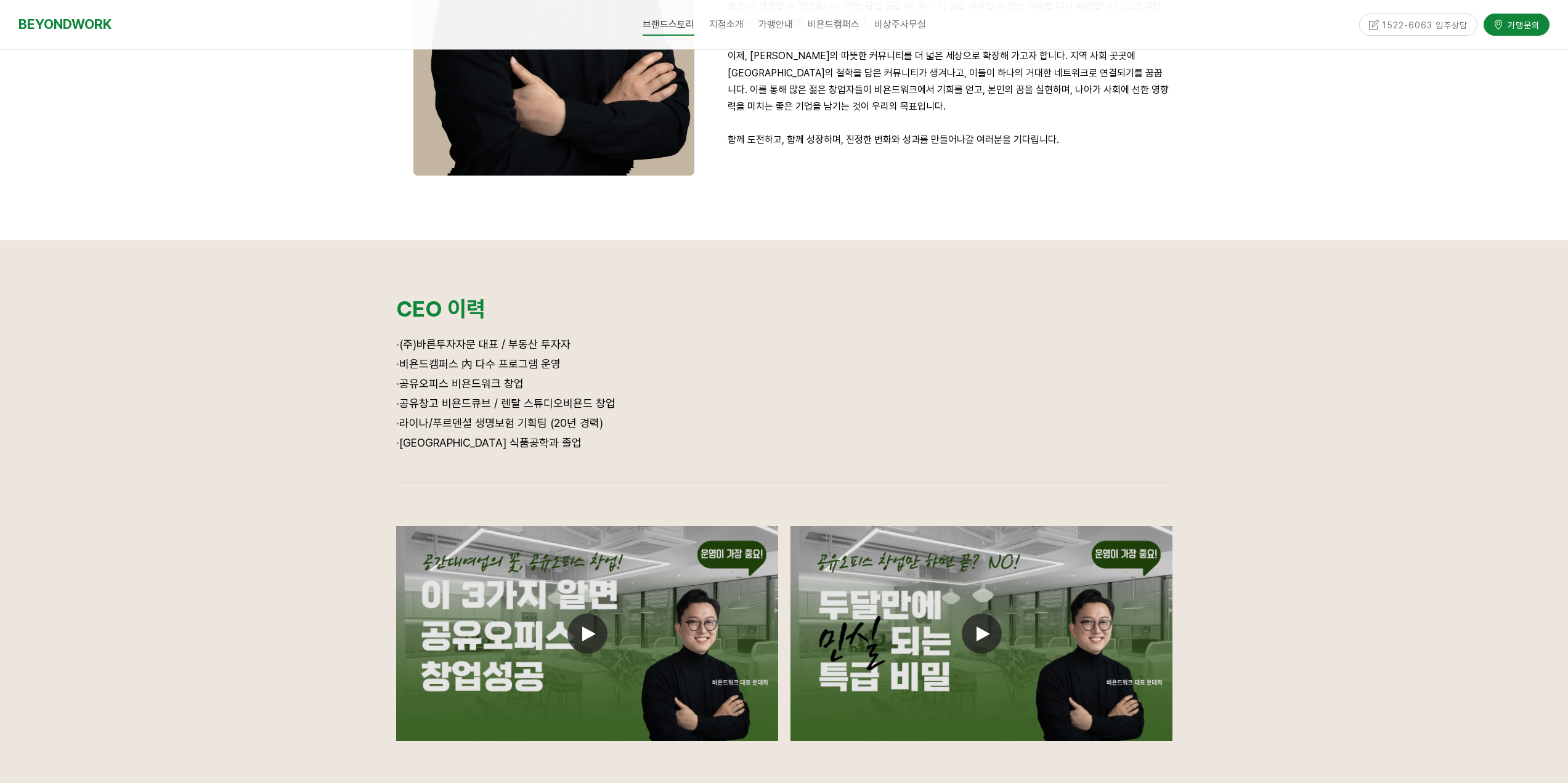
click at [571, 449] on p "· [GEOGRAPHIC_DATA] 식품공학과 졸업" at bounding box center [784, 443] width 776 height 20
drag, startPoint x: 566, startPoint y: 460, endPoint x: 481, endPoint y: 448, distance: 85.8
click at [564, 460] on p at bounding box center [784, 462] width 776 height 17
drag, startPoint x: 442, startPoint y: 438, endPoint x: 561, endPoint y: 453, distance: 119.9
click at [520, 448] on span "· [GEOGRAPHIC_DATA] 식품공학과 졸업" at bounding box center [488, 443] width 185 height 13
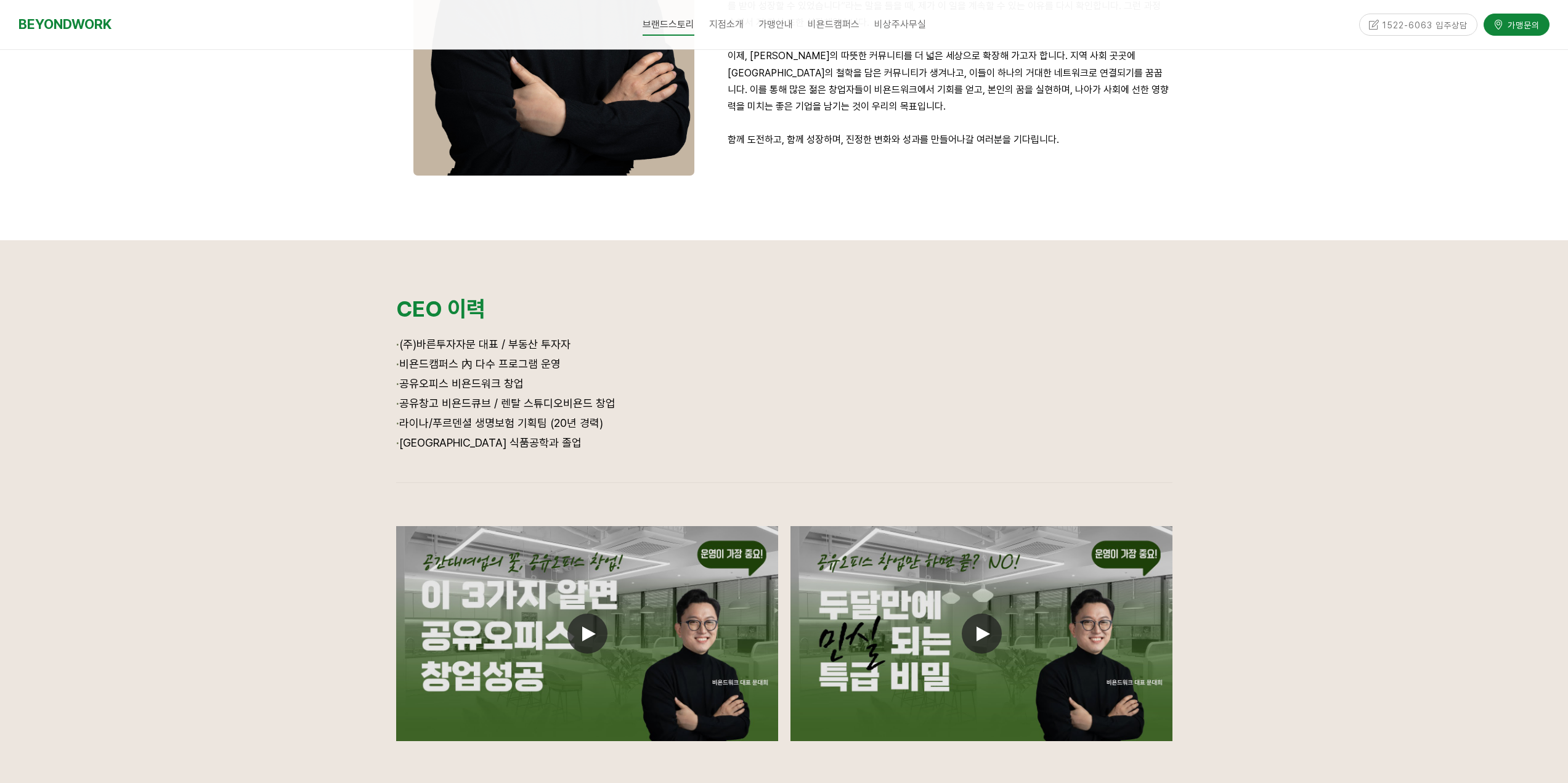
click at [561, 454] on p at bounding box center [784, 462] width 776 height 17
click at [544, 436] on div "· (주)바른투자자문 대표 / 부동산 투자자 · 비욘드캠퍼스 內 다수 프로그램 운영 · 공유오피스 비욘드워크 창업 · 공유창고 비욘드큐브 / …" at bounding box center [784, 403] width 776 height 135
click at [592, 436] on p "· [GEOGRAPHIC_DATA] 식품공학과 졸업" at bounding box center [784, 443] width 776 height 20
drag, startPoint x: 470, startPoint y: 419, endPoint x: 591, endPoint y: 438, distance: 122.5
click at [550, 437] on div "· (주)바른투자자문 대표 / 부동산 투자자 · 비욘드캠퍼스 內 다수 프로그램 운영 · 공유오피스 비욘드워크 창업 · 공유창고 비욘드큐브 / …" at bounding box center [784, 403] width 776 height 135
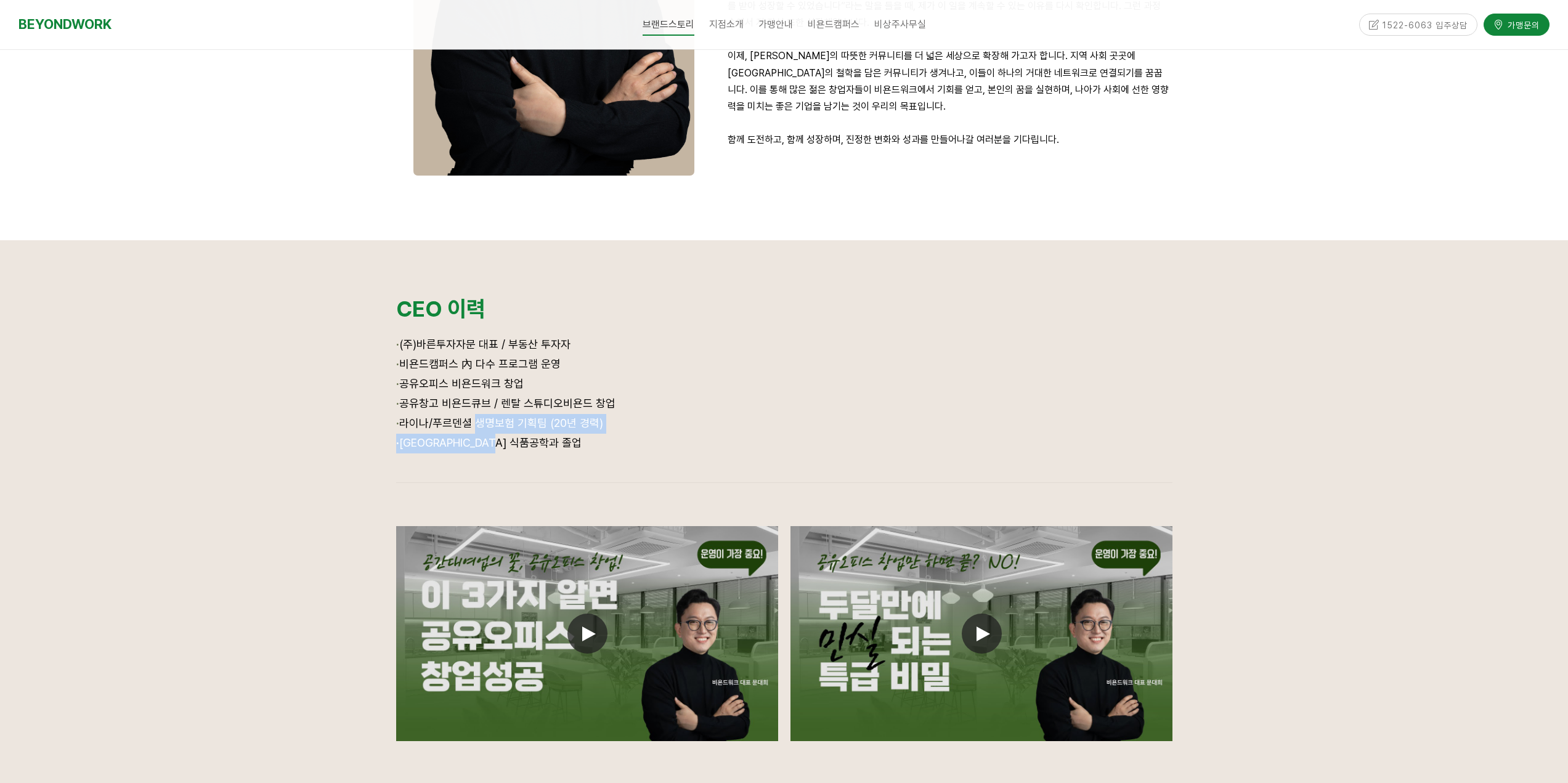
click at [591, 438] on p "· [GEOGRAPHIC_DATA] 식품공학과 졸업" at bounding box center [784, 443] width 776 height 20
drag, startPoint x: 408, startPoint y: 422, endPoint x: 544, endPoint y: 425, distance: 136.0
click at [544, 425] on span "· 라이나/푸르덴셜 생명보험 기획팀 (20년 경력)" at bounding box center [499, 423] width 207 height 13
drag, startPoint x: 405, startPoint y: 419, endPoint x: 547, endPoint y: 425, distance: 142.1
click at [547, 425] on span "· 라이나/푸르덴셜 생명보험 기획팀 (20년 경력)" at bounding box center [499, 423] width 207 height 13
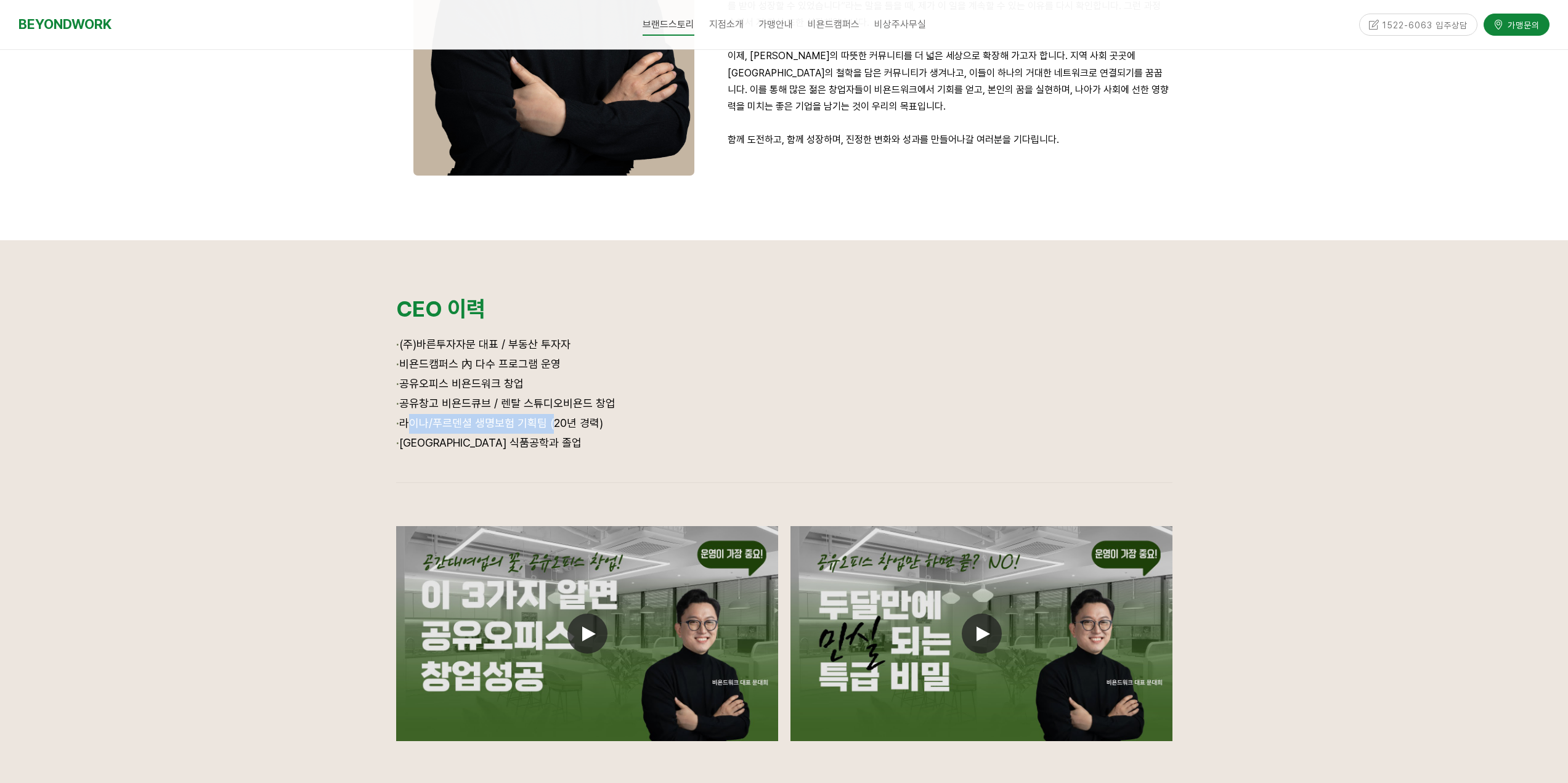
drag, startPoint x: 409, startPoint y: 400, endPoint x: 612, endPoint y: 414, distance: 203.5
click at [612, 414] on div "· (주)바른투자자문 대표 / 부동산 투자자 · 비욘드캠퍼스 內 다수 프로그램 운영 · 공유오피스 비욘드워크 창업 · 공유창고 비욘드큐브 / …" at bounding box center [784, 403] width 776 height 135
click at [430, 397] on span "· 공유창고 비욘드큐브 / 렌탈 스튜디오비욘드 창업" at bounding box center [505, 403] width 219 height 13
drag, startPoint x: 411, startPoint y: 406, endPoint x: 599, endPoint y: 414, distance: 188.2
click at [599, 414] on div "· (주)바른투자자문 대표 / 부동산 투자자 · 비욘드캠퍼스 內 다수 프로그램 운영 · 공유오피스 비욘드워크 창업 · 공유창고 비욘드큐브 / …" at bounding box center [784, 403] width 776 height 135
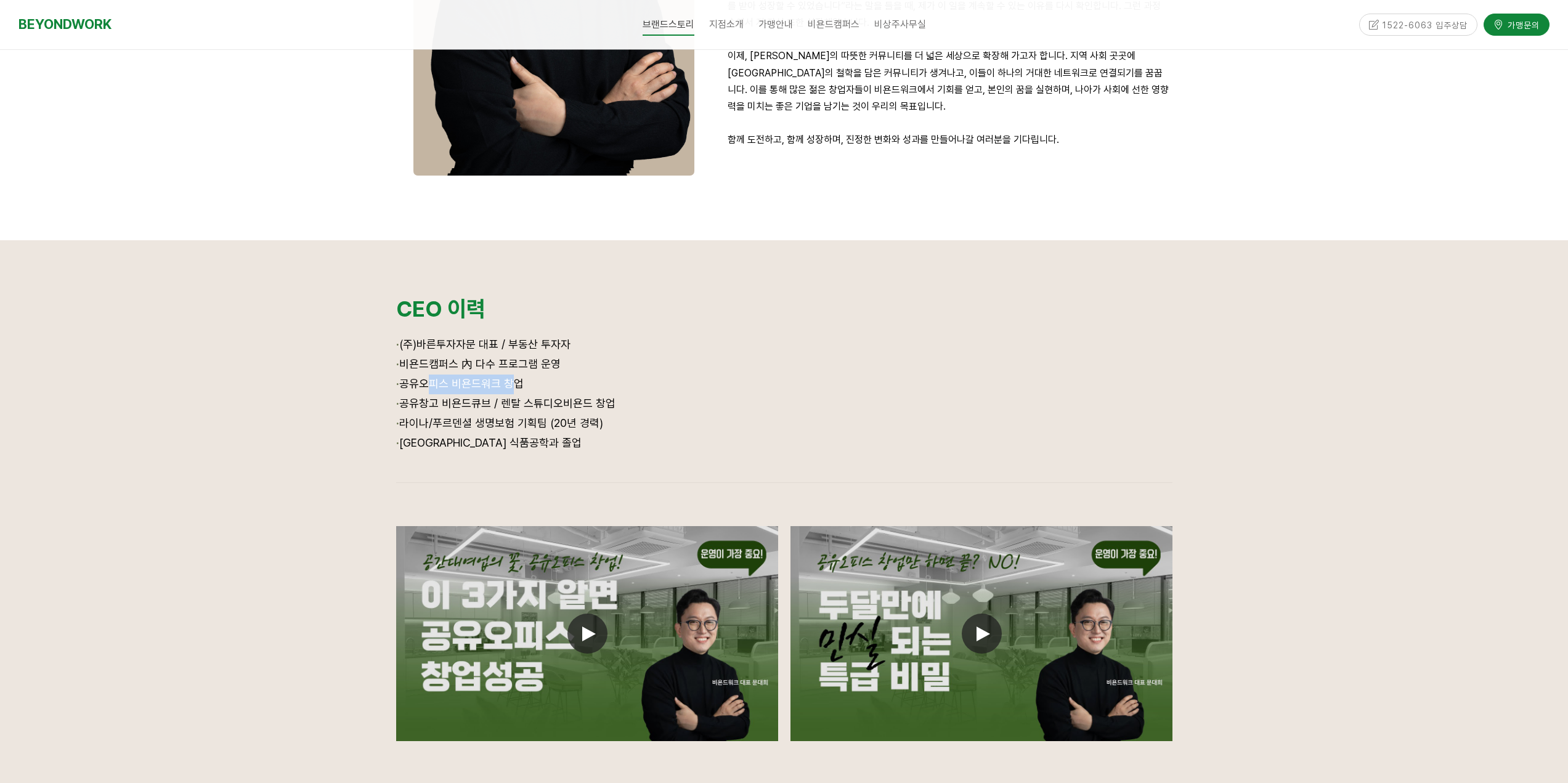
drag, startPoint x: 422, startPoint y: 383, endPoint x: 507, endPoint y: 392, distance: 85.5
click at [507, 392] on p "· 공유오피스 비욘드워크 창업" at bounding box center [784, 384] width 776 height 20
drag, startPoint x: 406, startPoint y: 364, endPoint x: 513, endPoint y: 365, distance: 107.0
click at [524, 366] on span "· 비욘드캠퍼스 內 다수 프로그램 운영" at bounding box center [478, 364] width 165 height 13
drag, startPoint x: 451, startPoint y: 343, endPoint x: 487, endPoint y: 343, distance: 36.0
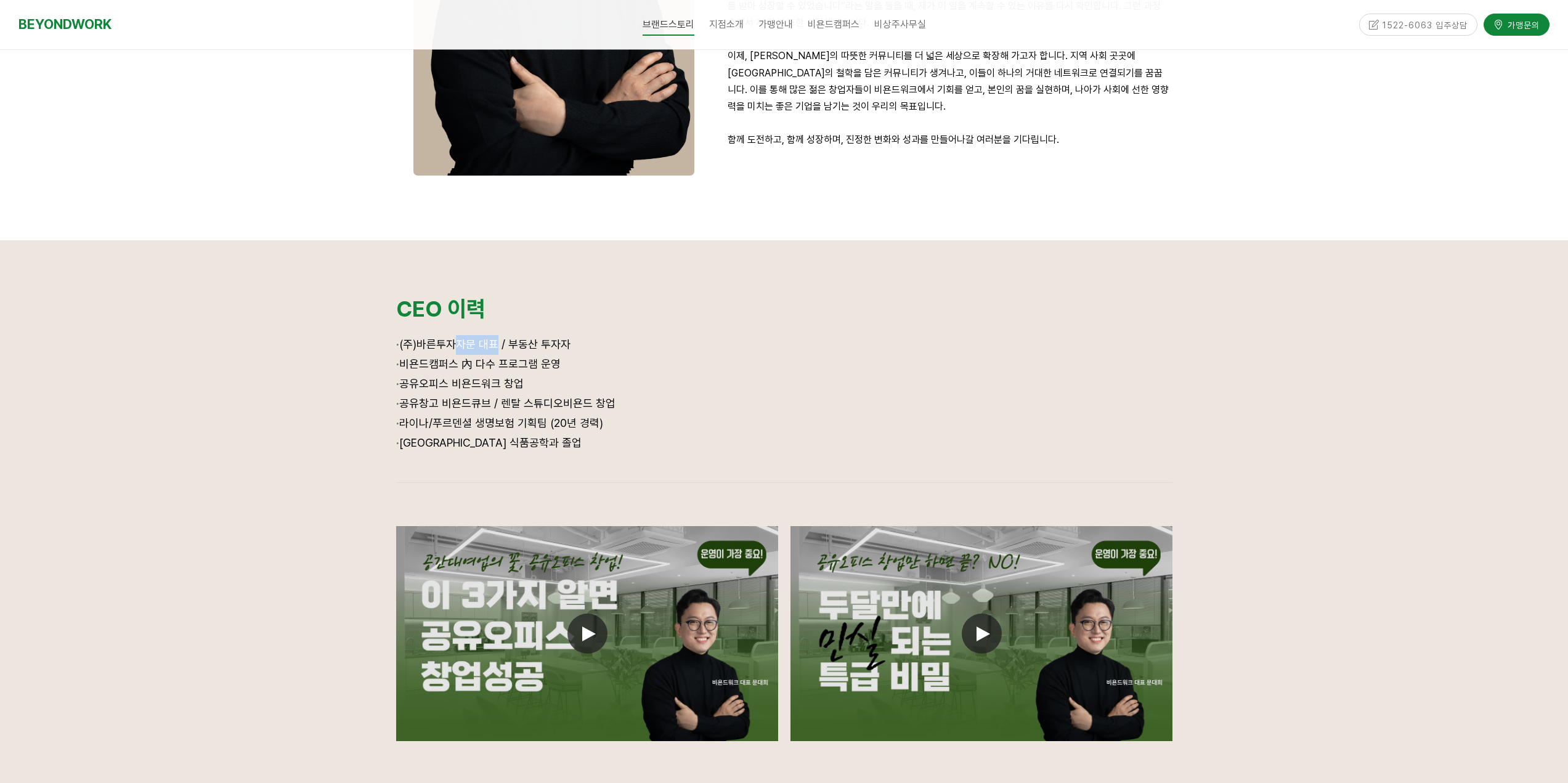
click at [487, 343] on span "(주)바른투자자문 대표 / 부동산 투자자" at bounding box center [485, 344] width 171 height 13
